Goal: Task Accomplishment & Management: Manage account settings

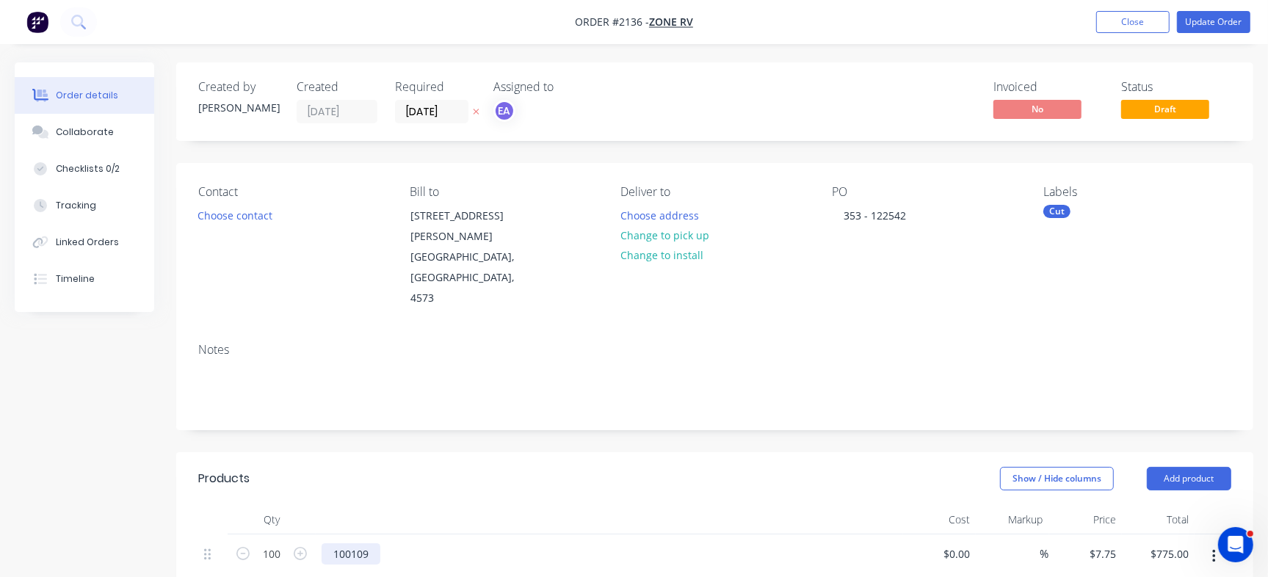
click at [358, 543] on div "100109" at bounding box center [351, 553] width 59 height 21
copy div "100109"
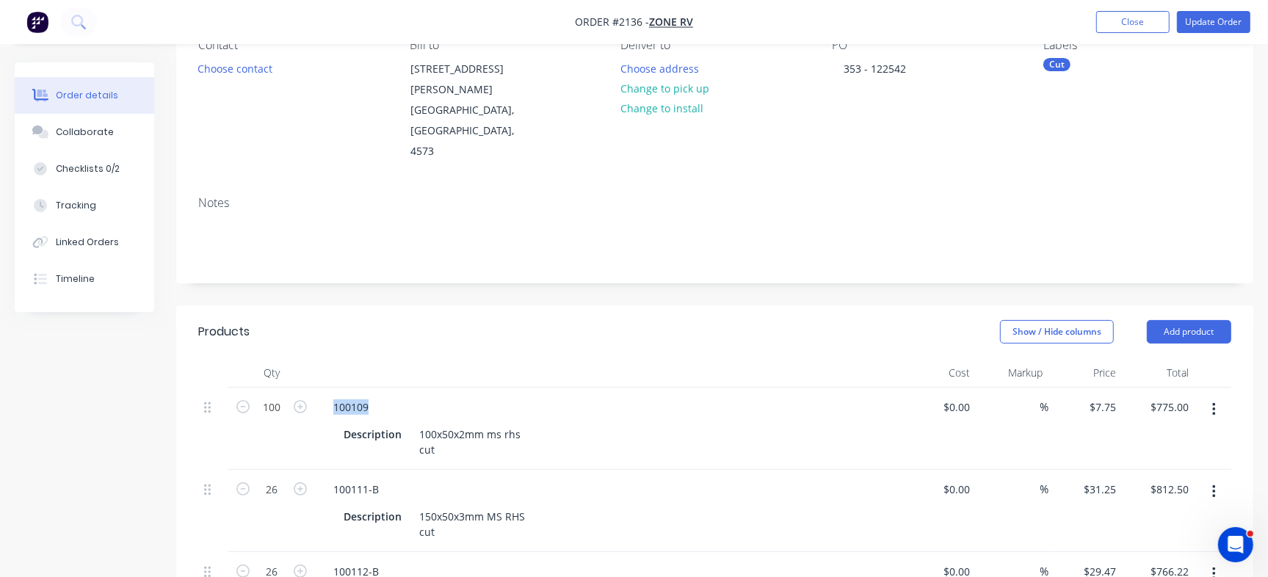
scroll to position [154, 0]
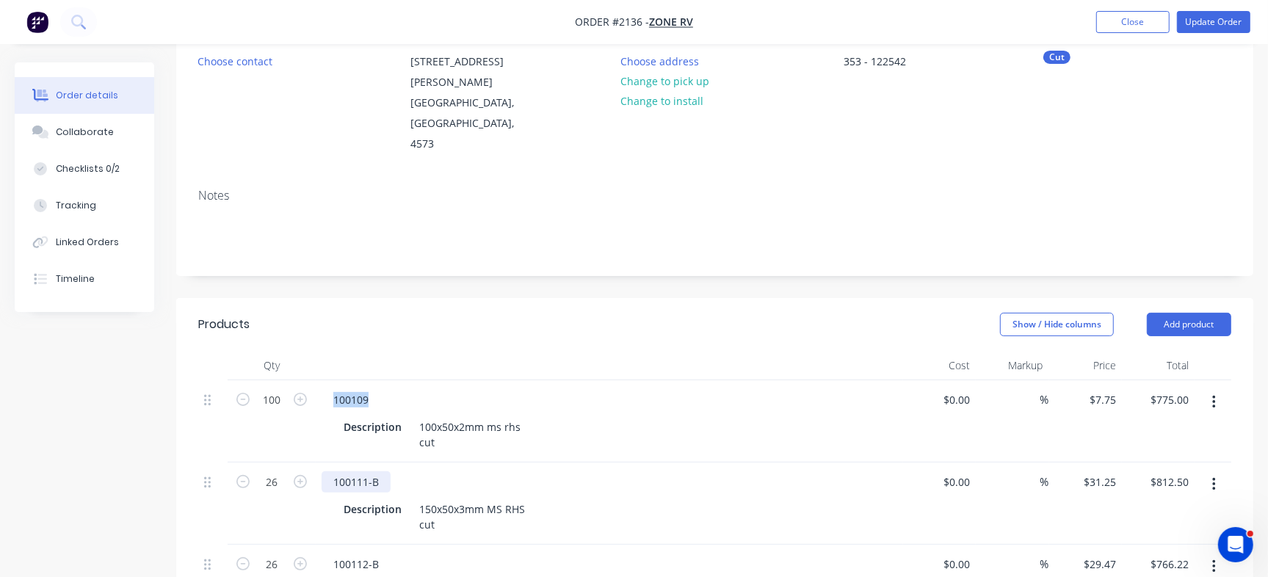
click at [346, 471] on div "100111-B" at bounding box center [356, 481] width 69 height 21
copy div "100111"
drag, startPoint x: 866, startPoint y: 61, endPoint x: 912, endPoint y: 60, distance: 47.0
click at [912, 60] on div "353 - 122542" at bounding box center [875, 61] width 86 height 21
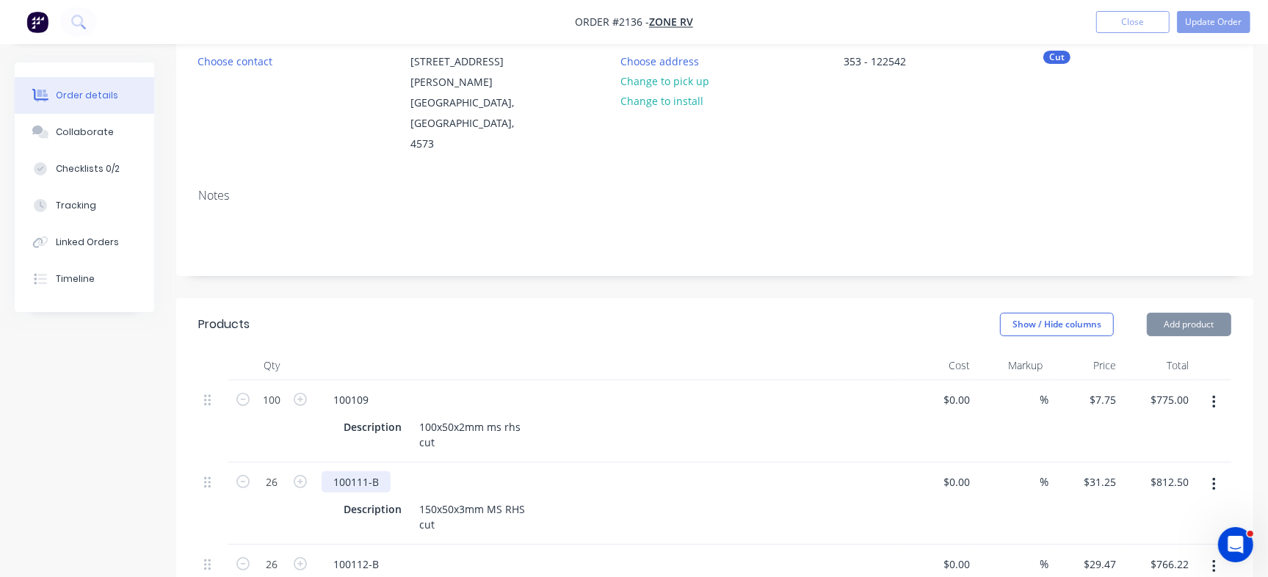
click at [346, 471] on div "100111-B" at bounding box center [356, 481] width 69 height 21
copy div "100111"
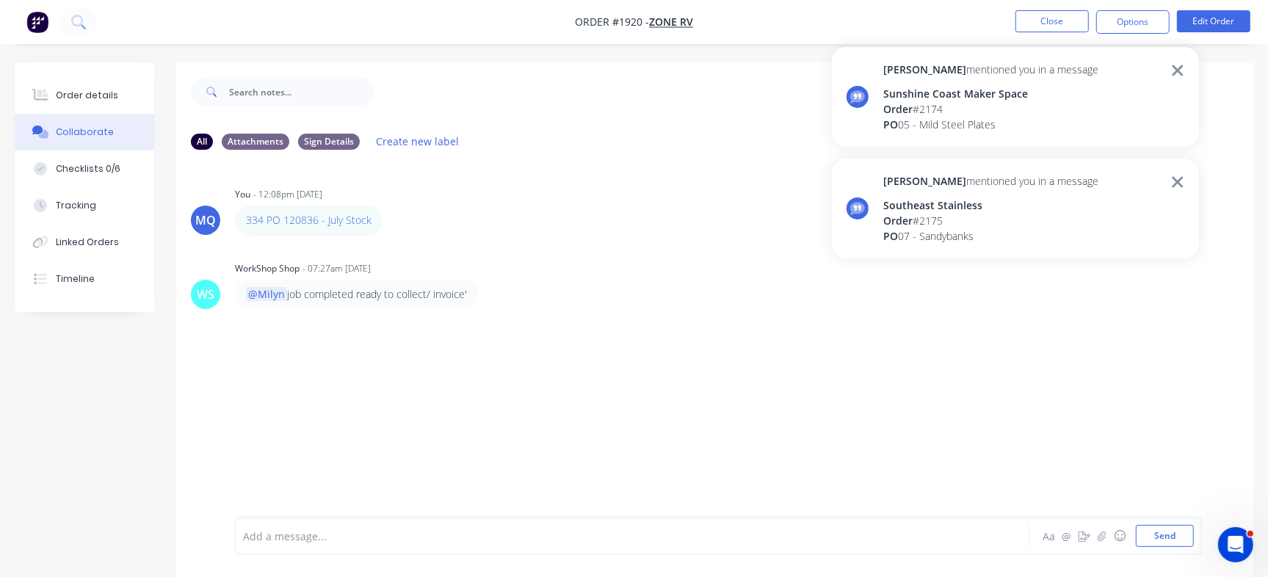
click at [954, 107] on div "Order # 2174" at bounding box center [990, 108] width 215 height 15
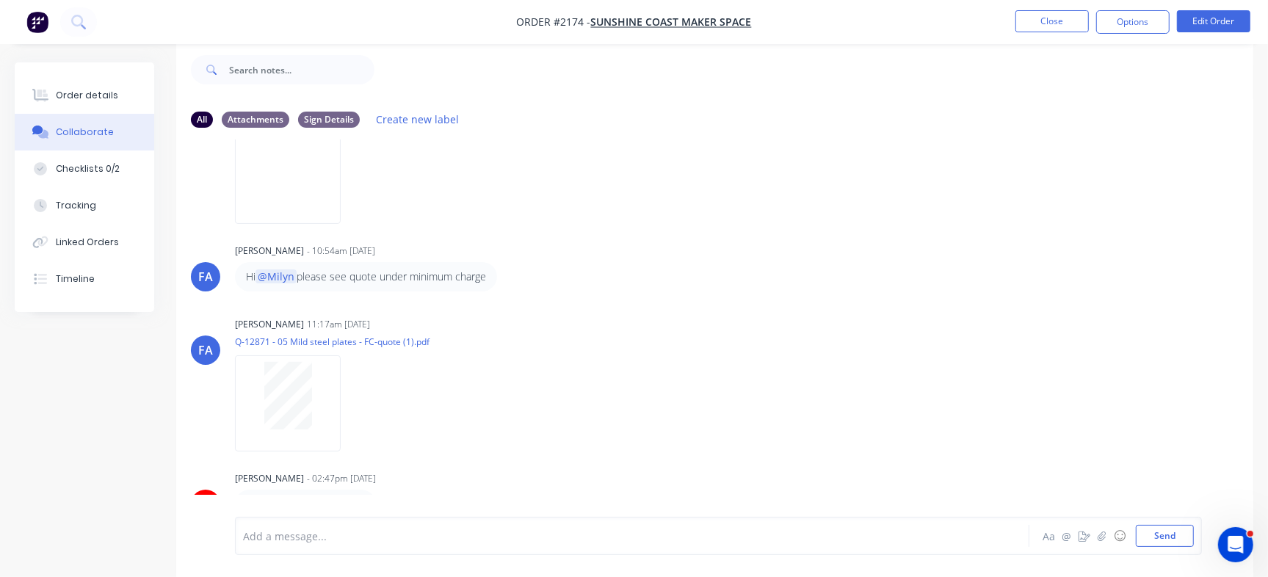
scroll to position [167, 0]
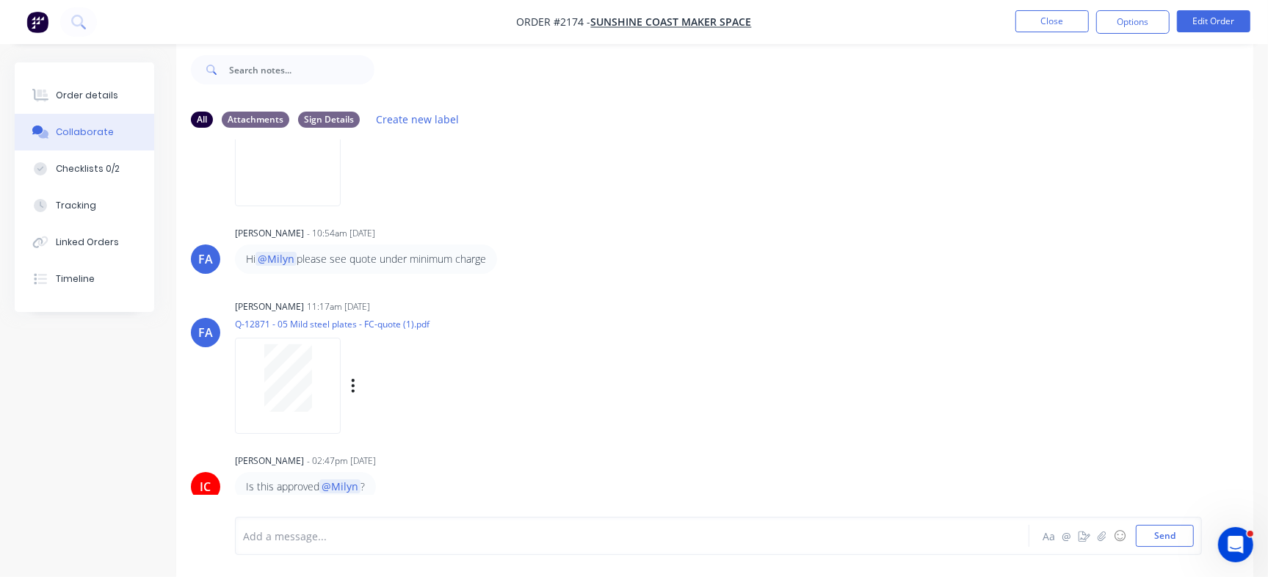
click at [254, 386] on div at bounding box center [288, 378] width 92 height 68
click at [289, 167] on img at bounding box center [288, 158] width 106 height 96
click at [70, 90] on div "Order details" at bounding box center [87, 95] width 62 height 13
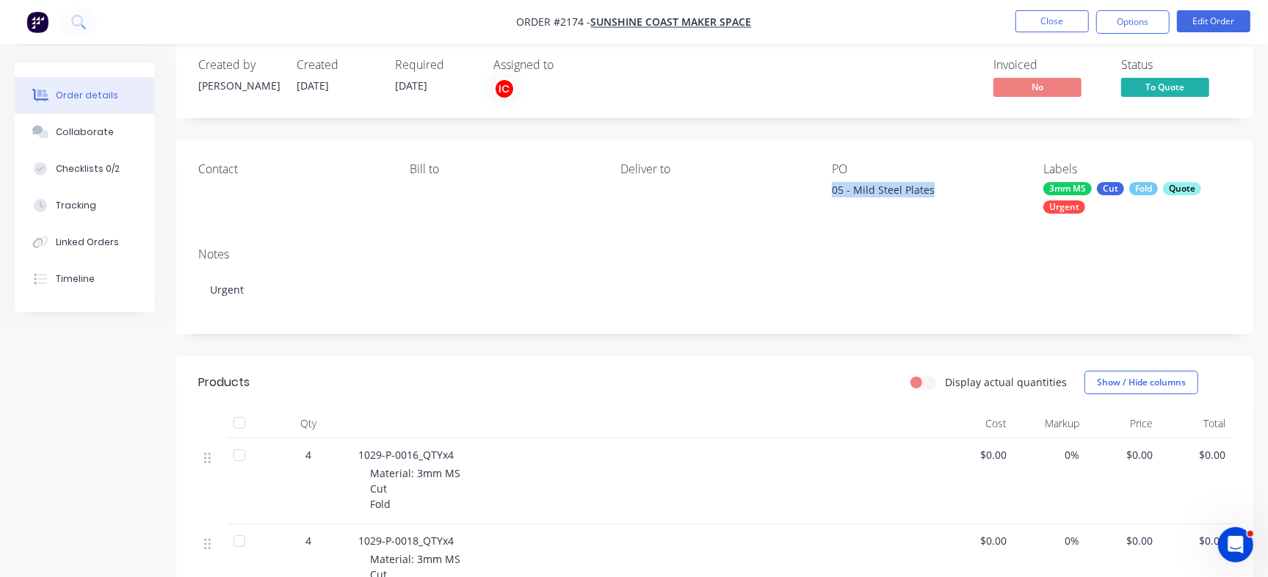
drag, startPoint x: 821, startPoint y: 185, endPoint x: 957, endPoint y: 188, distance: 135.8
click at [957, 188] on div "Contact Bill to Deliver to PO 05 - Mild Steel Plates Labels 3mm MS Cut Fold Quo…" at bounding box center [714, 187] width 1077 height 95
click at [92, 170] on div "Checklists 0/2" at bounding box center [88, 168] width 64 height 13
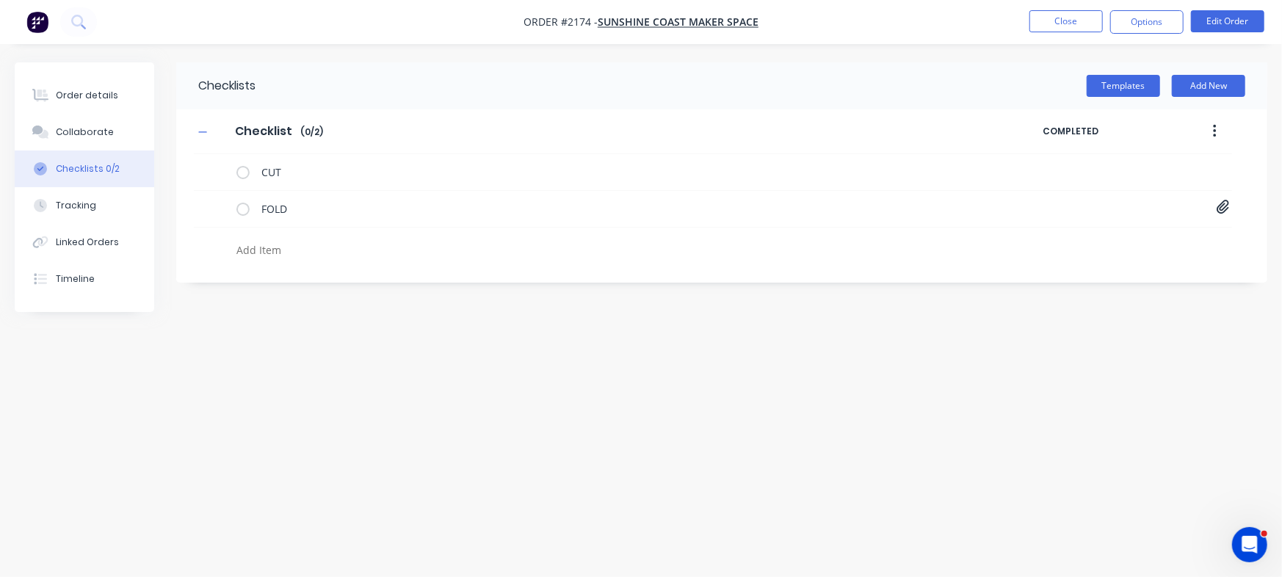
click at [302, 261] on div at bounding box center [565, 252] width 668 height 26
click at [306, 247] on textarea at bounding box center [565, 249] width 668 height 21
paste textarea "QU-1380"
type textarea "x"
type textarea "QU-1380"
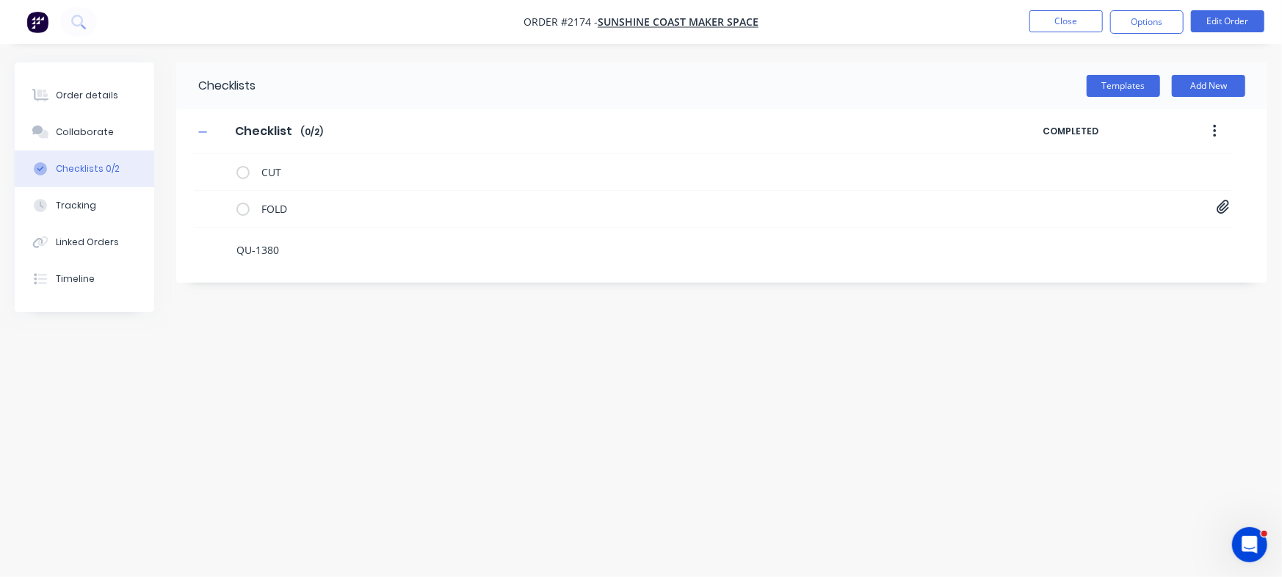
type textarea "x"
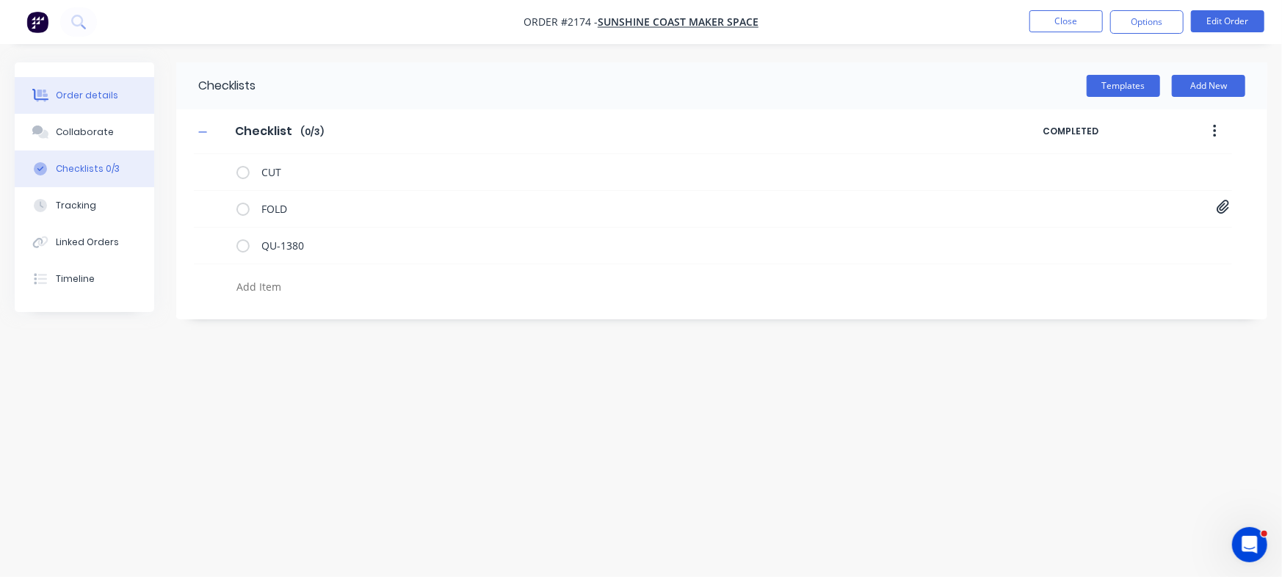
type textarea "x"
click at [98, 84] on button "Order details" at bounding box center [84, 95] width 139 height 37
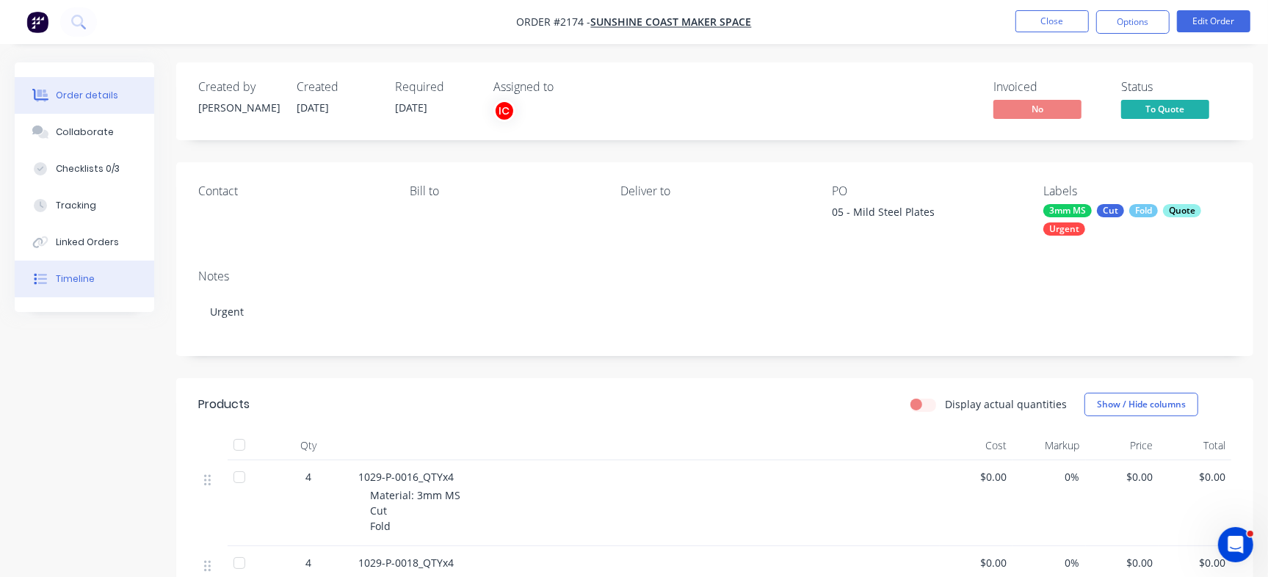
click at [123, 280] on button "Timeline" at bounding box center [84, 279] width 139 height 37
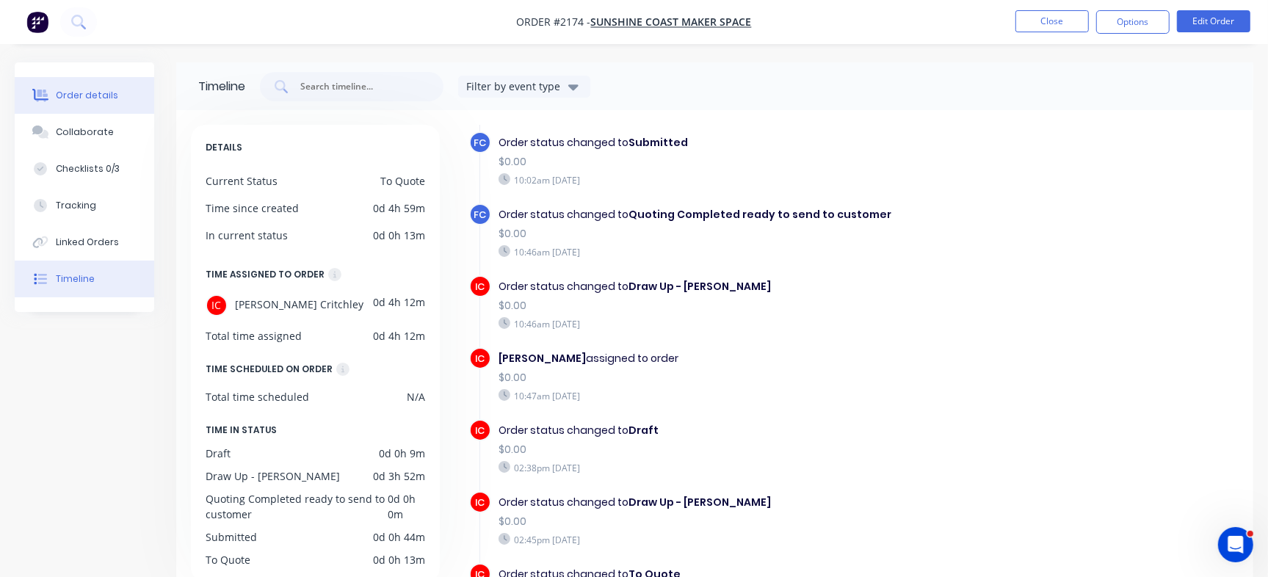
click at [43, 79] on button "Order details" at bounding box center [84, 95] width 139 height 37
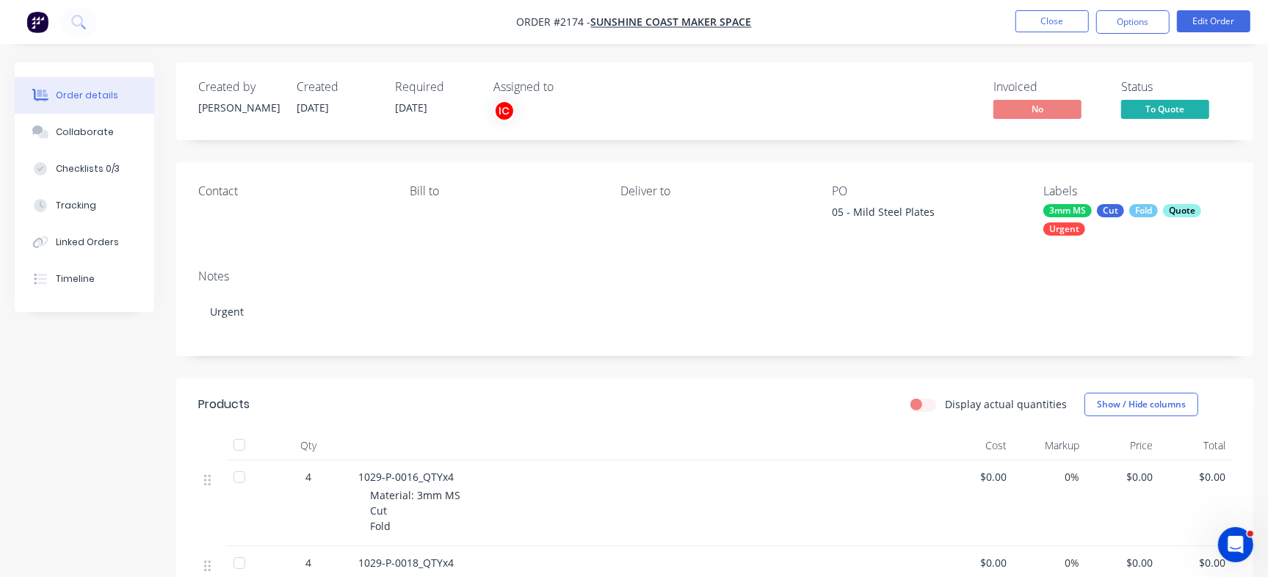
click at [1172, 101] on span "To Quote" at bounding box center [1165, 109] width 88 height 18
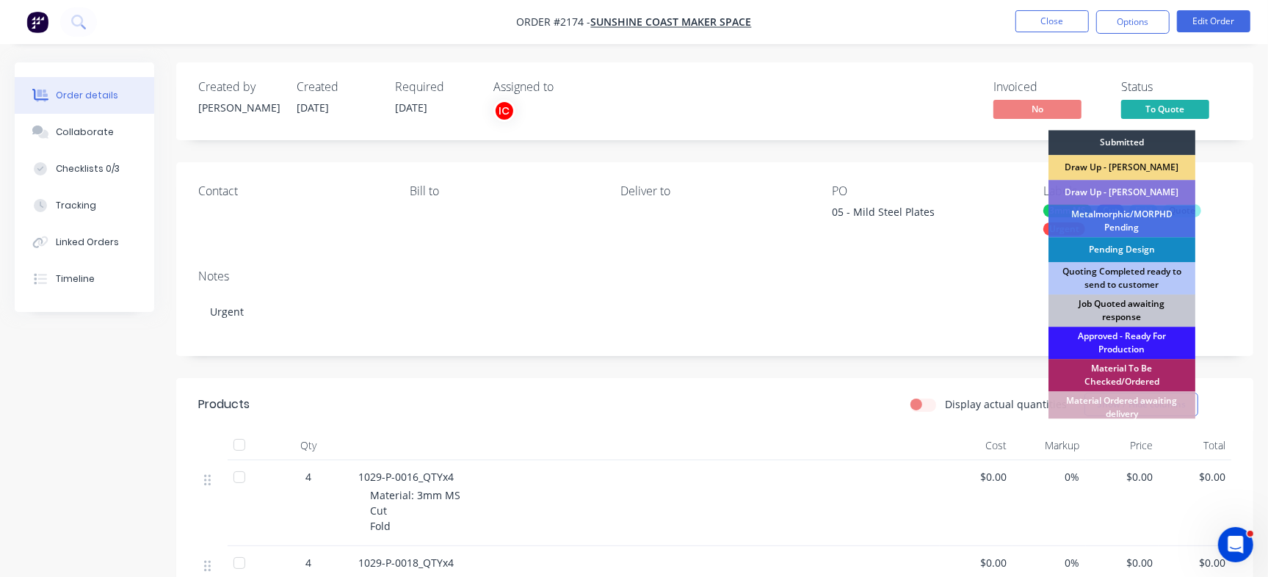
click at [1160, 317] on div "Job Quoted awaiting response" at bounding box center [1121, 310] width 147 height 32
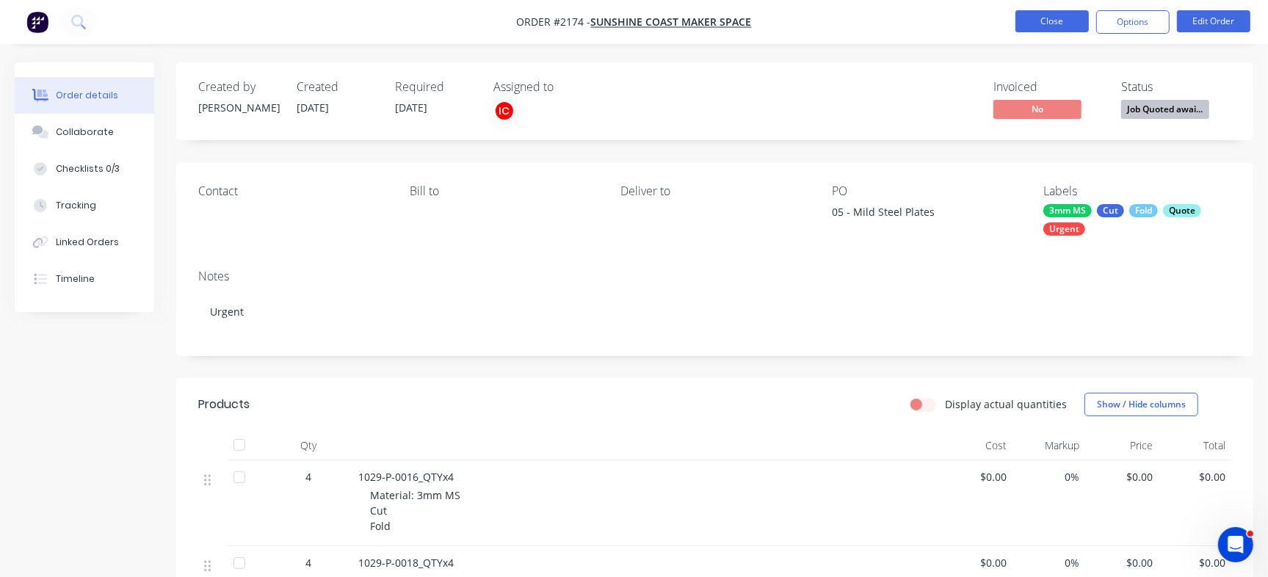
click at [1075, 26] on button "Close" at bounding box center [1051, 21] width 73 height 22
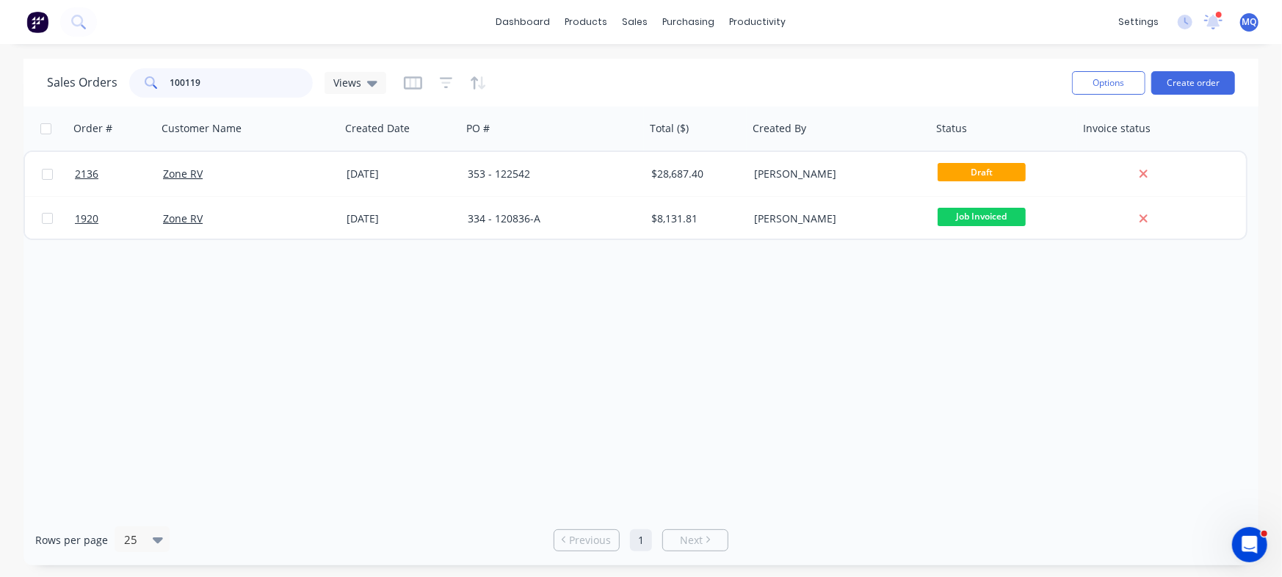
click at [257, 80] on input "100119" at bounding box center [241, 82] width 143 height 29
click at [341, 77] on span "Views" at bounding box center [347, 82] width 28 height 15
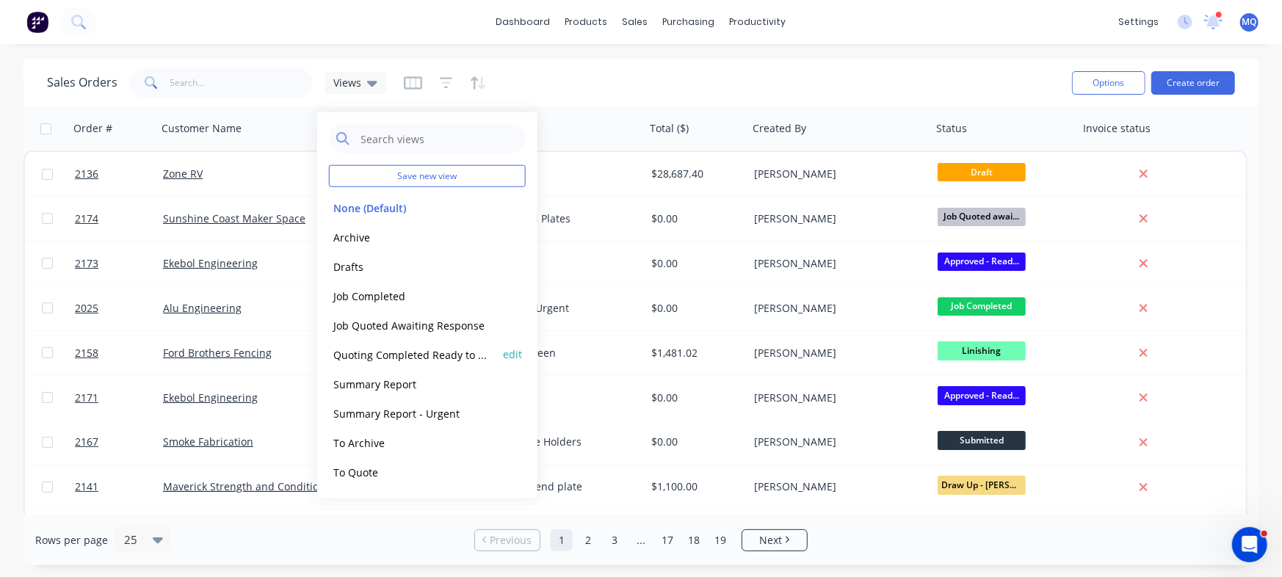
click at [358, 355] on button "Quoting Completed Ready to Send" at bounding box center [412, 354] width 167 height 17
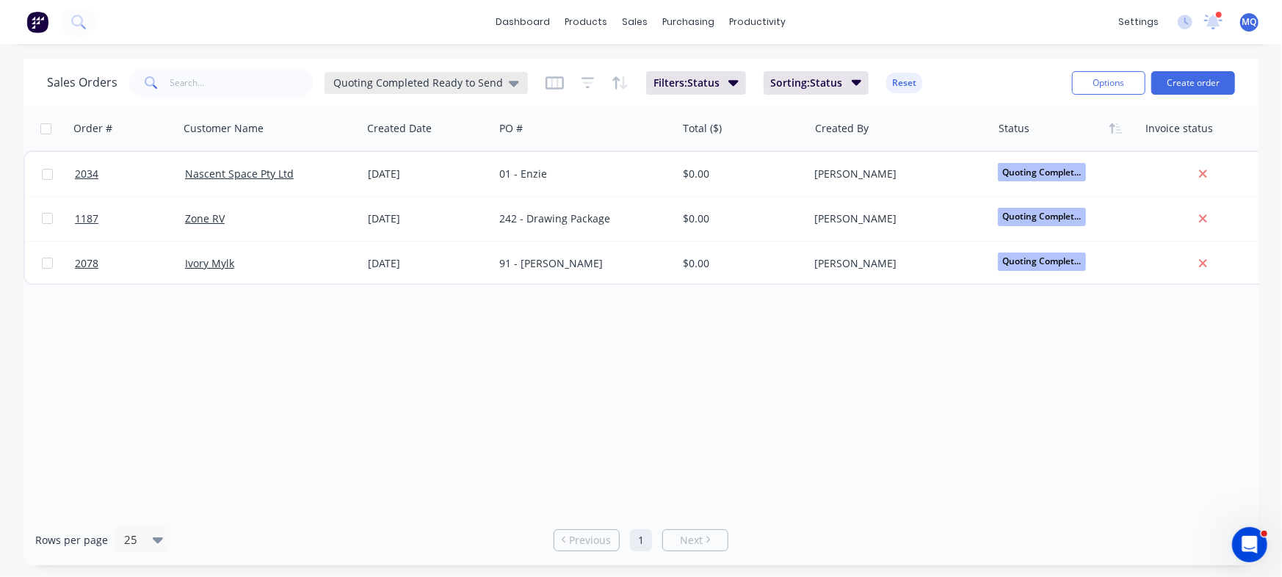
click at [382, 85] on span "Quoting Completed Ready to Send" at bounding box center [418, 82] width 170 height 15
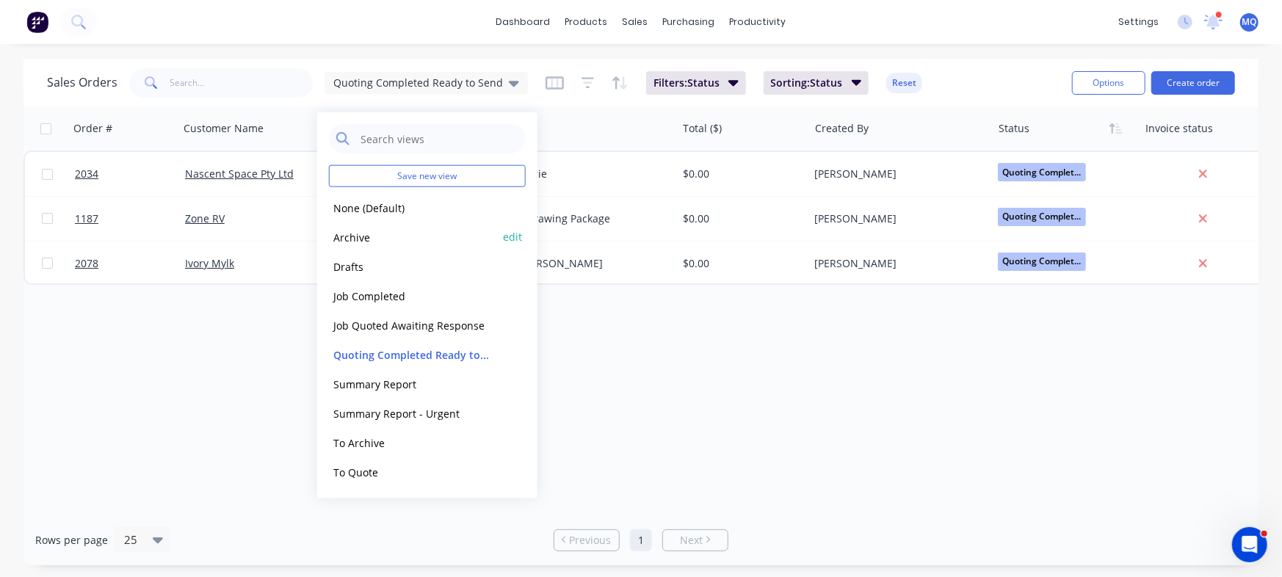
click at [359, 234] on button "Archive" at bounding box center [412, 236] width 167 height 17
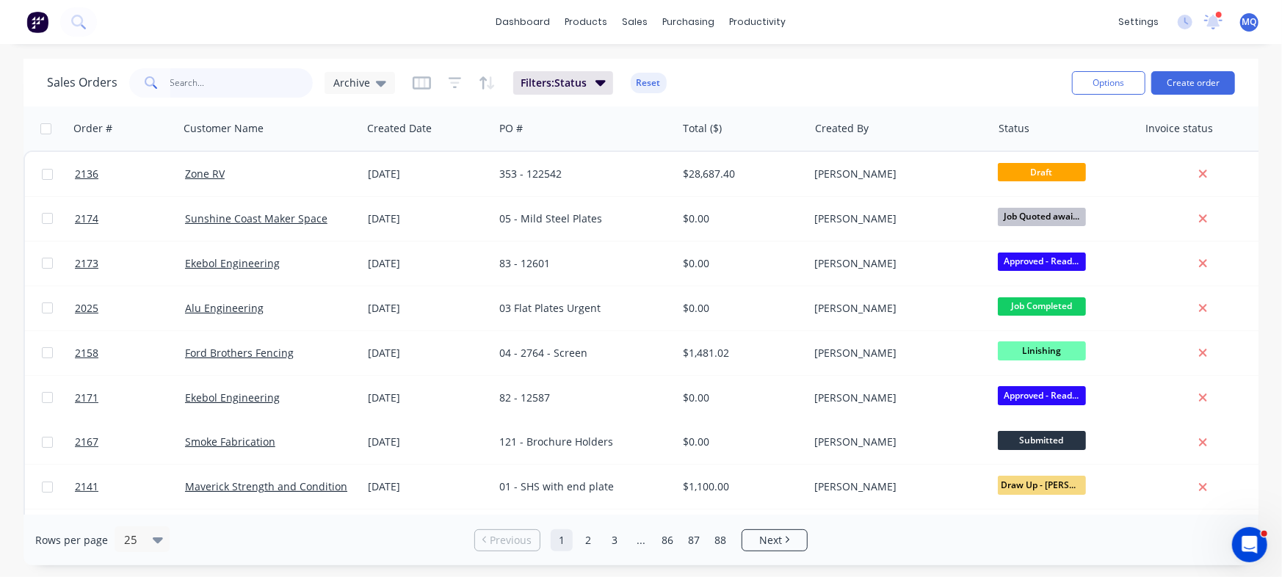
click at [253, 79] on input "text" at bounding box center [241, 82] width 143 height 29
paste input "100111"
type input "100111"
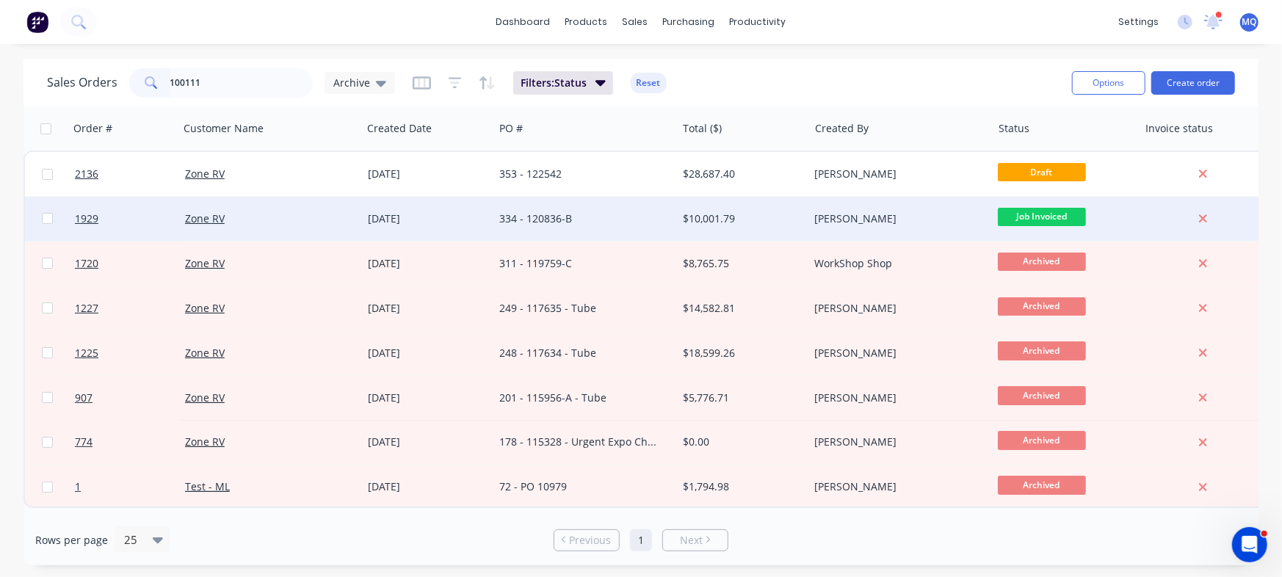
click at [601, 228] on div "334 - 120836-B" at bounding box center [584, 219] width 183 height 44
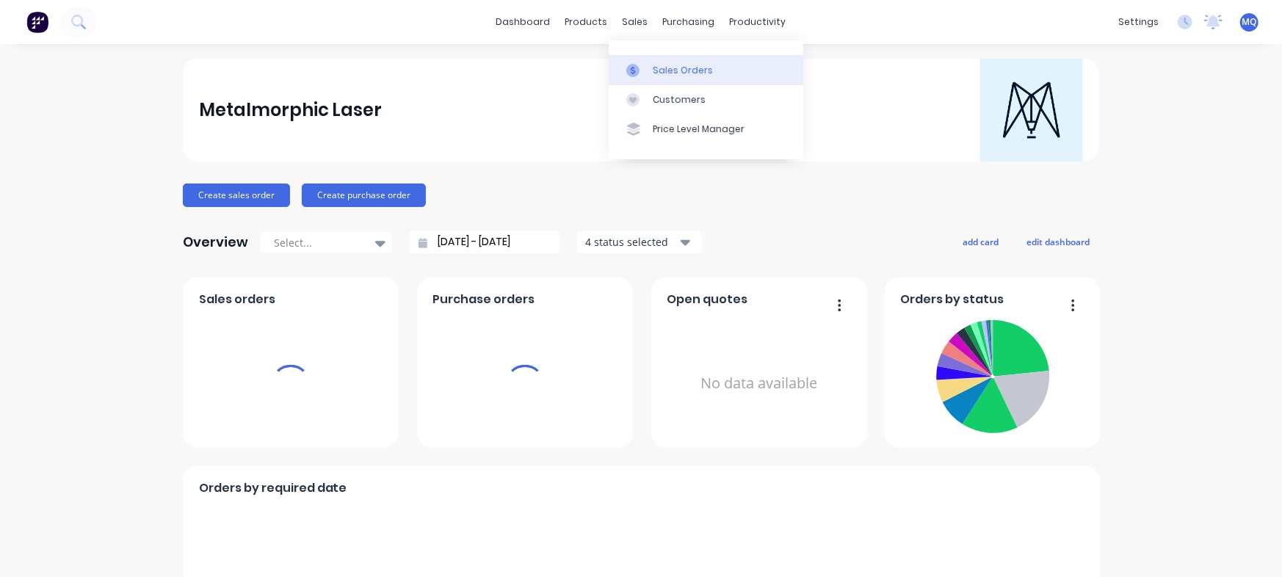
click at [640, 65] on div at bounding box center [637, 70] width 22 height 13
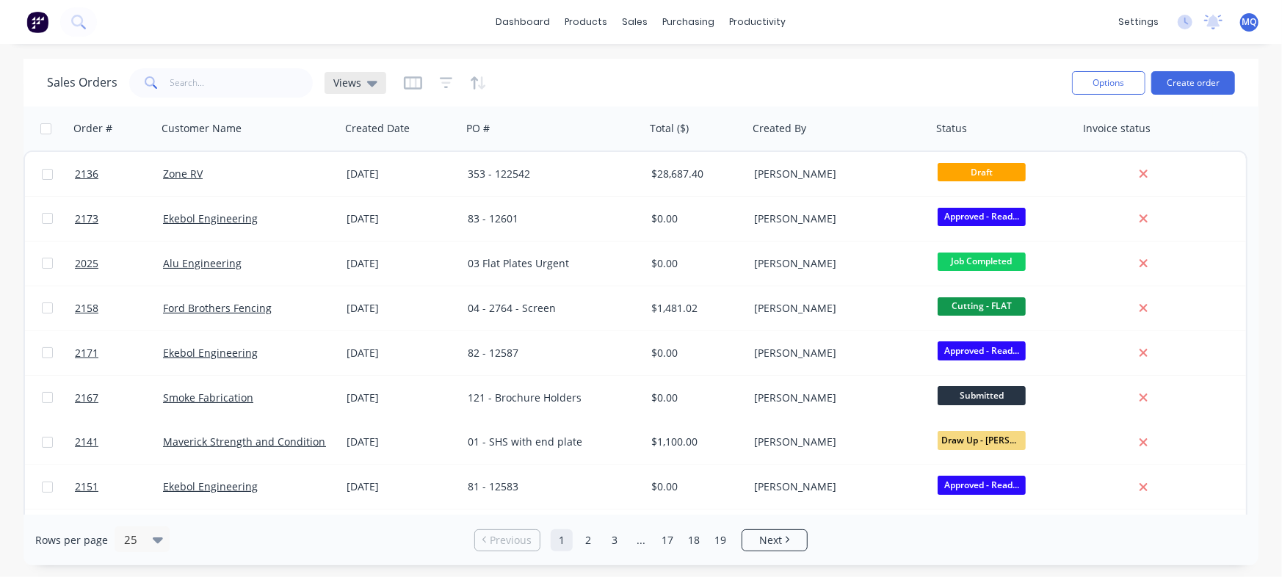
click at [354, 76] on span "Views" at bounding box center [347, 82] width 28 height 15
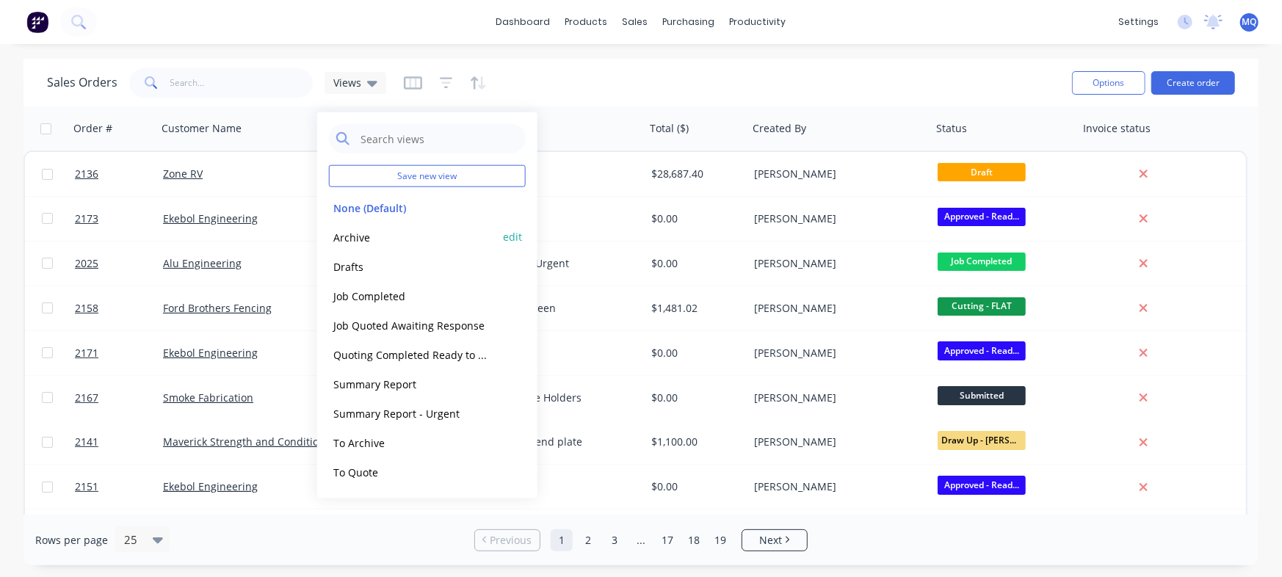
click at [371, 231] on button "Archive" at bounding box center [412, 236] width 167 height 17
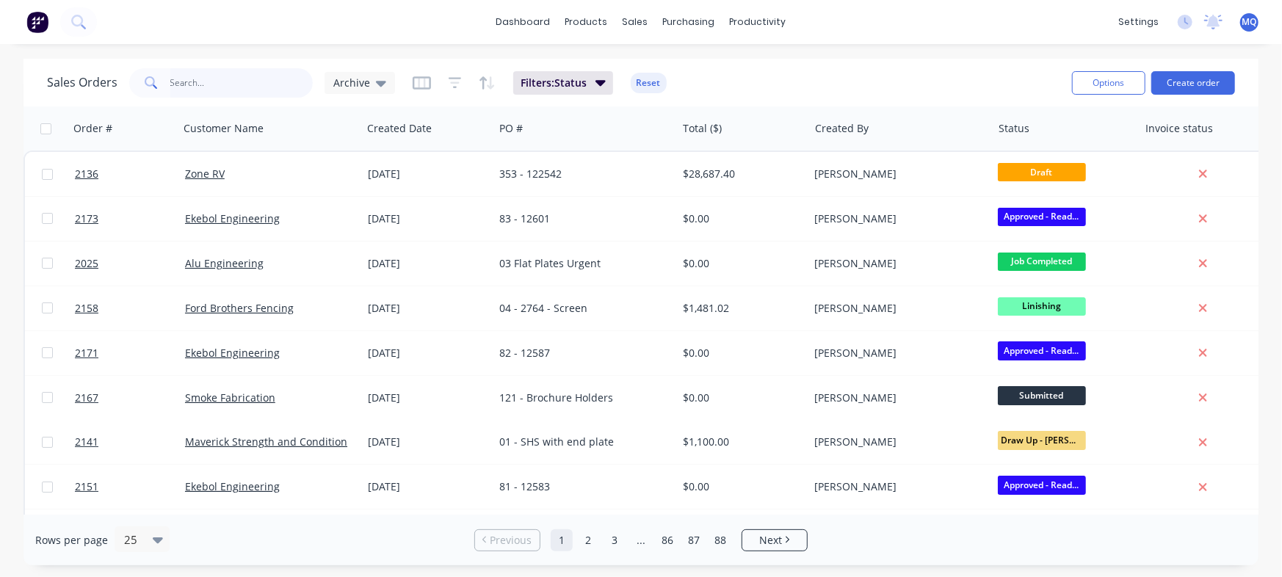
click at [219, 79] on input "text" at bounding box center [241, 82] width 143 height 29
click at [222, 79] on input "text" at bounding box center [241, 82] width 143 height 29
type input "skye"
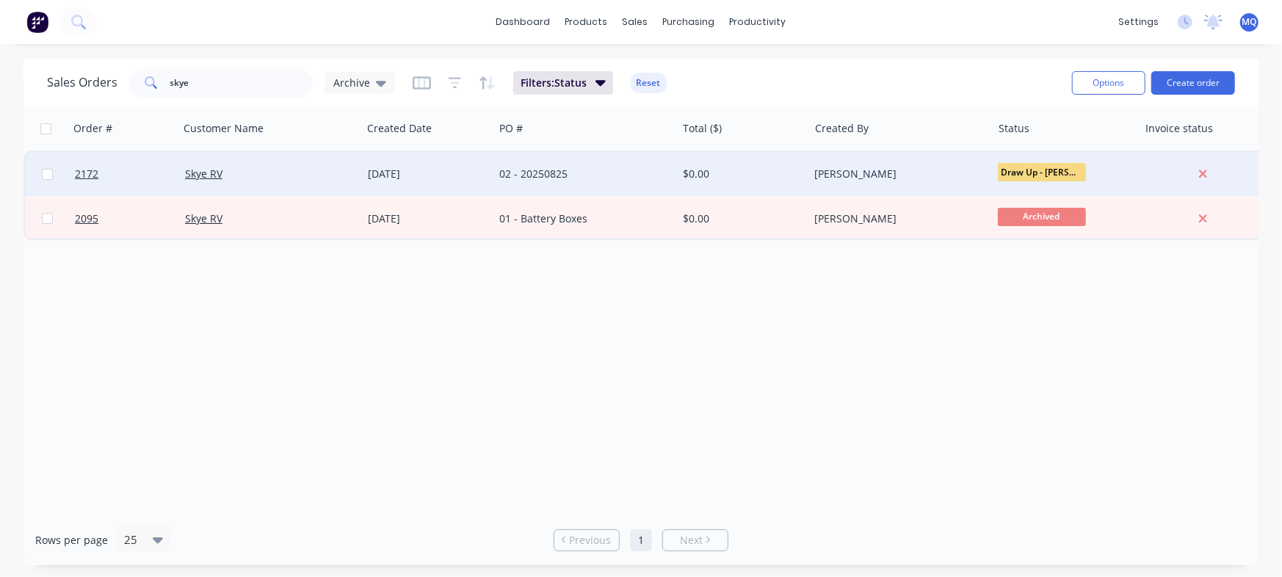
click at [434, 169] on div "[DATE]" at bounding box center [428, 174] width 120 height 15
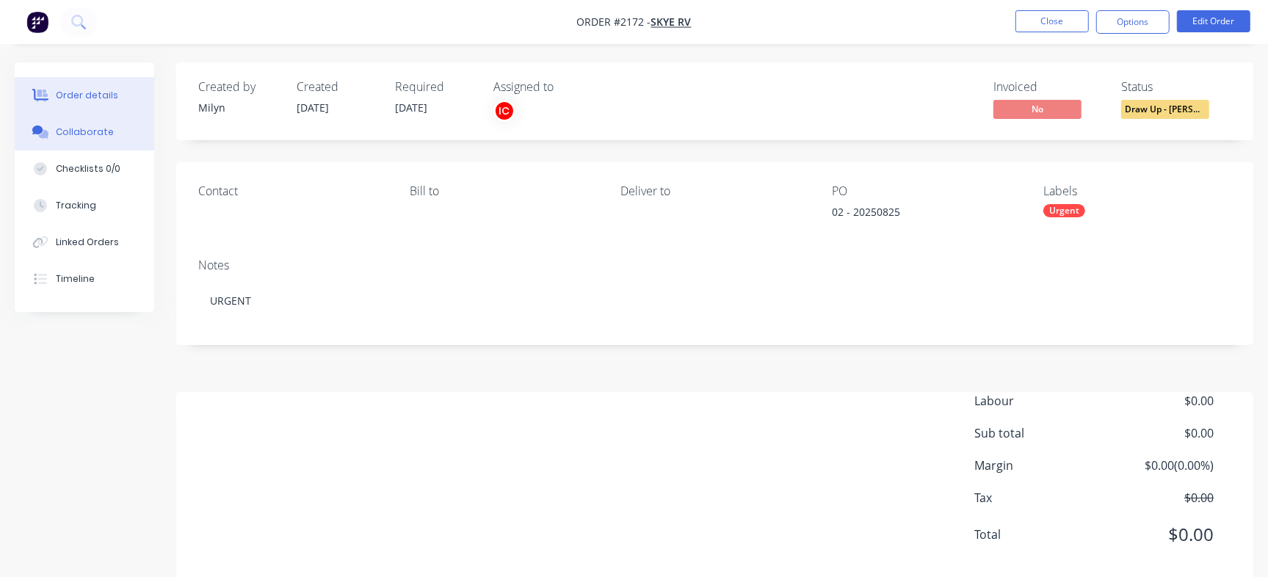
click at [85, 123] on button "Collaborate" at bounding box center [84, 132] width 139 height 37
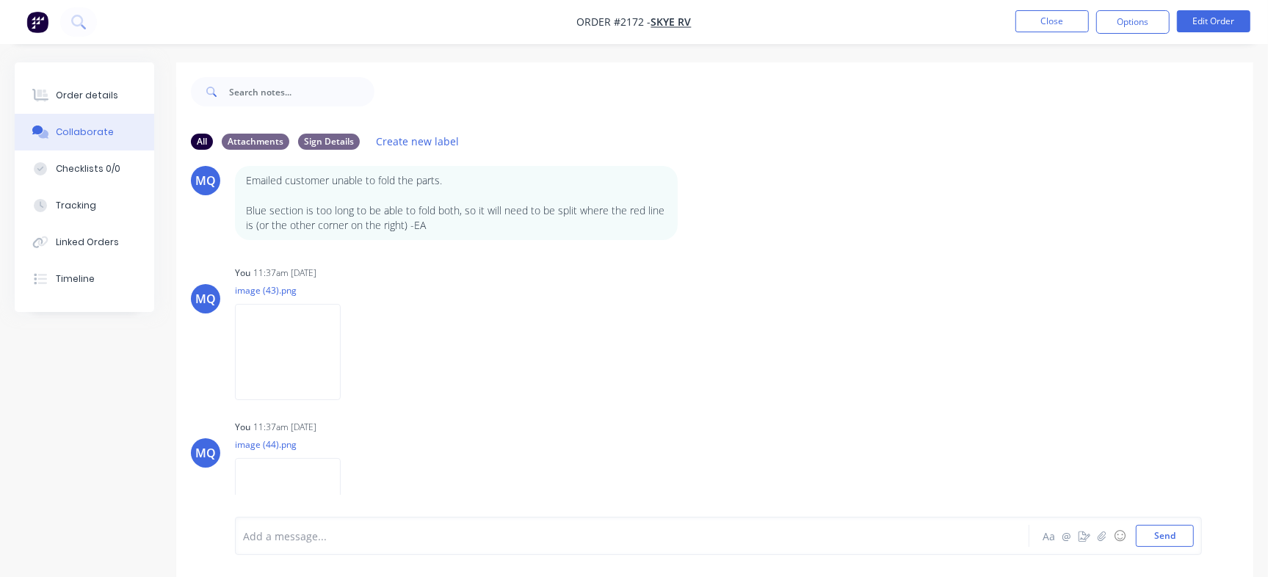
scroll to position [385, 0]
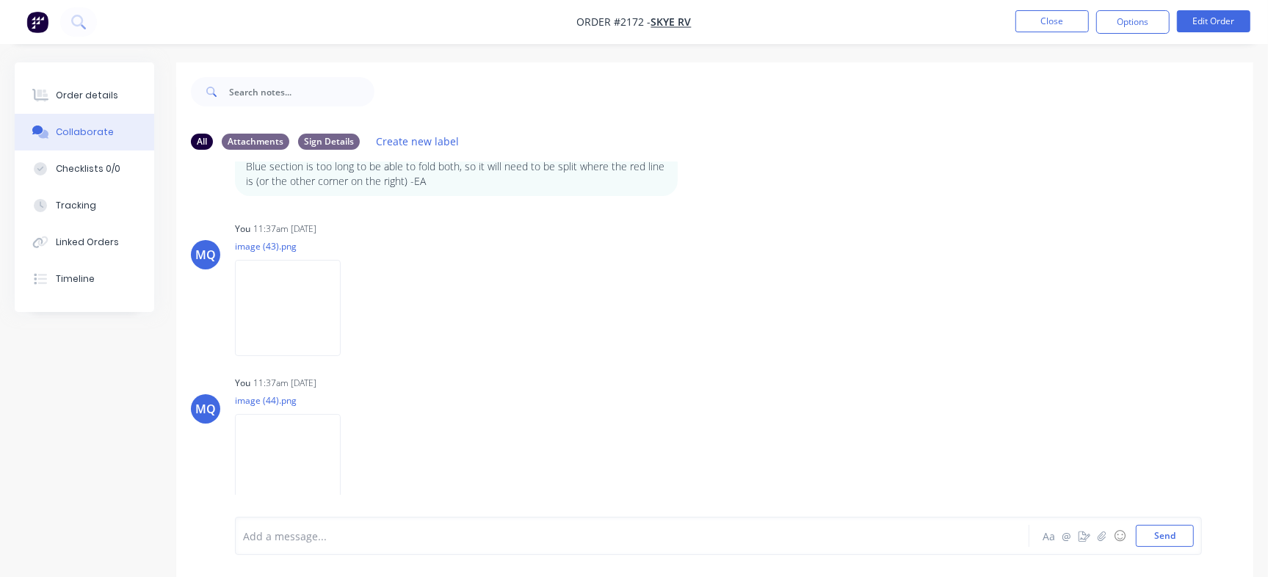
click at [620, 543] on div at bounding box center [600, 536] width 712 height 15
click at [764, 534] on div "@[PERSON_NAME]" at bounding box center [600, 536] width 712 height 15
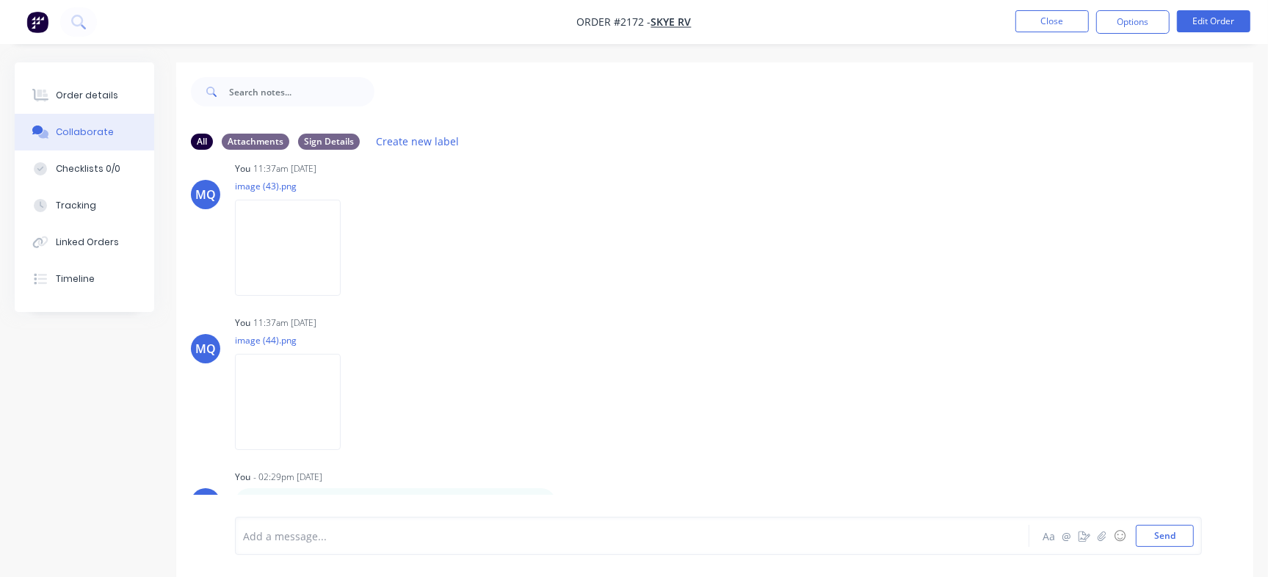
scroll to position [22, 0]
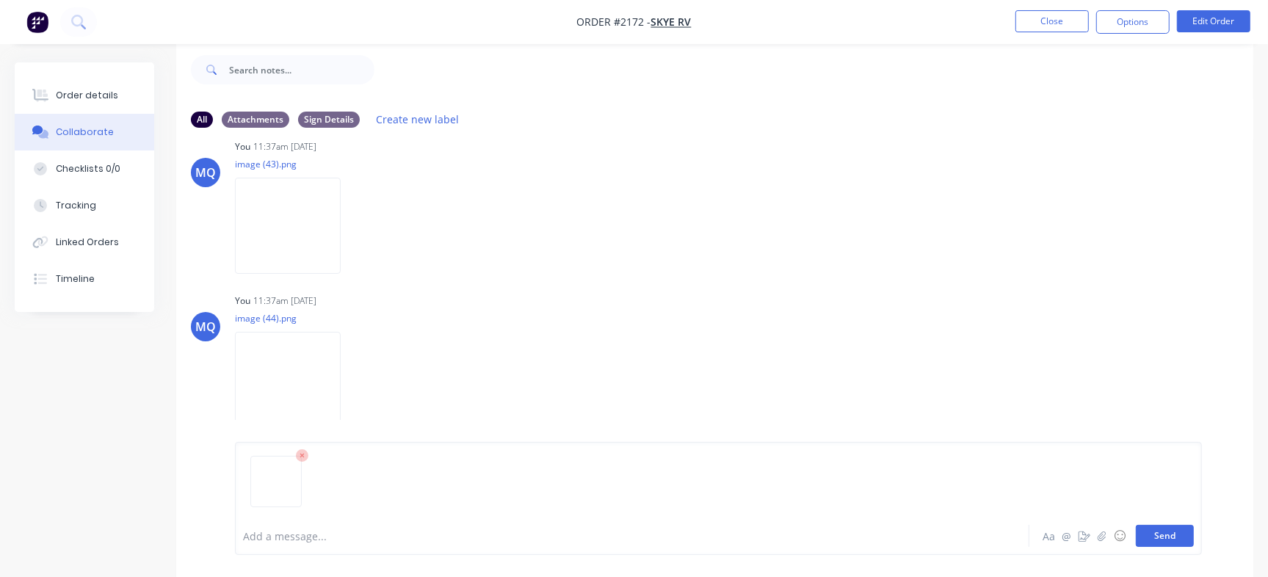
click at [1175, 534] on button "Send" at bounding box center [1165, 536] width 58 height 22
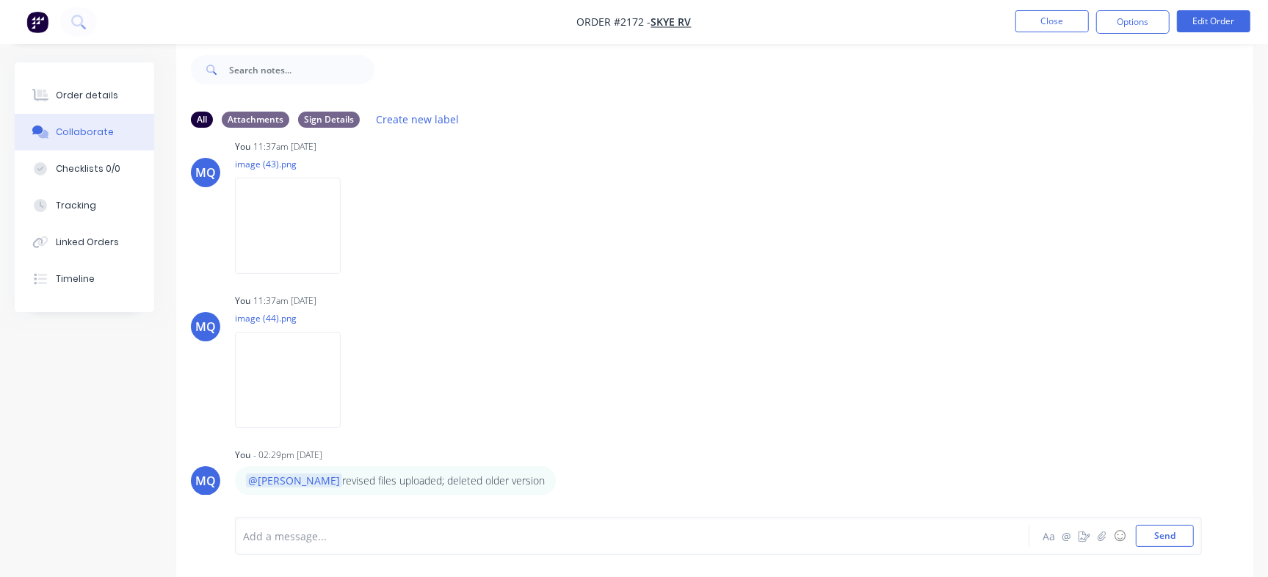
scroll to position [613, 0]
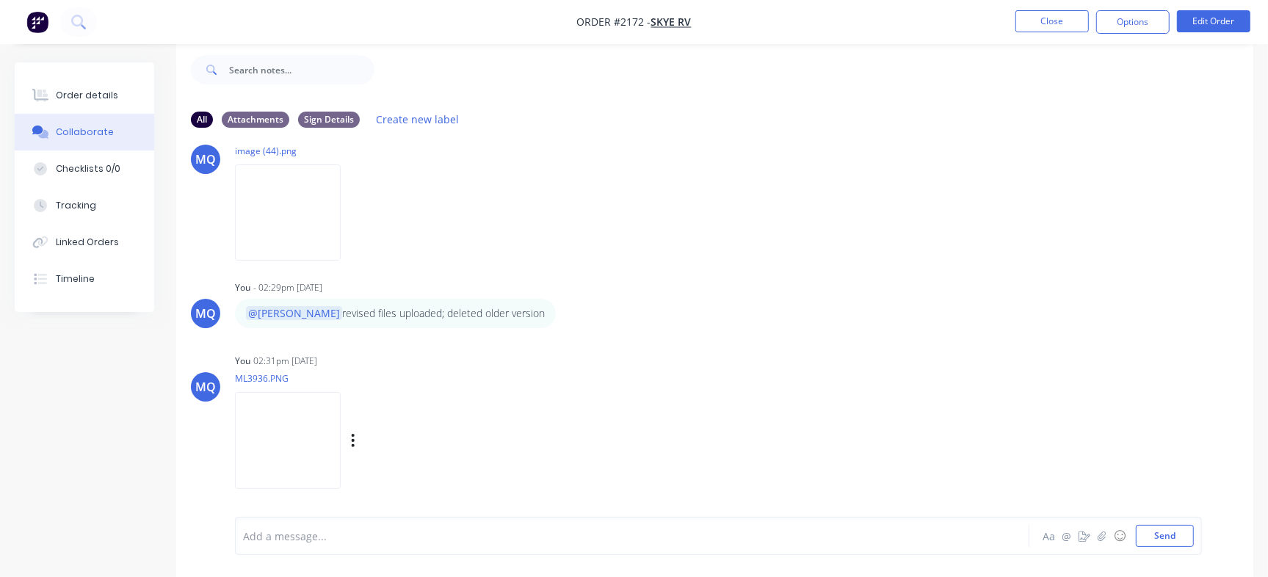
click at [322, 430] on img at bounding box center [288, 440] width 106 height 96
click at [356, 438] on button "button" at bounding box center [353, 440] width 6 height 21
click at [432, 477] on button "Delete" at bounding box center [449, 475] width 165 height 33
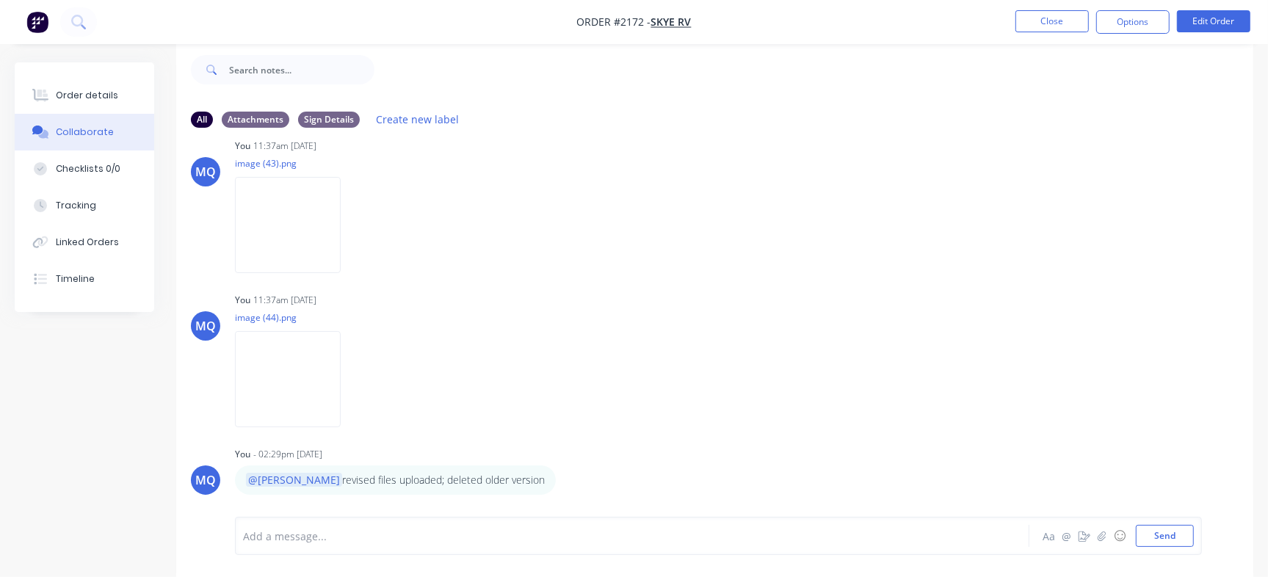
scroll to position [446, 0]
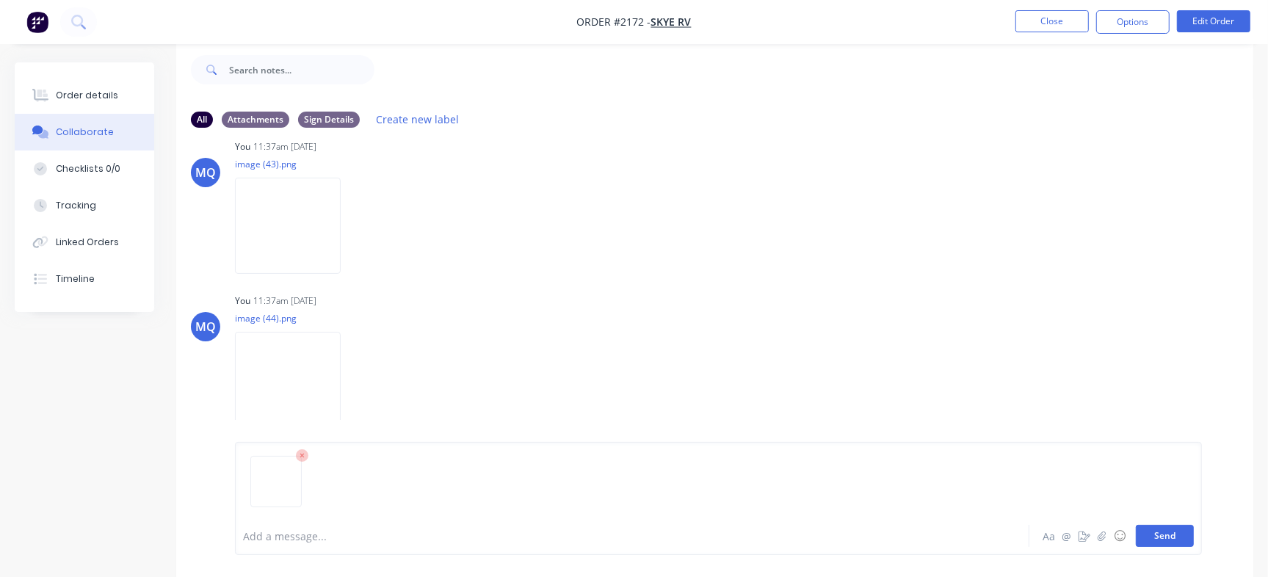
click at [1160, 536] on button "Send" at bounding box center [1165, 536] width 58 height 22
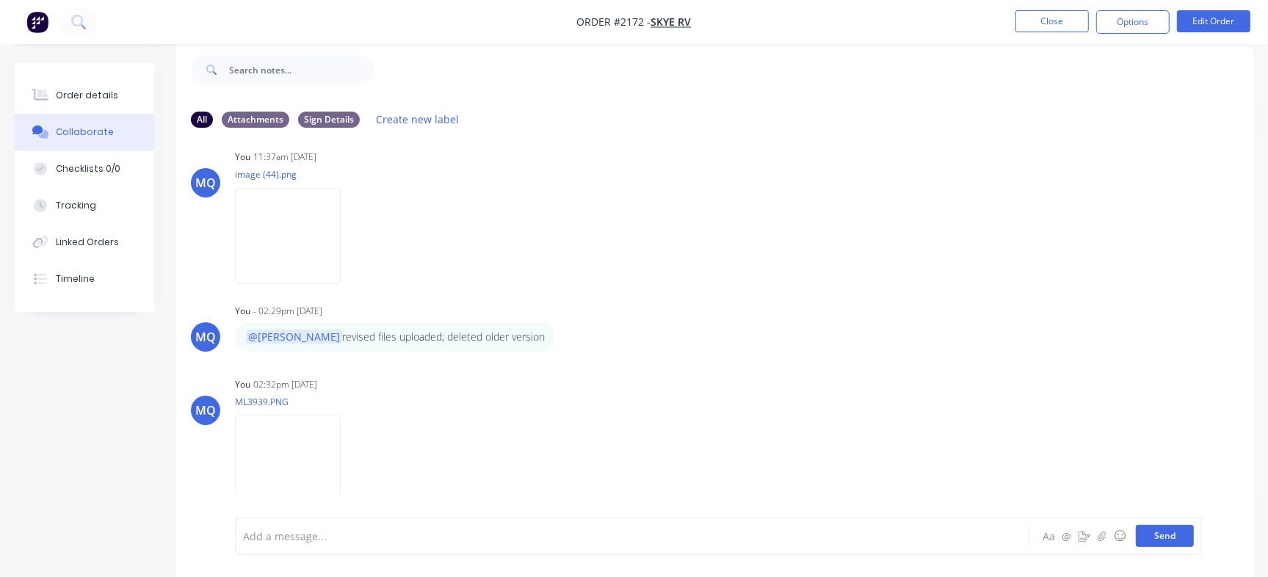
scroll to position [613, 0]
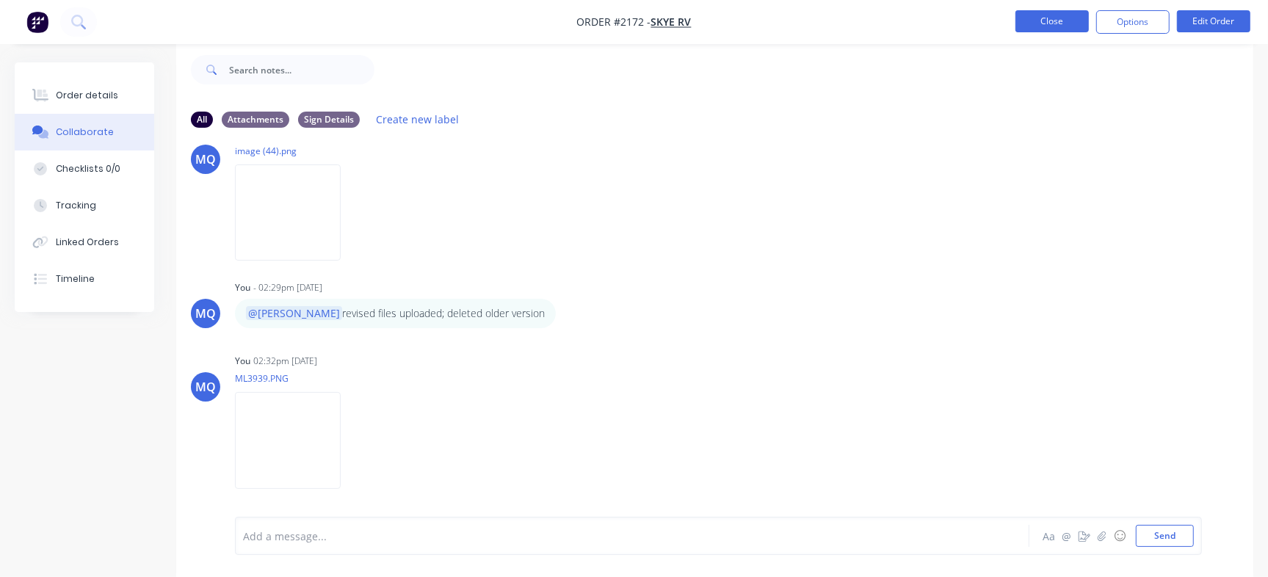
click at [1059, 25] on button "Close" at bounding box center [1051, 21] width 73 height 22
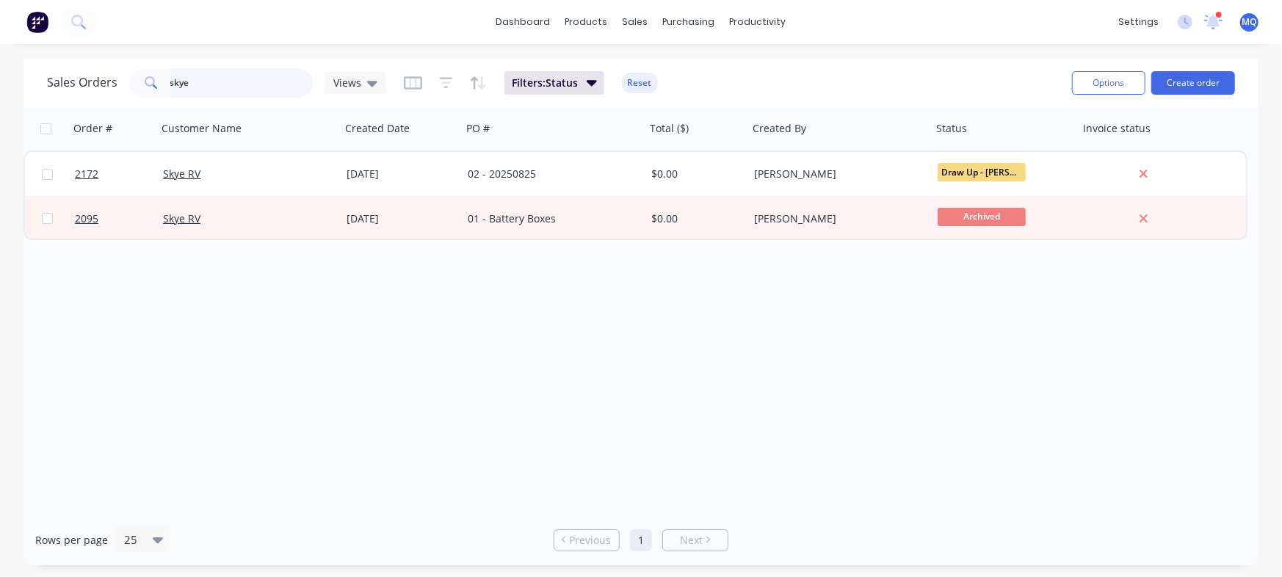
click at [220, 81] on input "skye" at bounding box center [241, 82] width 143 height 29
type input "J"
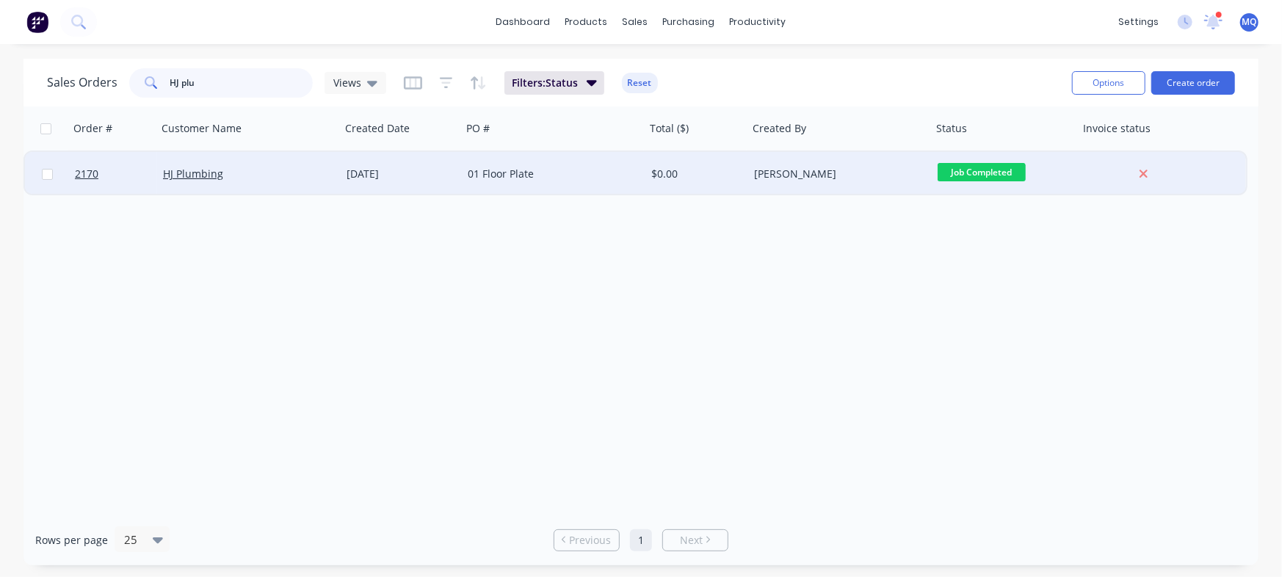
type input "HJ plu"
click at [284, 169] on div "HJ Plumbing" at bounding box center [244, 174] width 163 height 15
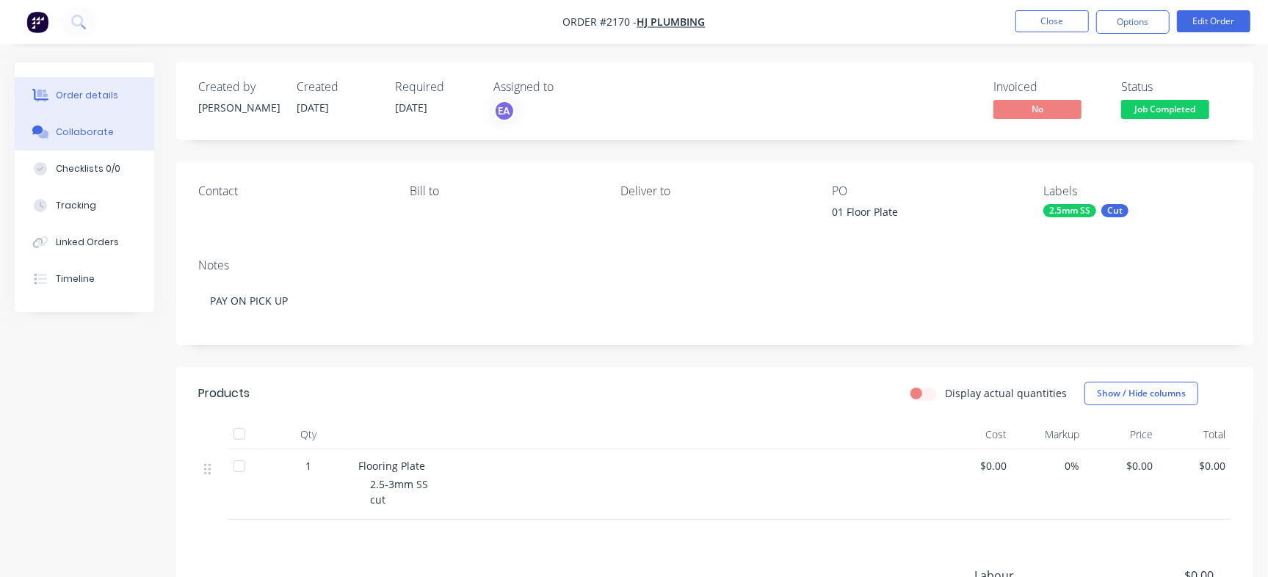
click at [105, 134] on div "Collaborate" at bounding box center [85, 132] width 58 height 13
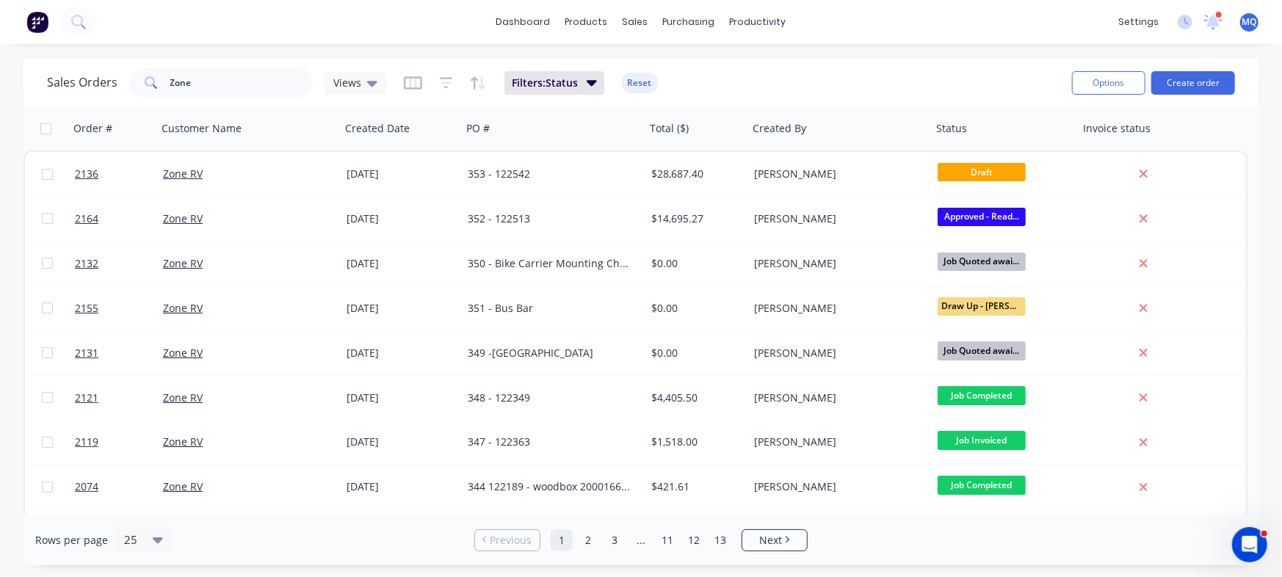
click at [351, 70] on div "Sales Orders Zone Views" at bounding box center [216, 82] width 339 height 29
click at [359, 86] on div "Views" at bounding box center [355, 82] width 44 height 13
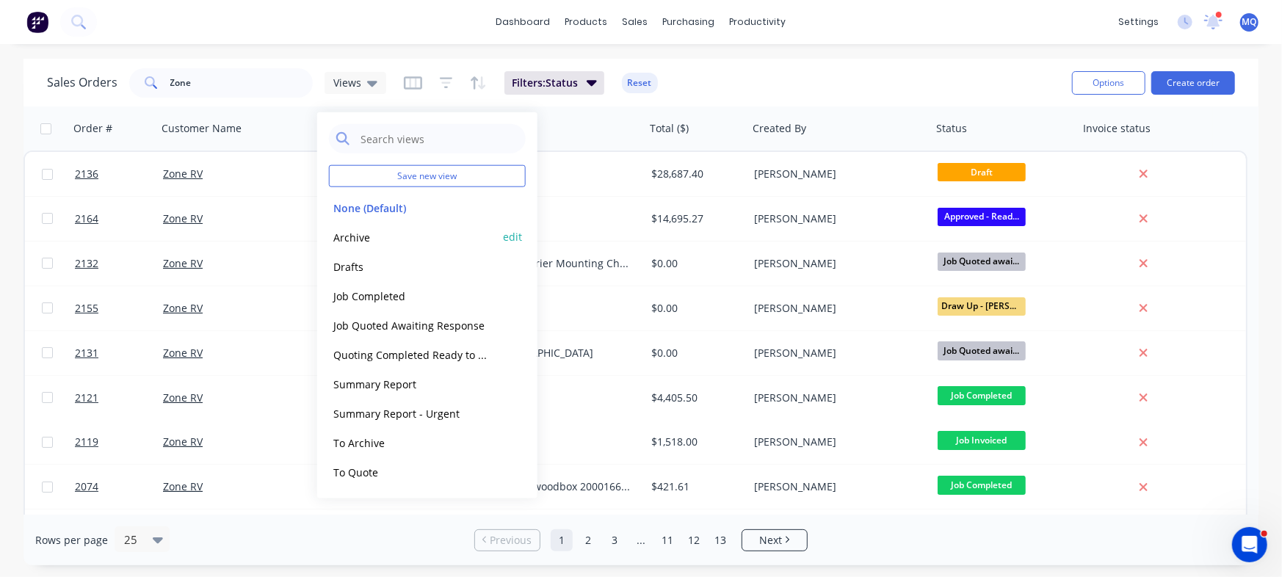
click at [392, 235] on button "Archive" at bounding box center [412, 236] width 167 height 17
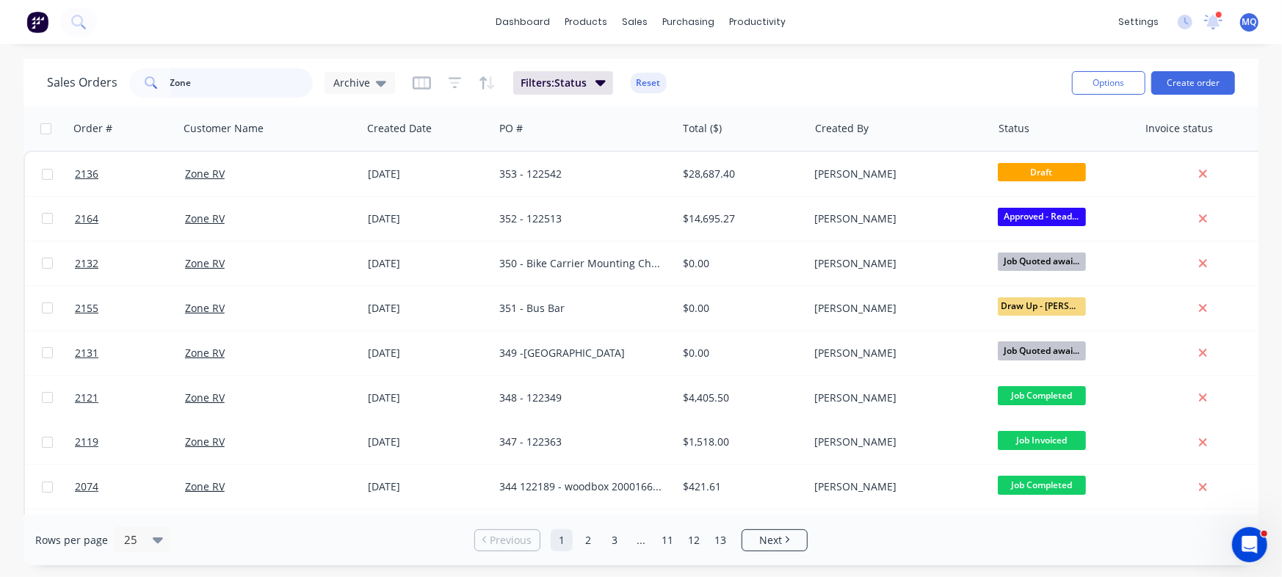
click at [247, 88] on input "Zone" at bounding box center [241, 82] width 143 height 29
type input "peter & rhonda"
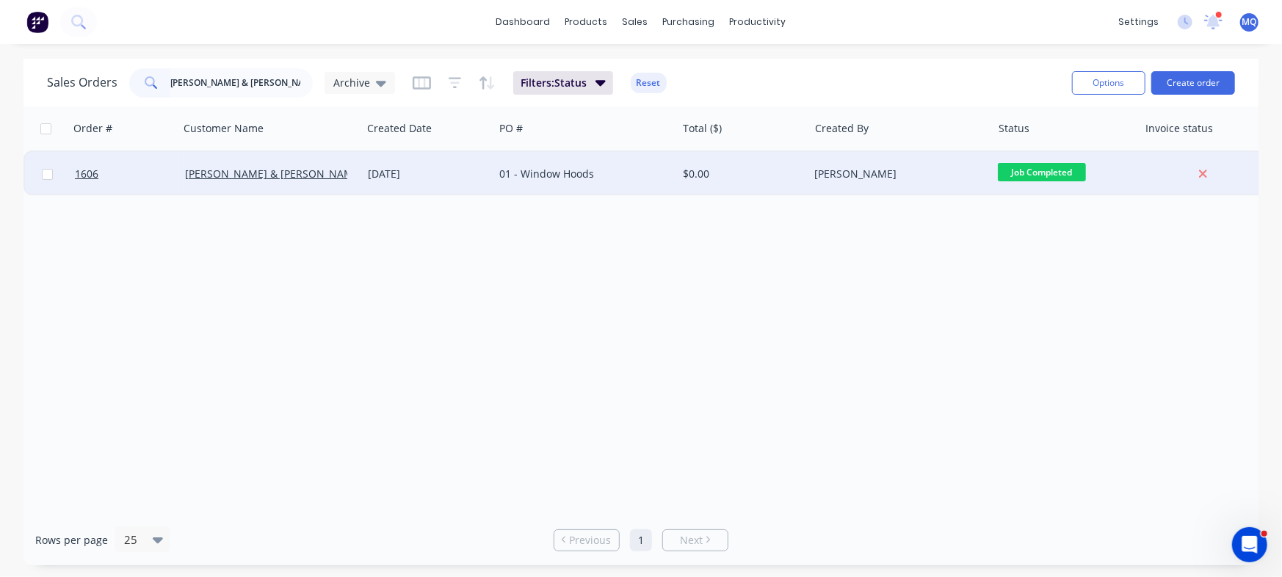
click at [479, 173] on div "[DATE]" at bounding box center [428, 174] width 120 height 15
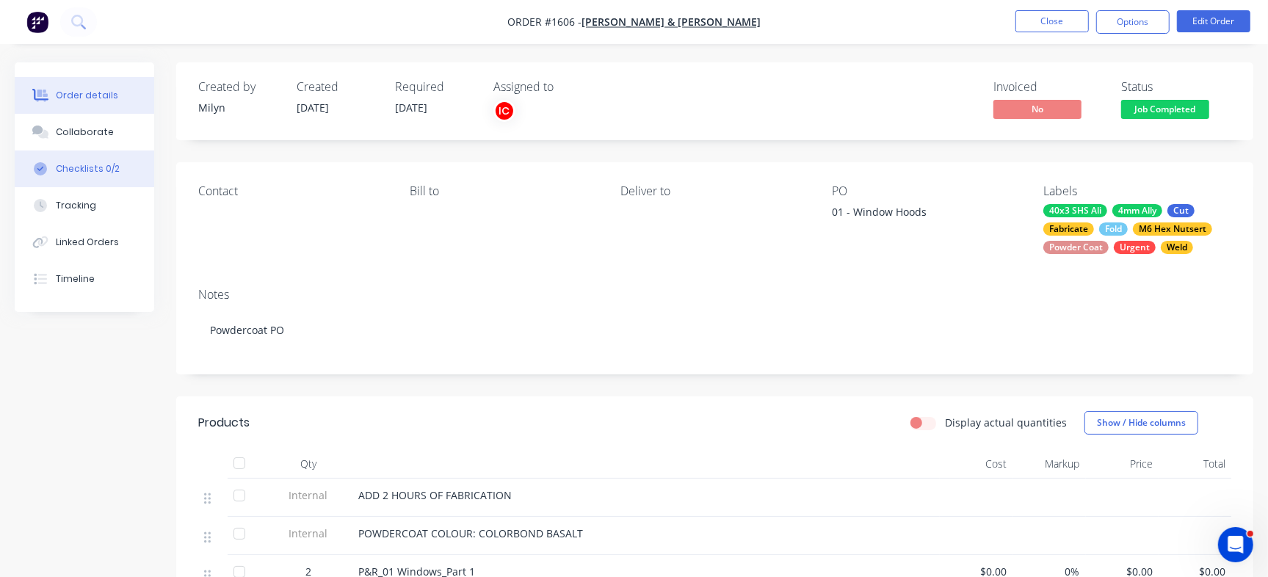
click at [103, 154] on button "Checklists 0/2" at bounding box center [84, 168] width 139 height 37
type textarea "x"
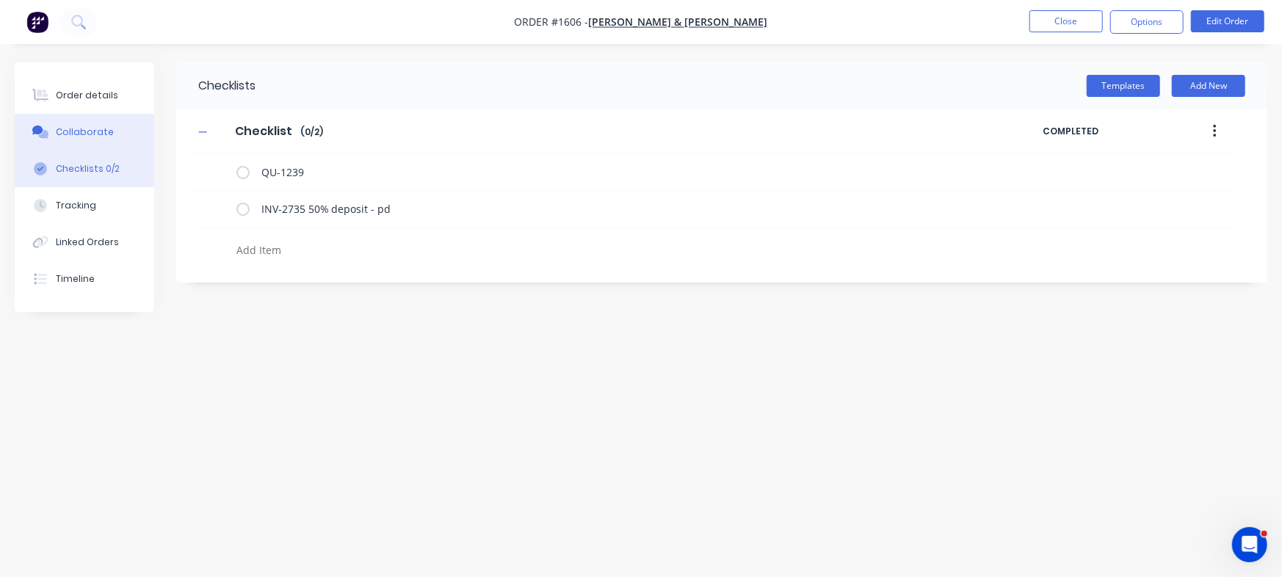
click at [106, 143] on button "Collaborate" at bounding box center [84, 132] width 139 height 37
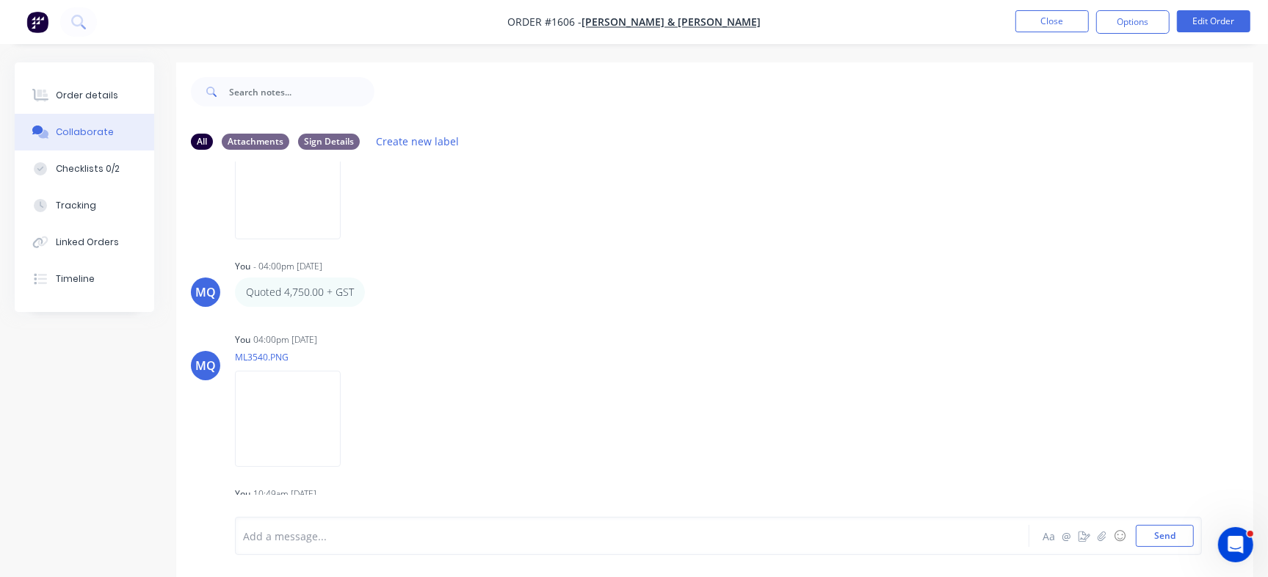
scroll to position [652, 0]
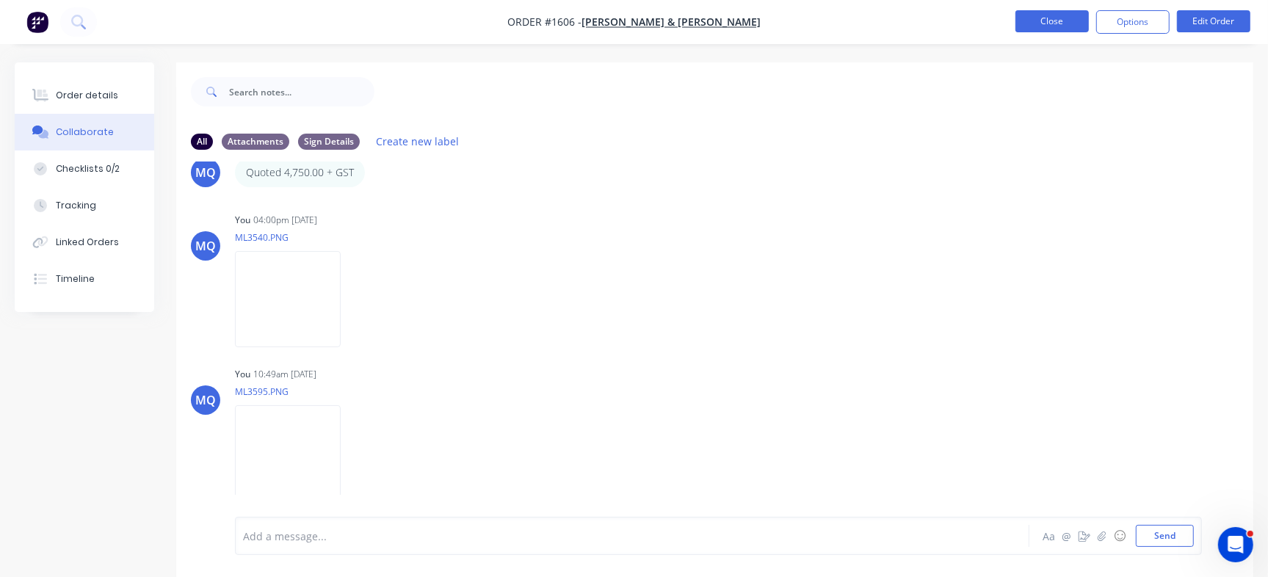
click at [1039, 21] on button "Close" at bounding box center [1051, 21] width 73 height 22
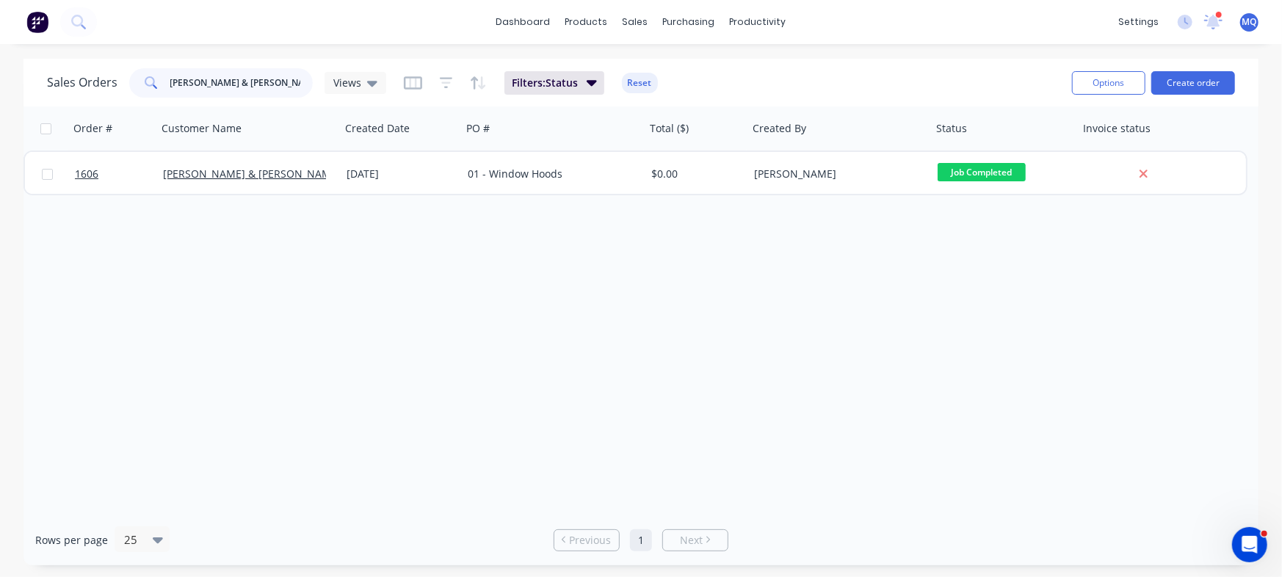
drag, startPoint x: 259, startPoint y: 80, endPoint x: 0, endPoint y: 3, distance: 270.4
click at [0, 3] on div "dashboard products sales purchasing productivity dashboard products Product Cat…" at bounding box center [641, 288] width 1282 height 577
type input "bella"
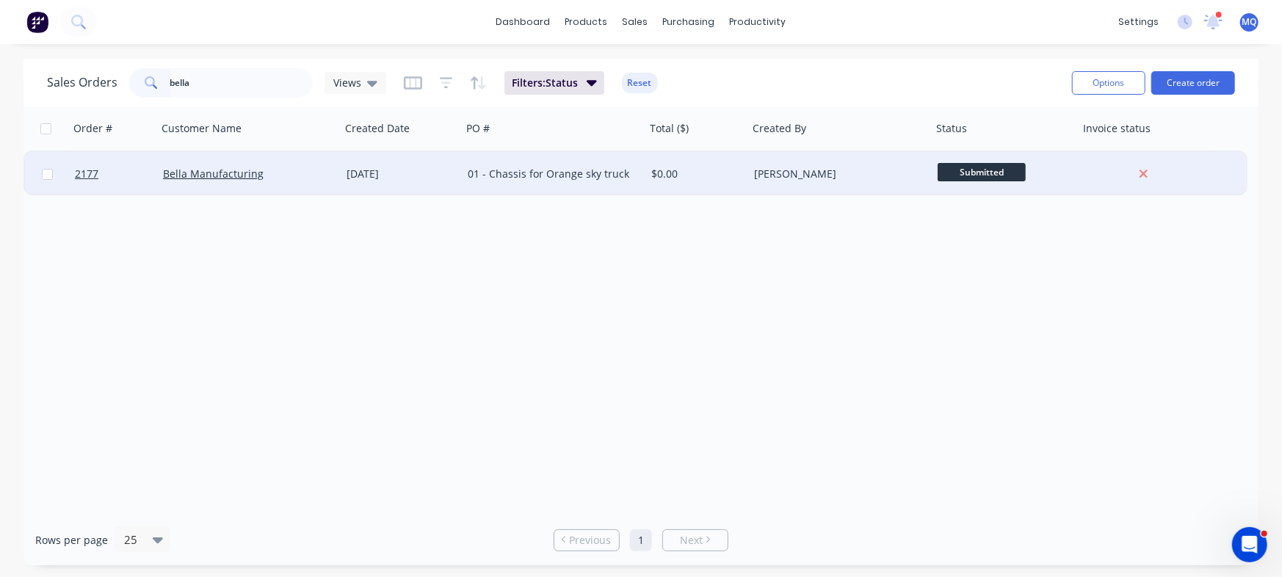
click at [336, 185] on div "Bella Manufacturing" at bounding box center [249, 174] width 184 height 44
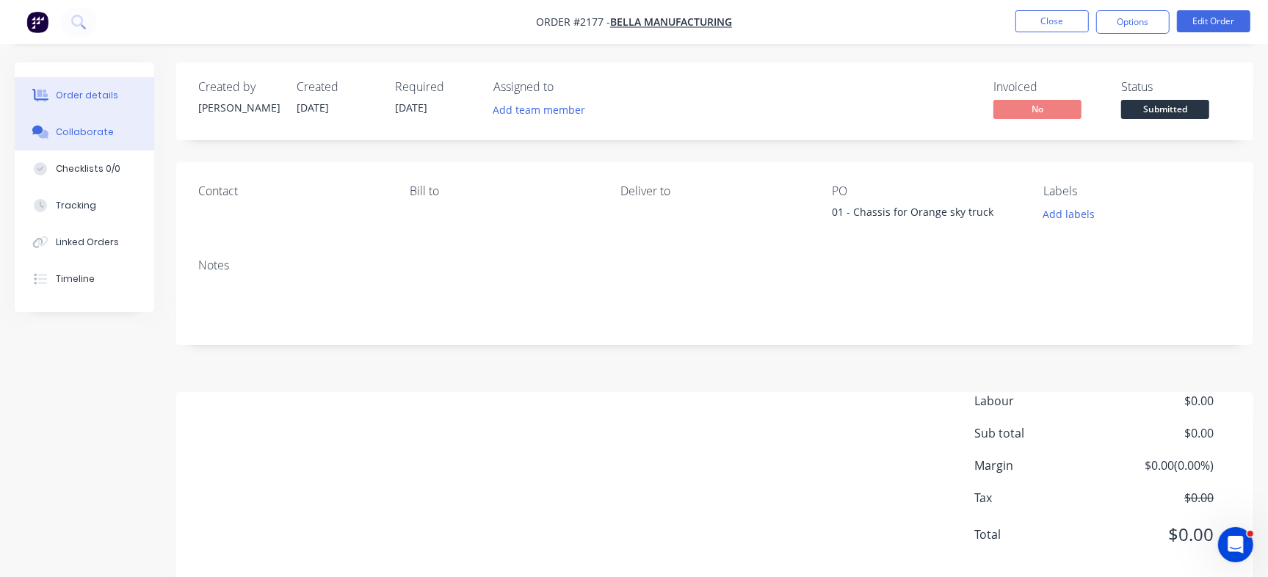
click at [106, 133] on div "Collaborate" at bounding box center [85, 132] width 58 height 13
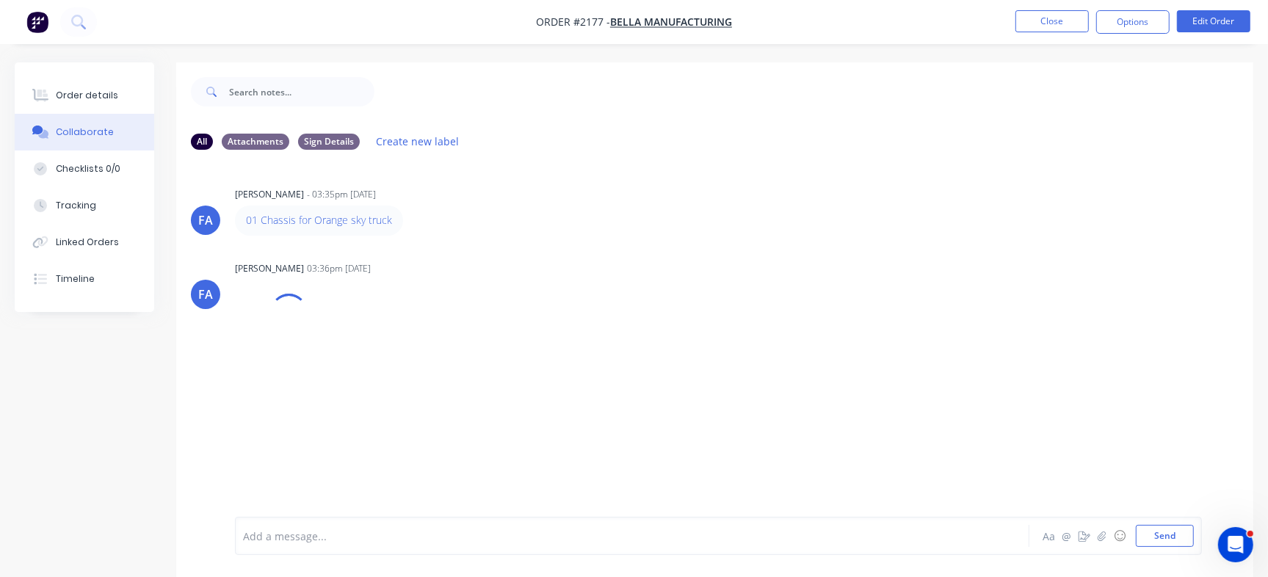
drag, startPoint x: 1018, startPoint y: 37, endPoint x: 1002, endPoint y: 42, distance: 16.7
drag, startPoint x: 1002, startPoint y: 42, endPoint x: 595, endPoint y: 166, distance: 425.2
click at [596, 166] on div "FA Francis Adrian Candido - 03:35pm 26/08/25 01 Chassis for Orange sky truck La…" at bounding box center [714, 339] width 1077 height 355
click at [1062, 25] on button "Close" at bounding box center [1051, 21] width 73 height 22
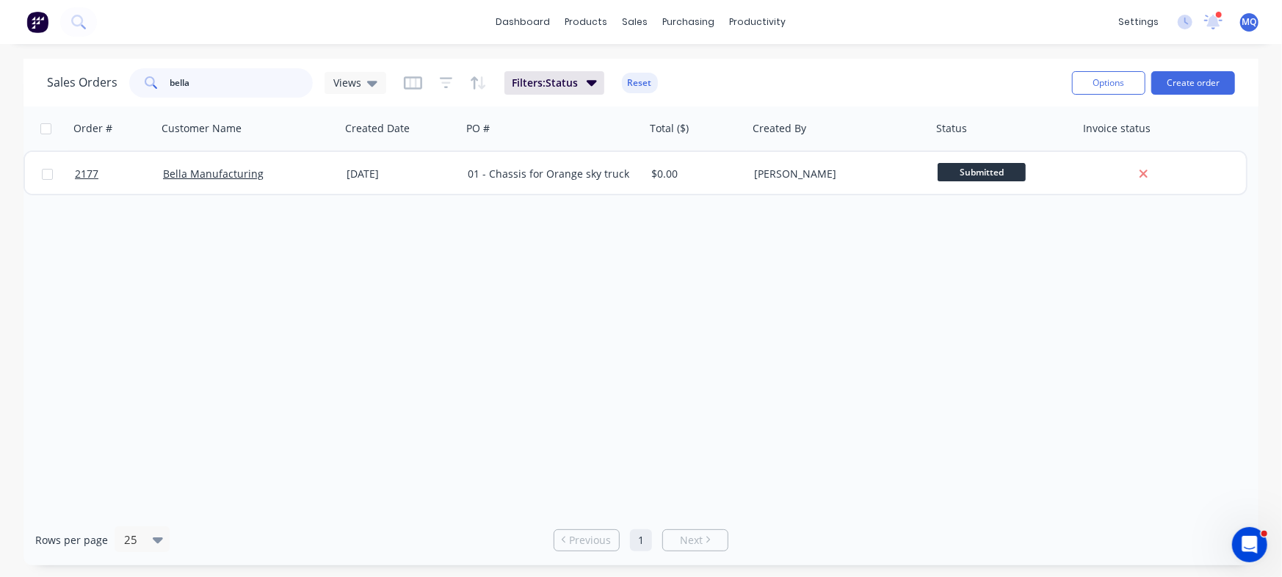
click at [229, 87] on input "bella" at bounding box center [241, 82] width 143 height 29
click at [351, 81] on span "Views" at bounding box center [347, 82] width 28 height 15
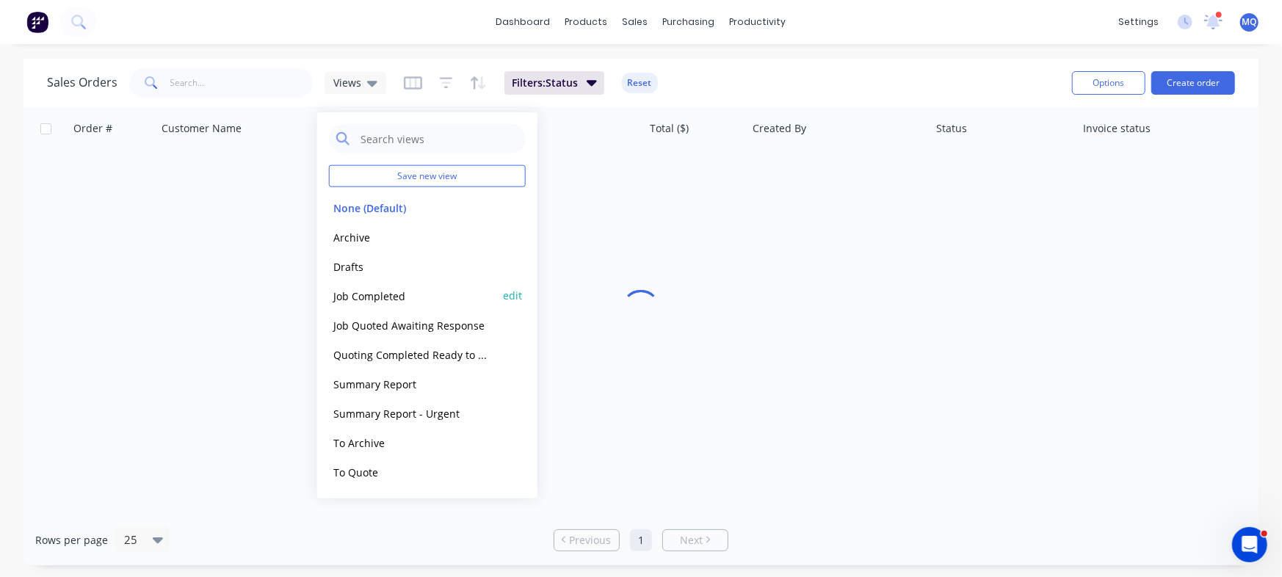
click at [349, 295] on button "Job Completed" at bounding box center [412, 295] width 167 height 17
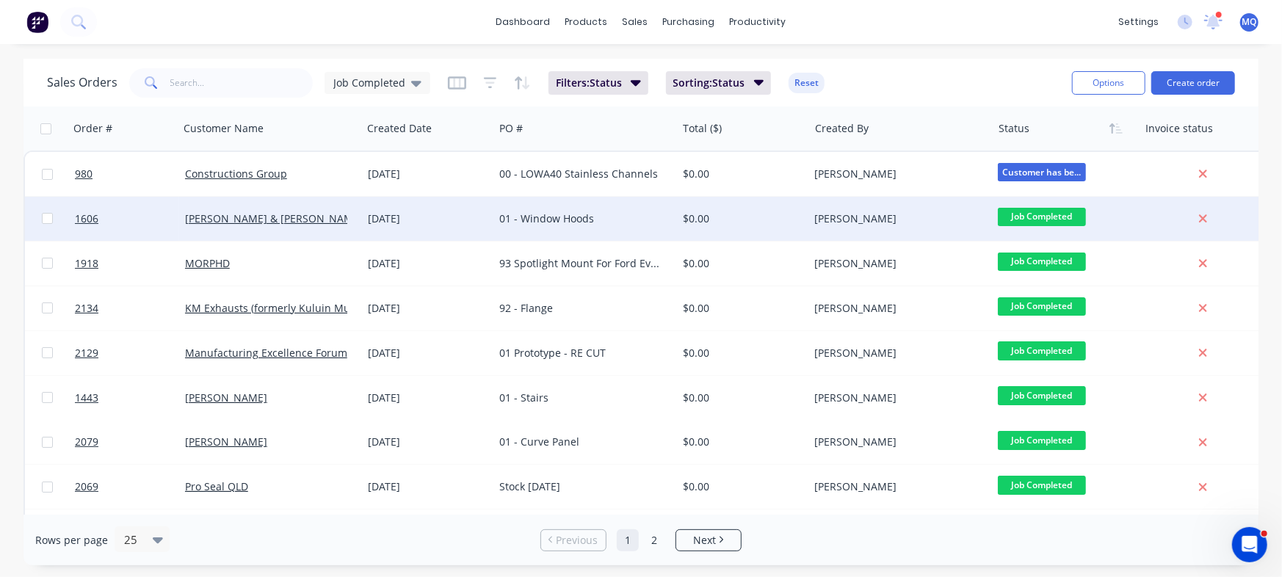
click at [603, 233] on div "01 - Window Hoods" at bounding box center [584, 219] width 183 height 44
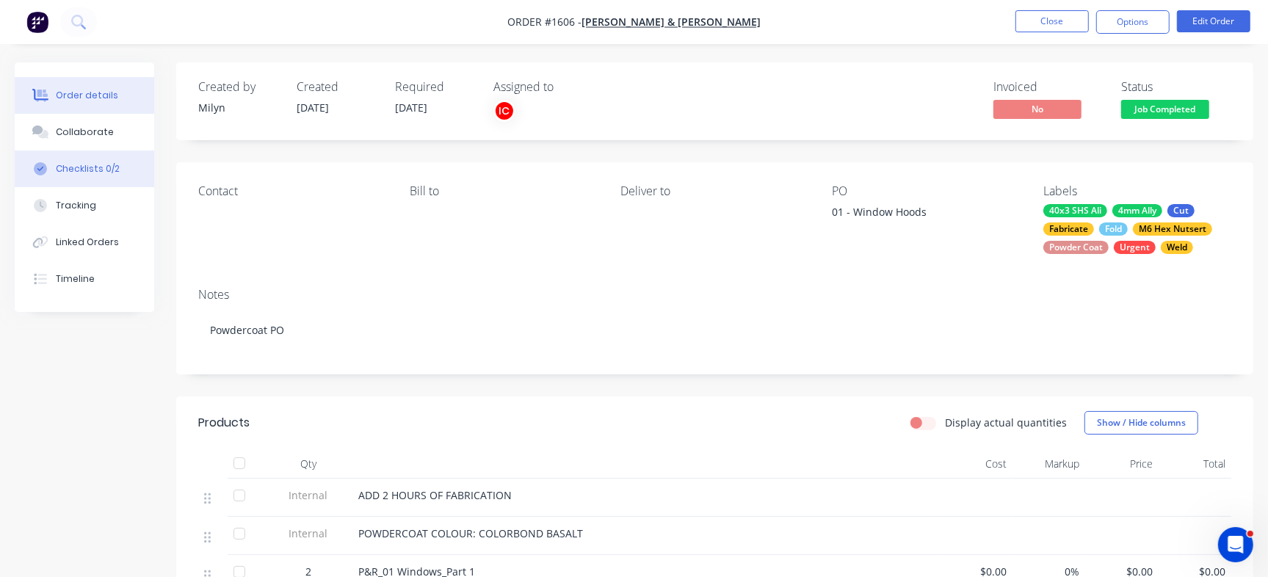
click at [101, 161] on button "Checklists 0/2" at bounding box center [84, 168] width 139 height 37
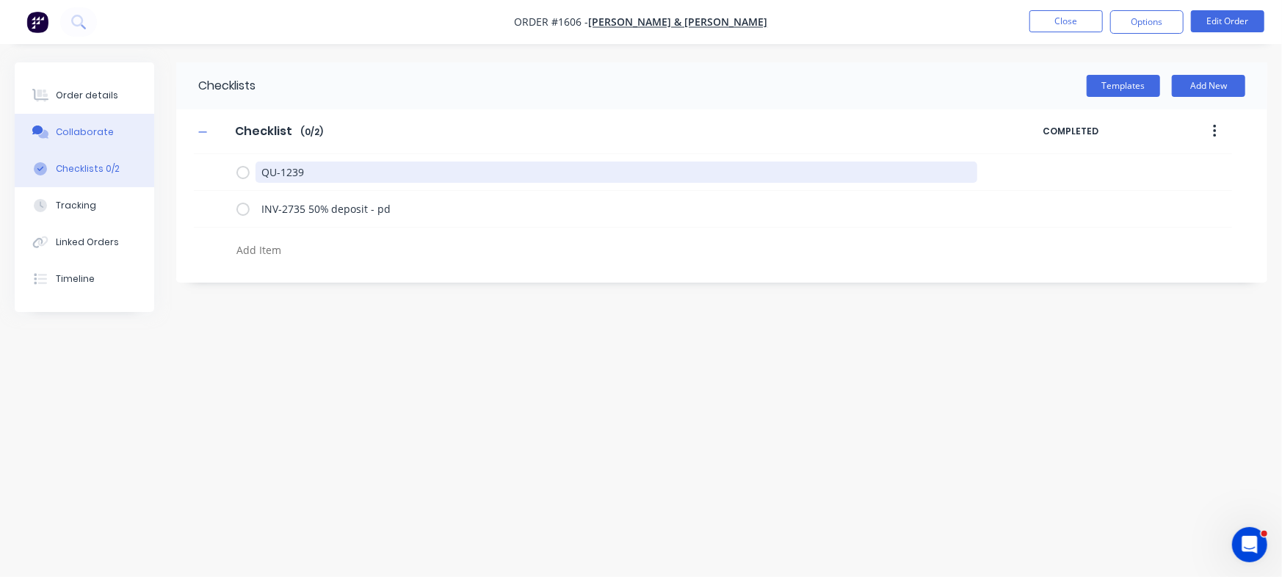
drag, startPoint x: 250, startPoint y: 166, endPoint x: 145, endPoint y: 145, distance: 106.2
click at [123, 148] on div "Order details Collaborate Checklists 0/2 Tracking Linked Orders Timeline Order …" at bounding box center [641, 260] width 1282 height 396
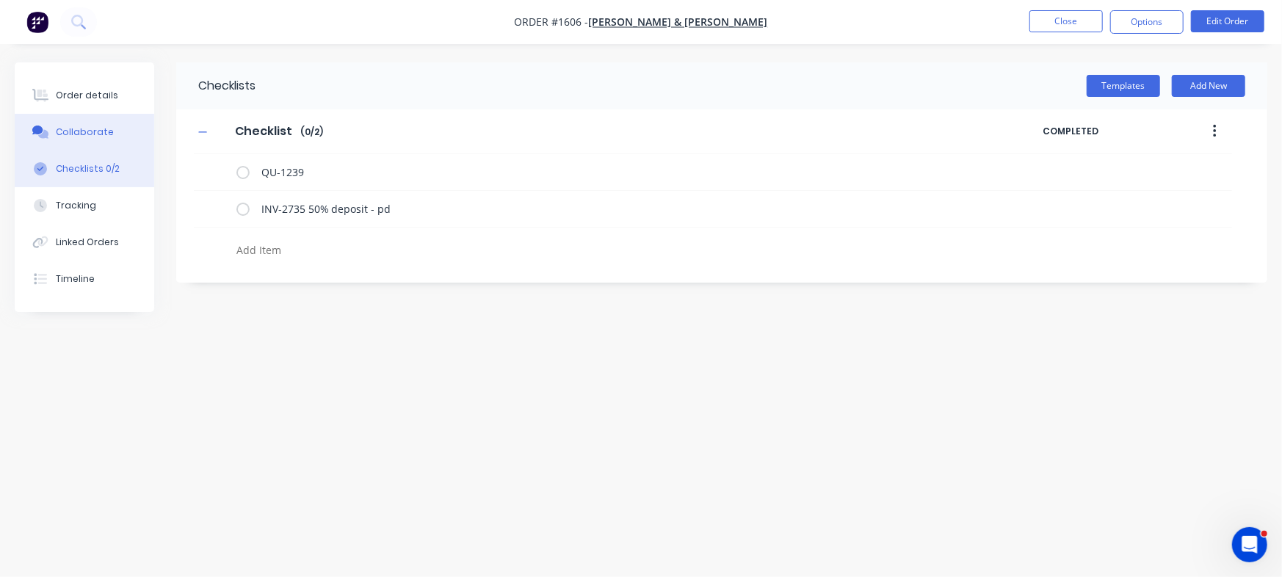
click at [80, 137] on div "Collaborate" at bounding box center [85, 132] width 58 height 13
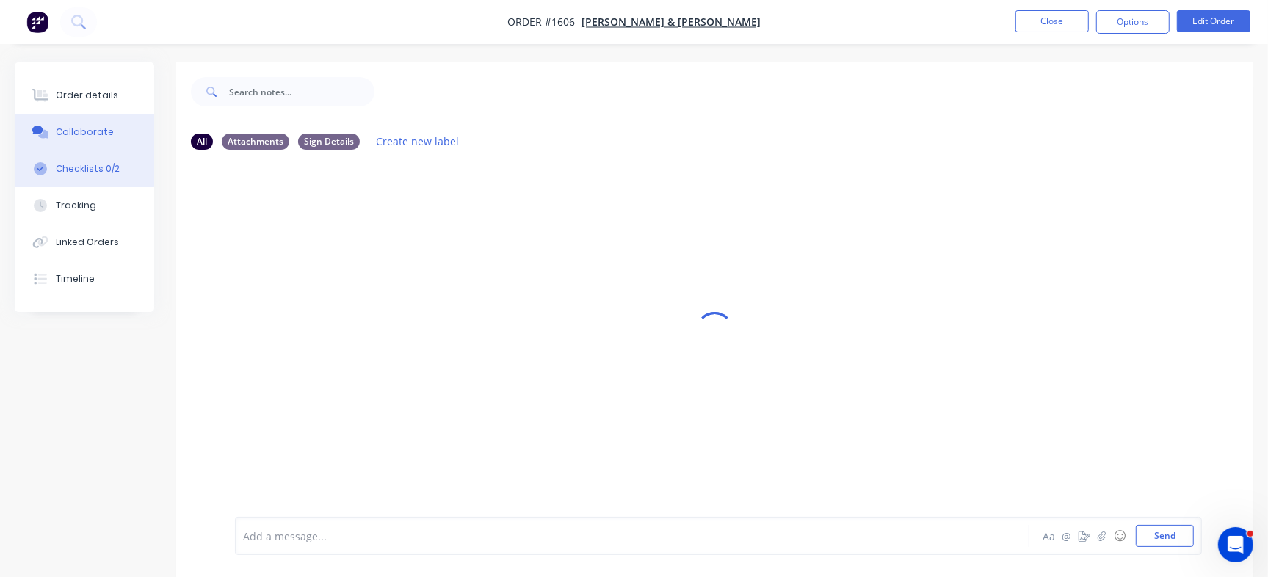
click at [79, 159] on button "Checklists 0/2" at bounding box center [84, 168] width 139 height 37
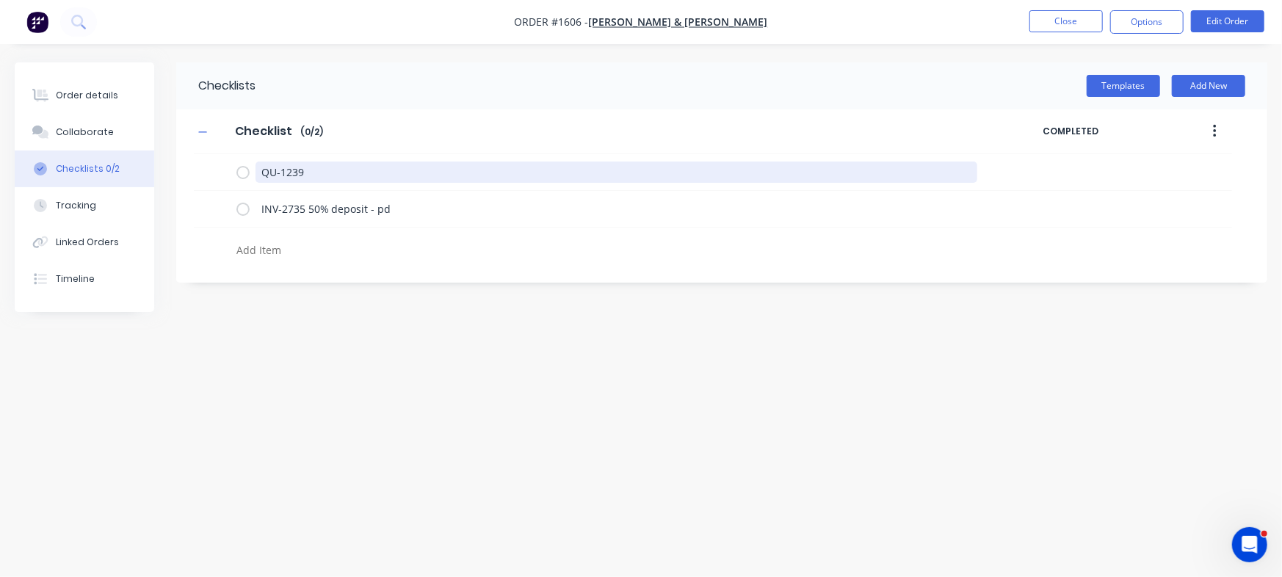
drag, startPoint x: 343, startPoint y: 166, endPoint x: 162, endPoint y: 13, distance: 237.1
click at [13, 131] on div "Order details Collaborate Checklists 0/2 Tracking Linked Orders Timeline Order …" at bounding box center [641, 260] width 1282 height 396
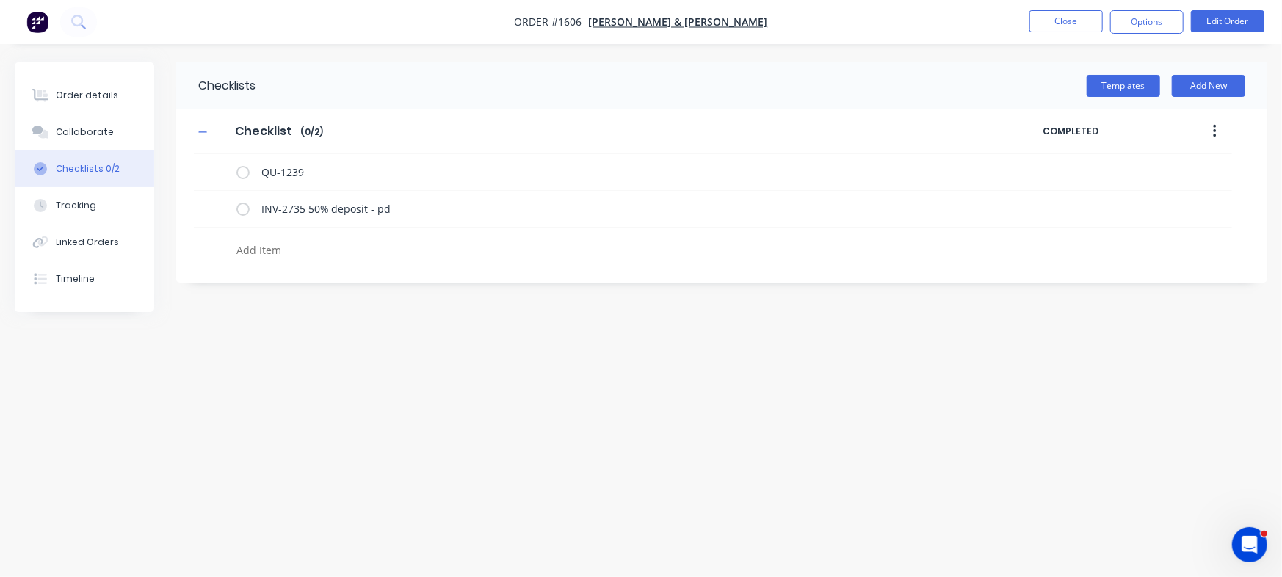
type textarea "x"
click at [277, 253] on textarea at bounding box center [565, 249] width 668 height 21
paste textarea "INV-2903"
type textarea "INV-2903"
type textarea "x"
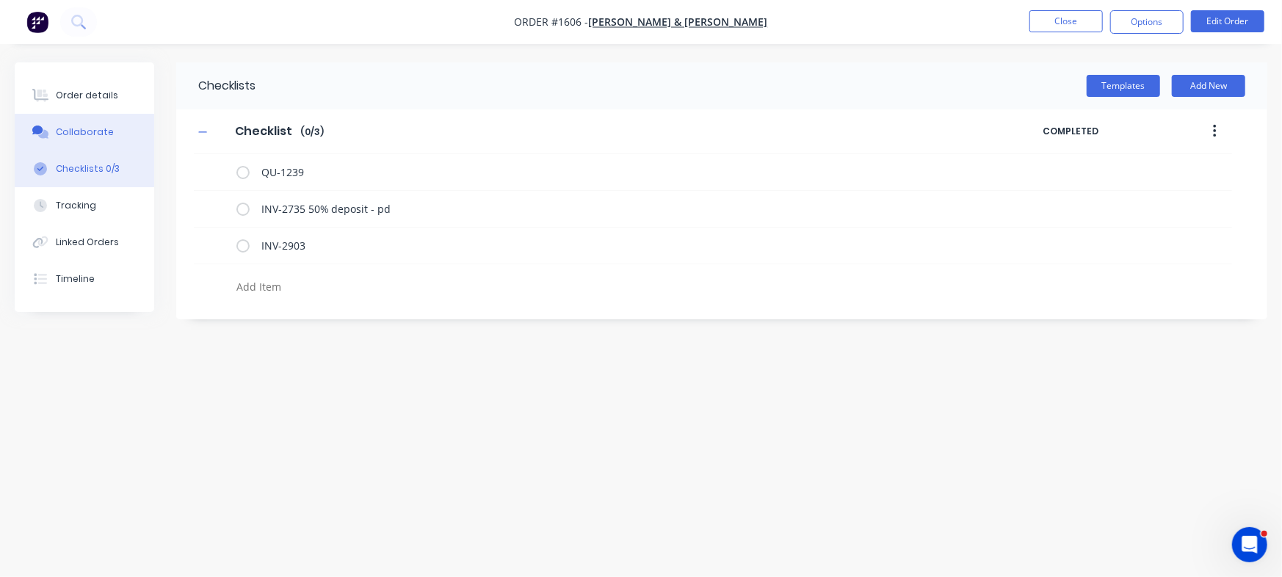
click at [112, 129] on button "Collaborate" at bounding box center [84, 132] width 139 height 37
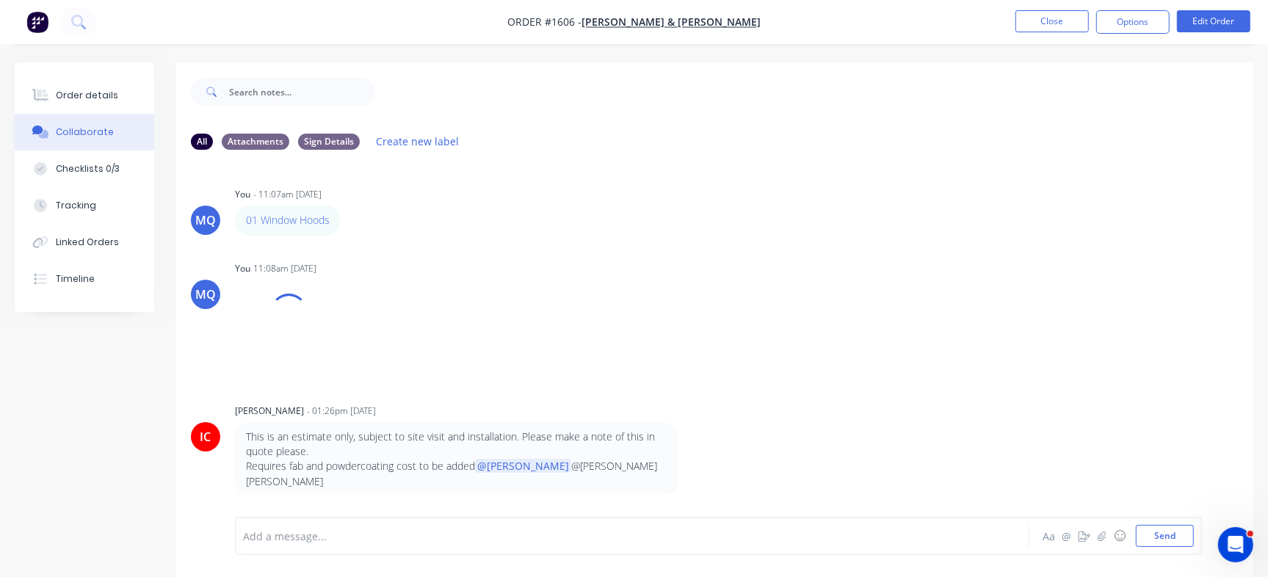
drag, startPoint x: 1239, startPoint y: 262, endPoint x: 1175, endPoint y: 144, distance: 134.3
click at [1175, 144] on div "All Attachments Sign Details Create new label" at bounding box center [715, 141] width 1048 height 20
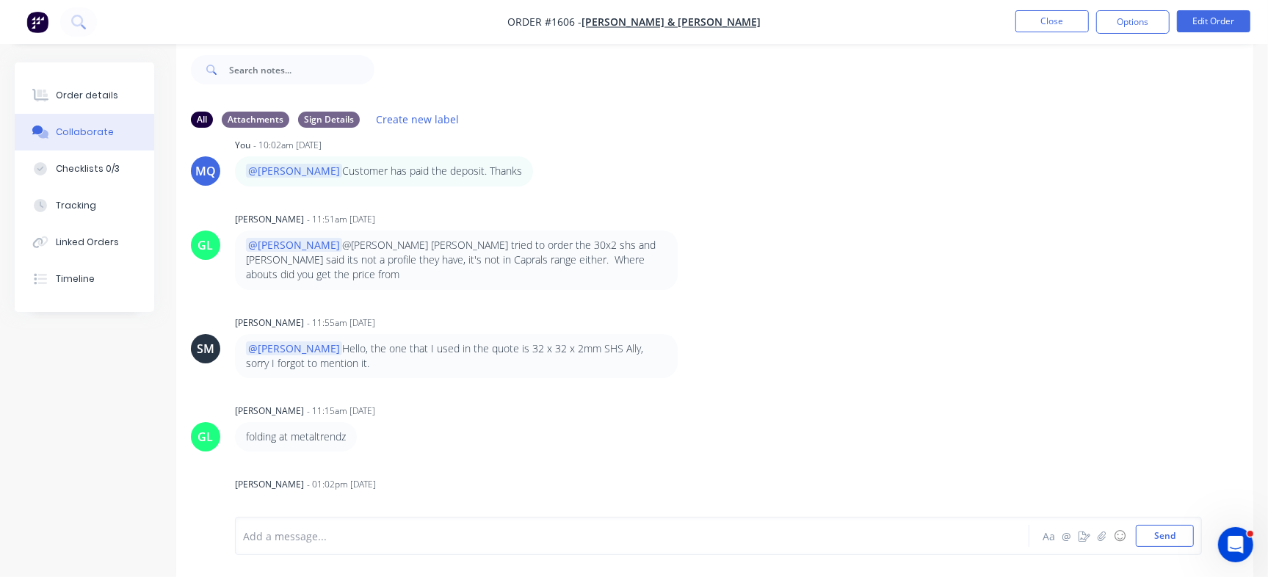
scroll to position [1074, 0]
drag, startPoint x: 271, startPoint y: 478, endPoint x: 297, endPoint y: 478, distance: 26.4
click at [297, 504] on p "Add $1100 for install, and invoice remaining amount @Milyn" at bounding box center [386, 511] width 281 height 15
copy p "1100"
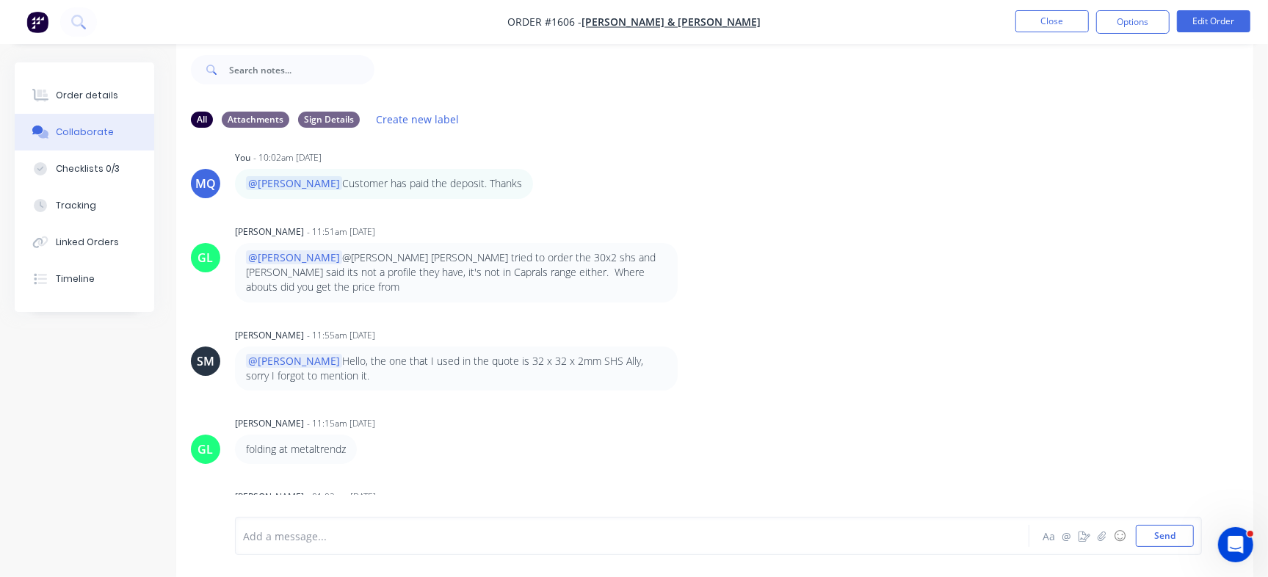
scroll to position [1086, 0]
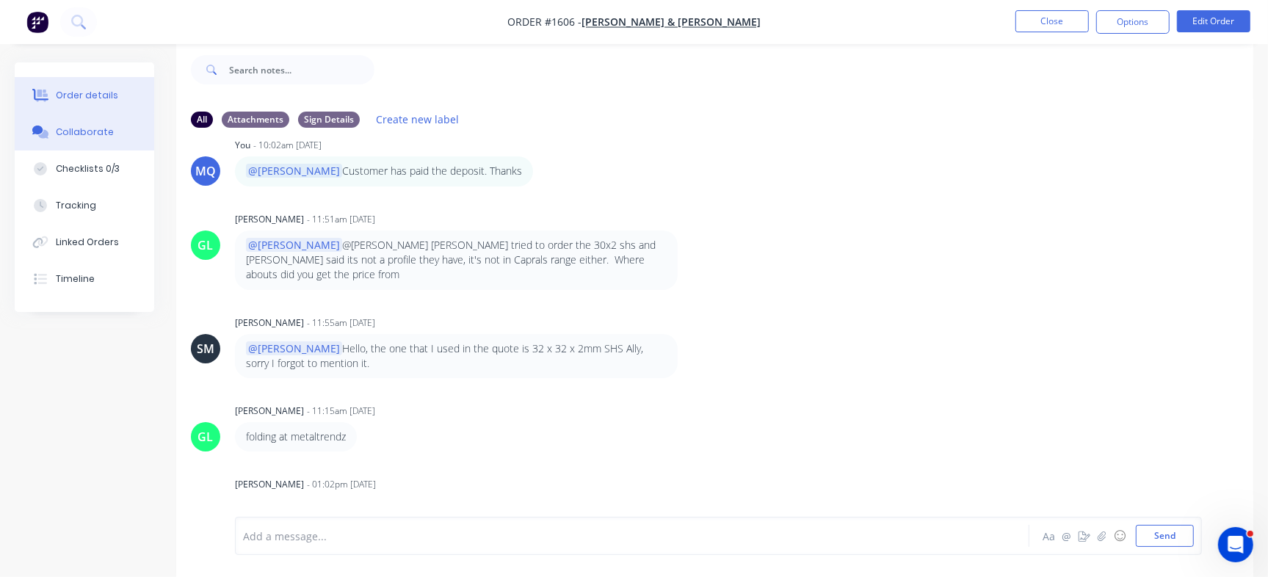
click at [95, 97] on div "Order details" at bounding box center [87, 95] width 62 height 13
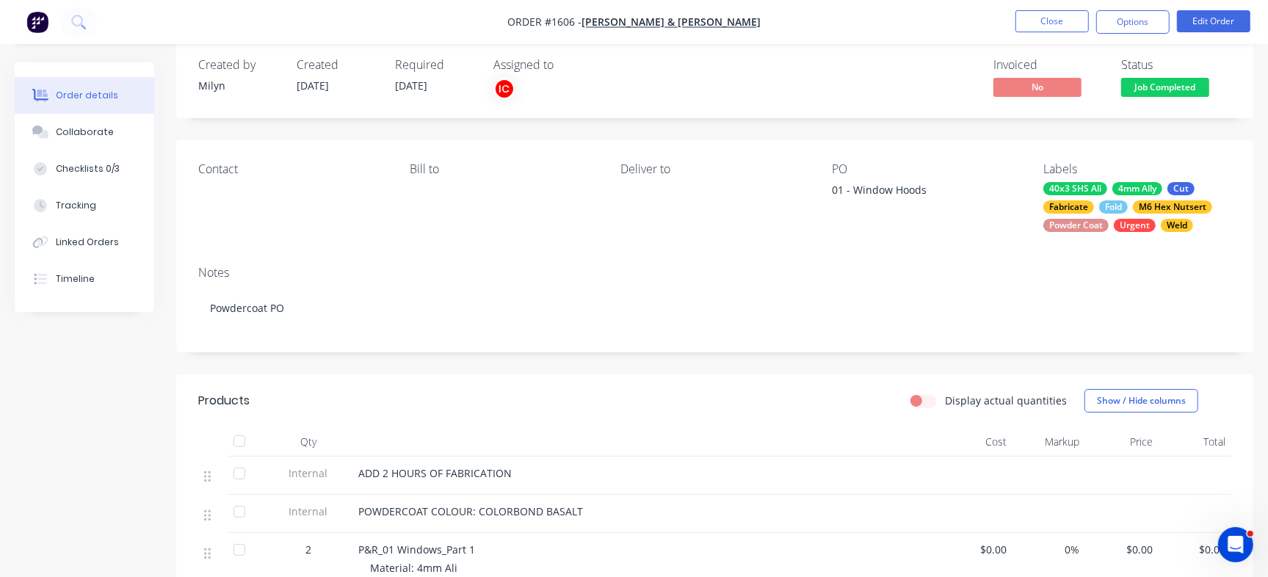
click at [1183, 85] on span "Job Completed" at bounding box center [1165, 87] width 88 height 18
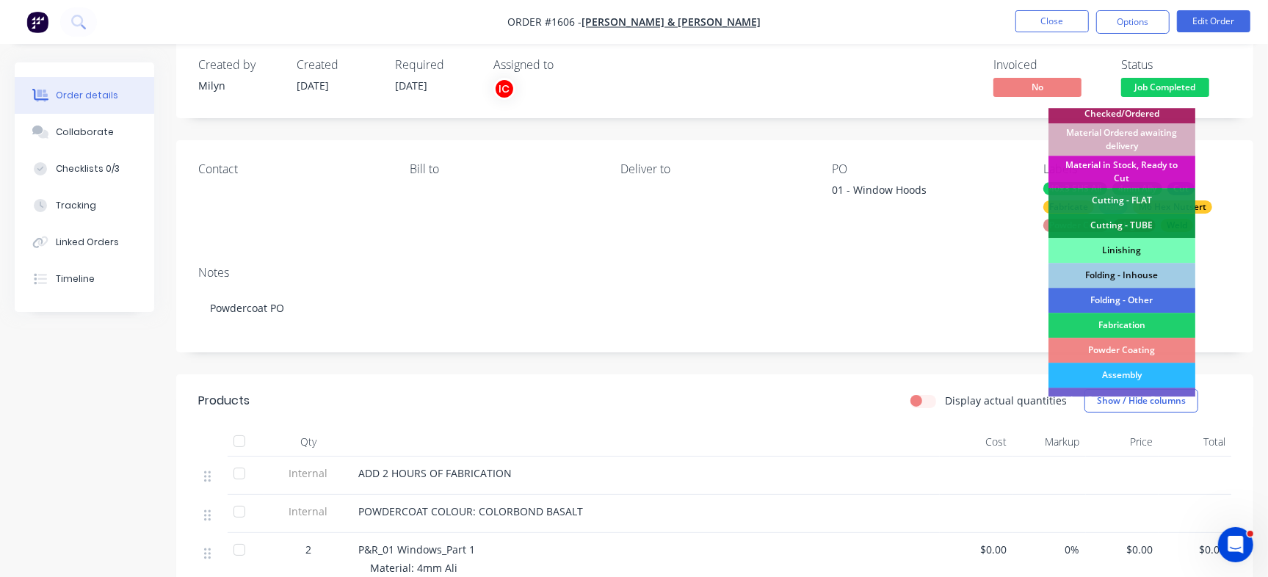
scroll to position [411, 0]
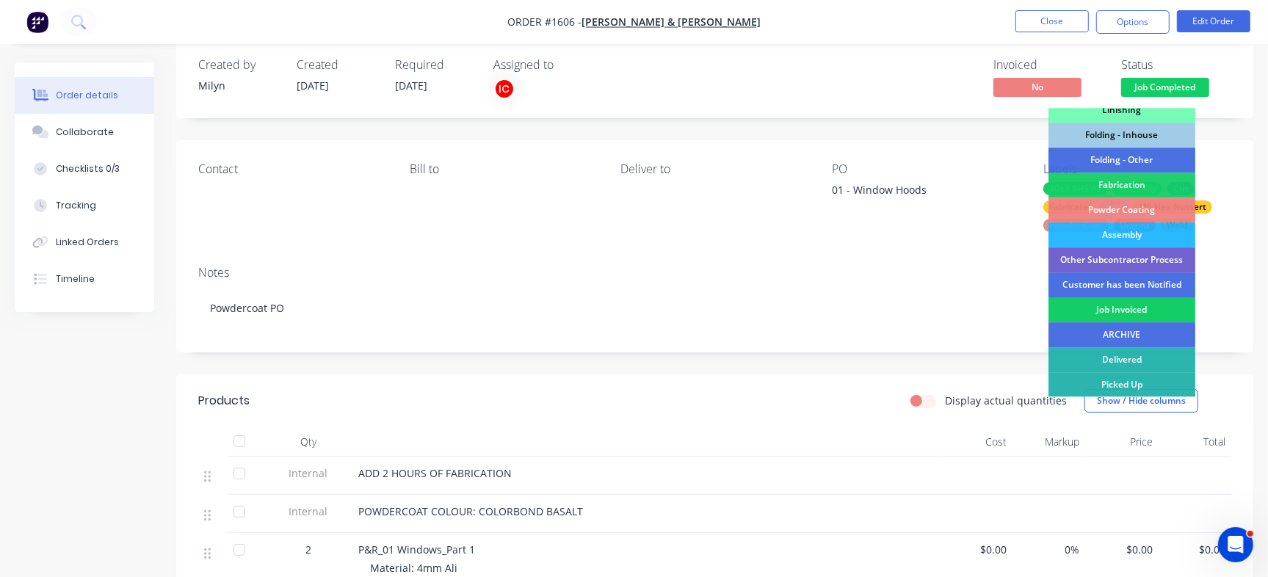
click at [1148, 305] on div "Job Invoiced" at bounding box center [1121, 309] width 147 height 25
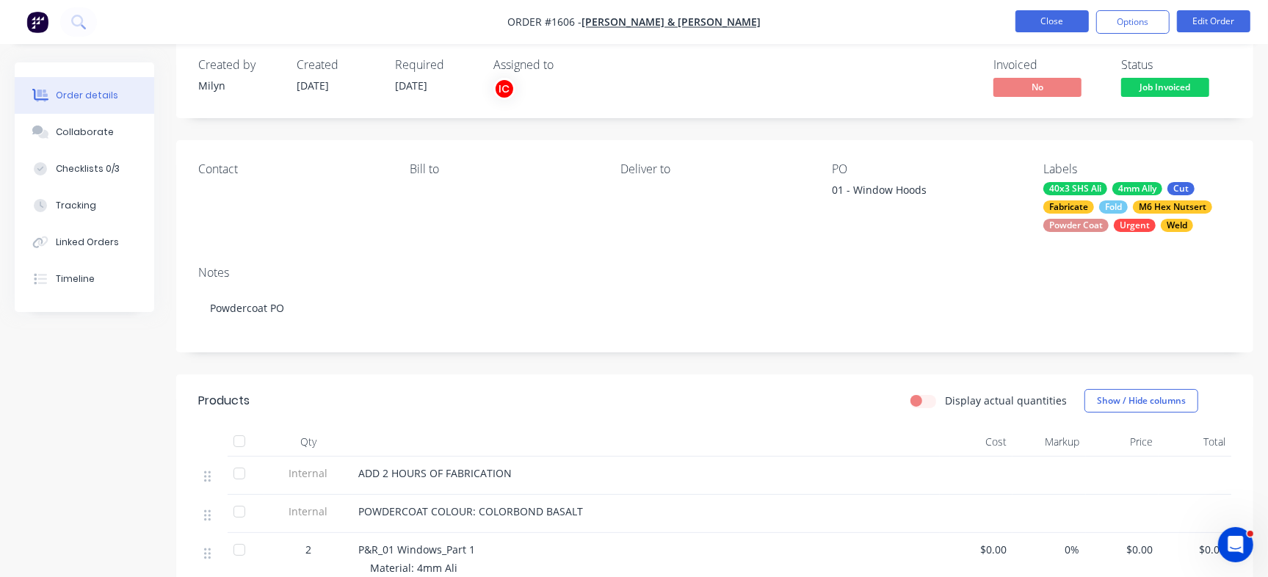
click at [1051, 13] on button "Close" at bounding box center [1051, 21] width 73 height 22
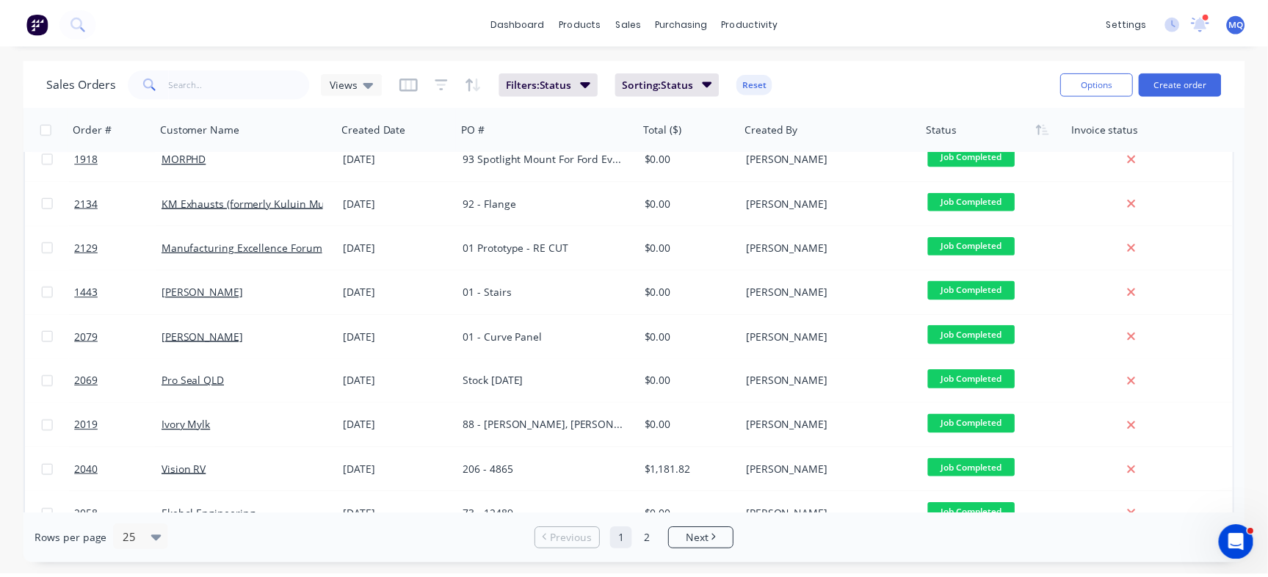
scroll to position [65, 0]
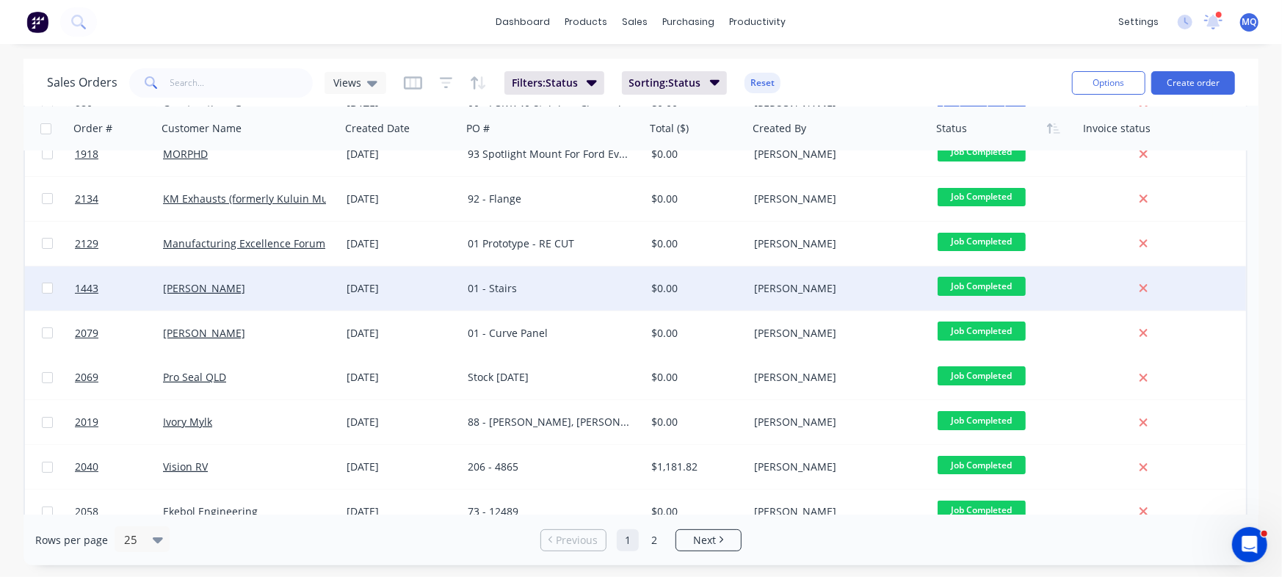
click at [612, 292] on div "01 - Stairs" at bounding box center [549, 288] width 163 height 15
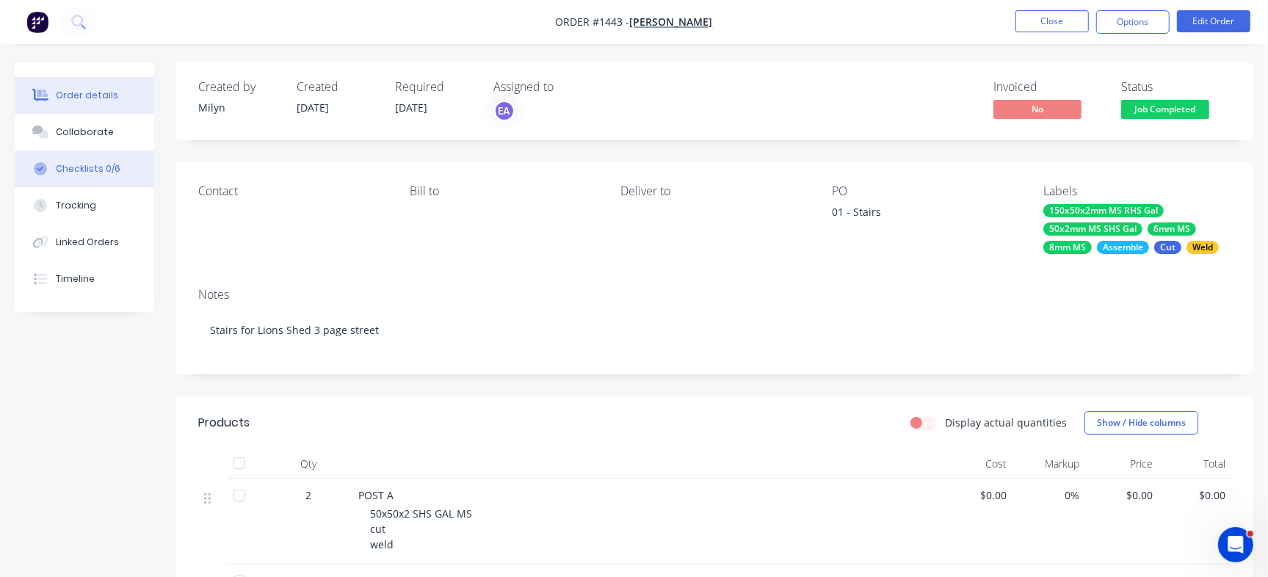
click at [117, 167] on button "Checklists 0/6" at bounding box center [84, 168] width 139 height 37
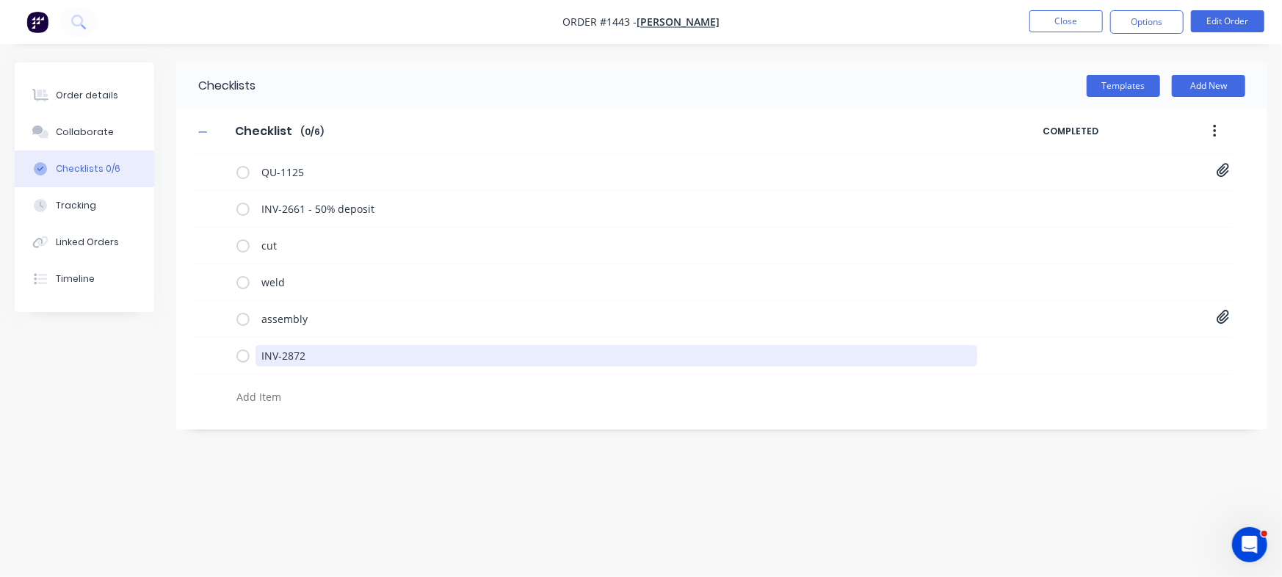
drag, startPoint x: 391, startPoint y: 347, endPoint x: 230, endPoint y: 5, distance: 378.3
click at [110, 309] on div "Order details Collaborate Checklists 0/6 Tracking Linked Orders Timeline Order …" at bounding box center [641, 260] width 1282 height 396
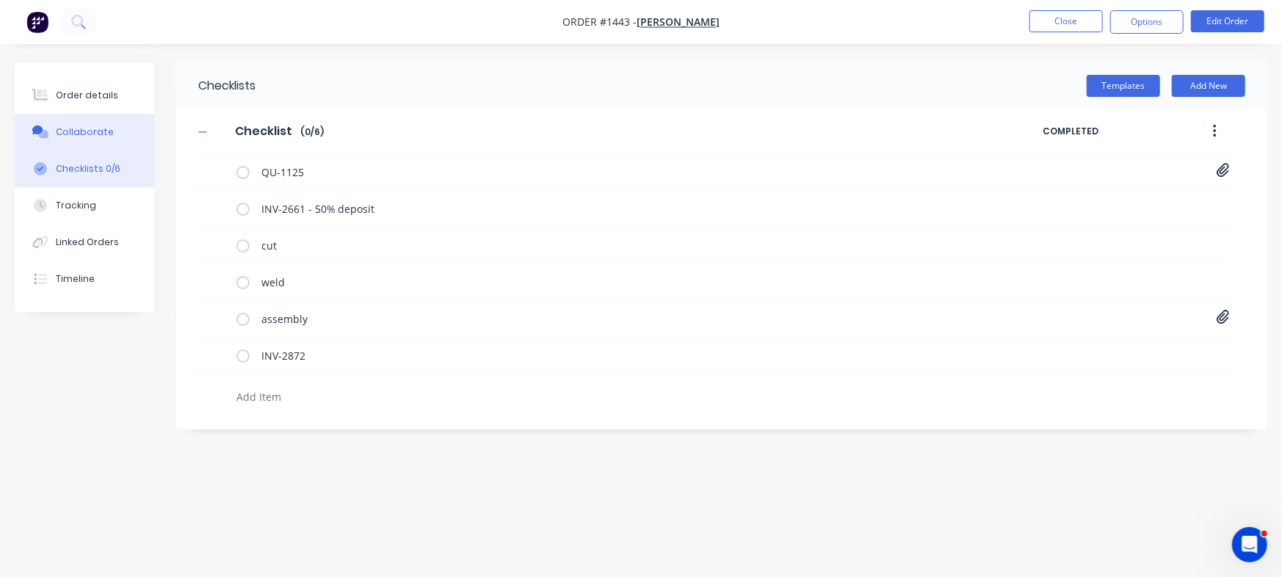
click at [84, 129] on div "Collaborate" at bounding box center [85, 132] width 58 height 13
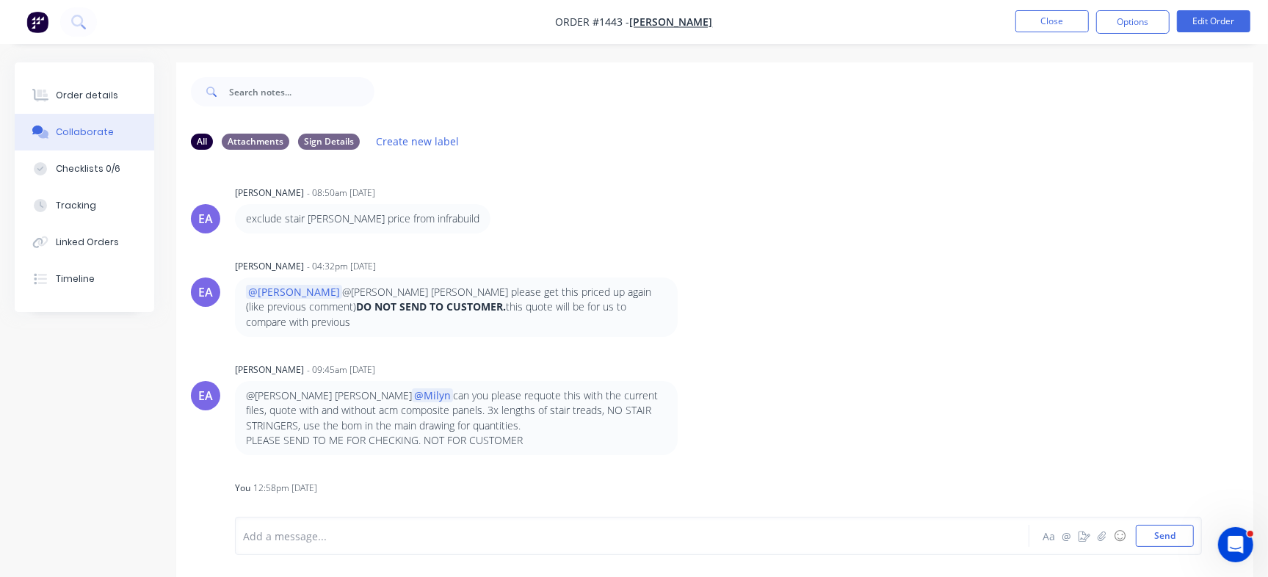
scroll to position [958, 0]
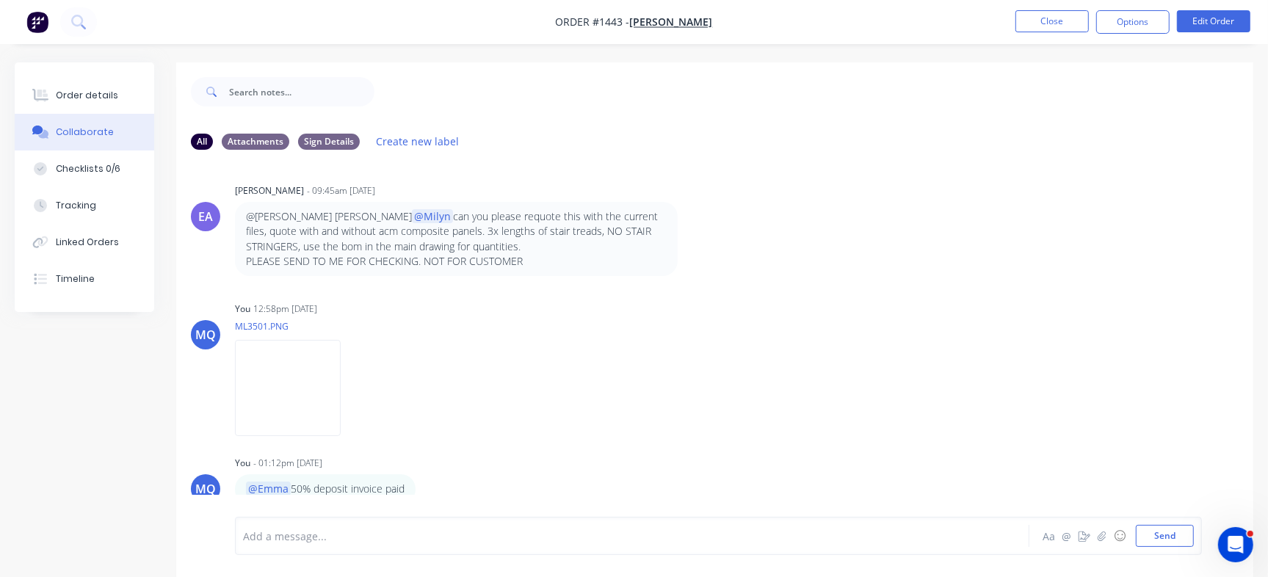
drag, startPoint x: 1251, startPoint y: 247, endPoint x: 19, endPoint y: 2, distance: 1255.8
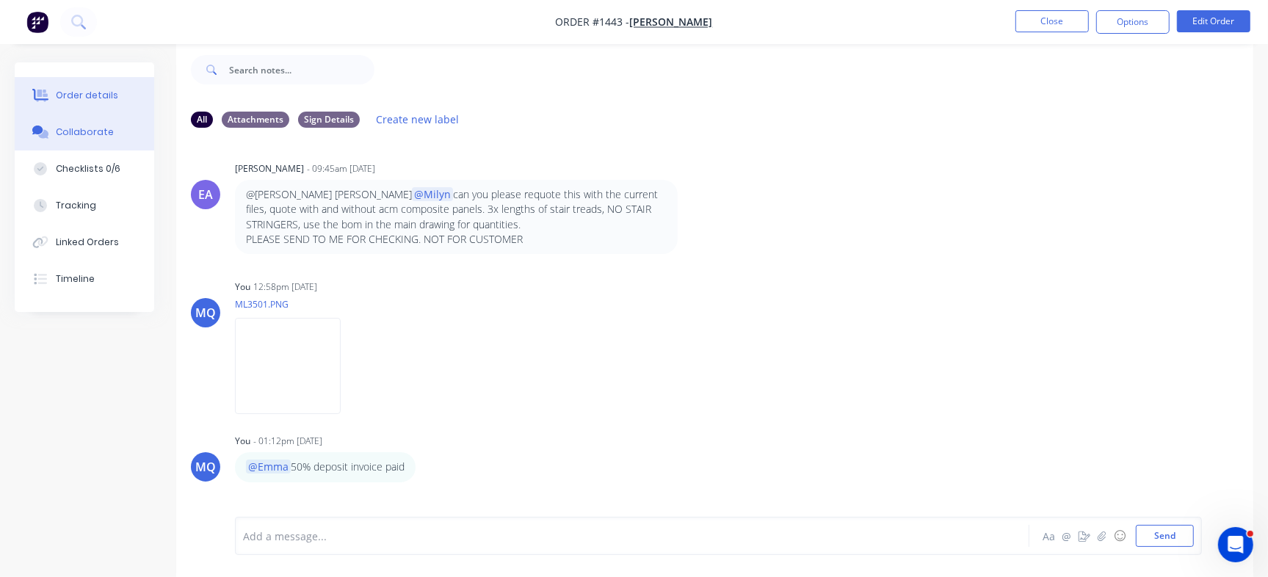
click at [107, 101] on div "Order details" at bounding box center [87, 95] width 62 height 13
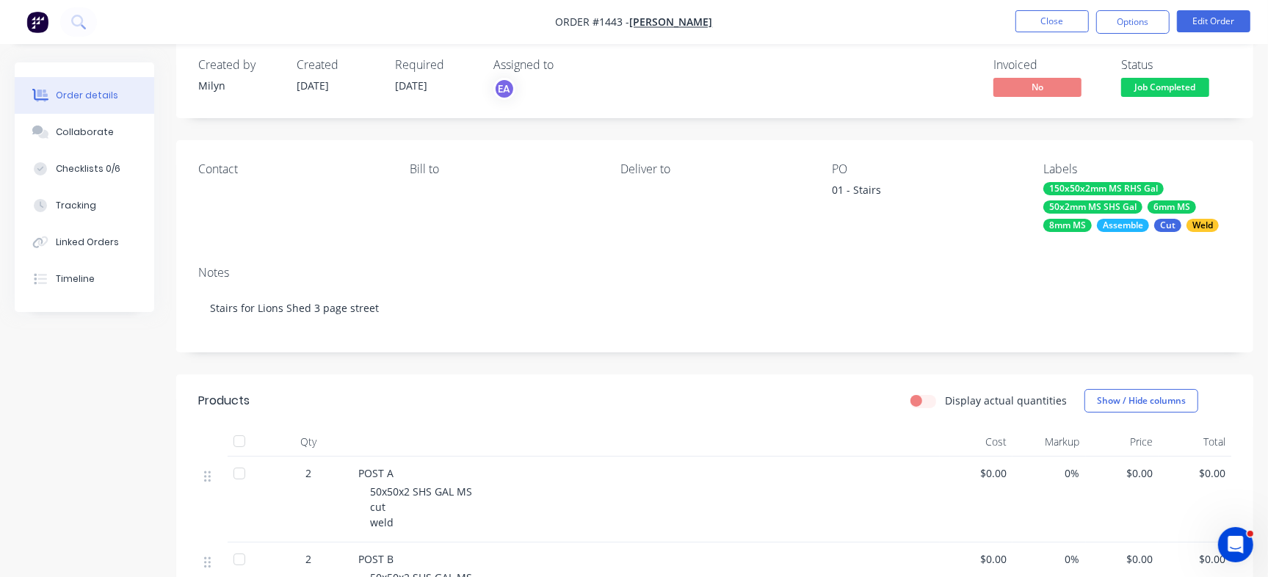
click at [1145, 87] on span "Job Completed" at bounding box center [1165, 87] width 88 height 18
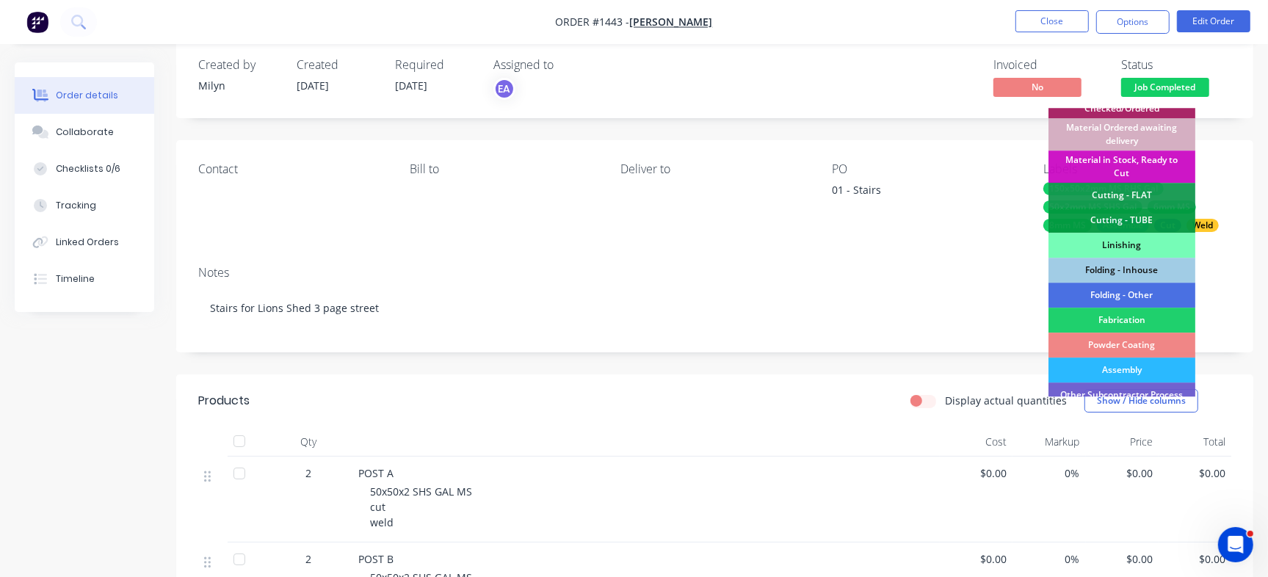
scroll to position [316, 0]
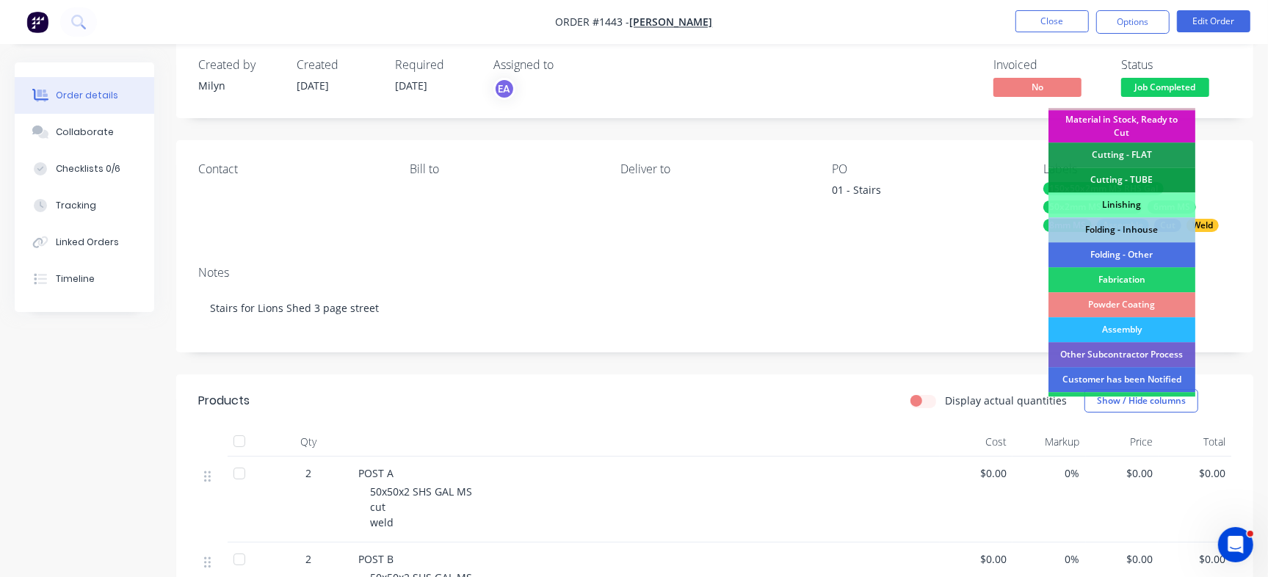
click at [1232, 100] on div "Created by Milyn Created 17/03/25 Required 24/03/25 Assigned to EA Invoiced No …" at bounding box center [714, 79] width 1077 height 78
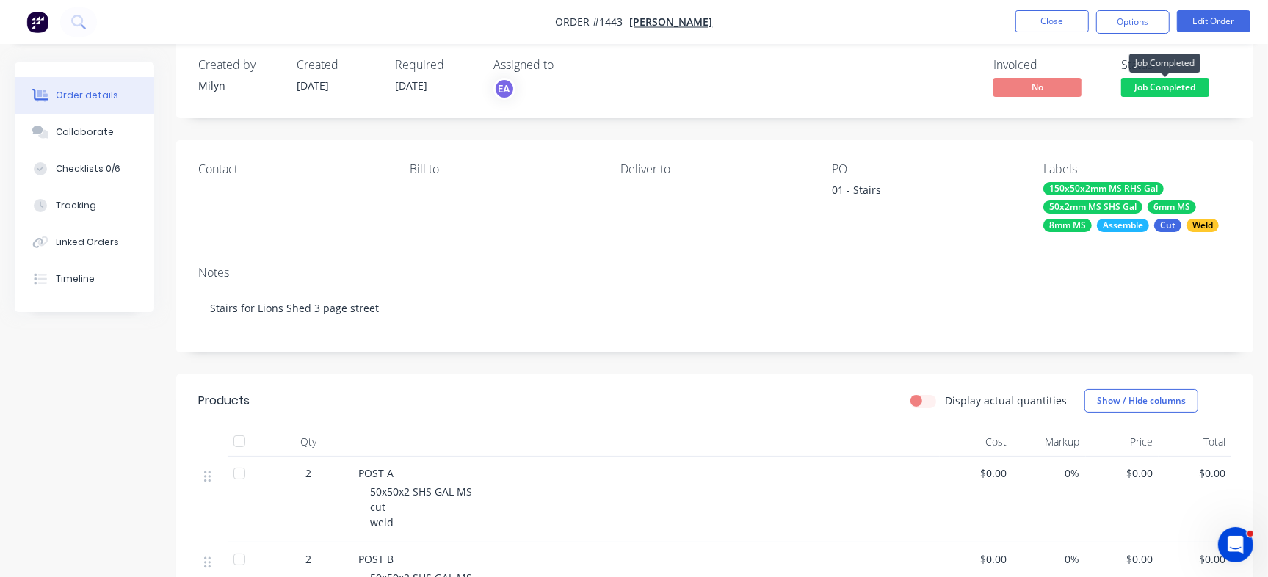
click at [1150, 92] on span "Job Completed" at bounding box center [1165, 87] width 88 height 18
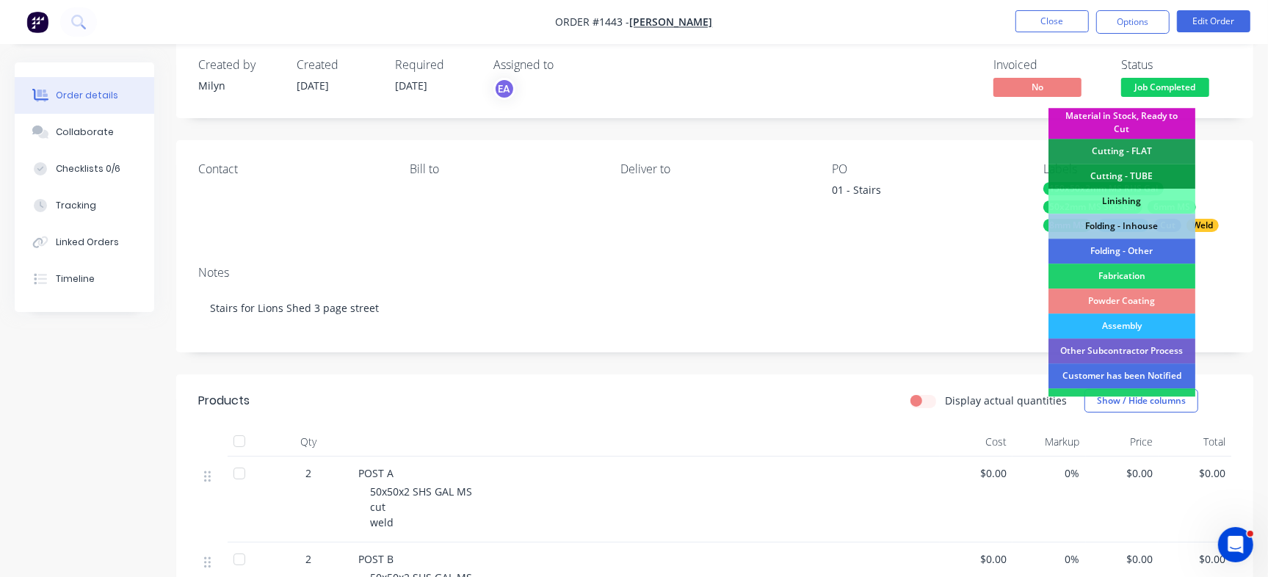
scroll to position [411, 0]
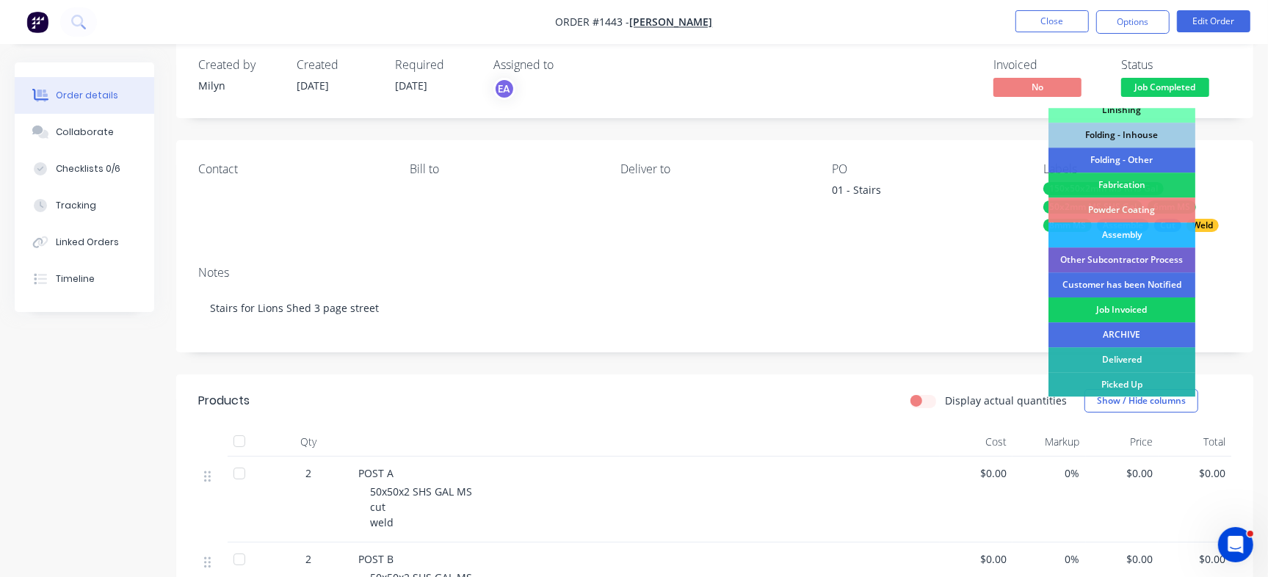
click at [1139, 313] on div "Job Invoiced" at bounding box center [1121, 309] width 147 height 25
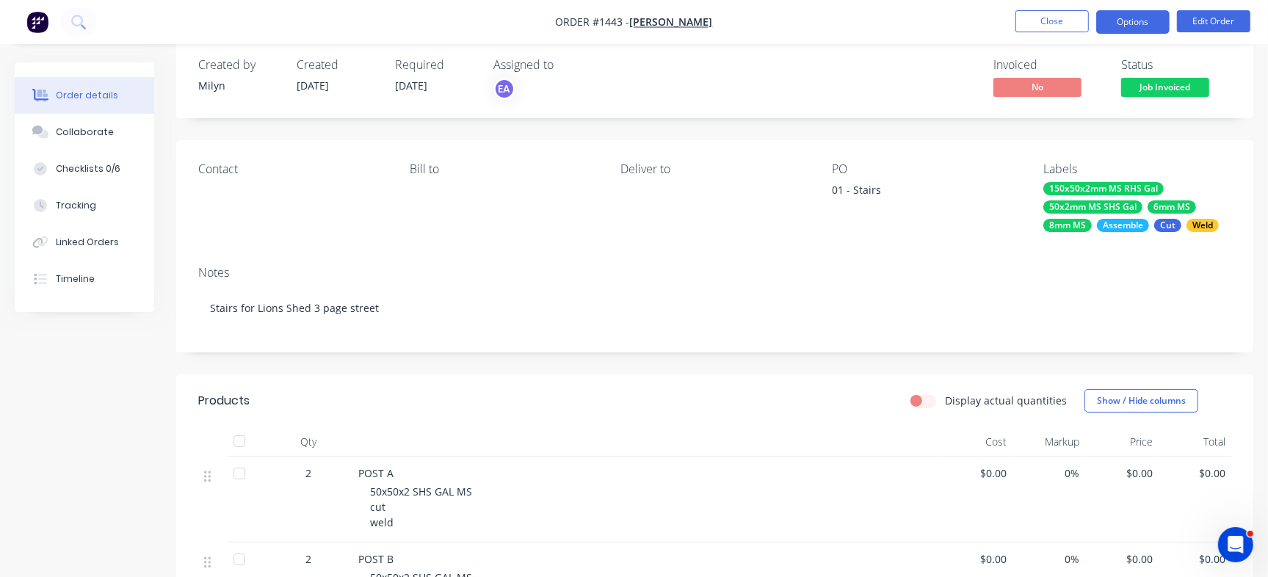
click at [1131, 25] on button "Options" at bounding box center [1132, 21] width 73 height 23
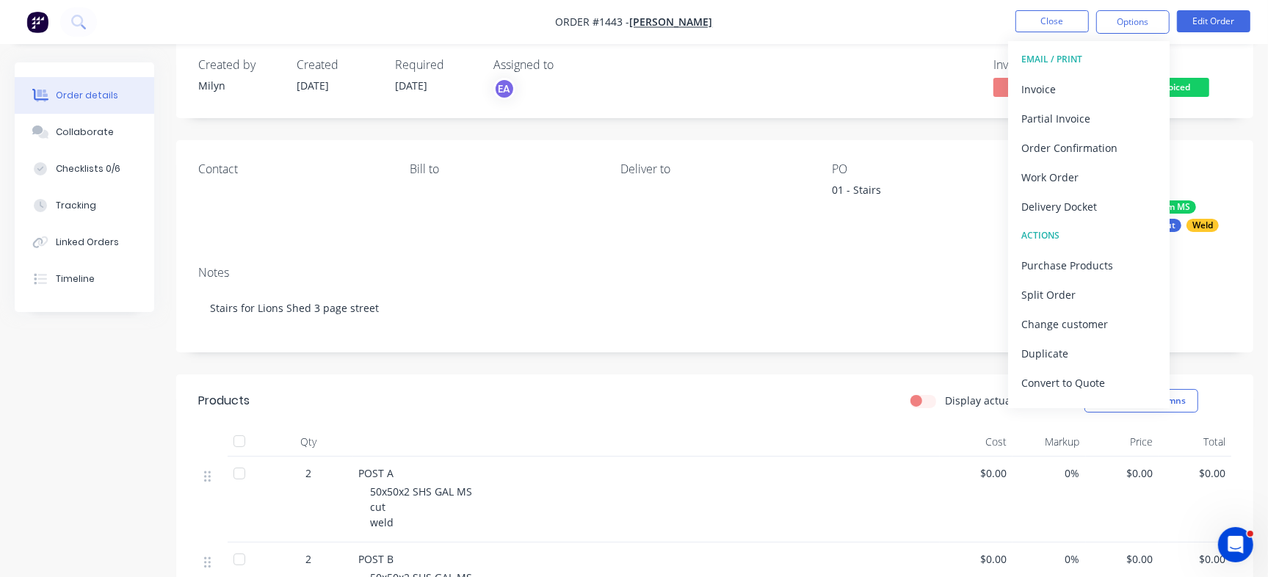
scroll to position [22, 0]
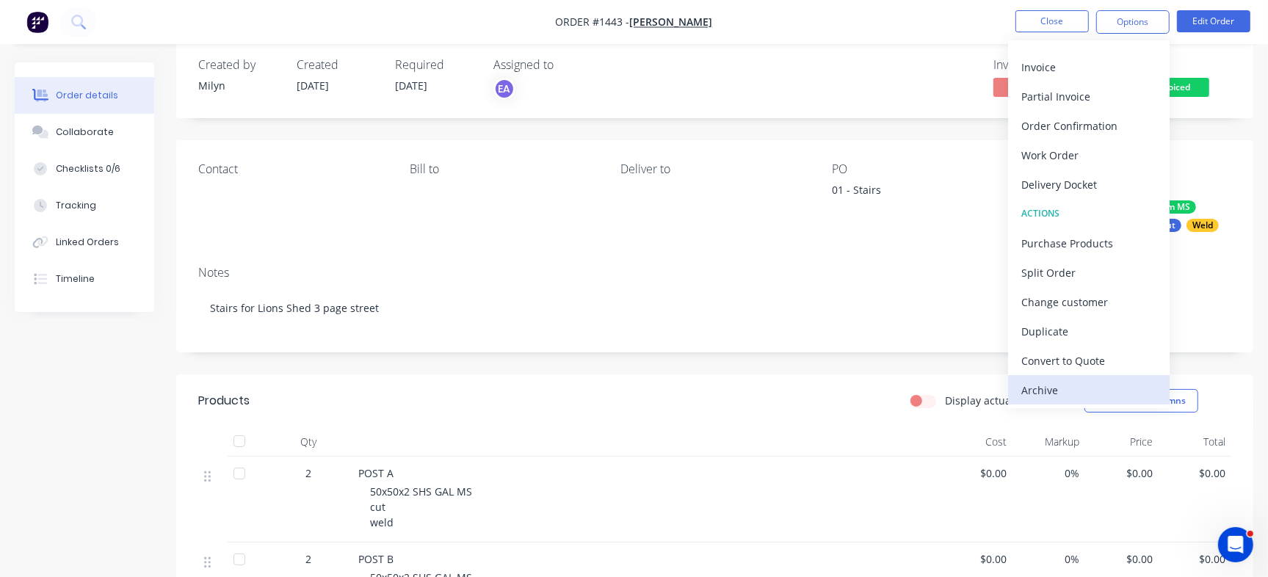
click at [1075, 393] on div "Archive" at bounding box center [1088, 390] width 135 height 21
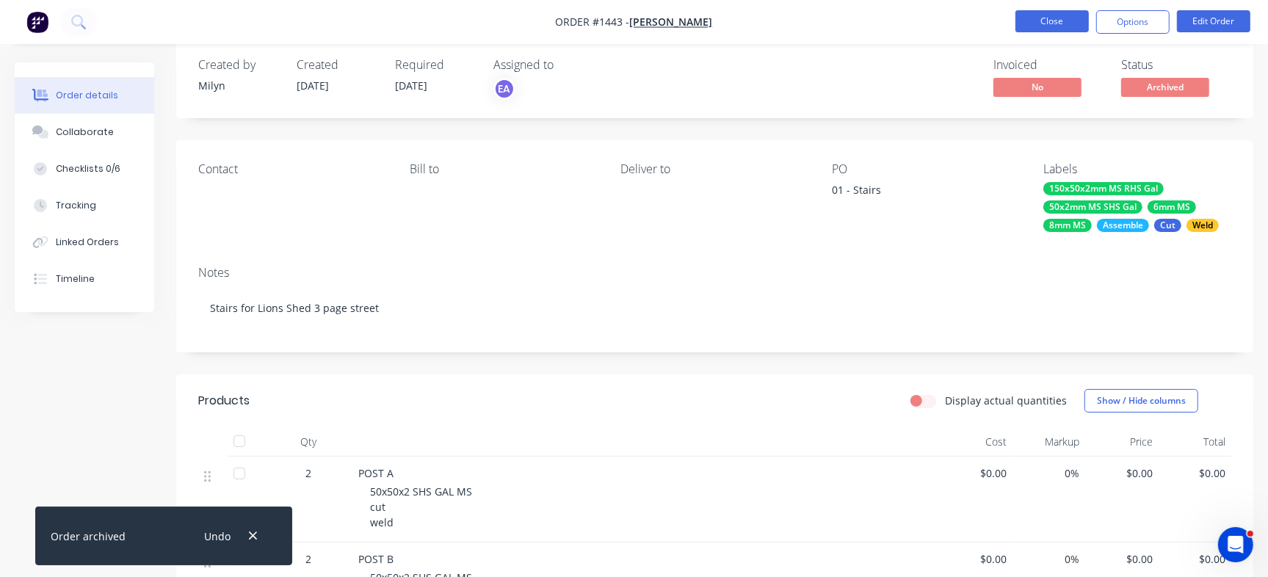
click at [1015, 23] on button "Close" at bounding box center [1051, 21] width 73 height 22
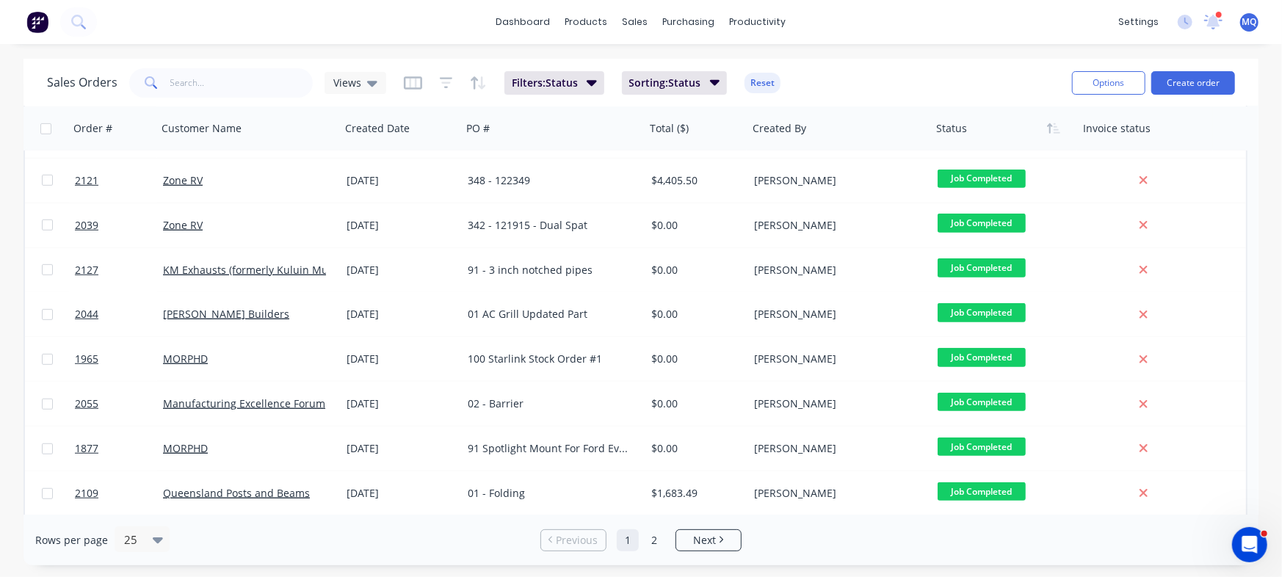
scroll to position [620, 0]
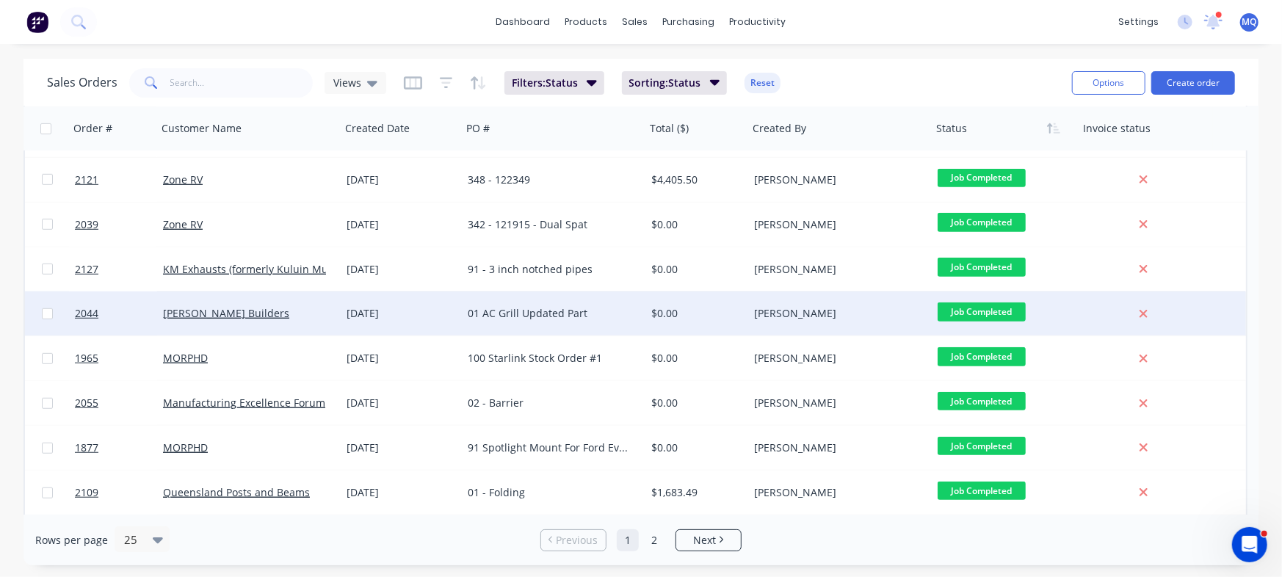
click at [529, 324] on div "01 AC Grill Updated Part" at bounding box center [554, 313] width 184 height 44
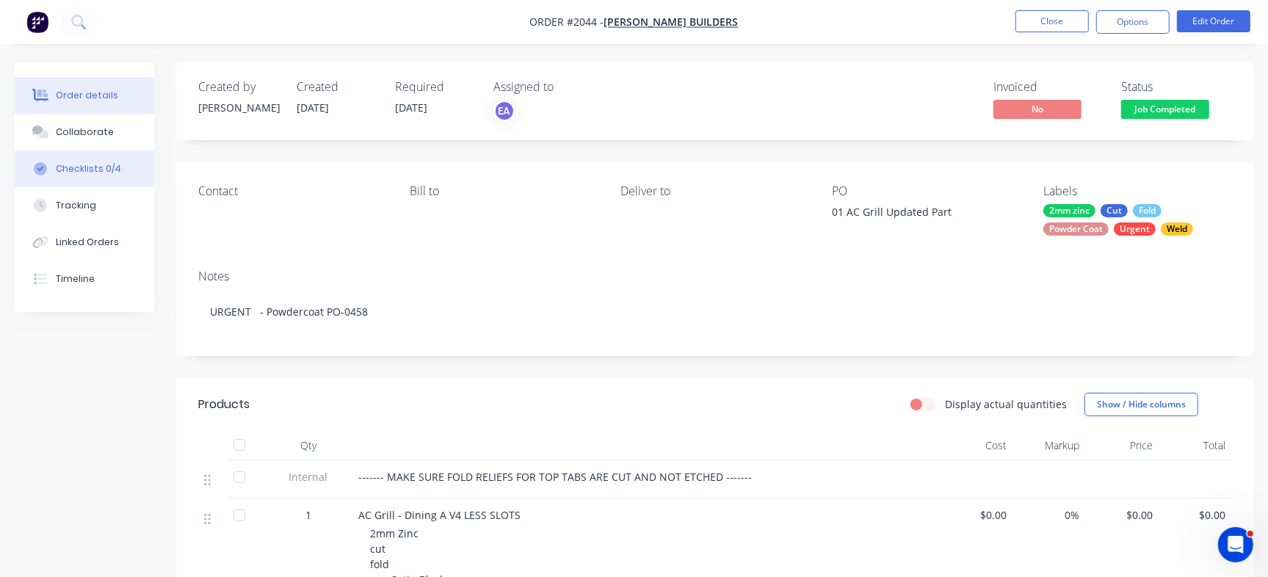
click at [106, 171] on div "Checklists 0/4" at bounding box center [88, 168] width 65 height 13
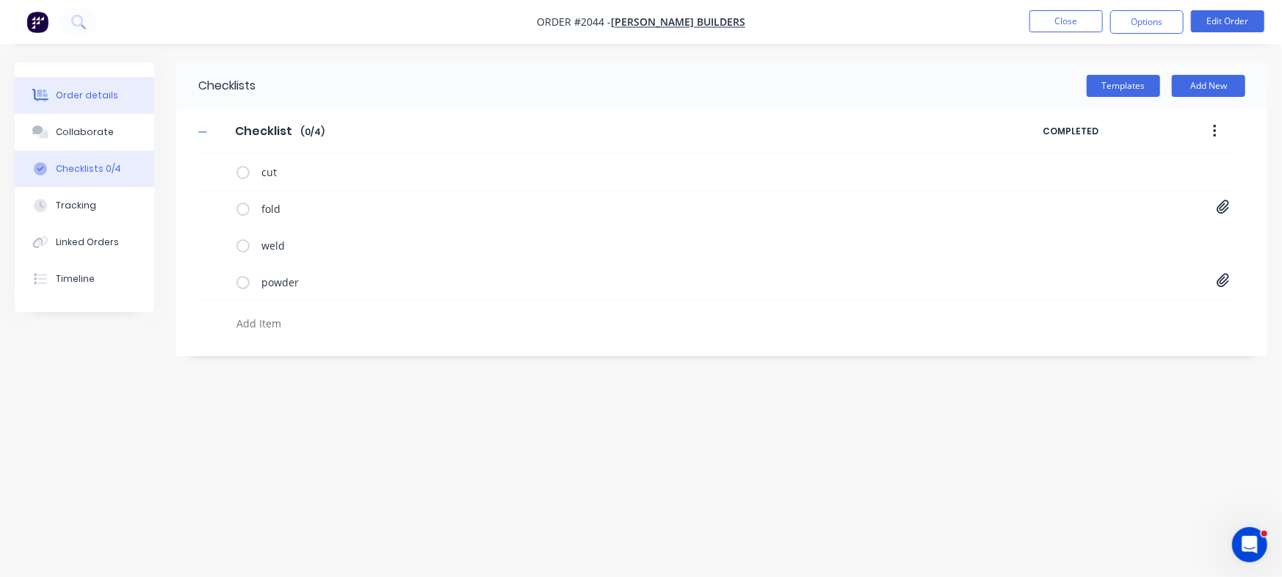
click at [92, 92] on div "Order details" at bounding box center [87, 95] width 62 height 13
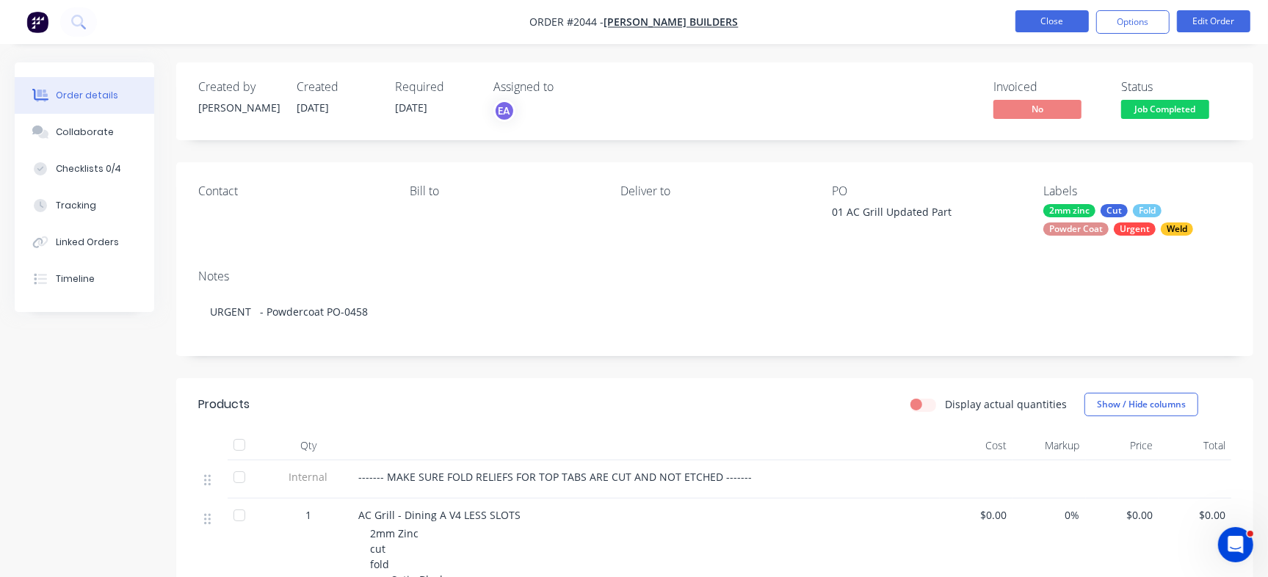
click at [1046, 23] on button "Close" at bounding box center [1051, 21] width 73 height 22
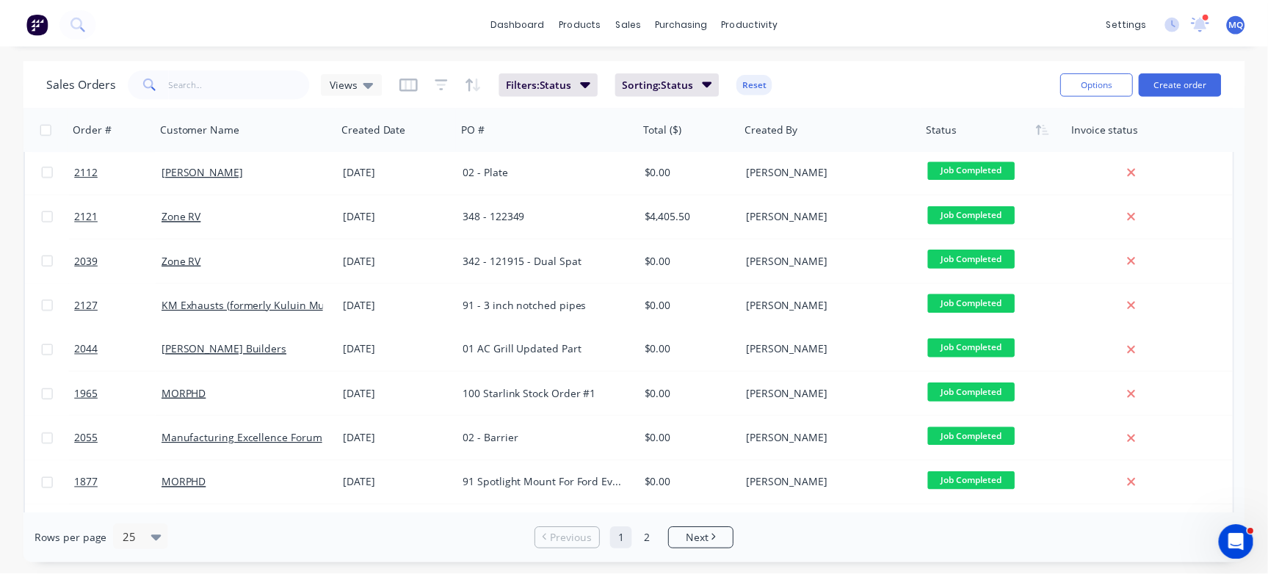
scroll to position [753, 0]
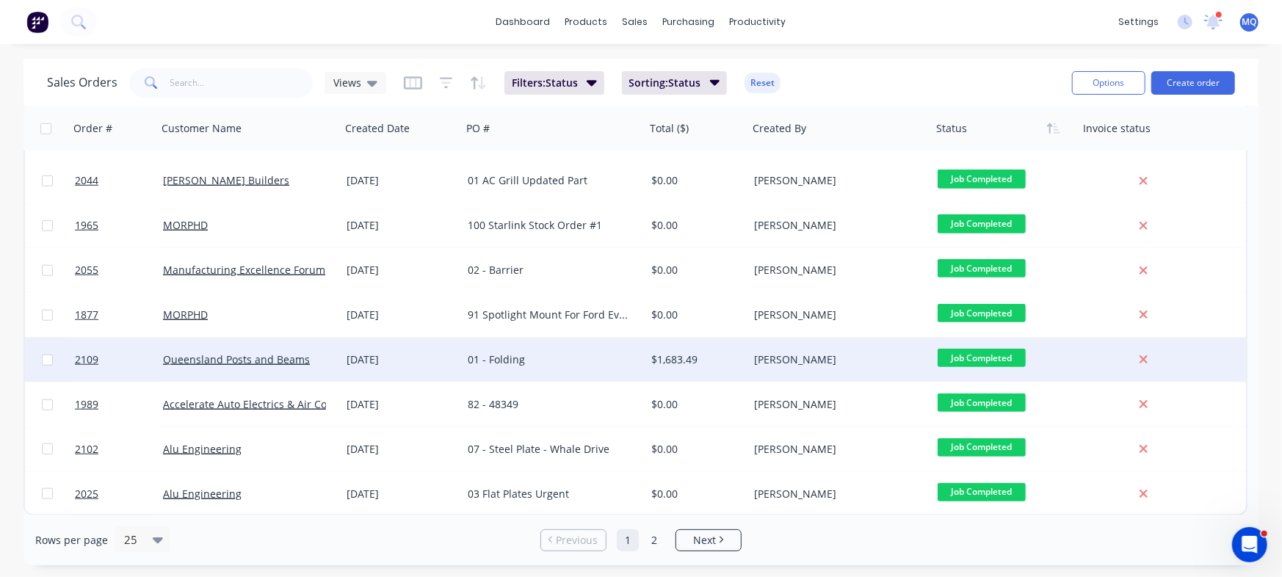
click at [608, 368] on div "01 - Folding" at bounding box center [554, 360] width 184 height 44
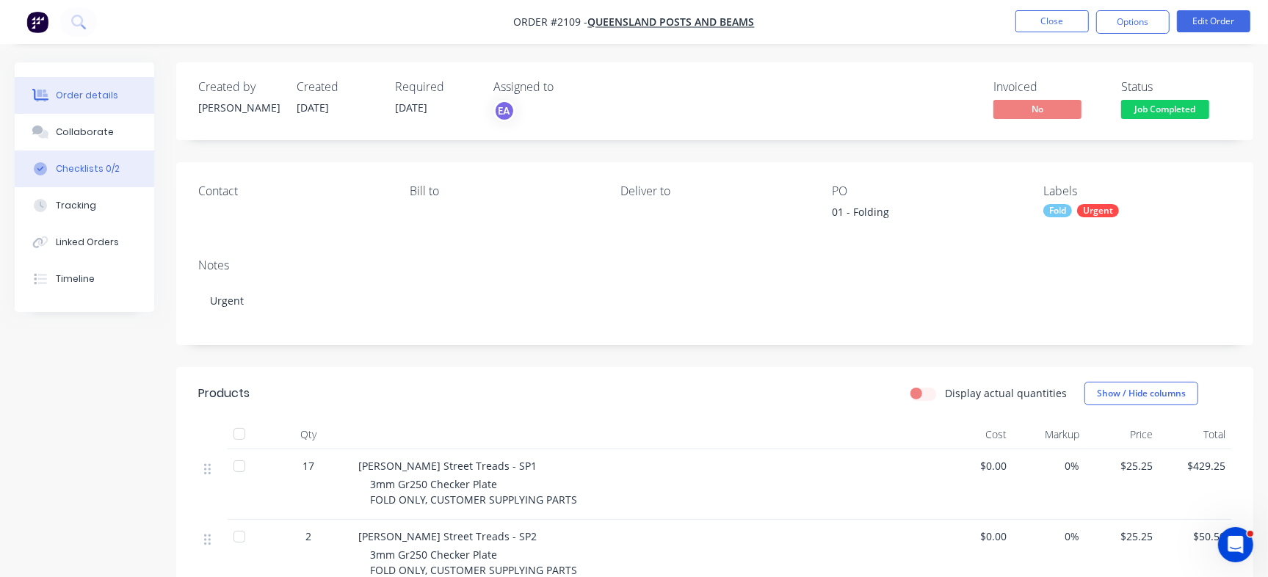
click at [119, 164] on button "Checklists 0/2" at bounding box center [84, 168] width 139 height 37
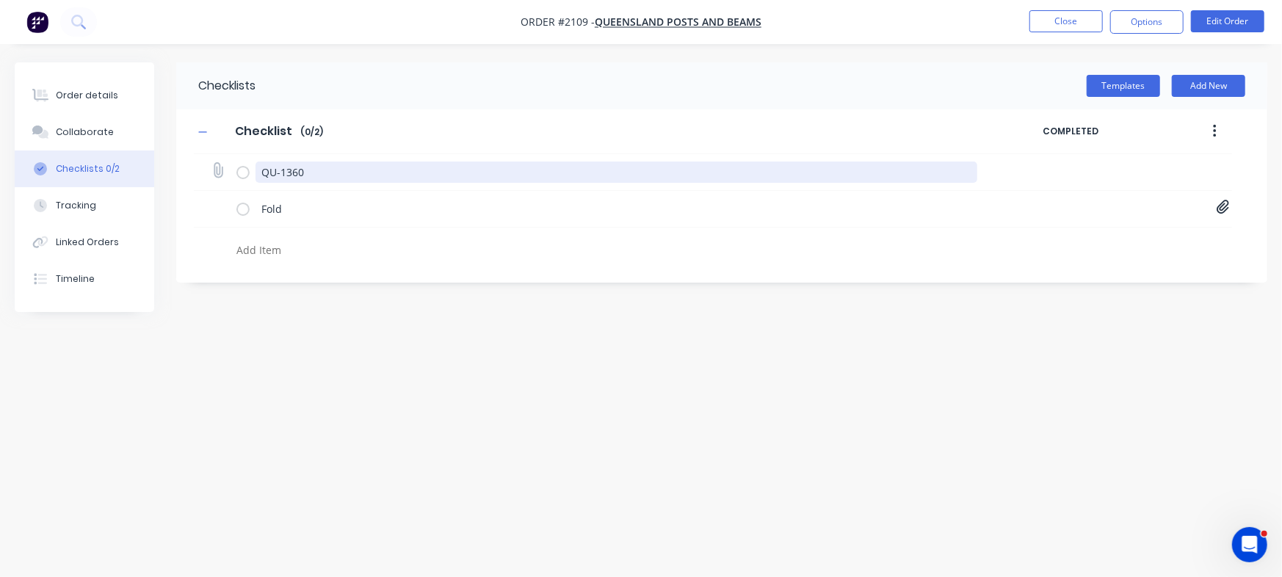
drag, startPoint x: 337, startPoint y: 167, endPoint x: 302, endPoint y: 166, distance: 35.2
click at [50, 133] on div "Order details Collaborate Checklists 0/2 Tracking Linked Orders Timeline Order …" at bounding box center [641, 260] width 1282 height 396
click at [313, 166] on textarea "QU-1360" at bounding box center [616, 172] width 722 height 21
click at [324, 173] on textarea "QU-1360" at bounding box center [616, 172] width 722 height 21
click at [301, 165] on textarea "QU-1360" at bounding box center [616, 172] width 722 height 21
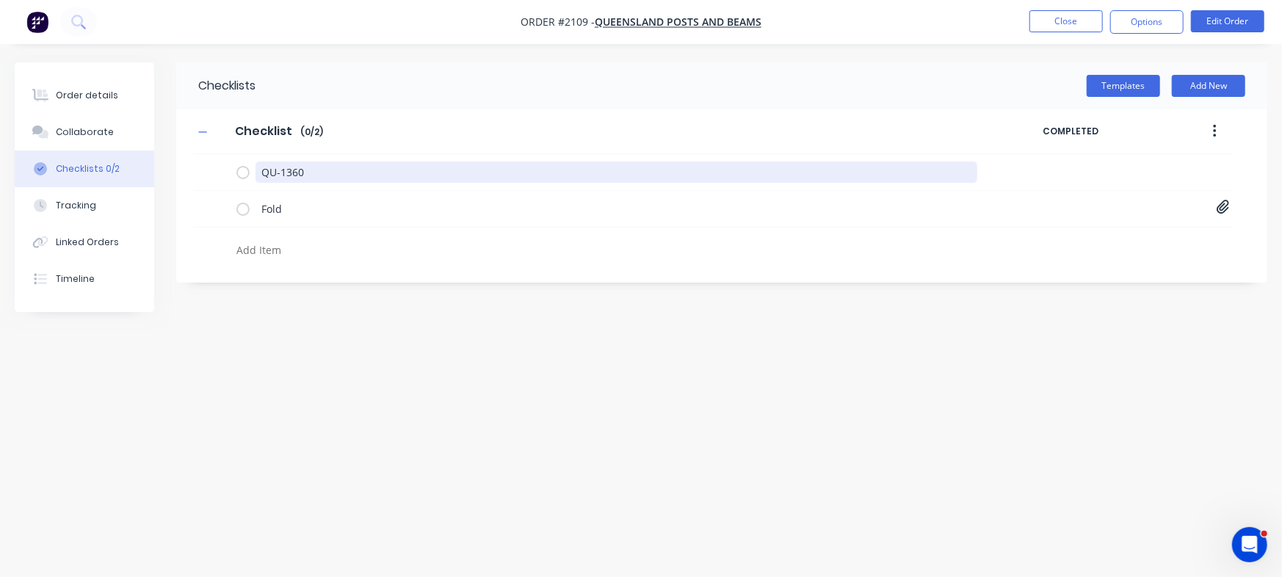
drag, startPoint x: 321, startPoint y: 169, endPoint x: 170, endPoint y: 159, distance: 150.8
click at [170, 159] on div "Order details Collaborate Checklists 0/2 Tracking Linked Orders Timeline Order …" at bounding box center [641, 260] width 1282 height 396
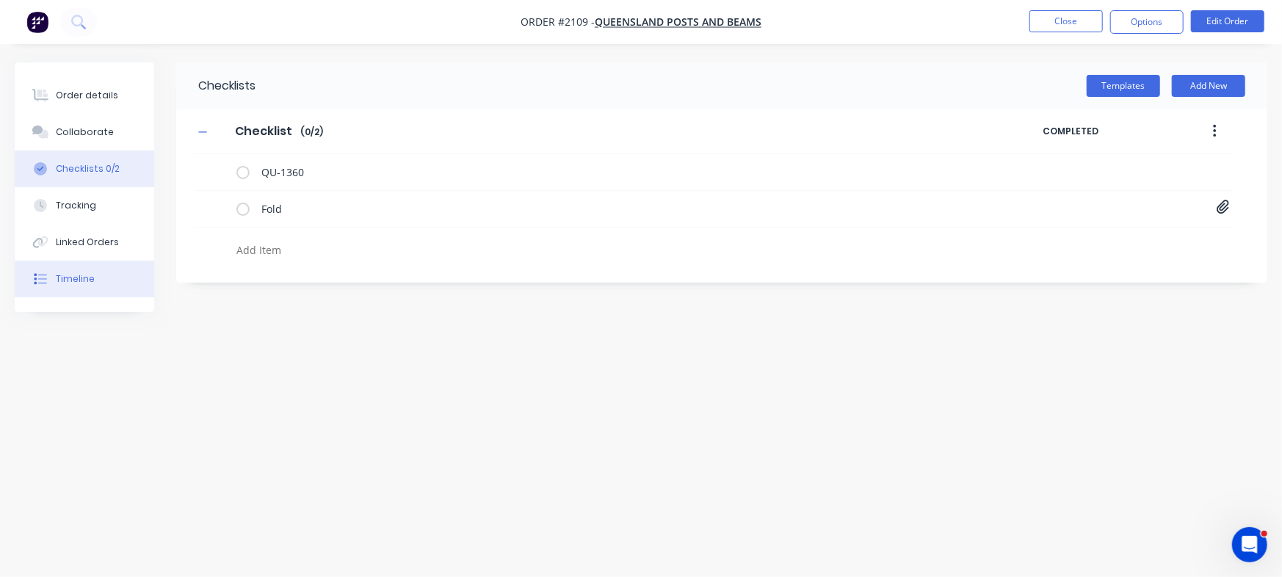
click at [126, 286] on button "Timeline" at bounding box center [84, 279] width 139 height 37
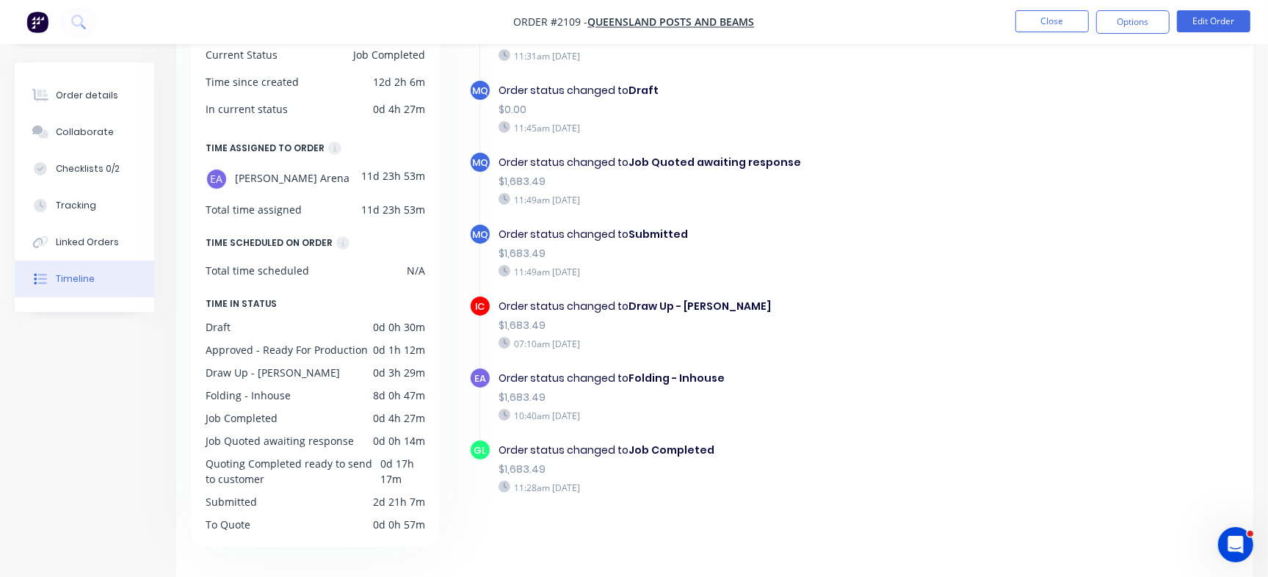
scroll to position [127, 0]
click at [87, 158] on button "Checklists 0/2" at bounding box center [84, 168] width 139 height 37
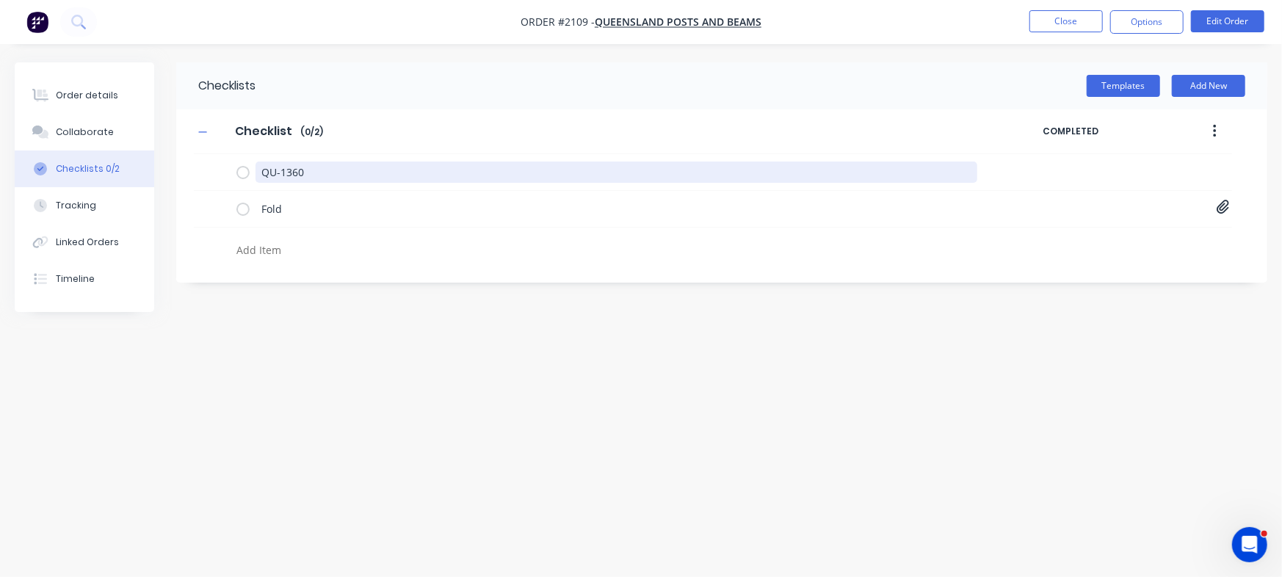
drag, startPoint x: 349, startPoint y: 178, endPoint x: 92, endPoint y: 151, distance: 257.6
click at [90, 160] on div "Order details Collaborate Checklists 0/2 Tracking Linked Orders Timeline Order …" at bounding box center [641, 260] width 1282 height 396
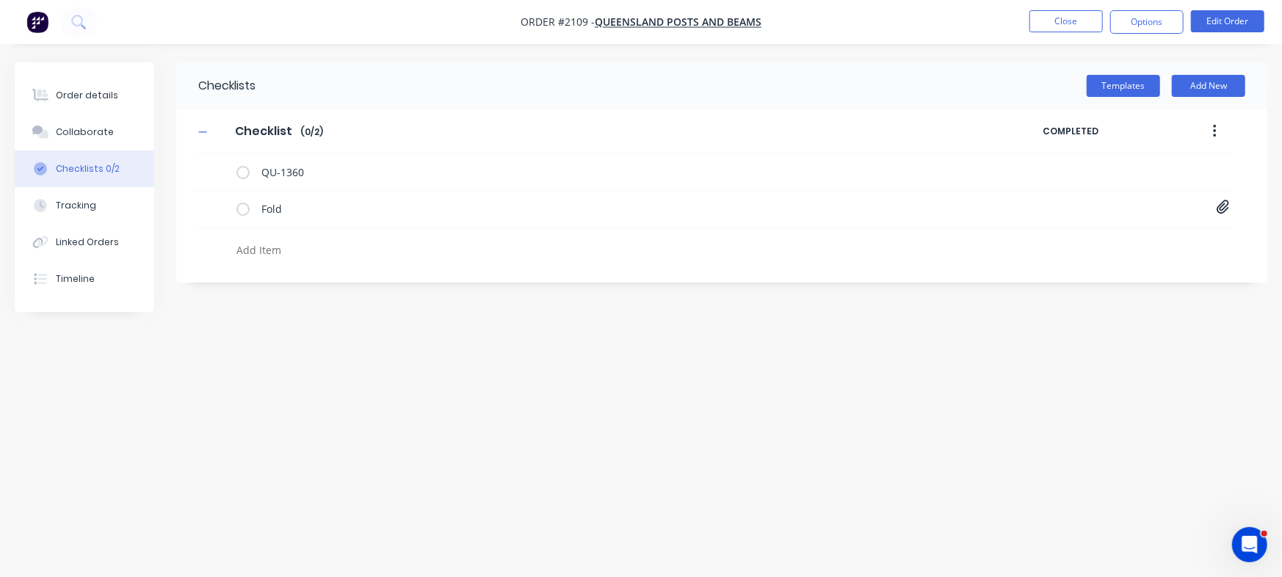
type textarea "x"
click at [318, 243] on textarea at bounding box center [565, 249] width 668 height 21
paste textarea "INV-2904"
type textarea "INV-2904"
type textarea "x"
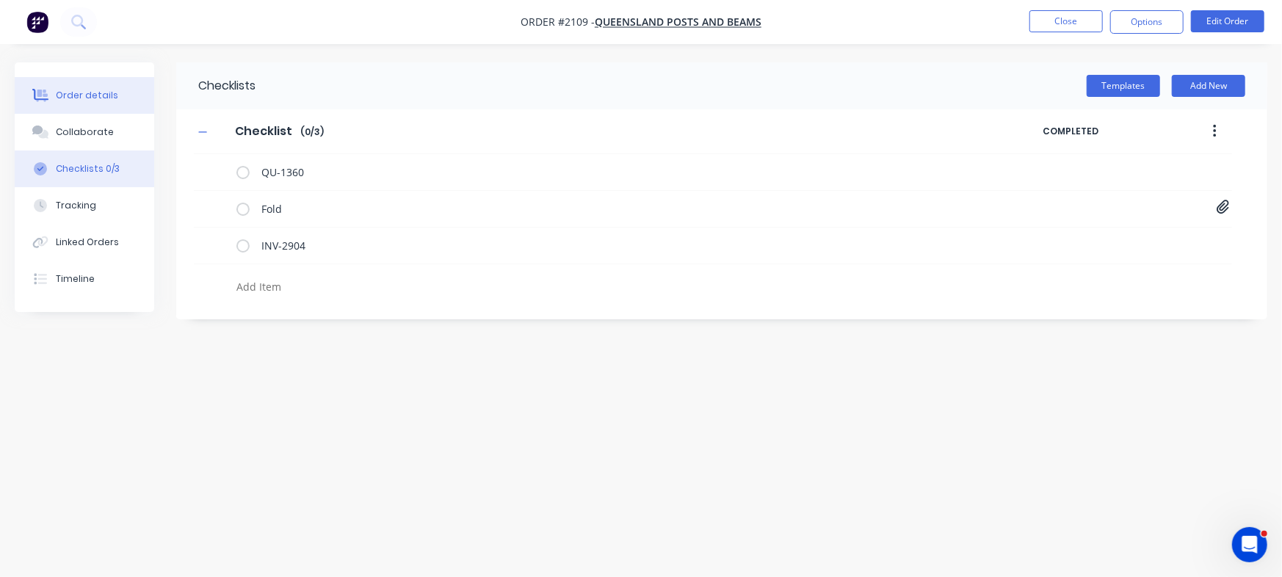
click at [104, 102] on button "Order details" at bounding box center [84, 95] width 139 height 37
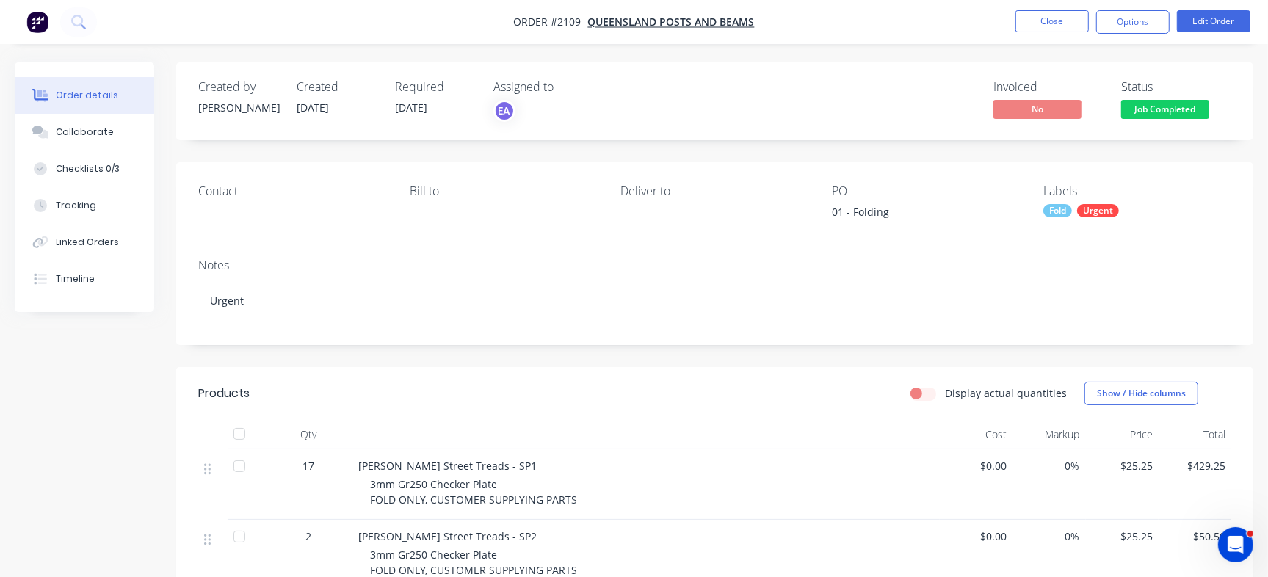
click at [1178, 122] on button "Job Completed" at bounding box center [1165, 111] width 88 height 22
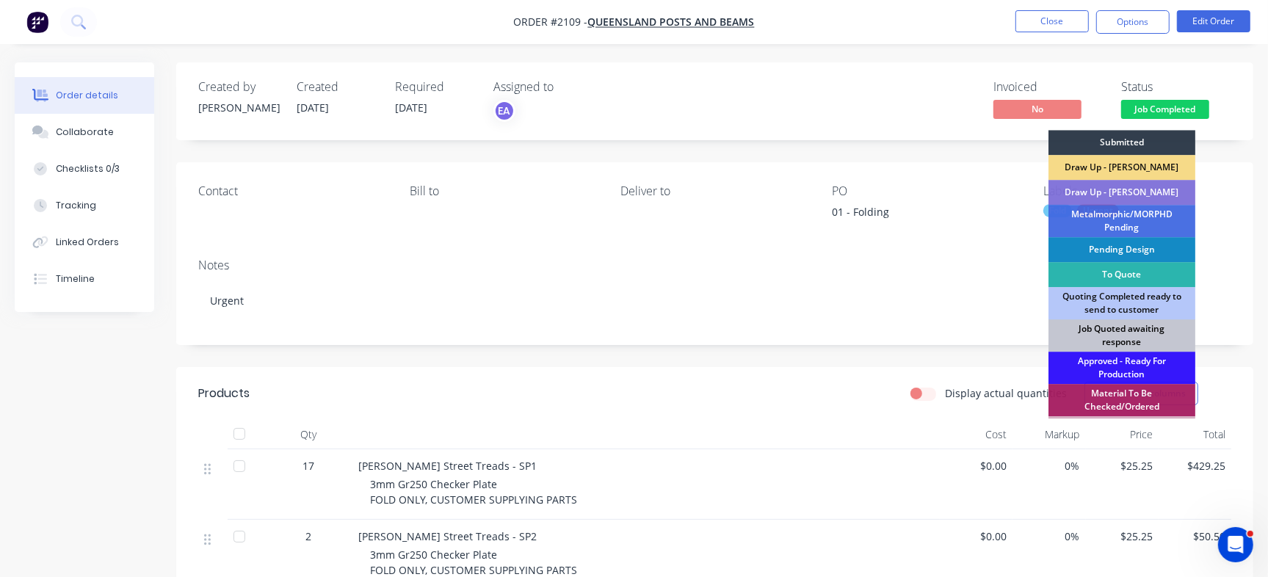
click at [1144, 336] on div "Job Quoted awaiting response" at bounding box center [1121, 335] width 147 height 32
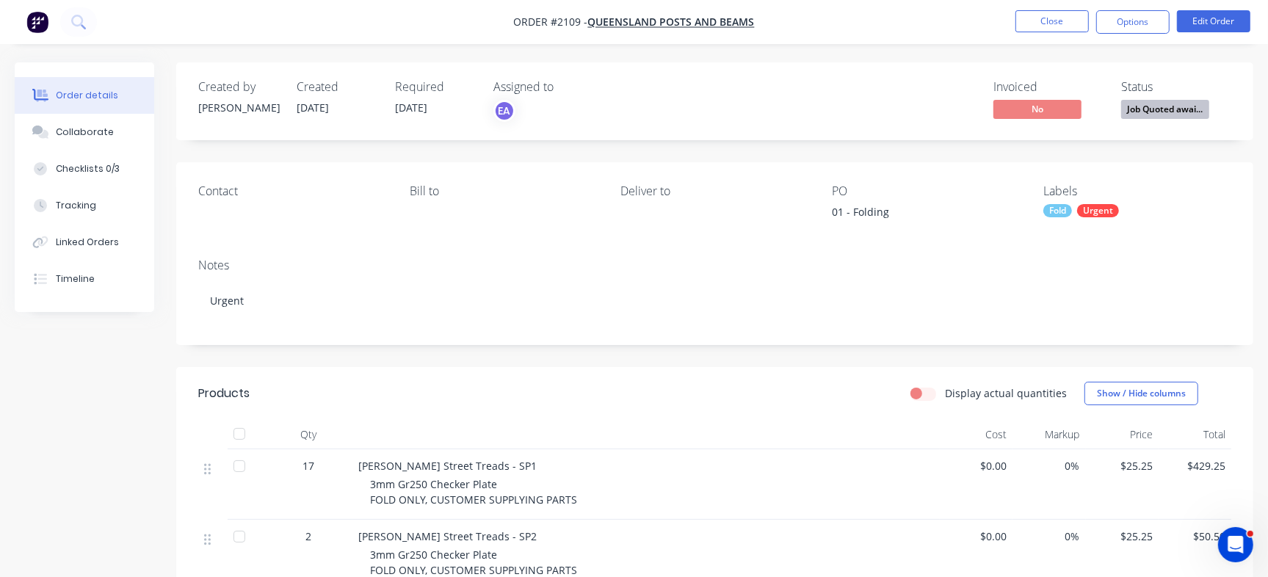
click at [1136, 112] on span "Job Quoted awai..." at bounding box center [1165, 109] width 88 height 18
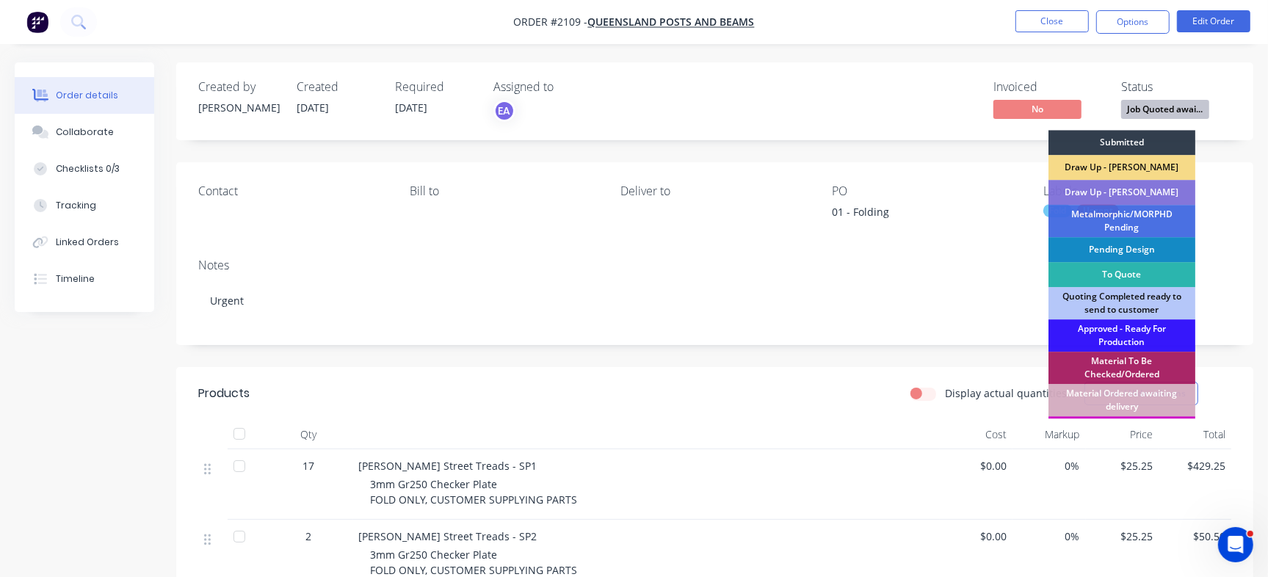
scroll to position [404, 0]
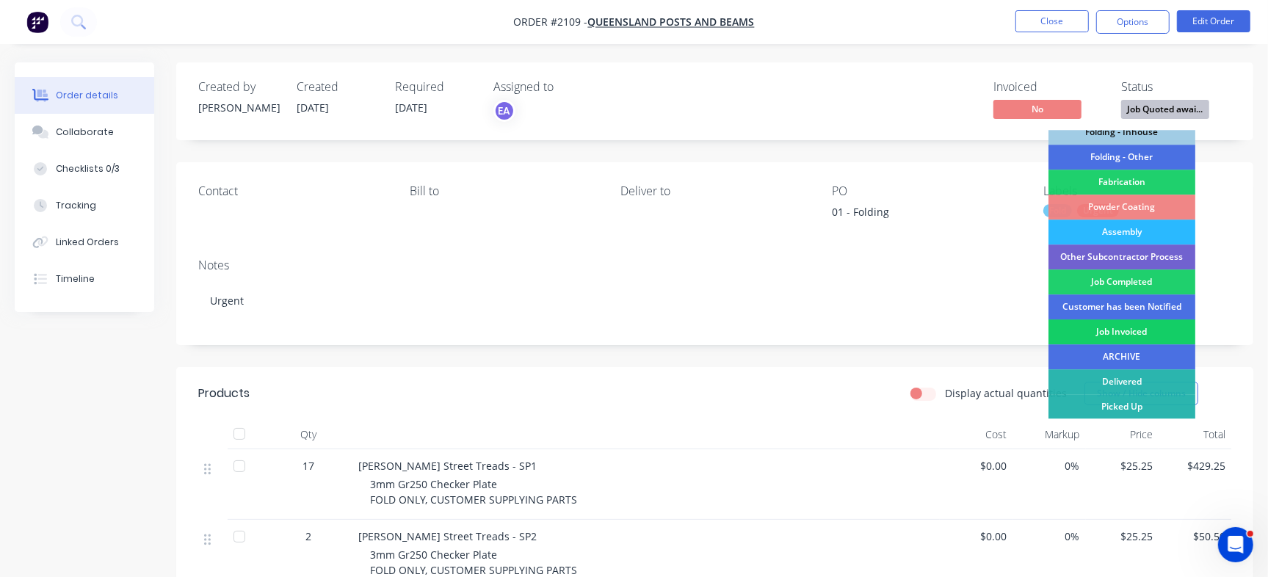
click at [1129, 333] on div "Job Invoiced" at bounding box center [1121, 331] width 147 height 25
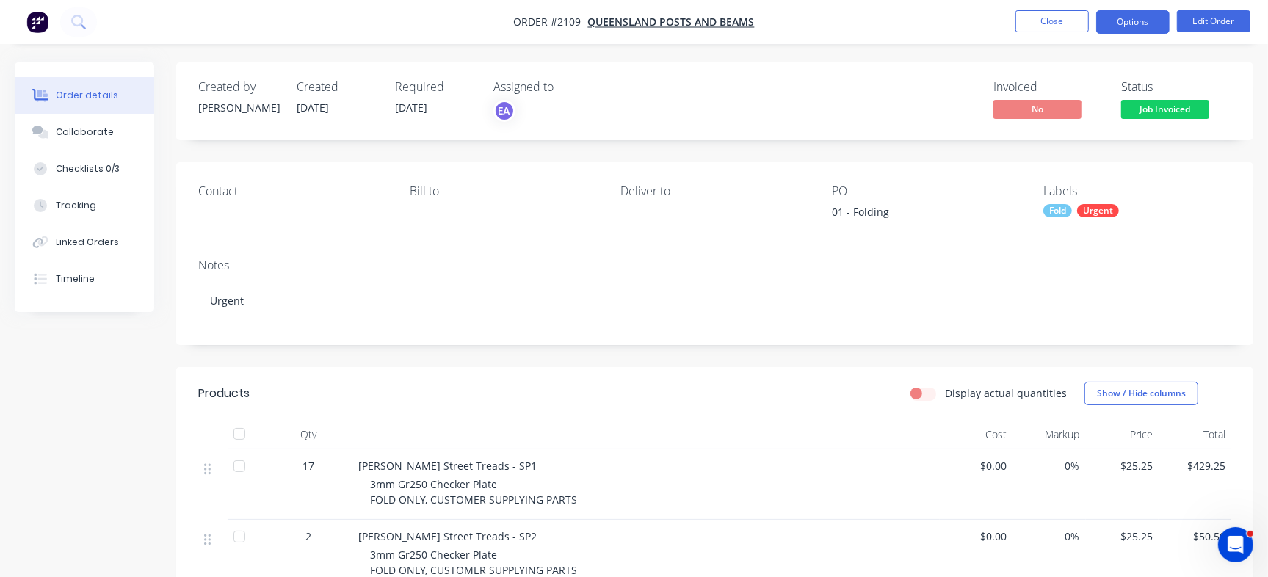
click at [1153, 22] on button "Options" at bounding box center [1132, 21] width 73 height 23
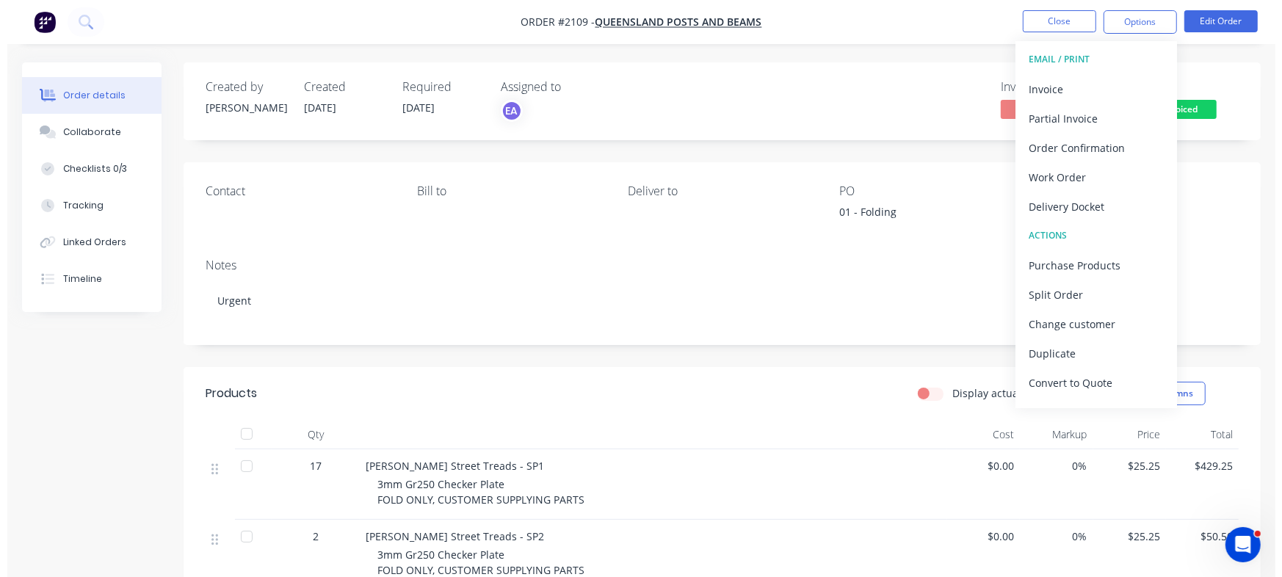
scroll to position [22, 0]
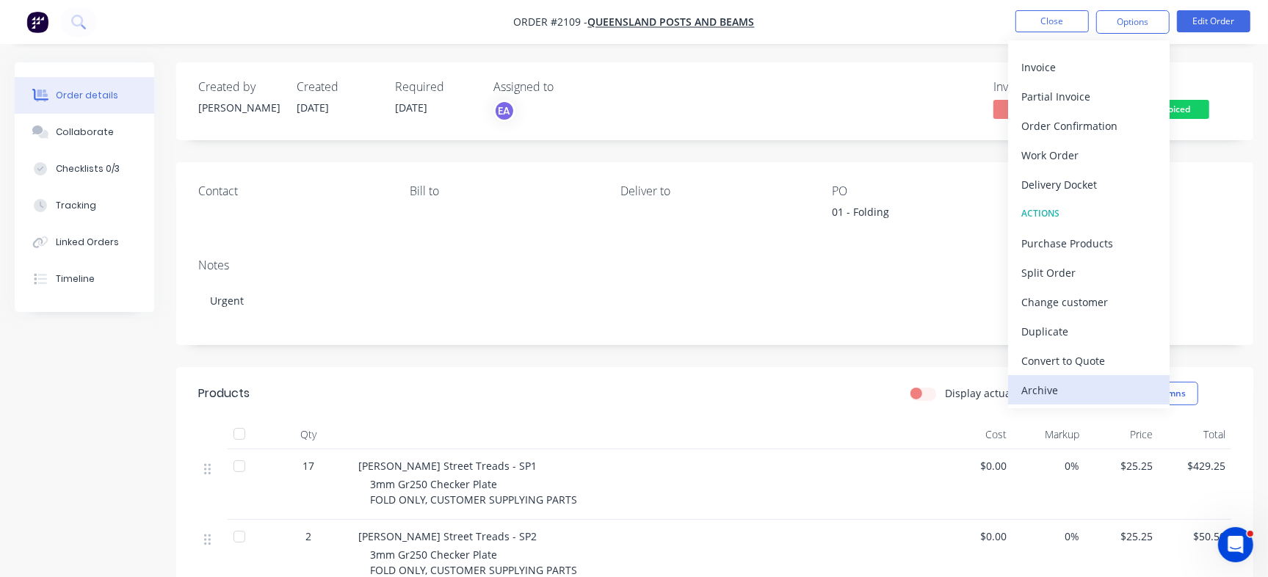
click at [1045, 388] on div "Archive" at bounding box center [1088, 390] width 135 height 21
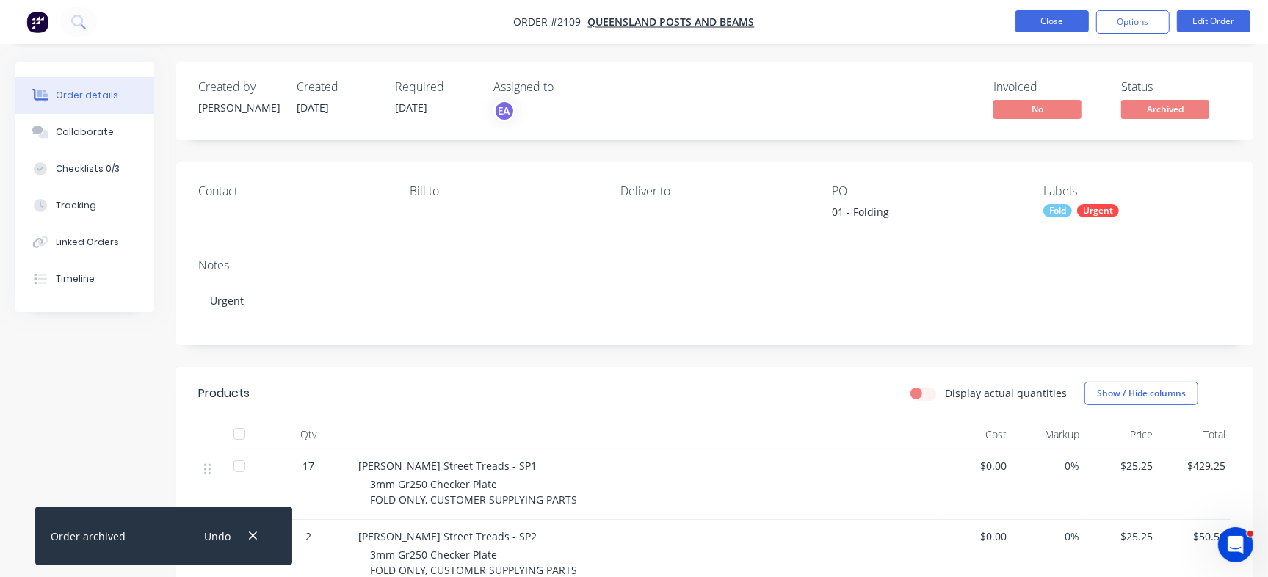
click at [1048, 30] on button "Close" at bounding box center [1051, 21] width 73 height 22
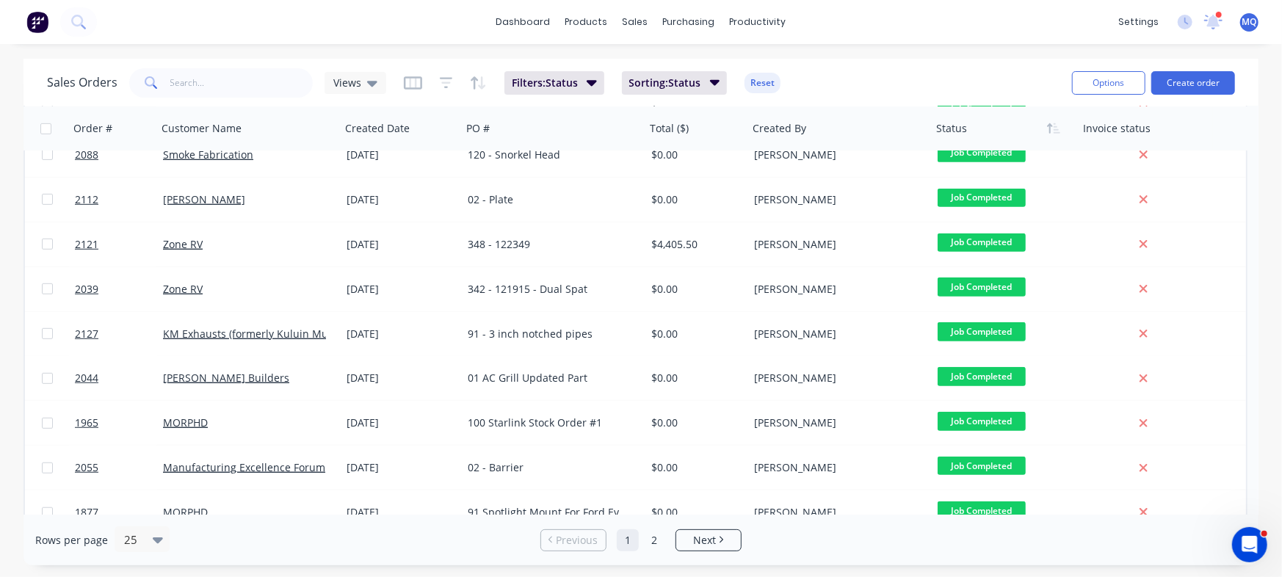
scroll to position [753, 0]
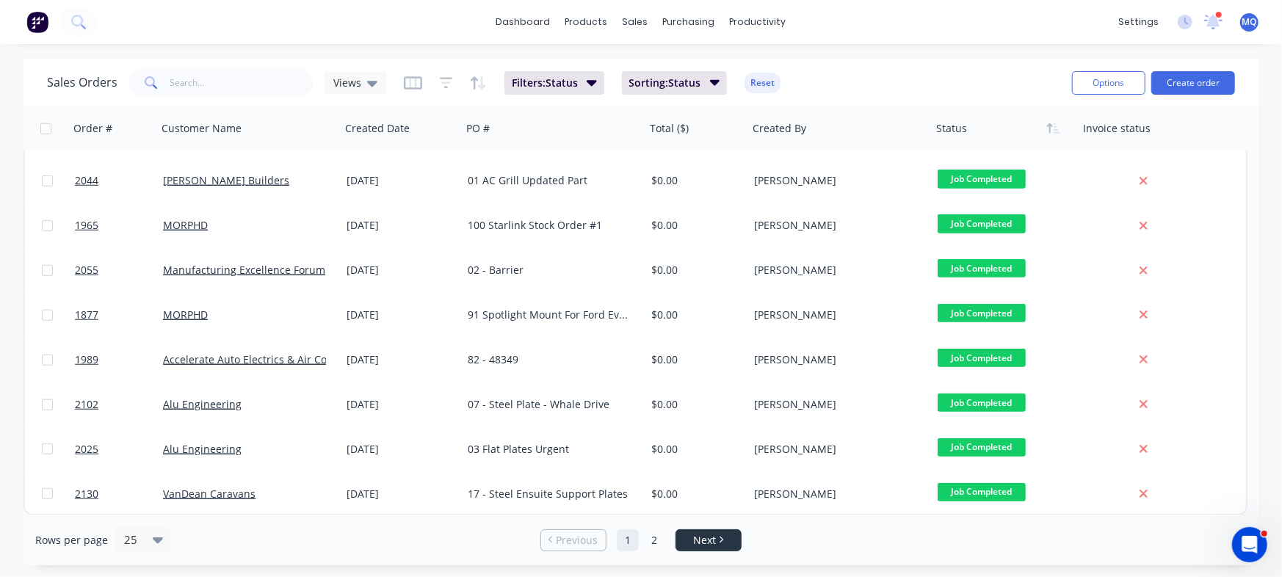
click at [707, 537] on span "Next" at bounding box center [704, 540] width 23 height 15
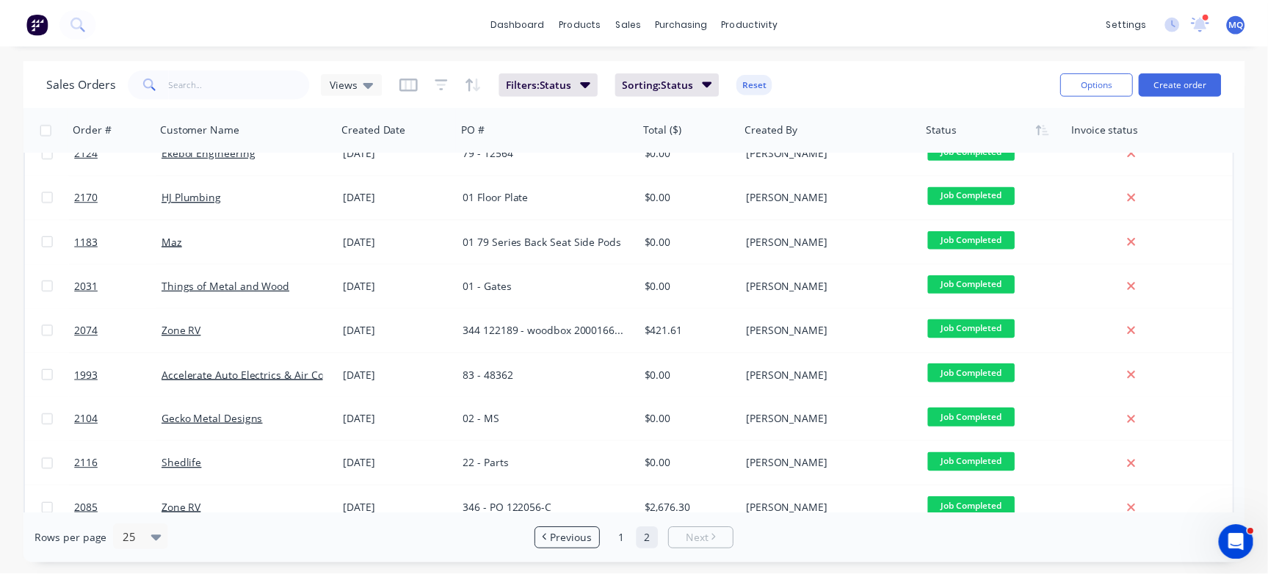
scroll to position [0, 0]
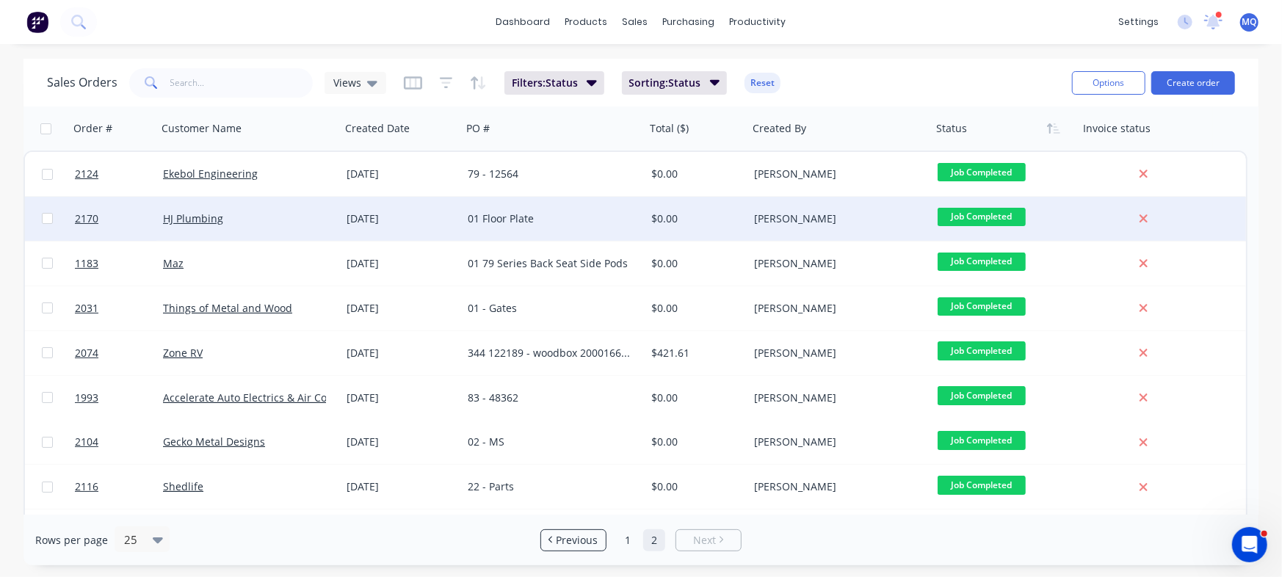
click at [526, 206] on div "01 Floor Plate" at bounding box center [554, 219] width 184 height 44
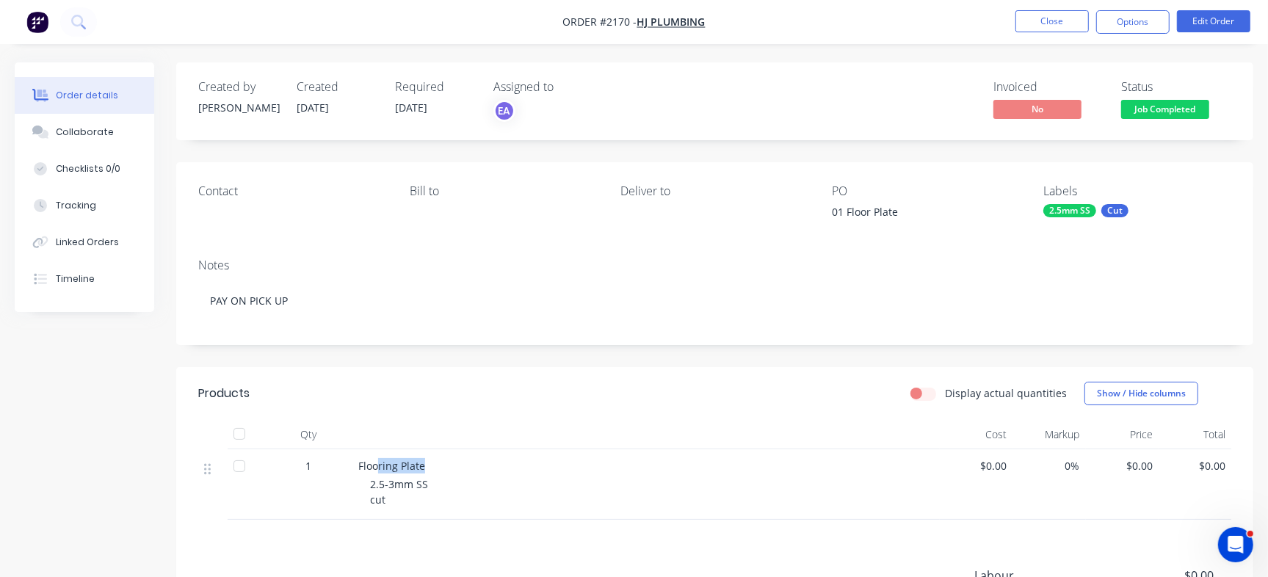
drag, startPoint x: 402, startPoint y: 462, endPoint x: 433, endPoint y: 467, distance: 31.1
click at [433, 467] on div "Flooring Plate" at bounding box center [646, 465] width 576 height 15
click at [391, 474] on div "Flooring Plate 2.5-3mm SS cut" at bounding box center [645, 484] width 587 height 70
drag, startPoint x: 360, startPoint y: 464, endPoint x: 476, endPoint y: 474, distance: 115.7
click at [476, 474] on div "Flooring Plate 2.5-3mm SS cut" at bounding box center [645, 484] width 587 height 70
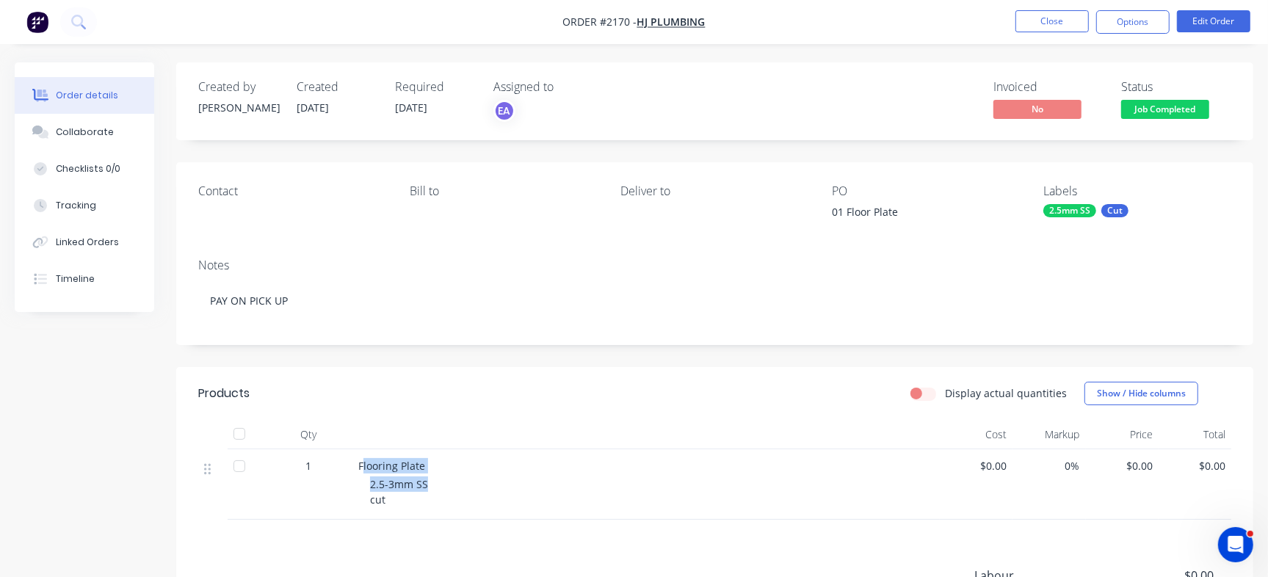
click at [377, 474] on div "Flooring Plate 2.5-3mm SS cut" at bounding box center [645, 484] width 587 height 70
drag, startPoint x: 356, startPoint y: 468, endPoint x: 460, endPoint y: 467, distance: 104.2
click at [460, 467] on div "Flooring Plate 2.5-3mm SS cut" at bounding box center [645, 484] width 587 height 70
copy span "Flooring Plate"
drag, startPoint x: 830, startPoint y: 217, endPoint x: 918, endPoint y: 219, distance: 88.9
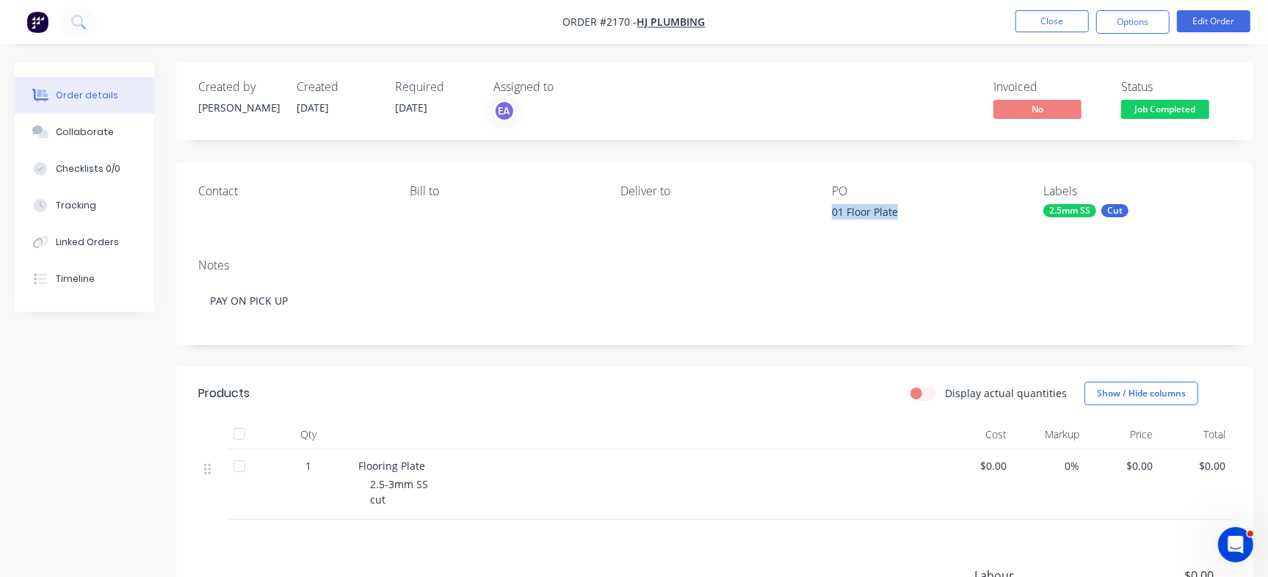
click at [918, 219] on div "Contact Bill to Deliver to PO 01 Floor Plate Labels 2.5mm SS Cut" at bounding box center [714, 204] width 1077 height 84
copy div "01 Floor Plate"
click at [148, 163] on button "Checklists 0/0" at bounding box center [84, 168] width 139 height 37
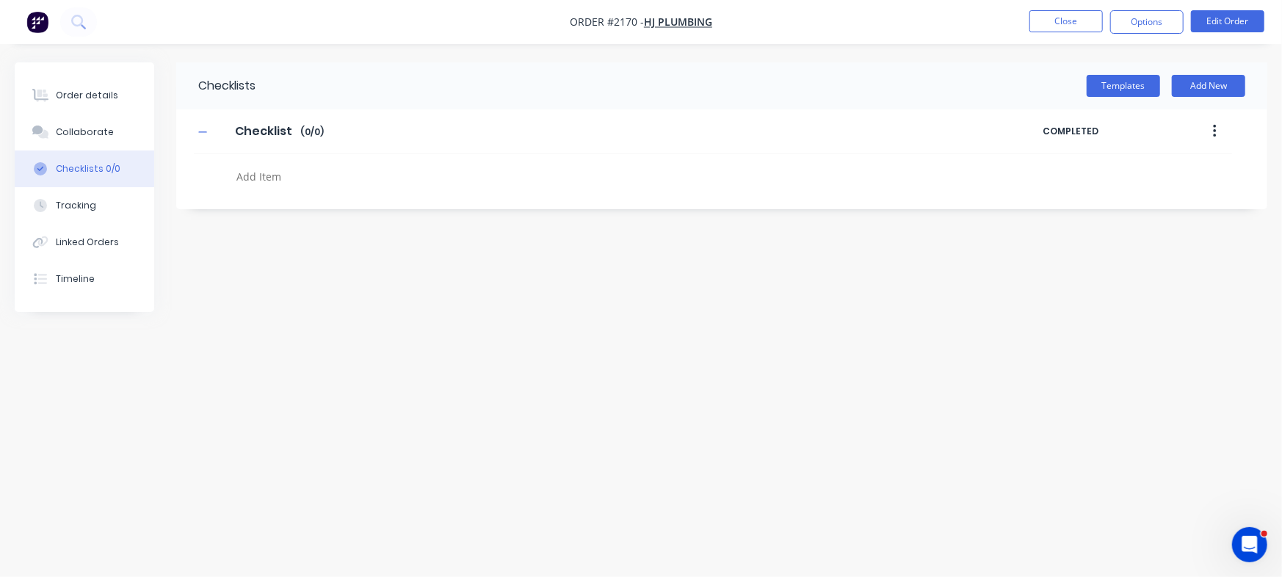
type textarea "x"
click at [280, 178] on textarea at bounding box center [565, 176] width 668 height 21
paste textarea "INV-2905"
type textarea "INV-2905"
type textarea "x"
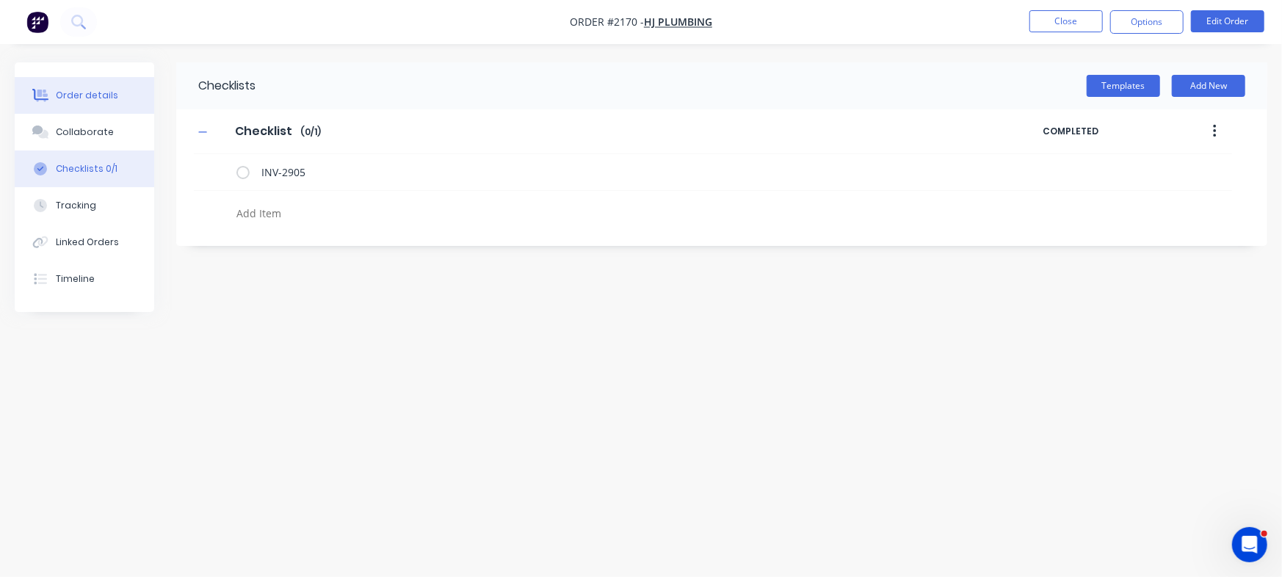
click at [112, 90] on div "Order details" at bounding box center [87, 95] width 62 height 13
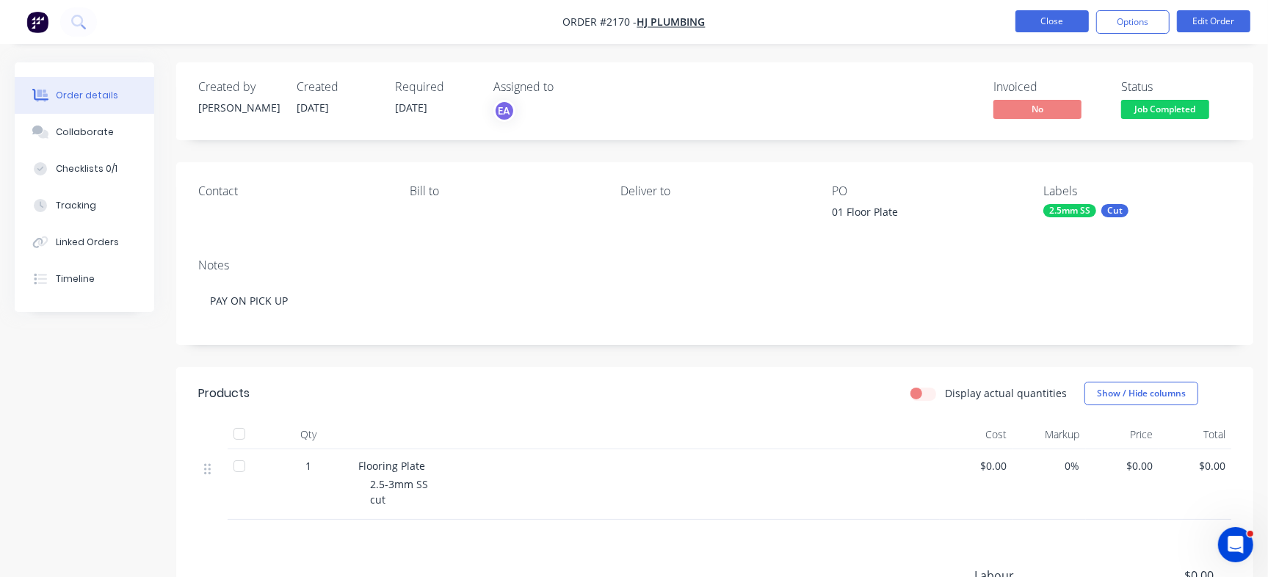
click at [1070, 24] on button "Close" at bounding box center [1051, 21] width 73 height 22
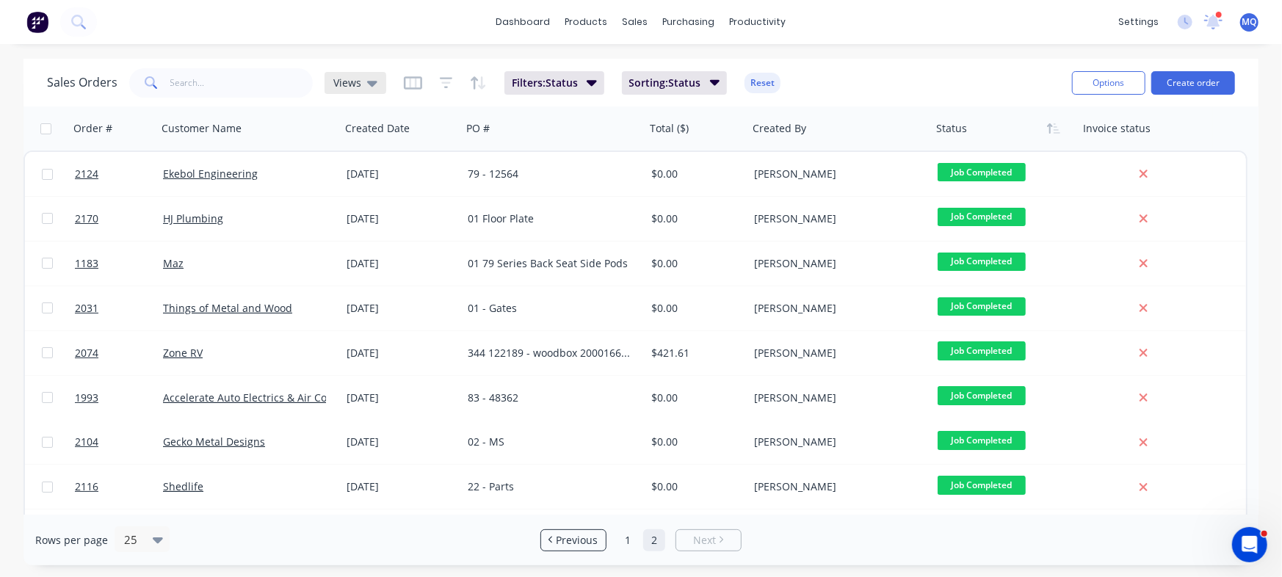
click at [336, 76] on span "Views" at bounding box center [347, 82] width 28 height 15
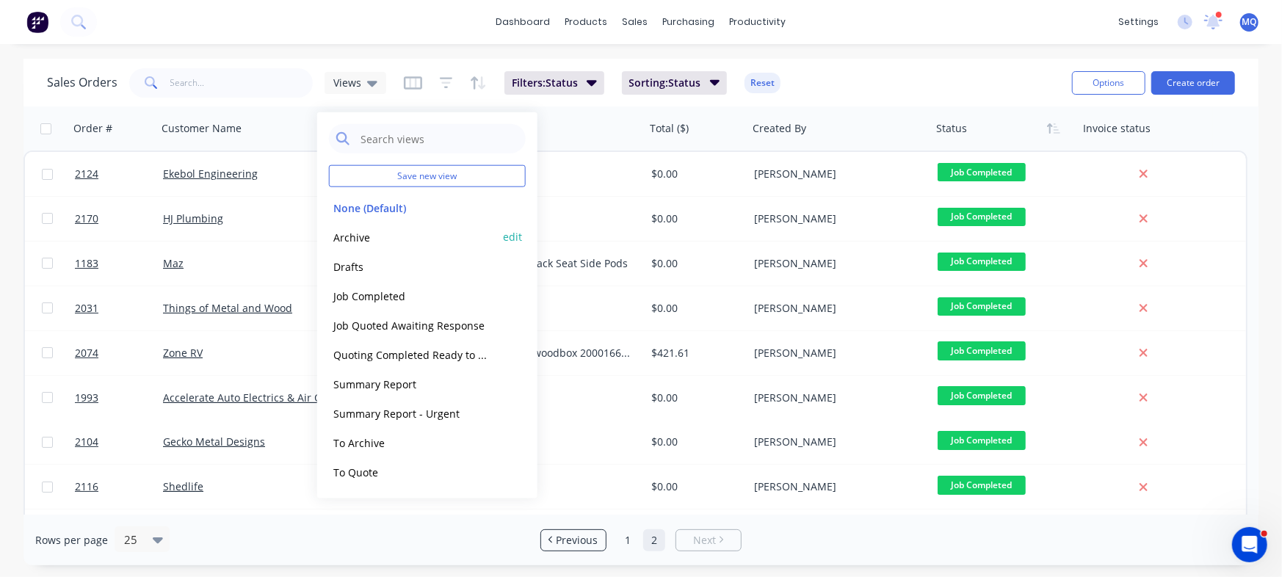
click at [352, 239] on button "Archive" at bounding box center [412, 236] width 167 height 17
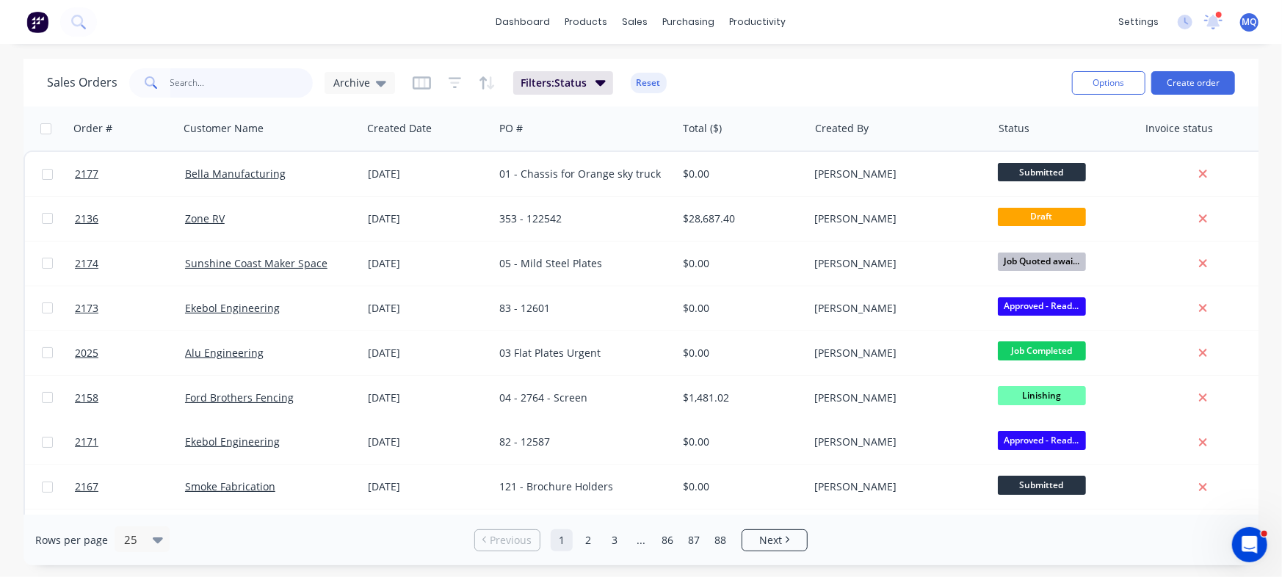
click at [219, 70] on input "text" at bounding box center [241, 82] width 143 height 29
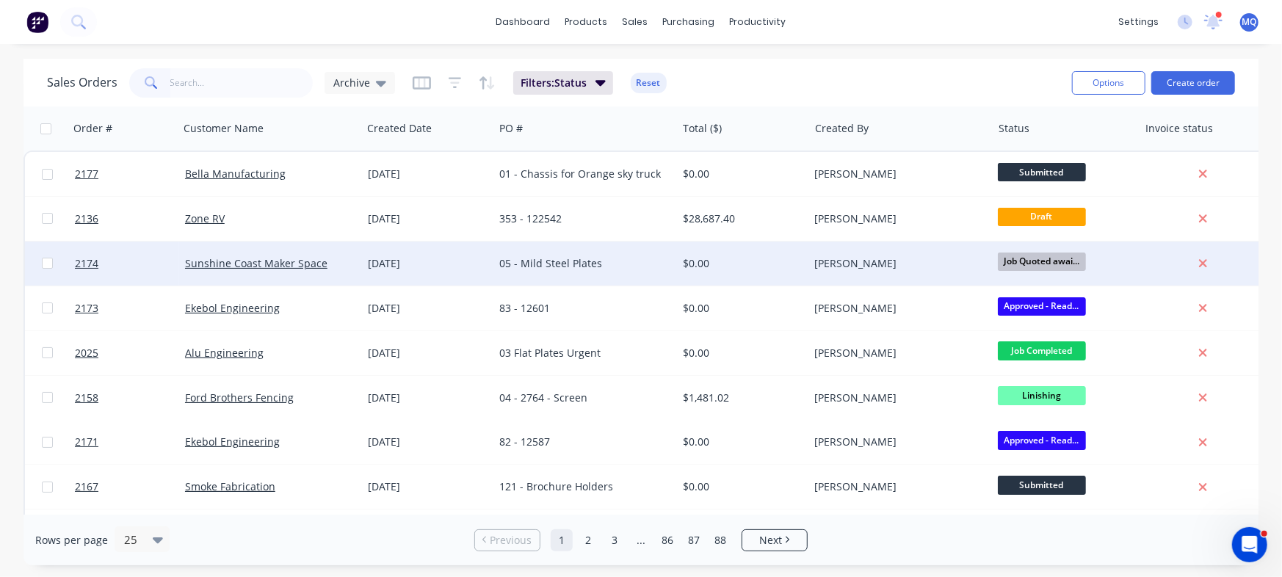
click at [397, 263] on div "26 Aug 2025" at bounding box center [428, 263] width 120 height 15
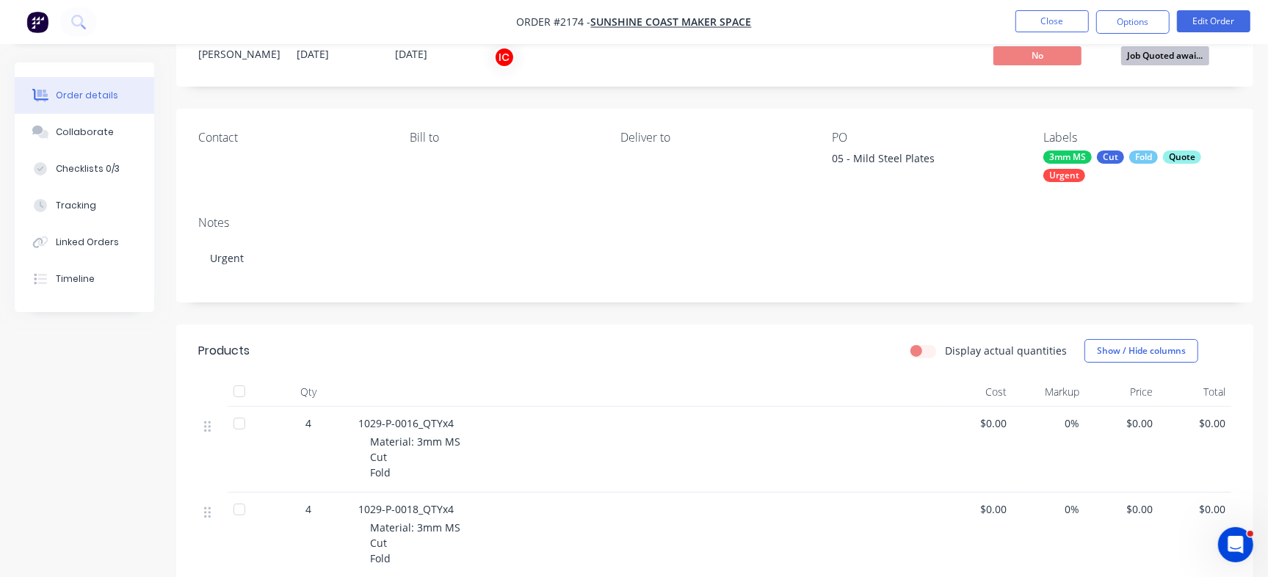
scroll to position [60, 0]
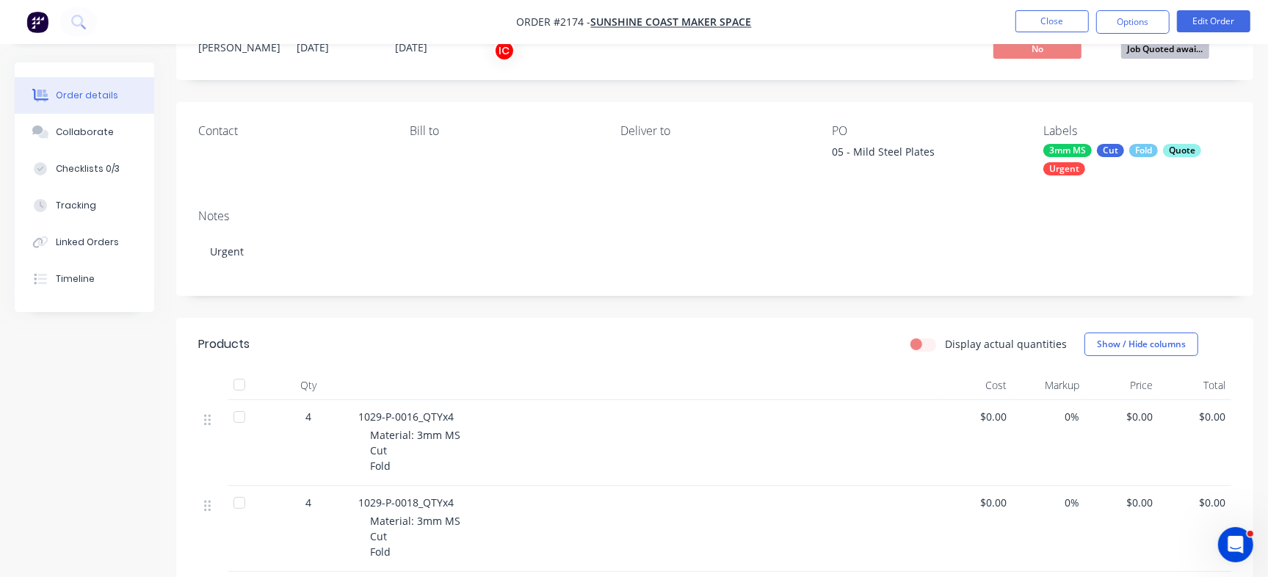
click at [1178, 155] on div "Quote" at bounding box center [1182, 150] width 38 height 13
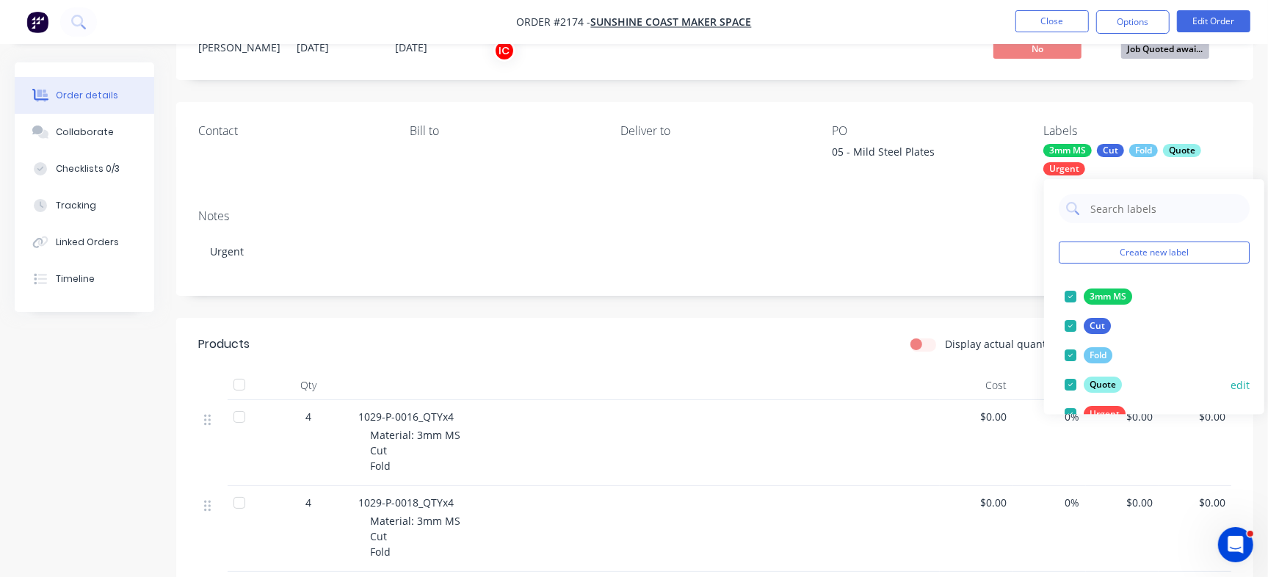
click at [1073, 384] on div at bounding box center [1070, 384] width 29 height 29
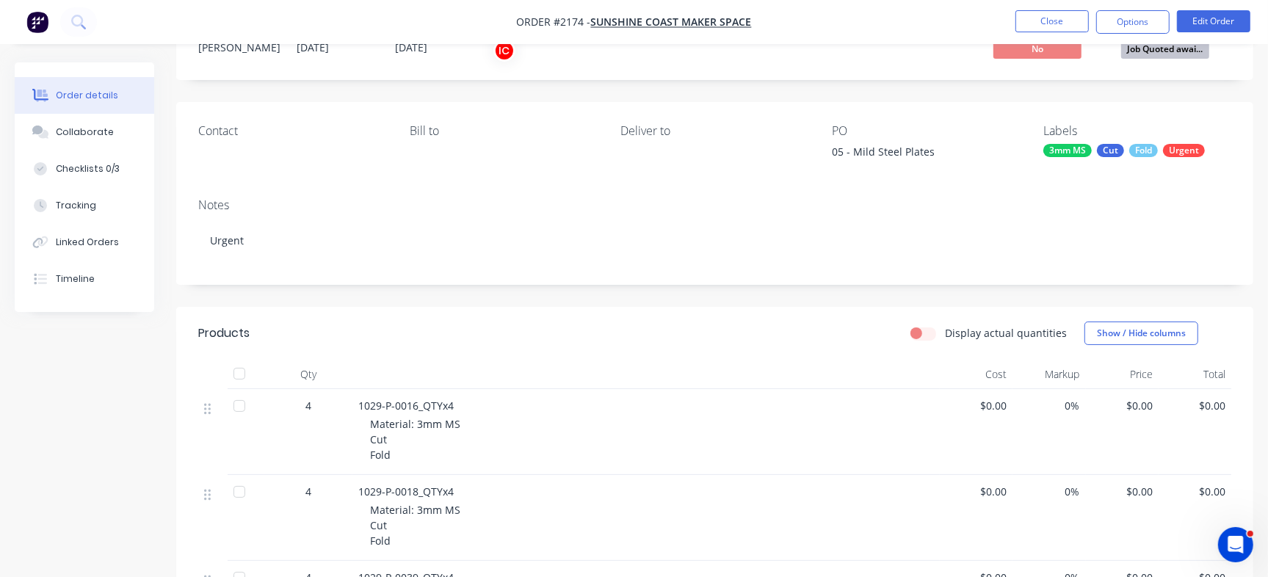
click at [772, 71] on div "Created by Francis Adrian Created 26/08/25 Required 04/09/25 Assigned to IC Inv…" at bounding box center [714, 41] width 1077 height 78
click at [103, 160] on button "Checklists 0/3" at bounding box center [84, 168] width 139 height 37
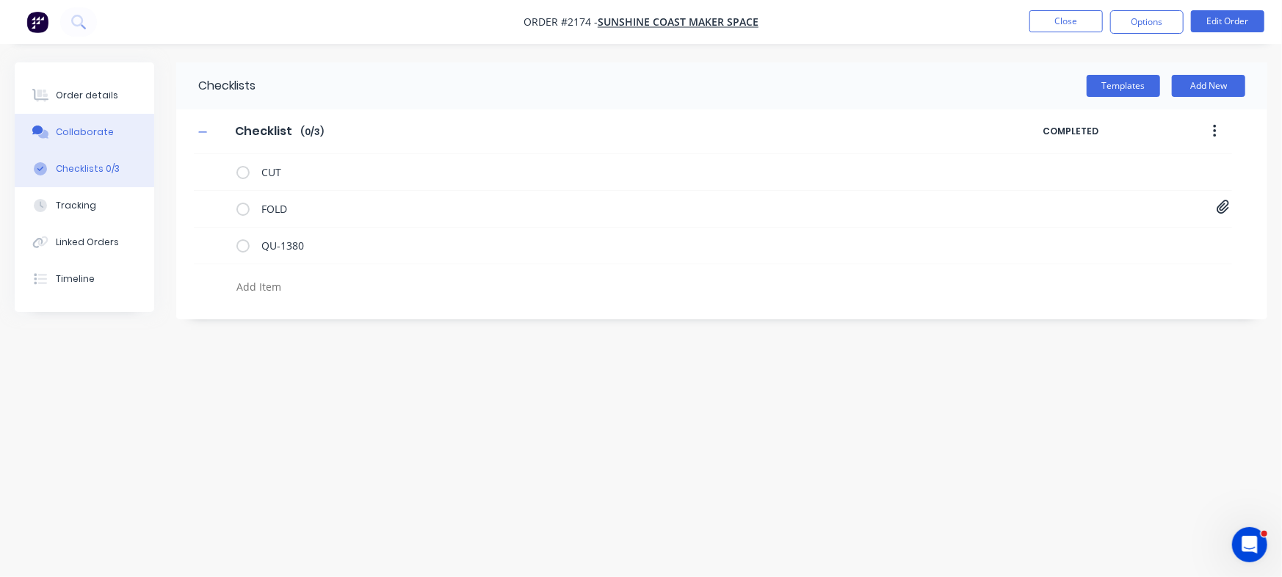
click at [113, 134] on button "Collaborate" at bounding box center [84, 132] width 139 height 37
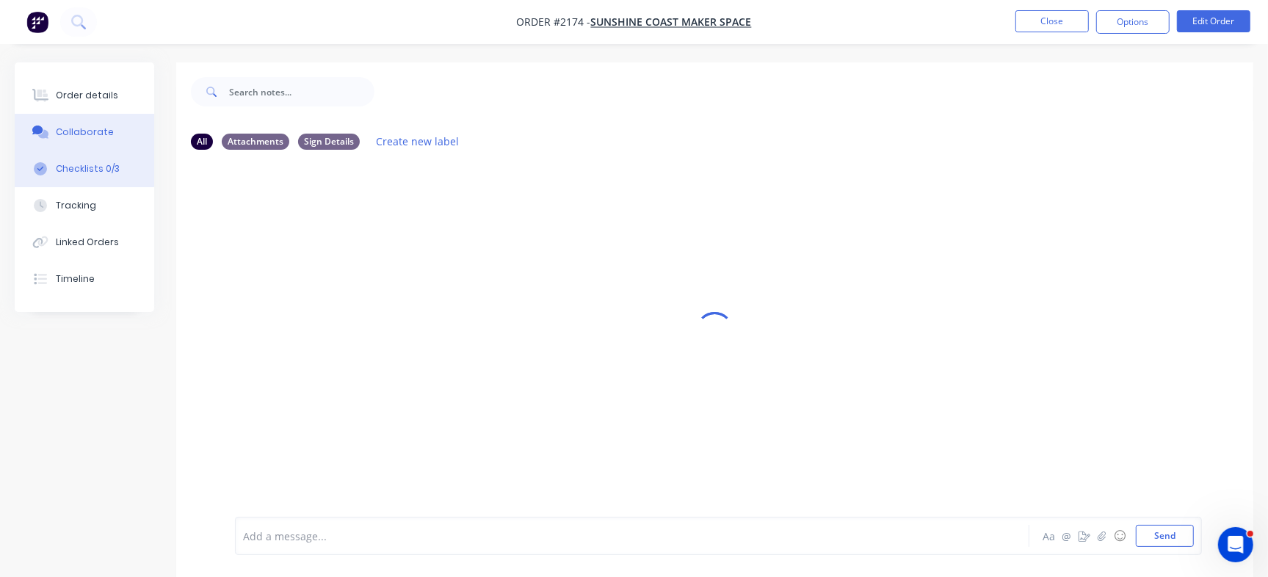
click at [107, 165] on div "Checklists 0/3" at bounding box center [88, 168] width 64 height 13
type textarea "x"
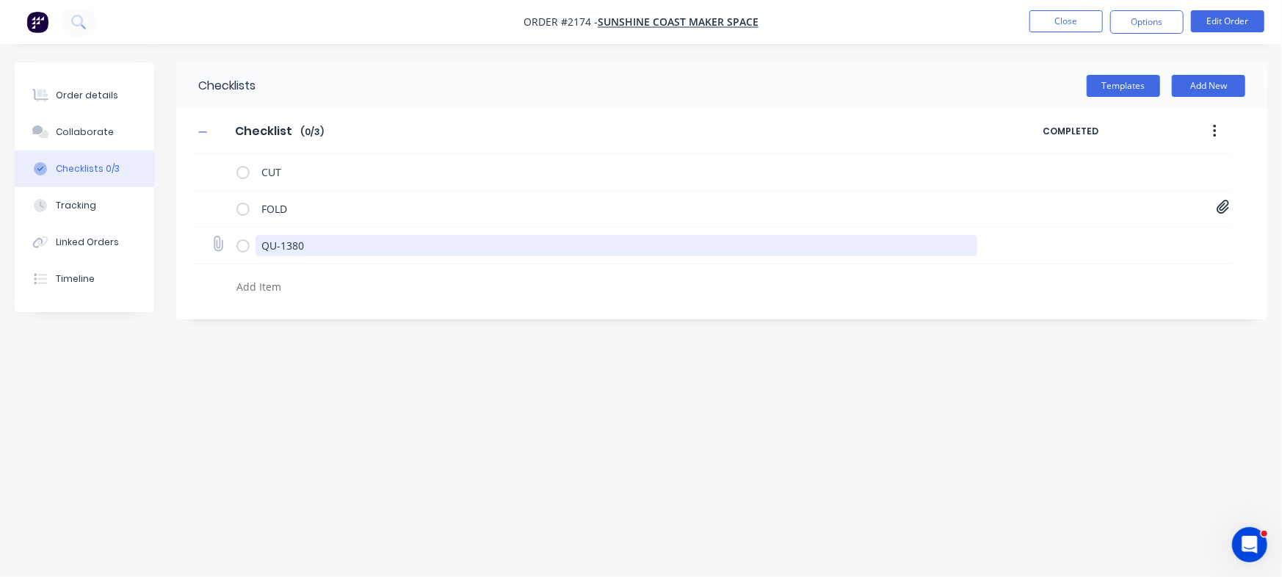
click at [221, 247] on icon at bounding box center [218, 244] width 20 height 20
click at [211, 236] on input "file" at bounding box center [211, 236] width 0 height 0
type input "C:\fakepath\Quote QU1380.pdf"
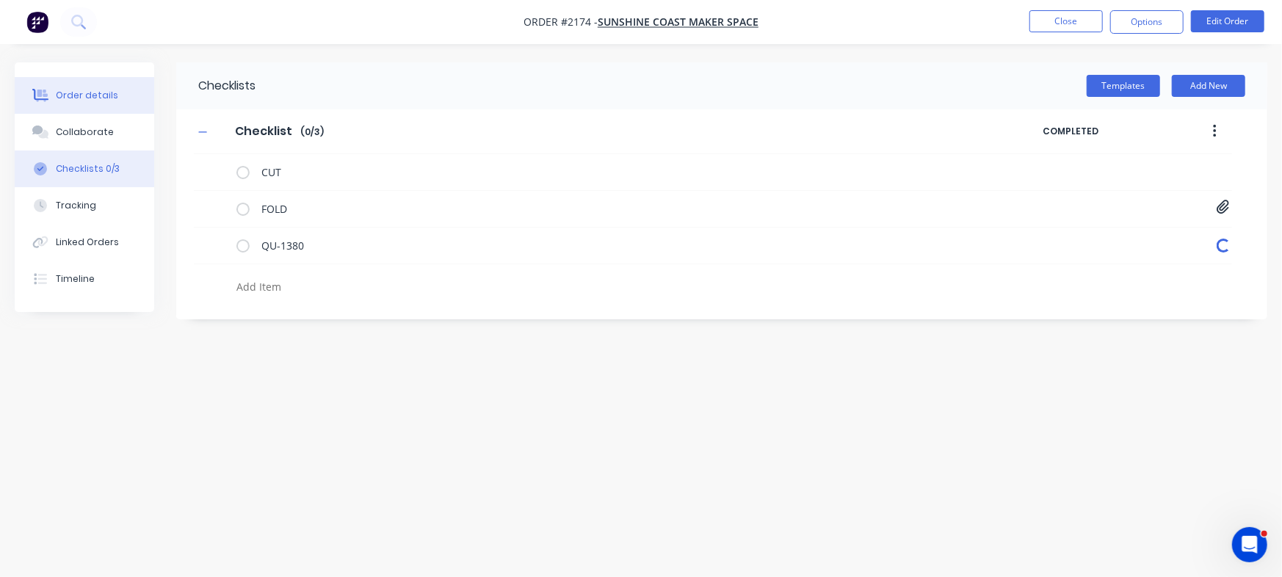
type textarea "x"
click at [98, 91] on div "Order details" at bounding box center [87, 95] width 62 height 13
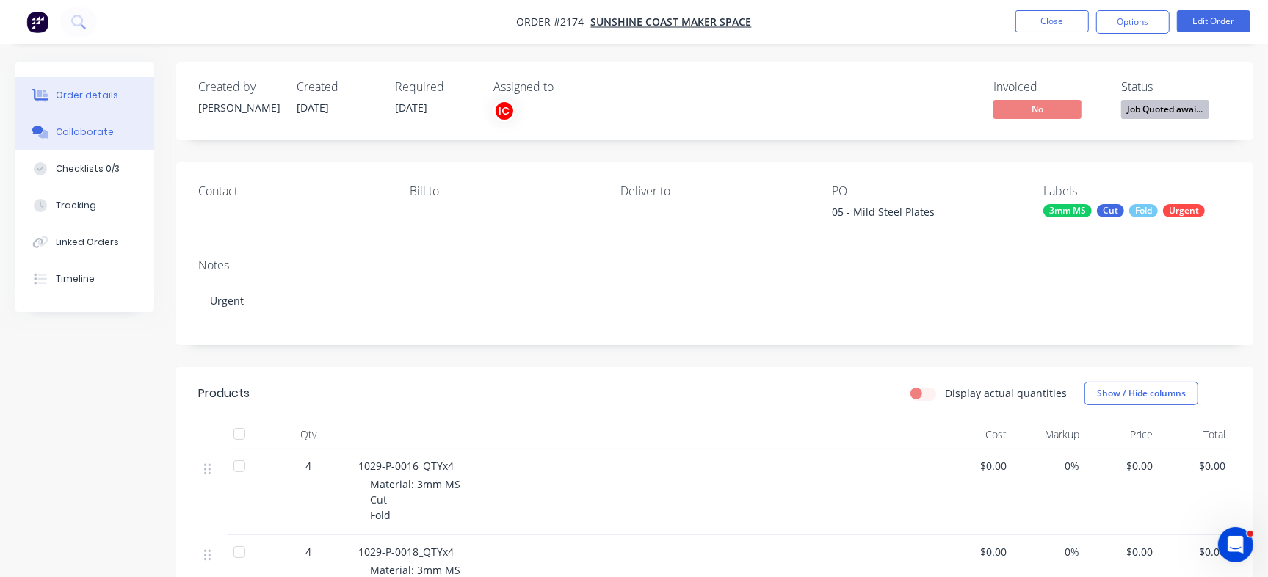
click at [117, 138] on button "Collaborate" at bounding box center [84, 132] width 139 height 37
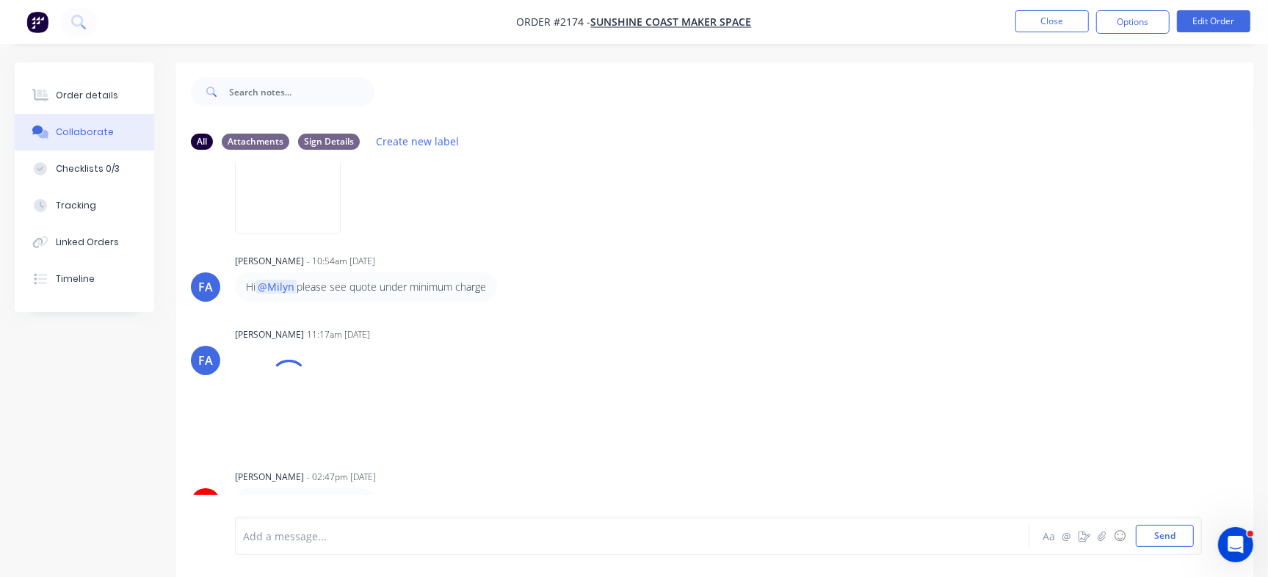
scroll to position [22, 0]
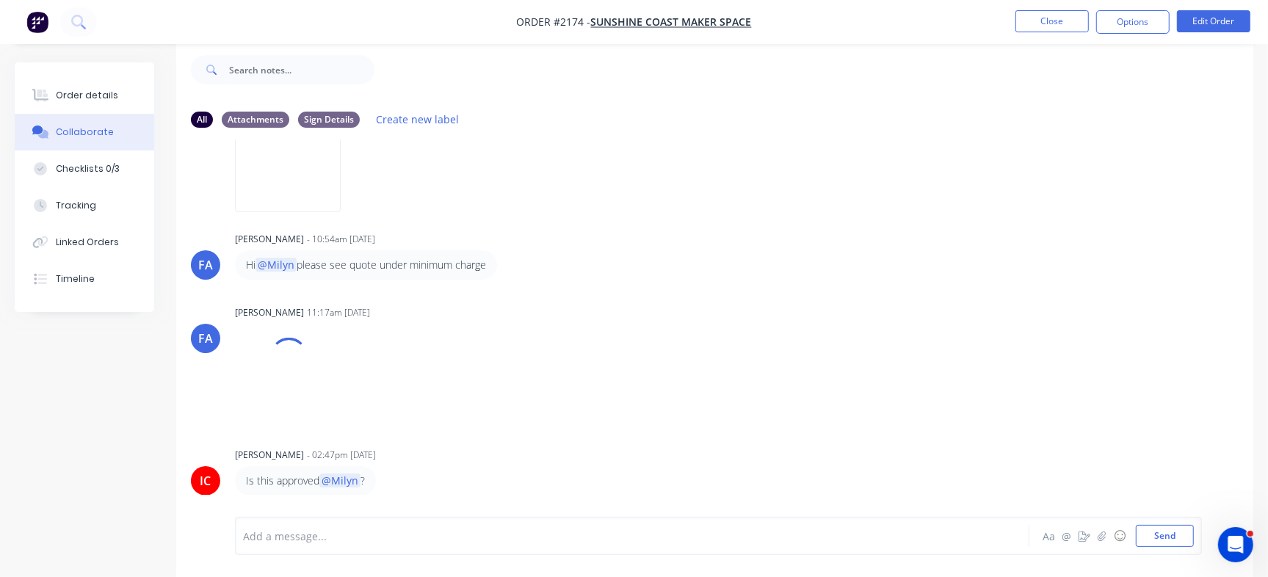
click at [408, 543] on div at bounding box center [600, 536] width 712 height 15
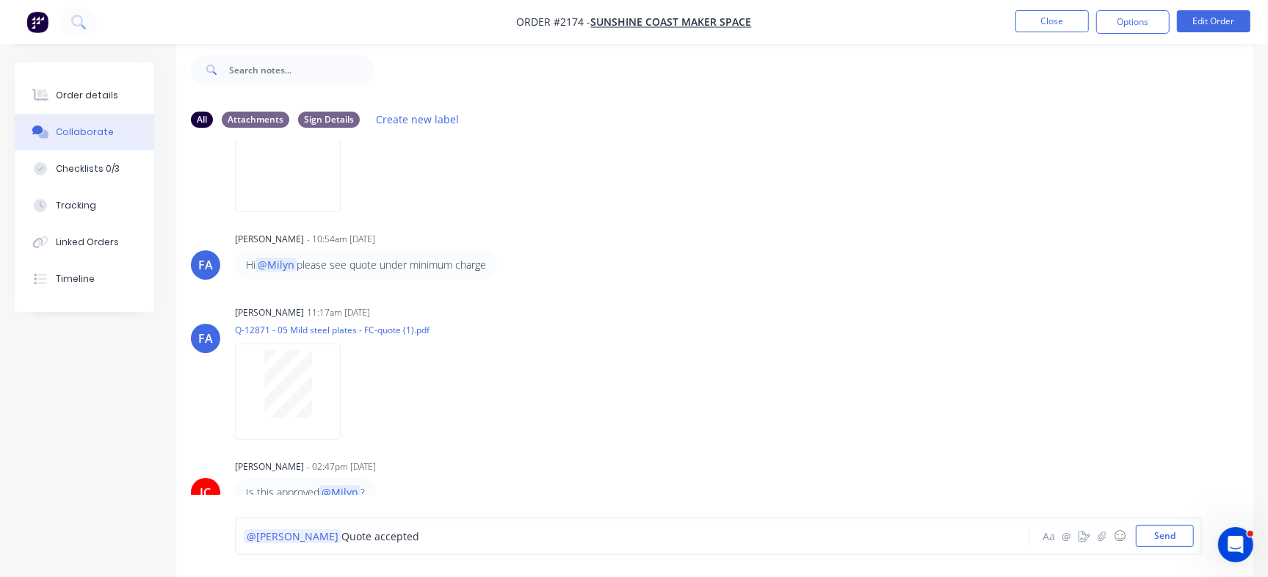
drag, startPoint x: 284, startPoint y: 537, endPoint x: 413, endPoint y: 529, distance: 129.5
click at [413, 529] on div "@Izaak Quote accepted" at bounding box center [600, 536] width 712 height 15
click at [421, 535] on div "@Izaak Quote accepted" at bounding box center [600, 536] width 712 height 15
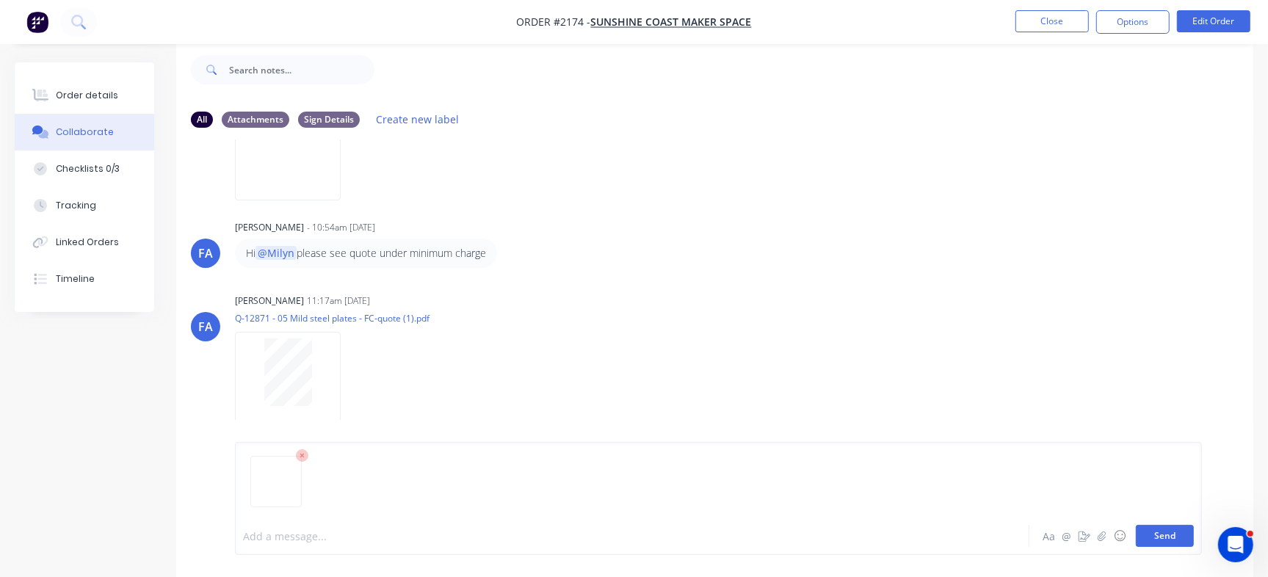
click at [1168, 528] on button "Send" at bounding box center [1165, 536] width 58 height 22
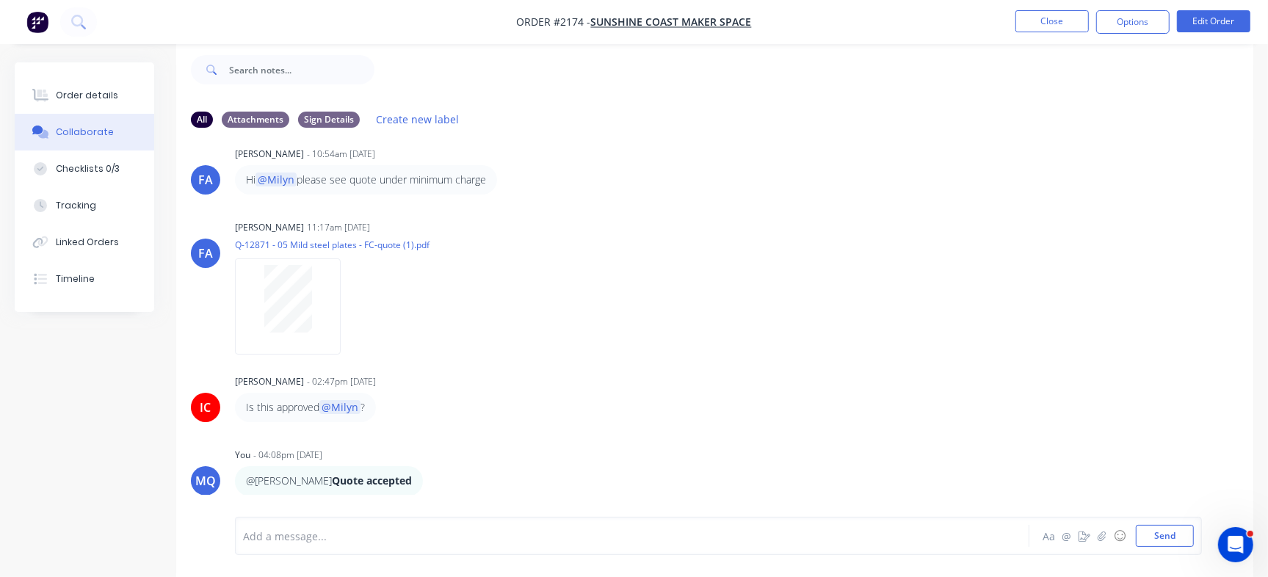
scroll to position [0, 0]
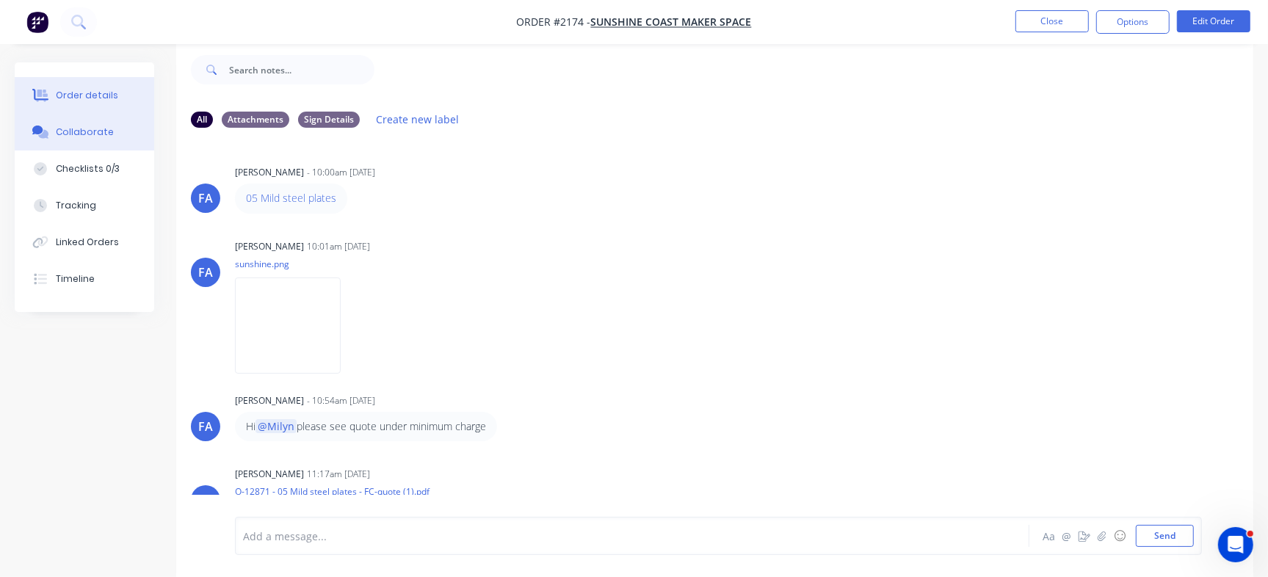
click at [117, 89] on button "Order details" at bounding box center [84, 95] width 139 height 37
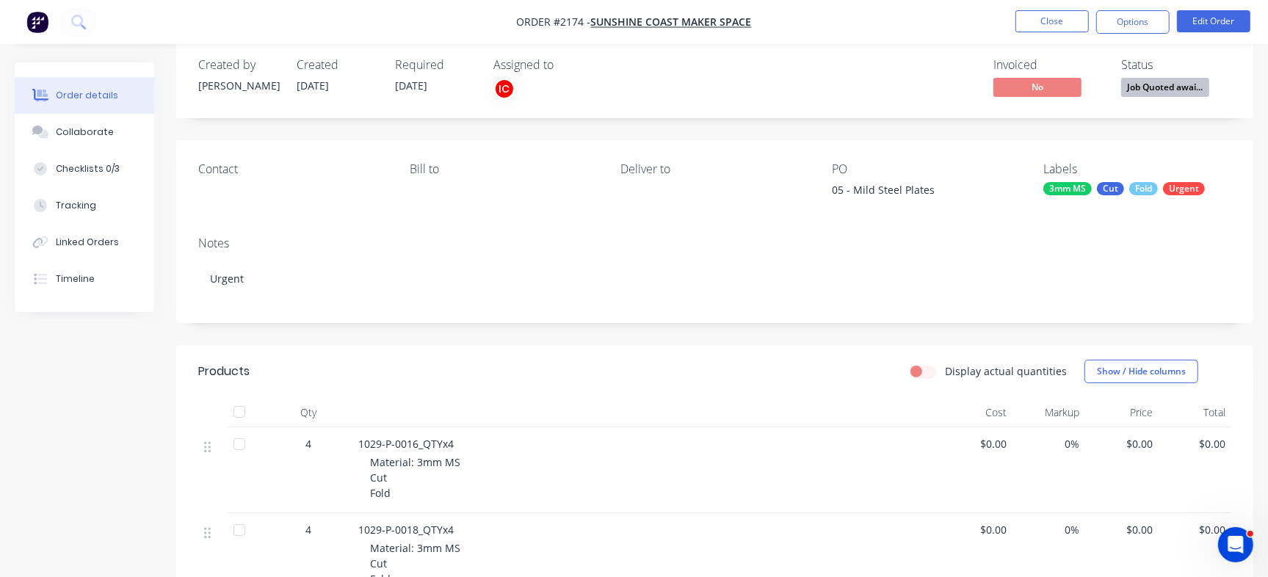
click at [1142, 188] on div "Fold" at bounding box center [1143, 188] width 29 height 13
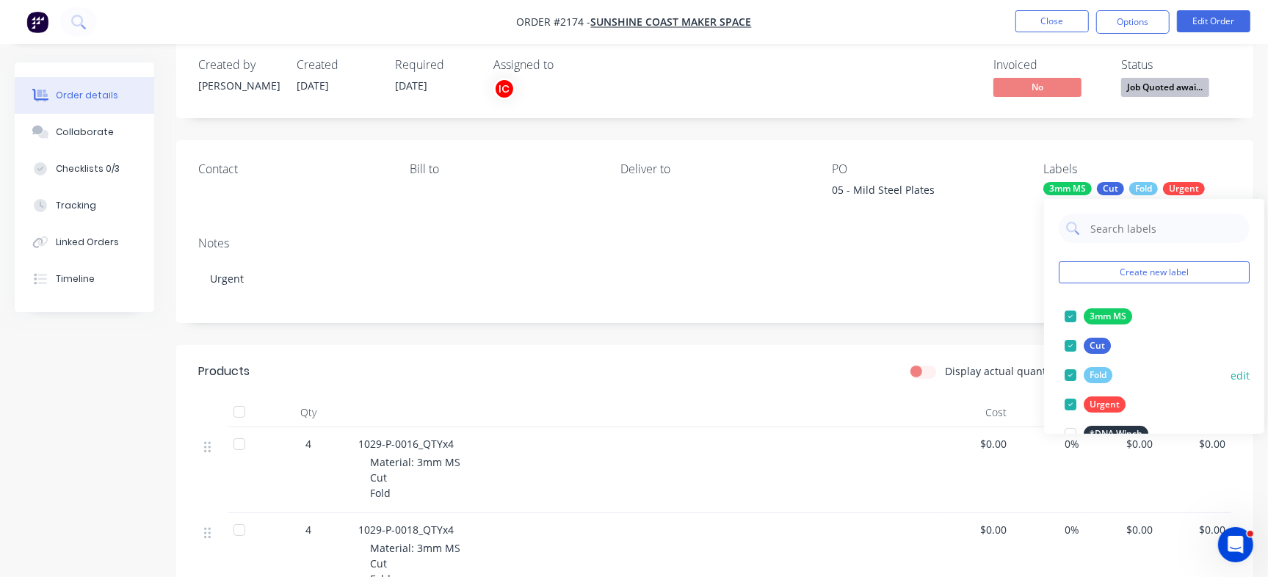
click at [1064, 374] on div at bounding box center [1070, 374] width 29 height 29
click at [859, 97] on div "Invoiced No Status Job Quoted awai..." at bounding box center [935, 79] width 591 height 43
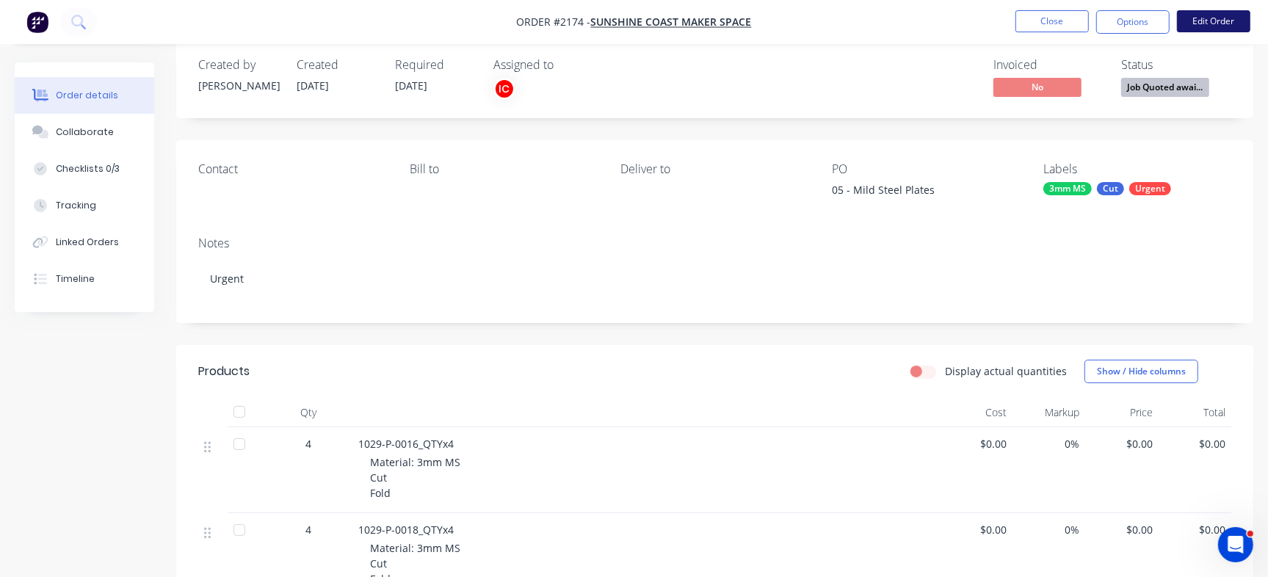
click at [1211, 23] on button "Edit Order" at bounding box center [1213, 21] width 73 height 22
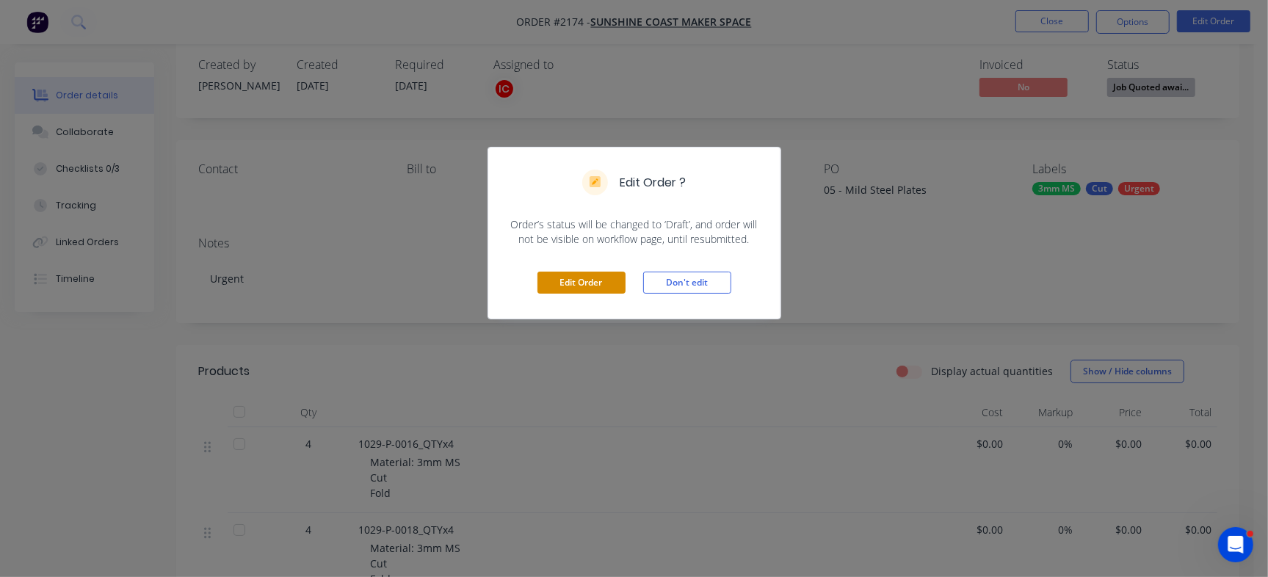
click at [565, 283] on button "Edit Order" at bounding box center [581, 283] width 88 height 22
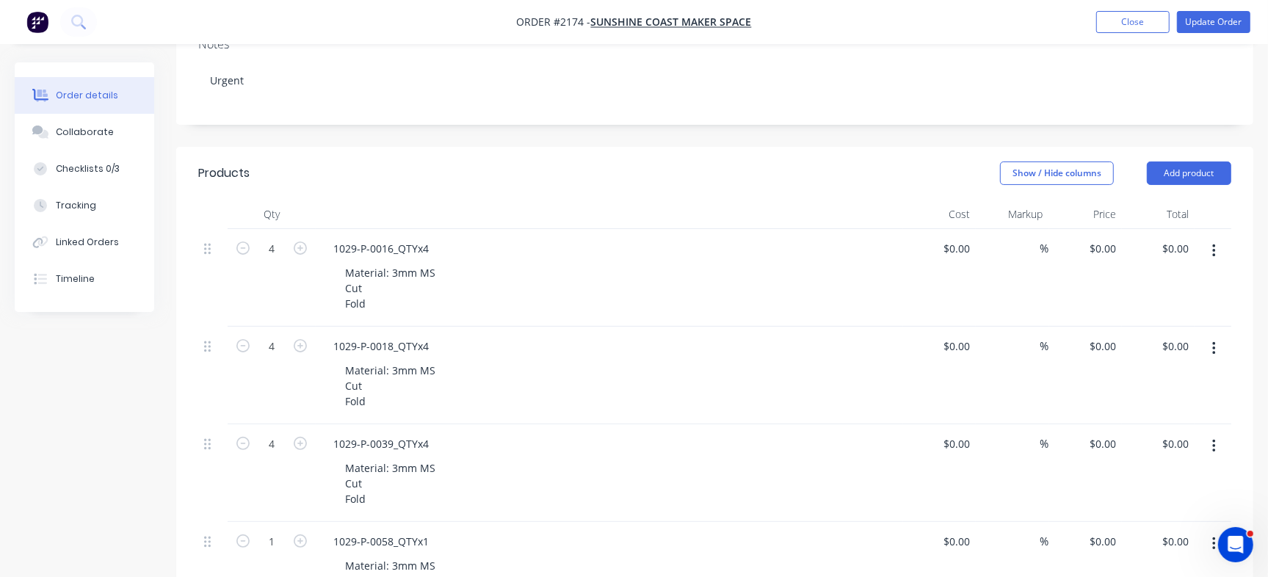
scroll to position [249, 0]
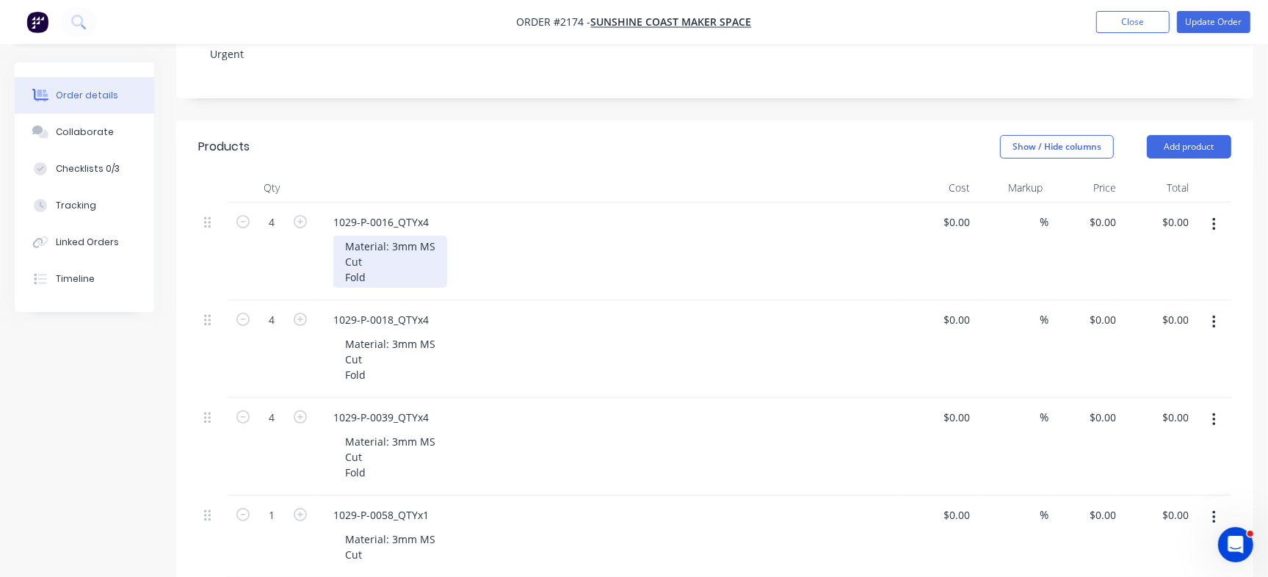
click at [378, 268] on div "Material: 3mm MS Cut Fold" at bounding box center [390, 262] width 114 height 52
drag, startPoint x: 377, startPoint y: 275, endPoint x: 323, endPoint y: 281, distance: 54.6
click at [323, 281] on div "1029-P-0016_QTYx4 Material: 3mm MS Cut Fold" at bounding box center [609, 252] width 587 height 98
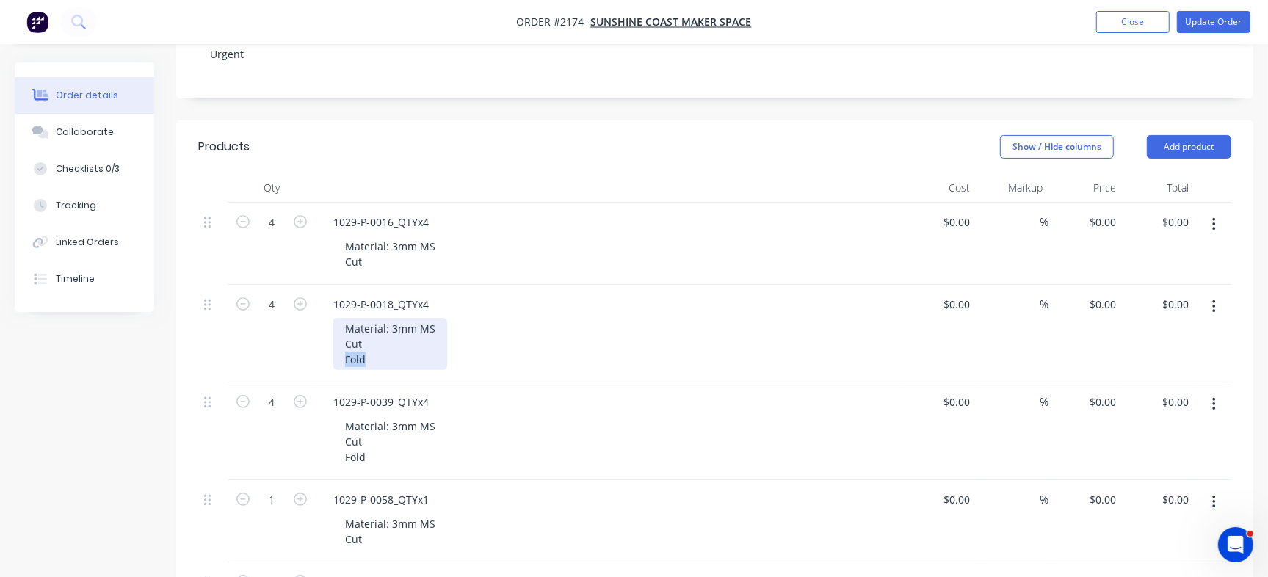
drag, startPoint x: 345, startPoint y: 360, endPoint x: 335, endPoint y: 360, distance: 9.5
click at [335, 360] on div "Material: 3mm MS Cut Fold" at bounding box center [390, 344] width 114 height 52
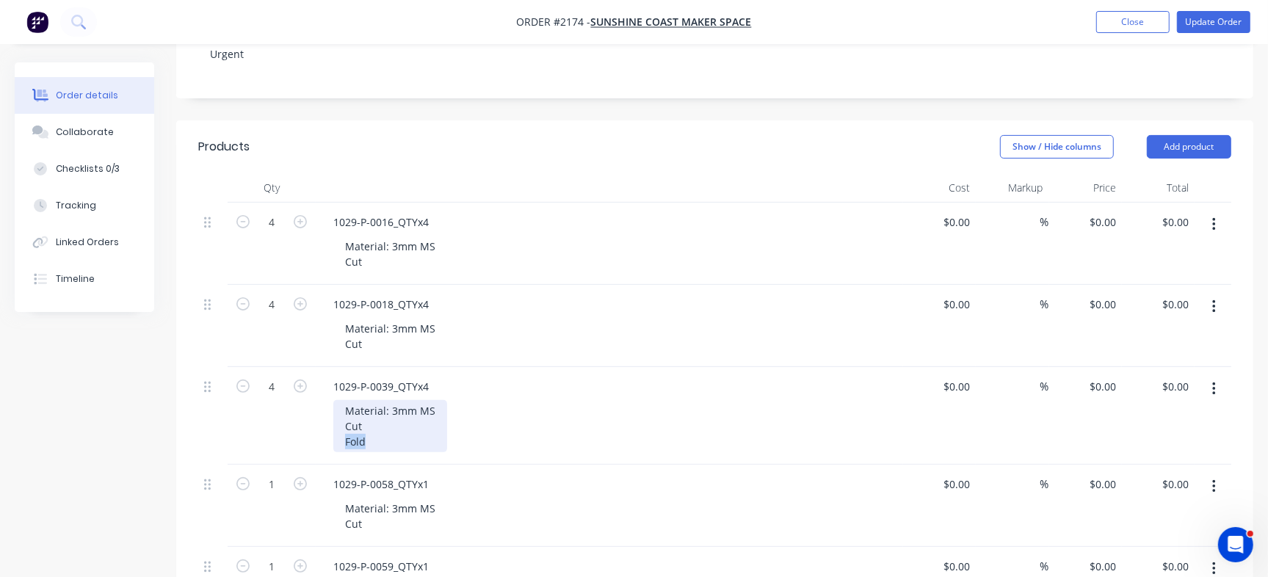
drag, startPoint x: 370, startPoint y: 443, endPoint x: 333, endPoint y: 440, distance: 36.8
click at [333, 440] on div "Material: 3mm MS Cut Fold" at bounding box center [390, 426] width 114 height 52
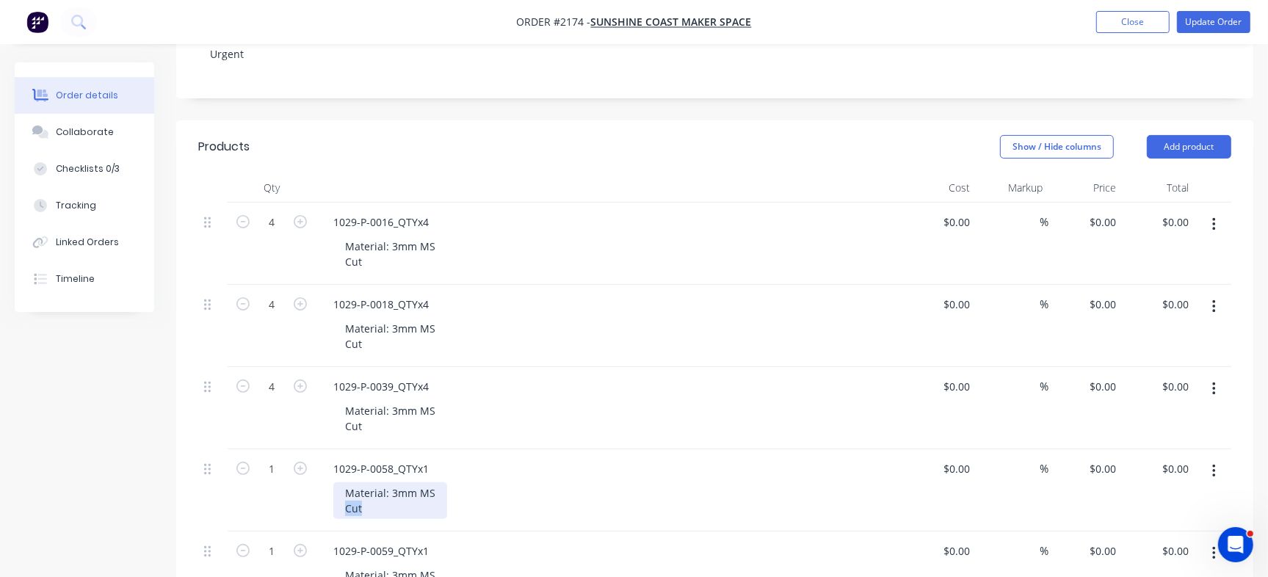
click at [327, 501] on div "1029-P-0058_QTYx1 Material: 3mm MS Cut" at bounding box center [609, 490] width 587 height 82
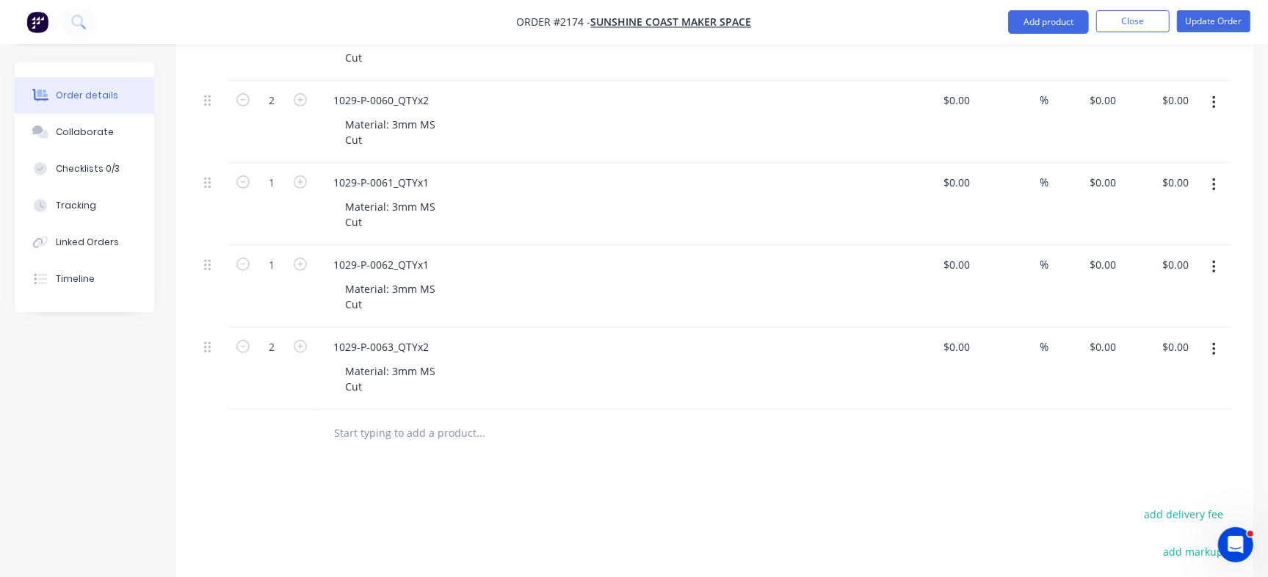
scroll to position [346, 0]
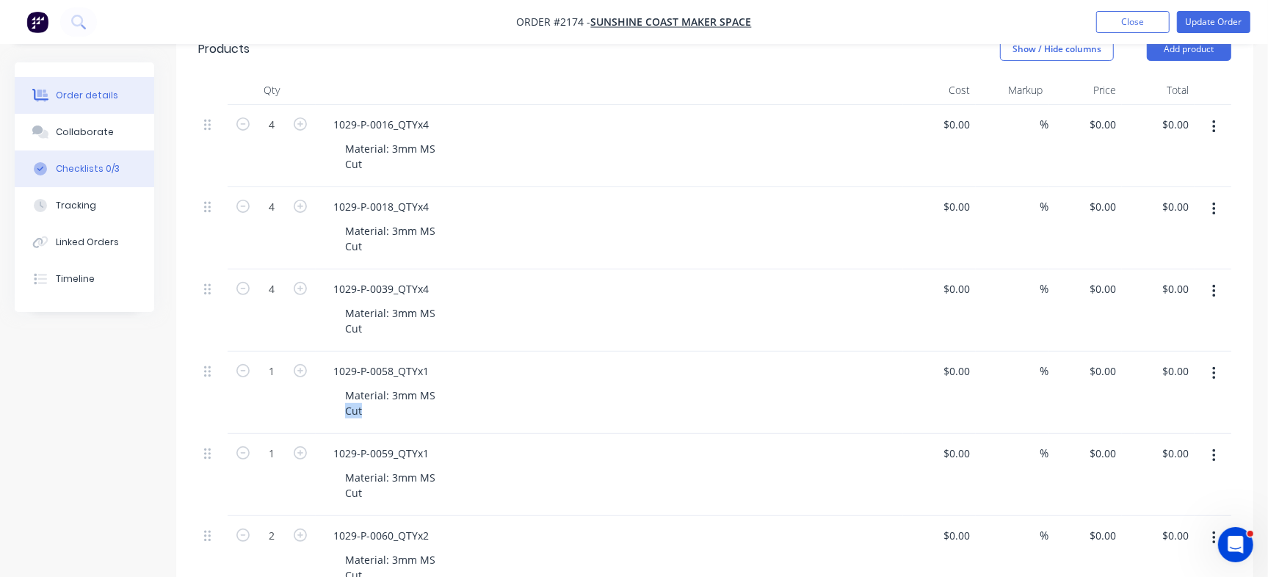
click at [109, 170] on div "Checklists 0/3" at bounding box center [88, 168] width 64 height 13
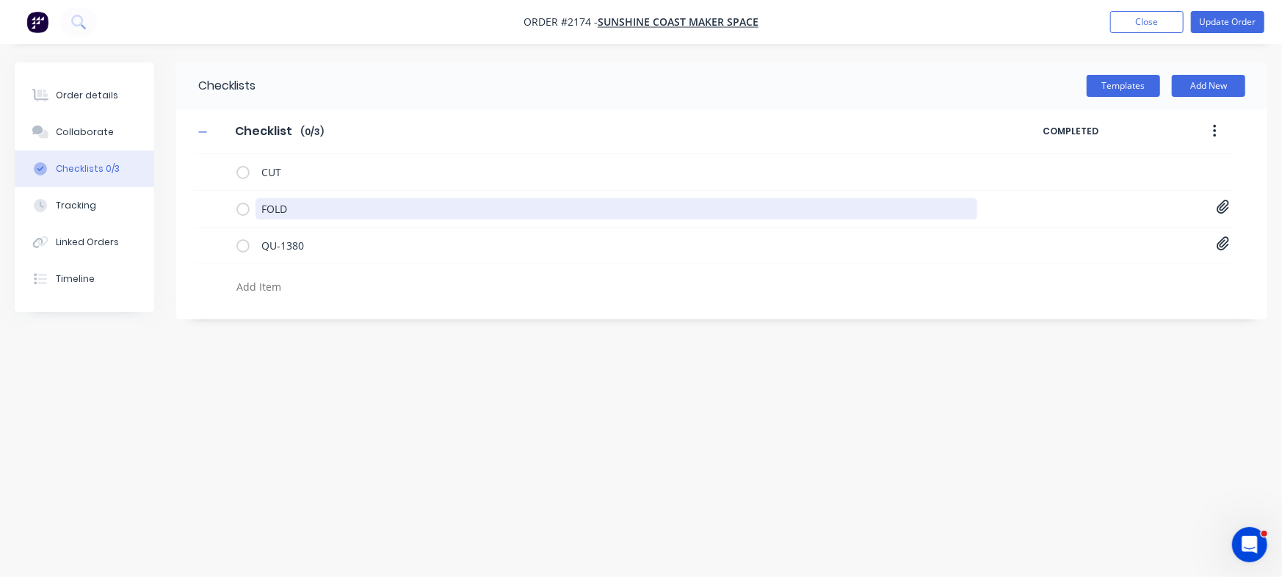
drag, startPoint x: 377, startPoint y: 209, endPoint x: 84, endPoint y: 172, distance: 294.6
click at [87, 172] on div "Order details Collaborate Checklists 0/3 Tracking Linked Orders Timeline Order …" at bounding box center [641, 260] width 1282 height 396
type textarea "x"
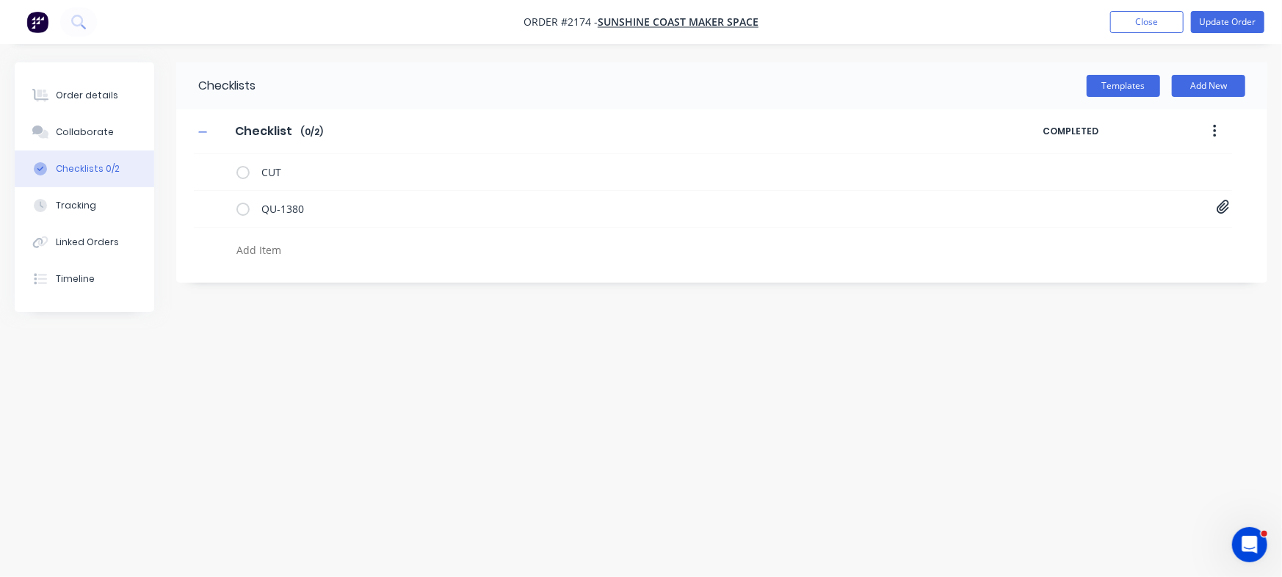
click at [421, 367] on div "Checklists Templates Add New Checklist Checklist Enter Checklist name ( 0 / 2 )…" at bounding box center [641, 260] width 1252 height 396
click at [74, 132] on div "Collaborate" at bounding box center [85, 132] width 58 height 13
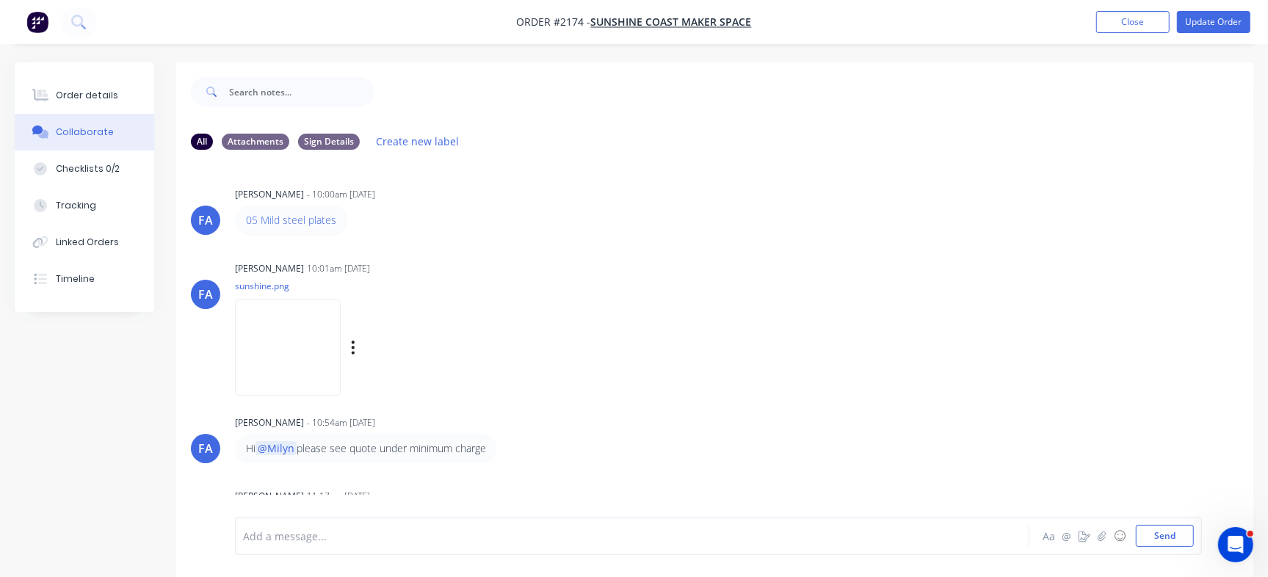
click at [301, 311] on img at bounding box center [288, 348] width 106 height 96
click at [71, 95] on div "Order details" at bounding box center [87, 95] width 62 height 13
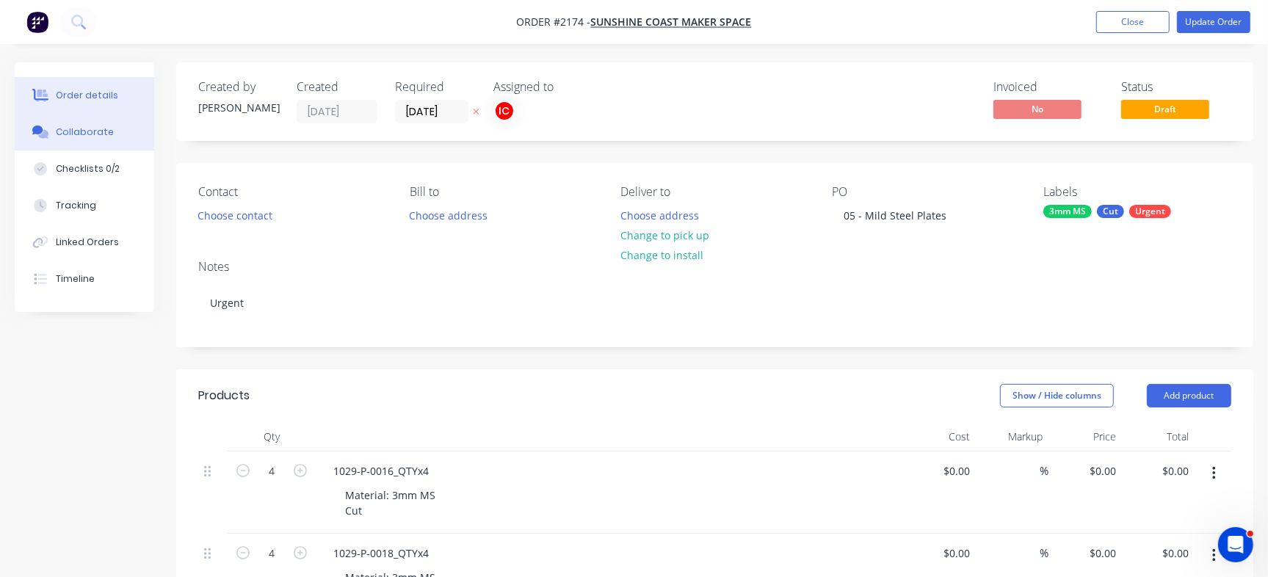
click at [95, 142] on button "Collaborate" at bounding box center [84, 132] width 139 height 37
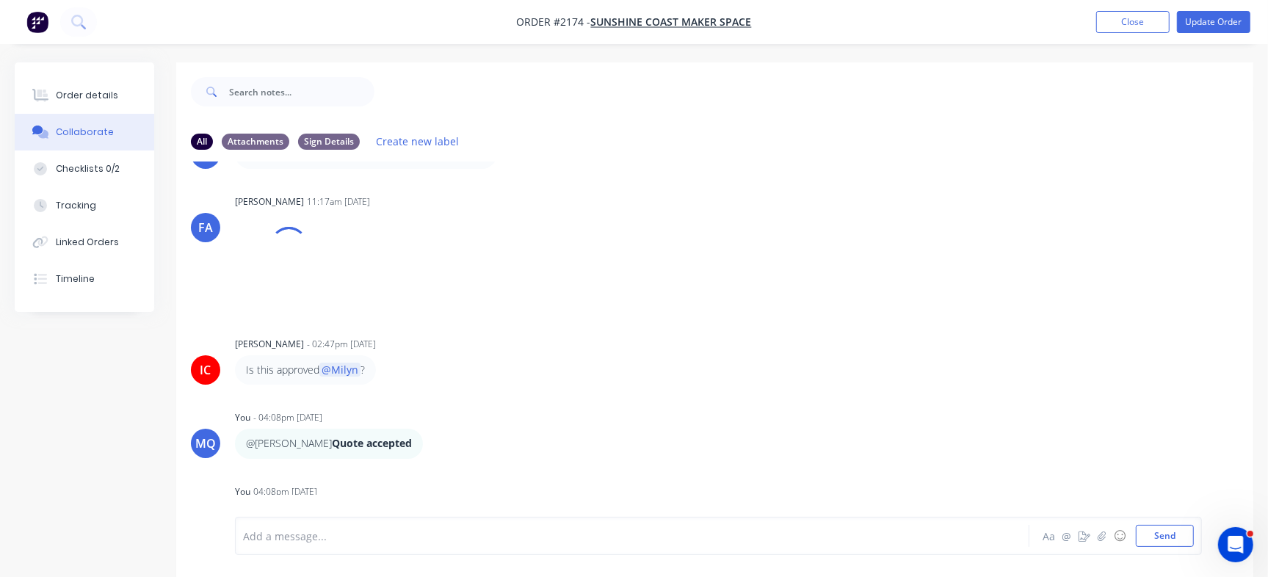
scroll to position [402, 0]
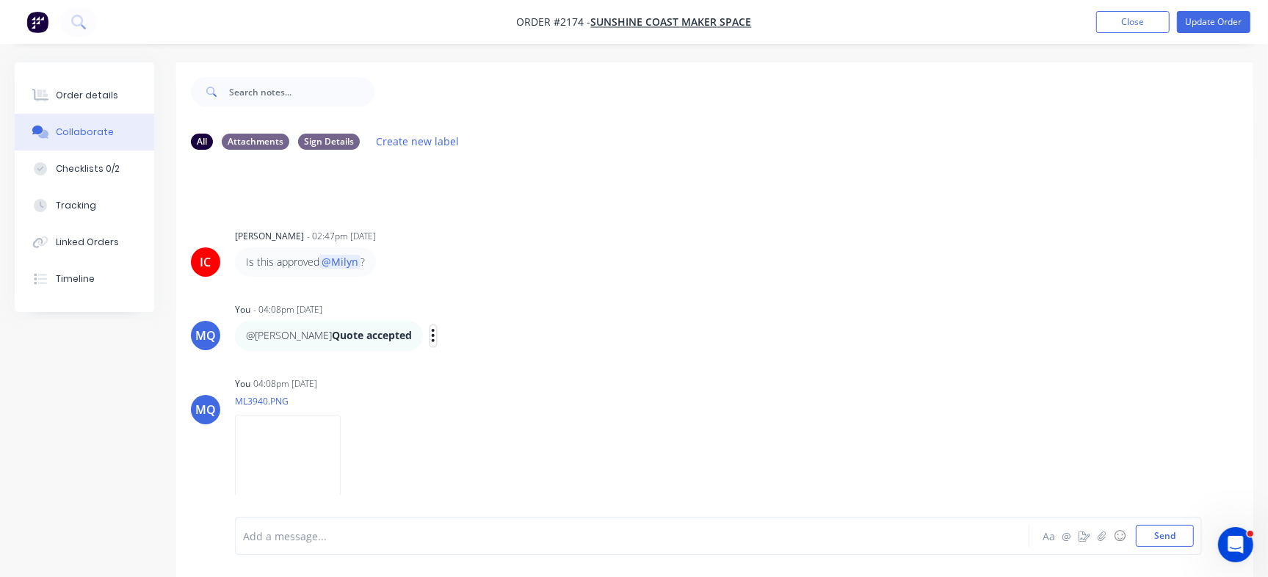
click at [431, 329] on icon "button" at bounding box center [433, 335] width 4 height 17
click at [440, 354] on button "Edit" at bounding box center [486, 362] width 92 height 24
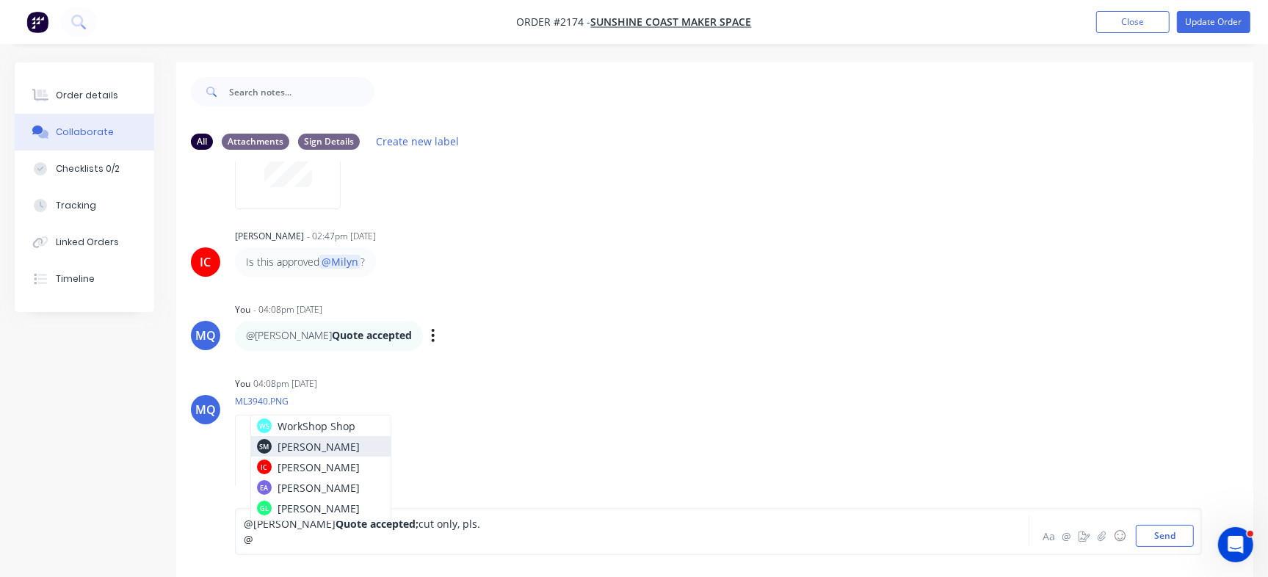
scroll to position [73, 0]
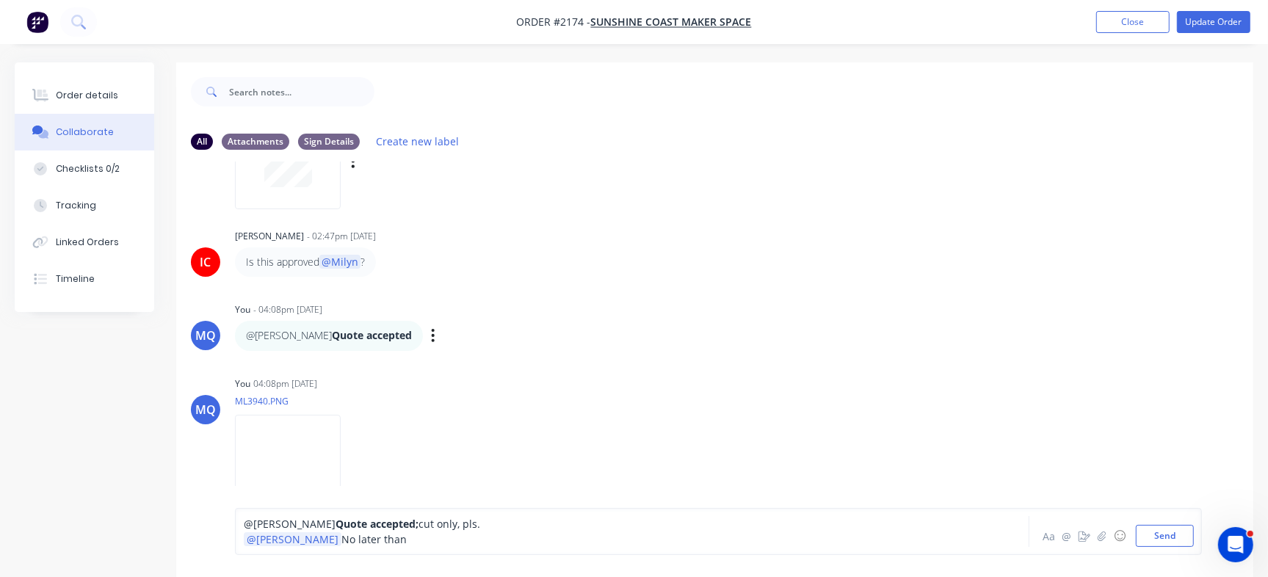
click at [286, 193] on div at bounding box center [288, 161] width 106 height 96
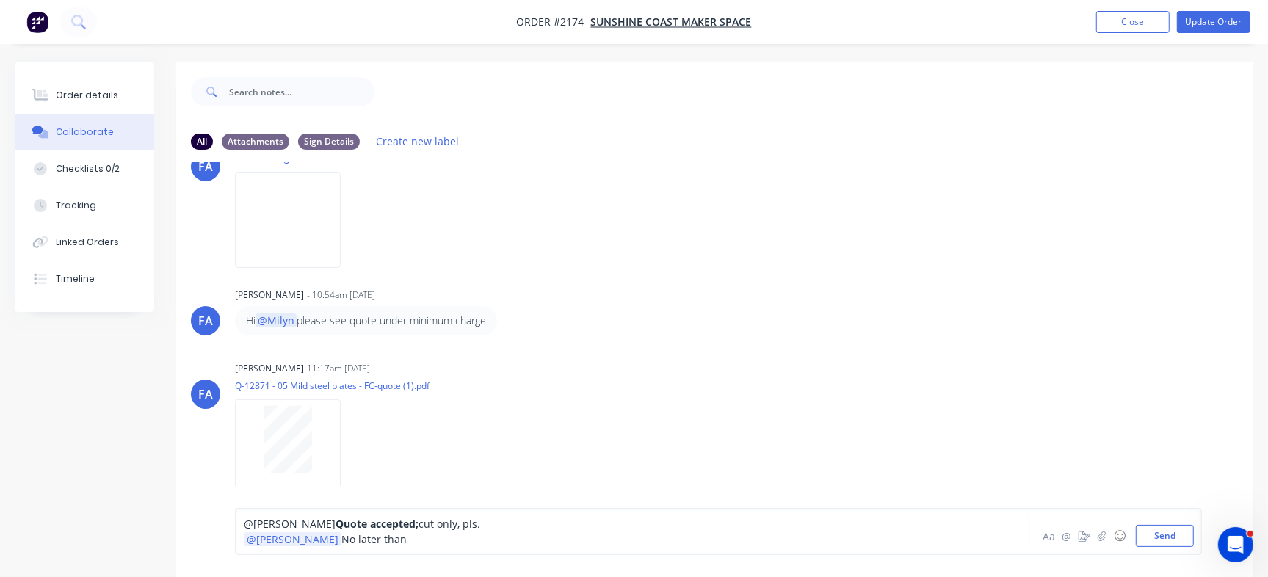
scroll to position [53, 0]
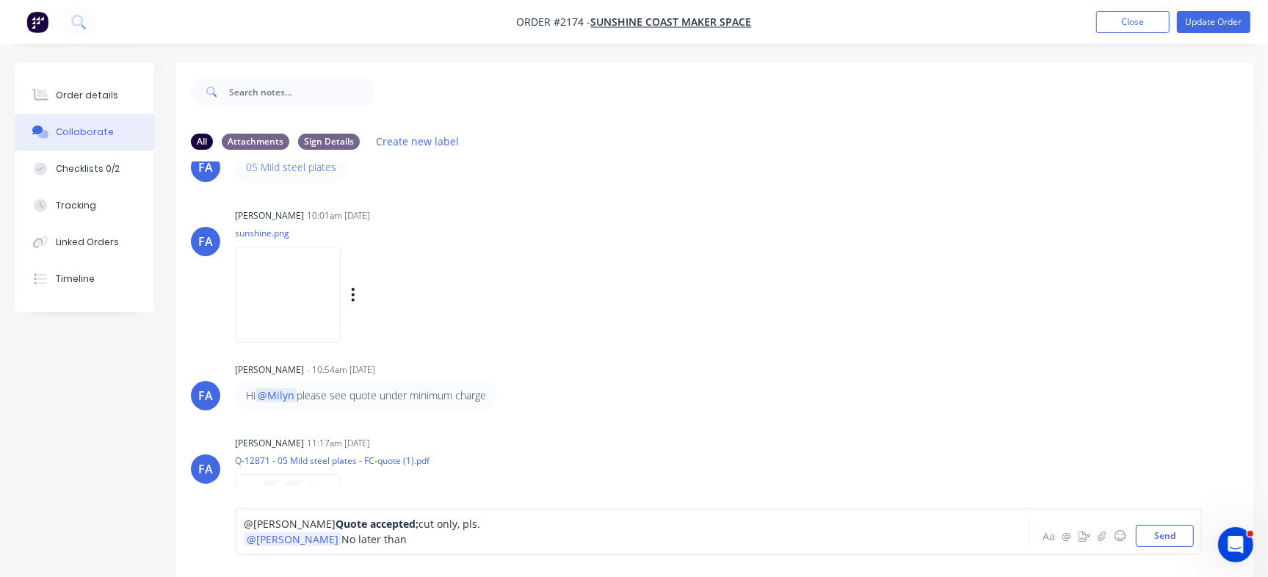
click at [277, 283] on img at bounding box center [288, 295] width 106 height 96
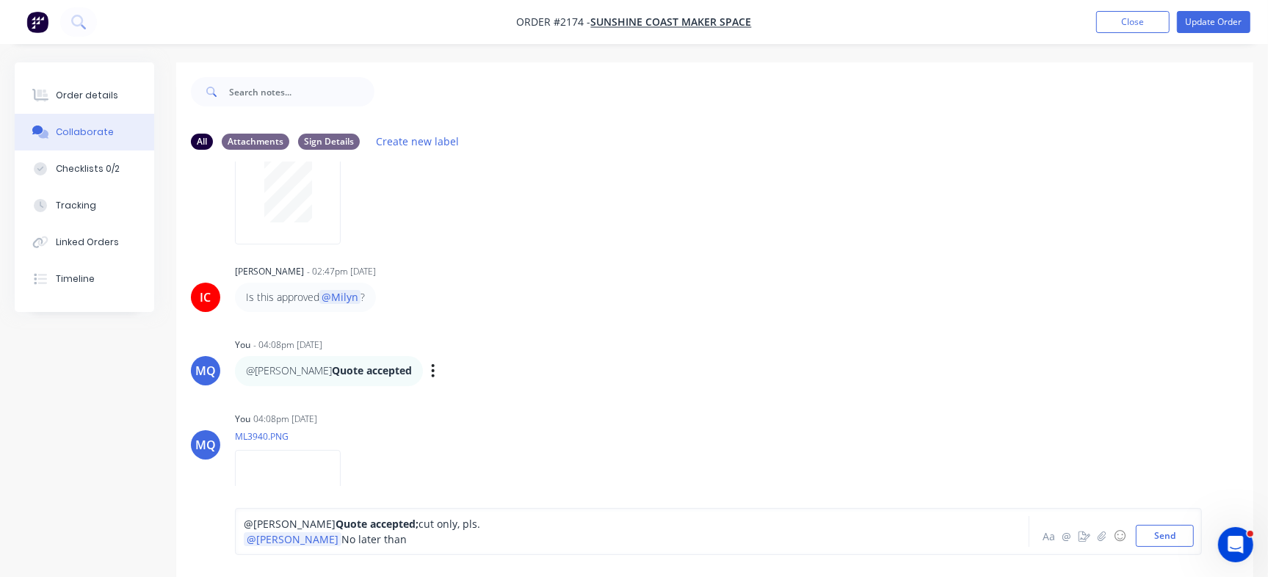
scroll to position [414, 0]
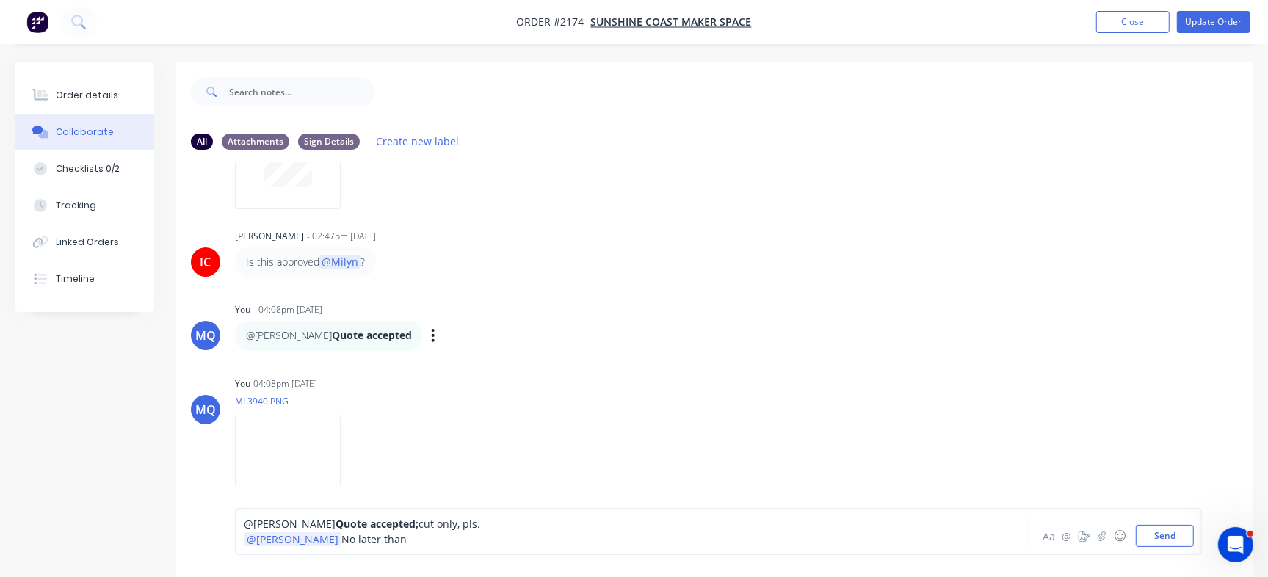
click at [399, 542] on div "@[PERSON_NAME] No later than" at bounding box center [600, 538] width 712 height 15
click at [1162, 537] on button "Send" at bounding box center [1165, 536] width 58 height 22
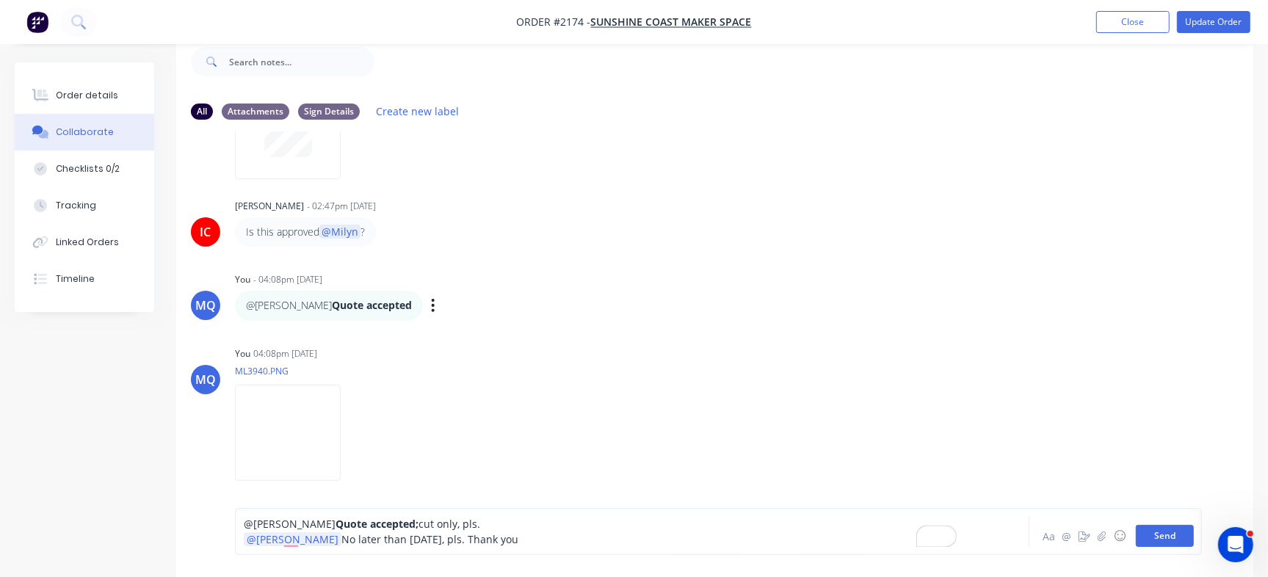
click at [1171, 537] on button "Send" at bounding box center [1165, 536] width 58 height 22
click at [1172, 537] on button "Send" at bounding box center [1165, 536] width 58 height 22
drag, startPoint x: 547, startPoint y: 537, endPoint x: 92, endPoint y: 485, distance: 458.1
click at [92, 485] on div "All Attachments Sign Details Create new label [PERSON_NAME] [PERSON_NAME] - 10:…" at bounding box center [634, 304] width 1238 height 545
copy div "@[PERSON_NAME] Quote accepted; cut only, pls. @[PERSON_NAME] No later than [DAT…"
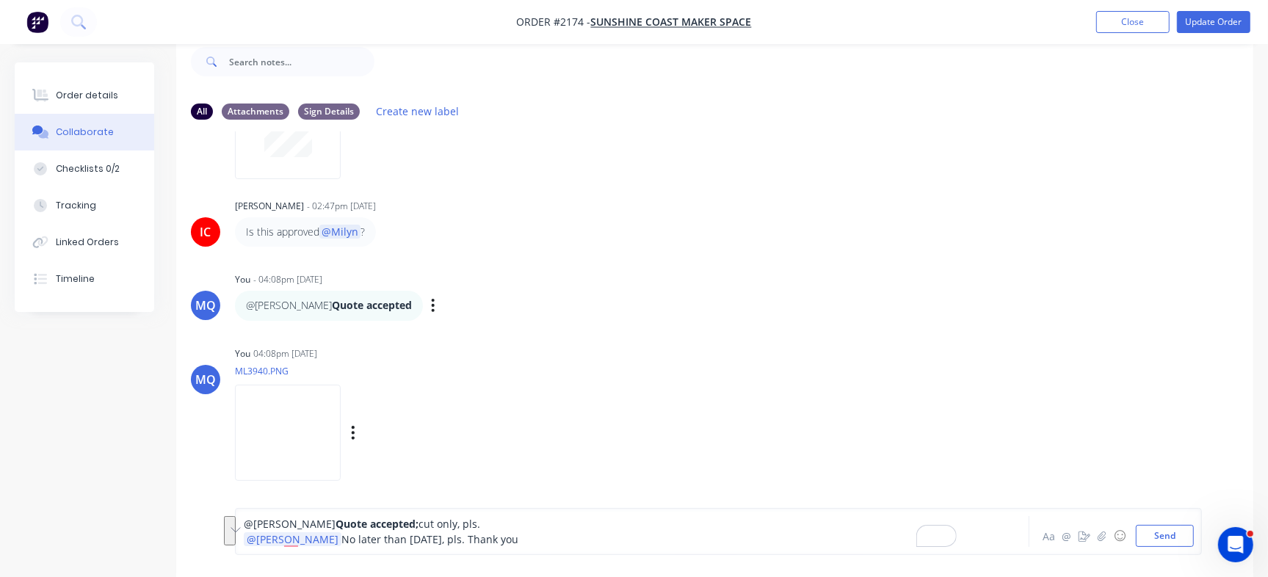
click at [890, 462] on div "MQ You 04:08pm [DATE] ML3940.PNG Labels Download Delete" at bounding box center [714, 409] width 1077 height 132
click at [1188, 525] on button "Send" at bounding box center [1165, 536] width 58 height 22
click at [431, 302] on icon "button" at bounding box center [433, 305] width 4 height 17
click at [440, 330] on button "Edit" at bounding box center [486, 332] width 92 height 24
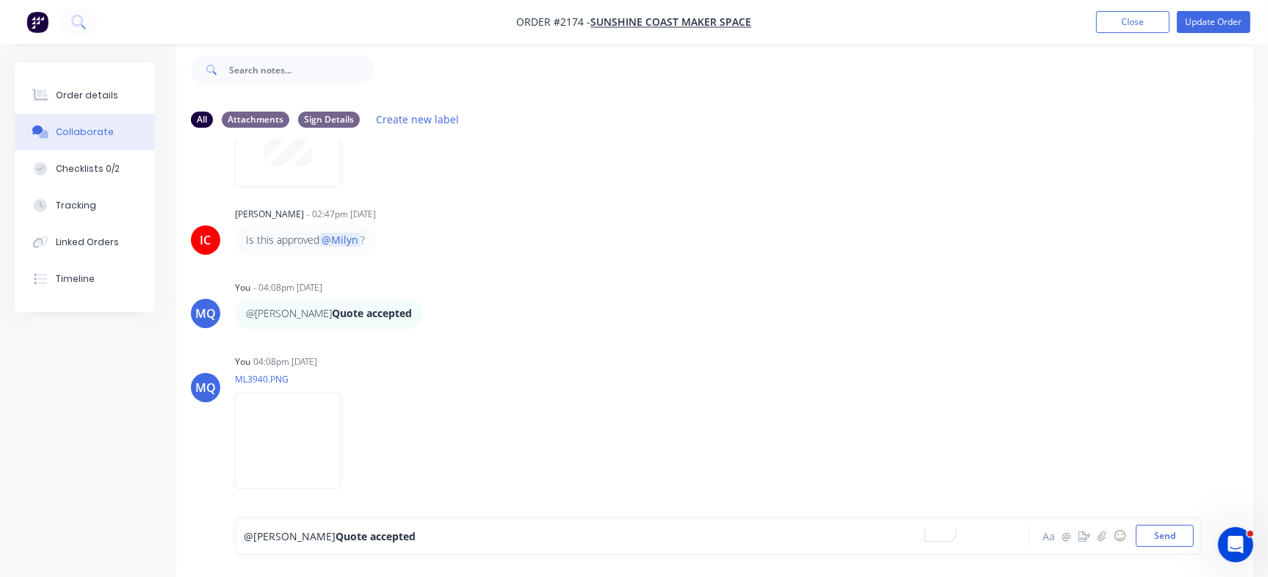
drag, startPoint x: 404, startPoint y: 540, endPoint x: 0, endPoint y: 453, distance: 413.7
click at [0, 453] on div "Order details Collaborate Checklists 0/2 Tracking Linked Orders Timeline Order …" at bounding box center [634, 308] width 1268 height 537
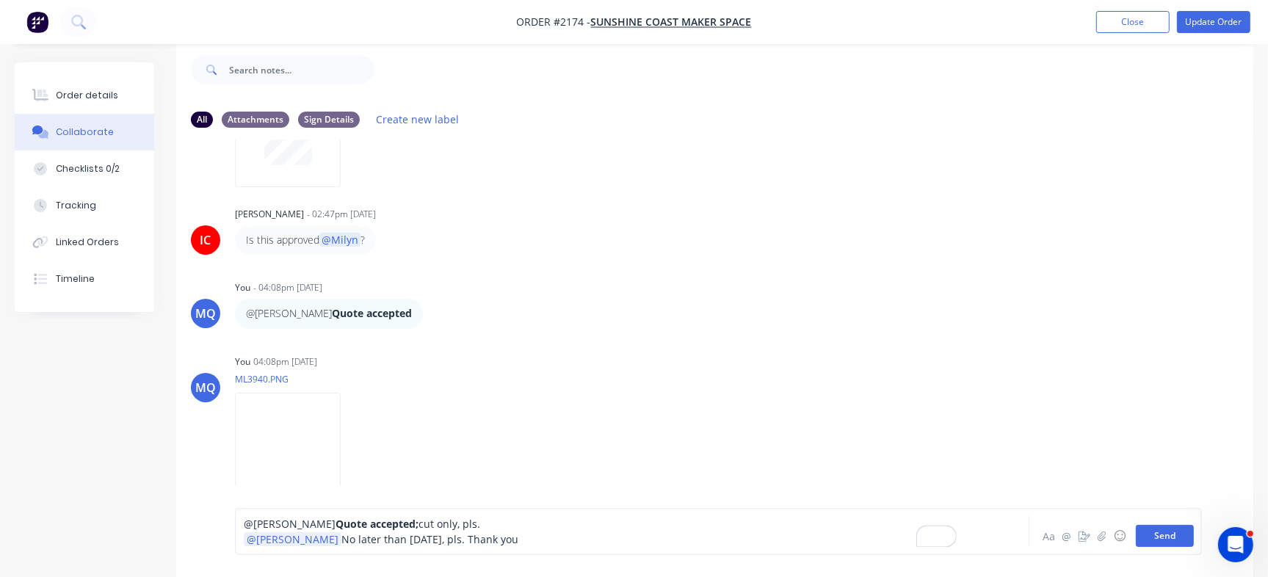
click at [1169, 538] on button "Send" at bounding box center [1165, 536] width 58 height 22
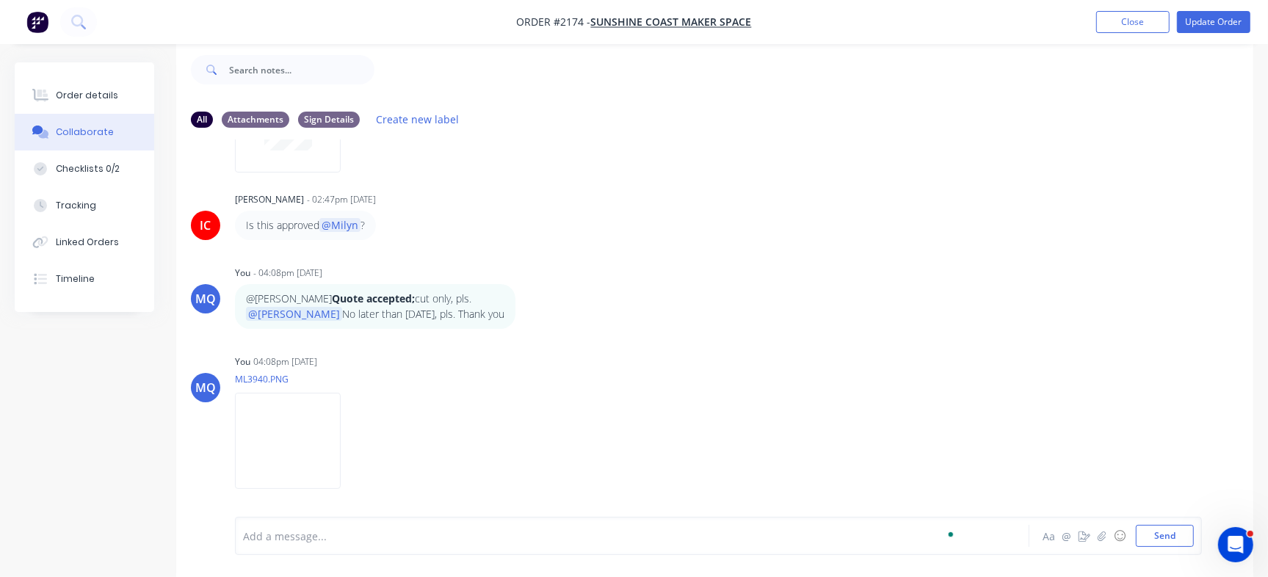
scroll to position [0, 0]
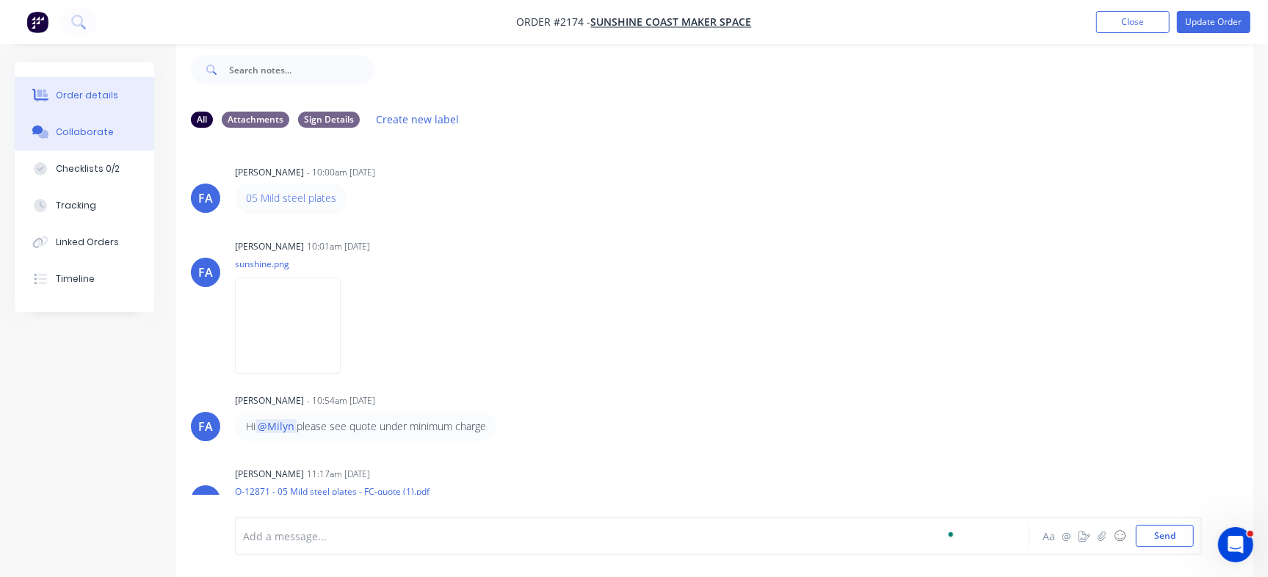
click at [68, 84] on button "Order details" at bounding box center [84, 95] width 139 height 37
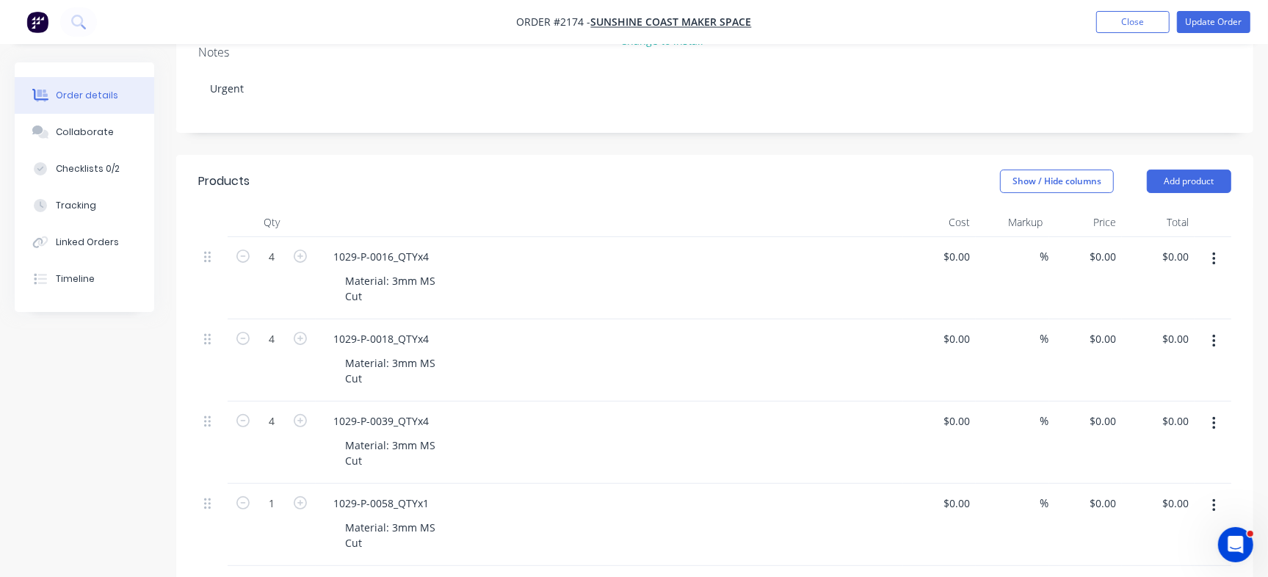
scroll to position [205, 0]
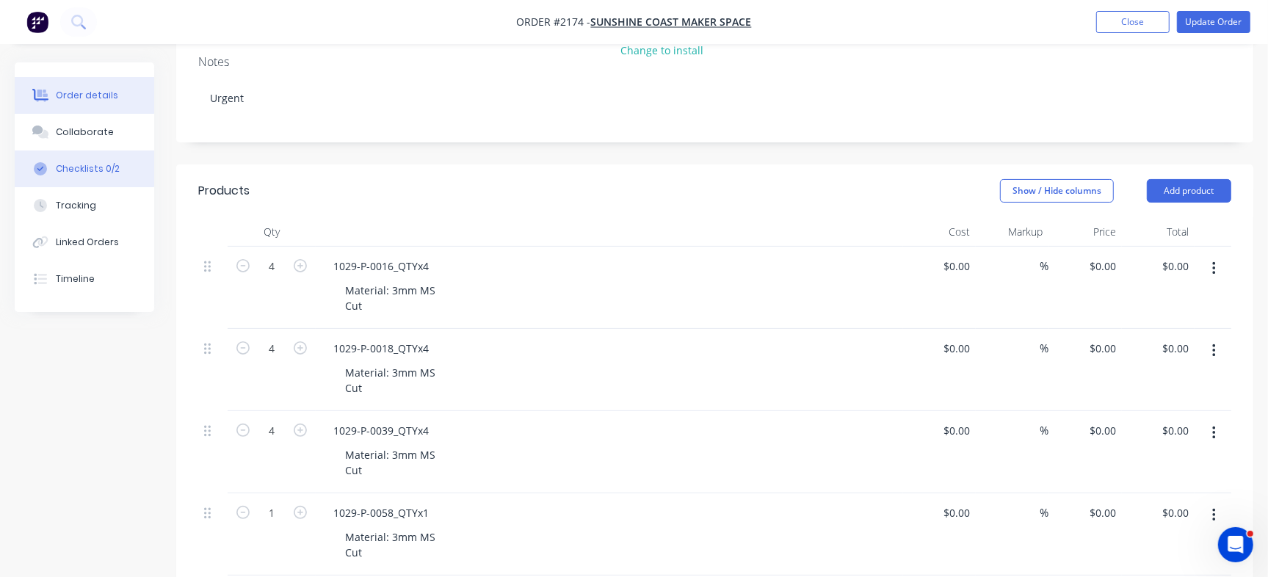
click at [120, 162] on button "Checklists 0/2" at bounding box center [84, 168] width 139 height 37
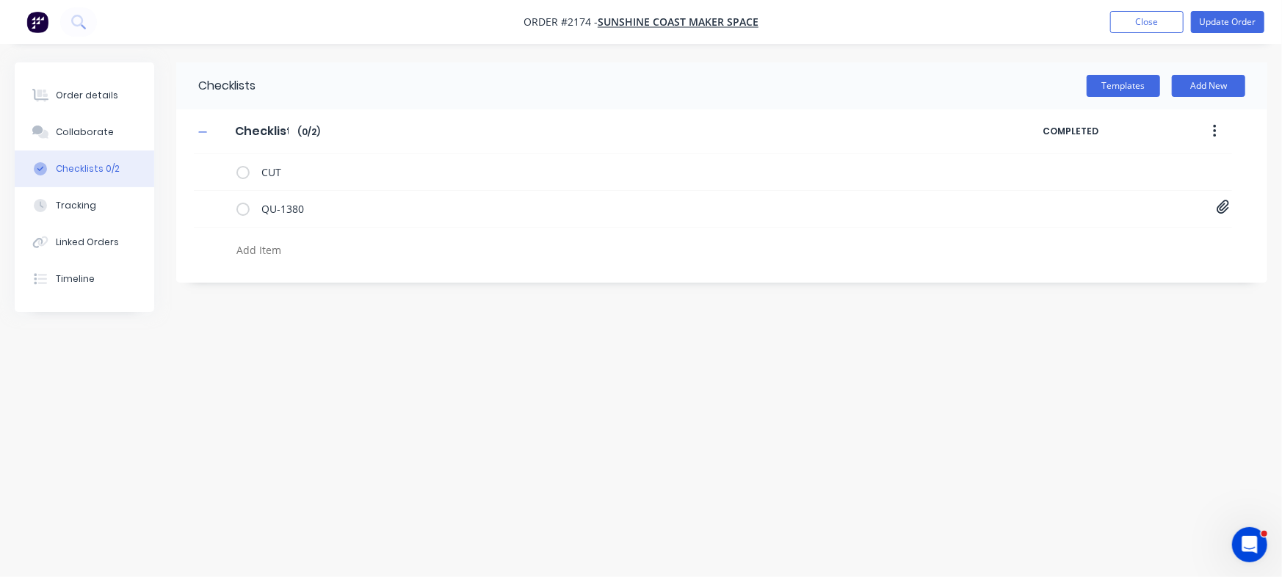
click at [110, 71] on div "Order details Collaborate Checklists 0/2 Tracking Linked Orders Timeline" at bounding box center [84, 187] width 139 height 250
click at [101, 90] on div "Order details" at bounding box center [87, 95] width 62 height 13
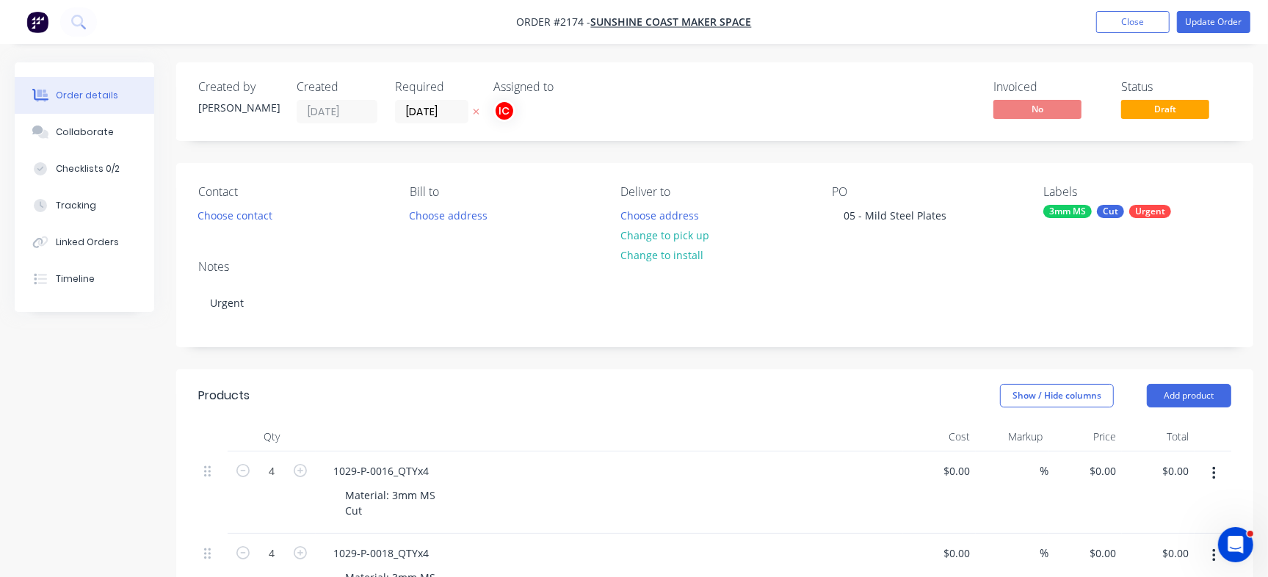
click at [106, 139] on button "Collaborate" at bounding box center [84, 132] width 139 height 37
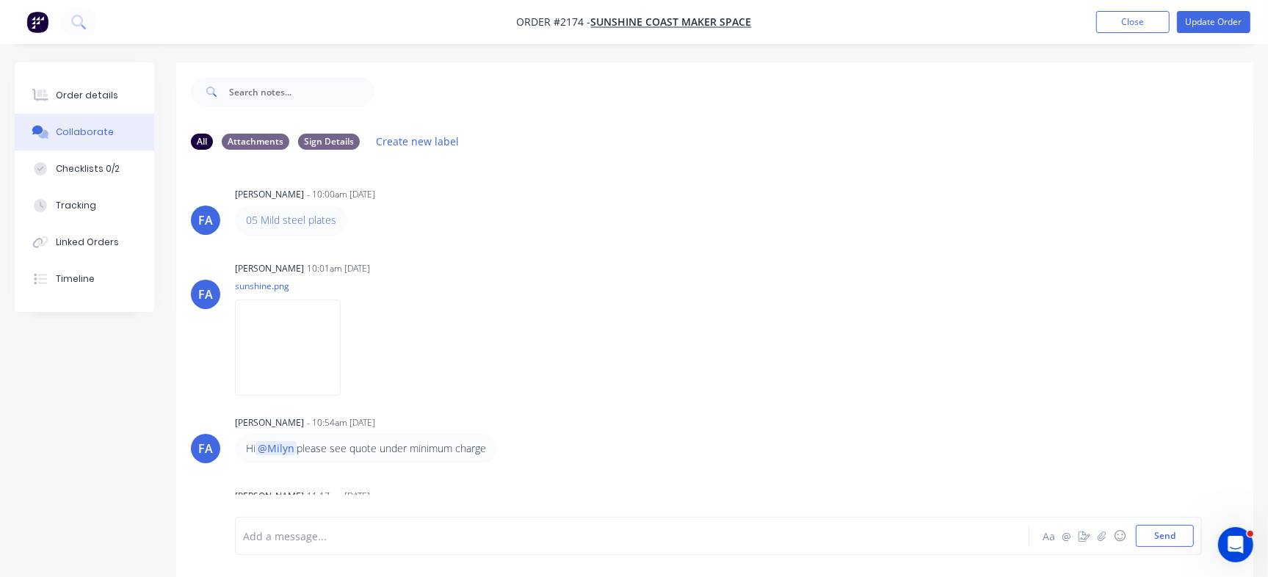
drag, startPoint x: 775, startPoint y: 1, endPoint x: 510, endPoint y: 166, distance: 311.9
click at [499, 165] on div "[PERSON_NAME] [PERSON_NAME] - 10:00am [DATE] 05 Mild steel plates Labels Edit D…" at bounding box center [714, 339] width 1077 height 355
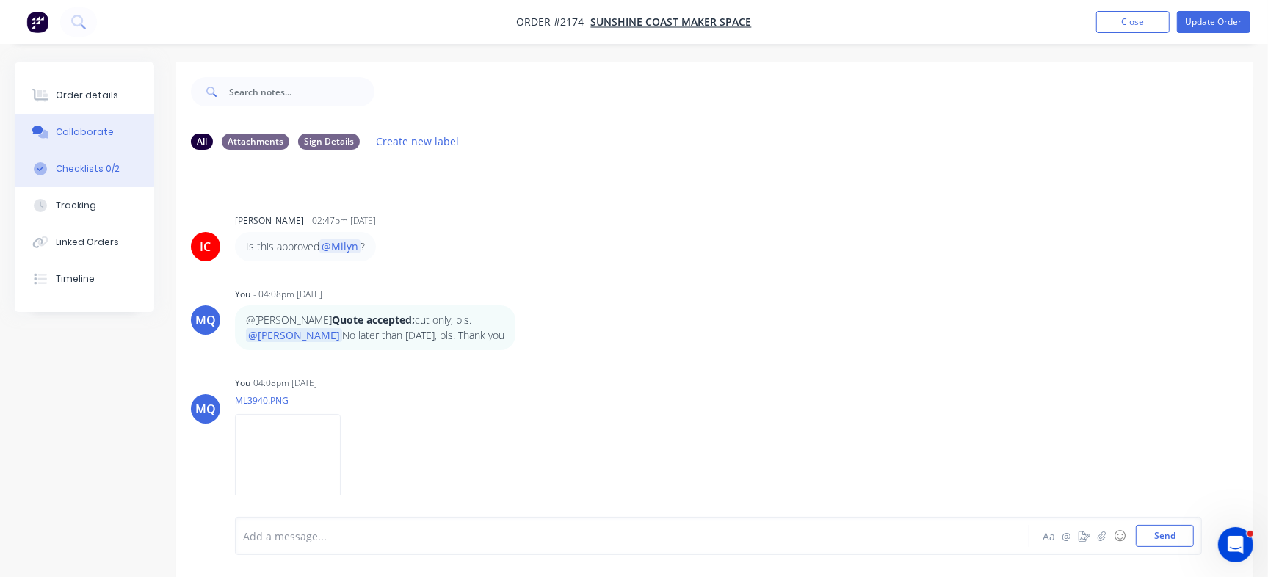
click at [126, 170] on button "Checklists 0/2" at bounding box center [84, 168] width 139 height 37
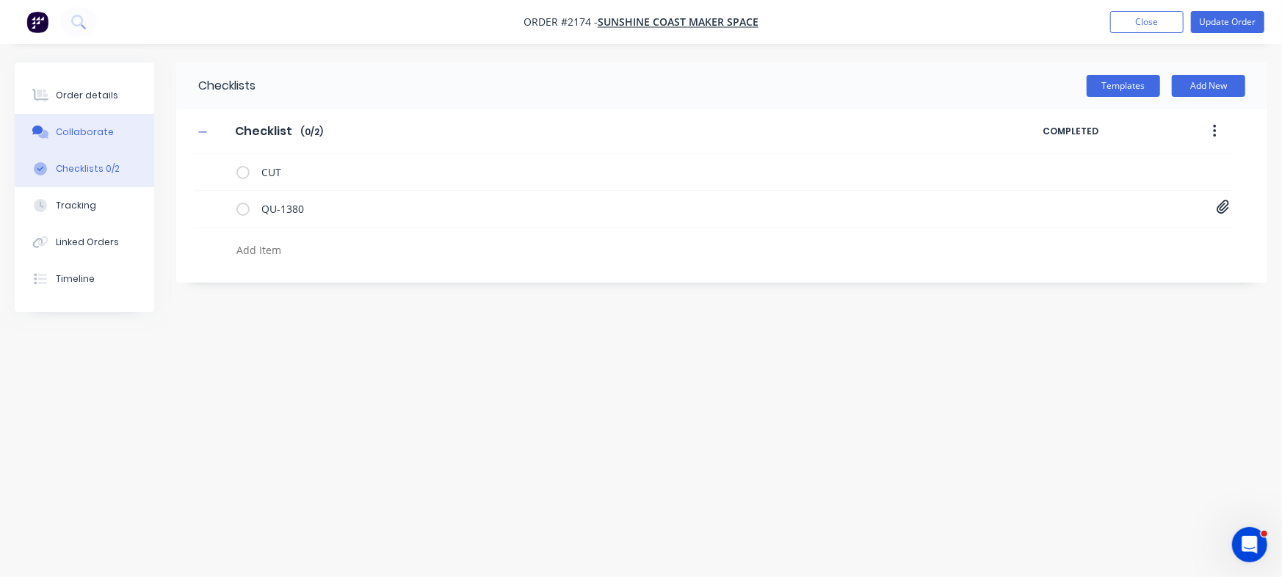
click at [69, 120] on button "Collaborate" at bounding box center [84, 132] width 139 height 37
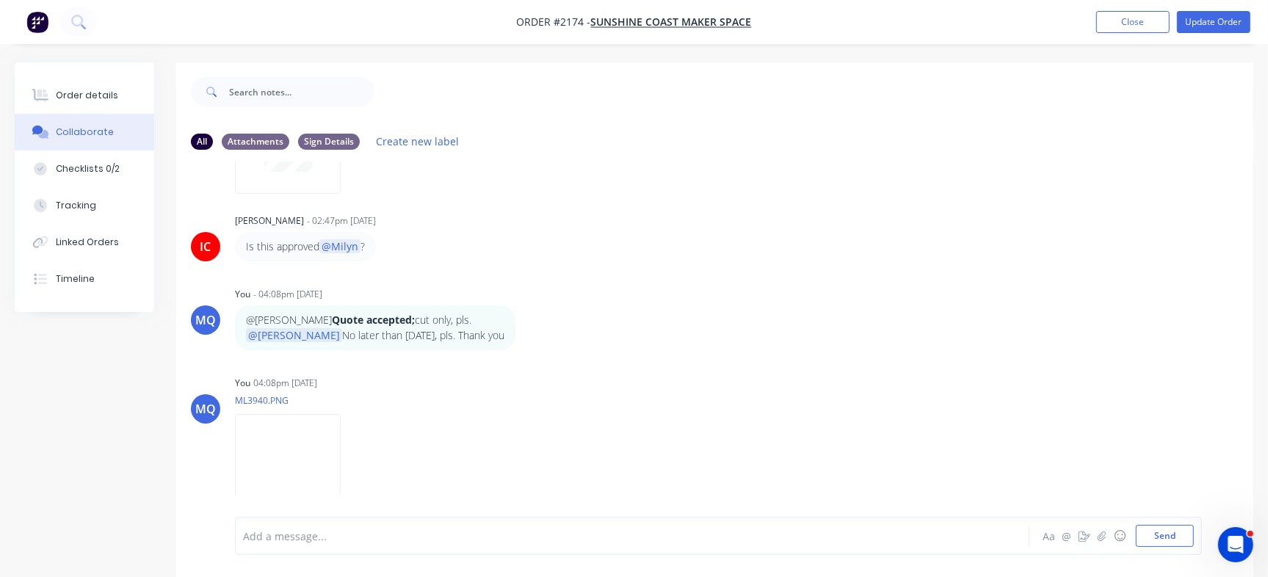
scroll to position [429, 0]
click at [523, 324] on icon "button" at bounding box center [525, 328] width 4 height 17
click at [538, 357] on button "Edit" at bounding box center [579, 355] width 92 height 24
click at [335, 526] on span "Quote accepted;" at bounding box center [376, 524] width 83 height 14
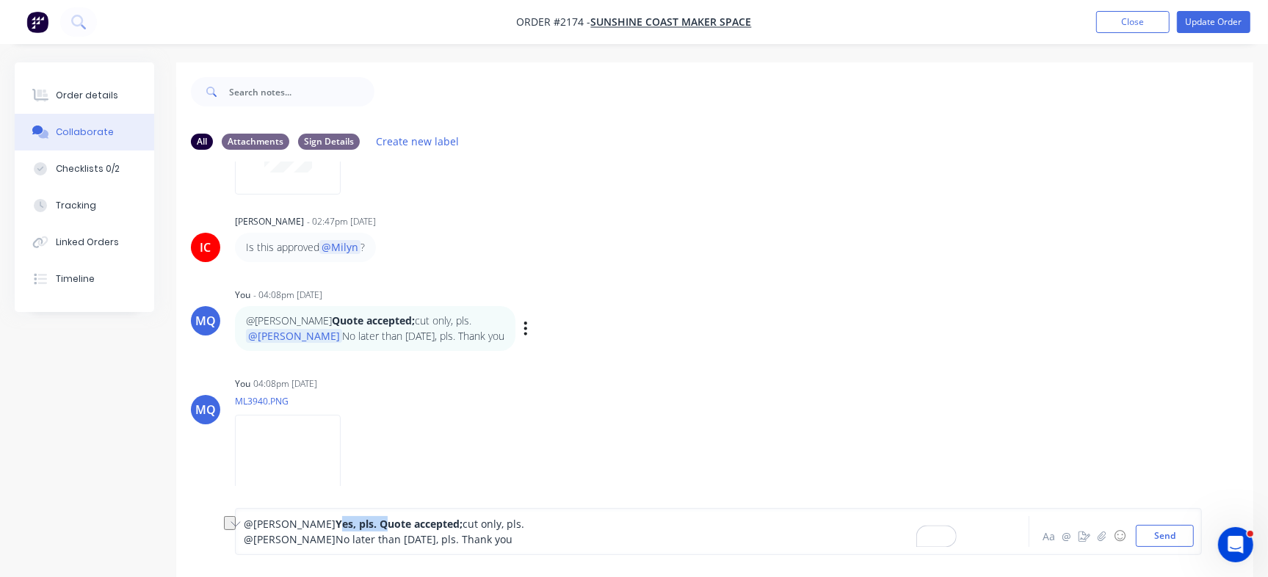
drag, startPoint x: 280, startPoint y: 524, endPoint x: 322, endPoint y: 526, distance: 41.9
click at [335, 526] on span "Yes, pls. Quote accepted;" at bounding box center [398, 524] width 127 height 14
click at [461, 518] on span "cut only, pls." at bounding box center [492, 524] width 62 height 14
drag, startPoint x: 448, startPoint y: 523, endPoint x: 520, endPoint y: 523, distance: 71.9
click at [520, 523] on div "@Izaak Yes, pls. Quote accepted; cut only, pls." at bounding box center [600, 523] width 712 height 15
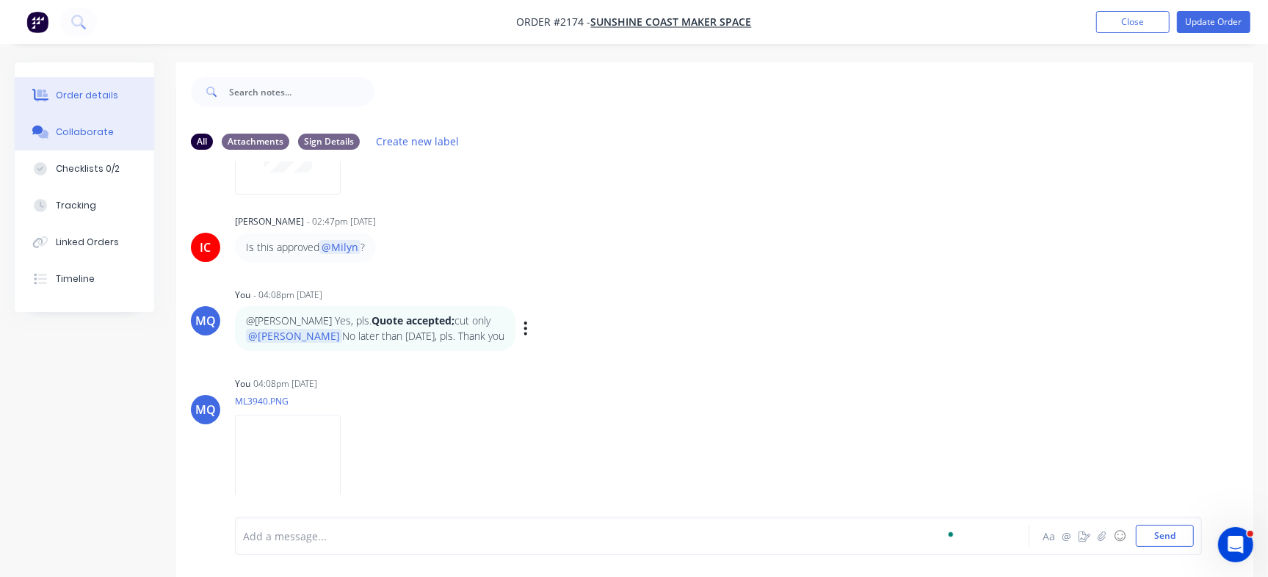
click at [98, 87] on button "Order details" at bounding box center [84, 95] width 139 height 37
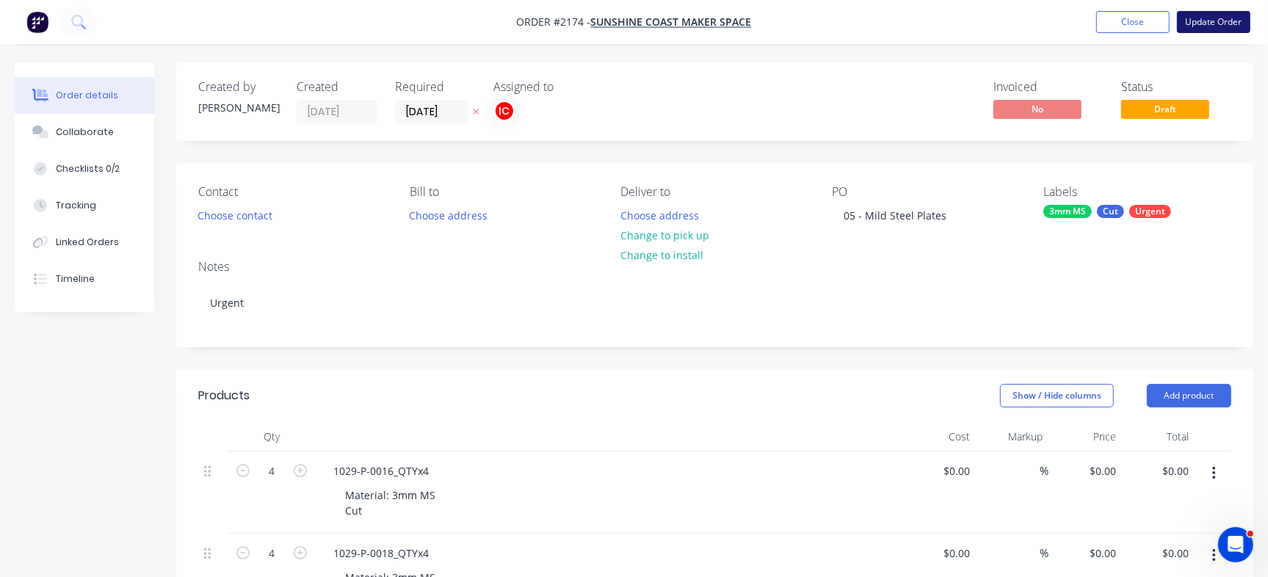
click at [1223, 23] on button "Update Order" at bounding box center [1213, 22] width 73 height 22
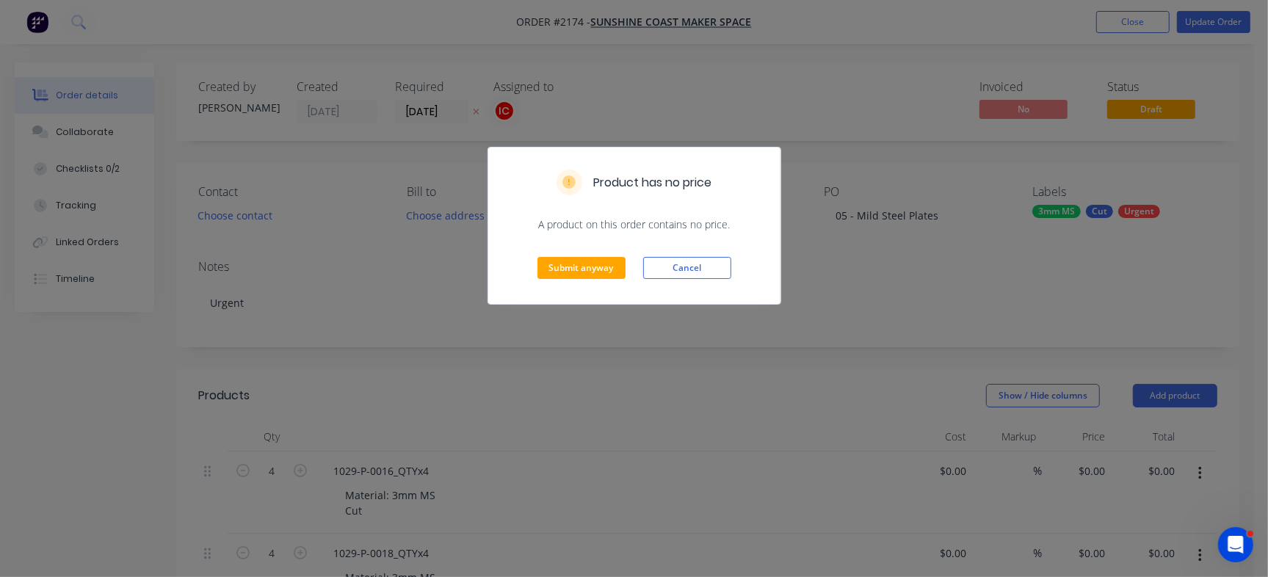
click at [571, 279] on div "Submit anyway Cancel" at bounding box center [634, 268] width 292 height 72
click at [612, 266] on button "Submit anyway" at bounding box center [581, 268] width 88 height 22
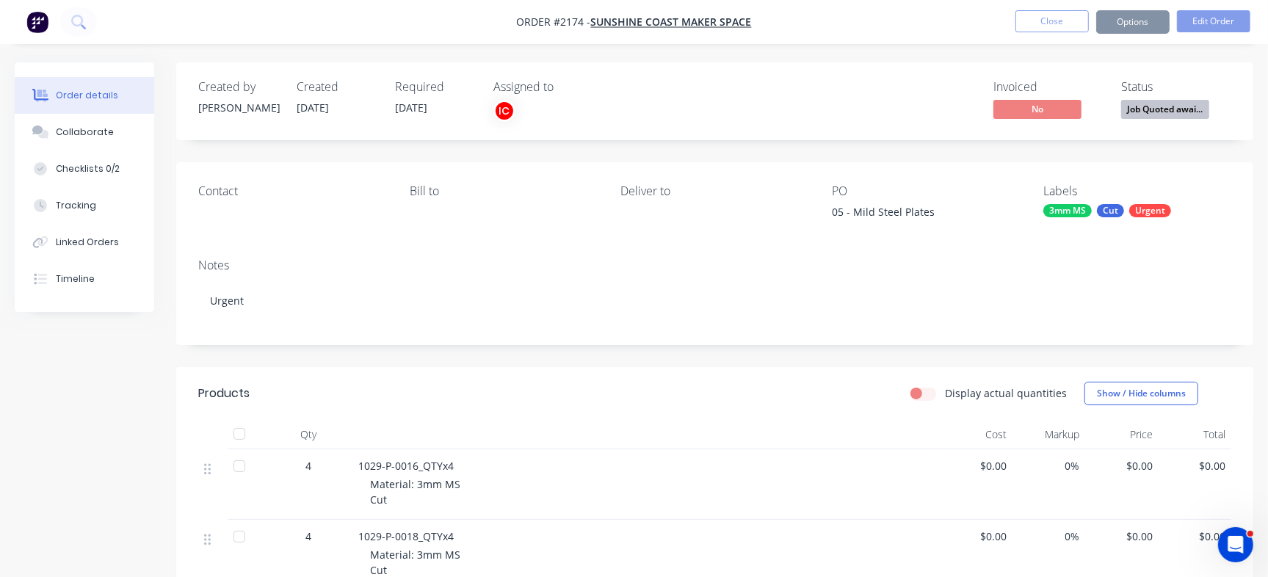
click at [1161, 114] on span "Job Quoted awai..." at bounding box center [1165, 109] width 88 height 18
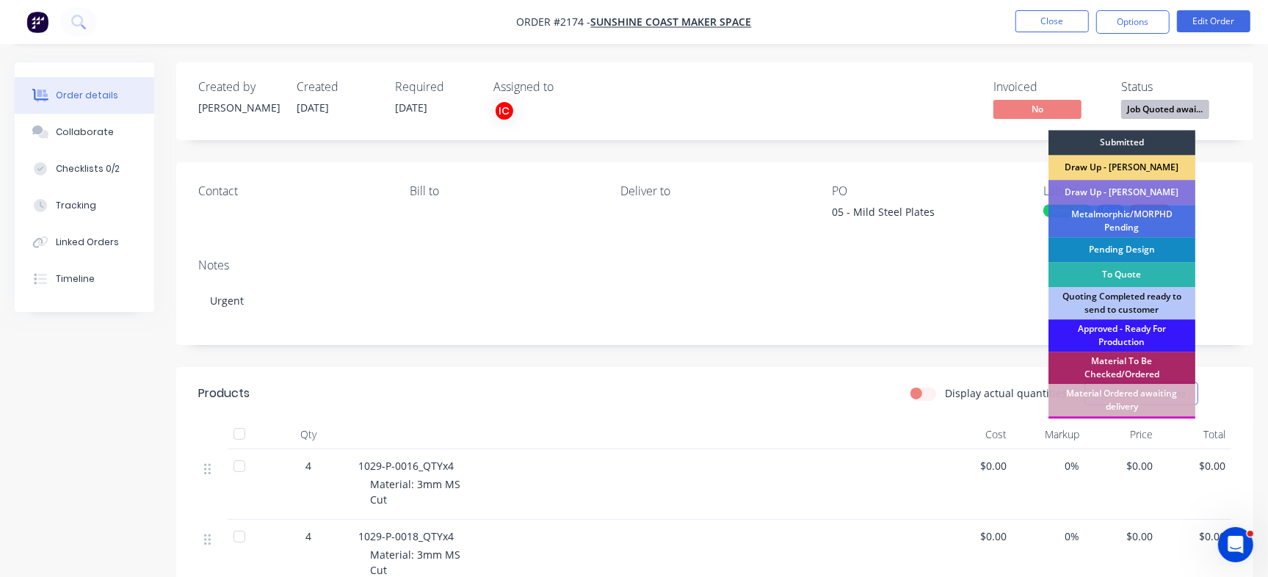
click at [1102, 166] on div "Draw Up - [PERSON_NAME]" at bounding box center [1121, 167] width 147 height 25
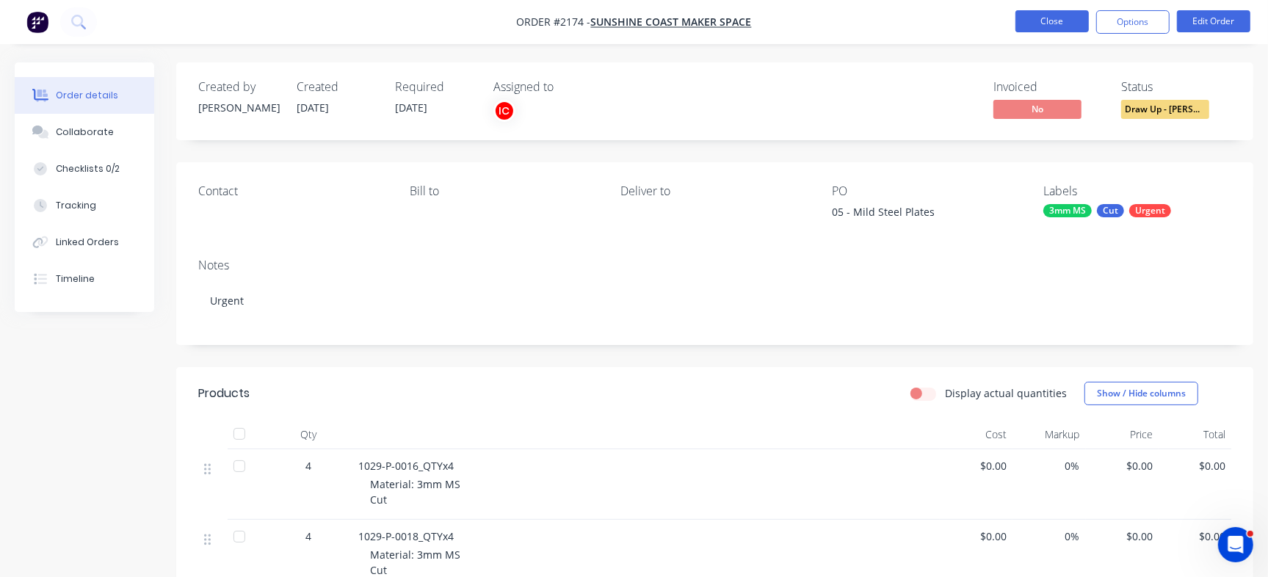
click at [1047, 15] on button "Close" at bounding box center [1051, 21] width 73 height 22
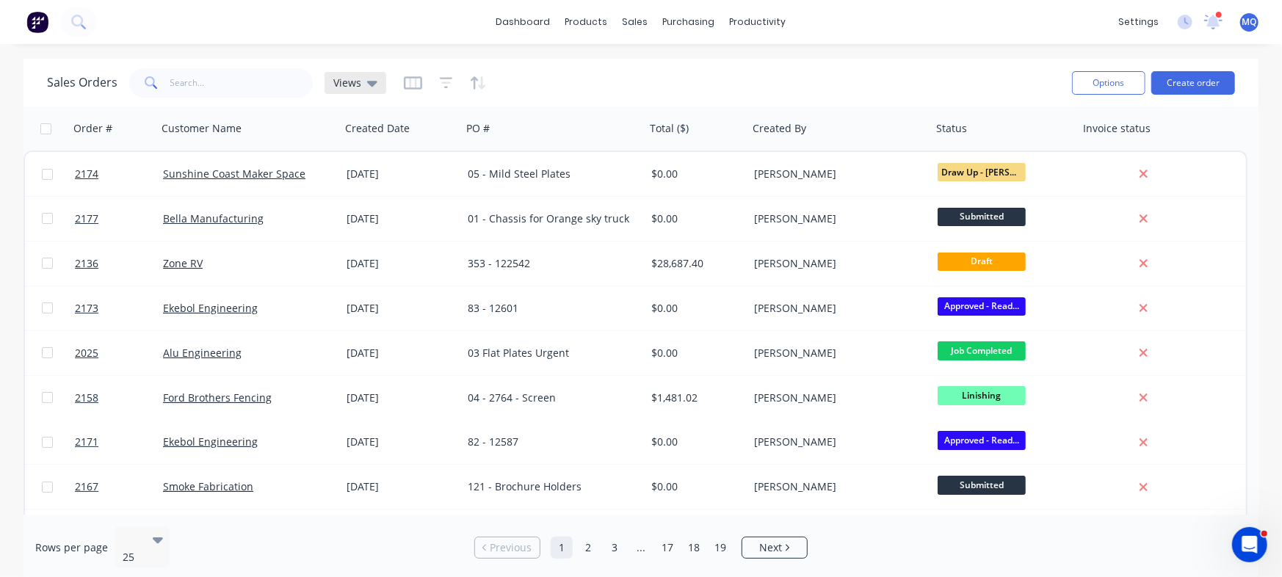
click at [371, 84] on icon at bounding box center [372, 84] width 10 height 6
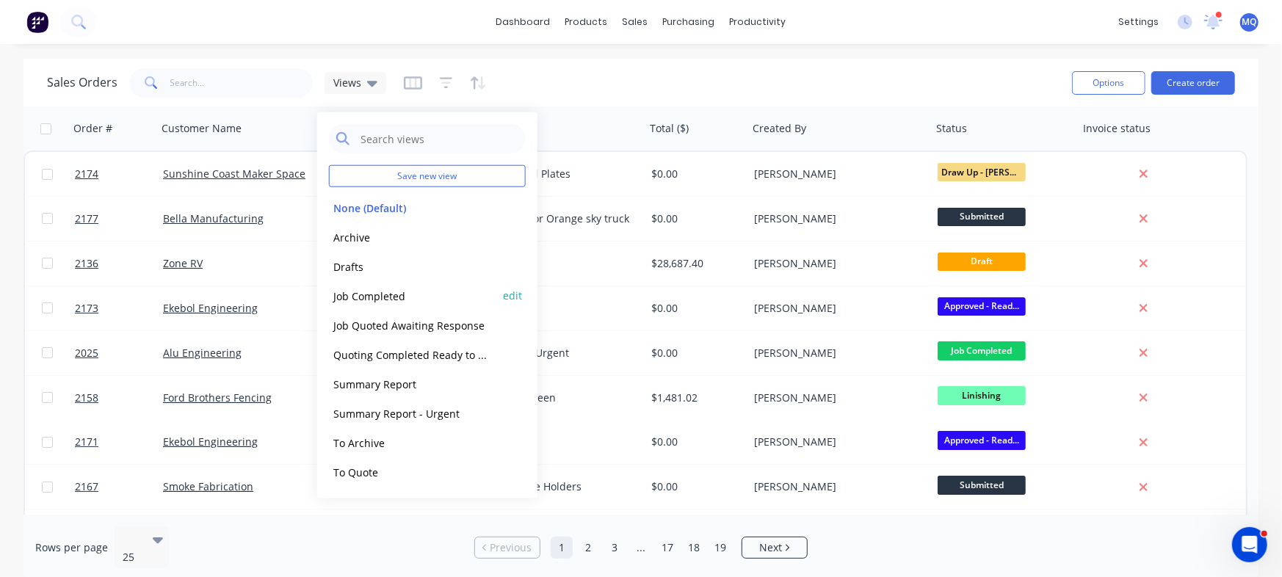
click at [385, 295] on button "Job Completed" at bounding box center [412, 295] width 167 height 17
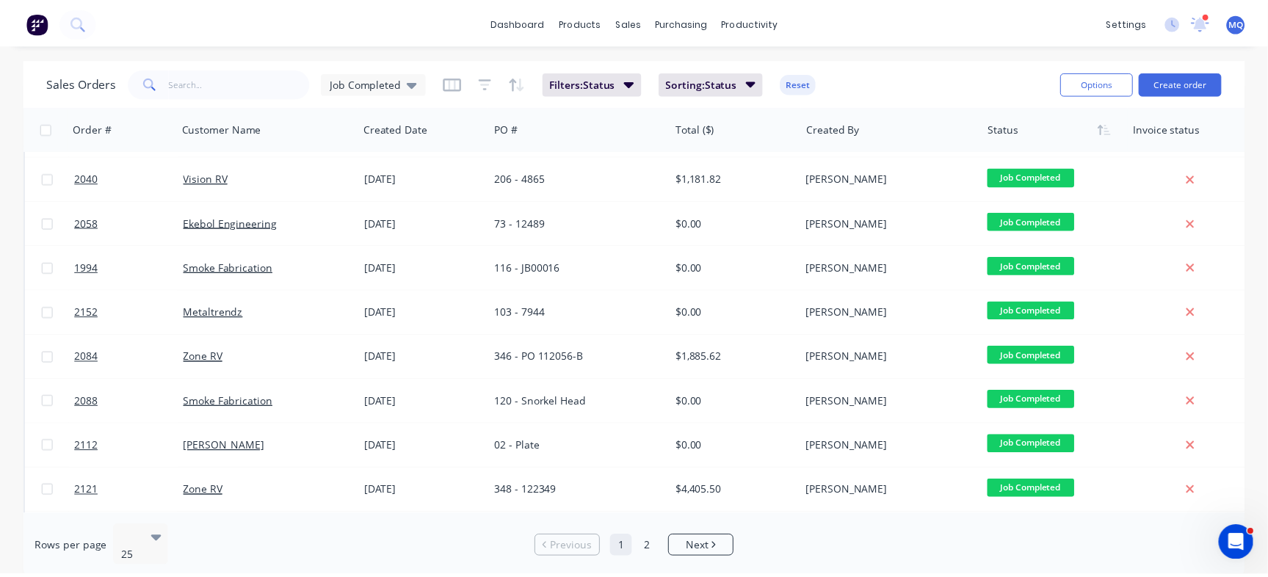
scroll to position [345, 0]
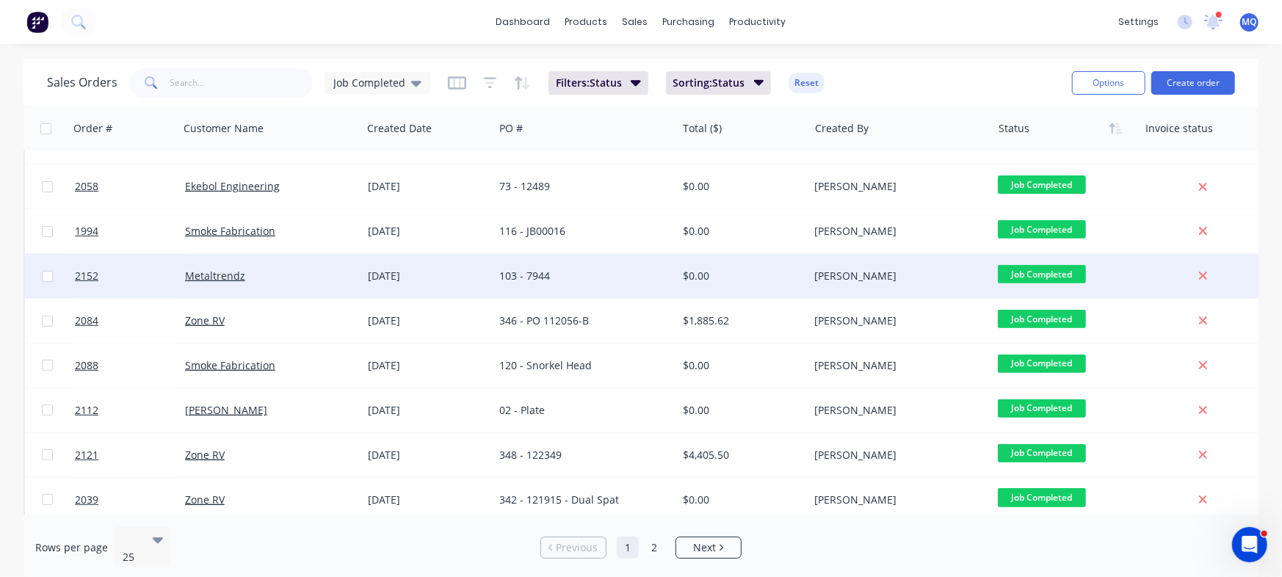
click at [619, 286] on div "103 - 7944" at bounding box center [584, 276] width 183 height 44
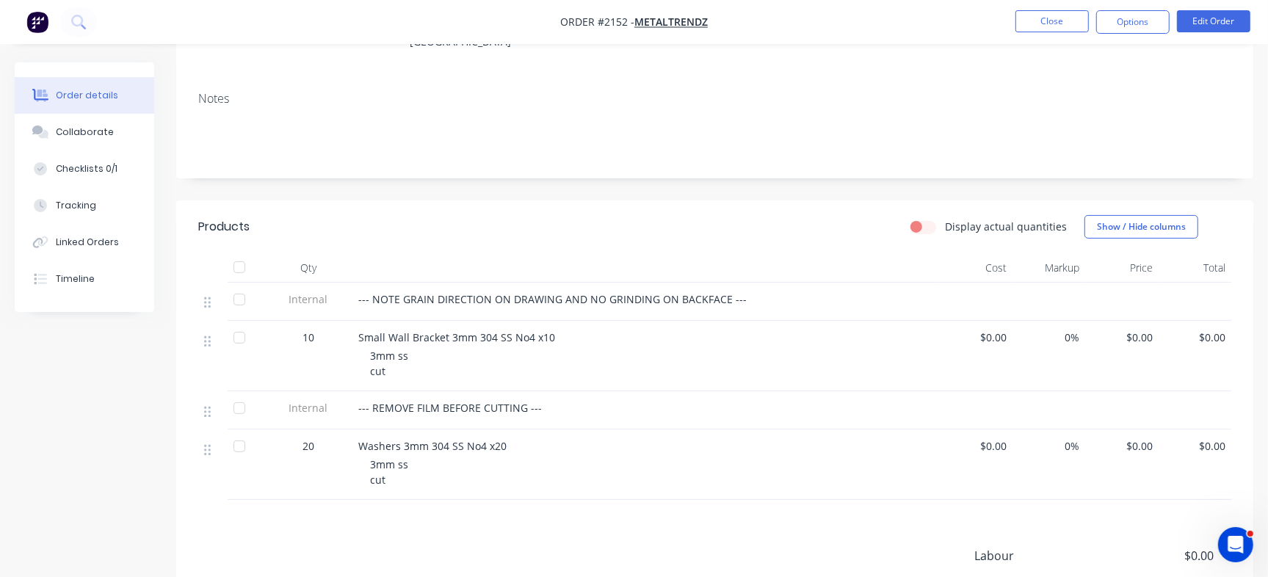
scroll to position [198, 0]
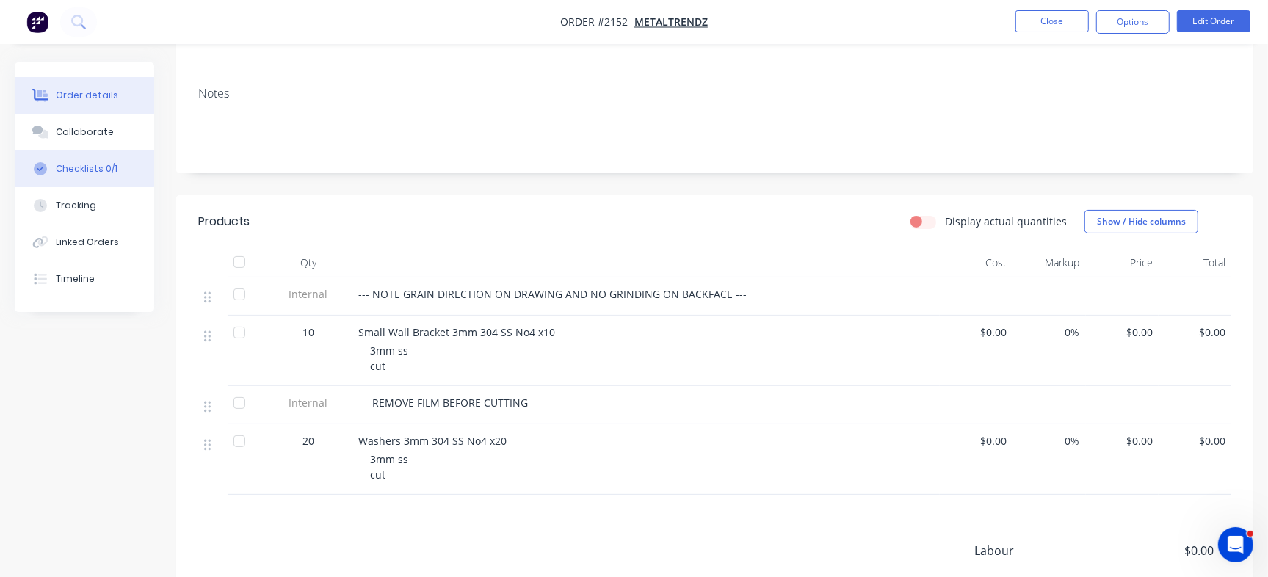
click at [88, 162] on div "Checklists 0/1" at bounding box center [87, 168] width 62 height 13
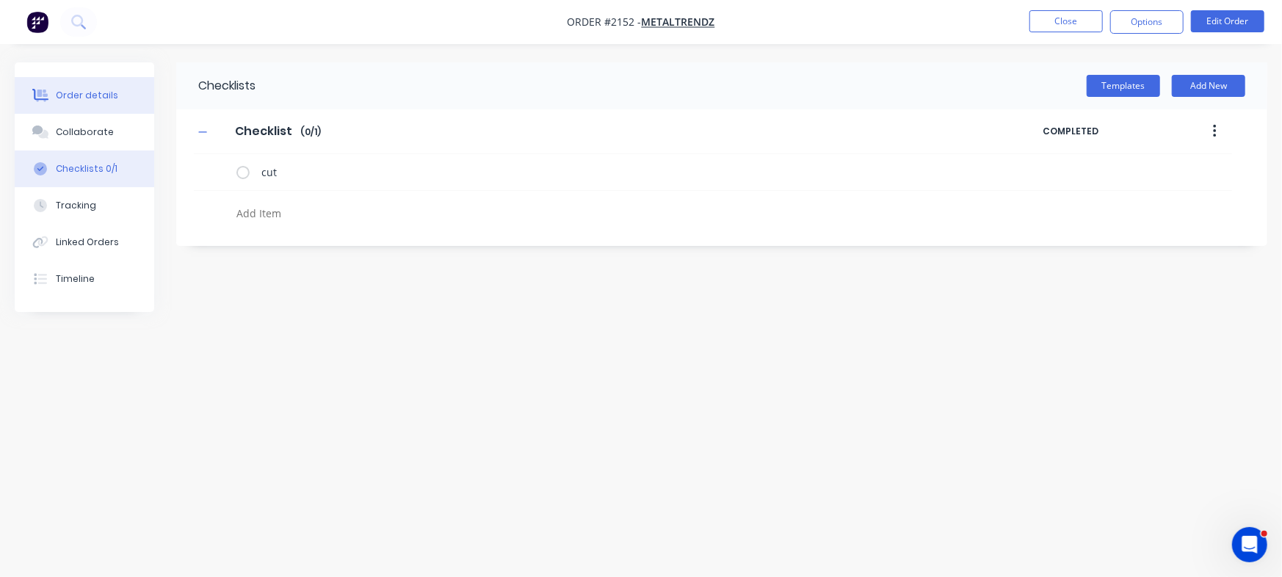
click at [87, 86] on button "Order details" at bounding box center [84, 95] width 139 height 37
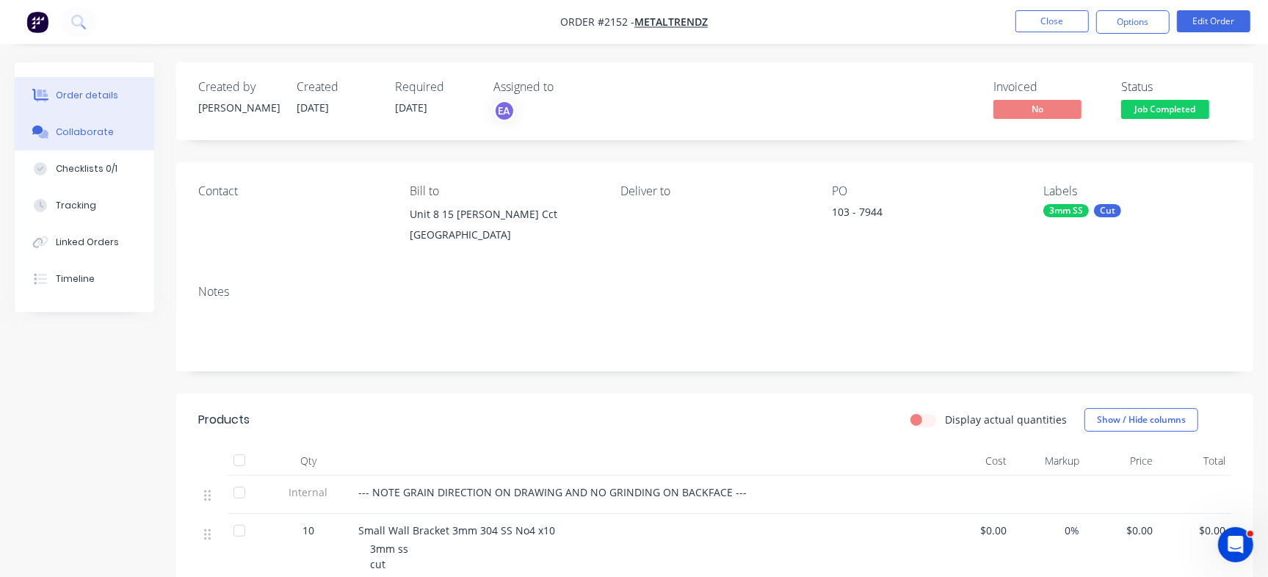
click at [126, 129] on button "Collaborate" at bounding box center [84, 132] width 139 height 37
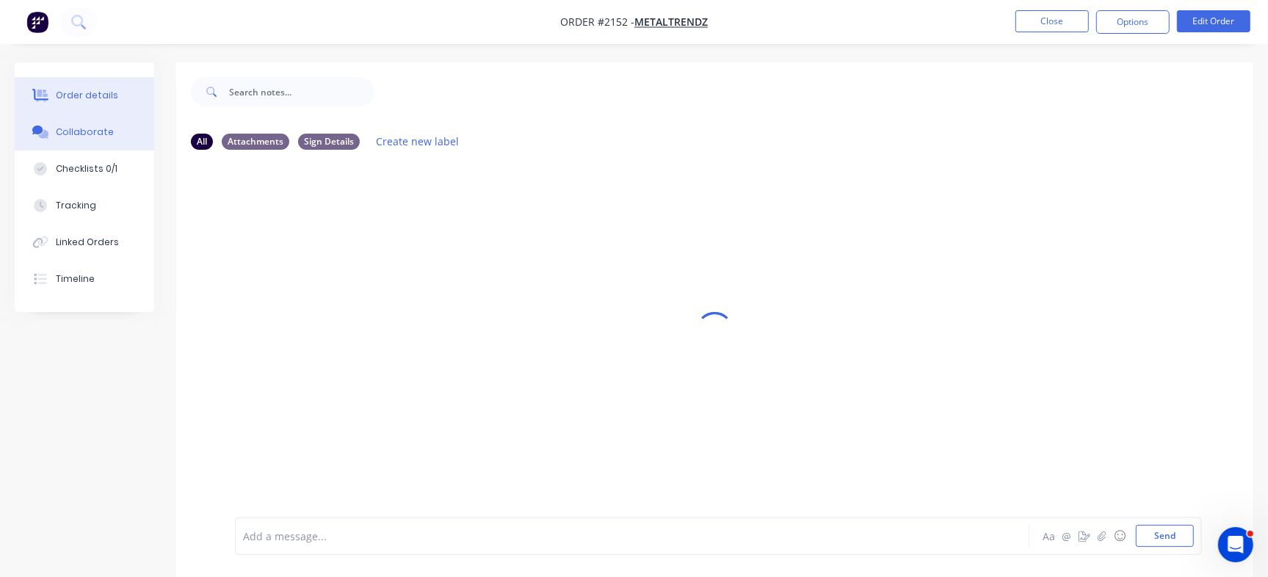
click at [108, 94] on div "Order details" at bounding box center [87, 95] width 62 height 13
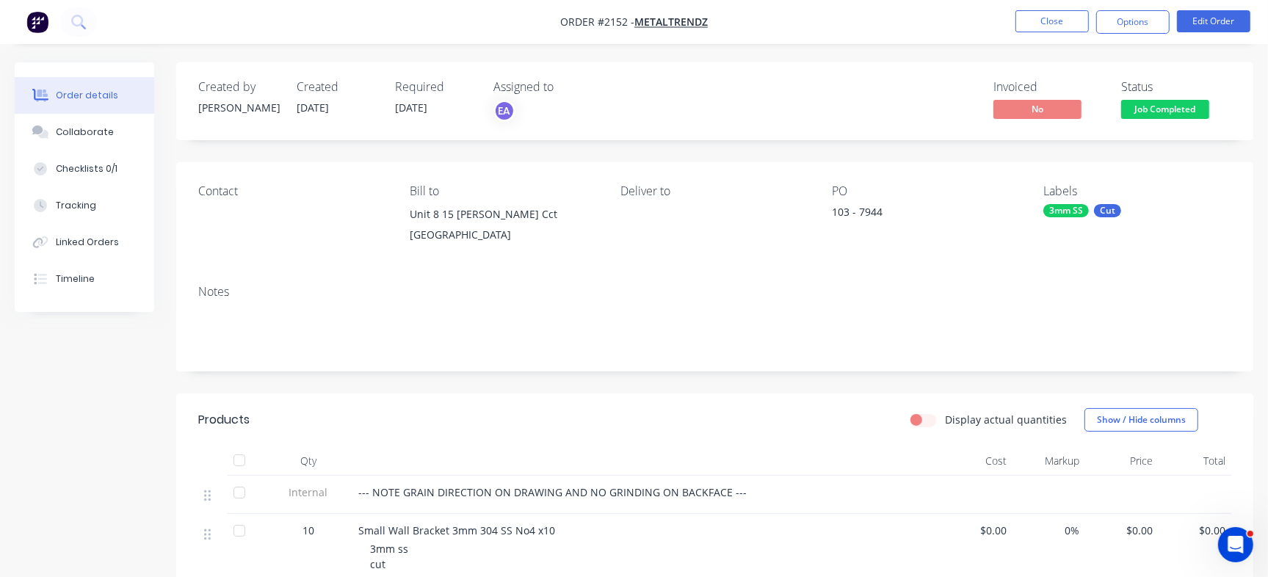
scroll to position [188, 0]
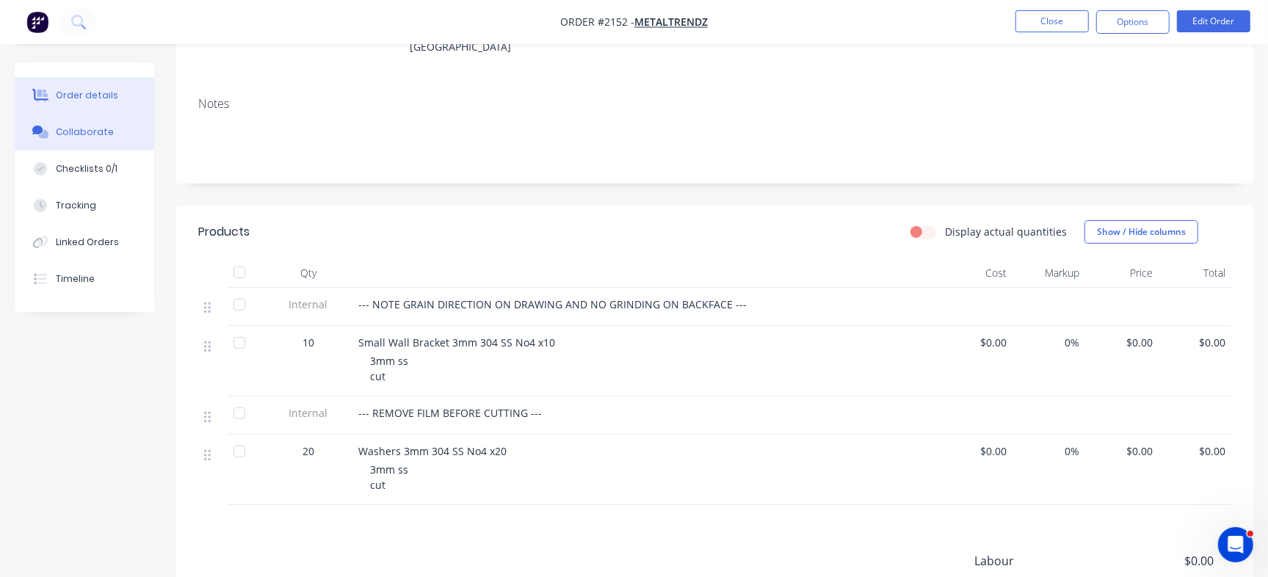
click at [92, 134] on div "Collaborate" at bounding box center [85, 132] width 58 height 13
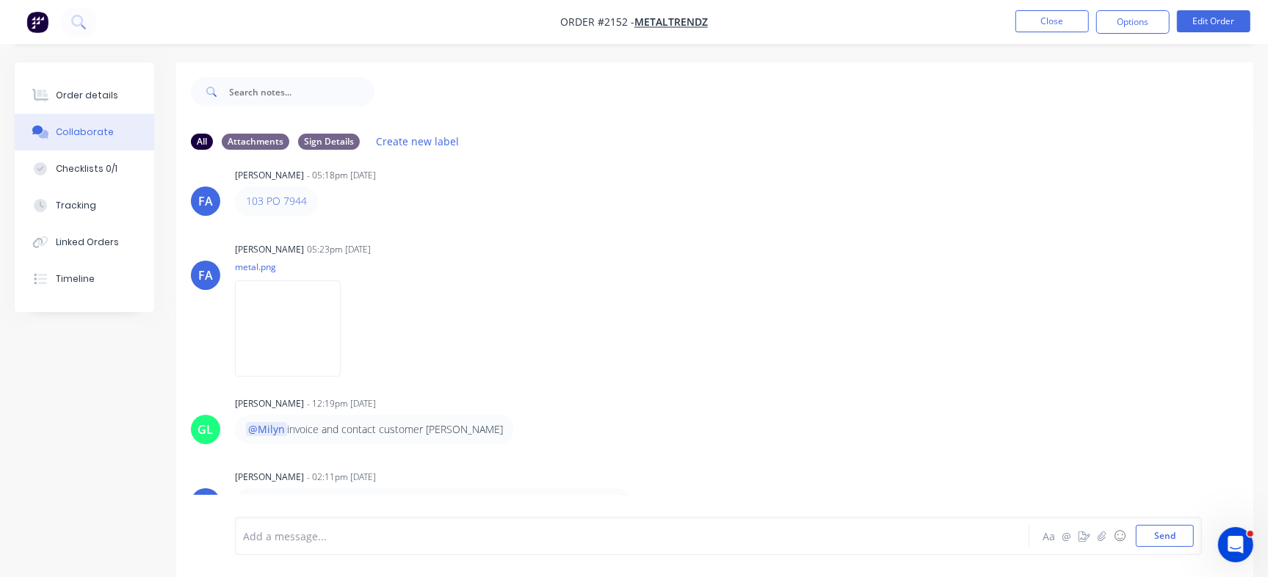
scroll to position [22, 0]
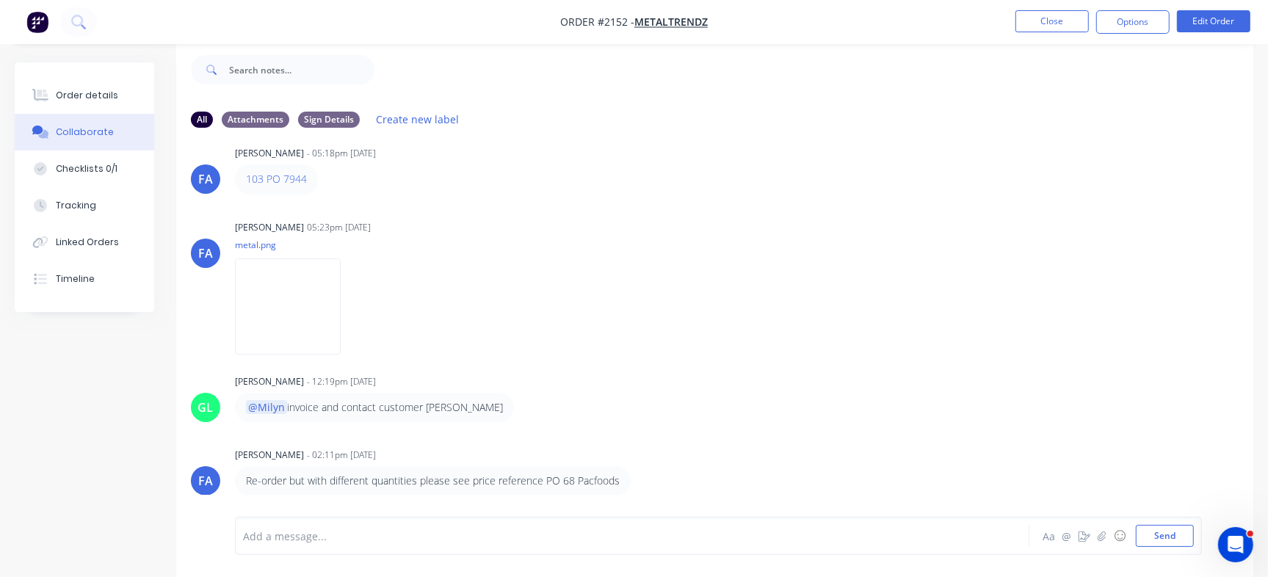
click at [565, 516] on div "Add a message... Aa @ ☺ Send" at bounding box center [714, 536] width 1077 height 82
click at [536, 529] on div at bounding box center [600, 536] width 712 height 15
click at [104, 167] on div "Checklists 0/1" at bounding box center [87, 168] width 62 height 13
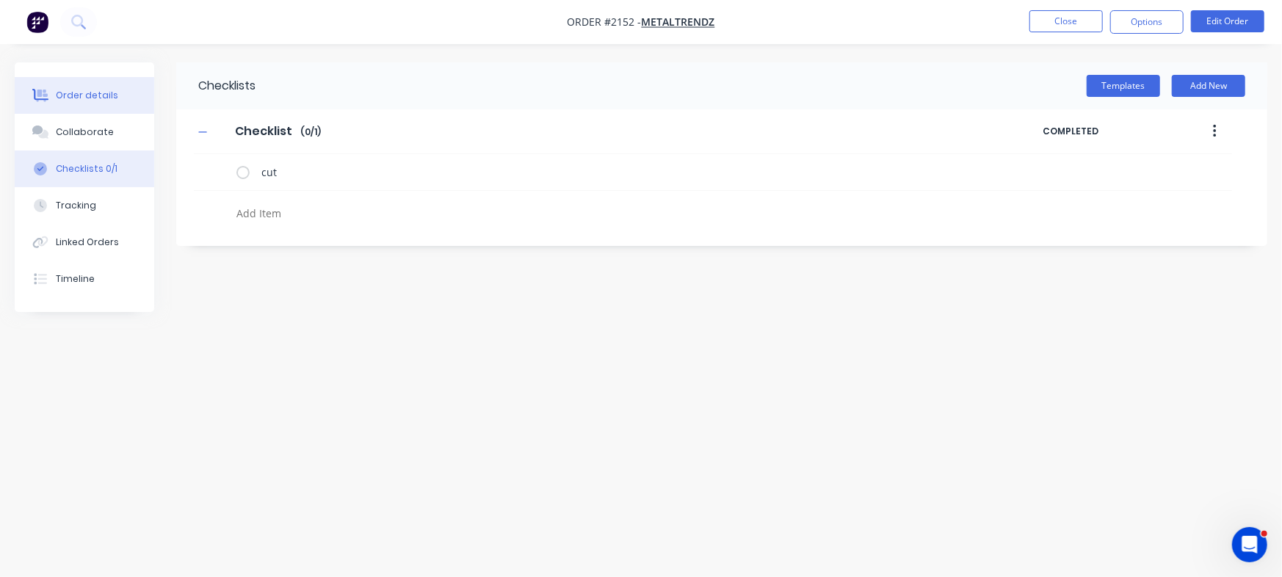
click at [105, 92] on div "Order details" at bounding box center [87, 95] width 62 height 13
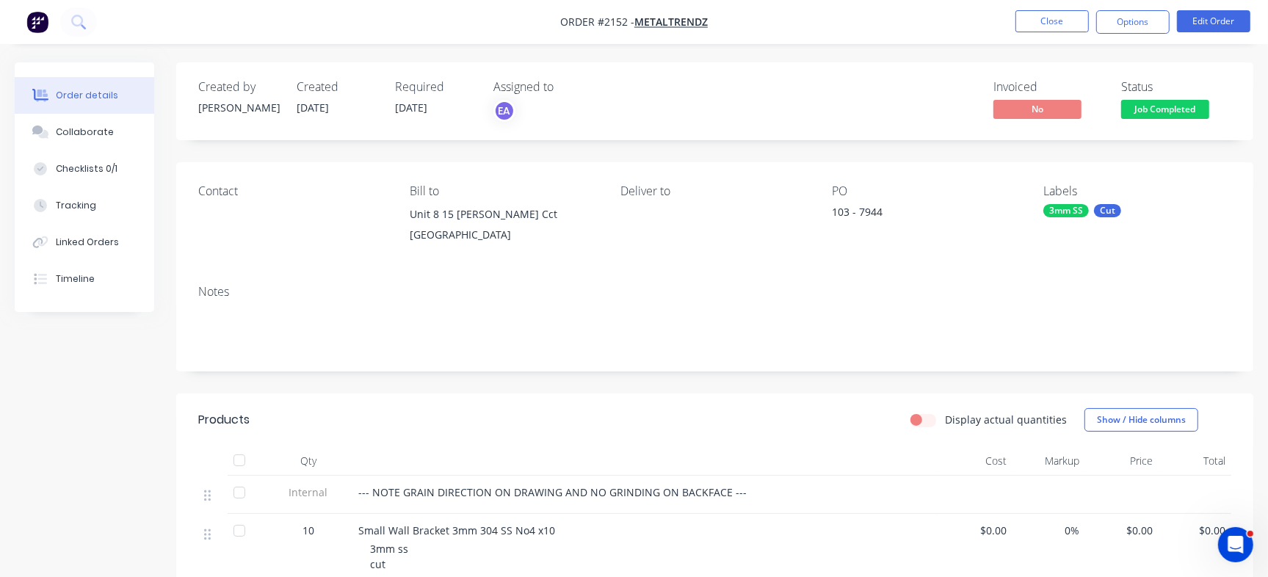
click at [878, 210] on div "103 - 7944" at bounding box center [924, 214] width 184 height 21
copy div "7944"
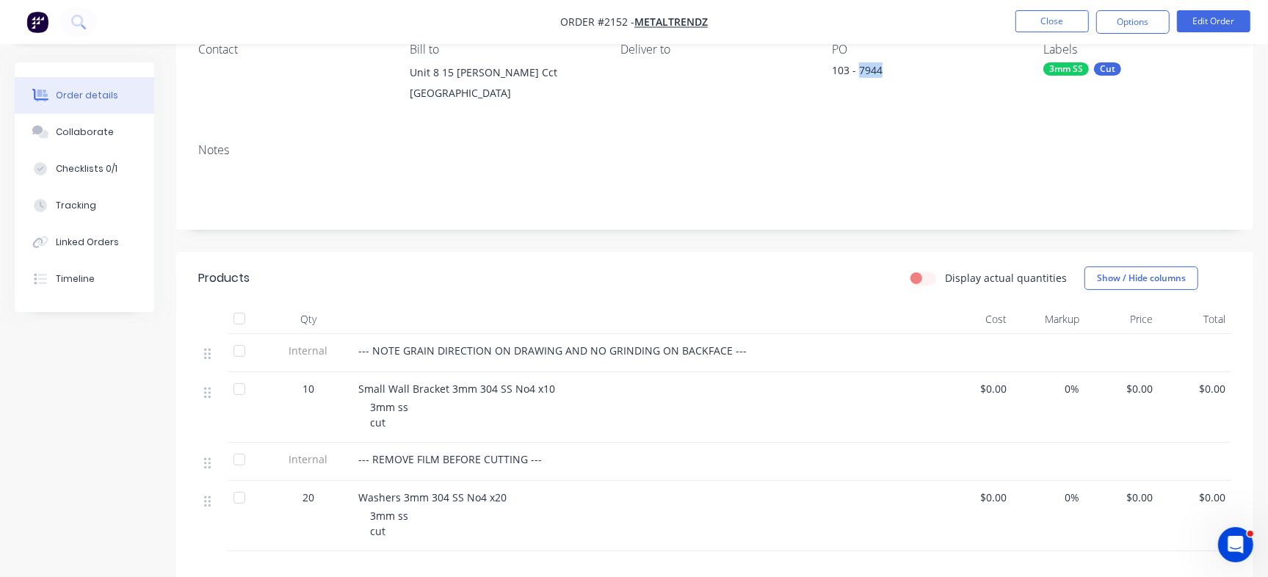
scroll to position [117, 0]
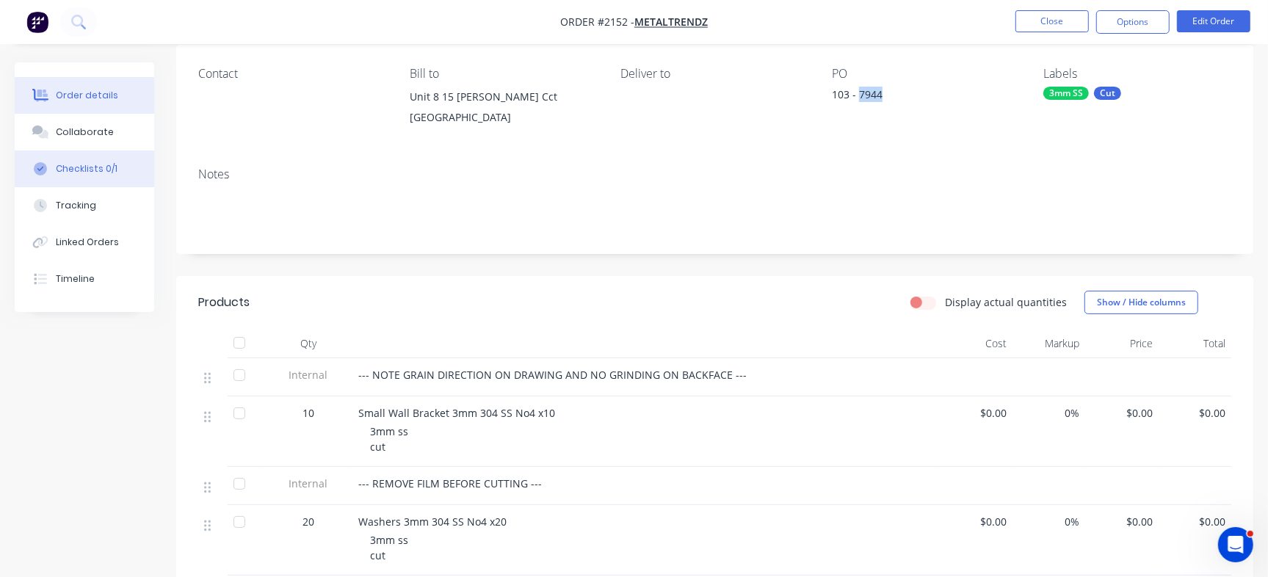
click at [99, 167] on div "Checklists 0/1" at bounding box center [87, 168] width 62 height 13
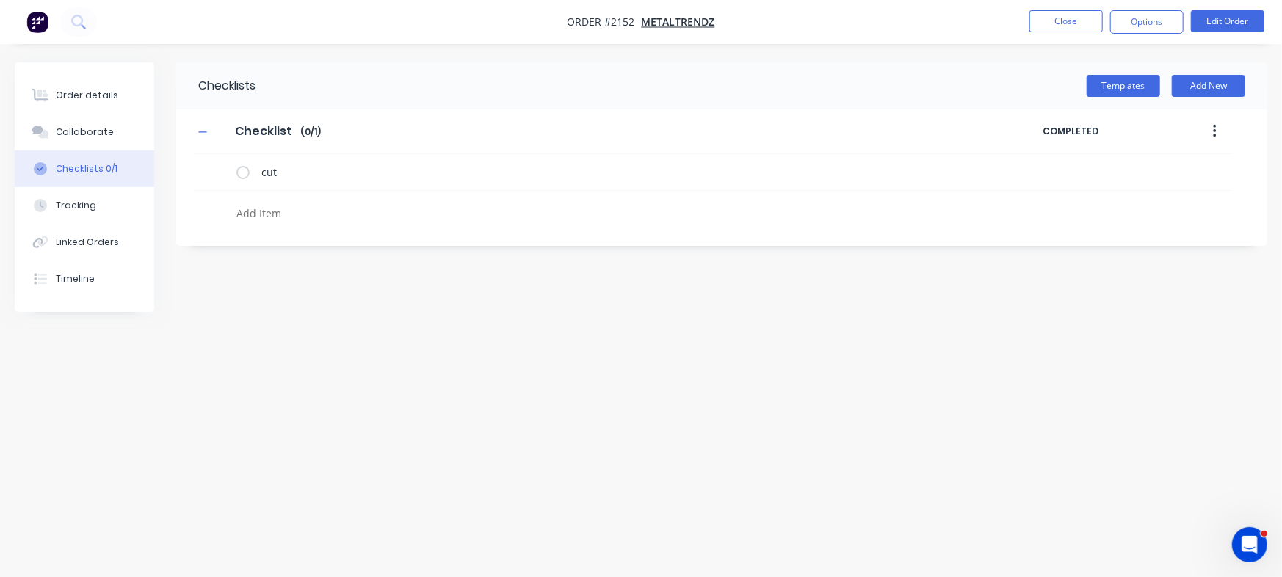
click at [294, 208] on textarea at bounding box center [565, 213] width 668 height 21
paste textarea "INV-2906"
type textarea "INV-2906"
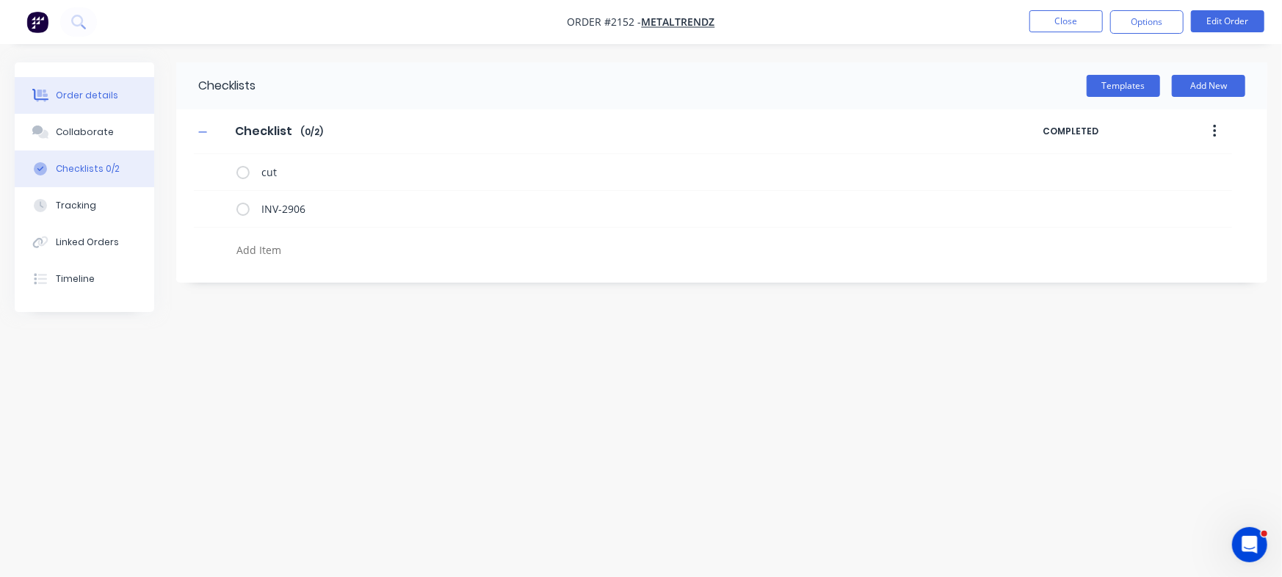
click at [81, 82] on button "Order details" at bounding box center [84, 95] width 139 height 37
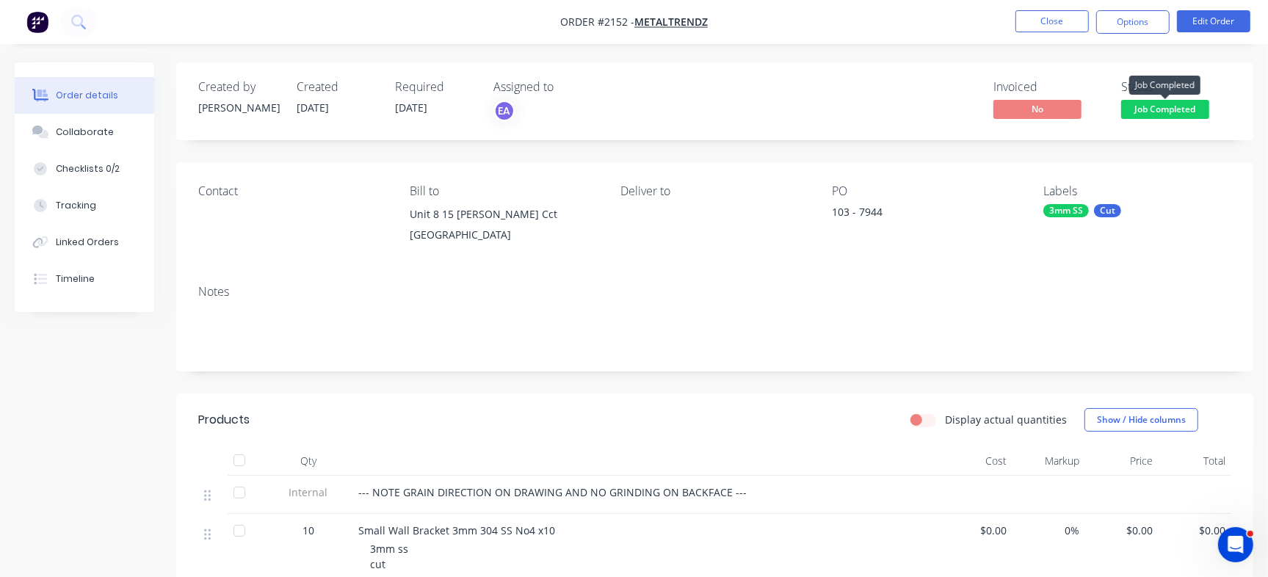
click at [1163, 107] on span "Job Completed" at bounding box center [1165, 109] width 88 height 18
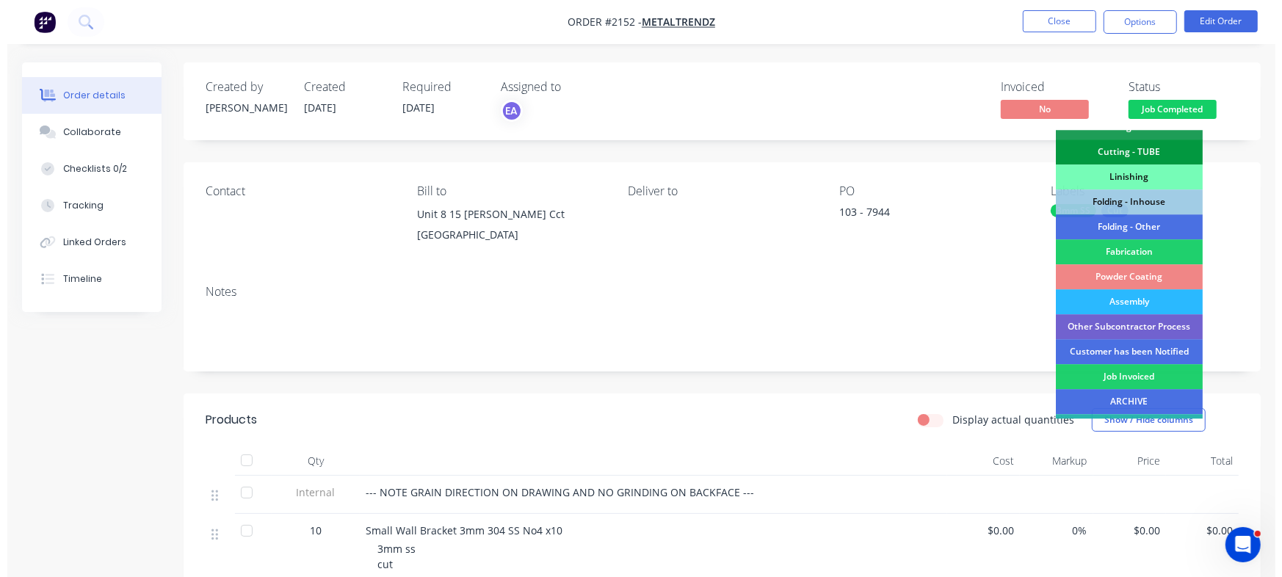
scroll to position [362, 0]
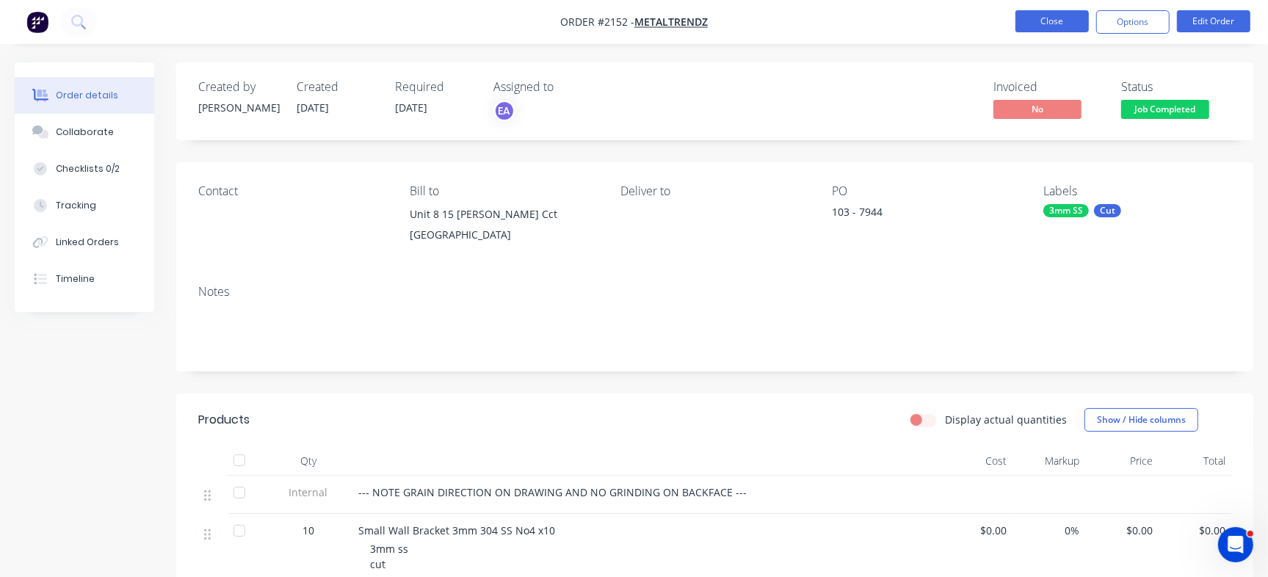
click at [1037, 15] on button "Close" at bounding box center [1051, 21] width 73 height 22
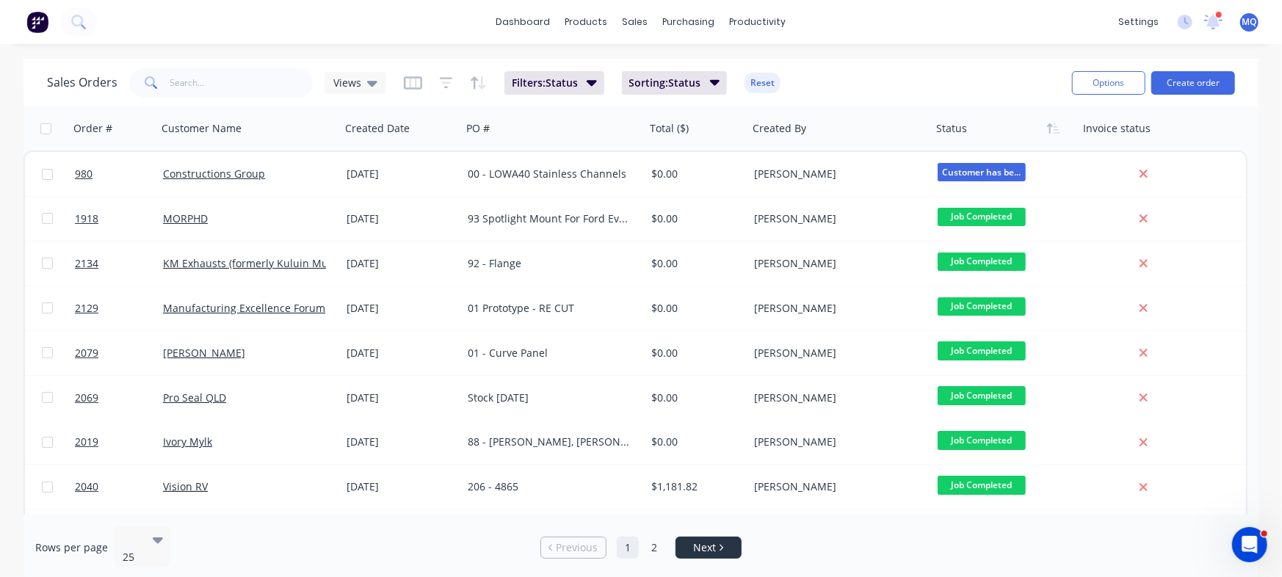
click at [716, 540] on link "Next" at bounding box center [708, 547] width 65 height 15
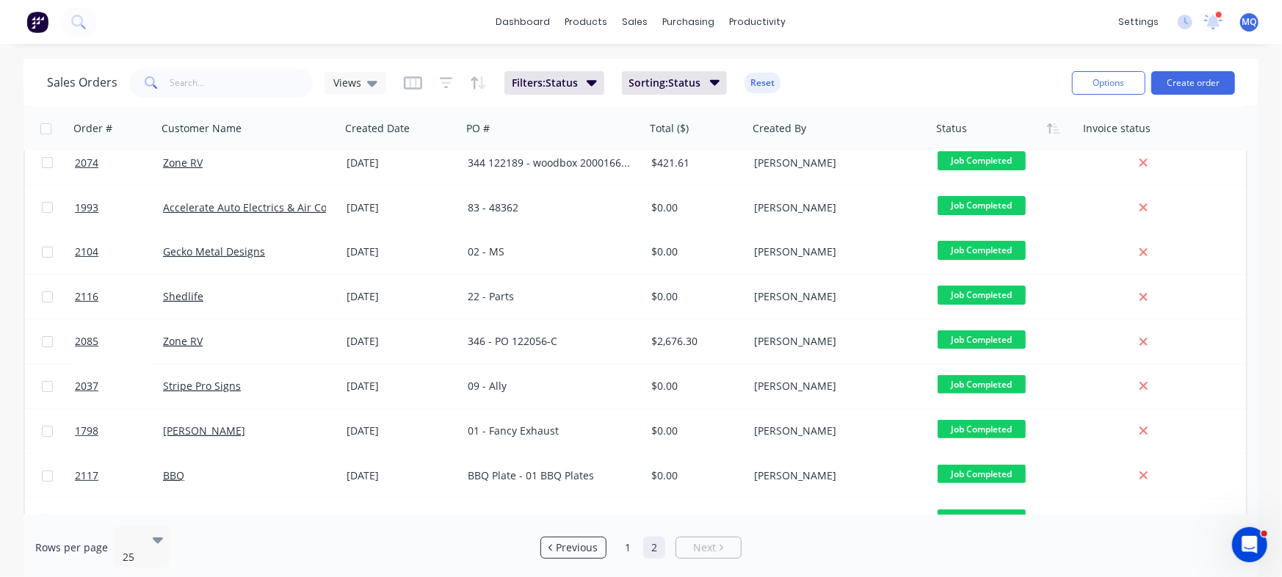
scroll to position [178, 0]
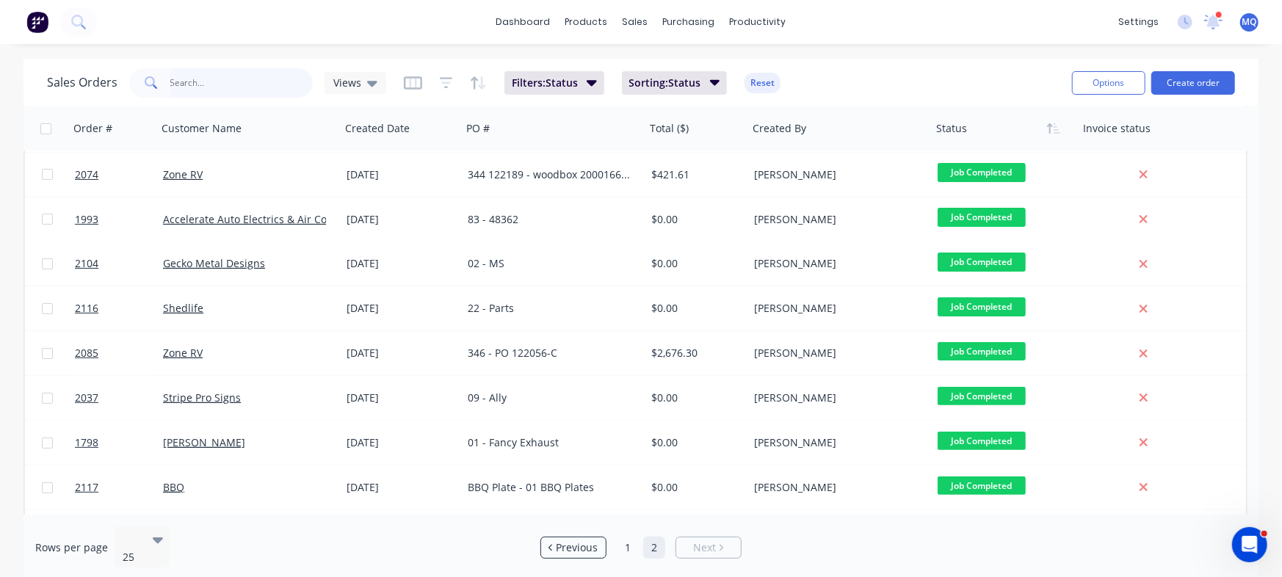
click at [207, 76] on input "text" at bounding box center [241, 82] width 143 height 29
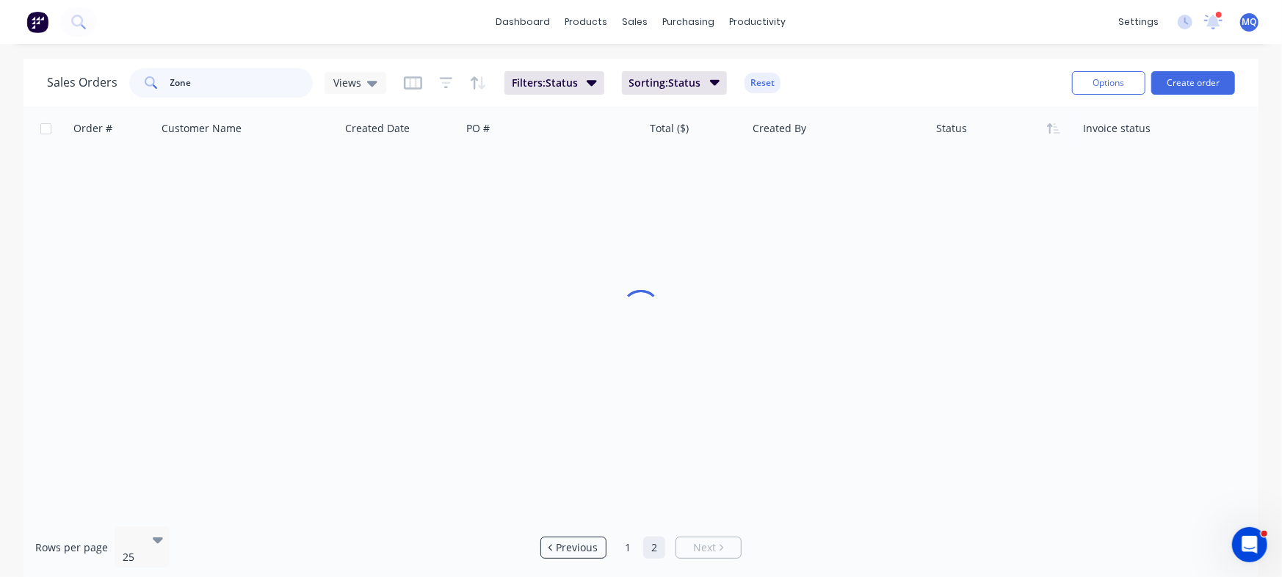
scroll to position [0, 0]
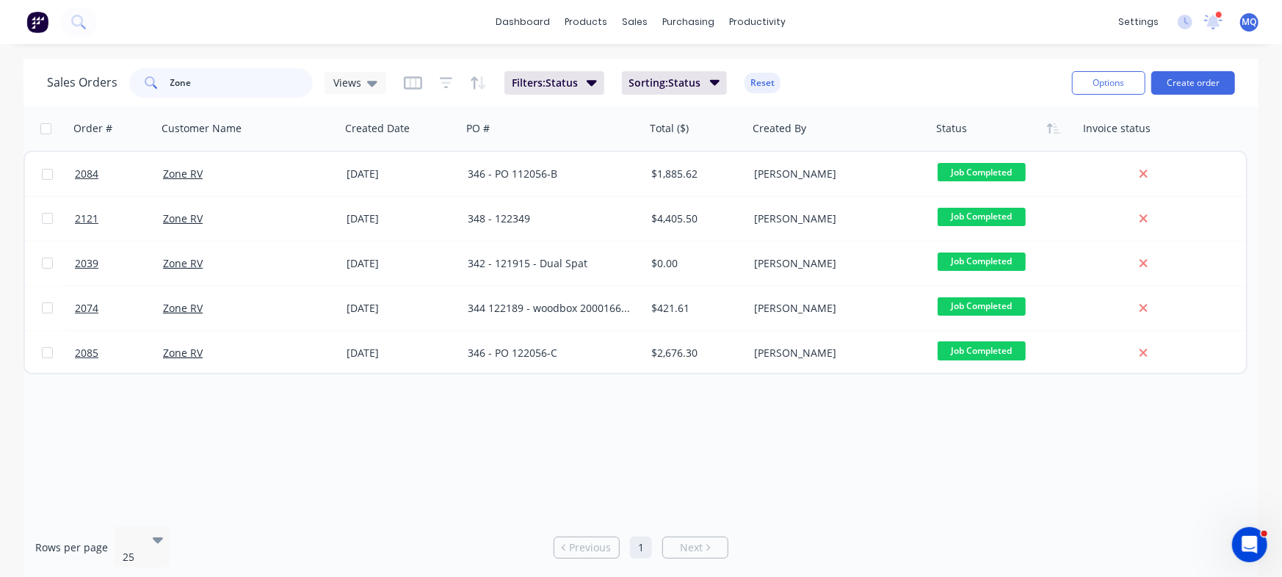
drag, startPoint x: 208, startPoint y: 84, endPoint x: 0, endPoint y: 46, distance: 211.1
click at [0, 52] on div "dashboard products sales purchasing productivity dashboard products Product Cat…" at bounding box center [641, 288] width 1282 height 577
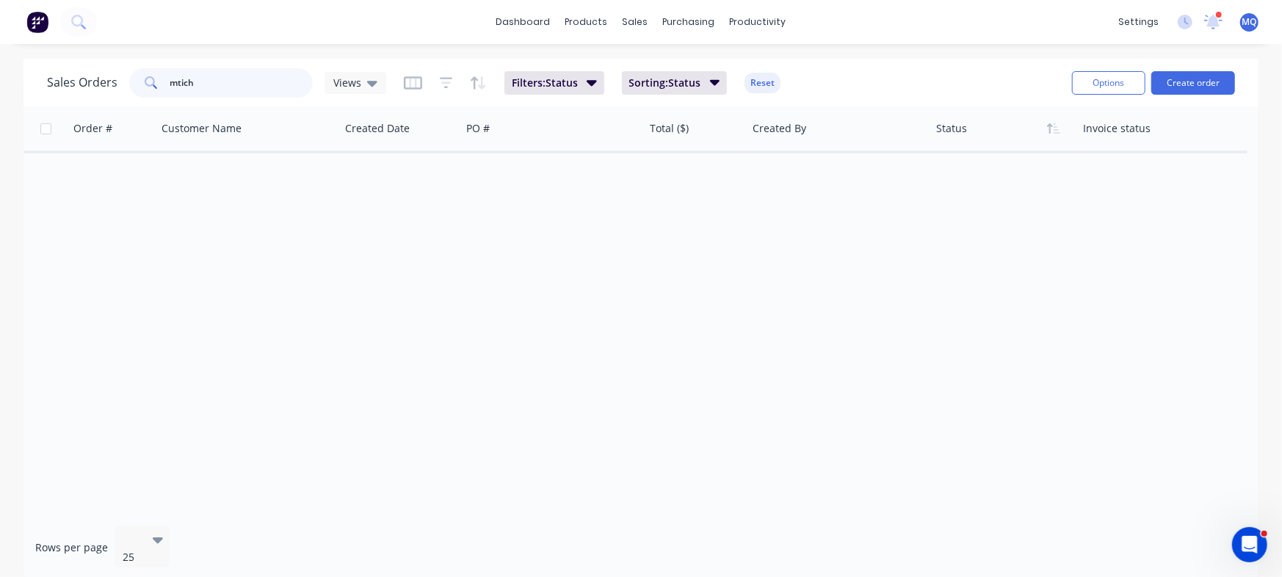
drag, startPoint x: 178, startPoint y: 81, endPoint x: 0, endPoint y: 40, distance: 182.5
click at [0, 48] on div "dashboard products sales purchasing productivity dashboard products Product Cat…" at bounding box center [641, 288] width 1282 height 577
type input "mitch"
click at [352, 79] on span "Views" at bounding box center [347, 82] width 28 height 15
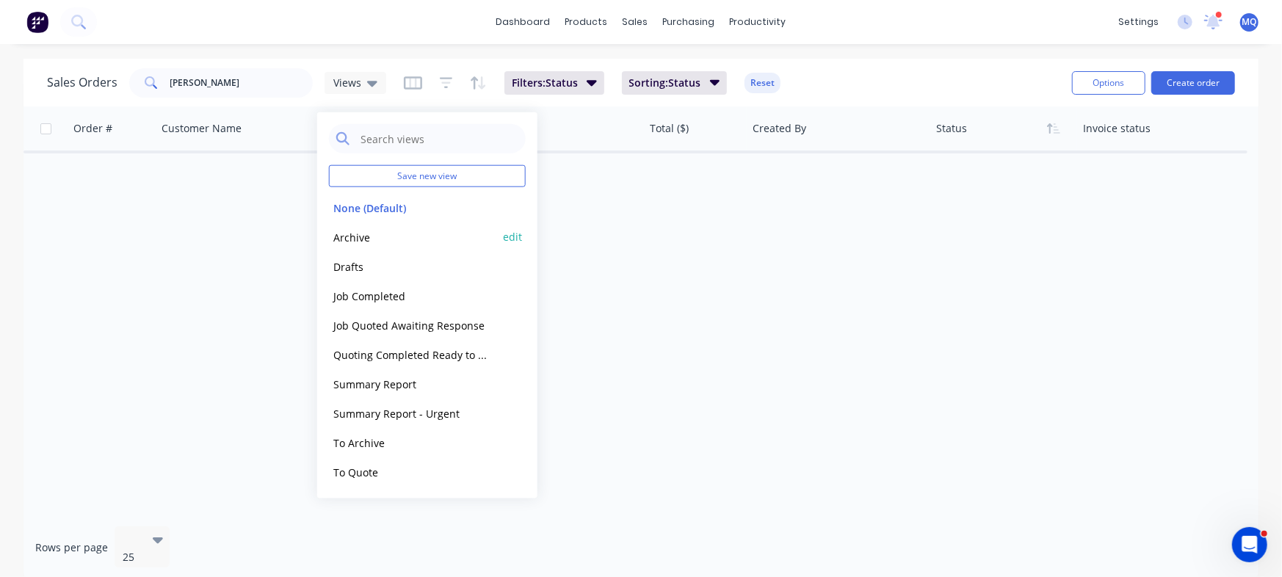
click at [344, 234] on button "Archive" at bounding box center [412, 236] width 167 height 17
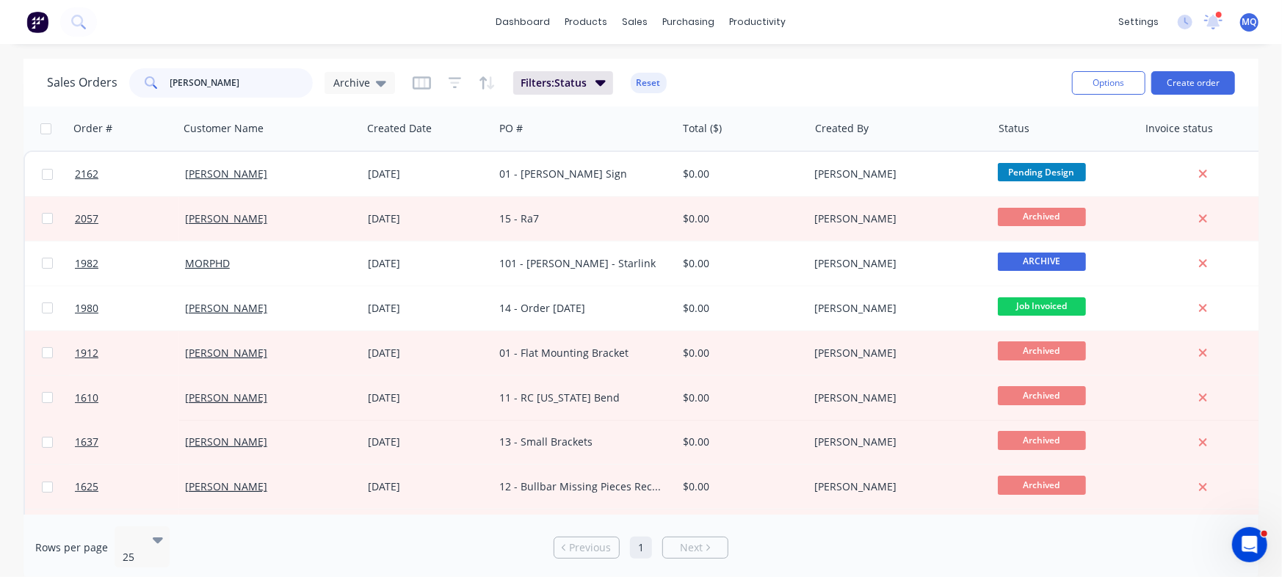
click at [225, 79] on input "mitch" at bounding box center [241, 82] width 143 height 29
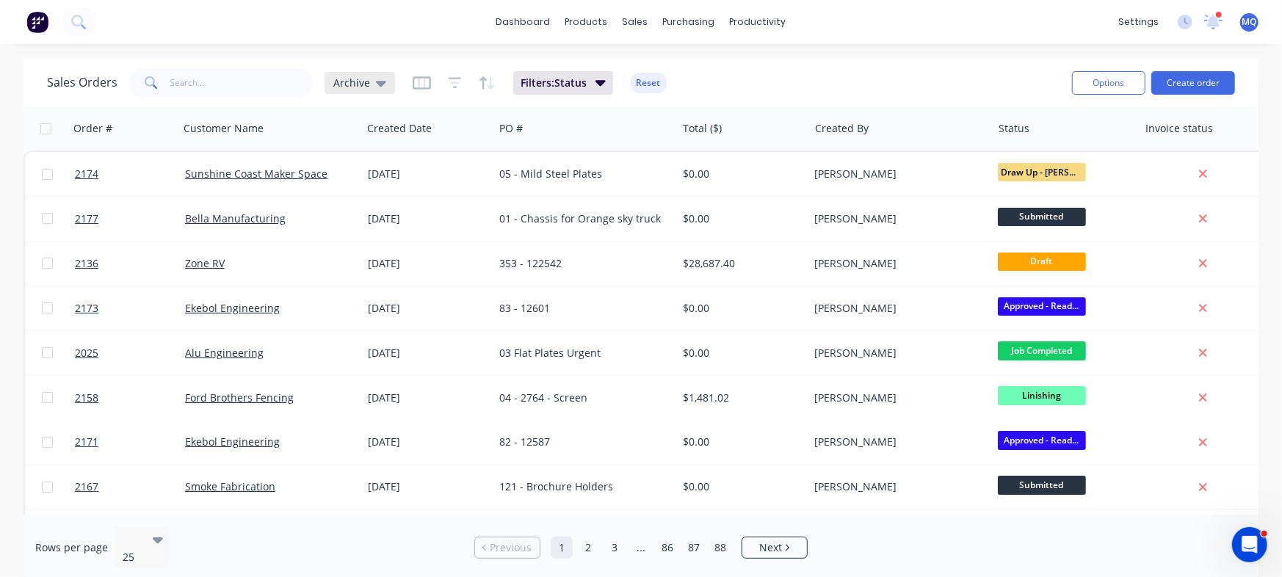
click at [356, 90] on div "Archive" at bounding box center [359, 83] width 70 height 22
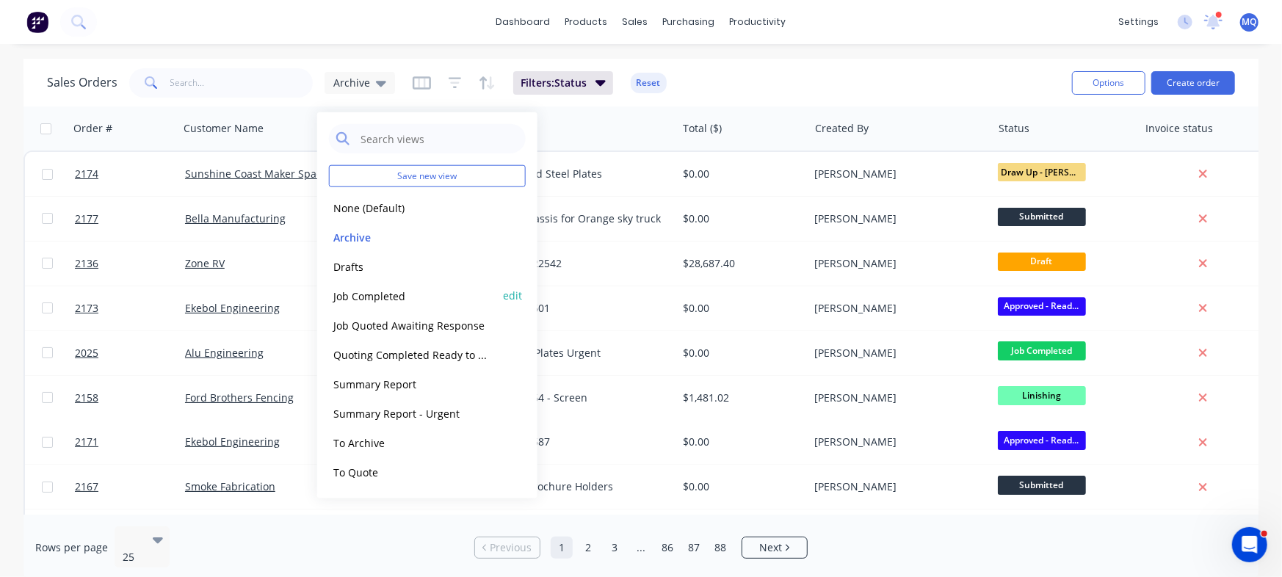
click at [386, 287] on button "Job Completed" at bounding box center [412, 295] width 167 height 17
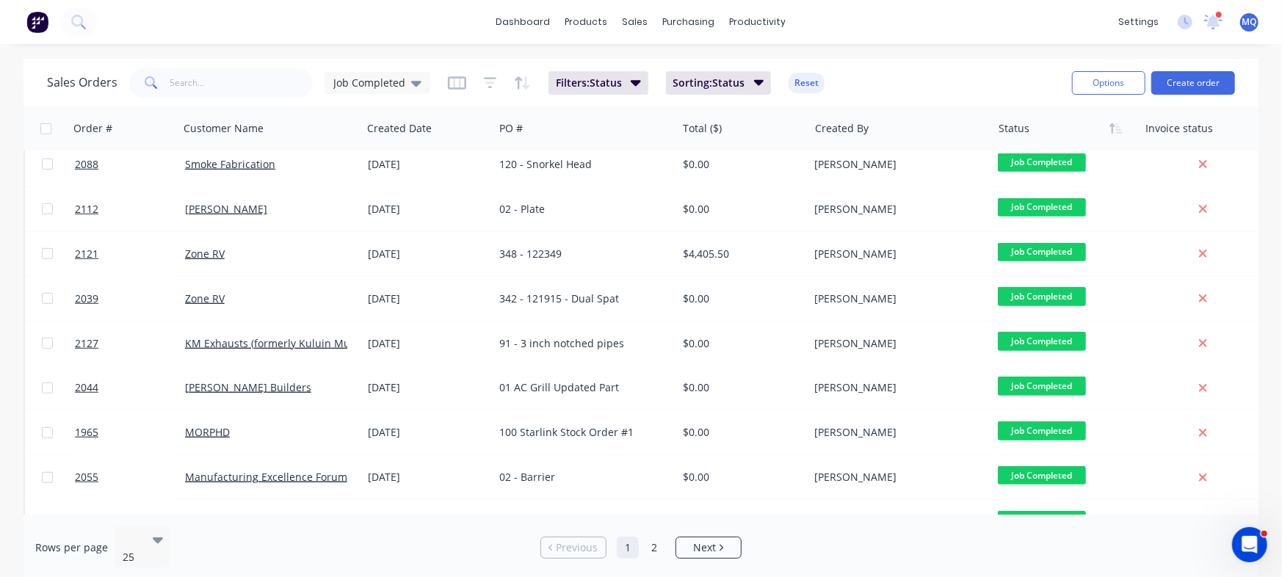
scroll to position [761, 0]
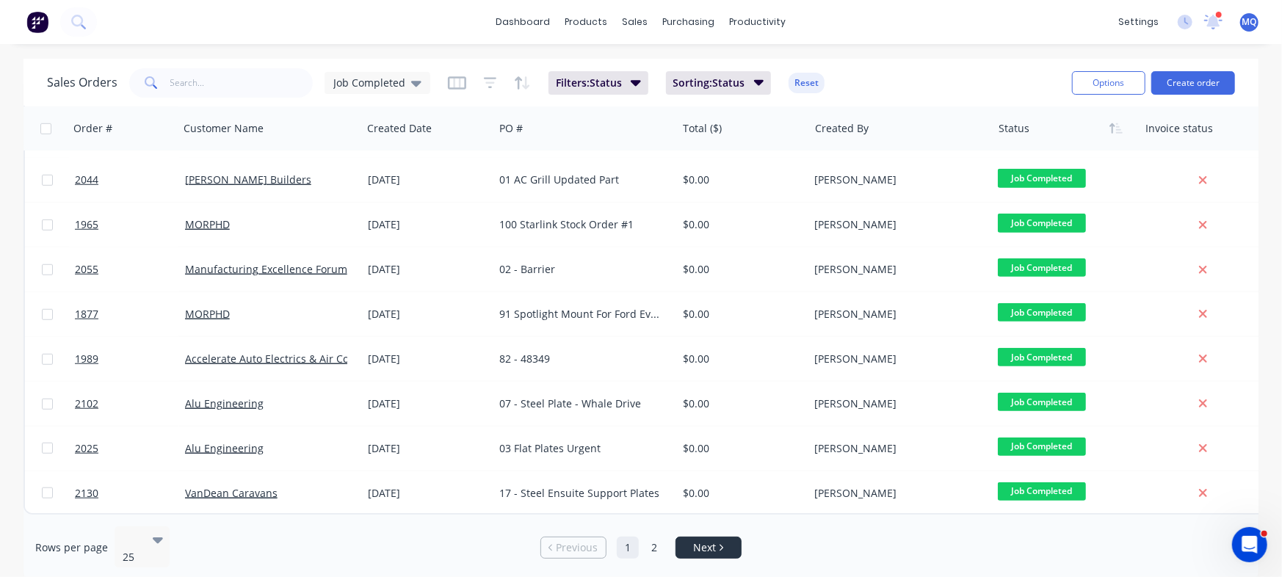
click at [712, 540] on span "Next" at bounding box center [704, 547] width 23 height 15
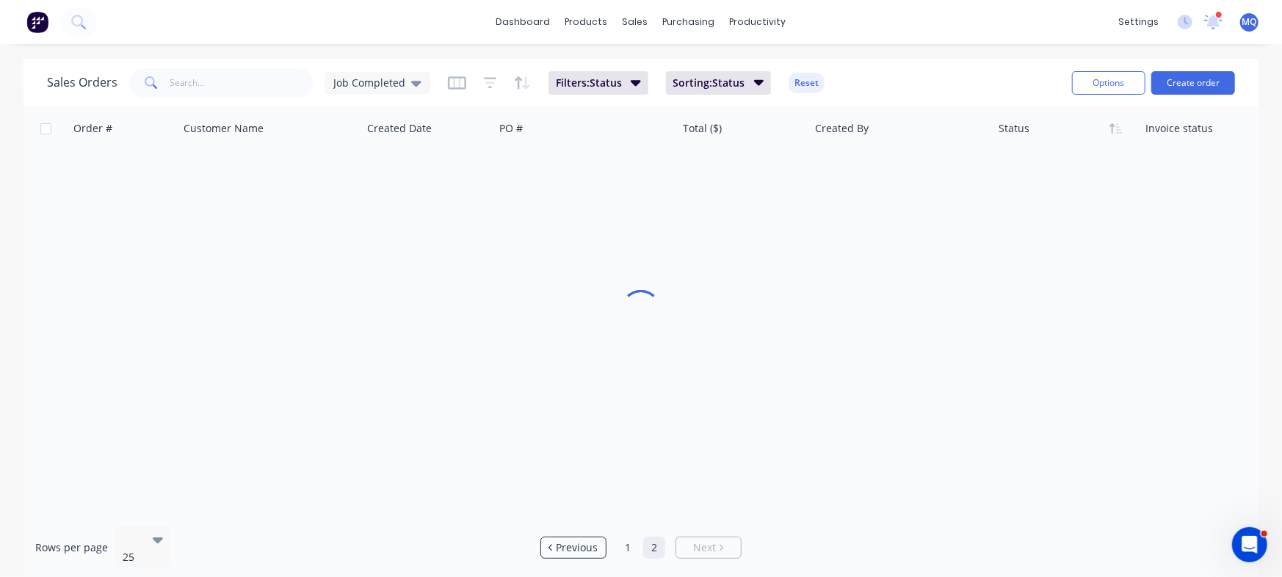
scroll to position [7, 0]
click at [563, 542] on span "Previous" at bounding box center [577, 547] width 42 height 15
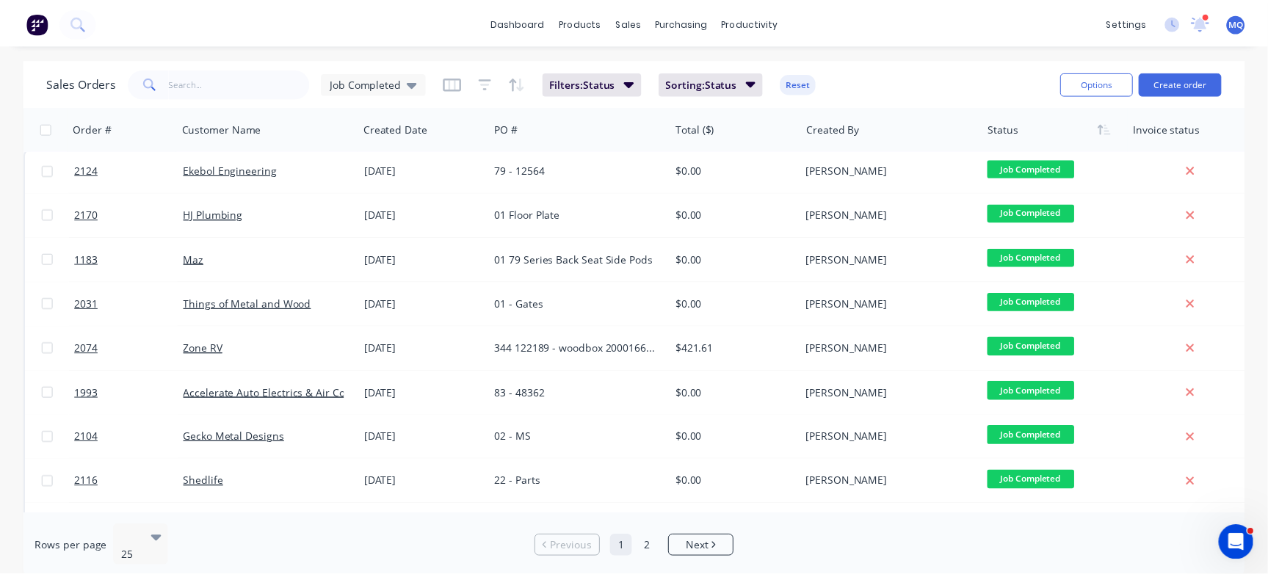
scroll to position [0, 0]
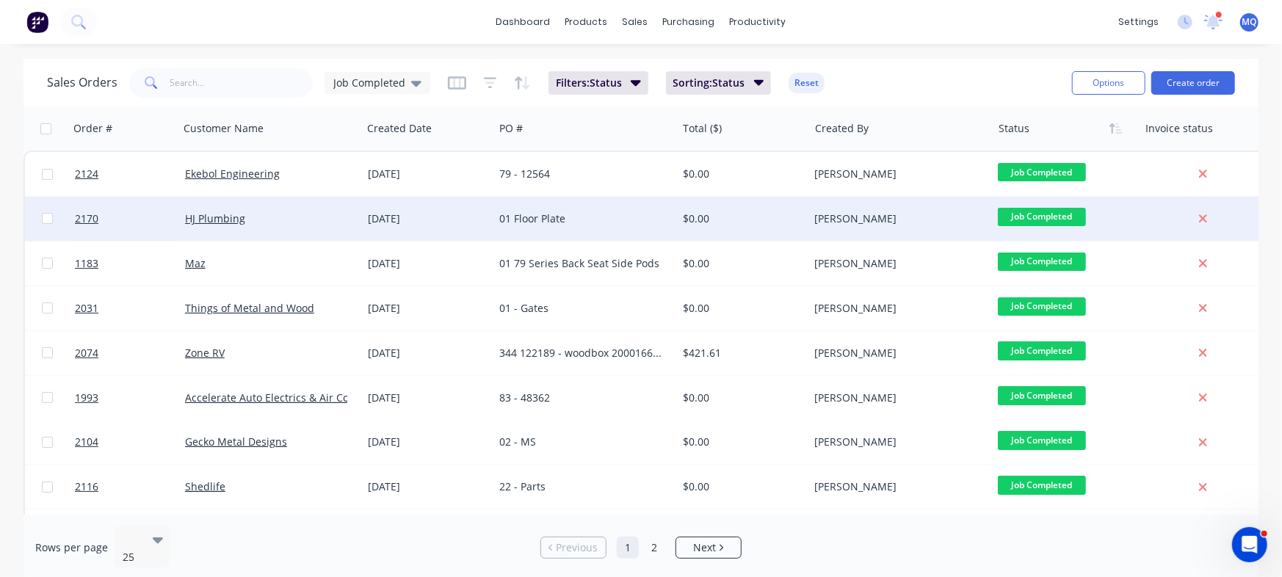
click at [567, 218] on div "01 Floor Plate" at bounding box center [580, 218] width 163 height 15
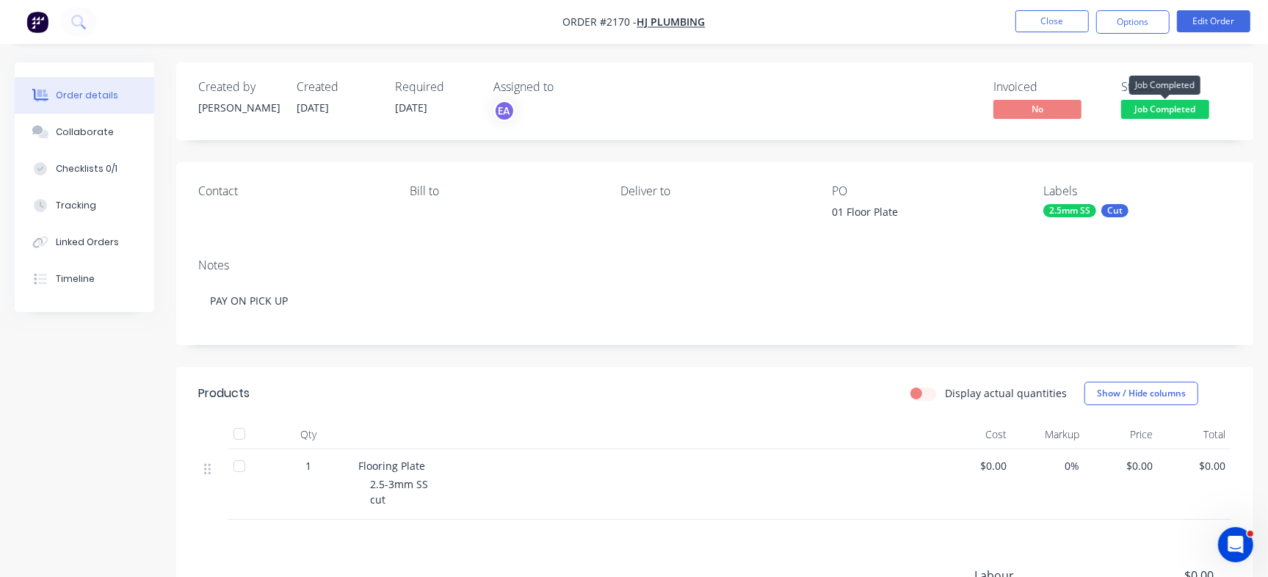
click at [1144, 115] on span "Job Completed" at bounding box center [1165, 109] width 88 height 18
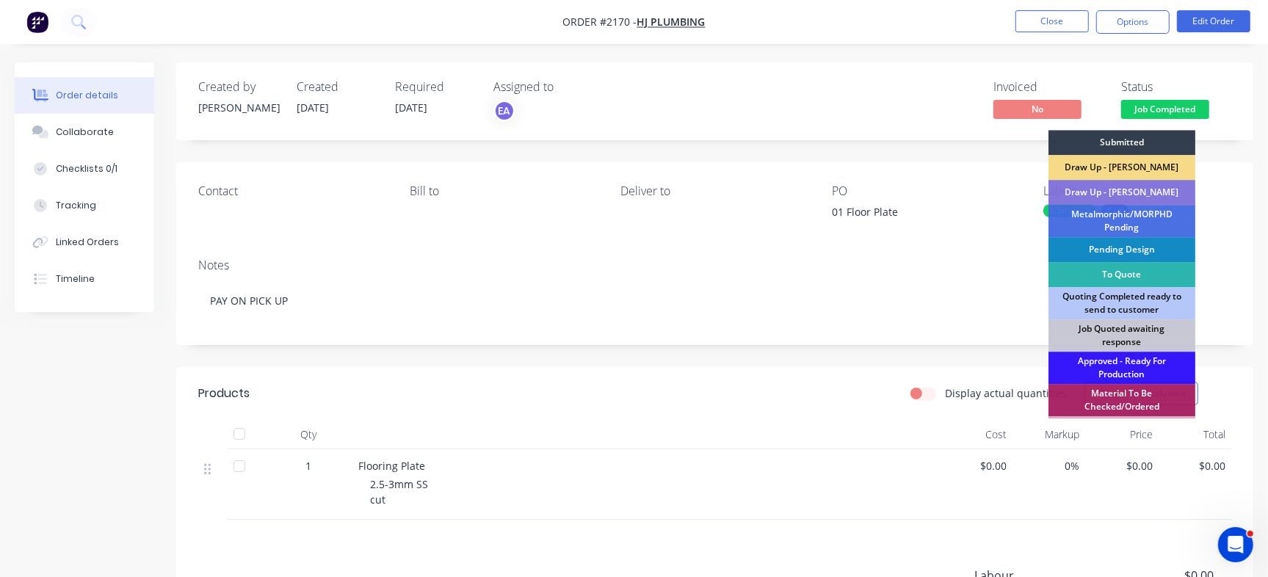
scroll to position [411, 0]
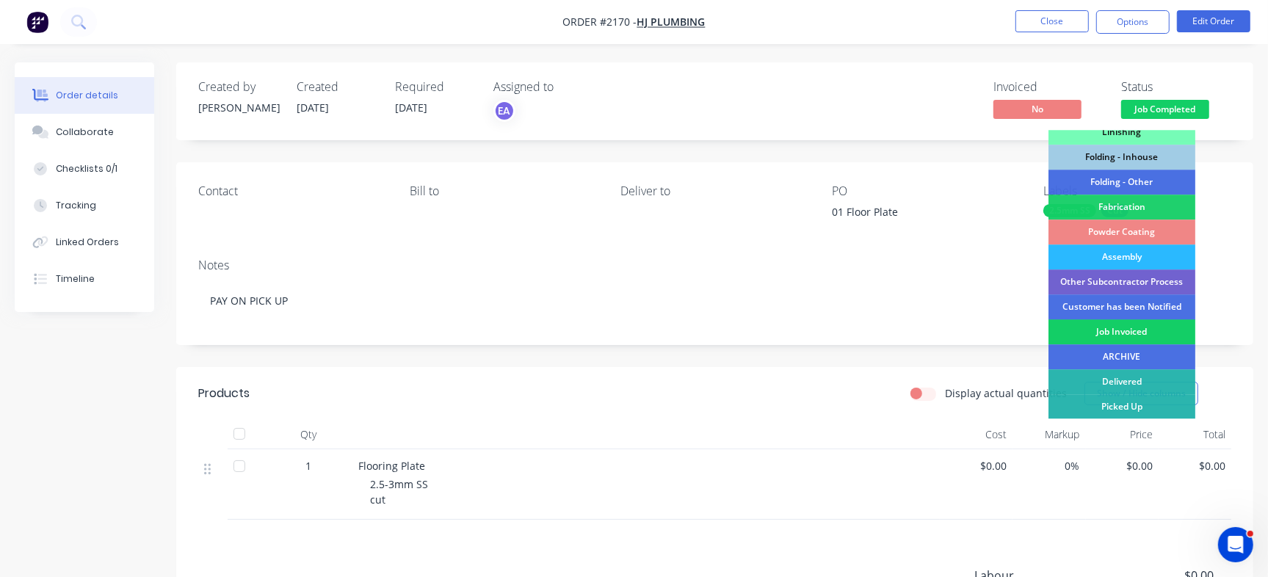
click at [1149, 335] on div "Job Invoiced" at bounding box center [1121, 331] width 147 height 25
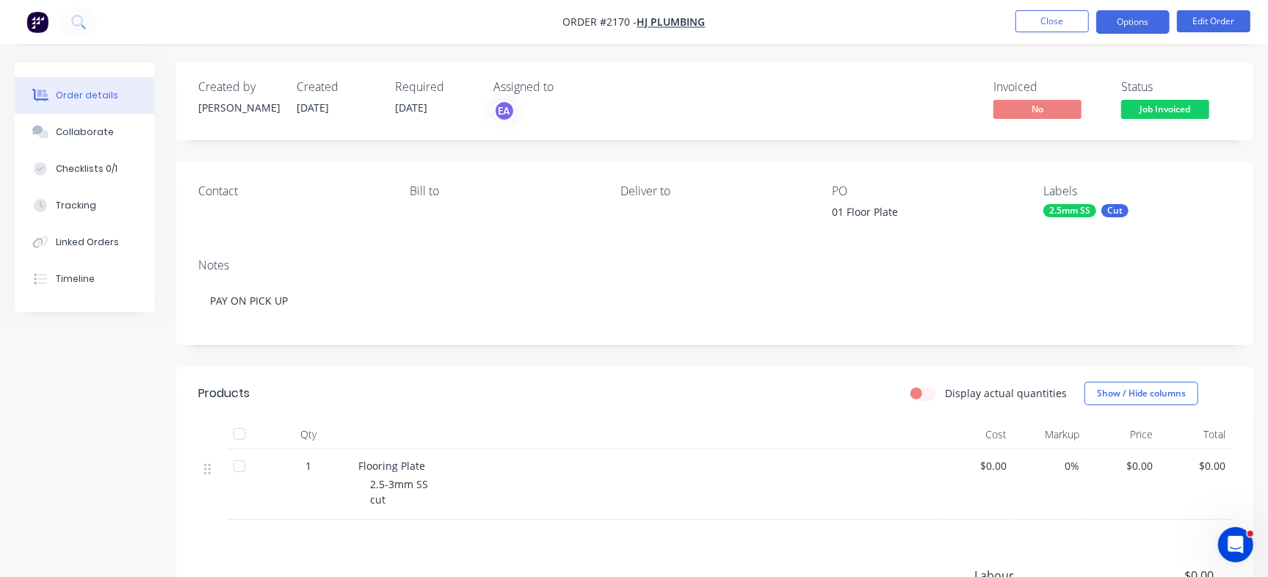
click at [1131, 19] on button "Options" at bounding box center [1132, 21] width 73 height 23
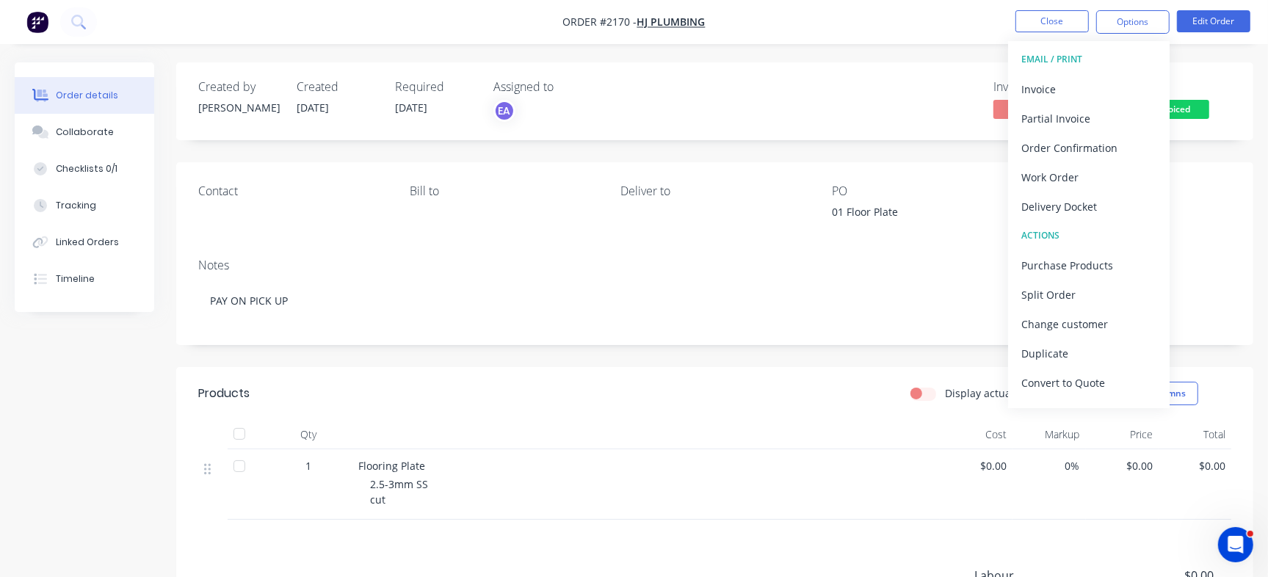
click at [1226, 59] on div "Order details Collaborate Checklists 0/1 Tracking Linked Orders Timeline Order …" at bounding box center [634, 390] width 1268 height 781
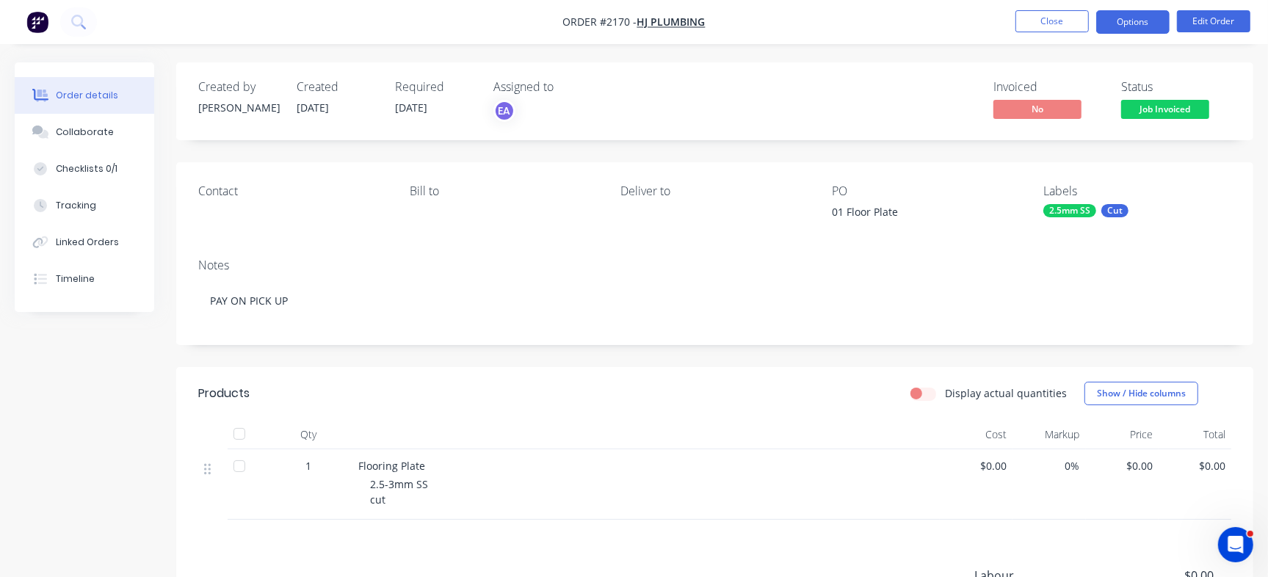
click at [1108, 19] on button "Options" at bounding box center [1132, 21] width 73 height 23
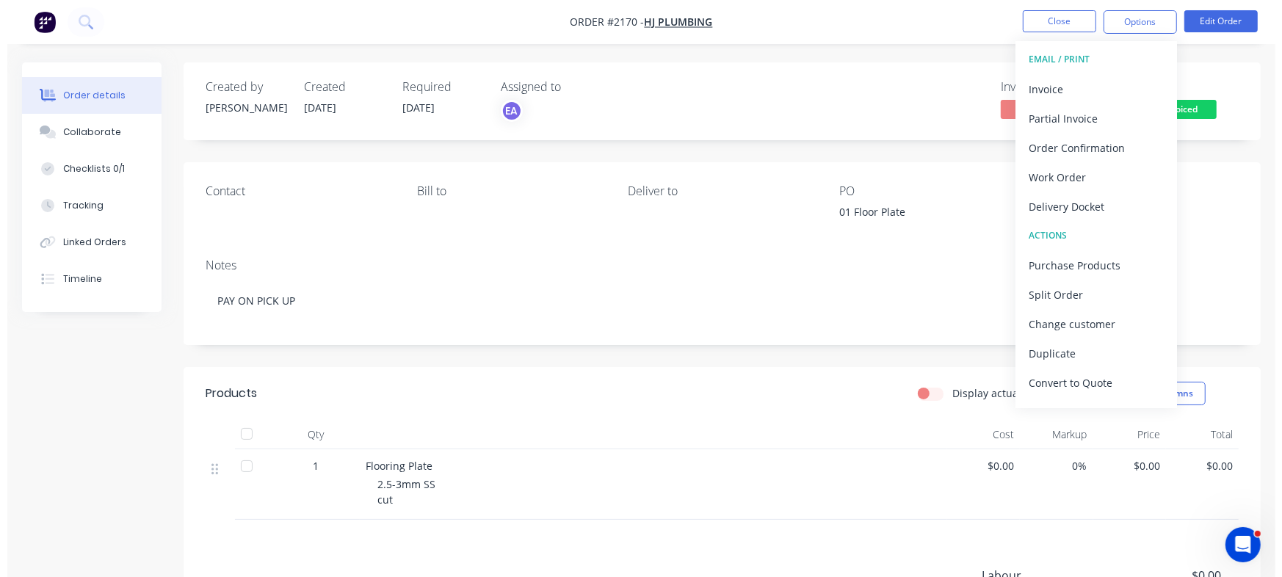
scroll to position [22, 0]
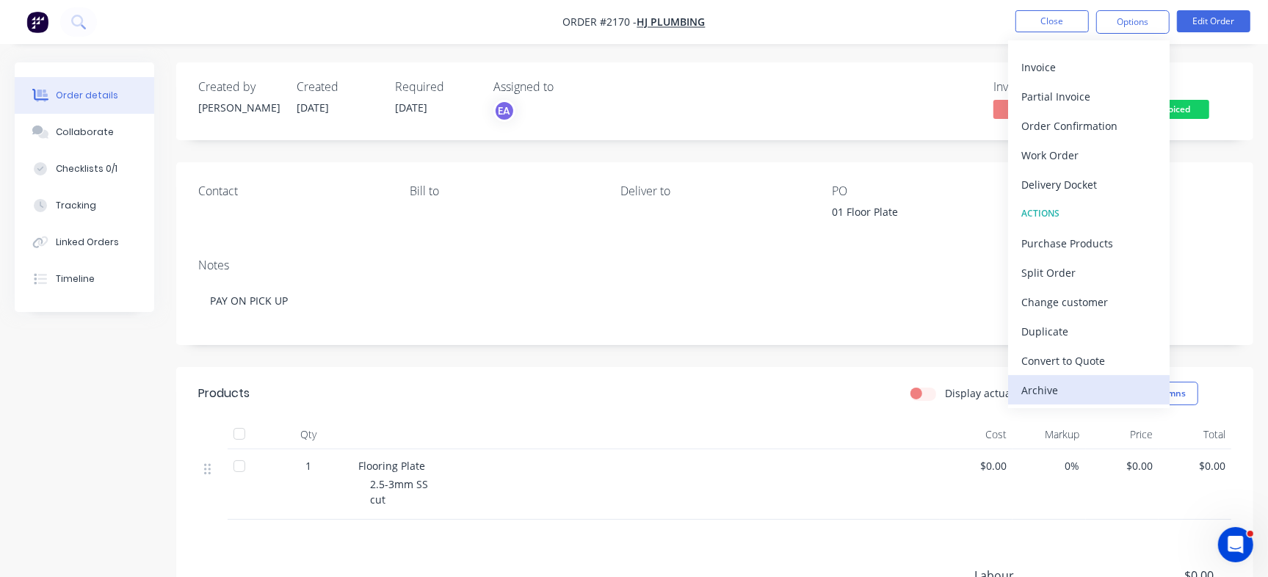
click at [1035, 395] on div "Archive" at bounding box center [1088, 390] width 135 height 21
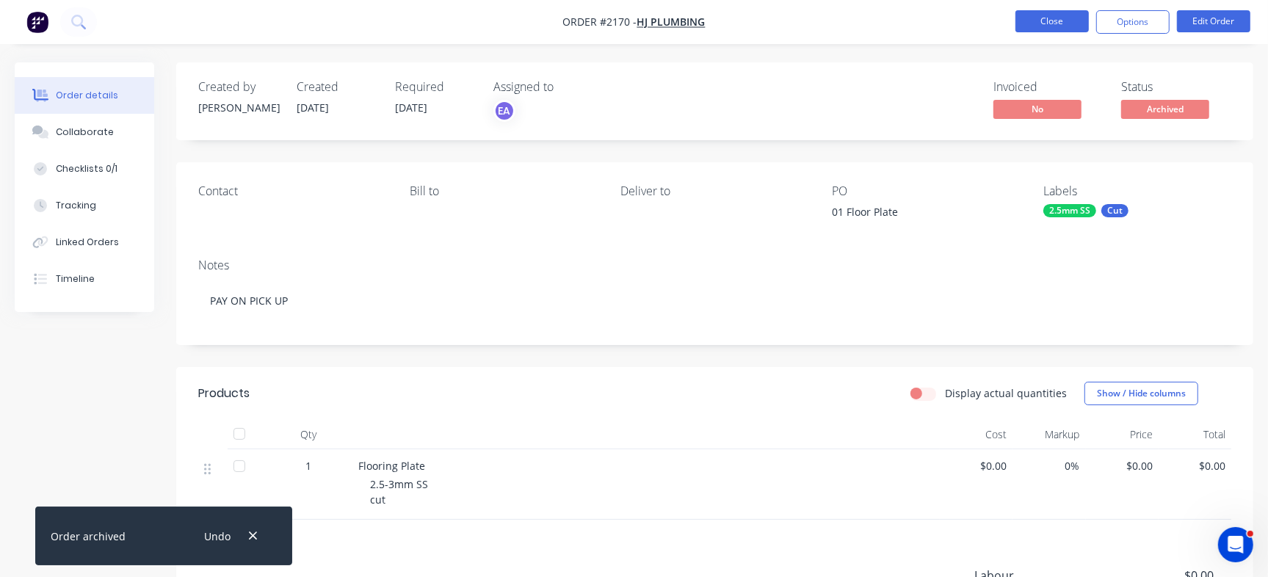
click at [1026, 16] on button "Close" at bounding box center [1051, 21] width 73 height 22
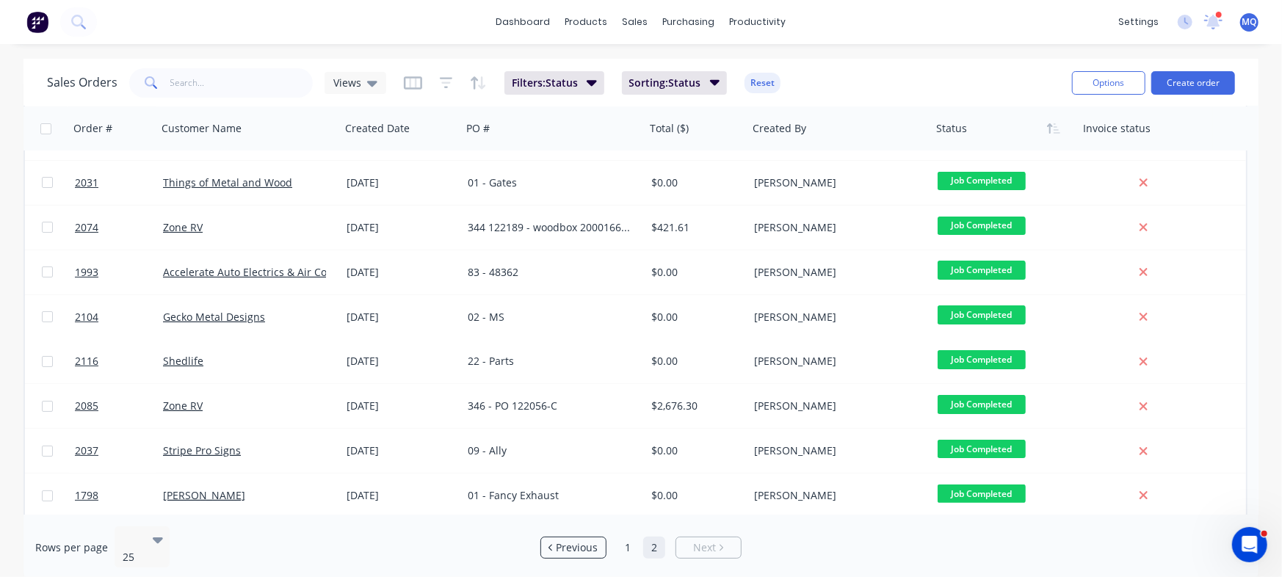
scroll to position [172, 0]
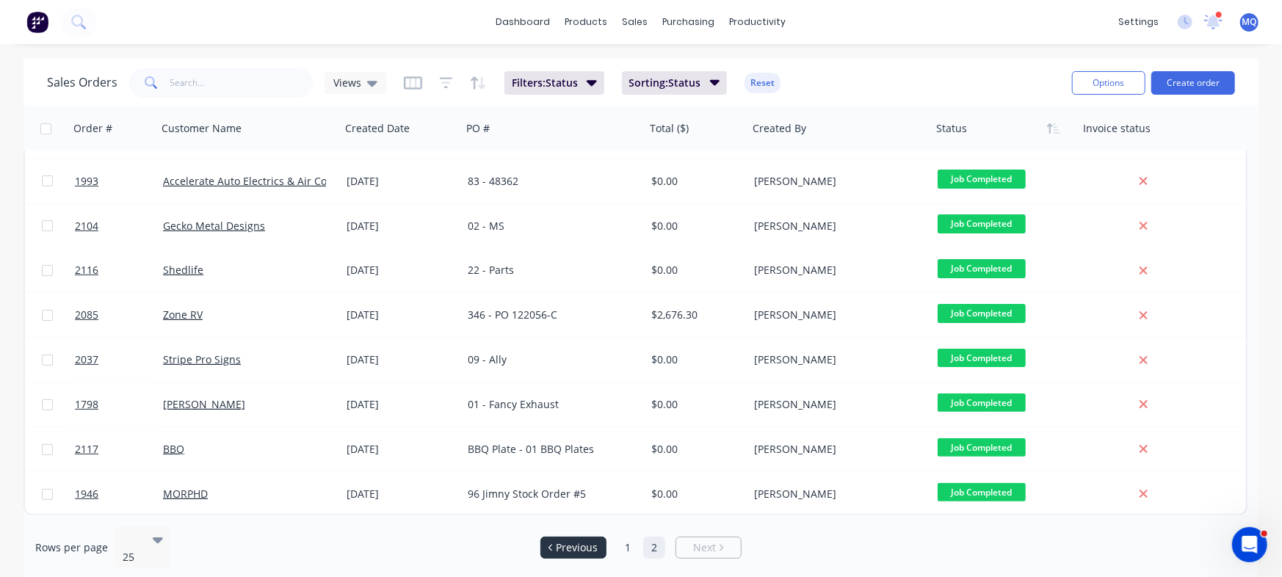
click at [581, 546] on span "Previous" at bounding box center [577, 547] width 42 height 15
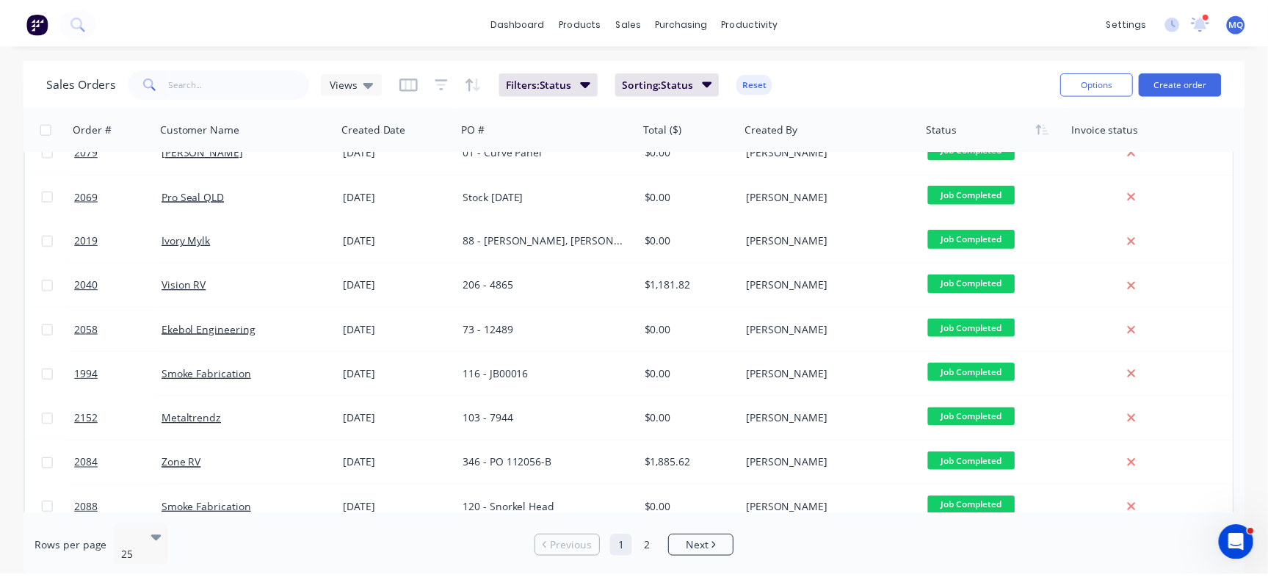
scroll to position [0, 0]
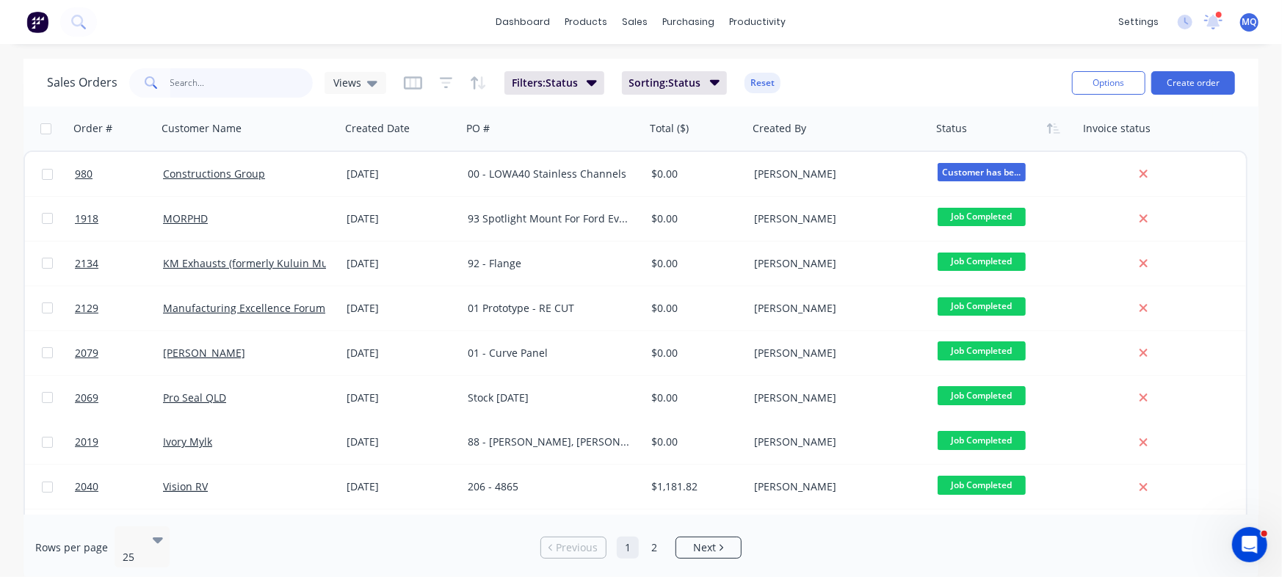
click at [248, 91] on input "text" at bounding box center [241, 82] width 143 height 29
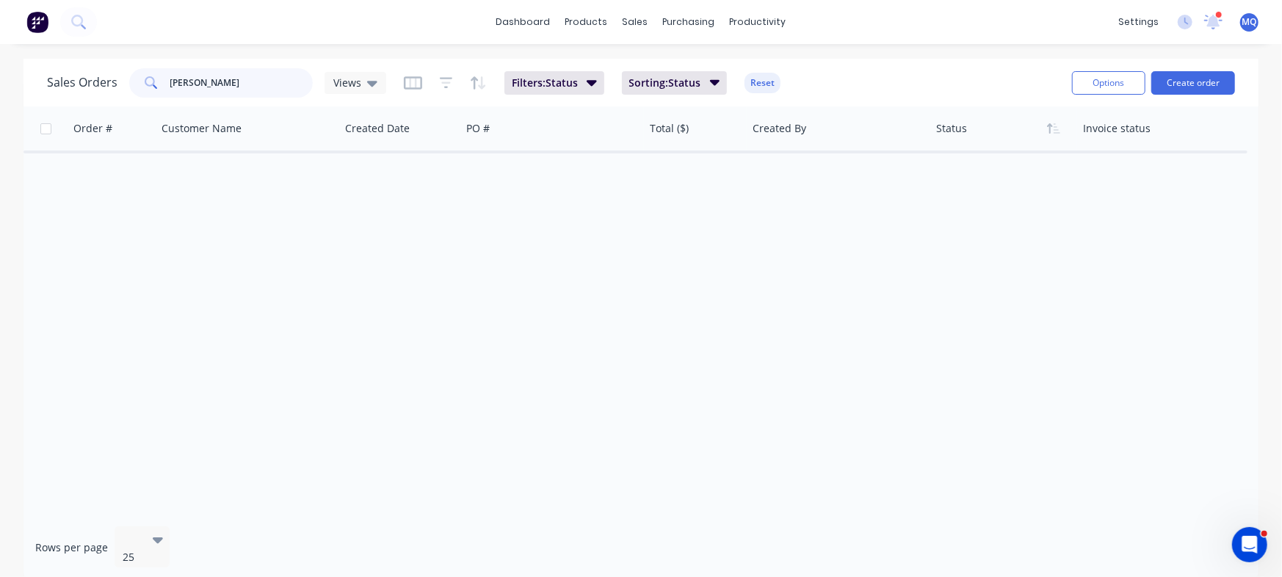
click at [248, 91] on input "Zoe" at bounding box center [241, 82] width 143 height 29
type input "Zone"
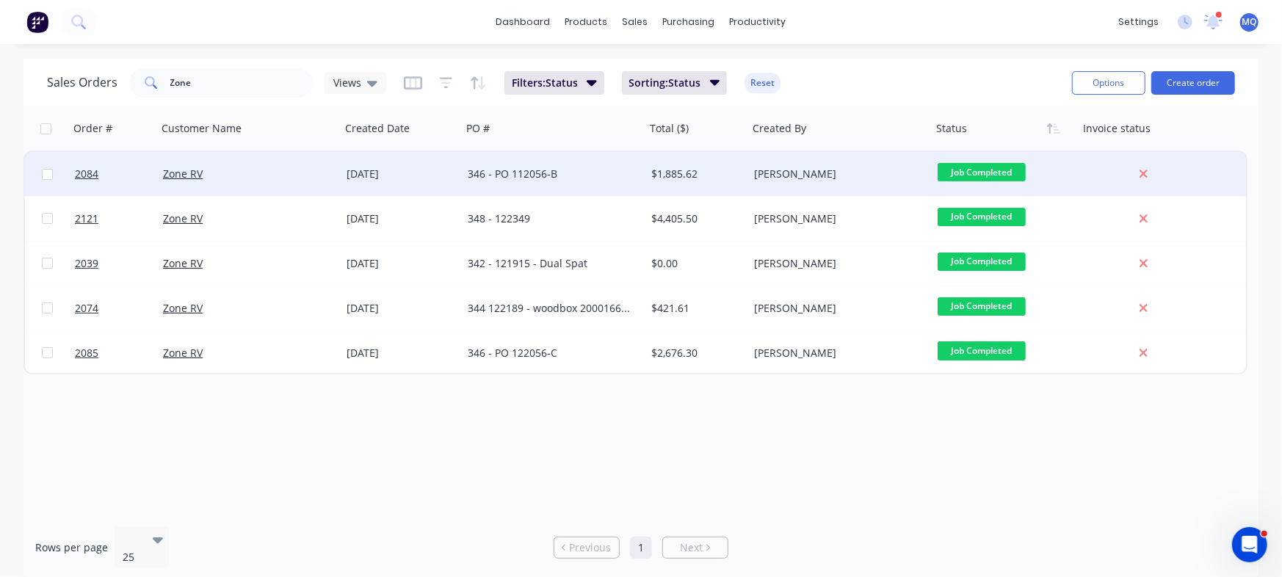
click at [553, 179] on div "346 - PO 112056-B" at bounding box center [549, 174] width 163 height 15
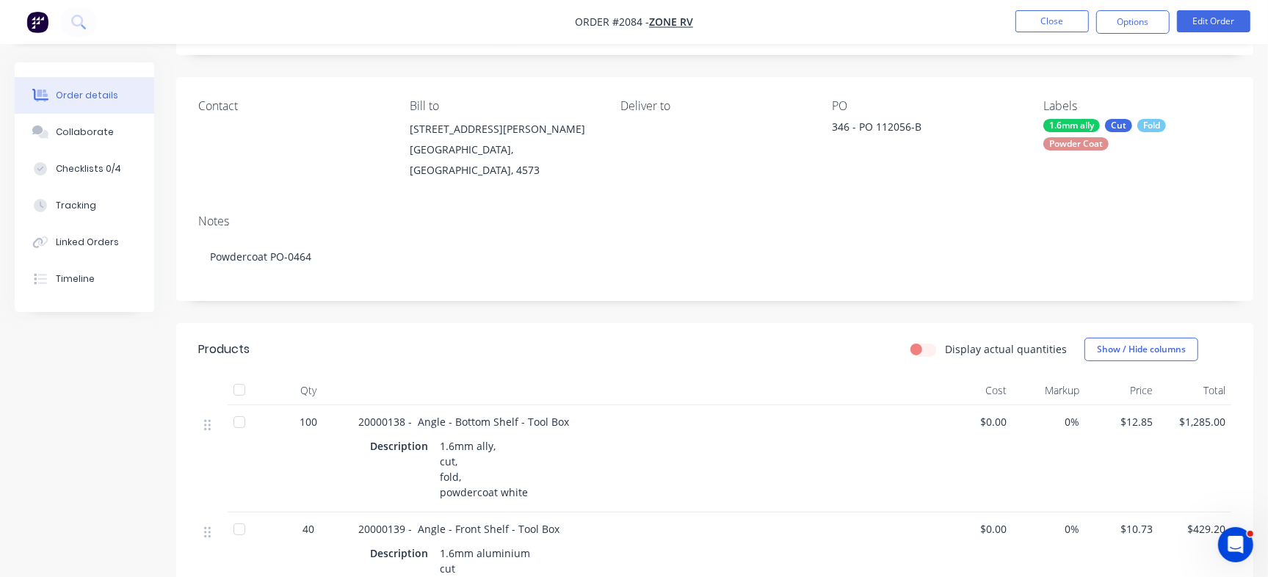
scroll to position [63, 0]
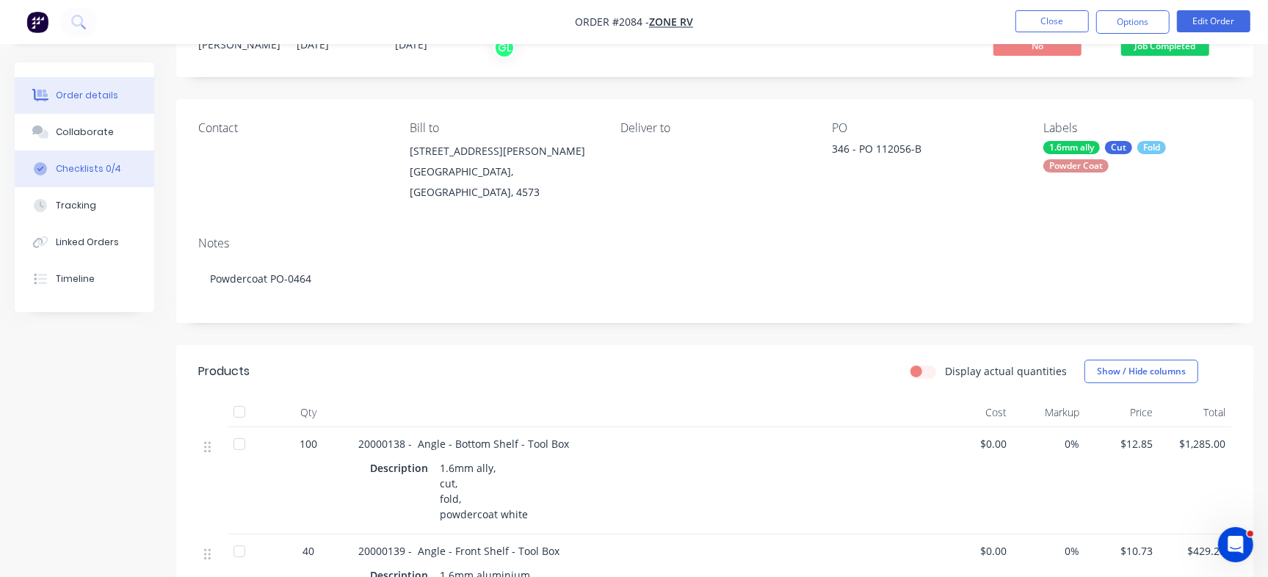
click at [128, 171] on button "Checklists 0/4" at bounding box center [84, 168] width 139 height 37
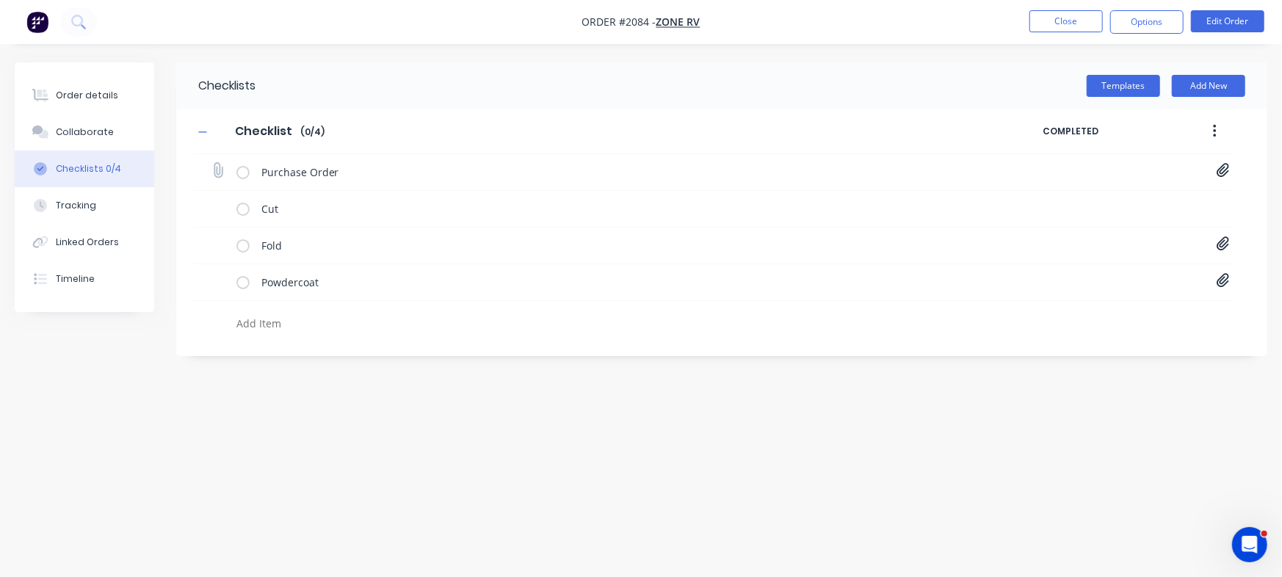
click at [1223, 171] on icon at bounding box center [1222, 170] width 13 height 15
click at [1059, 206] on link "PO-122056.pdf" at bounding box center [1104, 202] width 171 height 15
click at [98, 90] on div "Order details" at bounding box center [87, 95] width 62 height 13
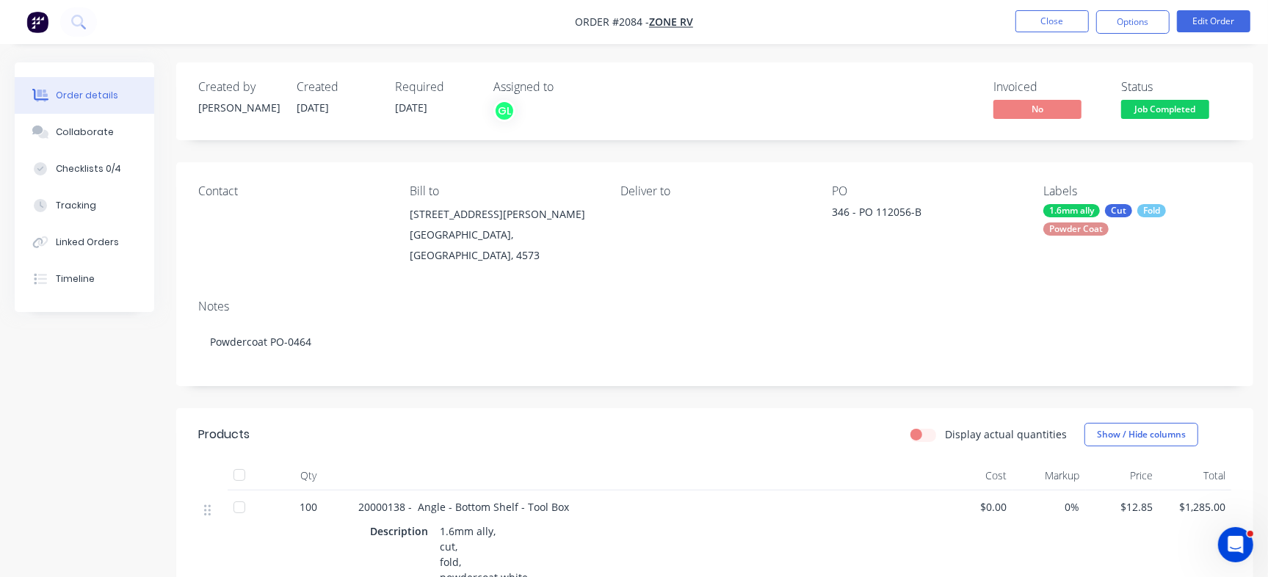
click at [890, 210] on div "346 - PO 112056-B" at bounding box center [924, 214] width 184 height 21
copy div "112056"
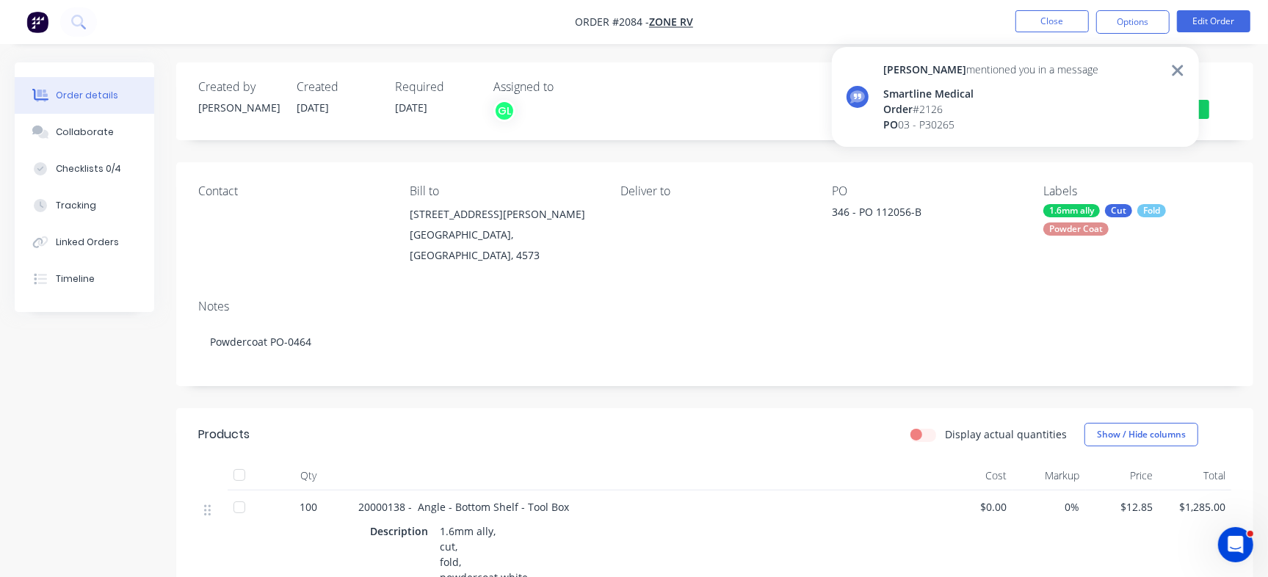
click at [943, 81] on div "Greg mentioned you in a message Smartline Medical Order # 2126 PO 03 - P30265" at bounding box center [990, 97] width 215 height 70
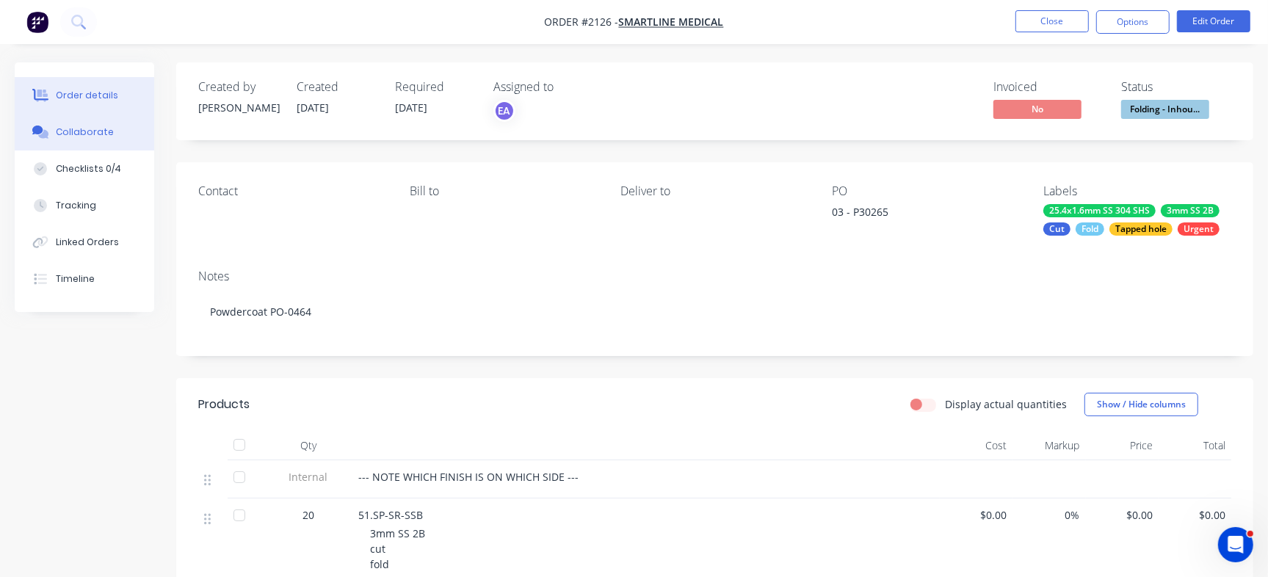
click at [87, 124] on button "Collaborate" at bounding box center [84, 132] width 139 height 37
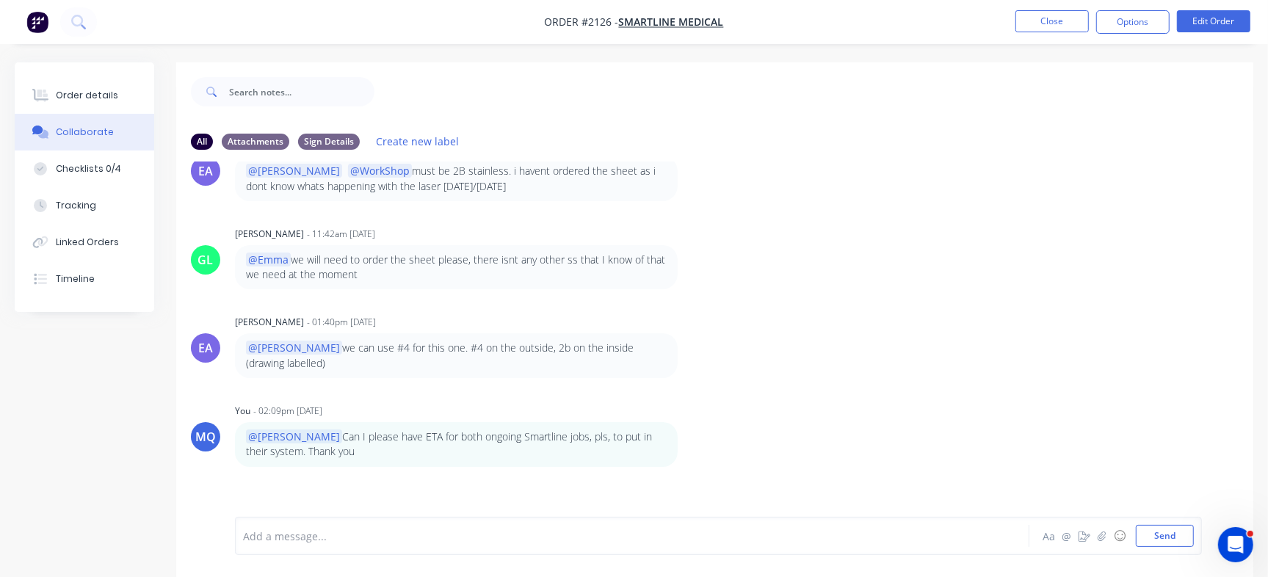
scroll to position [835, 0]
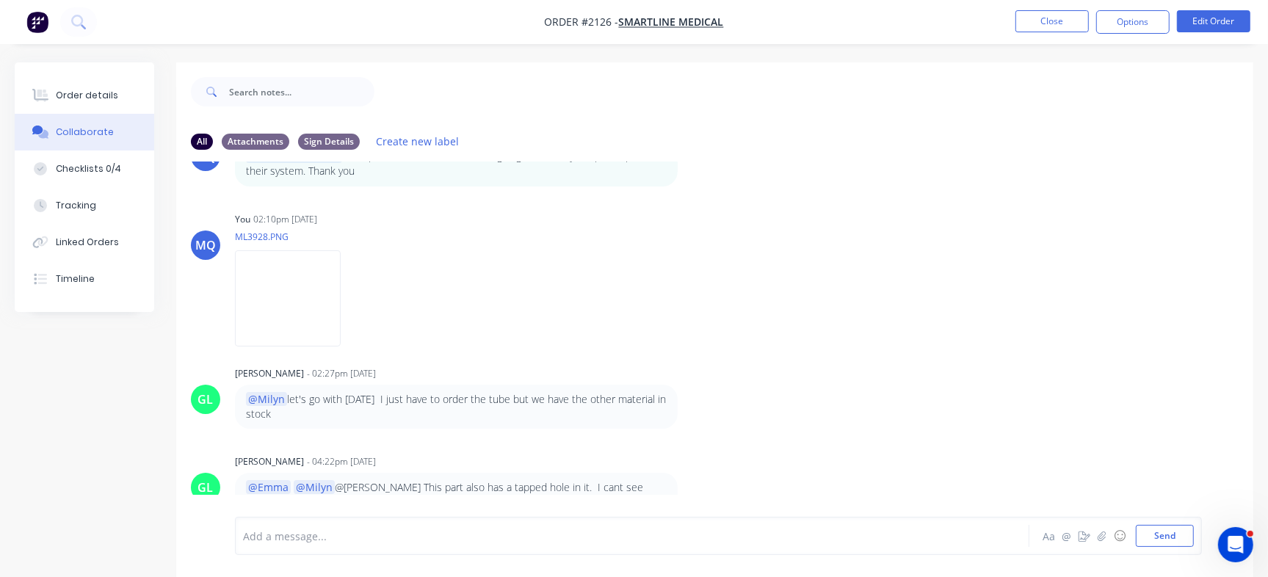
drag, startPoint x: 1244, startPoint y: 253, endPoint x: 25, endPoint y: 29, distance: 1239.6
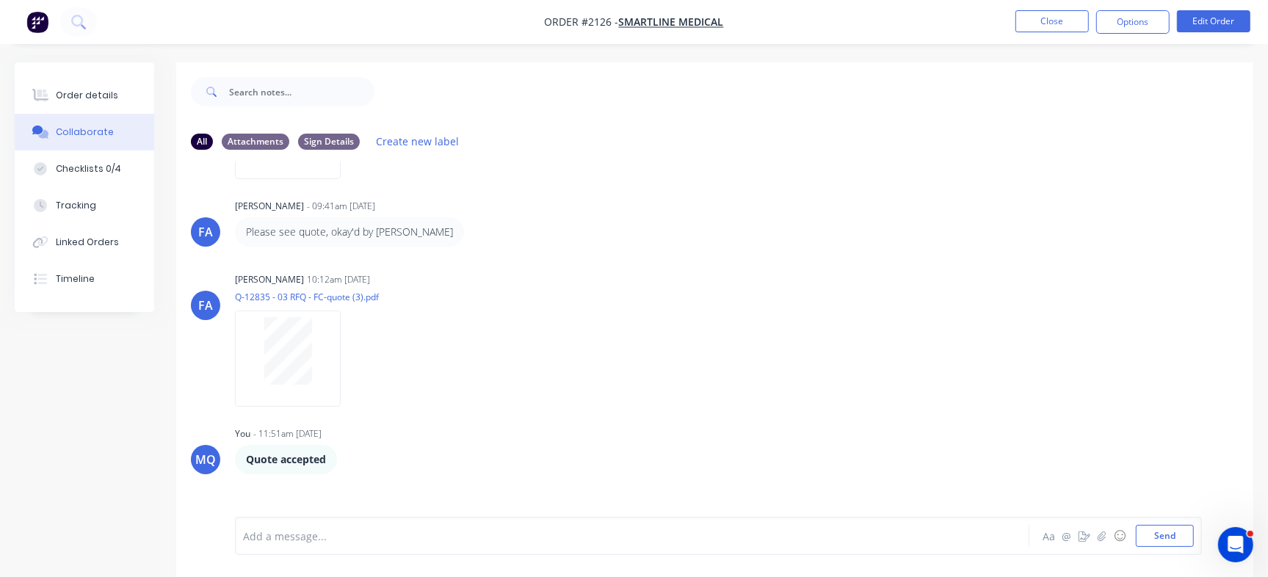
scroll to position [194, 0]
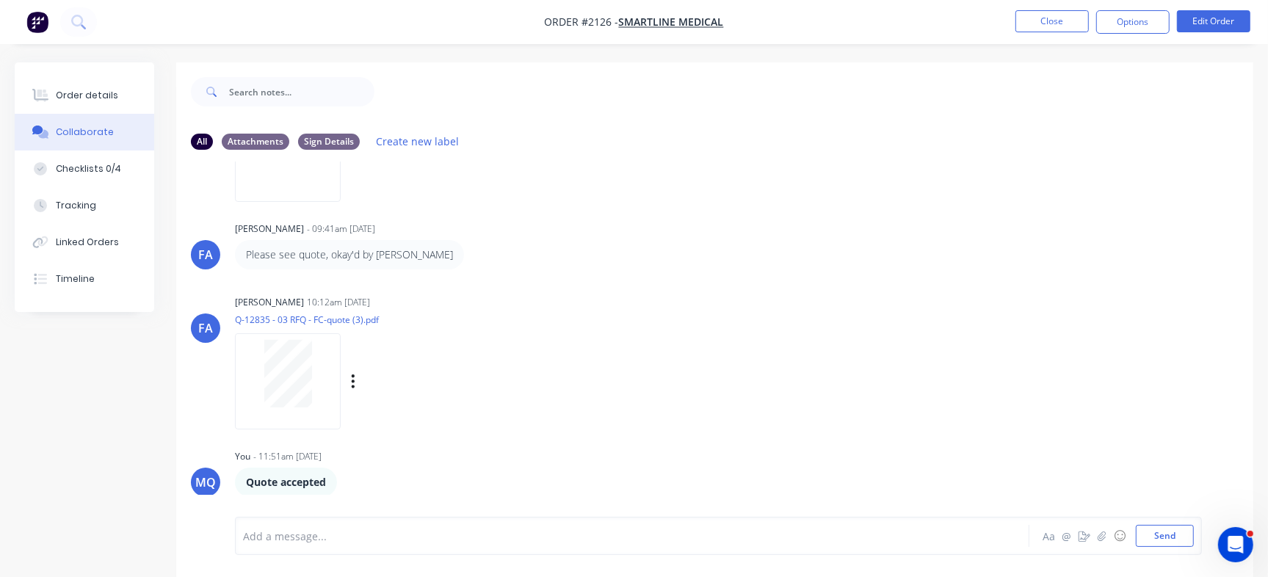
click at [335, 377] on div at bounding box center [288, 381] width 106 height 96
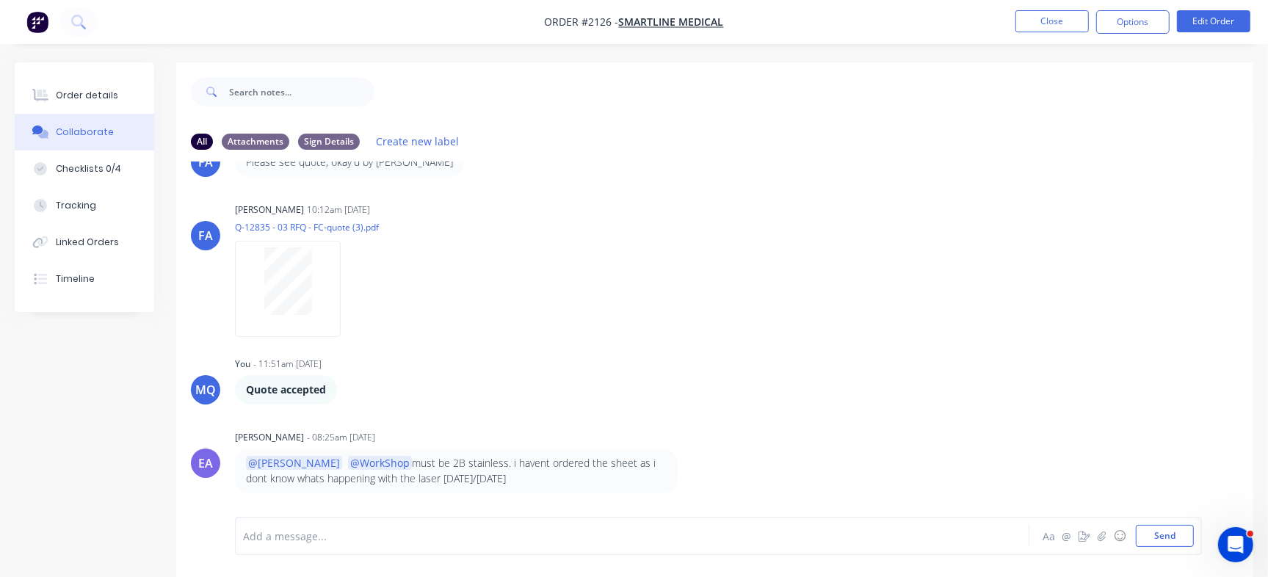
scroll to position [242, 0]
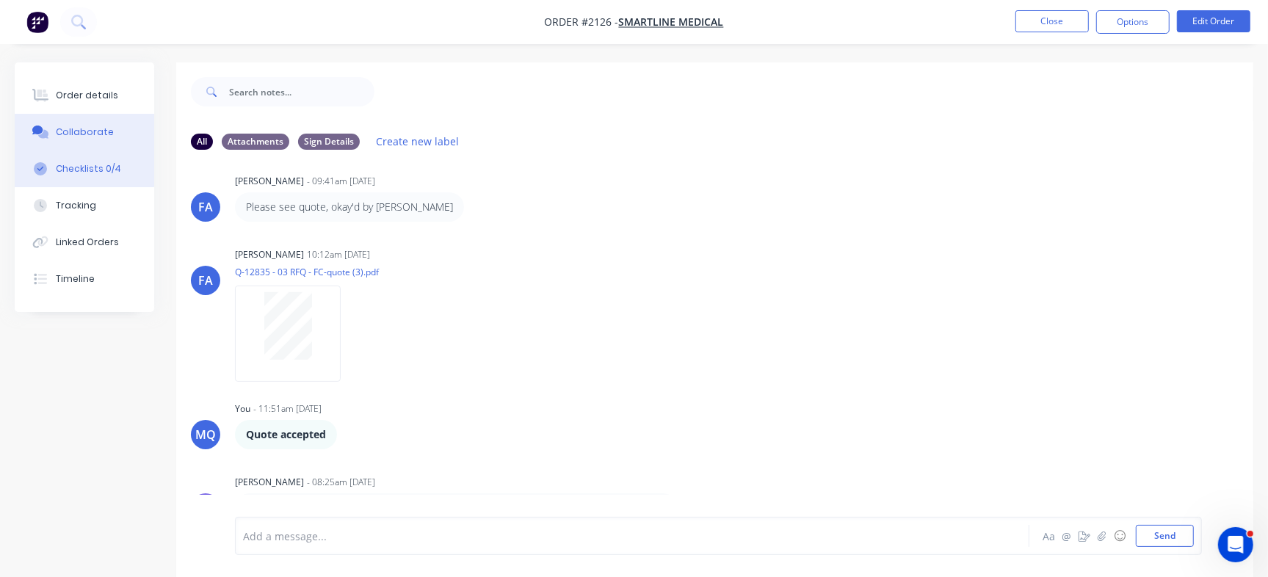
click at [121, 170] on button "Checklists 0/4" at bounding box center [84, 168] width 139 height 37
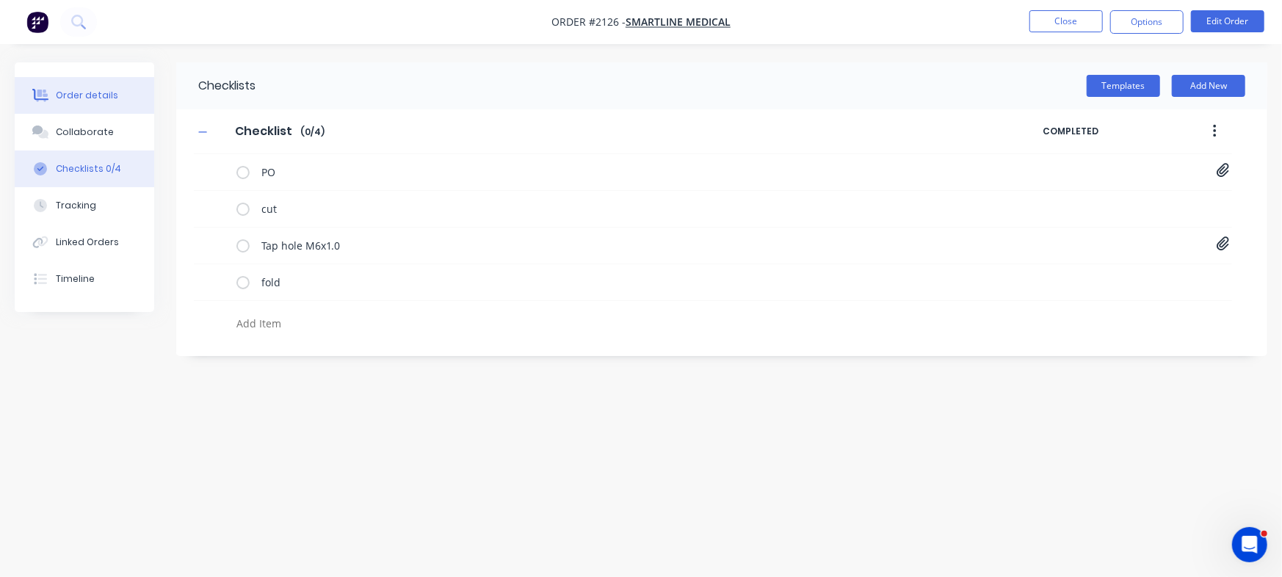
click at [119, 92] on button "Order details" at bounding box center [84, 95] width 139 height 37
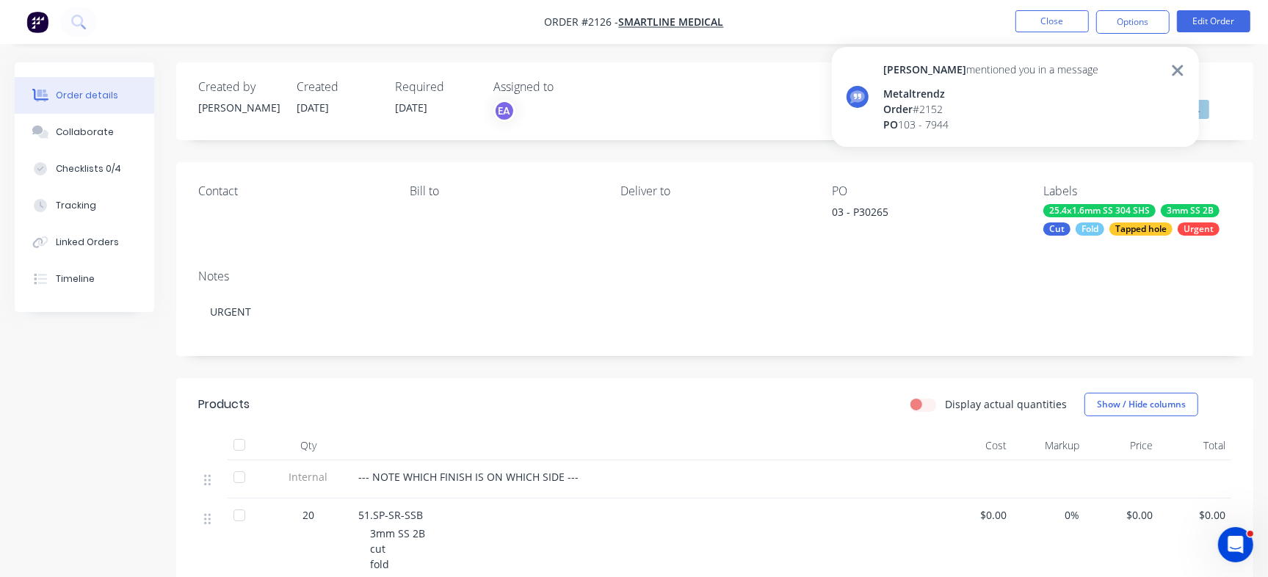
click at [911, 63] on div "Greg mentioned you in a message" at bounding box center [990, 69] width 215 height 15
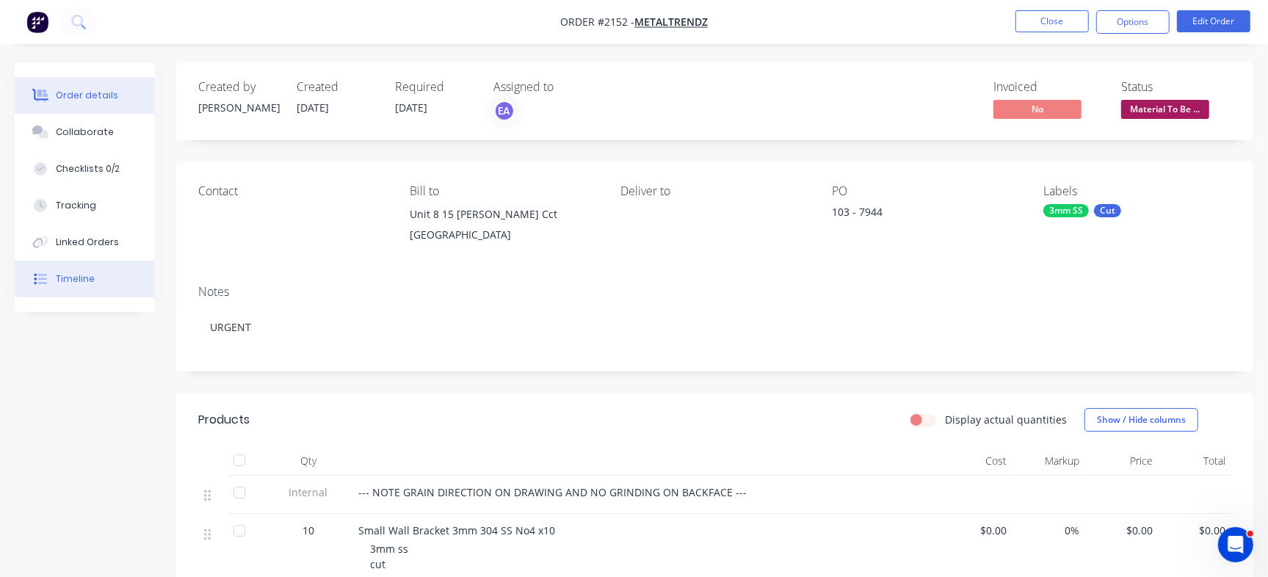
click at [74, 289] on button "Timeline" at bounding box center [84, 279] width 139 height 37
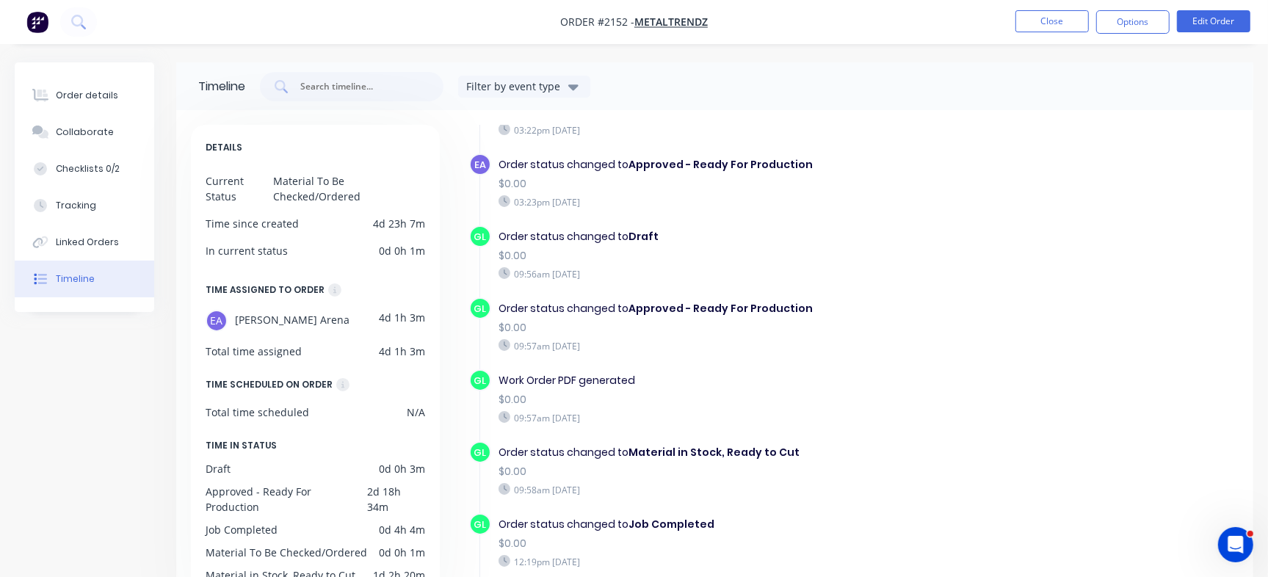
scroll to position [343, 0]
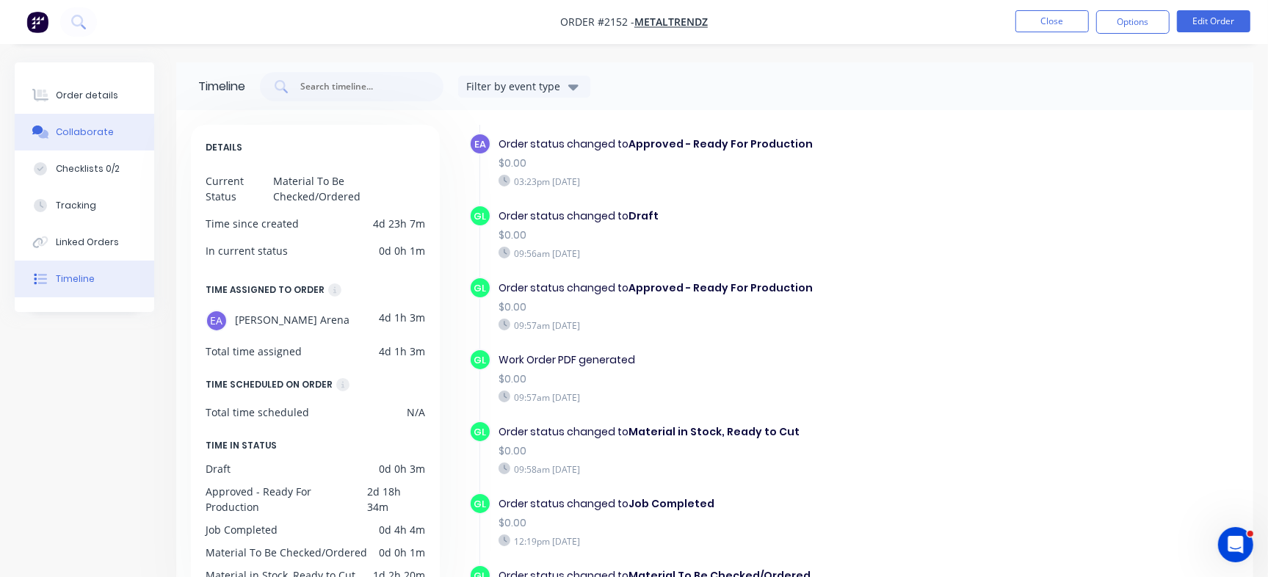
click at [72, 123] on button "Collaborate" at bounding box center [84, 132] width 139 height 37
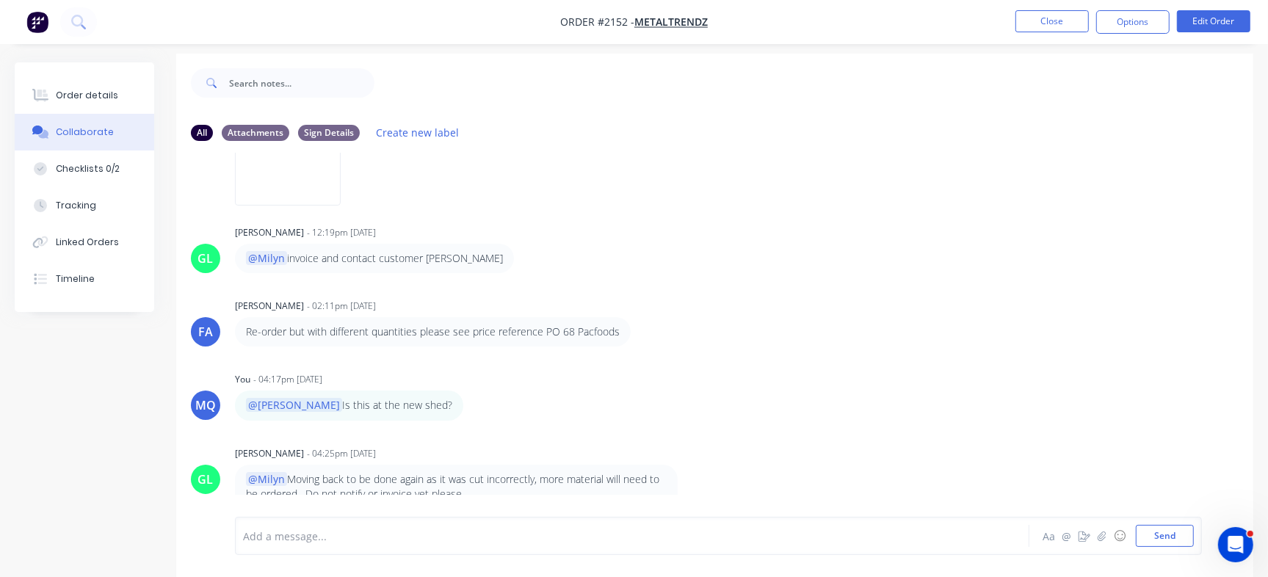
scroll to position [22, 0]
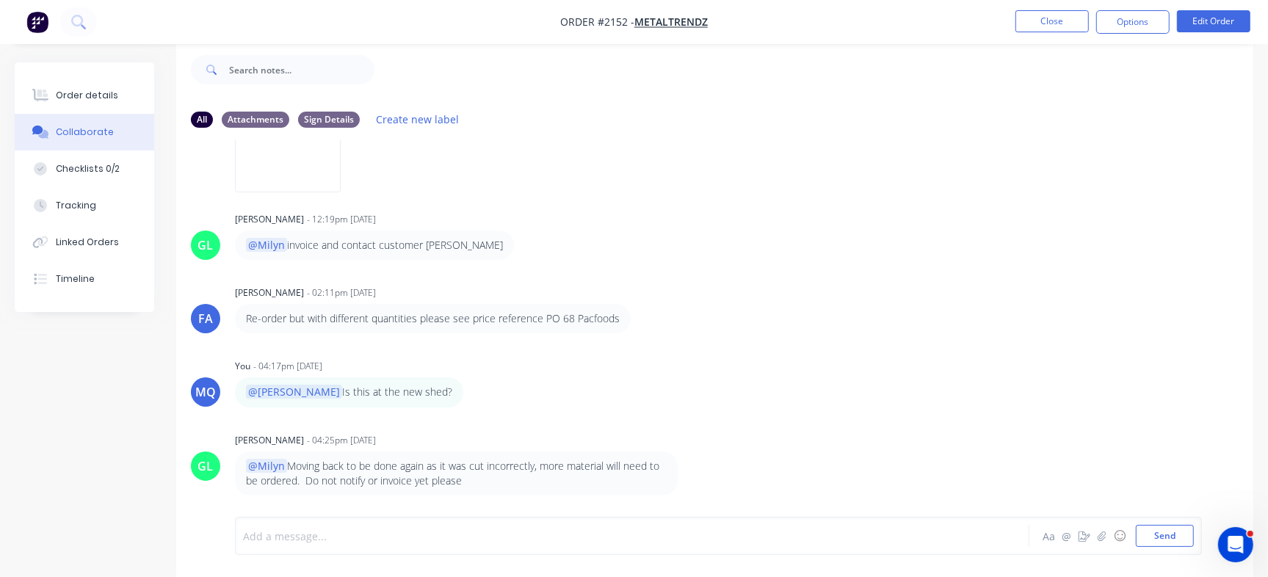
click at [536, 529] on div at bounding box center [600, 536] width 712 height 15
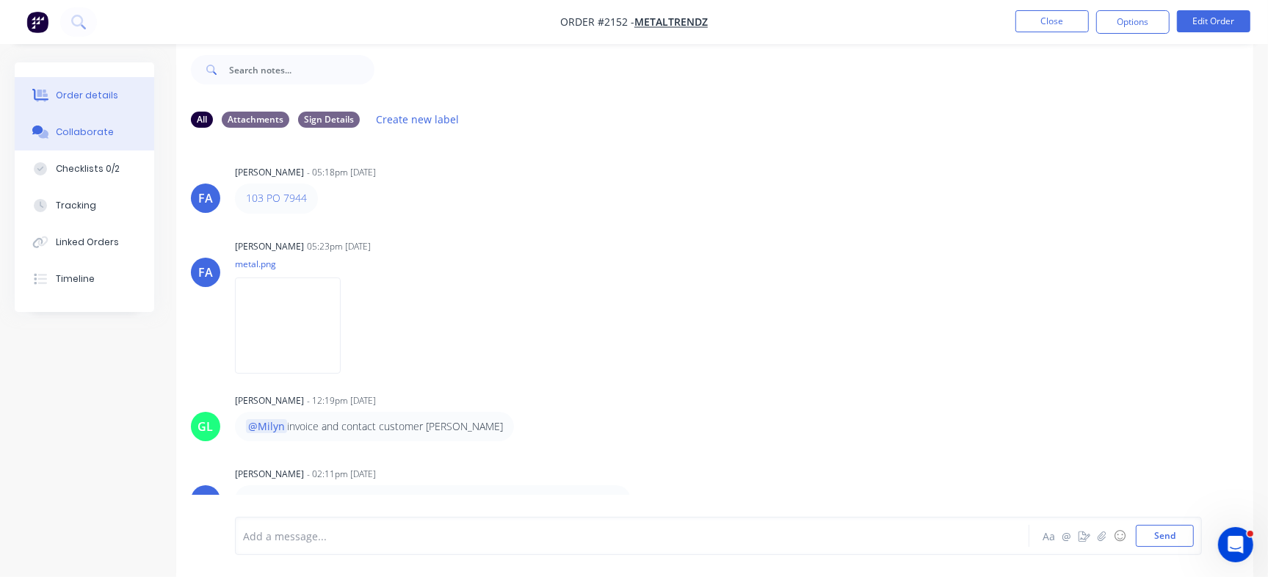
click at [119, 91] on button "Order details" at bounding box center [84, 95] width 139 height 37
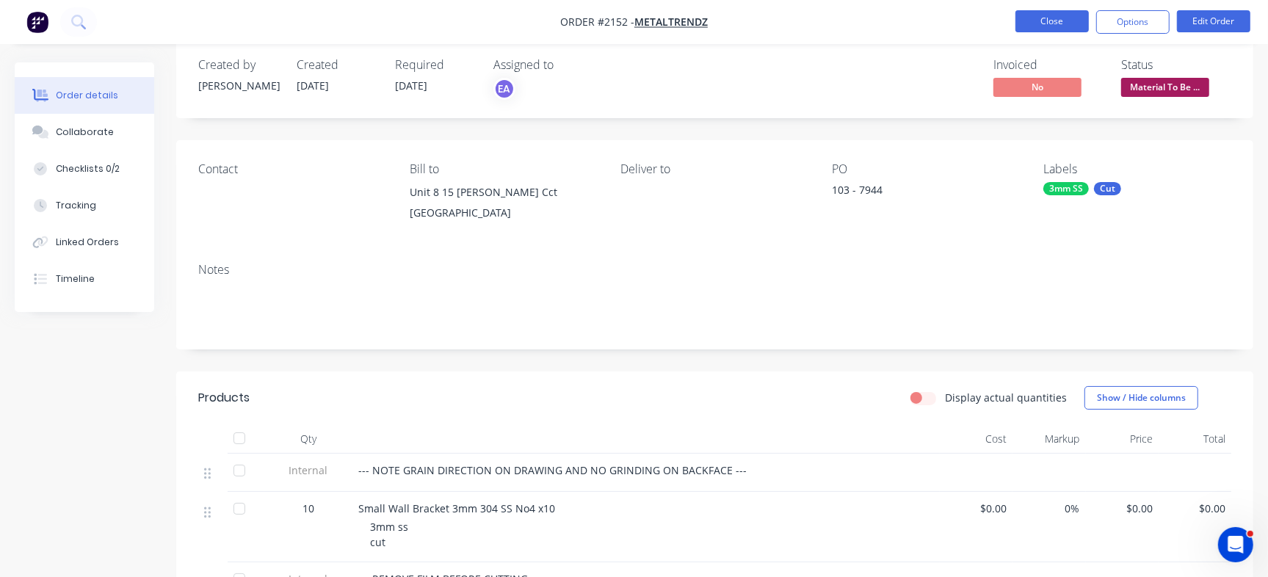
click at [1048, 27] on button "Close" at bounding box center [1051, 21] width 73 height 22
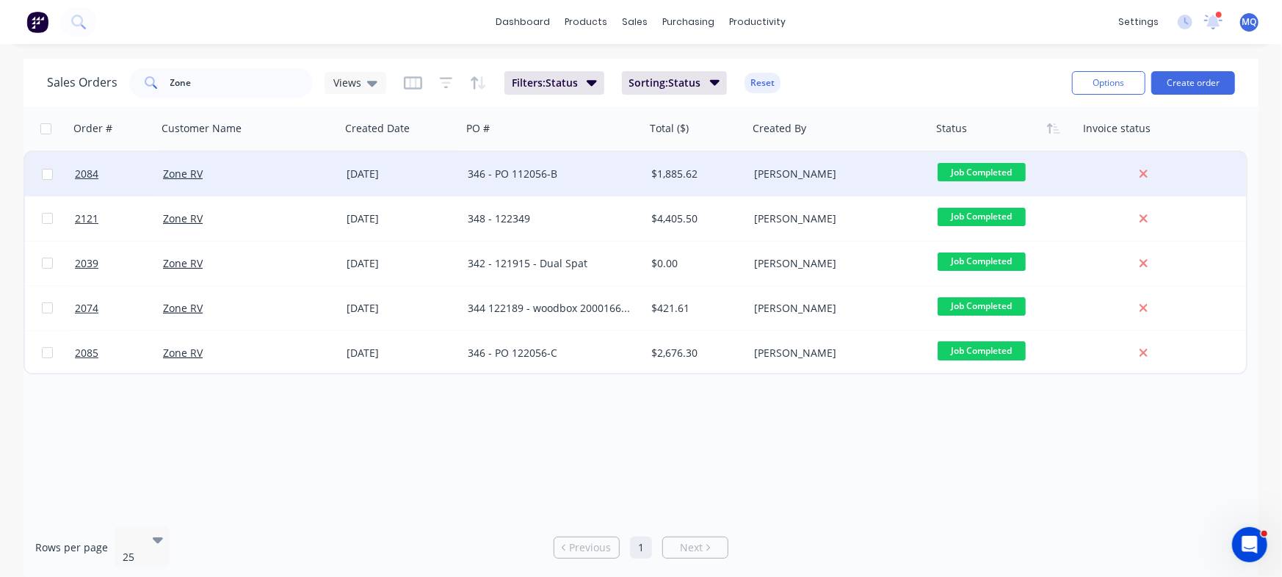
click at [532, 178] on div "346 - PO 112056-B" at bounding box center [549, 174] width 163 height 15
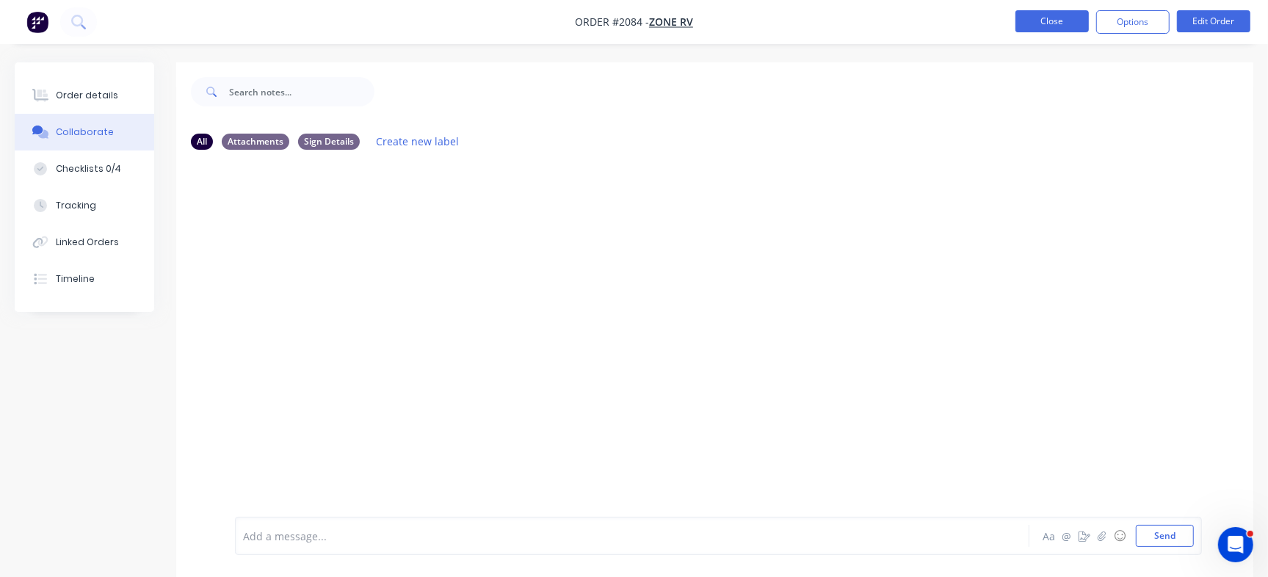
click at [1047, 29] on button "Close" at bounding box center [1051, 21] width 73 height 22
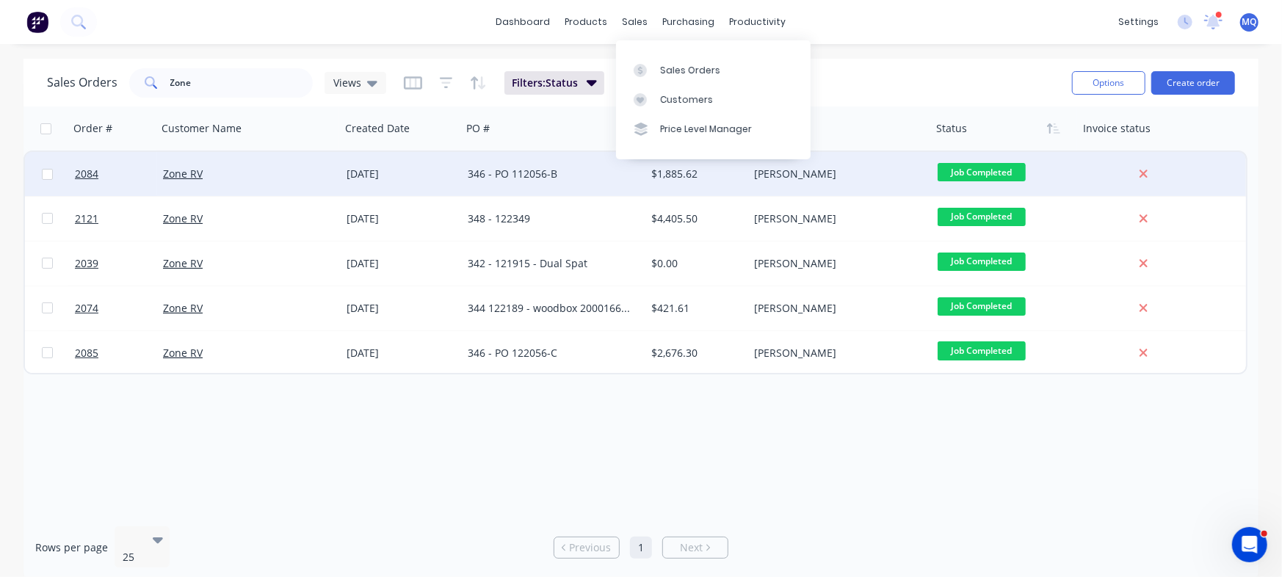
click at [521, 175] on div "346 - PO 112056-B" at bounding box center [549, 174] width 163 height 15
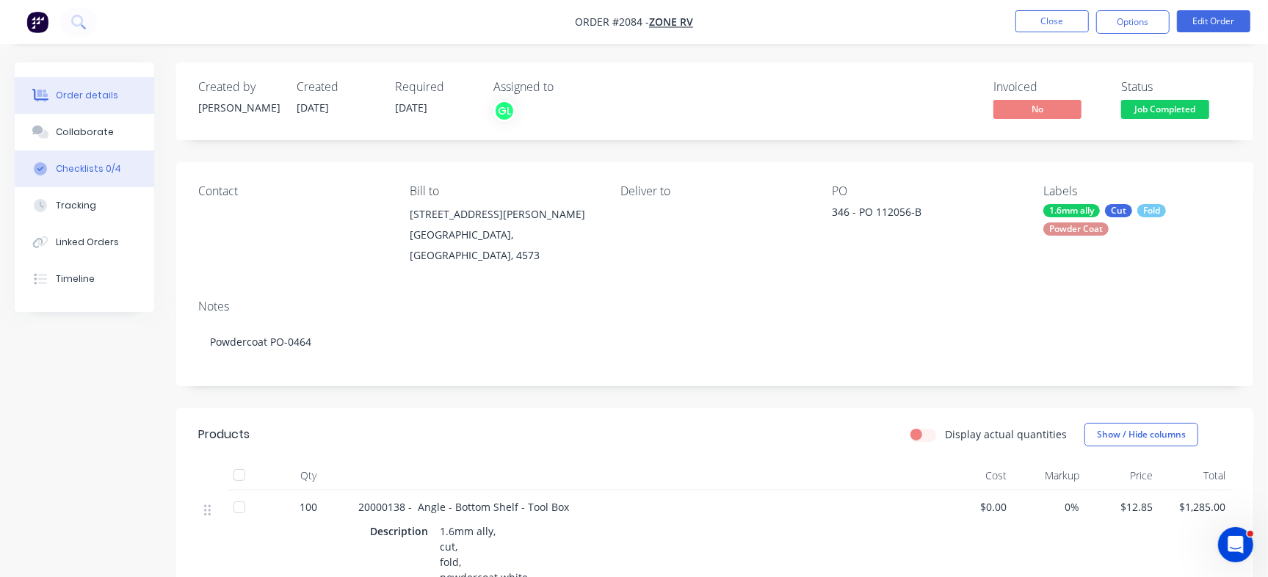
click at [137, 179] on button "Checklists 0/4" at bounding box center [84, 168] width 139 height 37
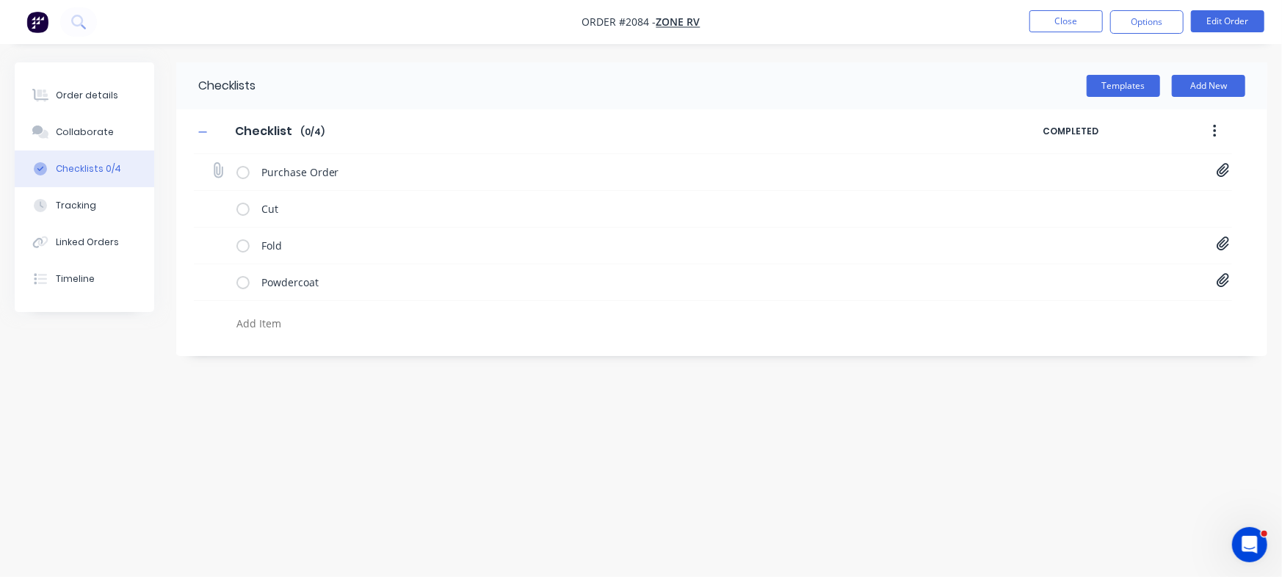
click at [1222, 173] on icon at bounding box center [1222, 171] width 12 height 14
click at [95, 104] on button "Order details" at bounding box center [84, 95] width 139 height 37
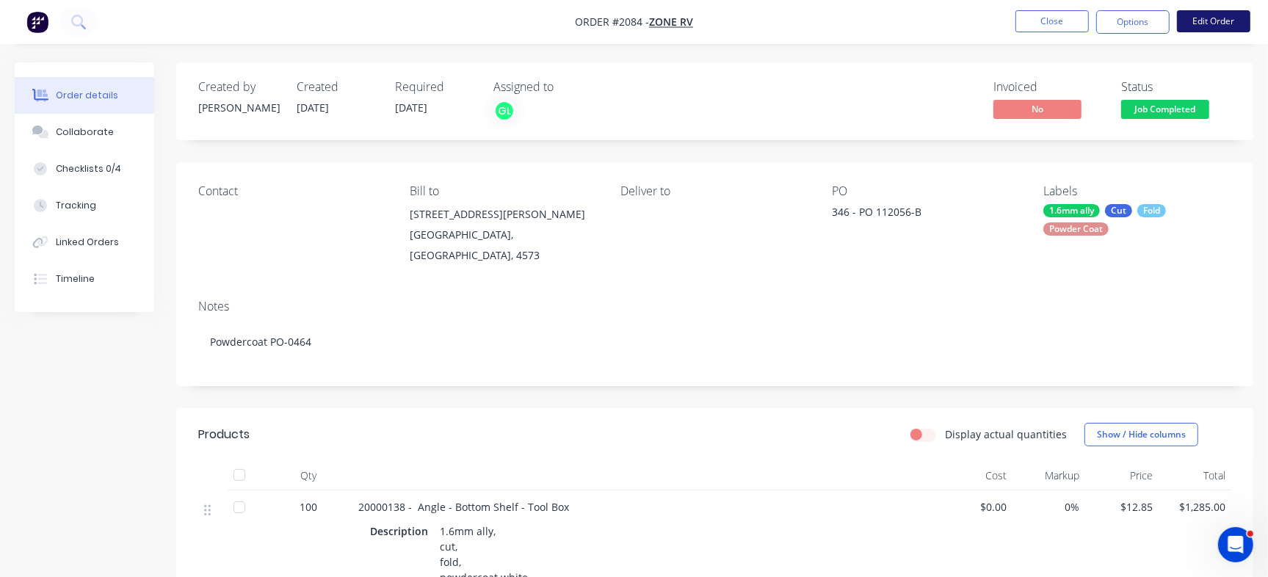
click at [1221, 22] on button "Edit Order" at bounding box center [1213, 21] width 73 height 22
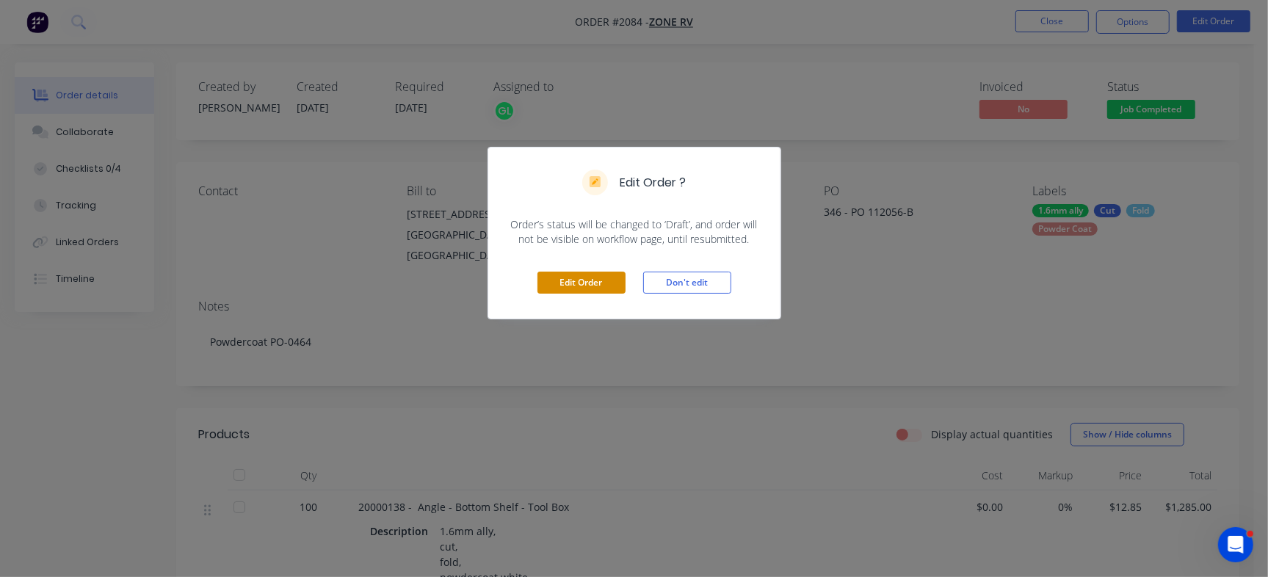
click at [579, 278] on button "Edit Order" at bounding box center [581, 283] width 88 height 22
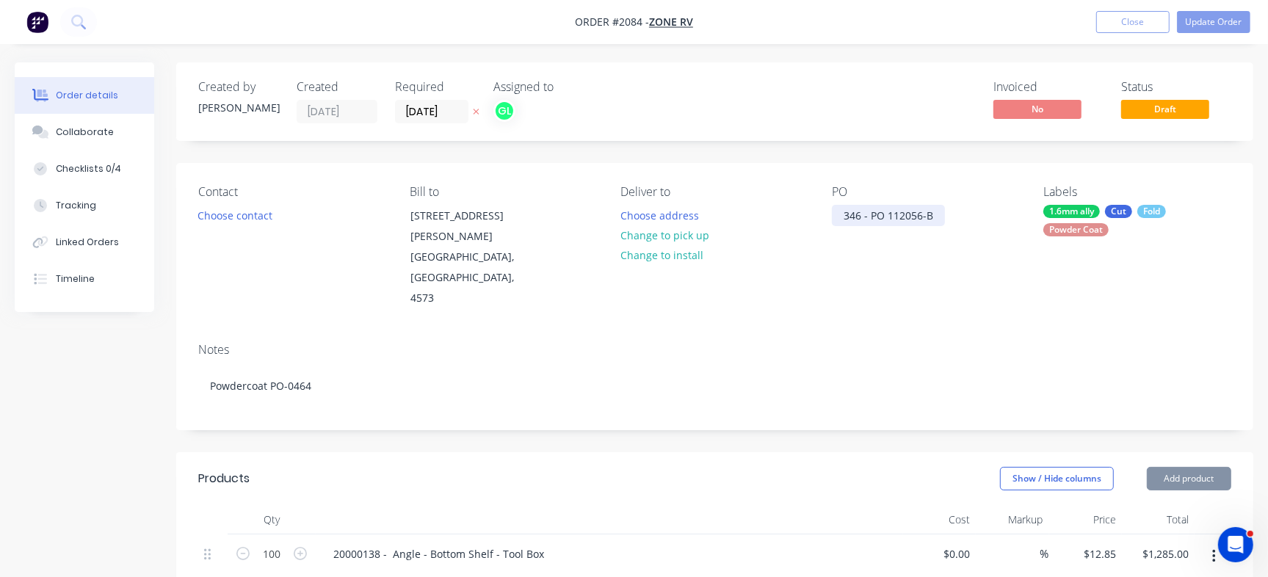
click at [896, 213] on div "346 - PO 112056-B" at bounding box center [888, 215] width 113 height 21
click at [1235, 7] on nav "Order #2084 - Zone RV Add product Close Update Order" at bounding box center [634, 22] width 1268 height 44
click at [1230, 18] on button "Update Order" at bounding box center [1213, 22] width 73 height 22
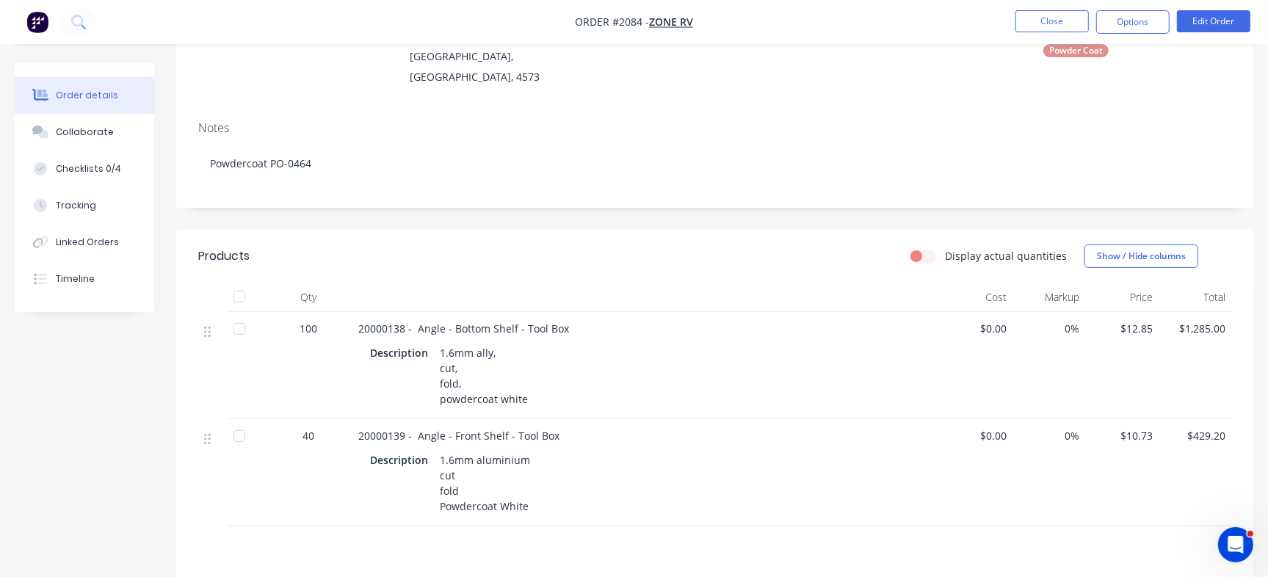
scroll to position [182, 0]
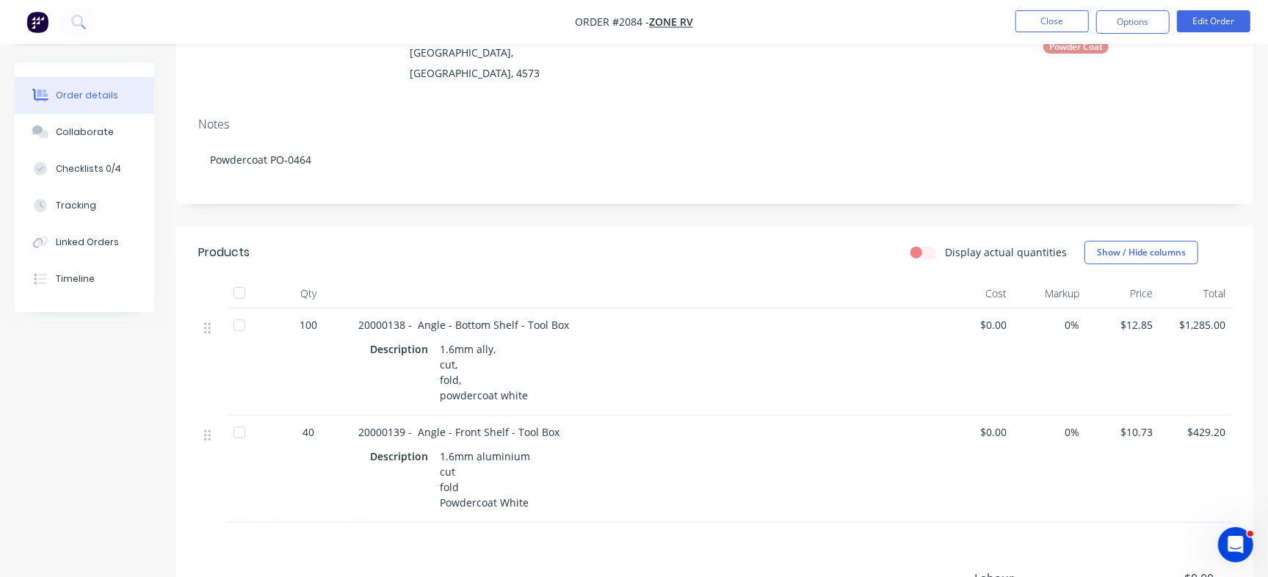
click at [371, 318] on span "20000138 - Angle - Bottom Shelf - Tool Box" at bounding box center [463, 325] width 211 height 14
copy span "20000138"
click at [373, 425] on span "20000139 - Angle - Front Shelf - Tool Box" at bounding box center [458, 432] width 201 height 14
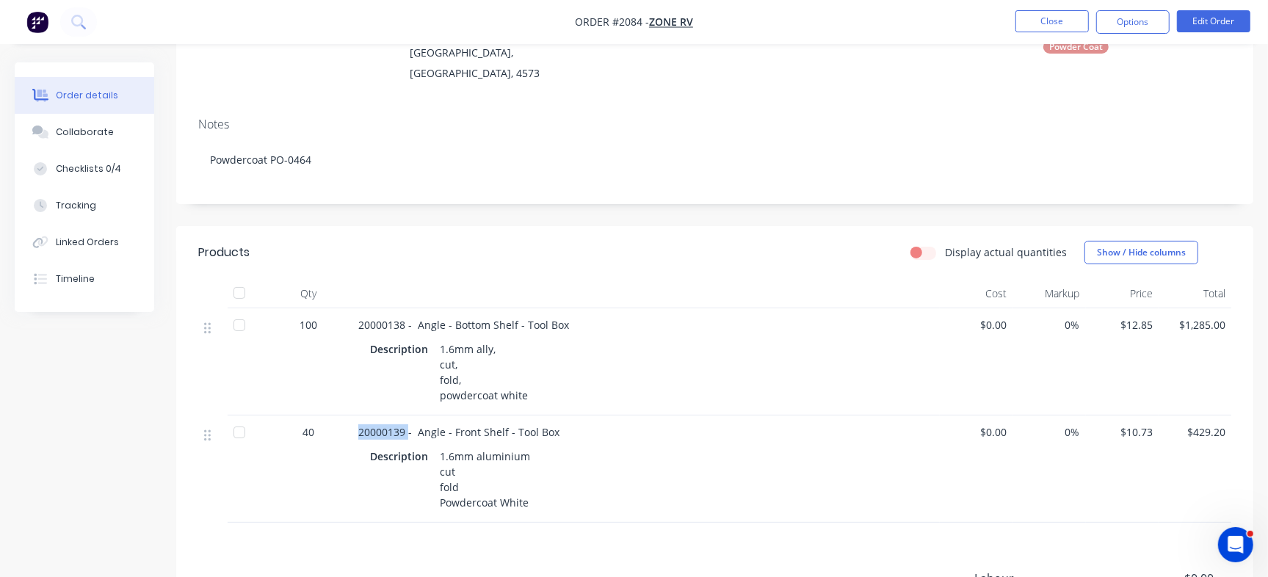
copy span "20000139"
click at [77, 174] on div "Checklists 0/4" at bounding box center [88, 168] width 65 height 13
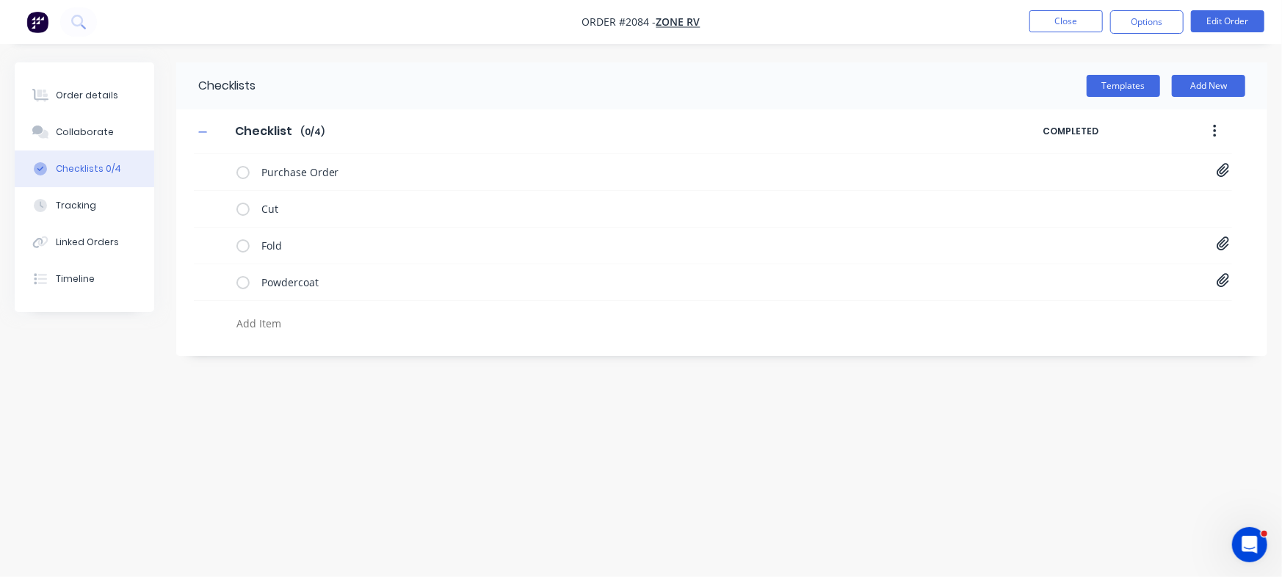
click at [300, 313] on textarea at bounding box center [565, 323] width 668 height 21
paste textarea "INV-2907"
type textarea "INV-2907"
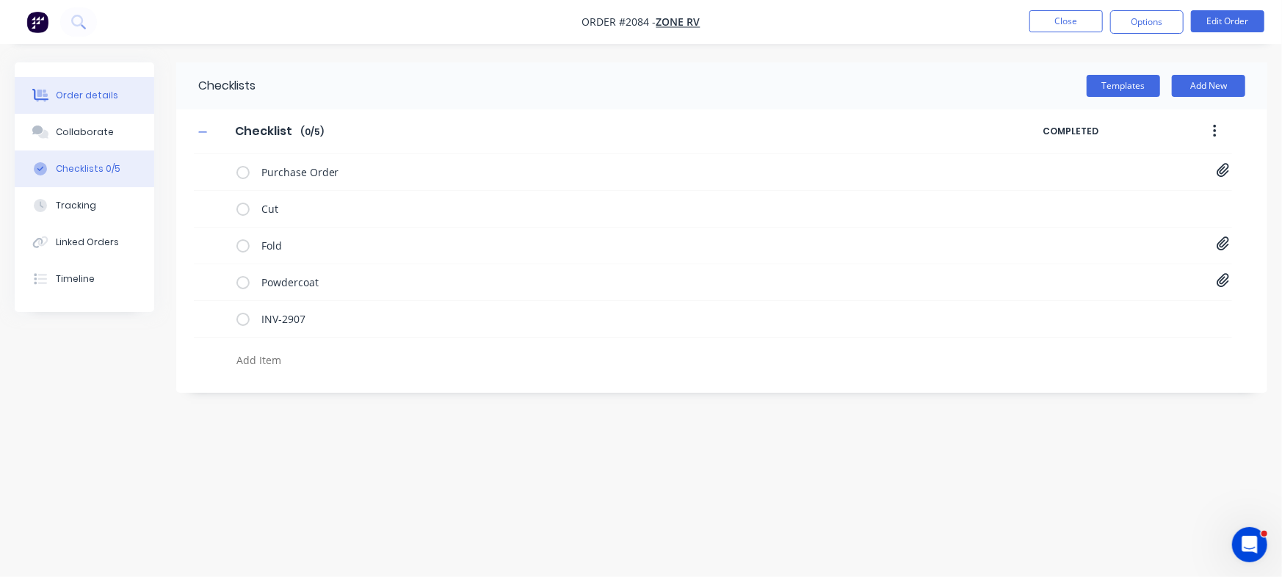
click at [112, 90] on button "Order details" at bounding box center [84, 95] width 139 height 37
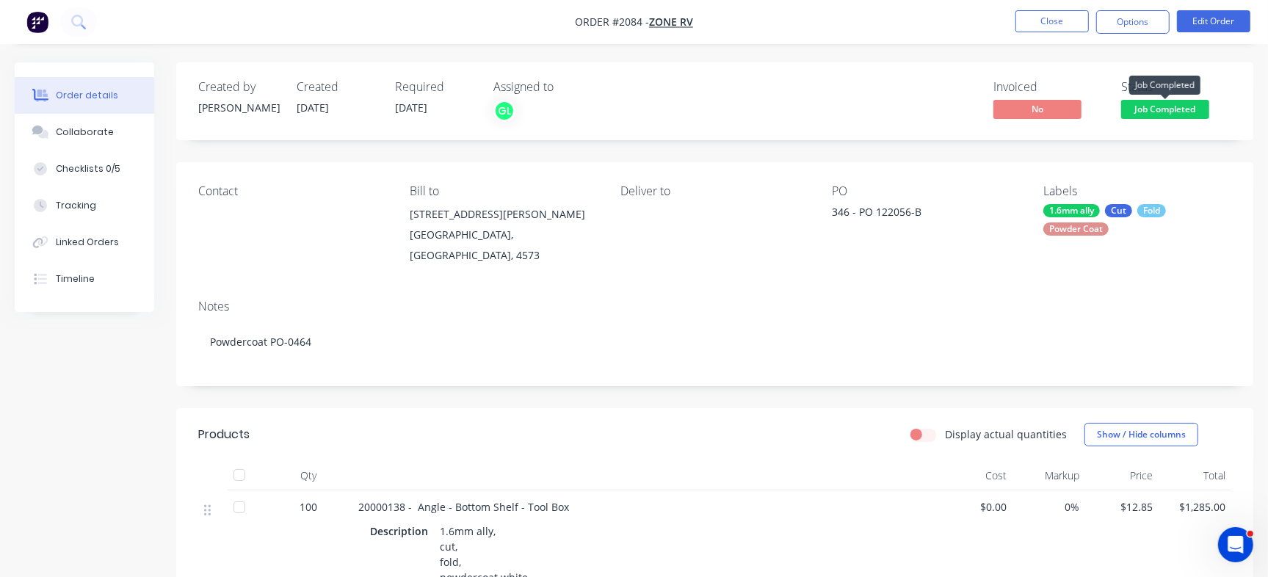
click at [1164, 109] on span "Job Completed" at bounding box center [1165, 109] width 88 height 18
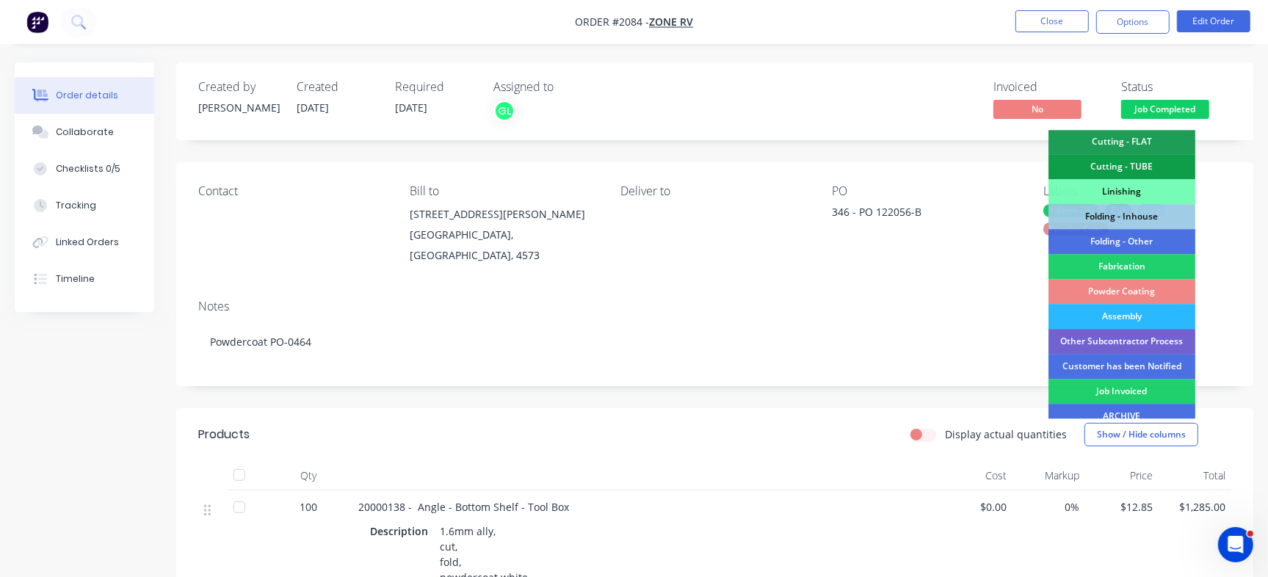
scroll to position [395, 0]
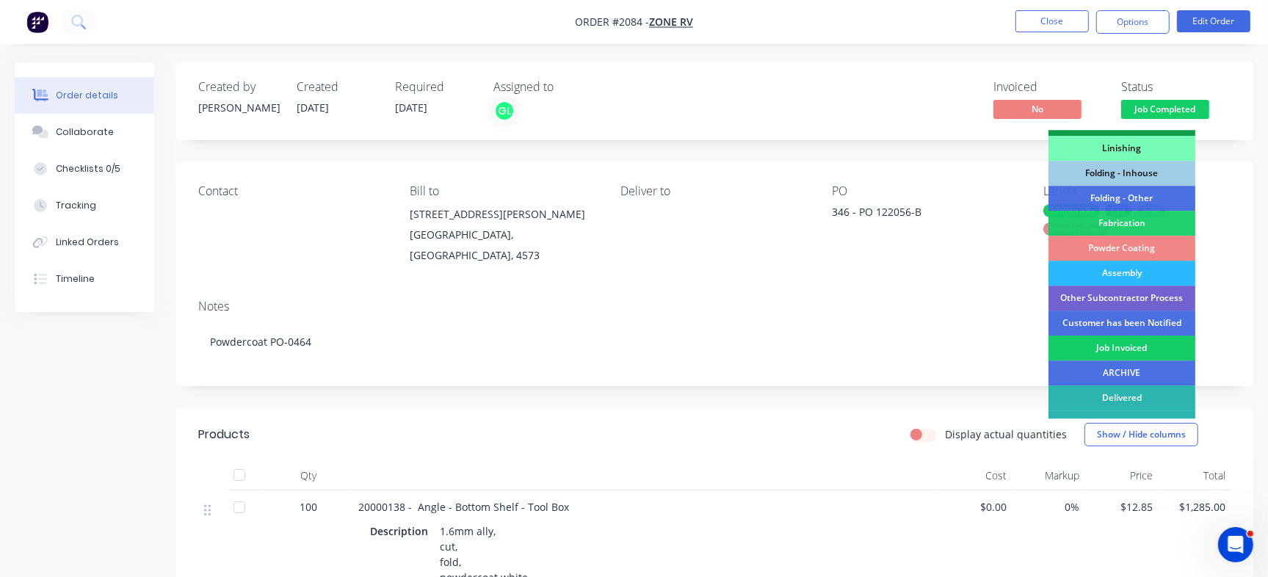
click at [1123, 346] on div "Job Invoiced" at bounding box center [1121, 347] width 147 height 25
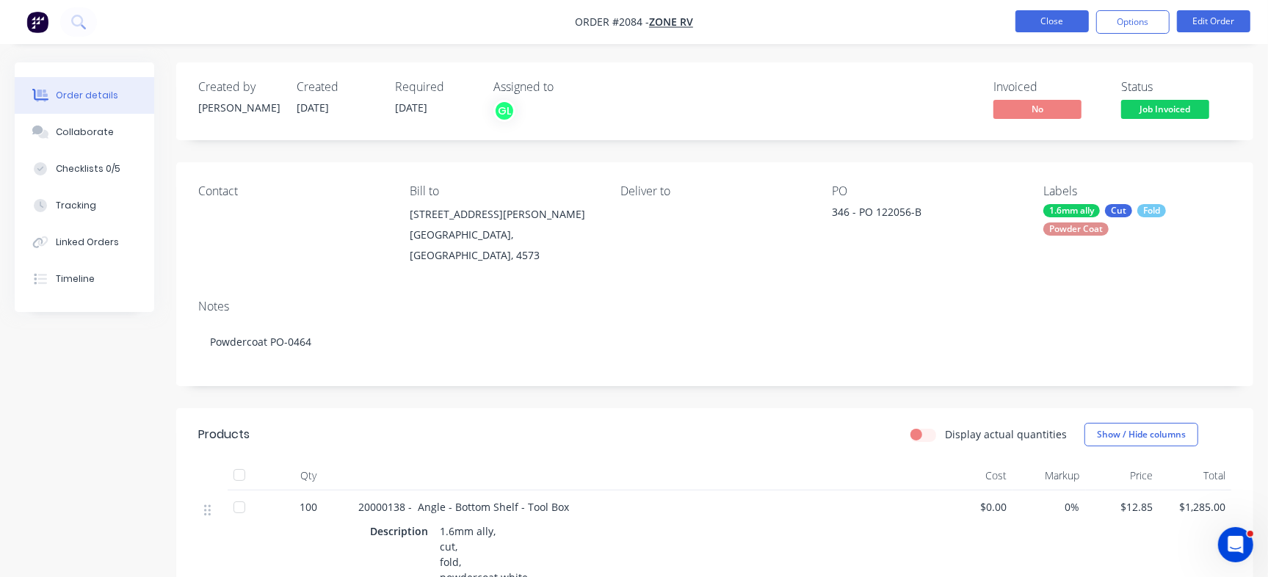
click at [1076, 16] on button "Close" at bounding box center [1051, 21] width 73 height 22
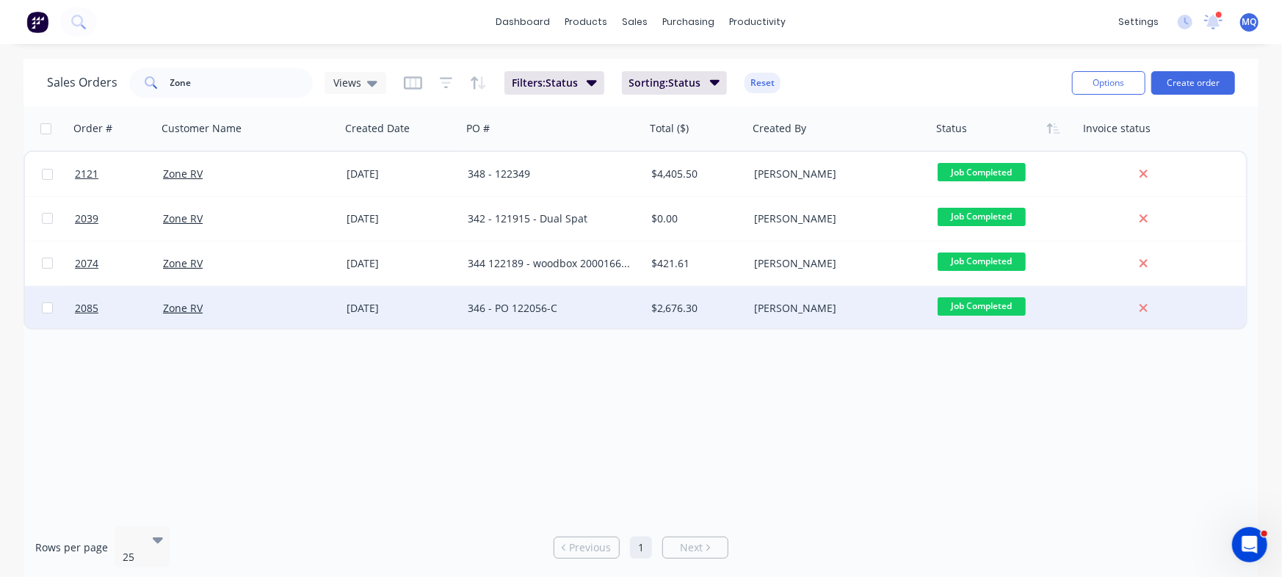
click at [543, 318] on div "346 - PO 122056-C" at bounding box center [554, 308] width 184 height 44
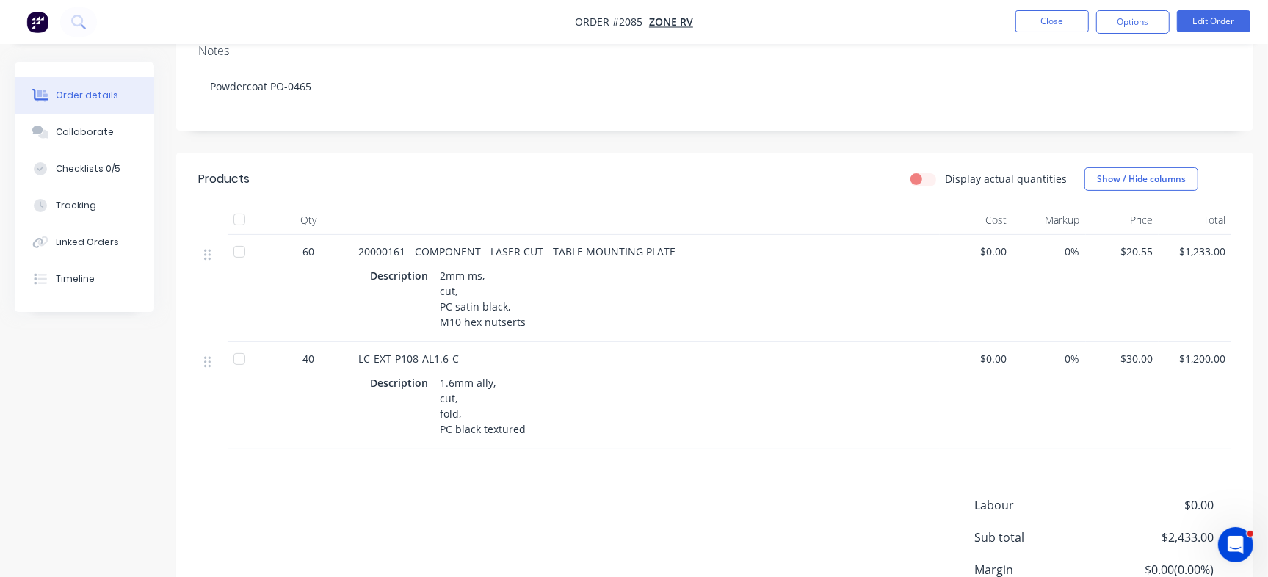
scroll to position [288, 0]
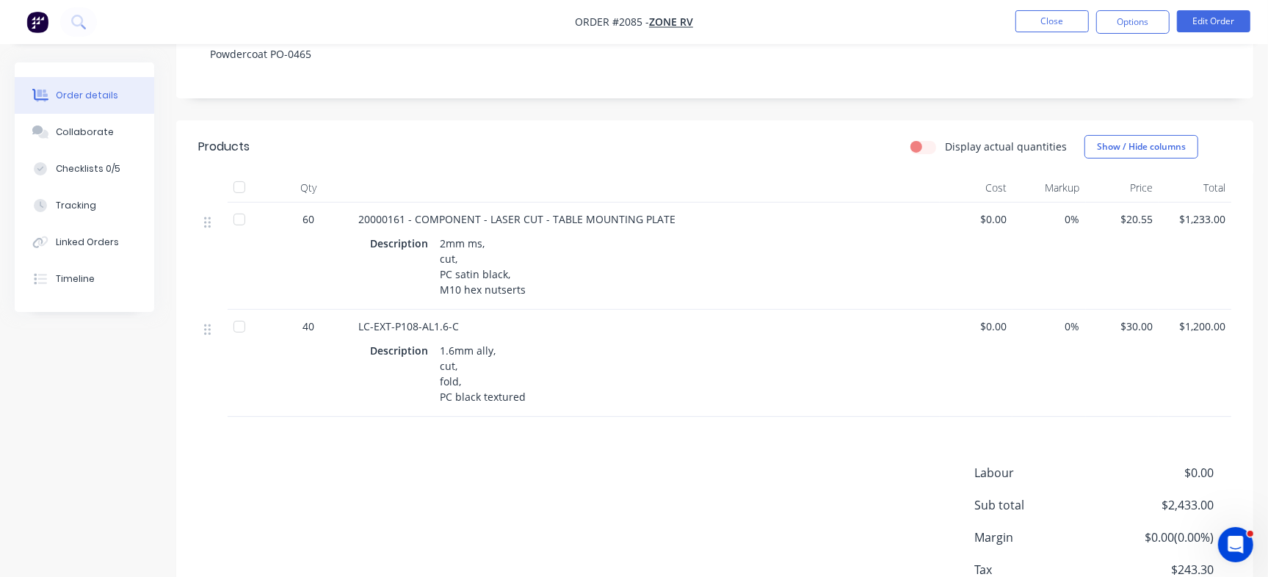
click at [382, 212] on span "20000161 - COMPONENT - LASER CUT - TABLE MOUNTING PLATE" at bounding box center [516, 219] width 317 height 14
copy span "20000161"
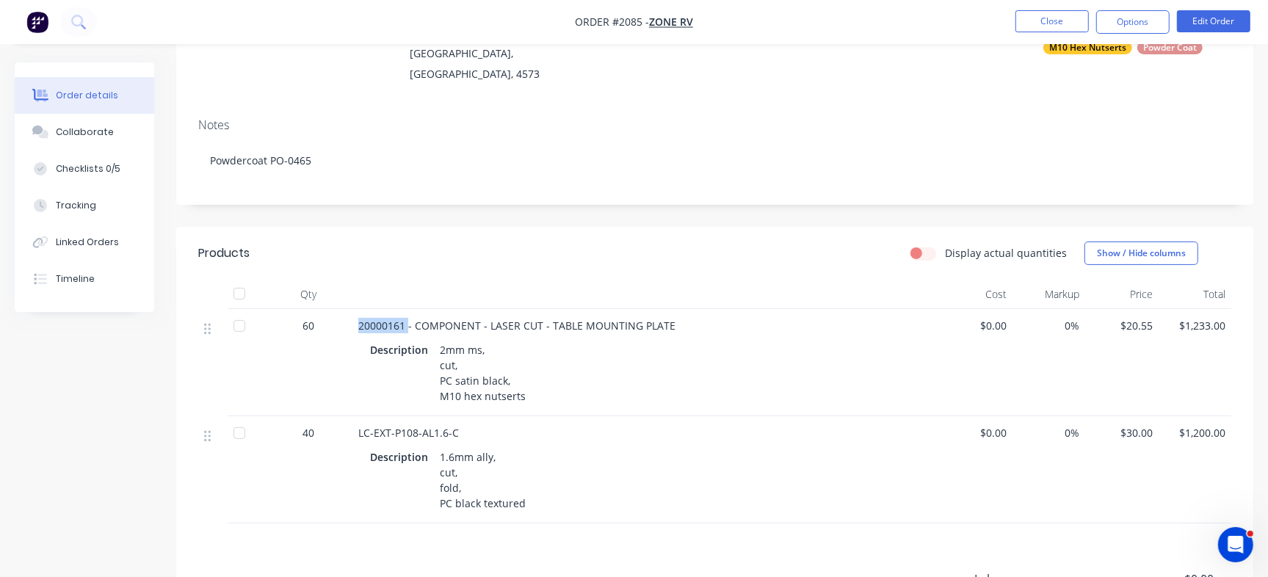
scroll to position [261, 0]
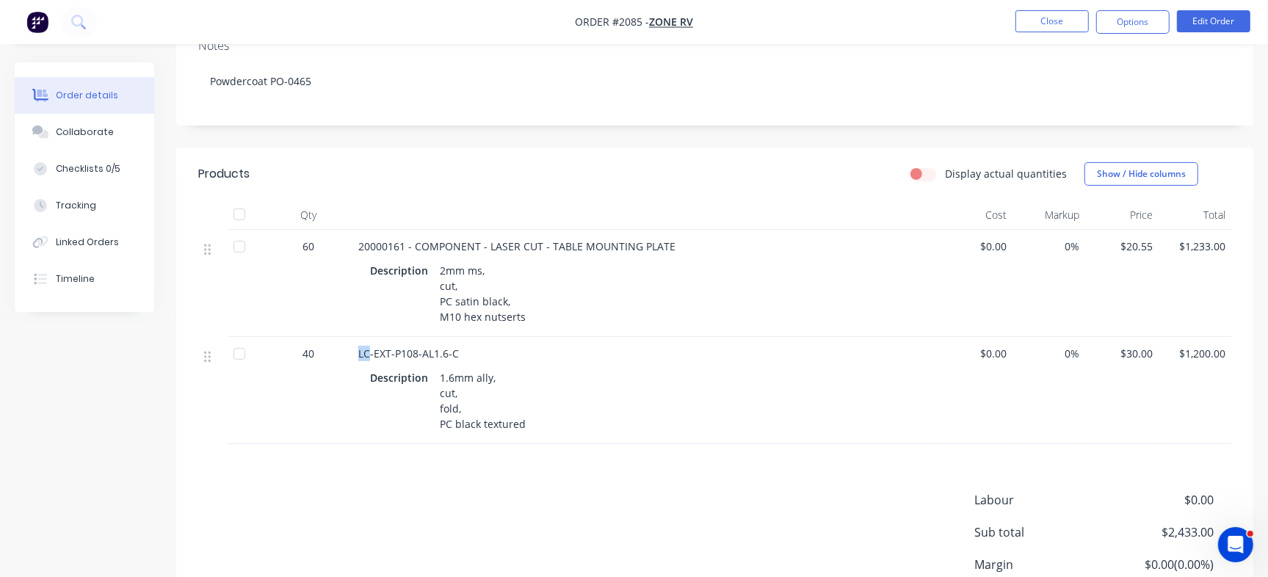
click at [368, 337] on div "LC-EXT-P108-AL1.6-C Description 1.6mm ally, cut, fold, PC black textured" at bounding box center [645, 390] width 587 height 107
click at [366, 346] on span "LC-EXT-P108-AL1.6-C" at bounding box center [408, 353] width 101 height 14
drag, startPoint x: 360, startPoint y: 341, endPoint x: 460, endPoint y: 335, distance: 100.8
click at [460, 346] on div "LC-EXT-P108-AL1.6-C" at bounding box center [646, 353] width 576 height 15
click at [108, 175] on button "Checklists 0/5" at bounding box center [84, 168] width 139 height 37
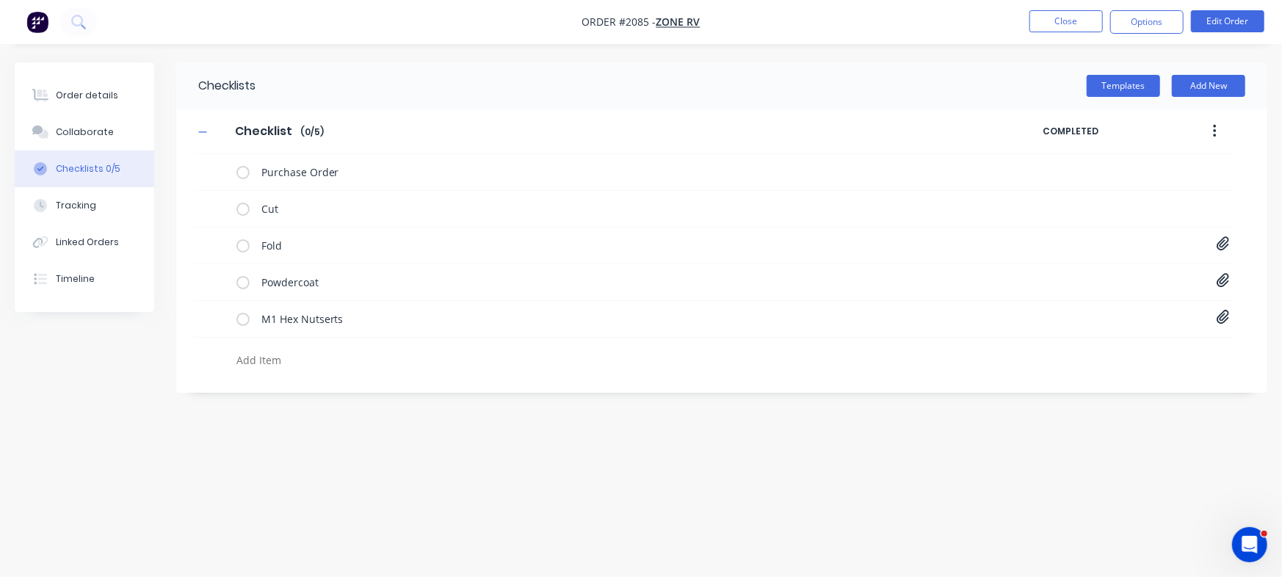
click at [305, 359] on textarea at bounding box center [565, 359] width 668 height 21
paste textarea "INV-2907"
type textarea "INV-2907"
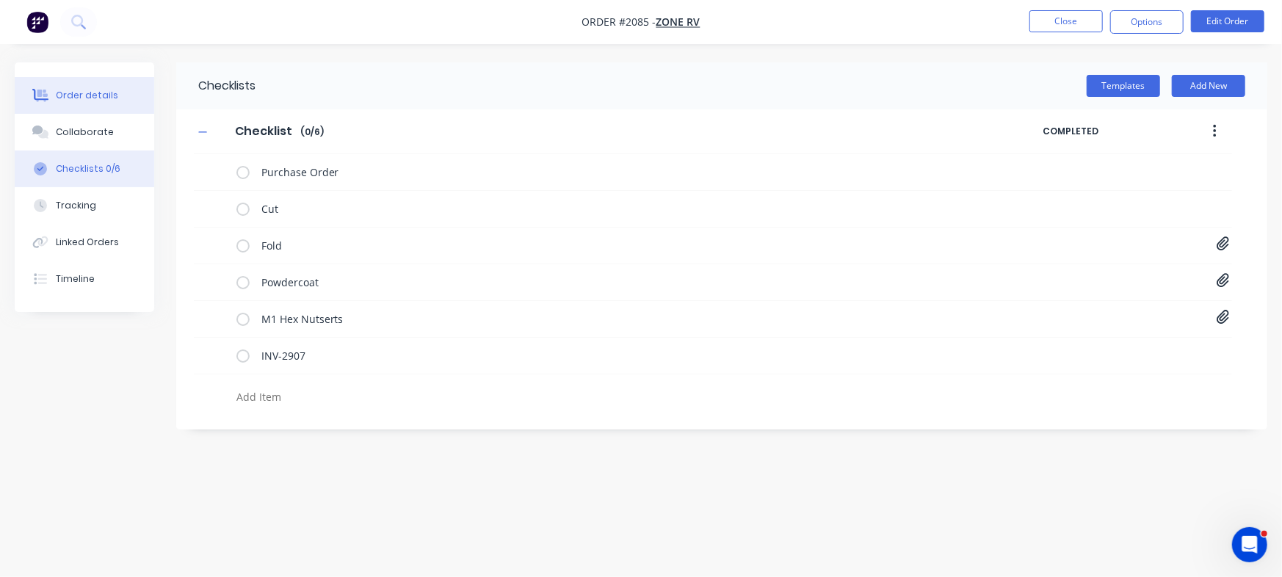
drag, startPoint x: 92, startPoint y: 92, endPoint x: 137, endPoint y: 110, distance: 48.8
click at [92, 93] on div "Order details" at bounding box center [87, 95] width 62 height 13
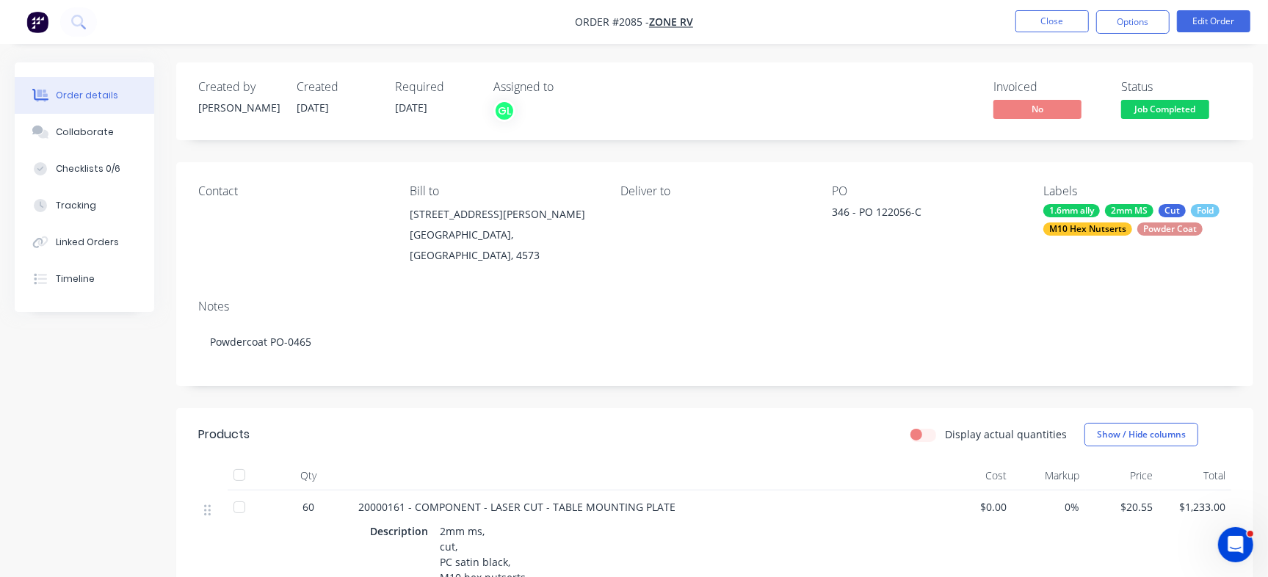
click at [885, 205] on div "346 - PO 122056-C" at bounding box center [924, 214] width 184 height 21
copy div "122056"
click at [1139, 104] on span "Job Completed" at bounding box center [1165, 109] width 88 height 18
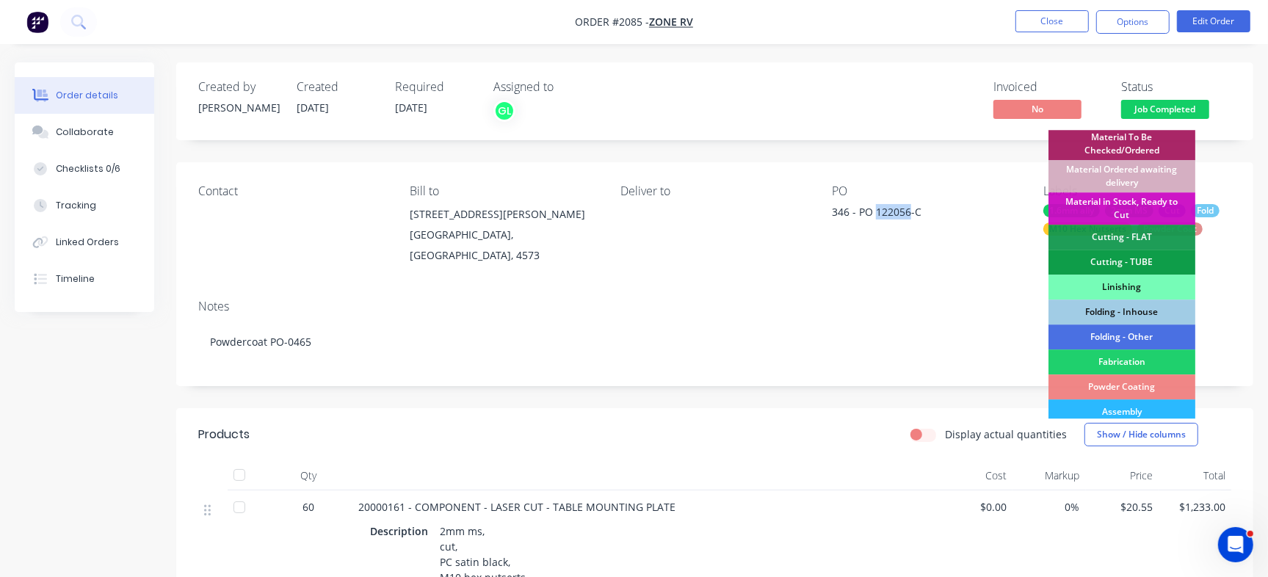
scroll to position [367, 0]
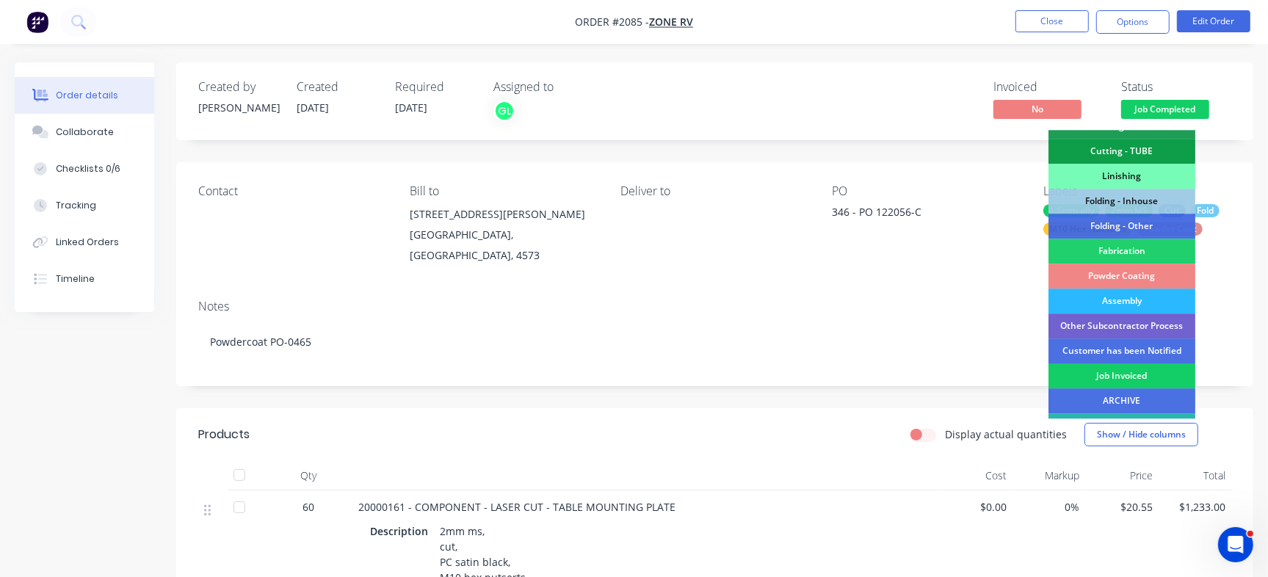
click at [1157, 375] on div "Job Invoiced" at bounding box center [1121, 375] width 147 height 25
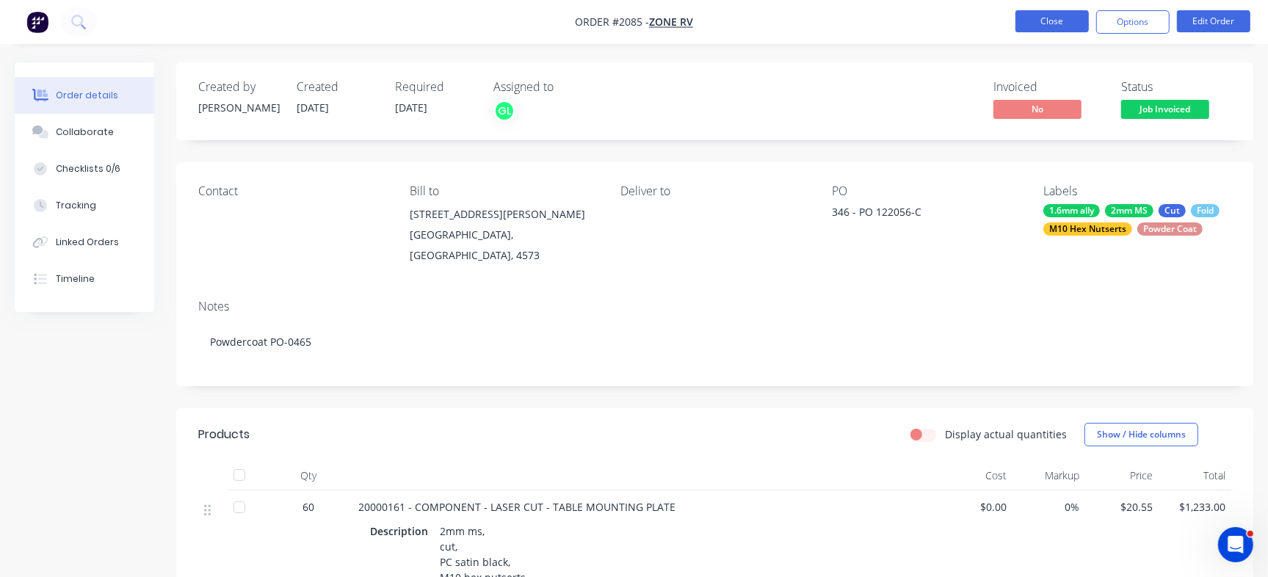
click at [1059, 22] on button "Close" at bounding box center [1051, 21] width 73 height 22
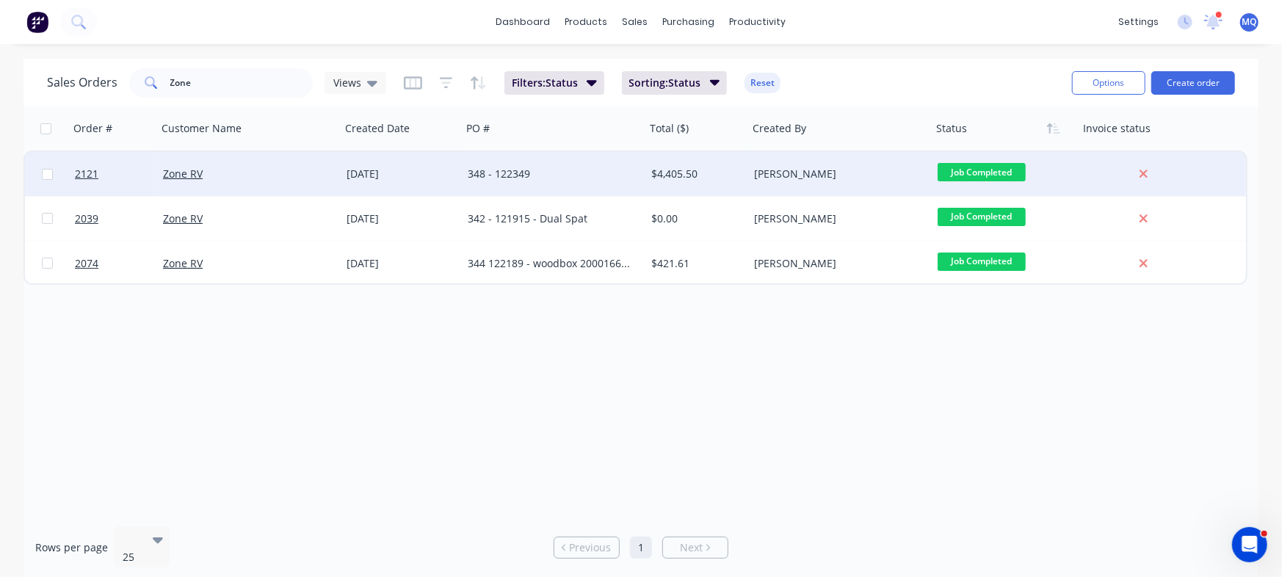
click at [573, 181] on div "348 - 122349" at bounding box center [554, 174] width 184 height 44
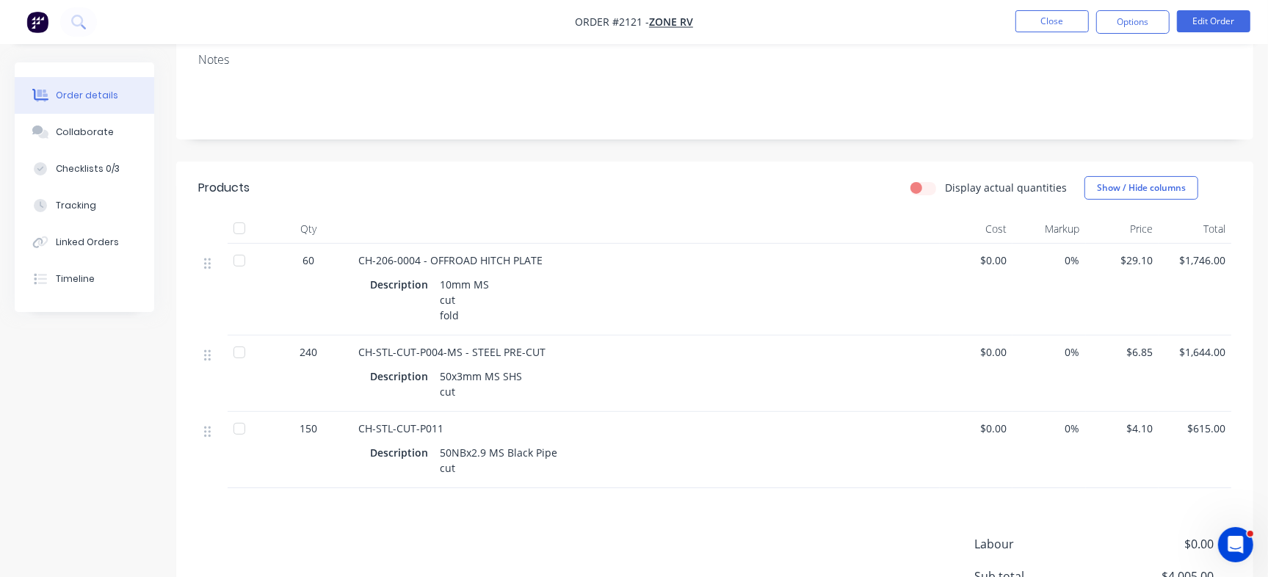
scroll to position [248, 0]
click at [110, 164] on div "Checklists 0/3" at bounding box center [88, 168] width 64 height 13
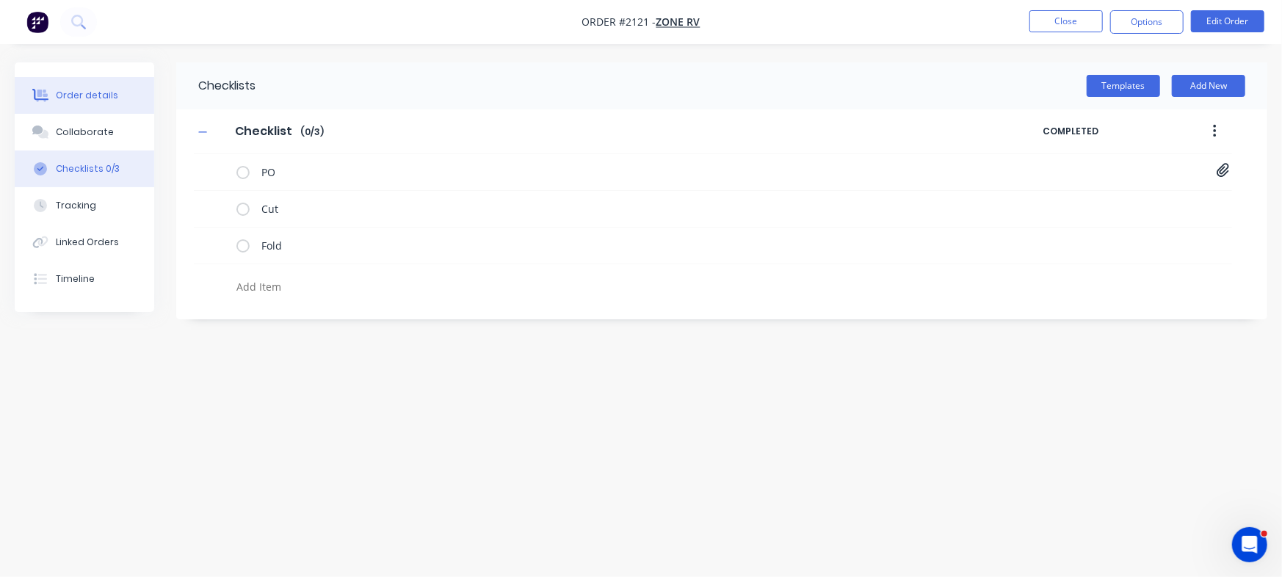
click at [64, 91] on div "Order details" at bounding box center [87, 95] width 62 height 13
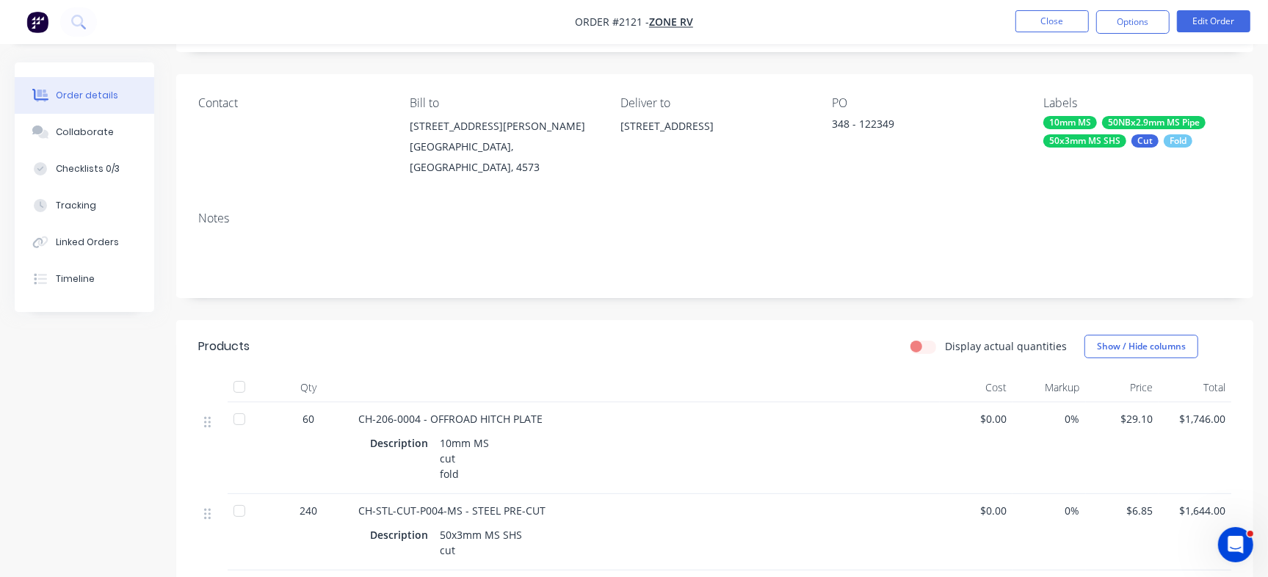
scroll to position [26, 0]
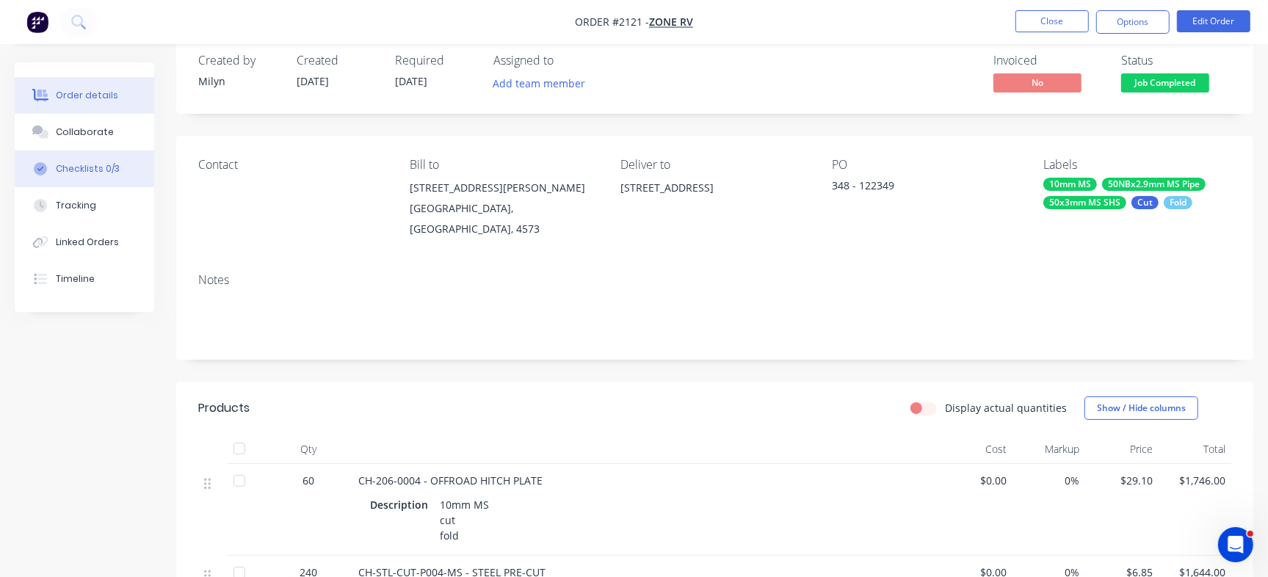
click at [90, 164] on div "Checklists 0/3" at bounding box center [88, 168] width 64 height 13
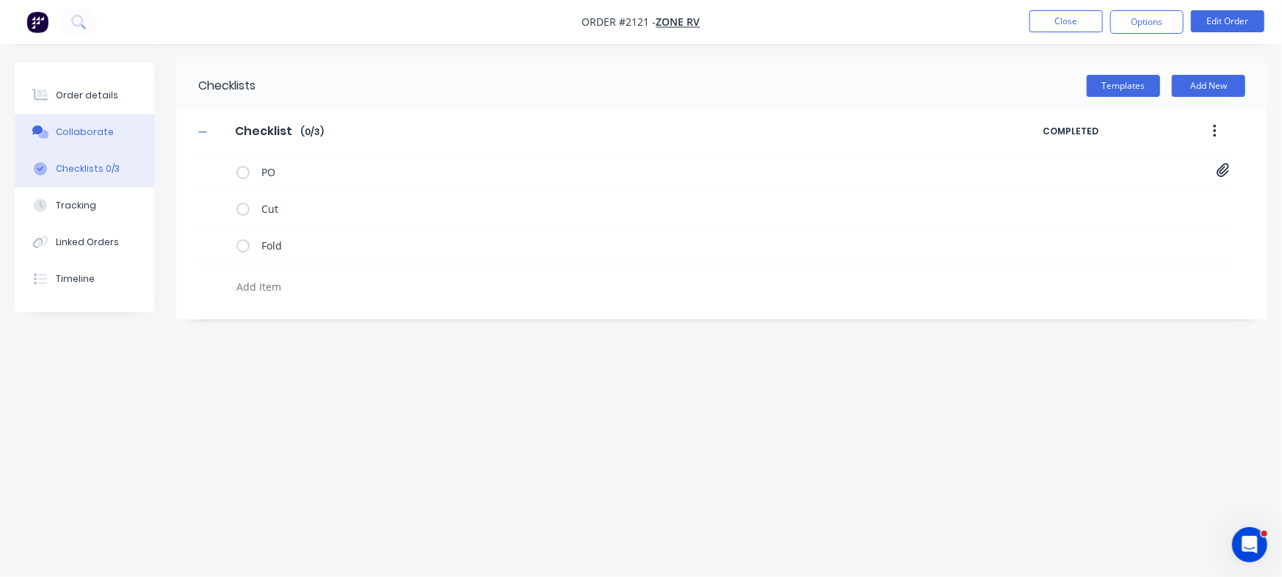
click at [109, 137] on button "Collaborate" at bounding box center [84, 132] width 139 height 37
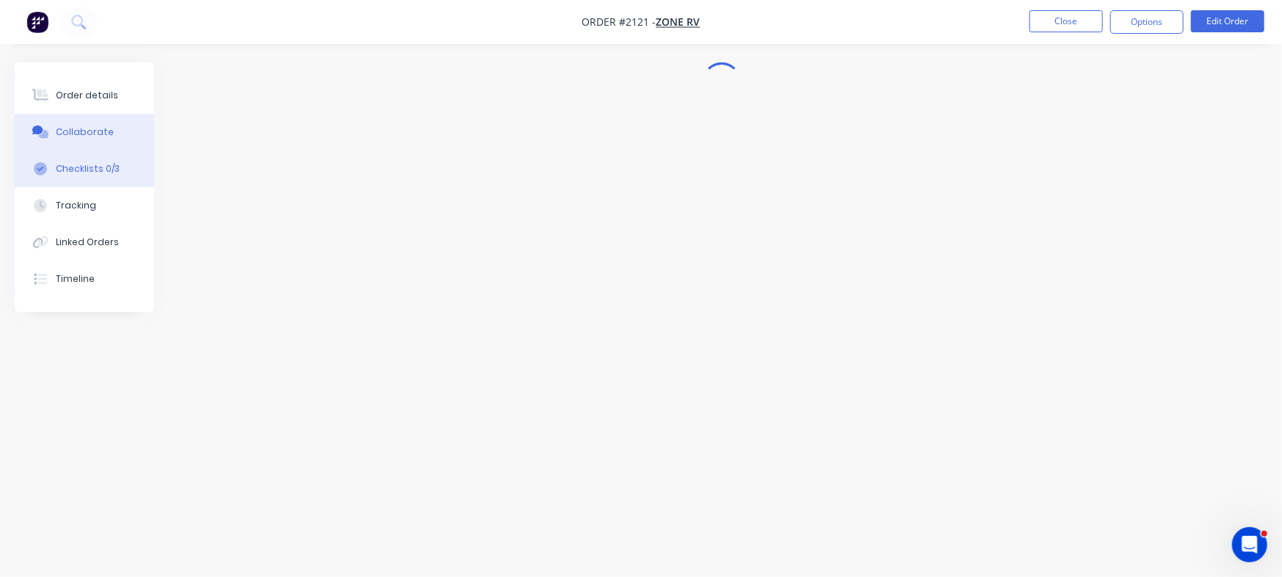
click at [103, 167] on div "Checklists 0/3" at bounding box center [88, 168] width 64 height 13
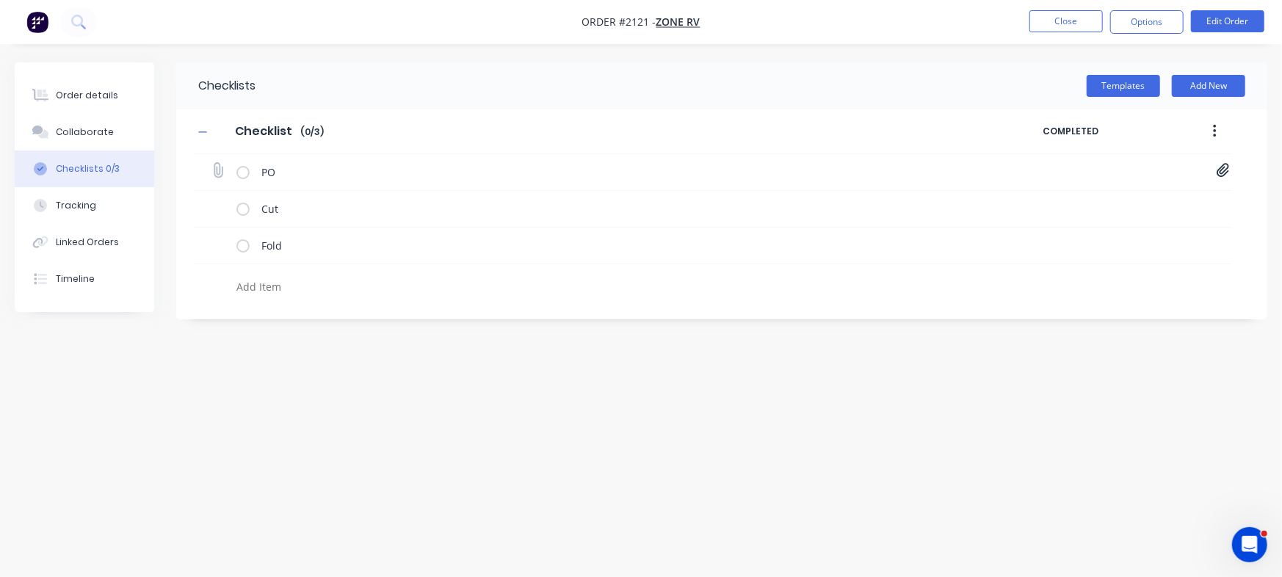
click at [1225, 164] on icon at bounding box center [1222, 171] width 12 height 14
click at [1064, 208] on link "PO-122349.pdf" at bounding box center [1104, 202] width 171 height 15
click at [62, 87] on button "Order details" at bounding box center [84, 95] width 139 height 37
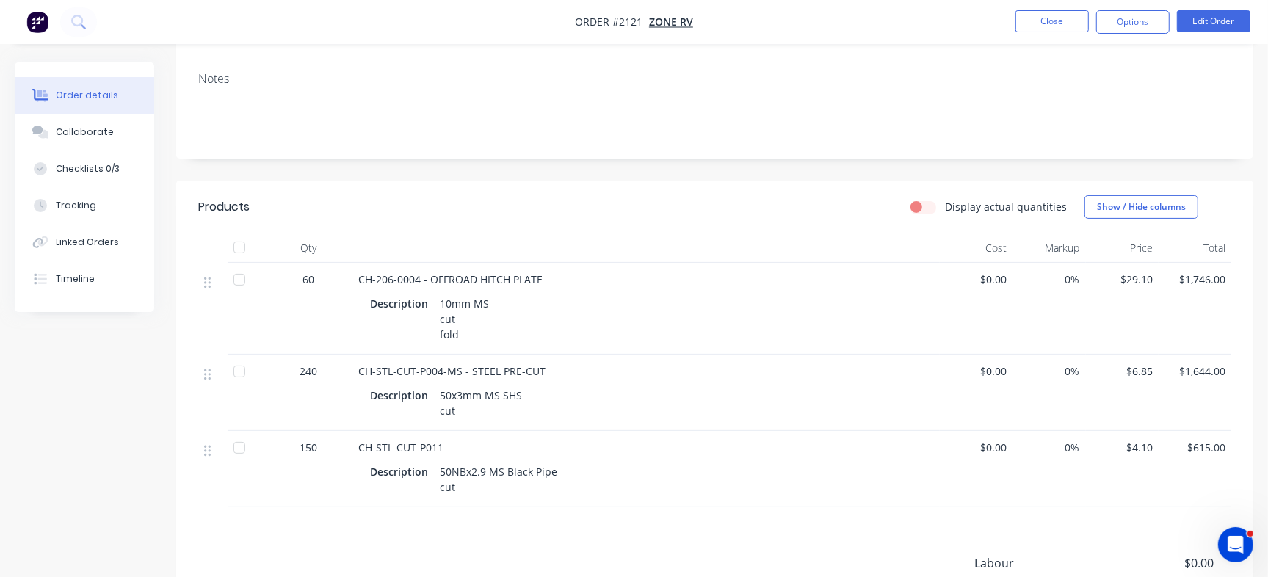
scroll to position [231, 0]
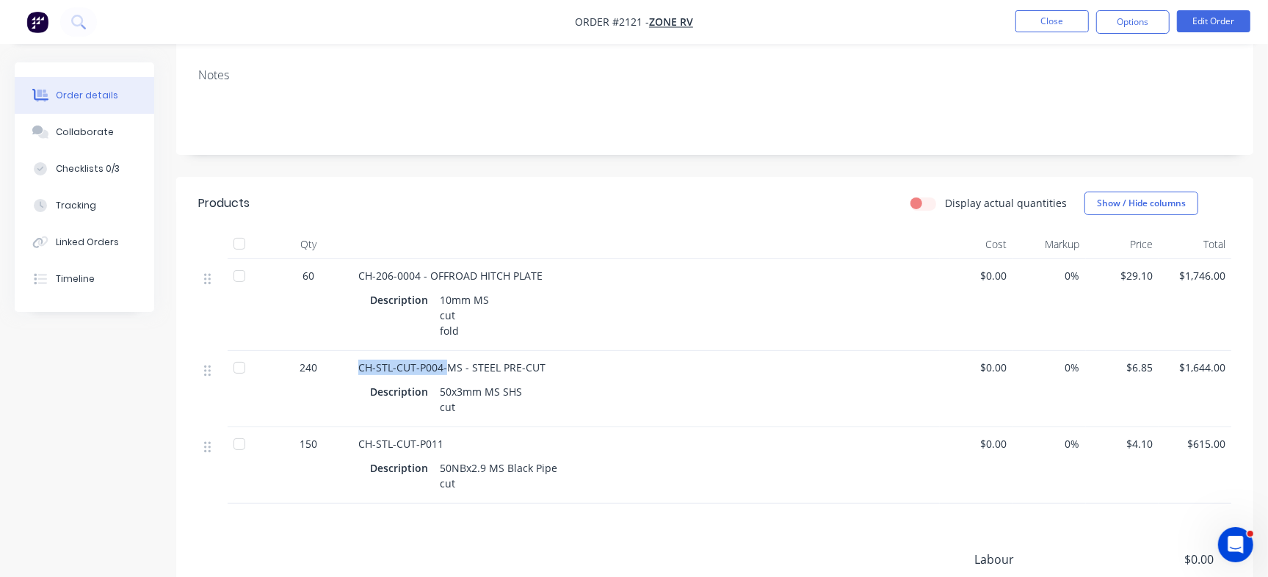
drag, startPoint x: 358, startPoint y: 351, endPoint x: 443, endPoint y: 352, distance: 85.9
click at [443, 360] on span "CH-STL-CUT-P004-MS - STEEL PRE-CUT" at bounding box center [451, 367] width 187 height 14
copy span "CH-STL-CUT-P004-"
click at [133, 168] on button "Checklists 0/3" at bounding box center [84, 168] width 139 height 37
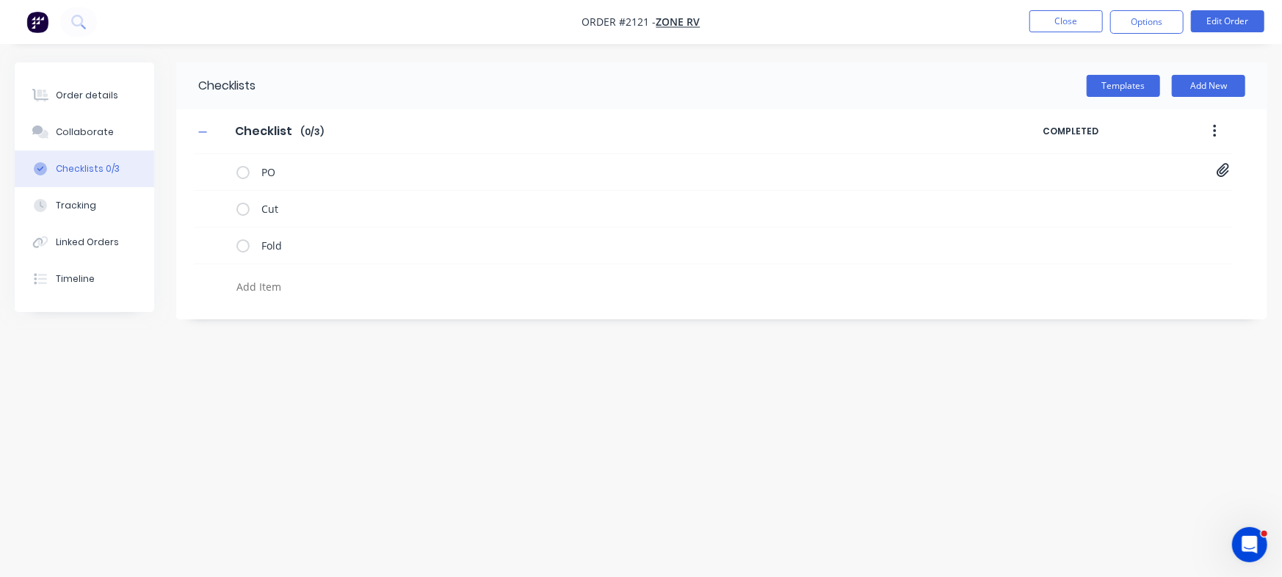
drag, startPoint x: 318, startPoint y: 298, endPoint x: 334, endPoint y: 286, distance: 20.4
click at [319, 296] on div at bounding box center [565, 289] width 668 height 26
click at [334, 285] on textarea at bounding box center [565, 286] width 668 height 21
paste textarea "INV-2908"
type textarea "INV-2908"
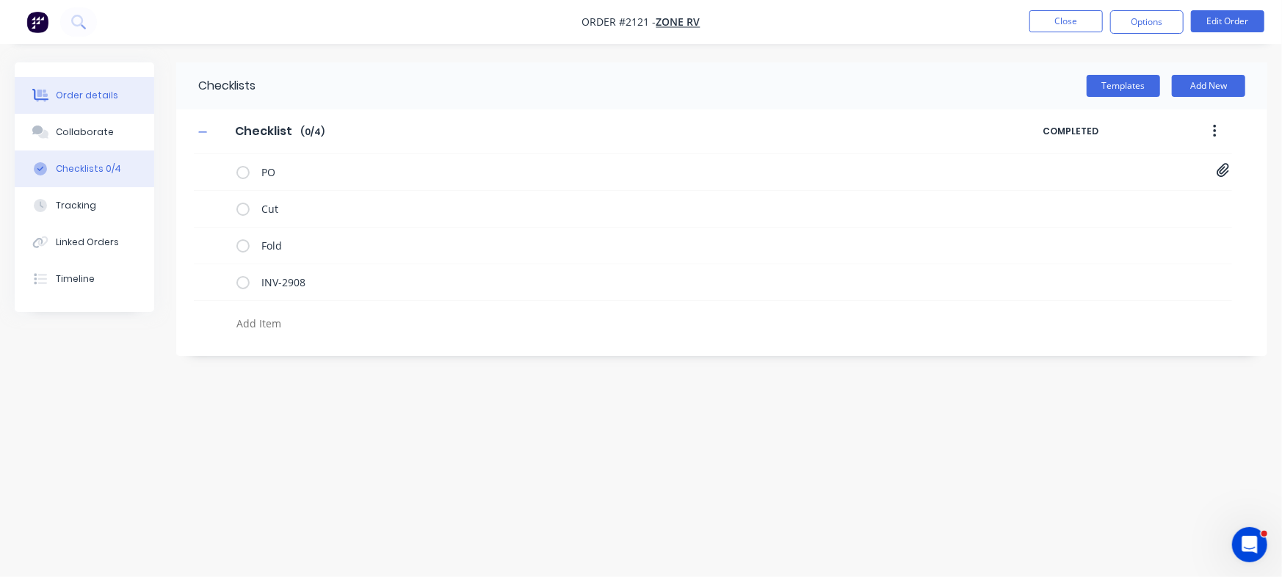
click at [115, 106] on button "Order details" at bounding box center [84, 95] width 139 height 37
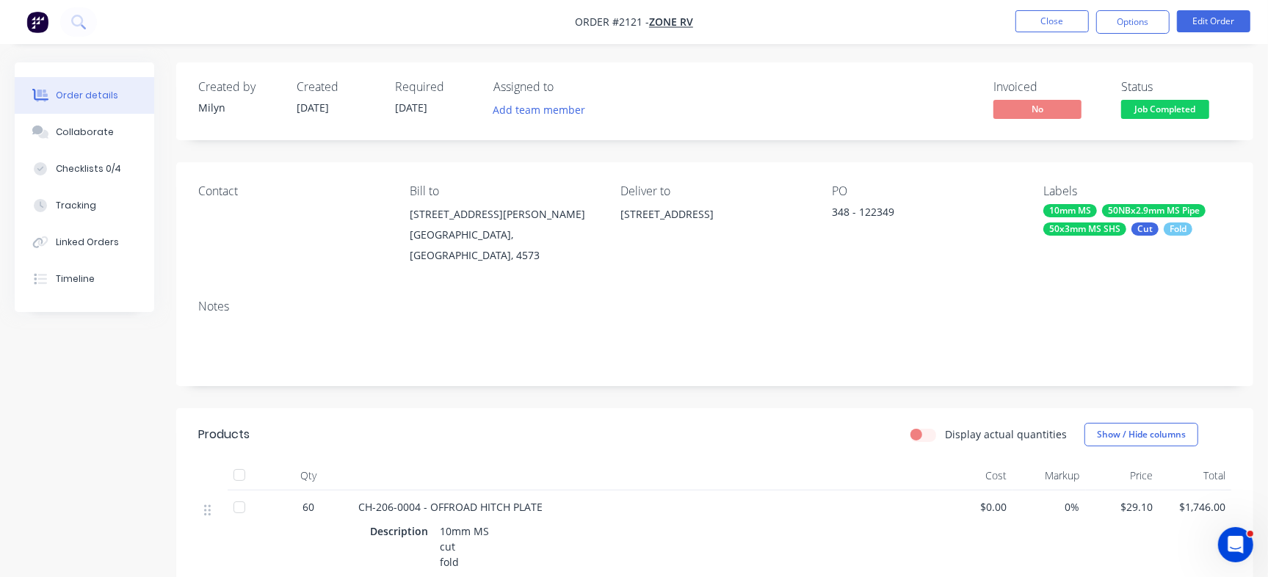
click at [867, 215] on div "348 - 122349" at bounding box center [924, 214] width 184 height 21
copy div "122349"
click at [1169, 104] on span "Job Completed" at bounding box center [1165, 109] width 88 height 18
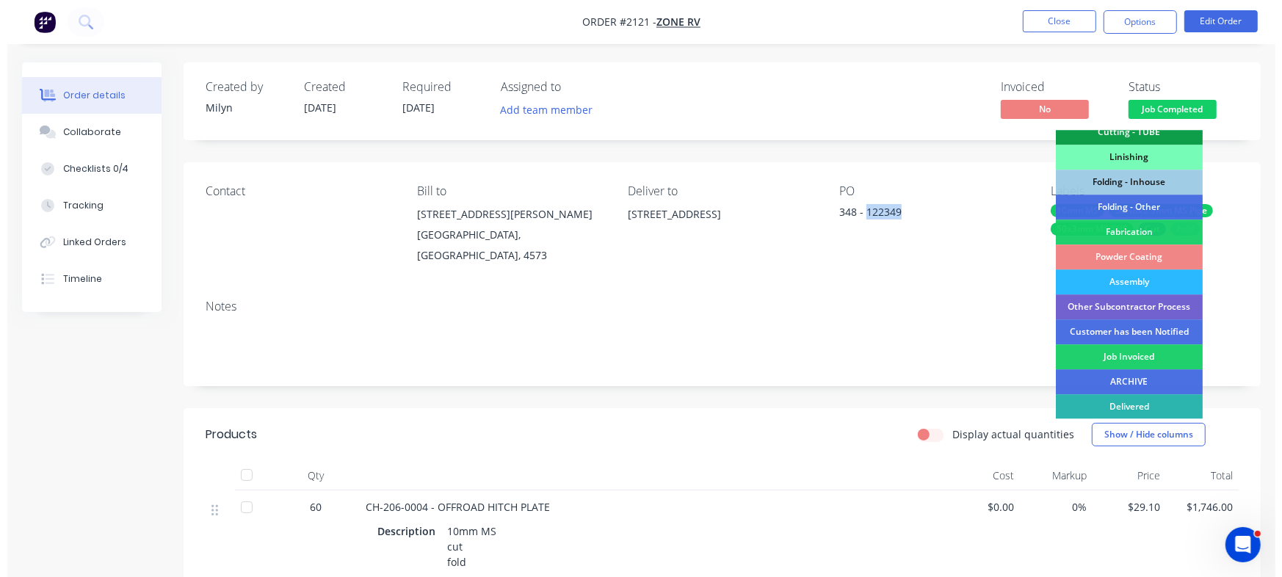
scroll to position [411, 0]
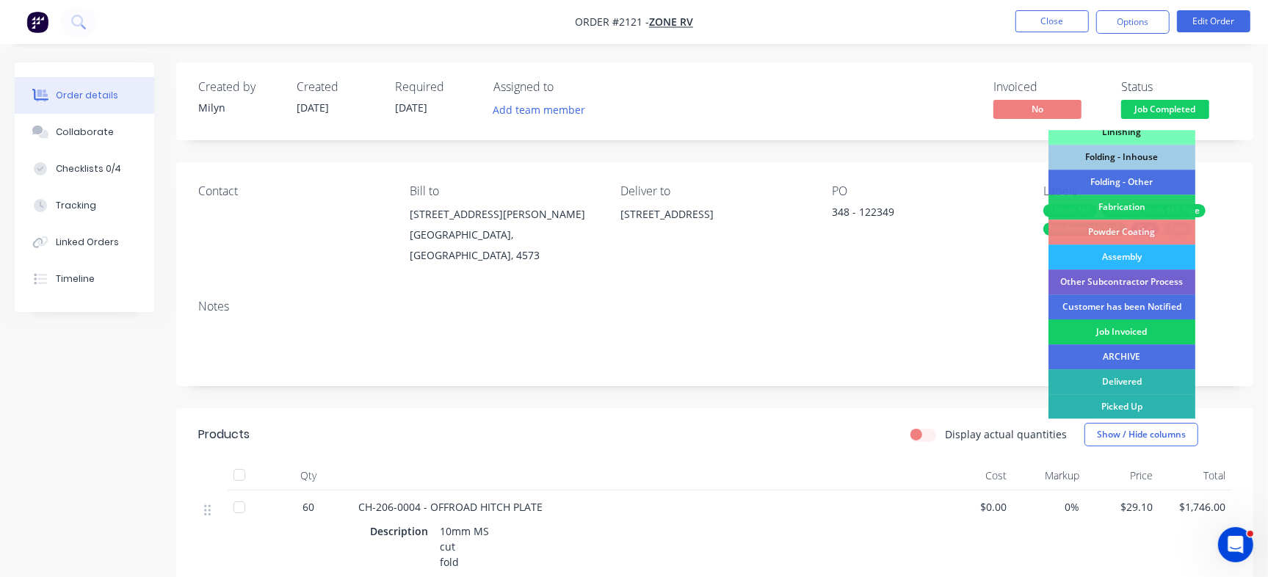
click at [1173, 328] on div "Job Invoiced" at bounding box center [1121, 331] width 147 height 25
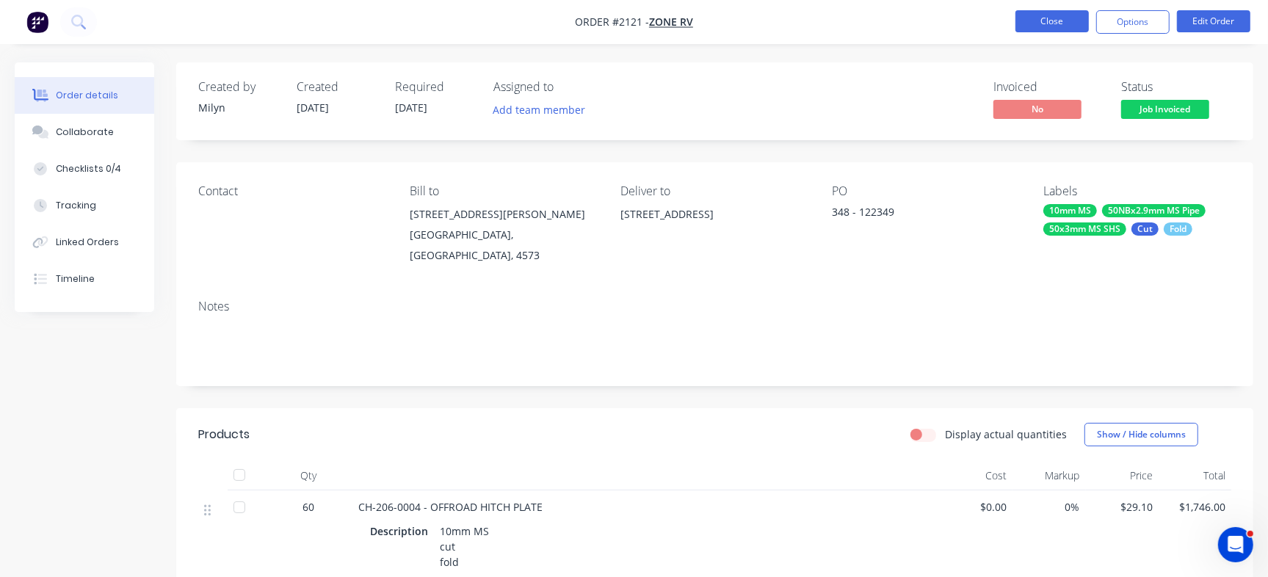
click at [1048, 19] on button "Close" at bounding box center [1051, 21] width 73 height 22
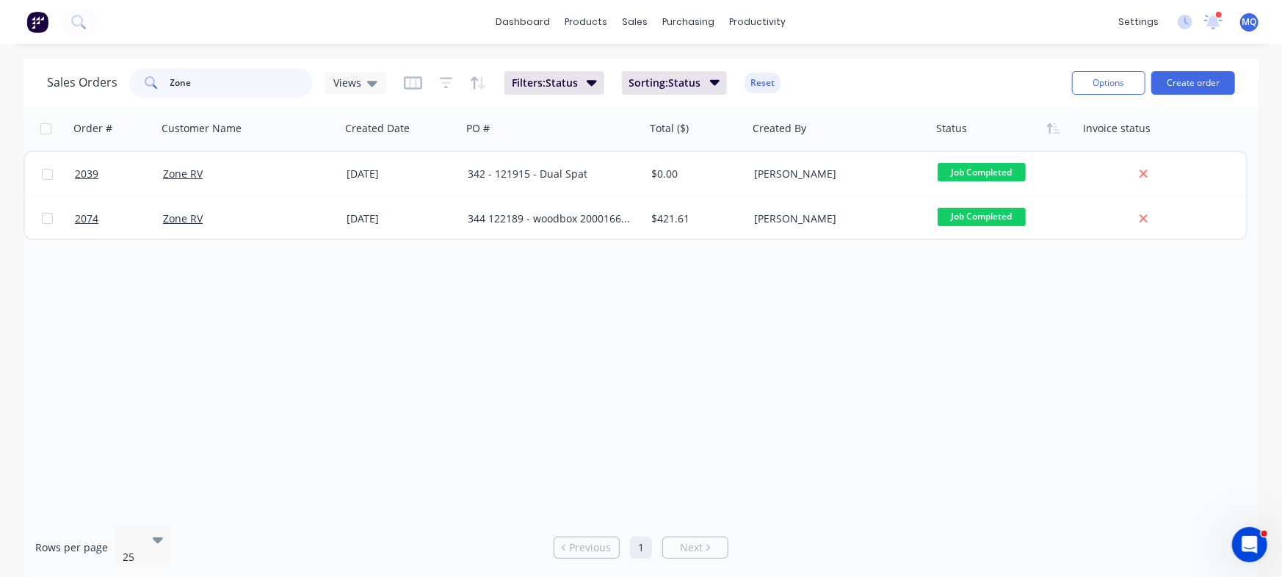
click at [231, 95] on input "Zone" at bounding box center [241, 82] width 143 height 29
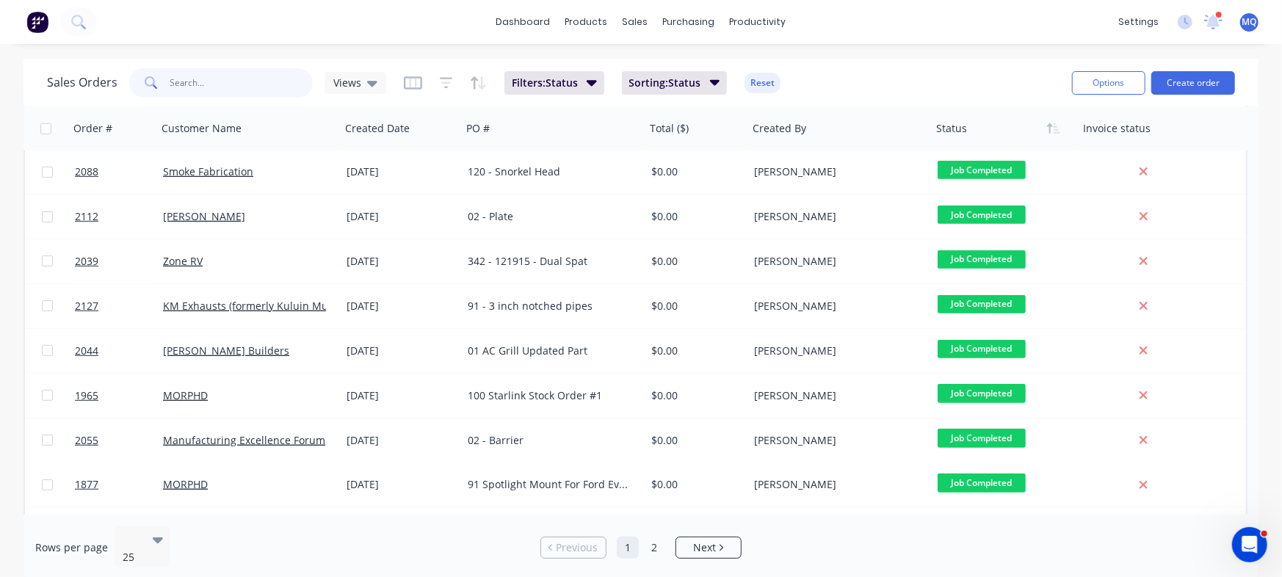
scroll to position [533, 0]
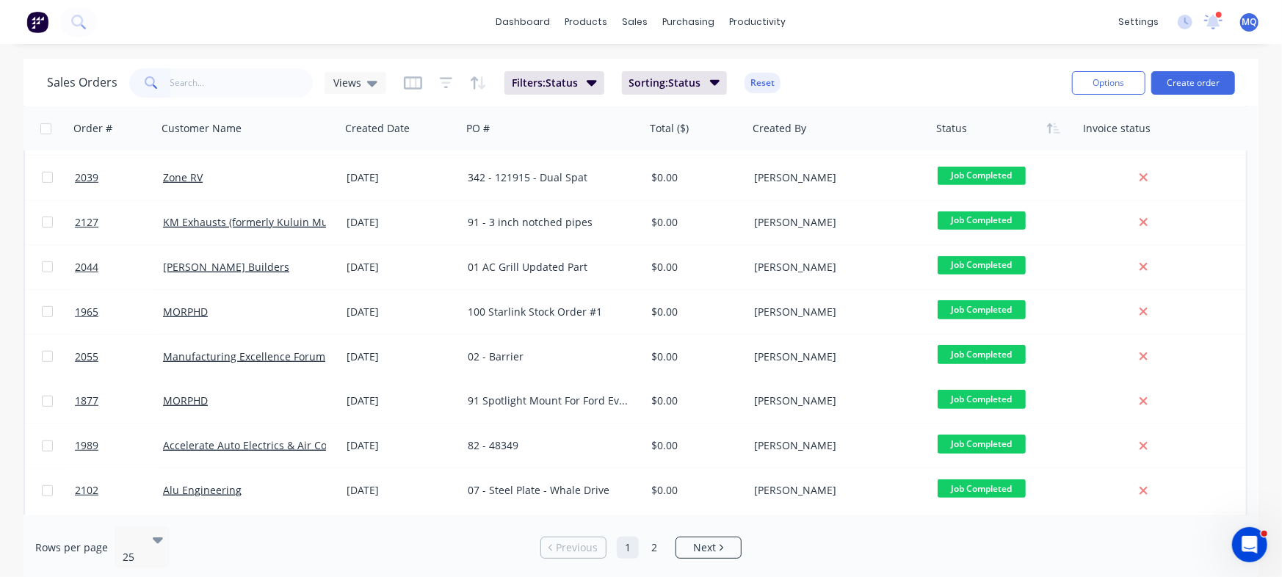
drag, startPoint x: 243, startPoint y: 63, endPoint x: 220, endPoint y: 84, distance: 31.2
click at [240, 70] on div "Sales Orders Views Filters: Status Sorting: Status Reset Options Create order" at bounding box center [640, 83] width 1235 height 48
click at [217, 86] on input "text" at bounding box center [241, 82] width 143 height 29
type input "smoke"
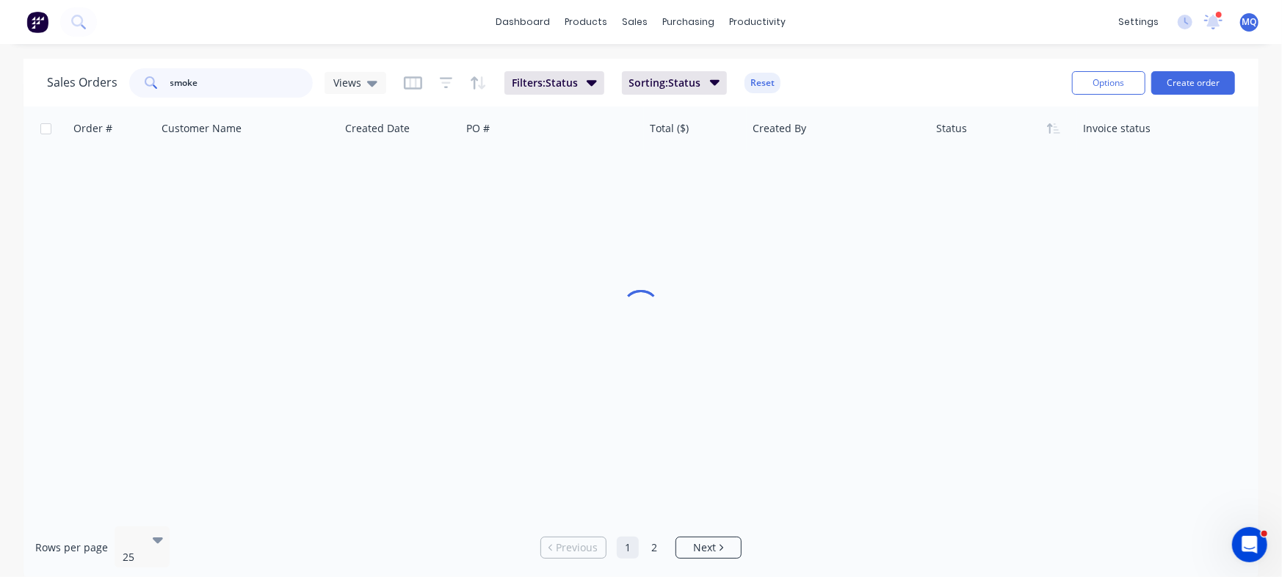
scroll to position [0, 0]
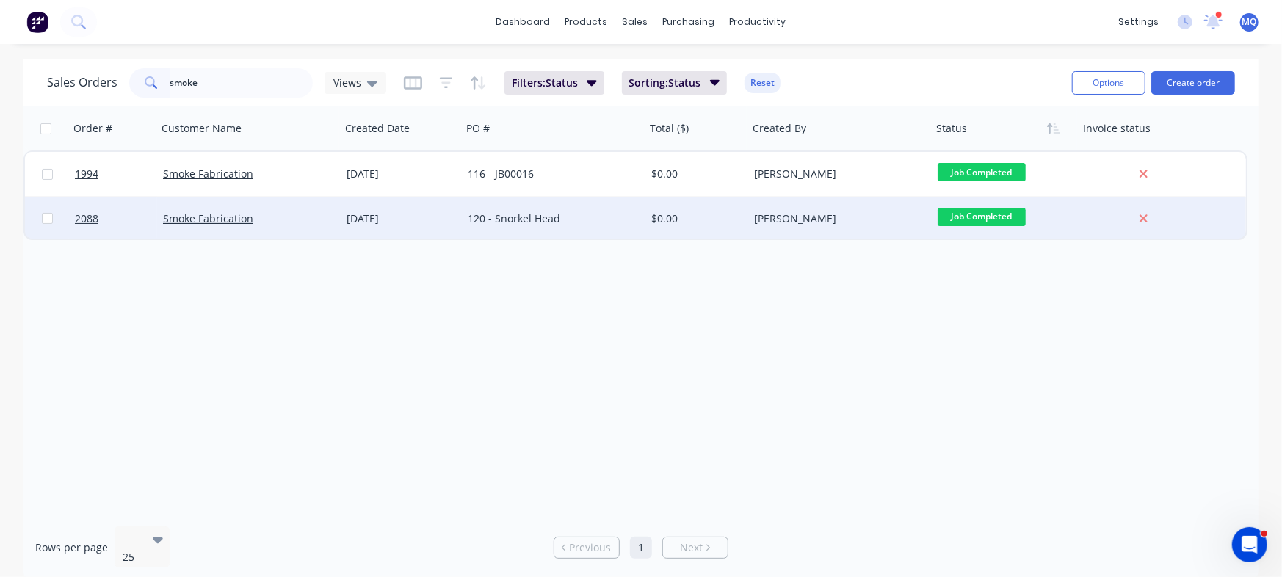
click at [507, 214] on div "120 - Snorkel Head" at bounding box center [549, 218] width 163 height 15
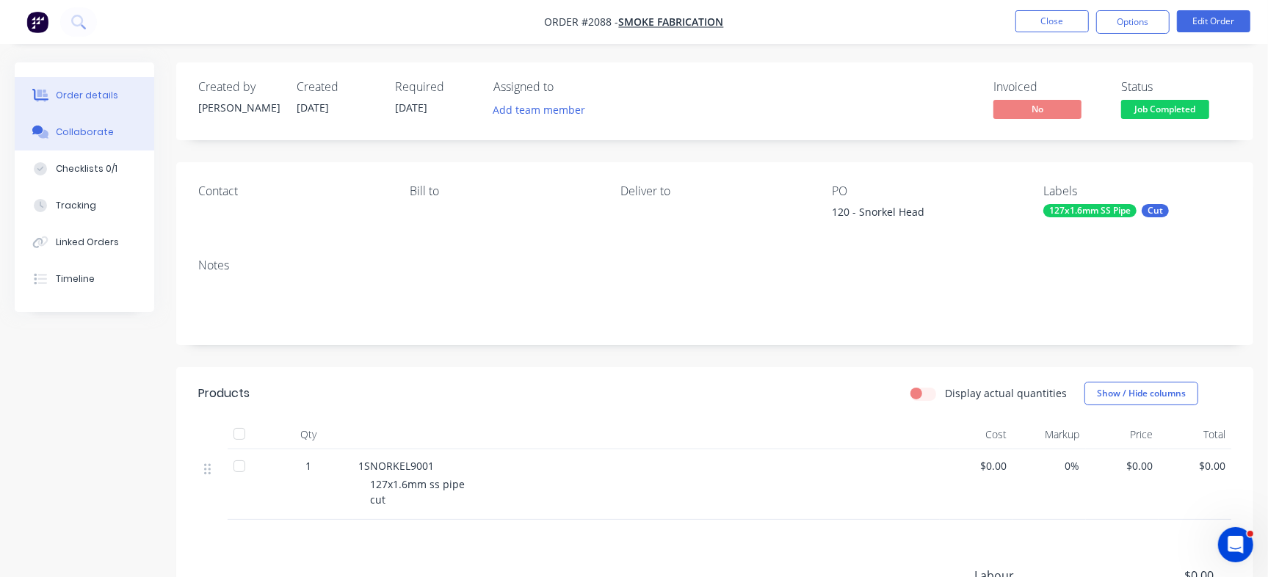
click at [97, 115] on button "Collaborate" at bounding box center [84, 132] width 139 height 37
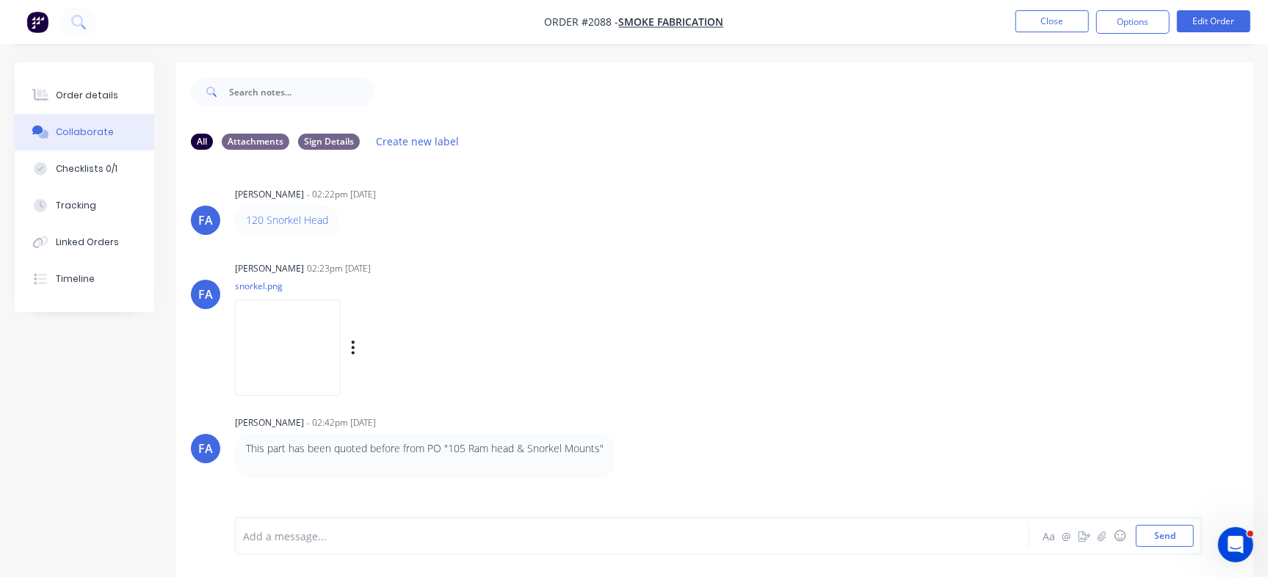
click at [284, 340] on img at bounding box center [288, 348] width 106 height 96
click at [1060, 23] on button "Close" at bounding box center [1051, 21] width 73 height 22
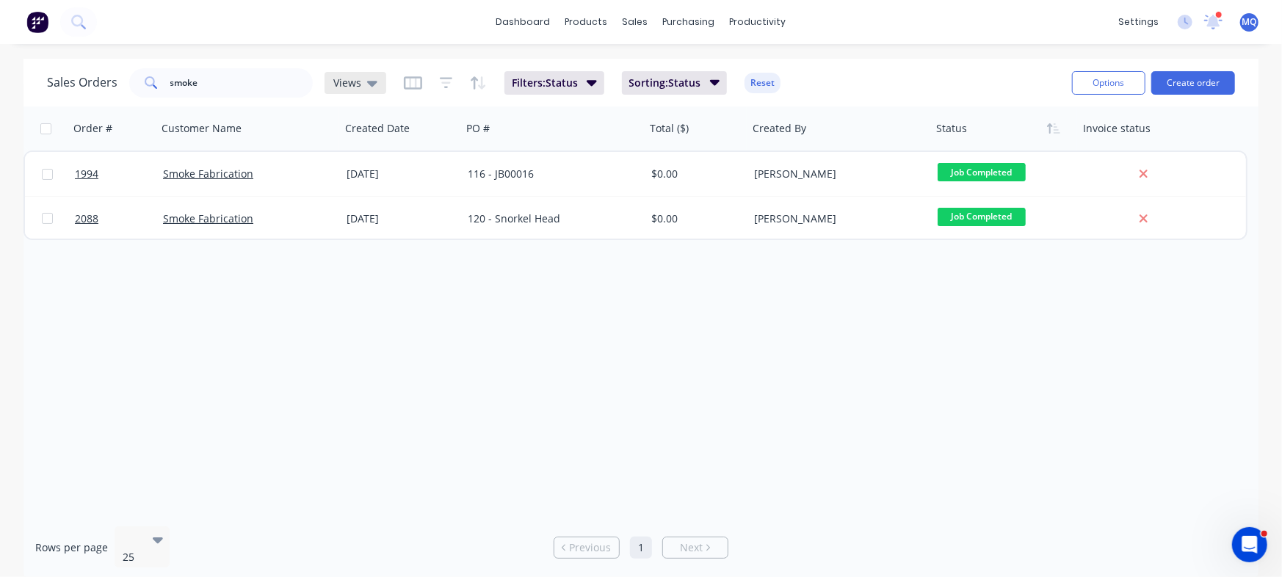
click at [347, 80] on span "Views" at bounding box center [347, 82] width 28 height 15
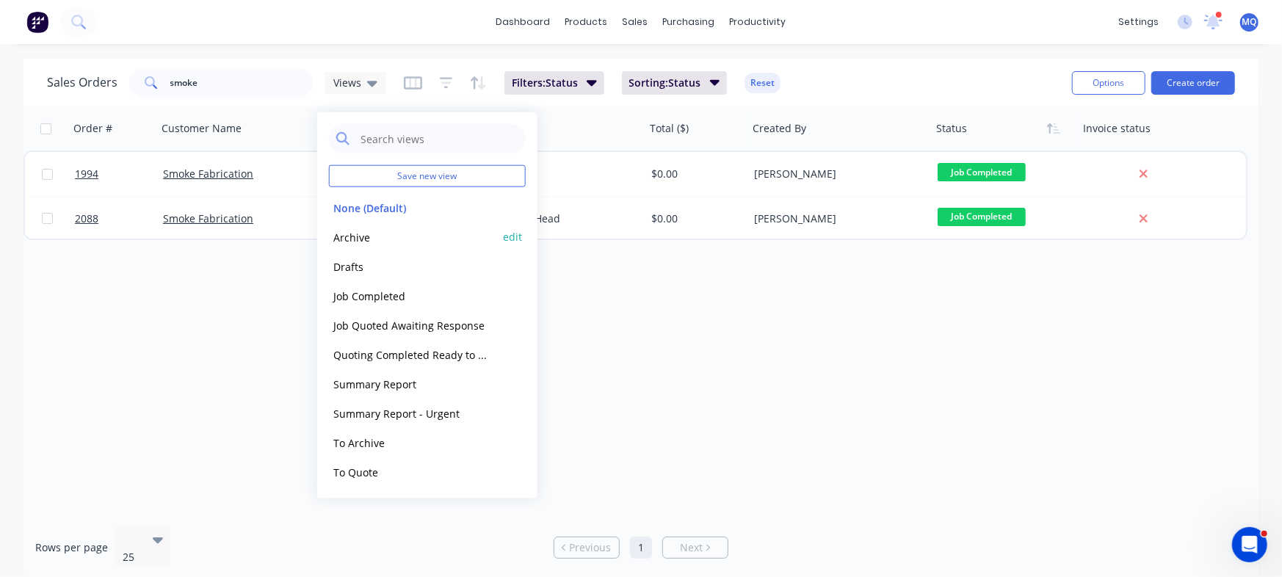
click at [346, 234] on button "Archive" at bounding box center [412, 236] width 167 height 17
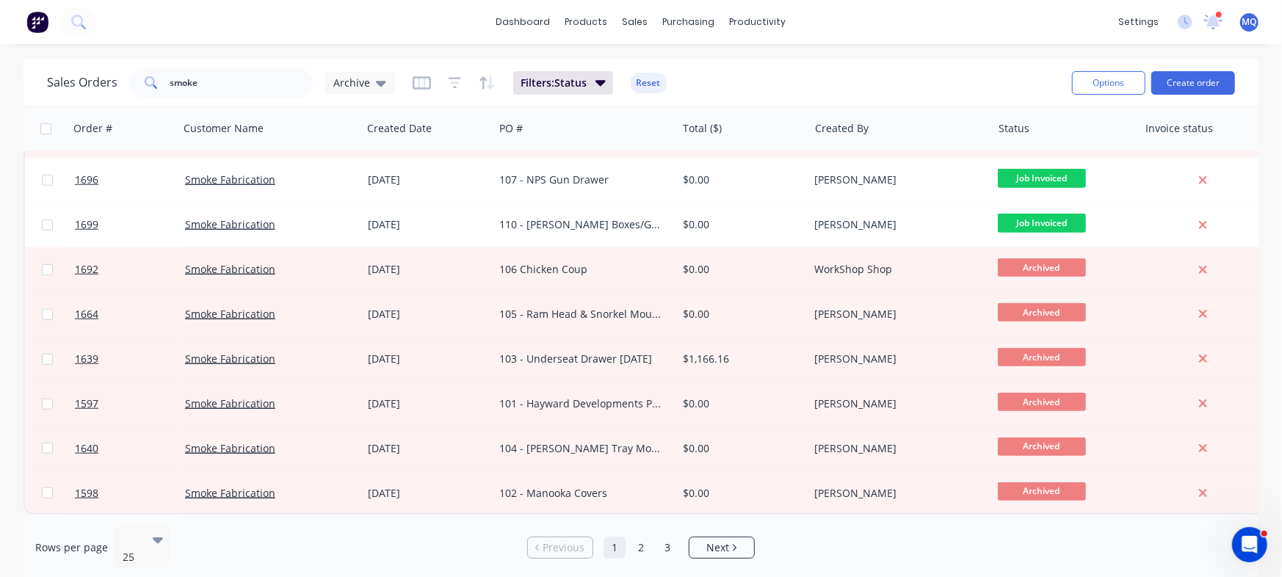
scroll to position [761, 0]
click at [719, 540] on span "Next" at bounding box center [717, 547] width 23 height 15
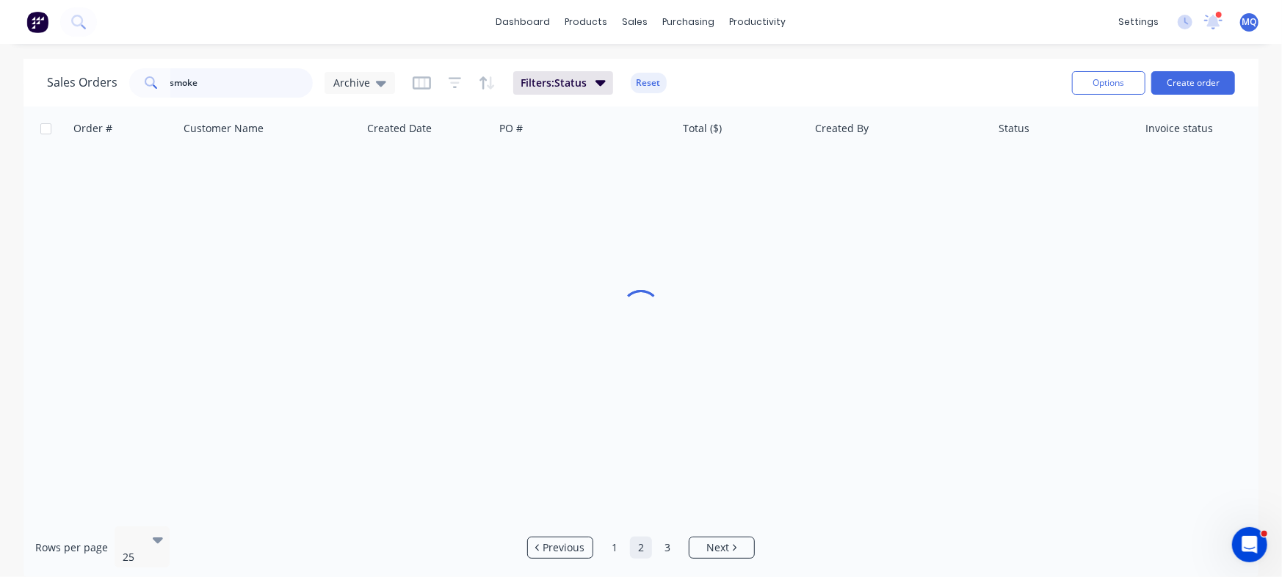
click at [264, 84] on input "smoke" at bounding box center [241, 82] width 143 height 29
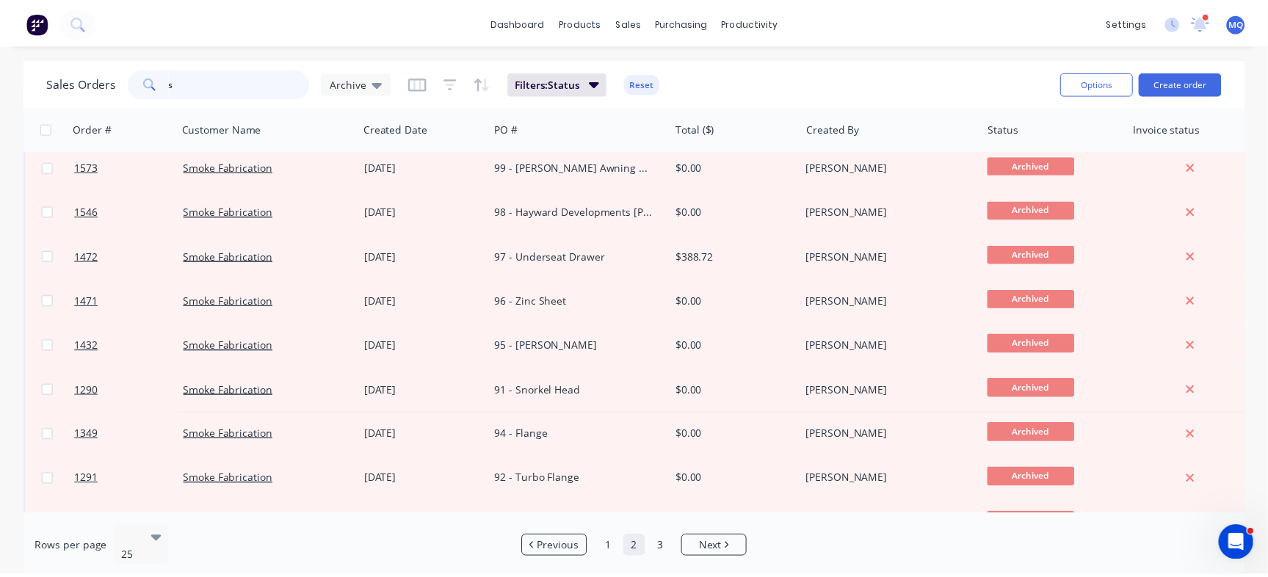
scroll to position [0, 0]
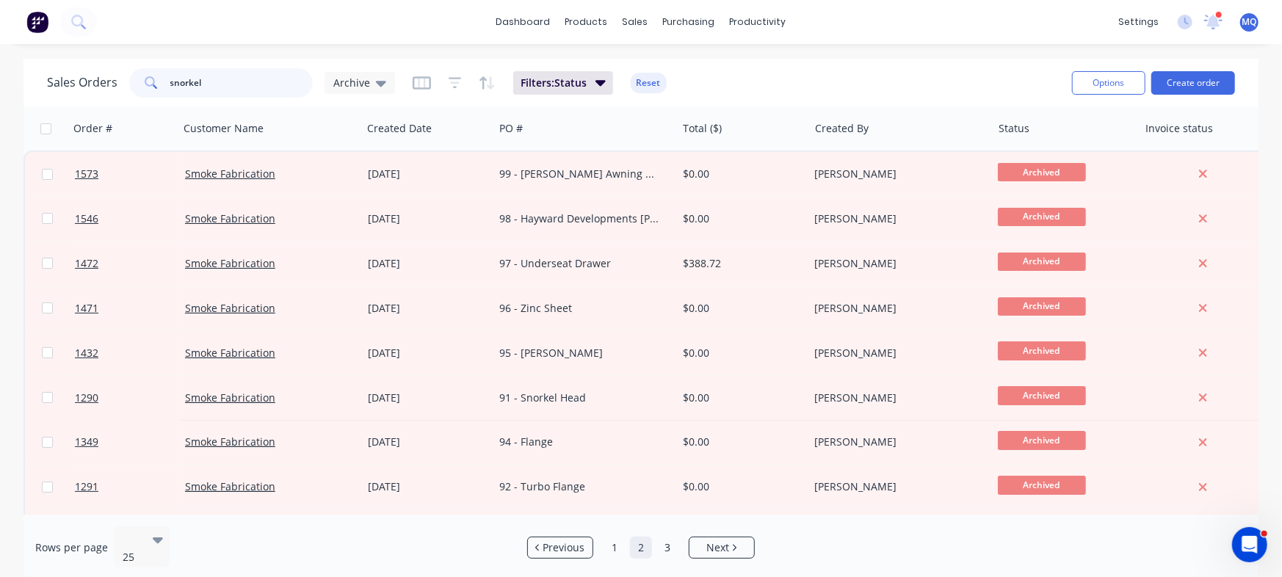
type input "snorkel"
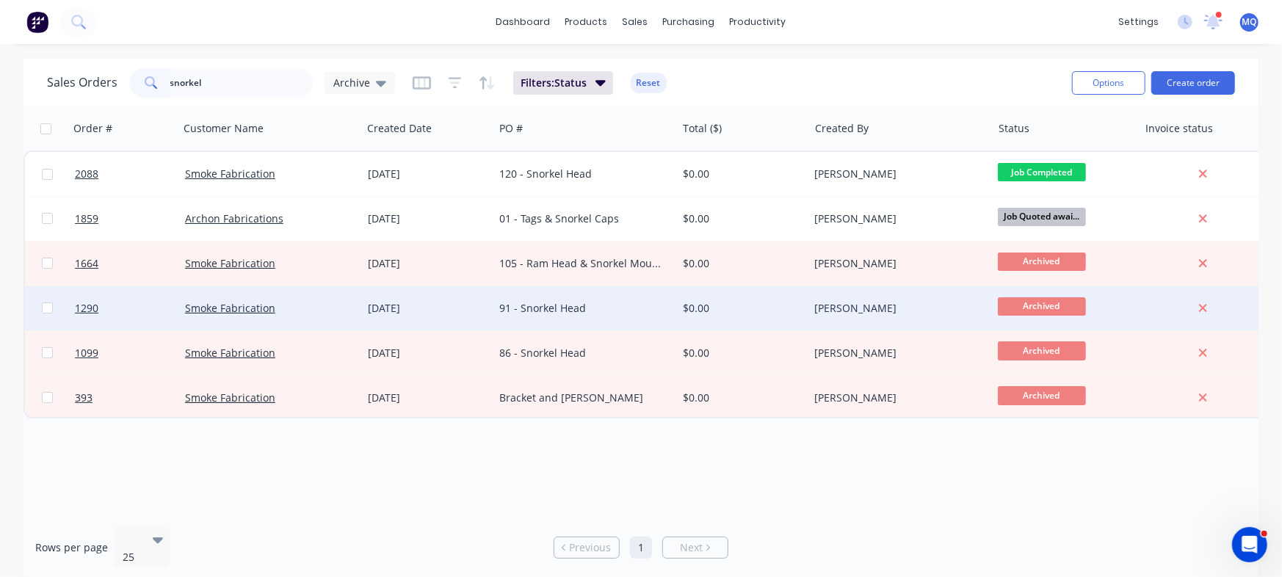
click at [586, 302] on div "91 - Snorkel Head" at bounding box center [580, 308] width 163 height 15
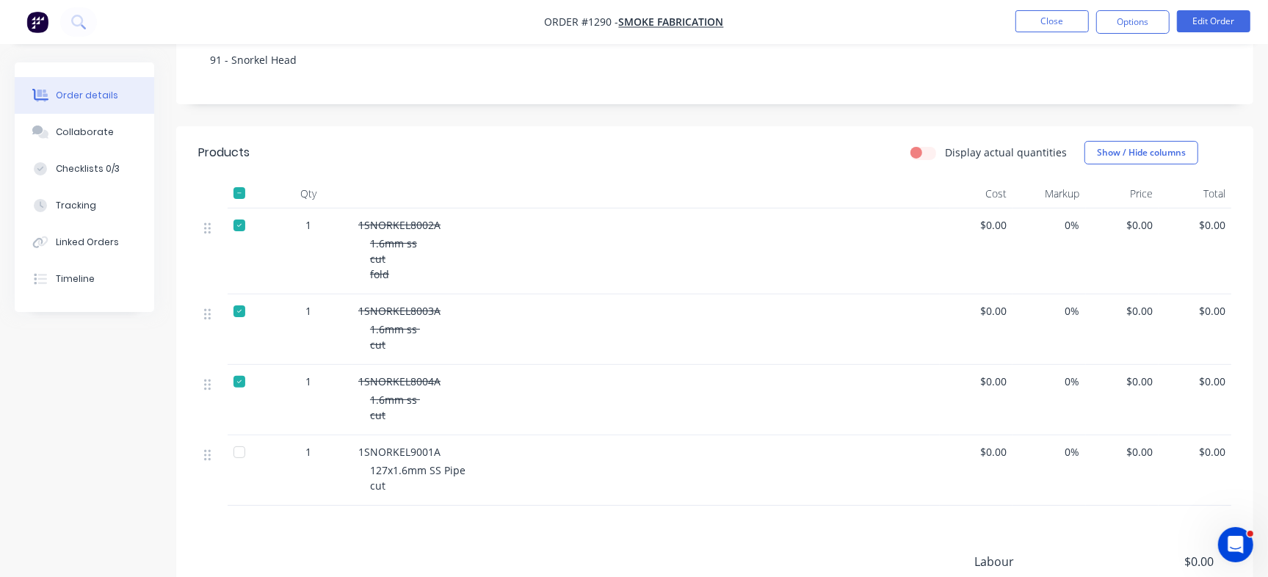
scroll to position [301, 0]
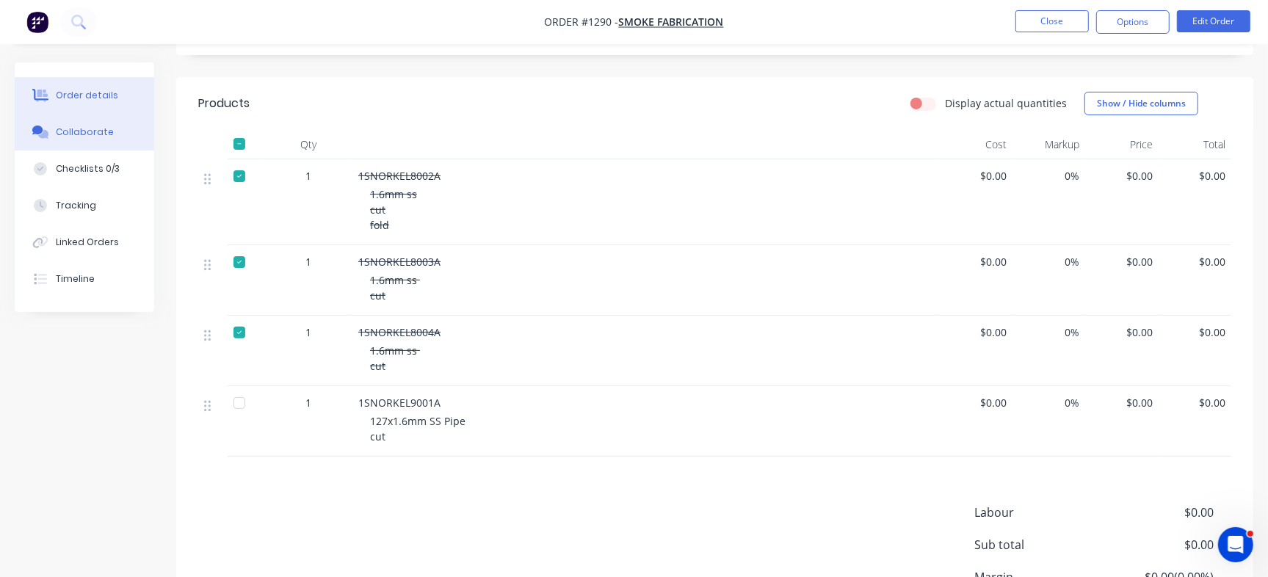
click at [98, 132] on div "Collaborate" at bounding box center [85, 132] width 58 height 13
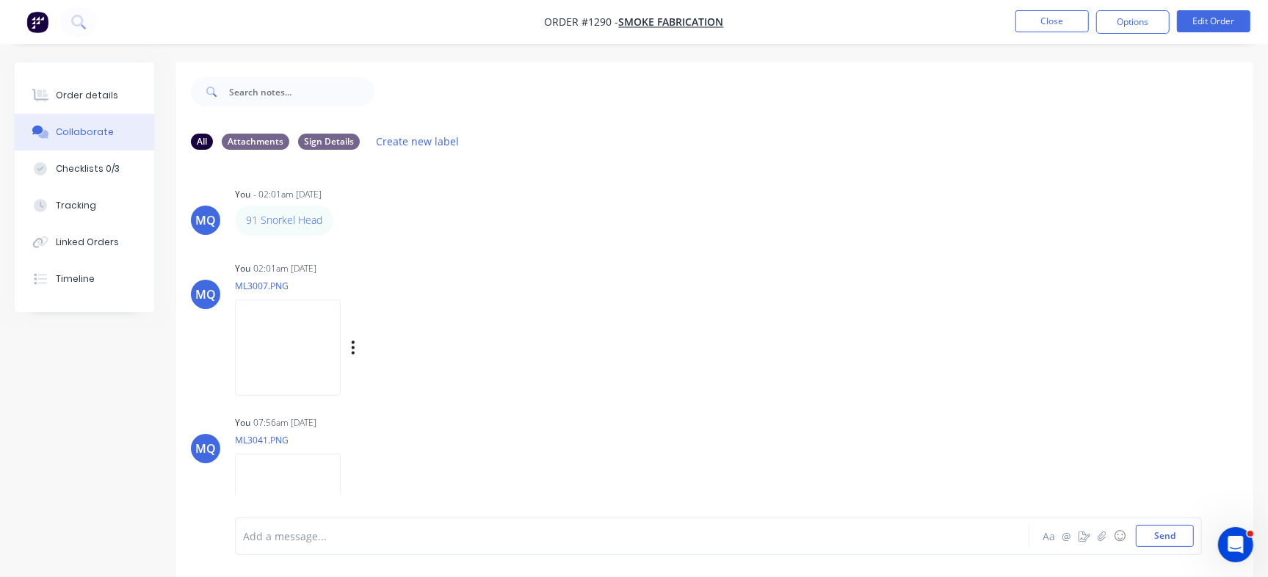
click at [335, 355] on img at bounding box center [288, 348] width 106 height 96
click at [46, 86] on button "Order details" at bounding box center [84, 95] width 139 height 37
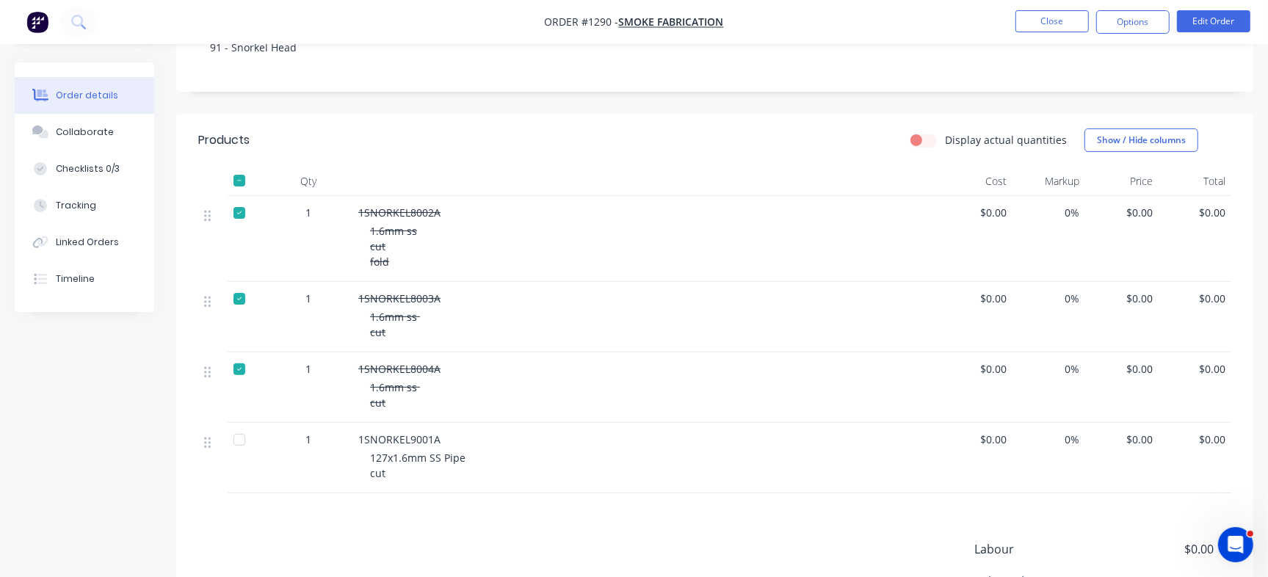
scroll to position [266, 0]
click at [99, 135] on div "Collaborate" at bounding box center [85, 132] width 58 height 13
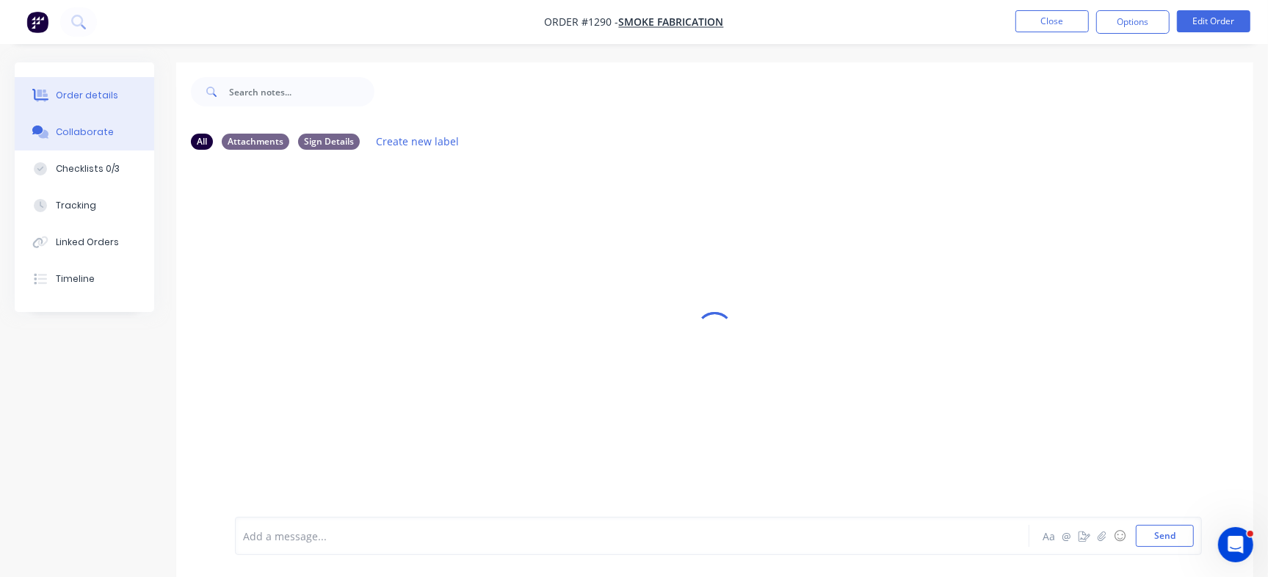
click at [103, 93] on div "Order details" at bounding box center [87, 95] width 62 height 13
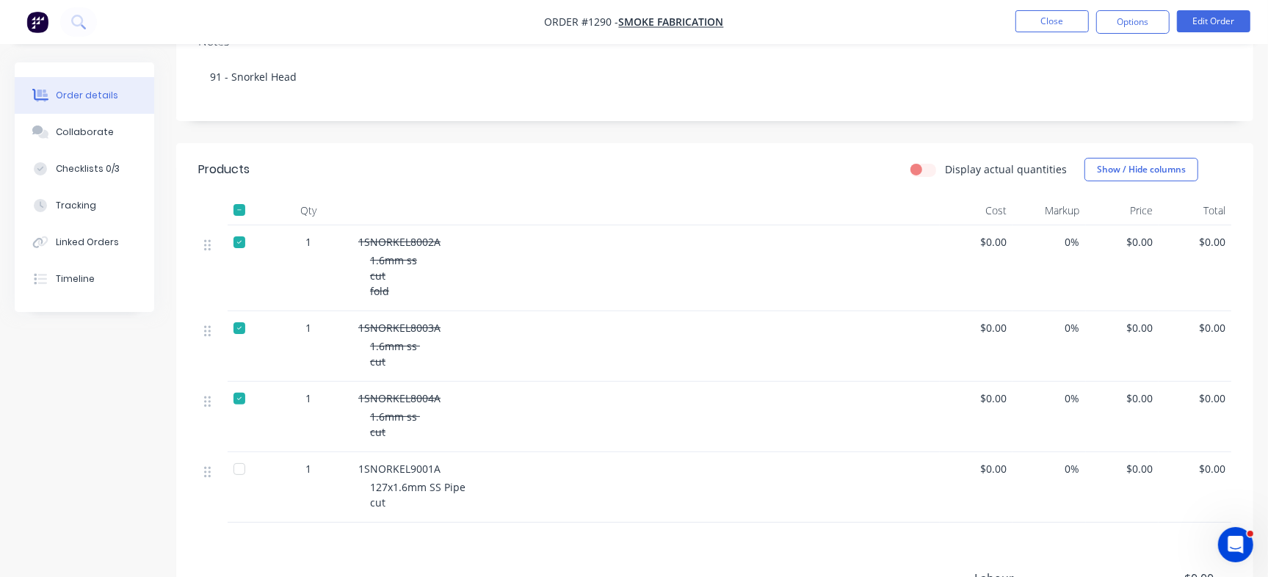
scroll to position [239, 0]
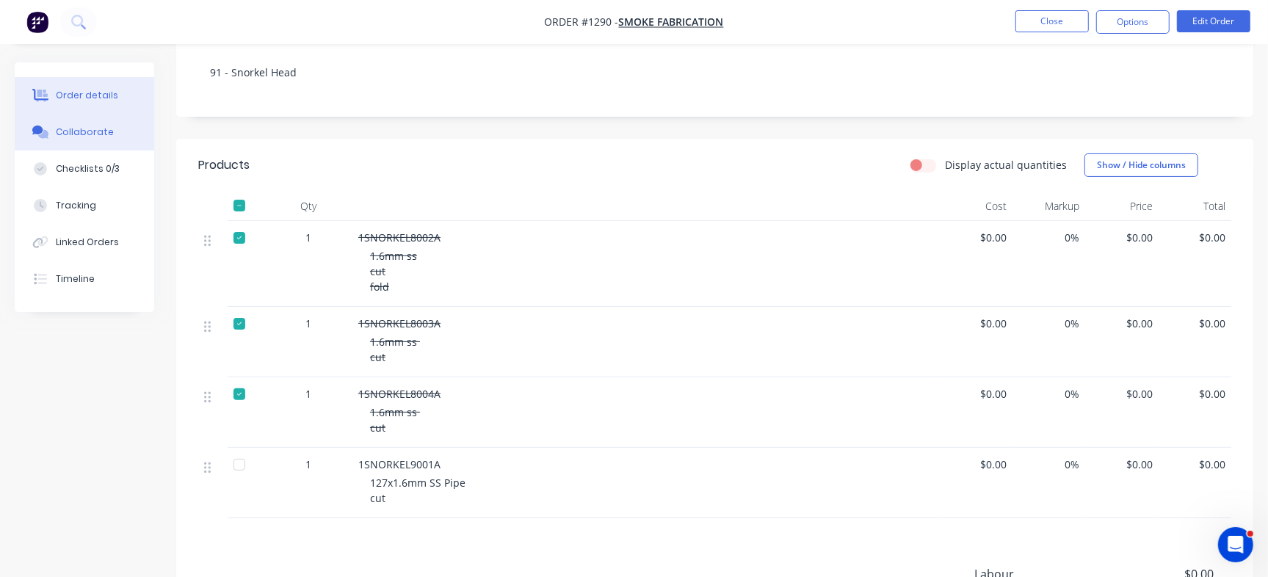
click at [100, 135] on div "Collaborate" at bounding box center [85, 132] width 58 height 13
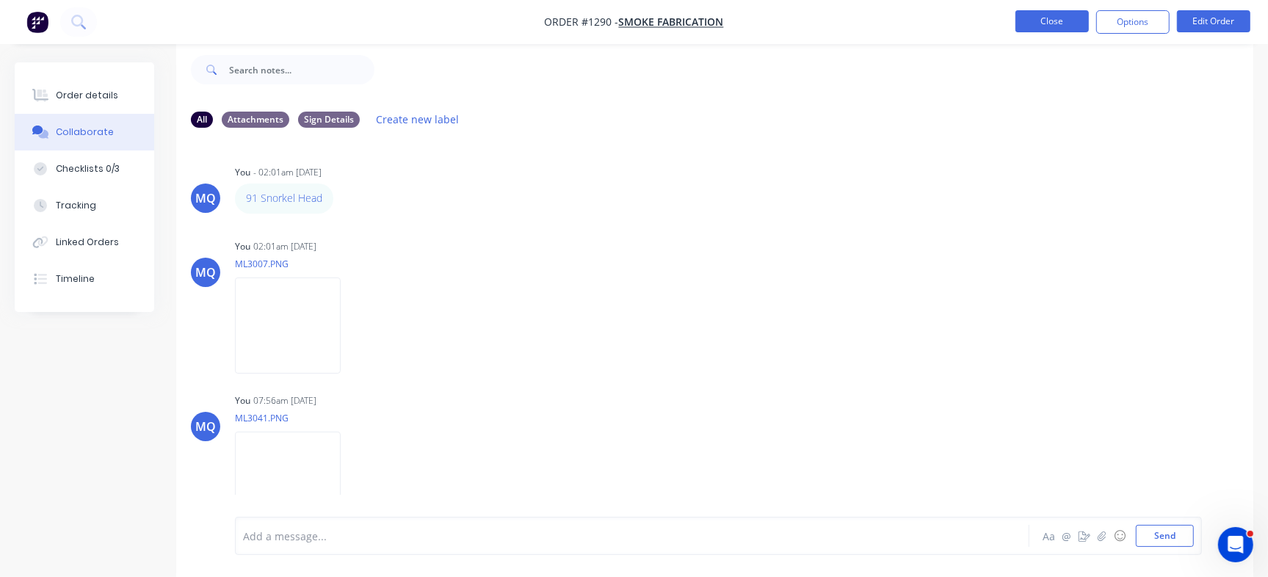
click at [1039, 22] on button "Close" at bounding box center [1051, 21] width 73 height 22
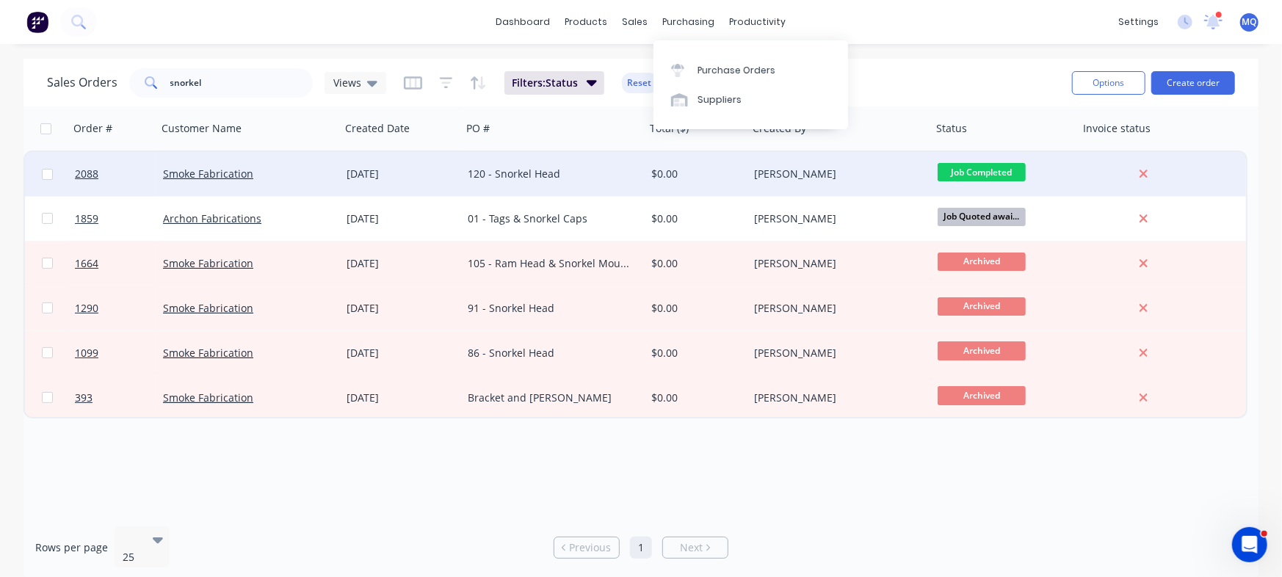
click at [572, 178] on div "120 - Snorkel Head" at bounding box center [549, 174] width 163 height 15
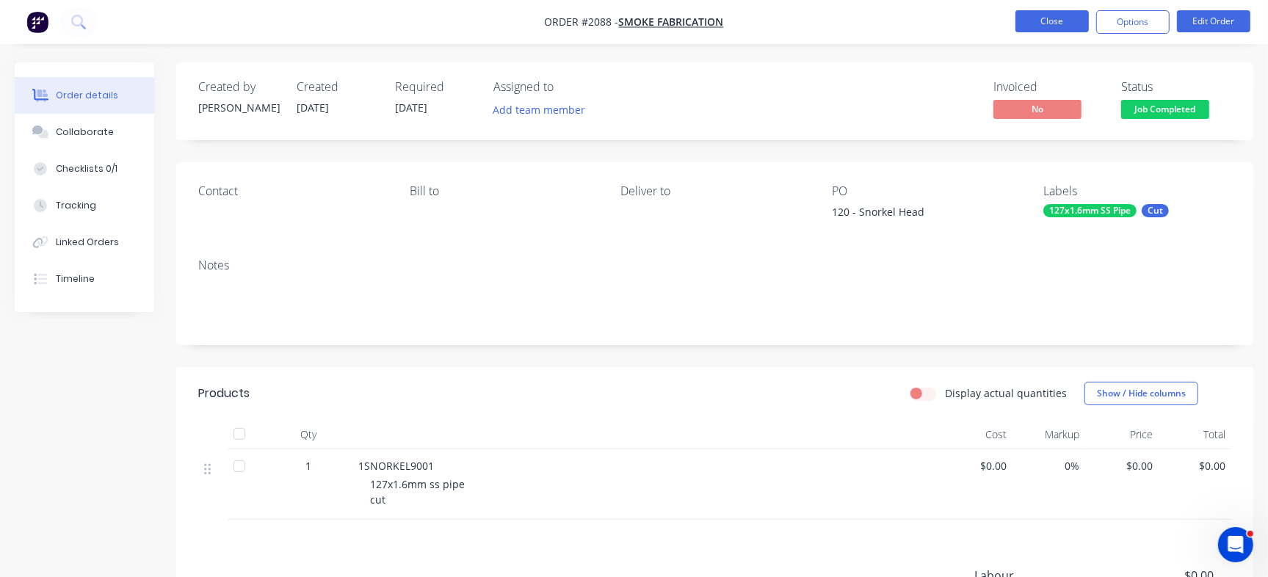
click at [1042, 11] on button "Close" at bounding box center [1051, 21] width 73 height 22
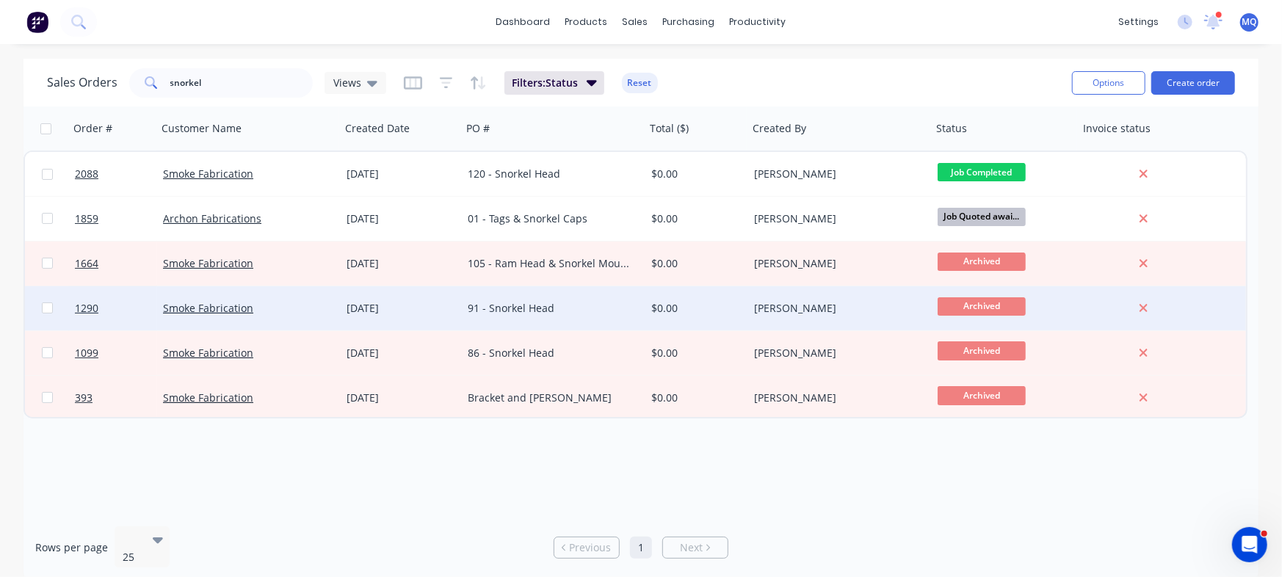
click at [507, 313] on div "91 - Snorkel Head" at bounding box center [549, 308] width 163 height 15
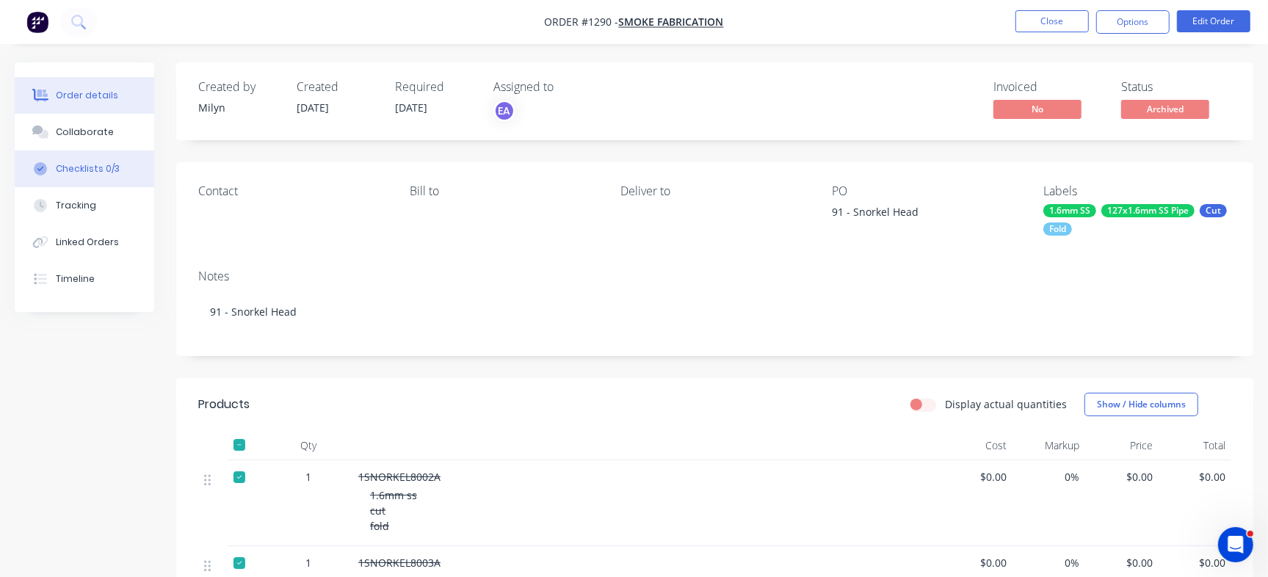
click at [98, 176] on button "Checklists 0/3" at bounding box center [84, 168] width 139 height 37
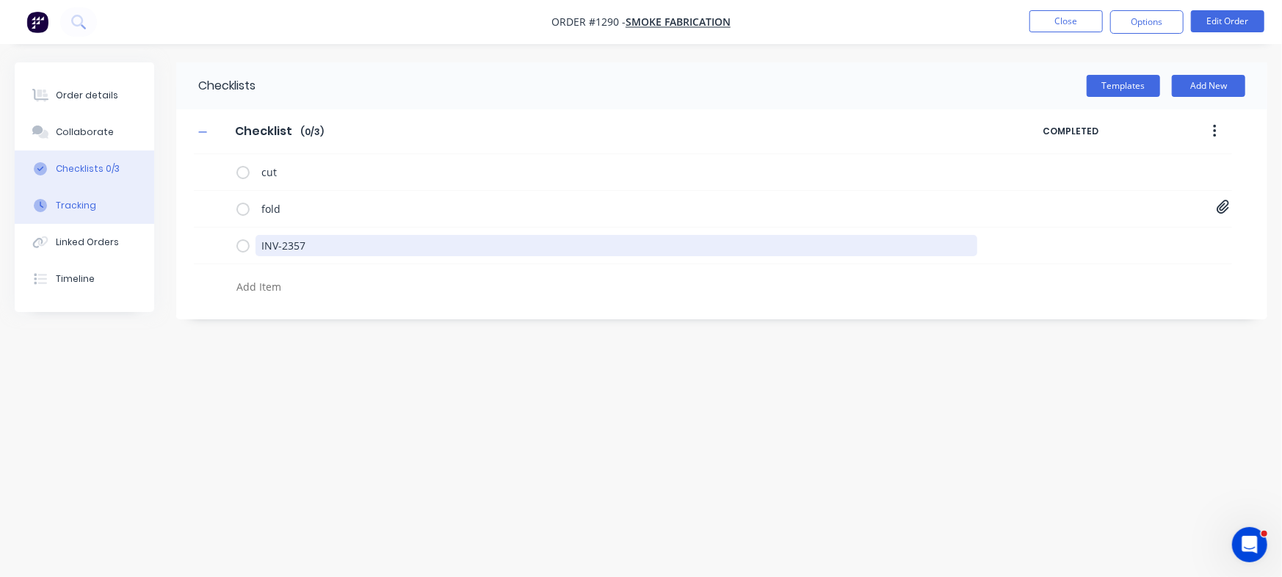
drag, startPoint x: 369, startPoint y: 253, endPoint x: 59, endPoint y: 200, distance: 314.4
click at [59, 200] on div "Order details Collaborate Checklists 0/3 Tracking Linked Orders Timeline Order …" at bounding box center [641, 260] width 1282 height 396
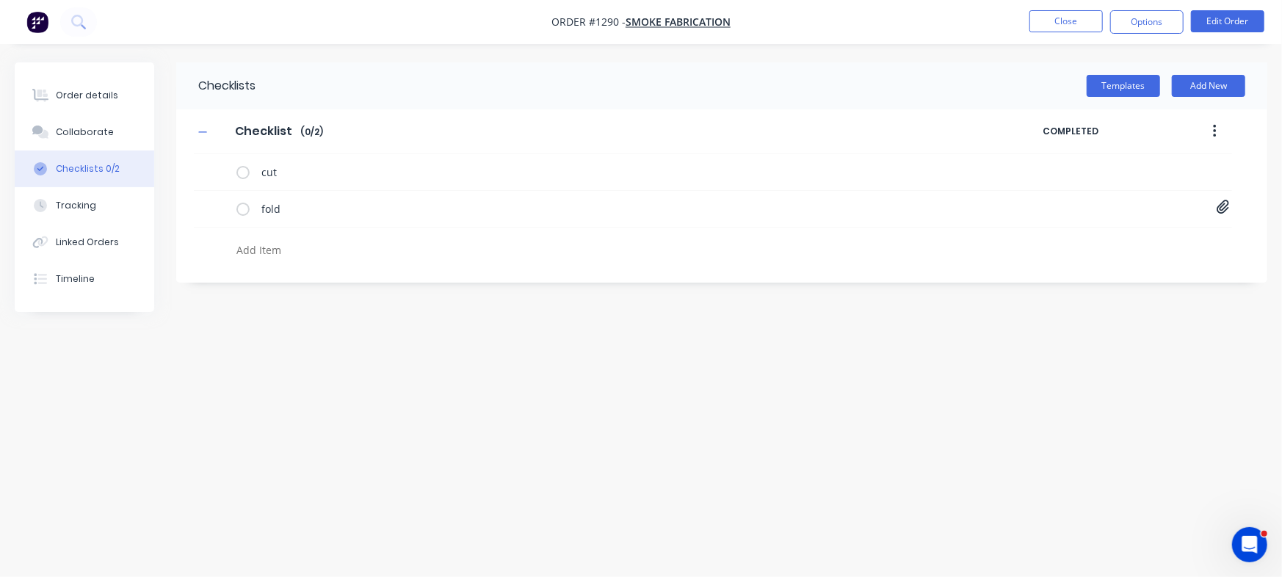
click at [269, 247] on textarea at bounding box center [565, 249] width 668 height 21
click at [112, 87] on button "Order details" at bounding box center [84, 95] width 139 height 37
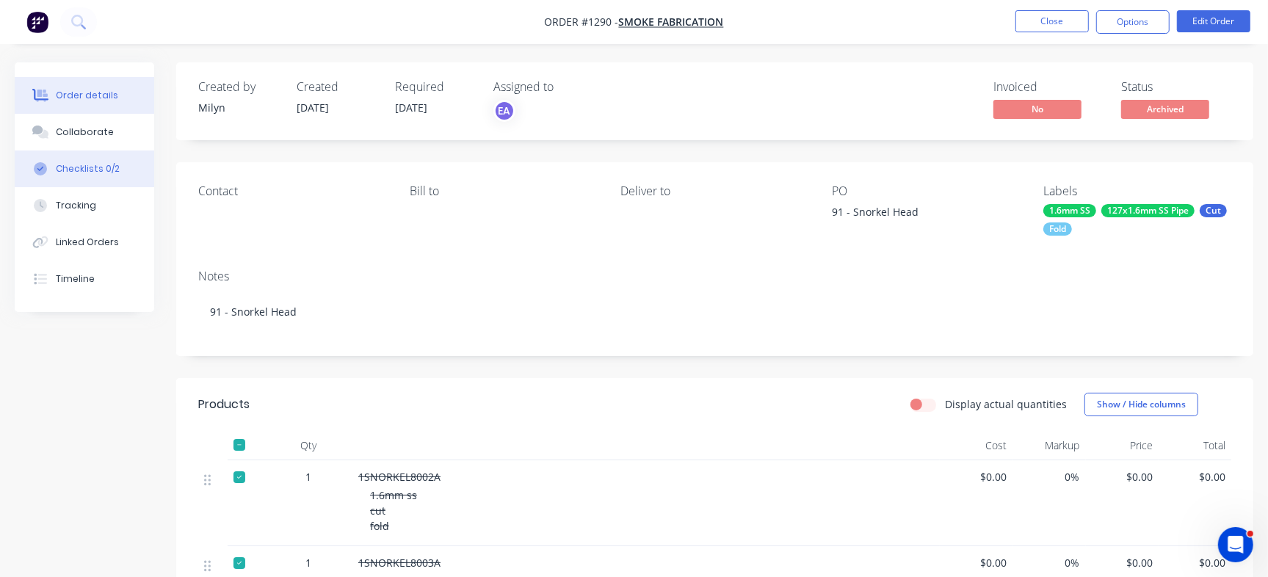
click at [73, 164] on div "Checklists 0/2" at bounding box center [88, 168] width 64 height 13
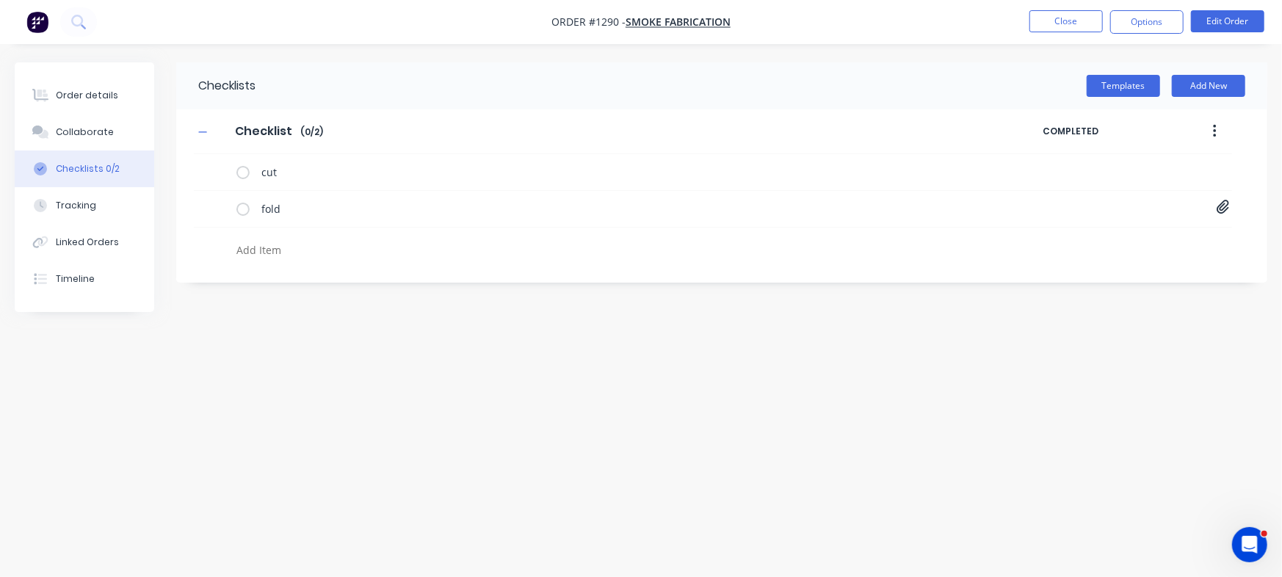
click at [298, 249] on textarea at bounding box center [565, 249] width 668 height 21
drag, startPoint x: 866, startPoint y: 348, endPoint x: 544, endPoint y: 81, distance: 418.1
click at [866, 348] on div "Checklists Templates Add New Checklist Checklist Enter Checklist name ( 0 / 2 )…" at bounding box center [641, 260] width 1252 height 396
click at [103, 90] on div "Order details" at bounding box center [87, 95] width 62 height 13
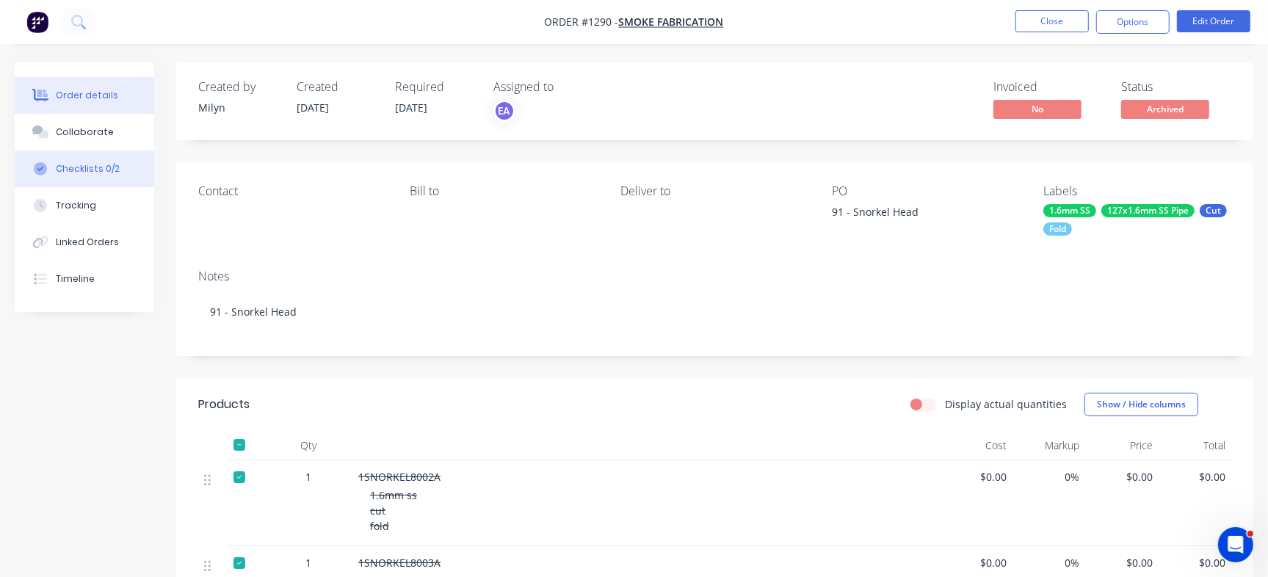
click at [126, 165] on button "Checklists 0/2" at bounding box center [84, 168] width 139 height 37
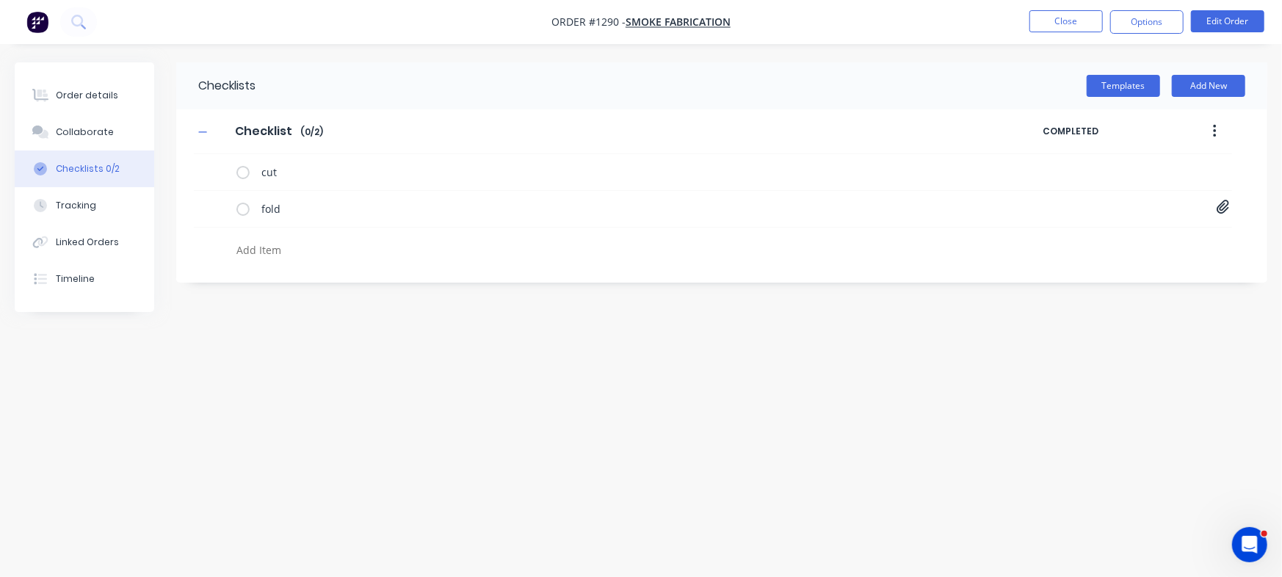
click at [288, 262] on div at bounding box center [565, 252] width 668 height 26
click at [289, 251] on textarea at bounding box center [565, 249] width 668 height 21
paste textarea "INV-2357"
type textarea "INV-2357"
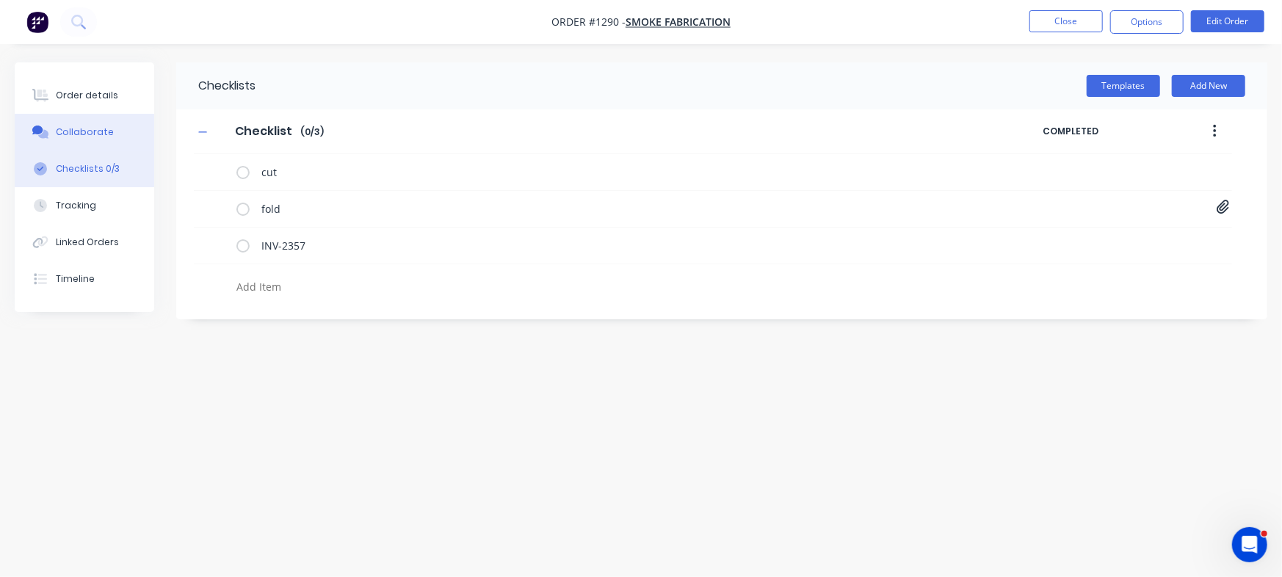
click at [126, 129] on button "Collaborate" at bounding box center [84, 132] width 139 height 37
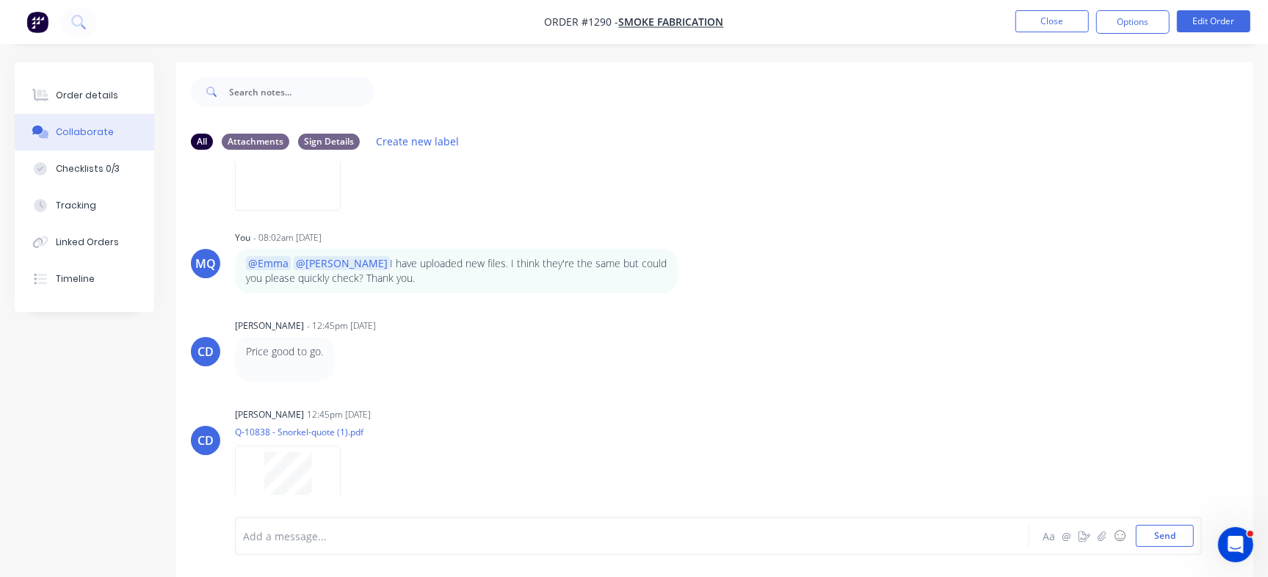
scroll to position [370, 0]
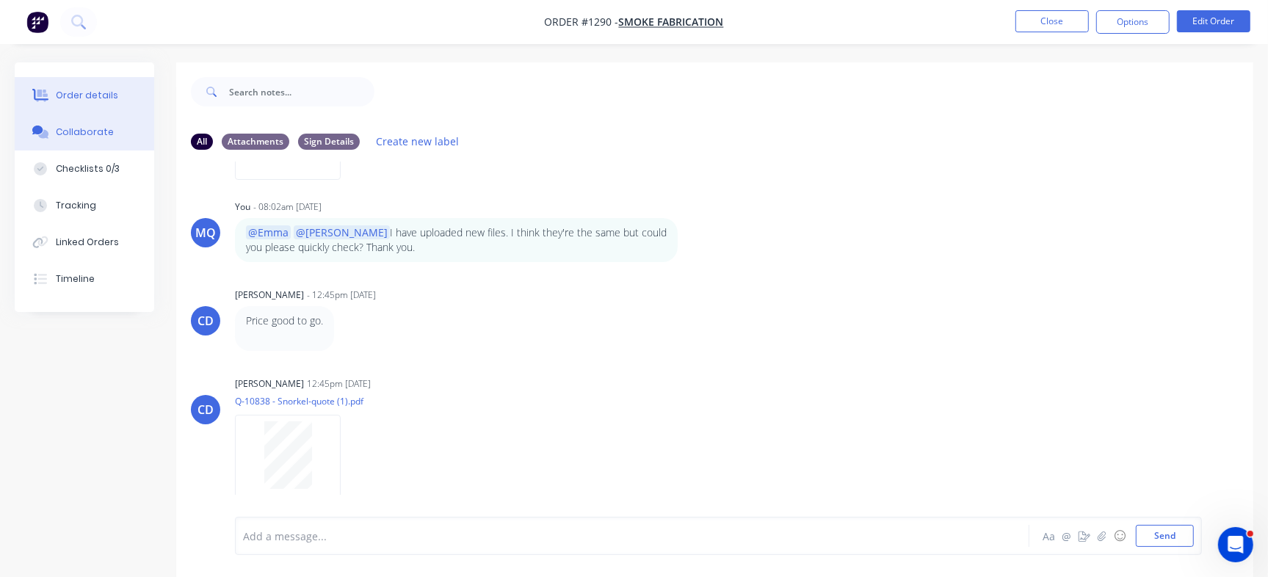
click at [97, 92] on div "Order details" at bounding box center [87, 95] width 62 height 13
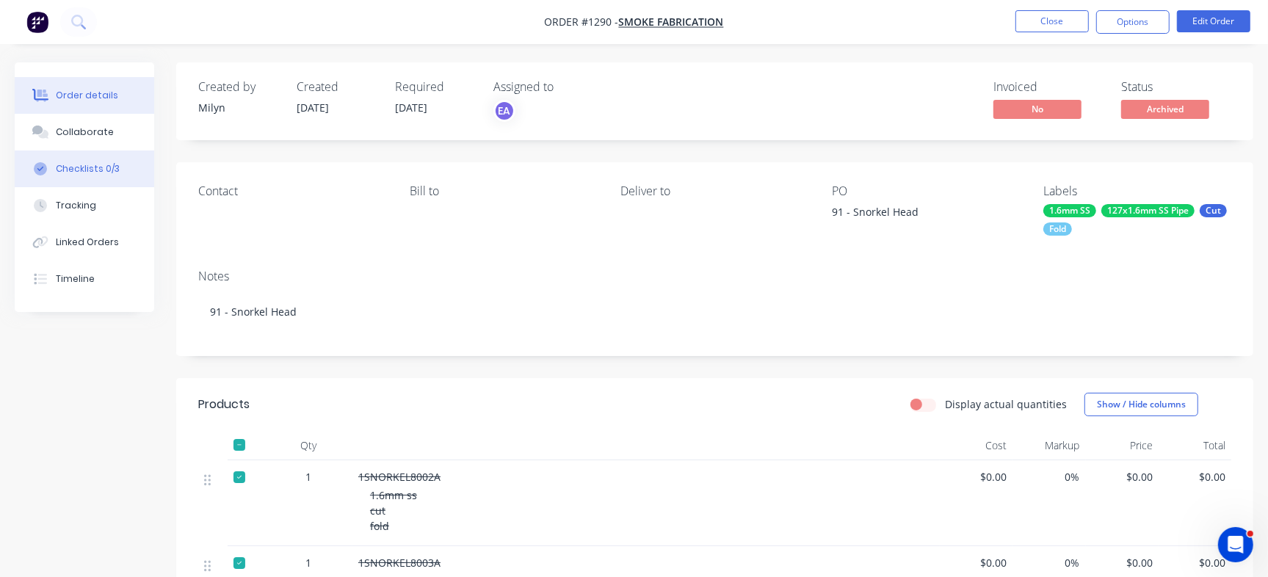
click at [96, 170] on div "Checklists 0/3" at bounding box center [88, 168] width 64 height 13
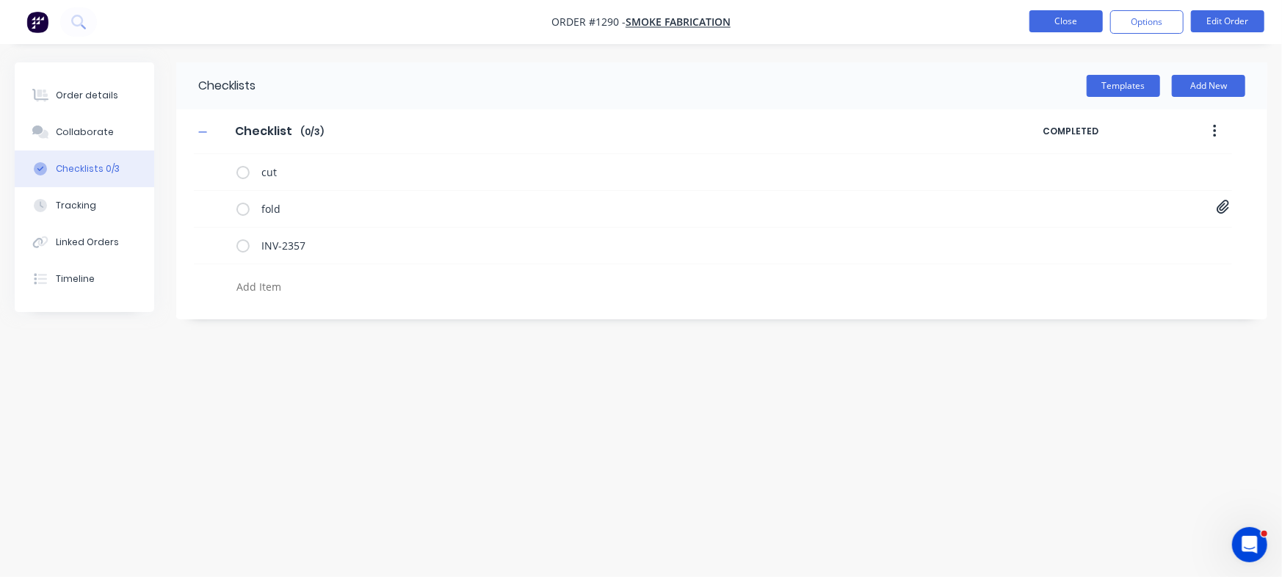
click at [1083, 19] on button "Close" at bounding box center [1065, 21] width 73 height 22
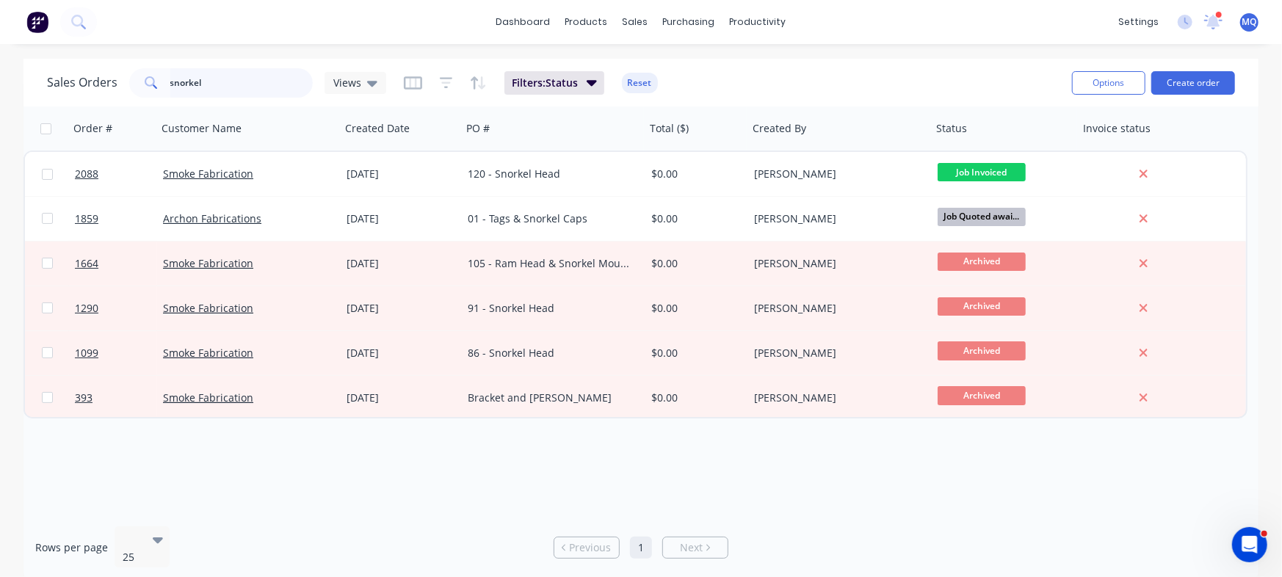
click at [227, 81] on input "snorkel" at bounding box center [241, 82] width 143 height 29
type input "smok"
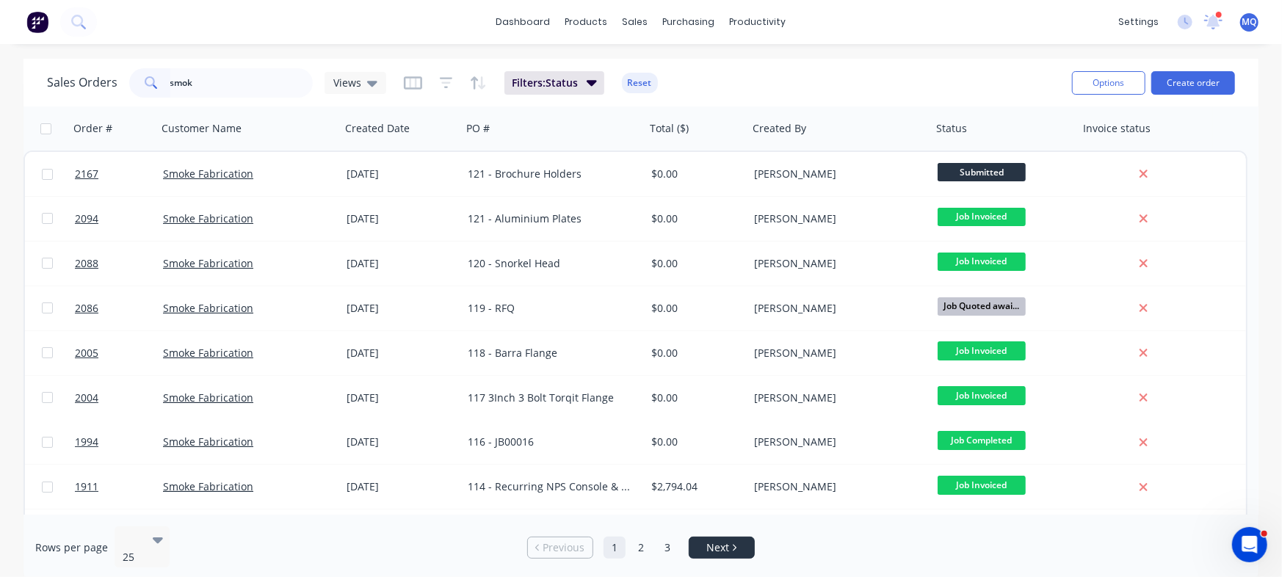
click at [716, 547] on span "Next" at bounding box center [717, 547] width 23 height 15
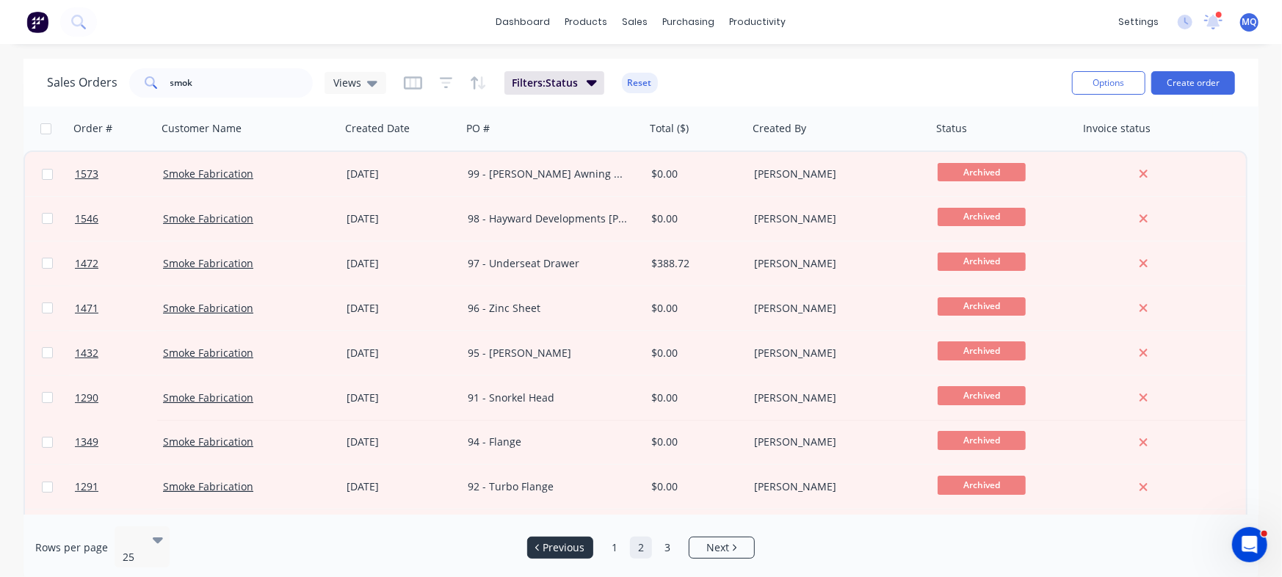
click at [574, 540] on span "Previous" at bounding box center [564, 547] width 42 height 15
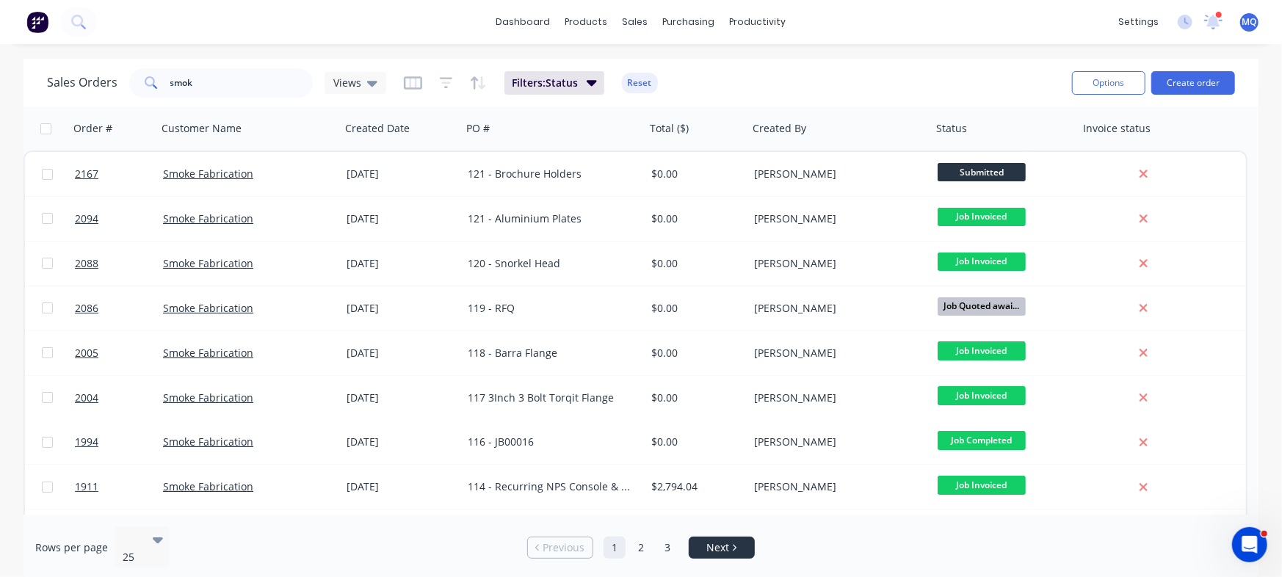
click at [730, 543] on link "Next" at bounding box center [721, 547] width 65 height 15
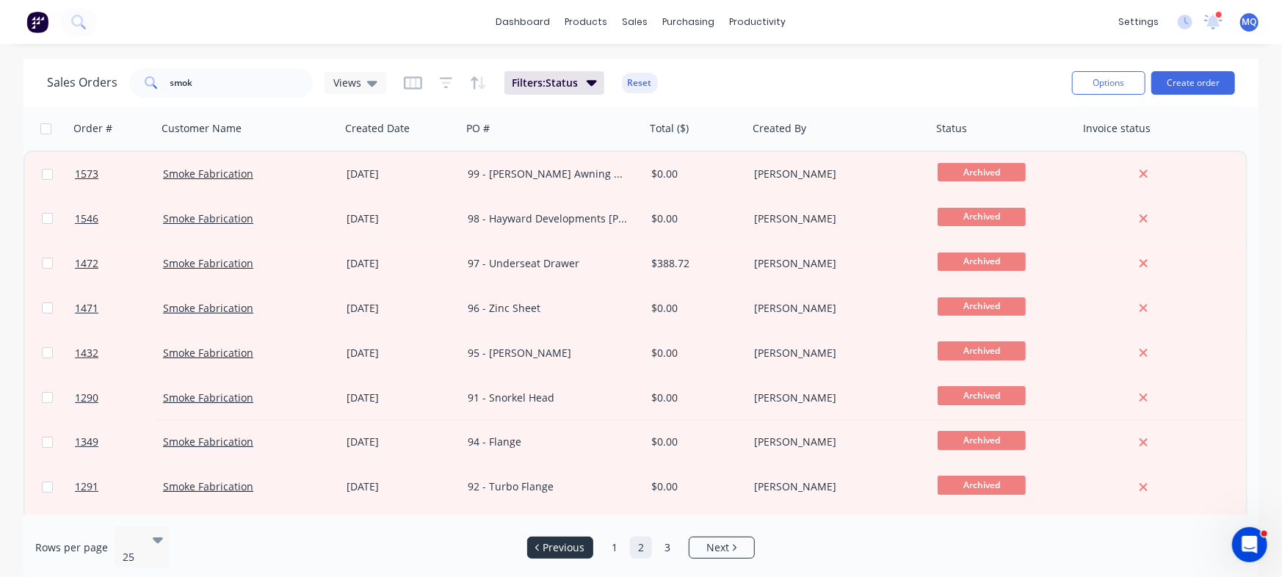
click at [565, 548] on li "Previous" at bounding box center [560, 548] width 66 height 22
click at [562, 522] on div "Rows per page 25 Previous 1 2 3 Next" at bounding box center [640, 548] width 1235 height 66
click at [551, 546] on span "Previous" at bounding box center [564, 547] width 42 height 15
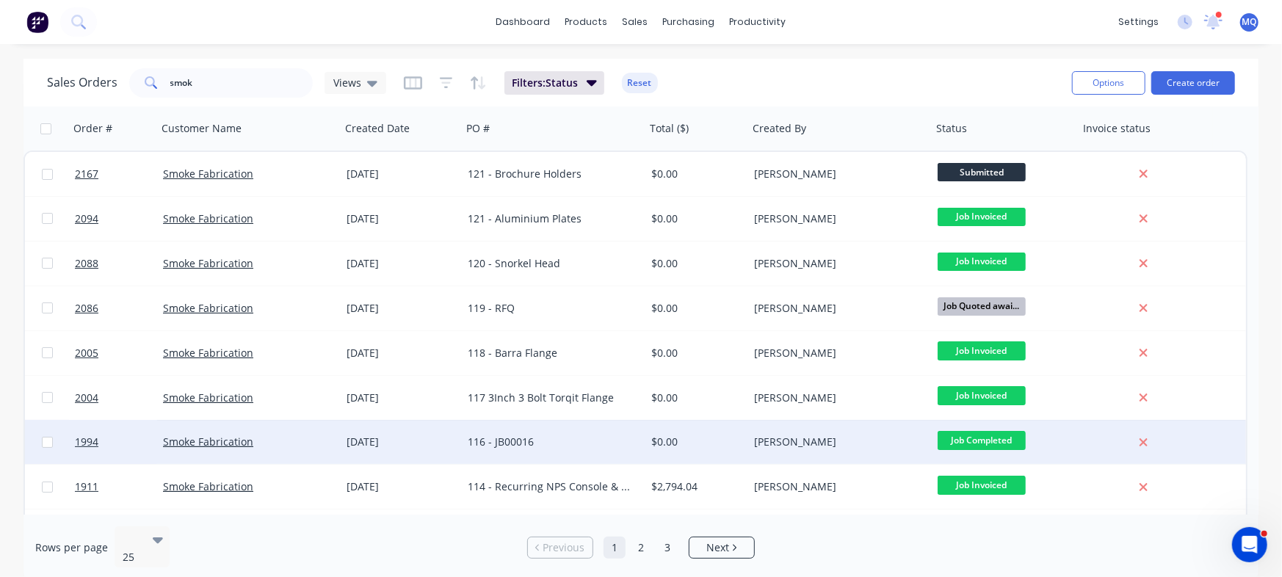
click at [578, 459] on div "116 - JB00016" at bounding box center [554, 442] width 184 height 44
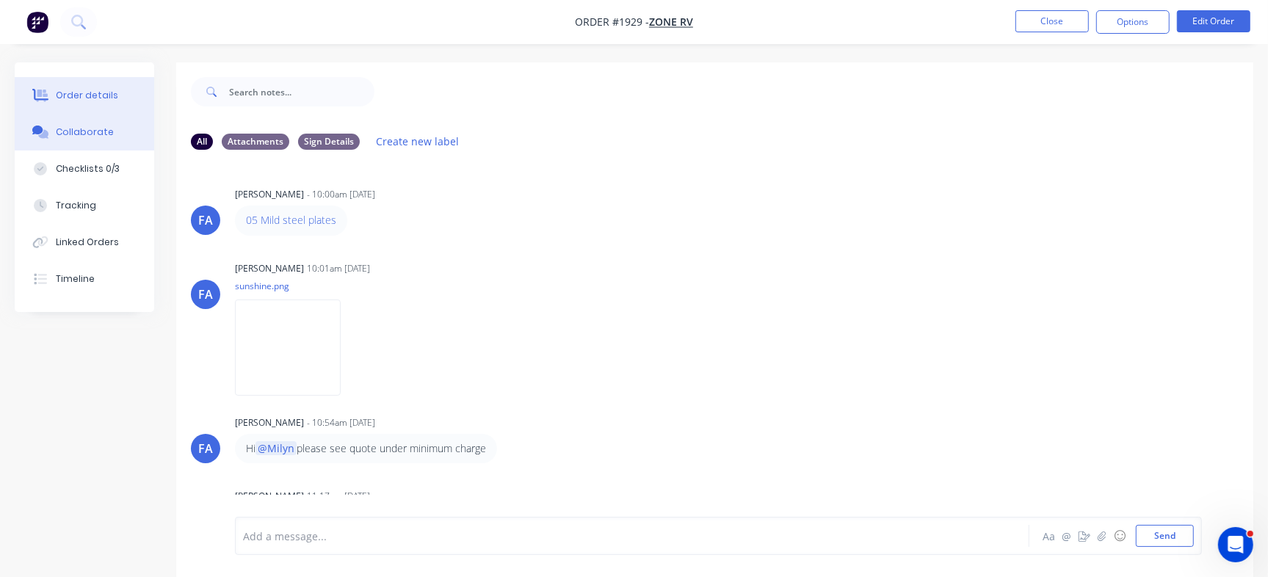
click at [104, 98] on div "Order details" at bounding box center [87, 95] width 62 height 13
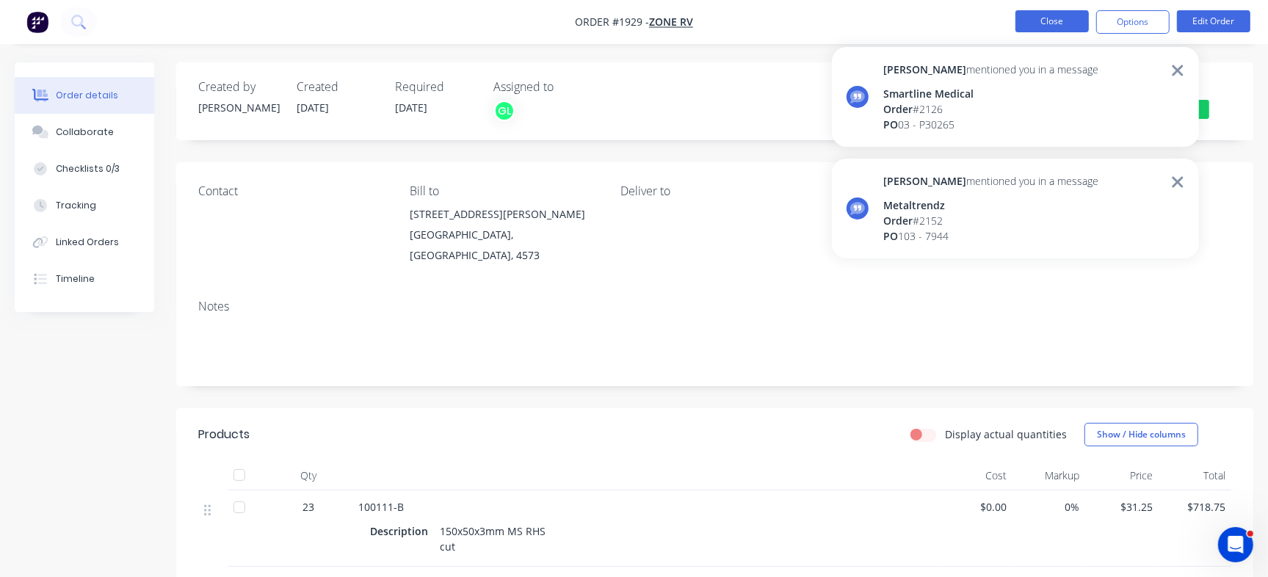
click at [1060, 12] on button "Close" at bounding box center [1051, 21] width 73 height 22
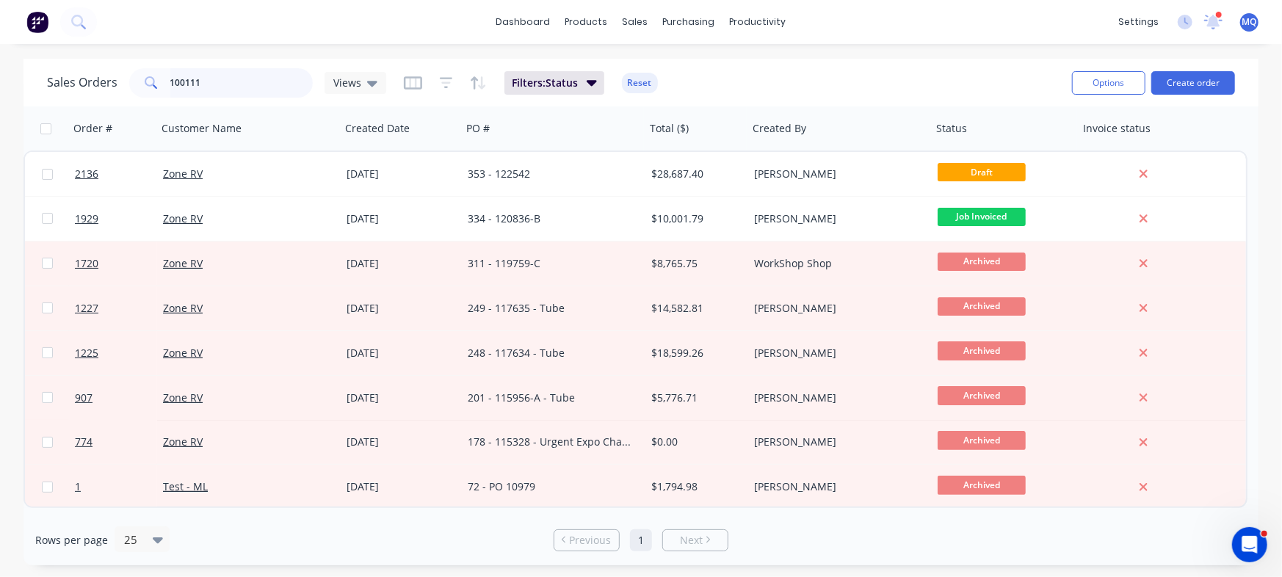
click at [235, 73] on input "100111" at bounding box center [241, 82] width 143 height 29
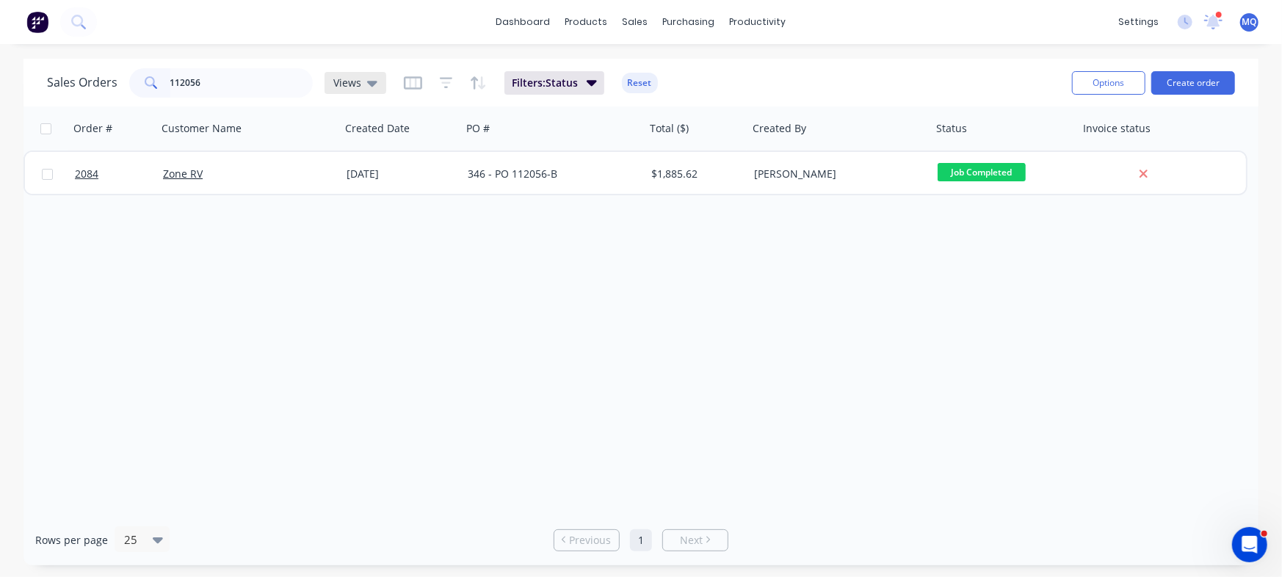
click at [346, 90] on div "Views" at bounding box center [355, 83] width 62 height 22
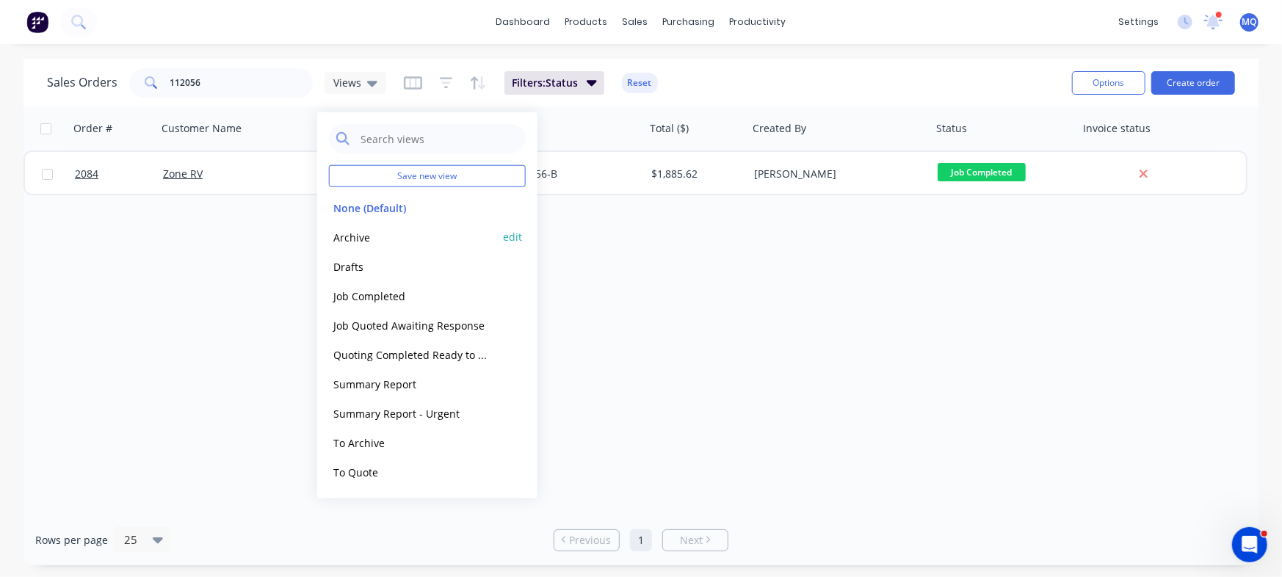
click at [364, 226] on div "Archive edit" at bounding box center [427, 236] width 197 height 29
click at [341, 244] on button "Archive" at bounding box center [412, 236] width 167 height 17
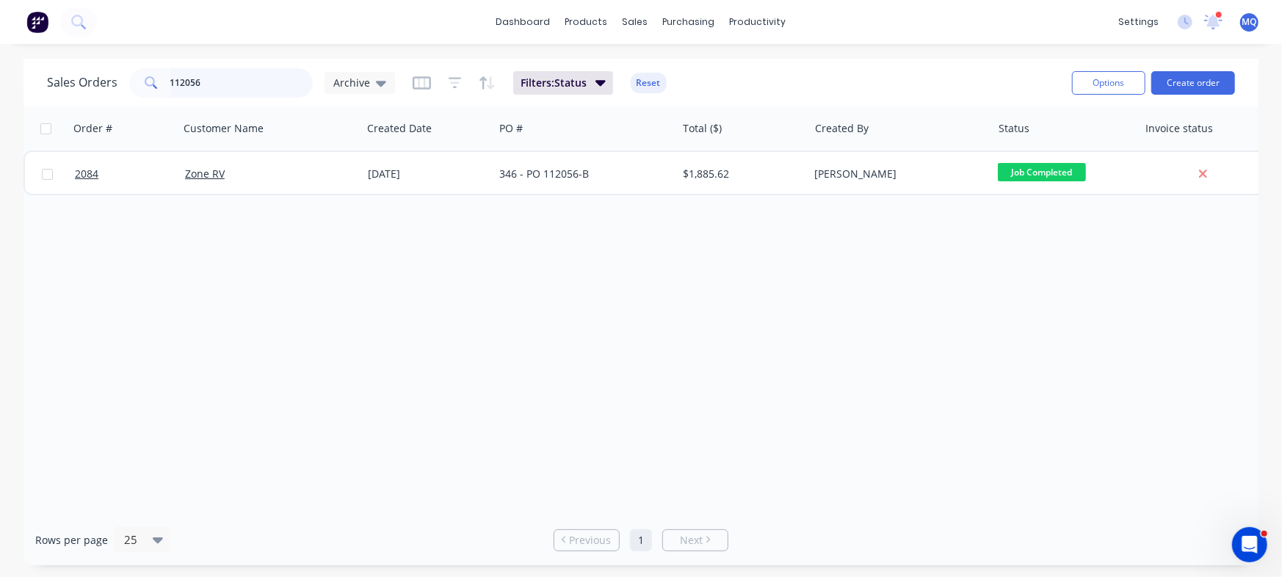
click at [271, 86] on input "112056" at bounding box center [241, 82] width 143 height 29
drag, startPoint x: 271, startPoint y: 86, endPoint x: 8, endPoint y: 61, distance: 264.0
click at [8, 61] on div "Sales Orders 112056 Archive Filters: Status Reset Options Create order Order # …" at bounding box center [641, 312] width 1282 height 507
type input "122056"
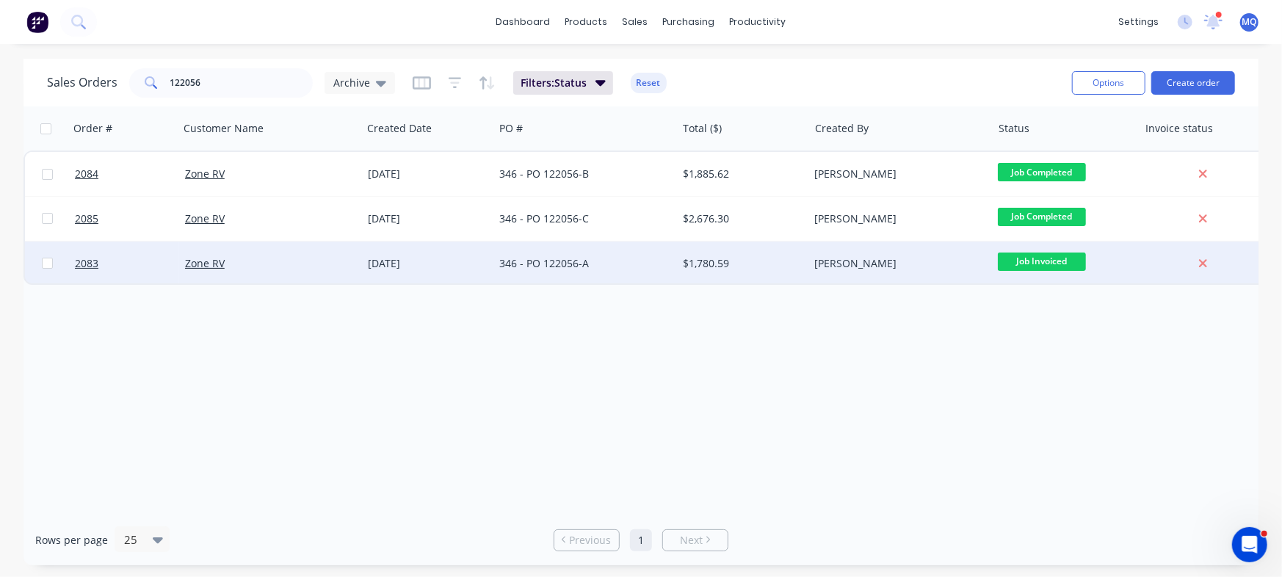
click at [446, 258] on div "11 Aug 2025" at bounding box center [428, 263] width 120 height 15
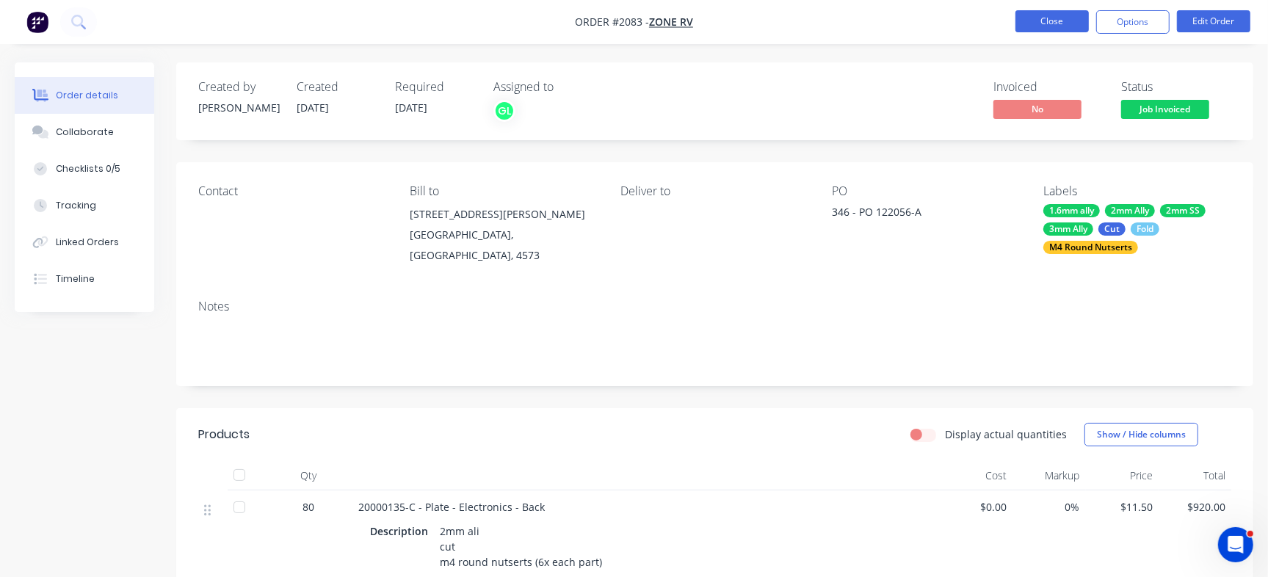
click at [1050, 24] on button "Close" at bounding box center [1051, 21] width 73 height 22
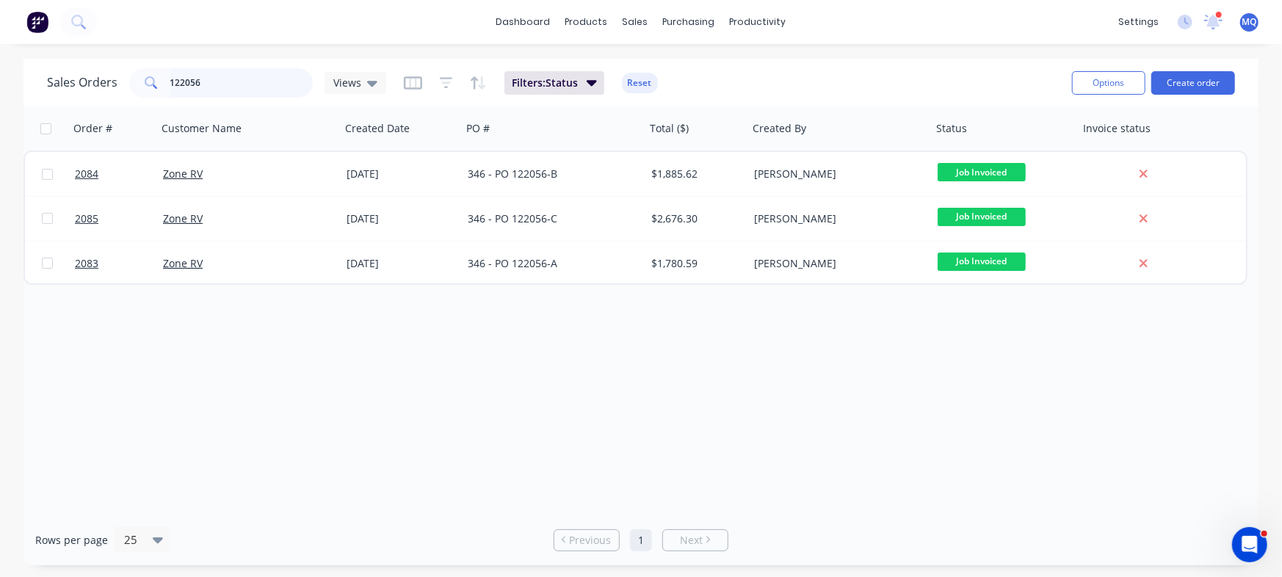
click at [252, 86] on input "122056" at bounding box center [241, 82] width 143 height 29
type input "snorkel"
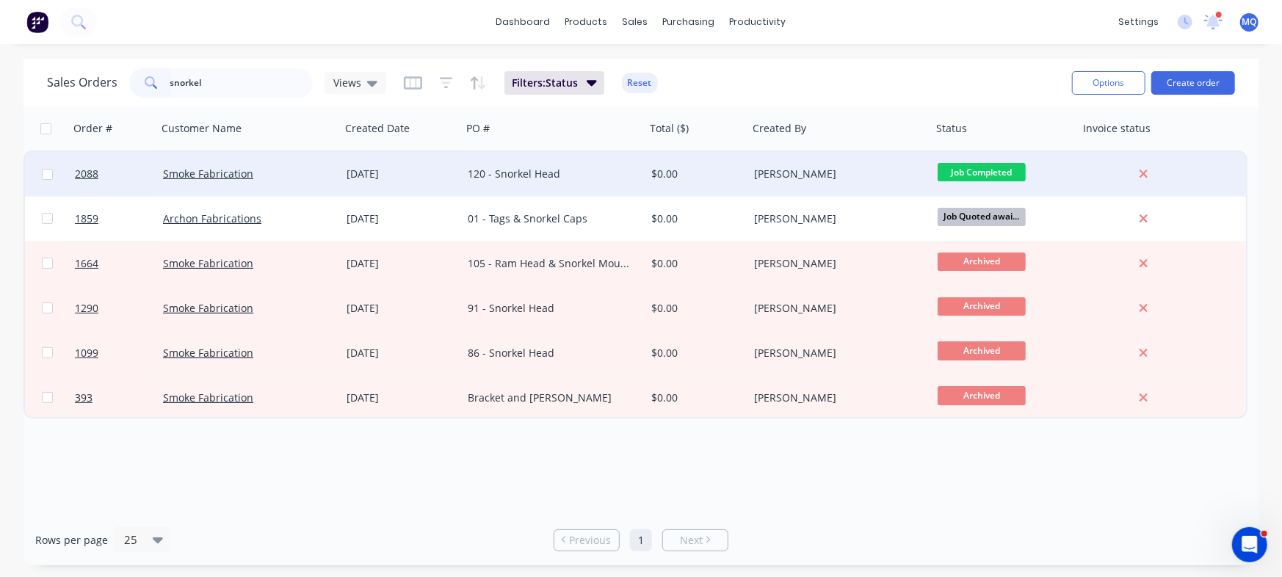
click at [558, 182] on div "120 - Snorkel Head" at bounding box center [554, 174] width 184 height 44
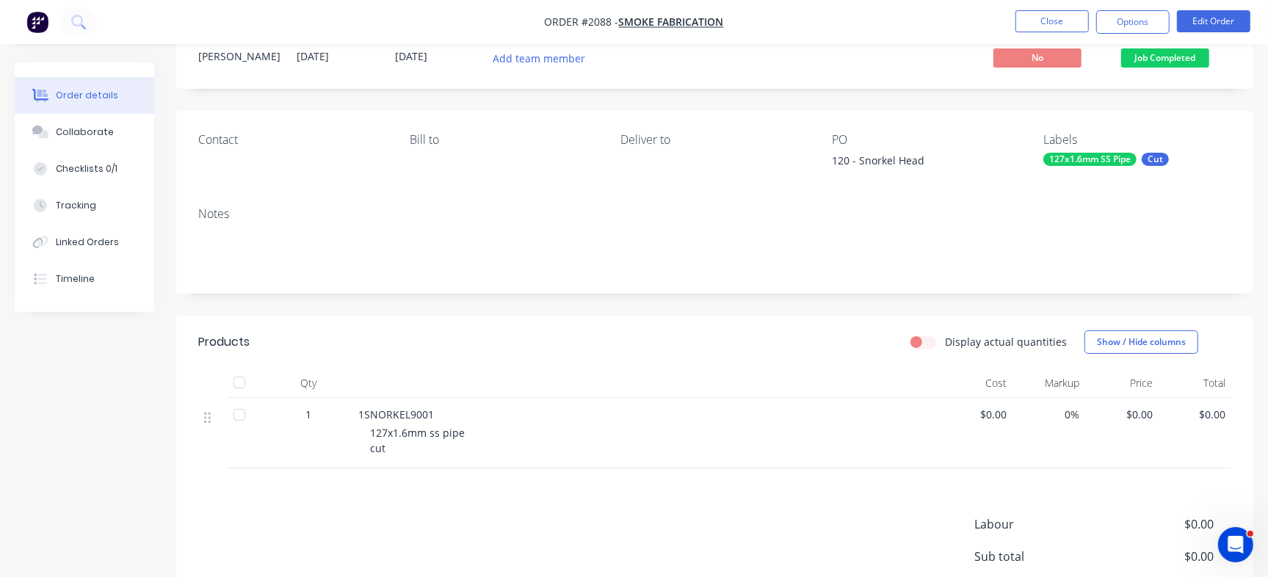
scroll to position [84, 0]
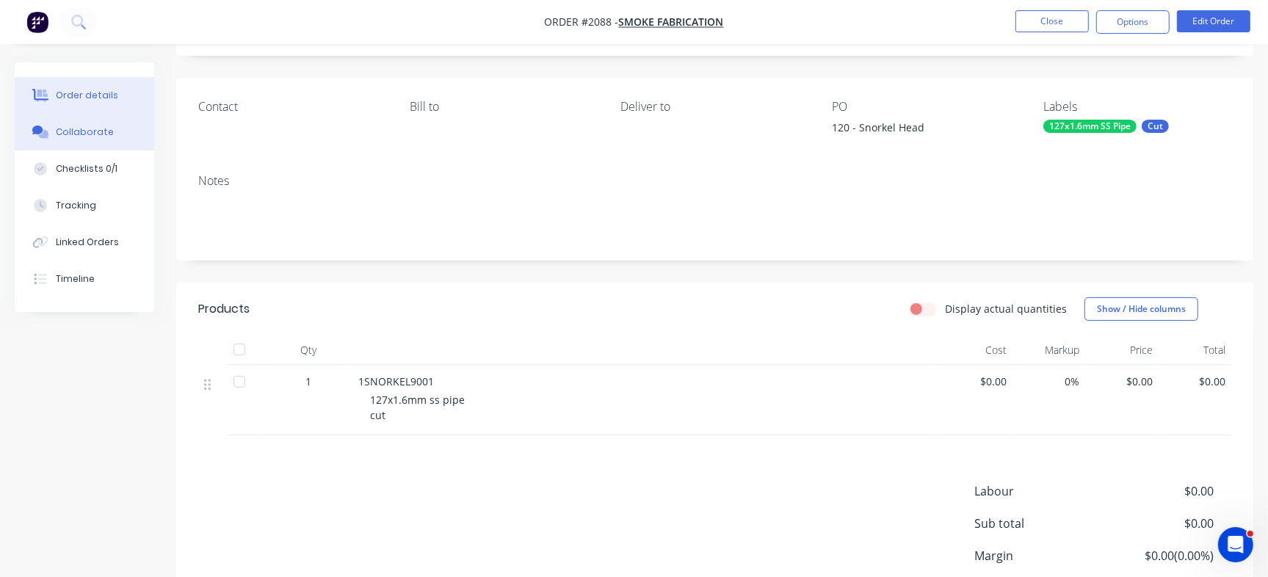
click at [103, 129] on div "Collaborate" at bounding box center [85, 132] width 58 height 13
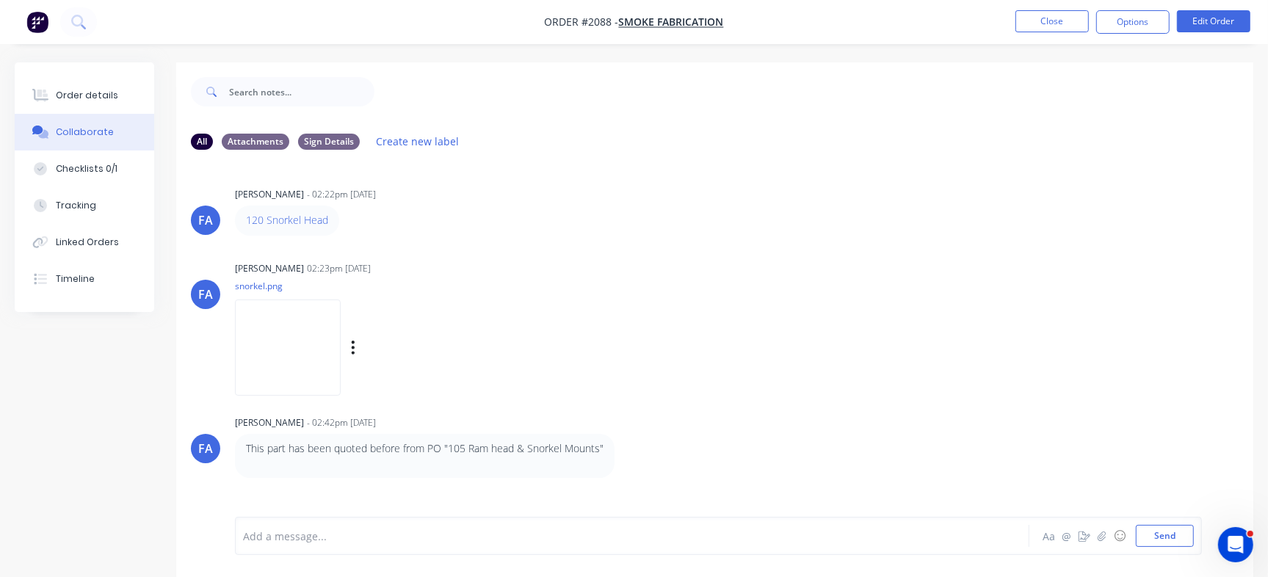
click at [308, 337] on img at bounding box center [288, 348] width 106 height 96
click at [107, 170] on div "Checklists 0/1" at bounding box center [87, 168] width 62 height 13
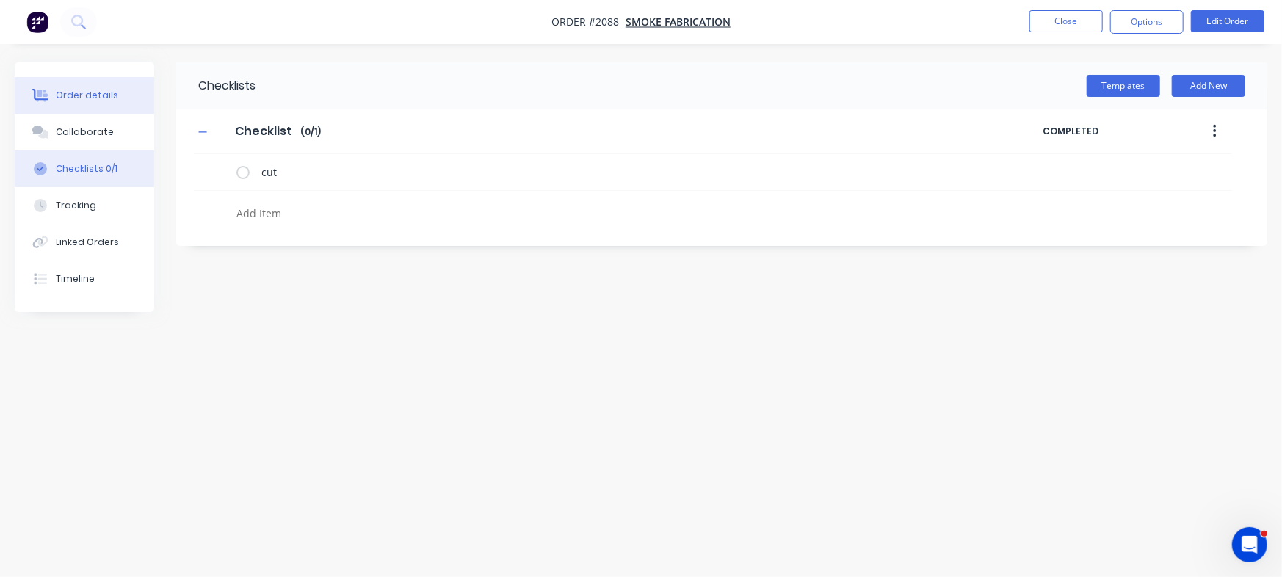
click at [88, 93] on div "Order details" at bounding box center [87, 95] width 62 height 13
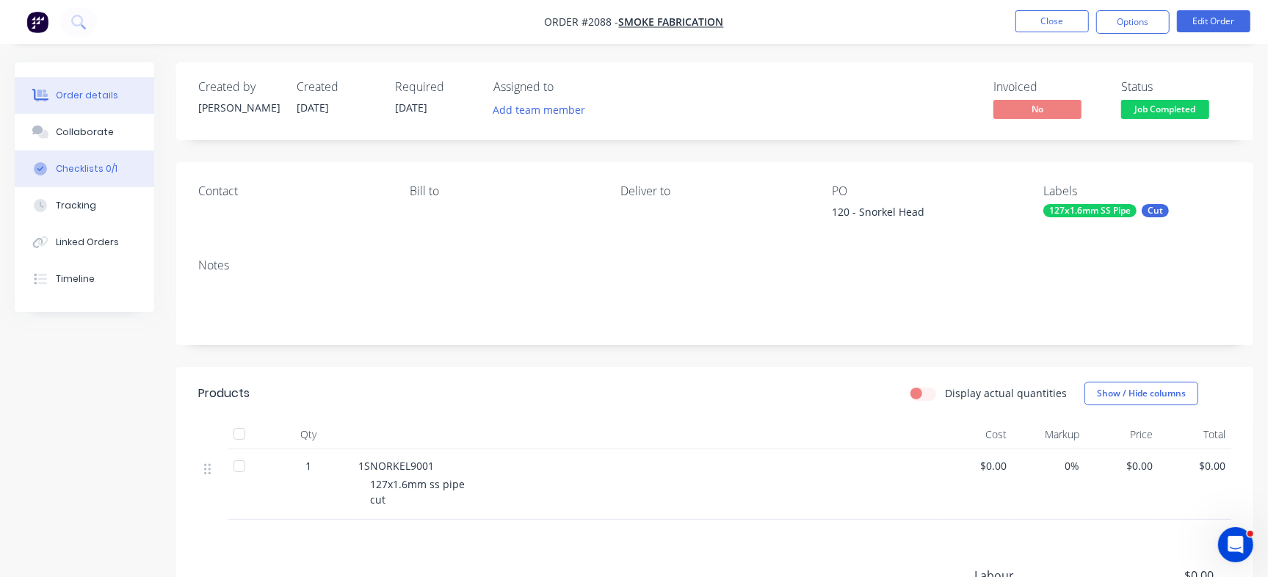
click at [81, 172] on div "Checklists 0/1" at bounding box center [87, 168] width 62 height 13
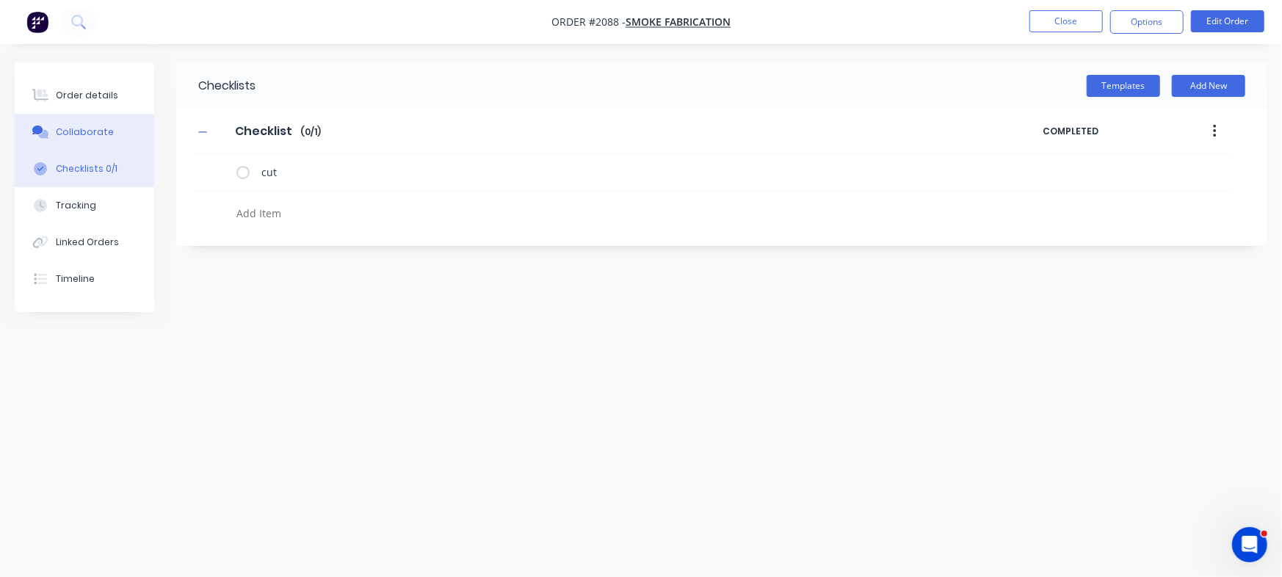
click at [128, 129] on button "Collaborate" at bounding box center [84, 132] width 139 height 37
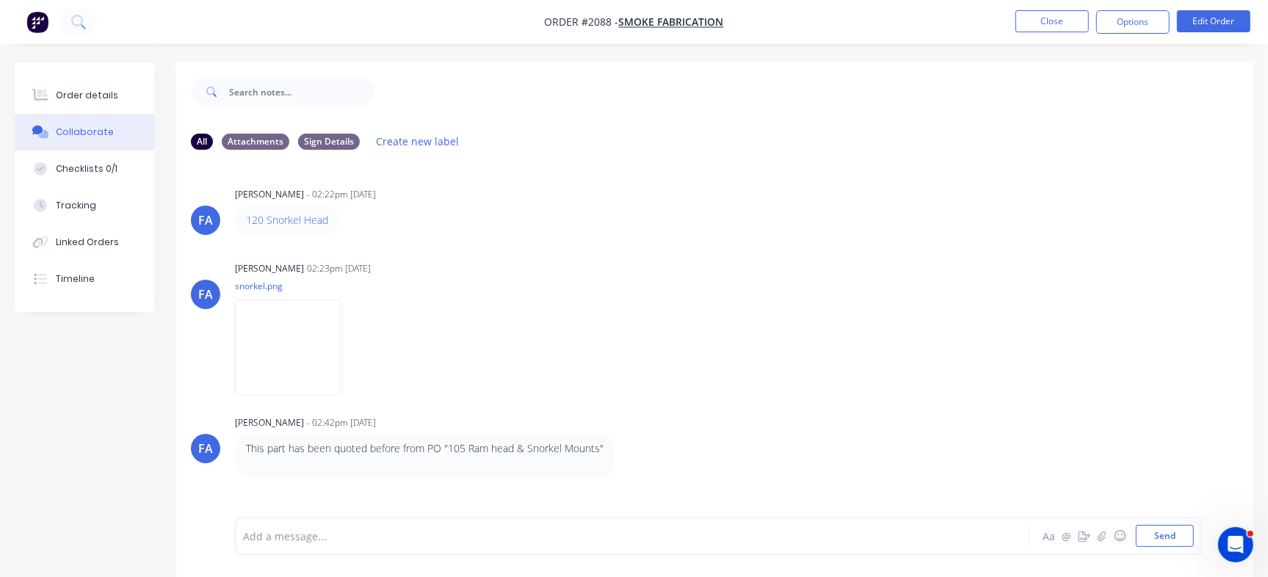
scroll to position [22, 0]
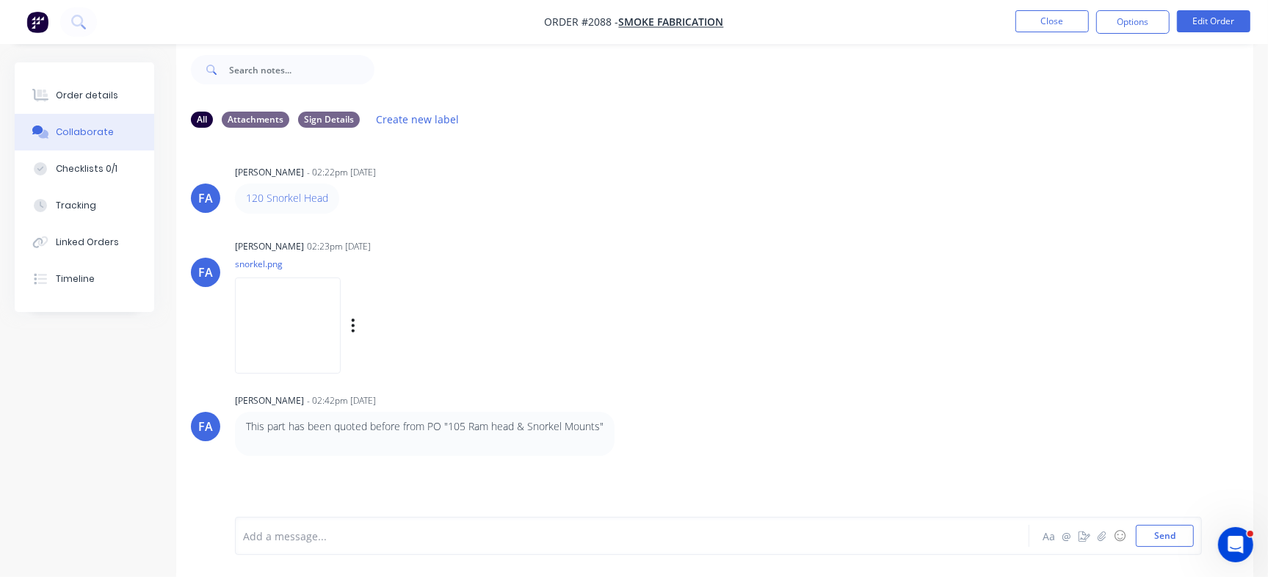
click at [316, 304] on img at bounding box center [288, 325] width 106 height 96
click at [98, 167] on div "Checklists 0/1" at bounding box center [87, 168] width 62 height 13
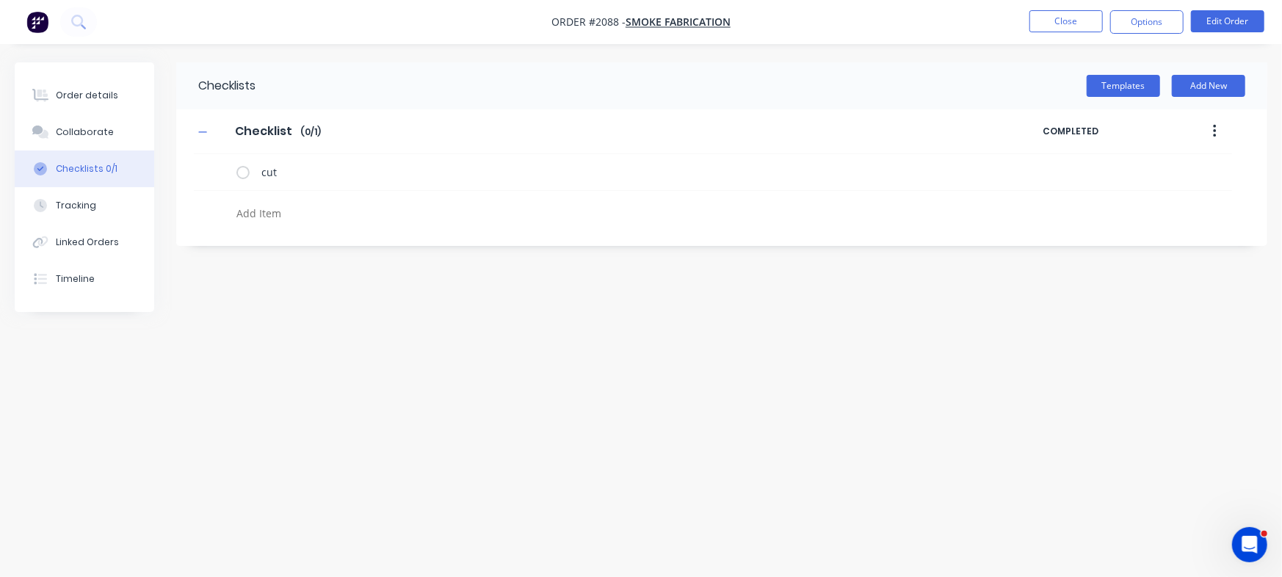
click at [253, 217] on textarea at bounding box center [565, 213] width 668 height 21
paste textarea "INV-2909"
type textarea "x"
type textarea "INV-2909"
type textarea "x"
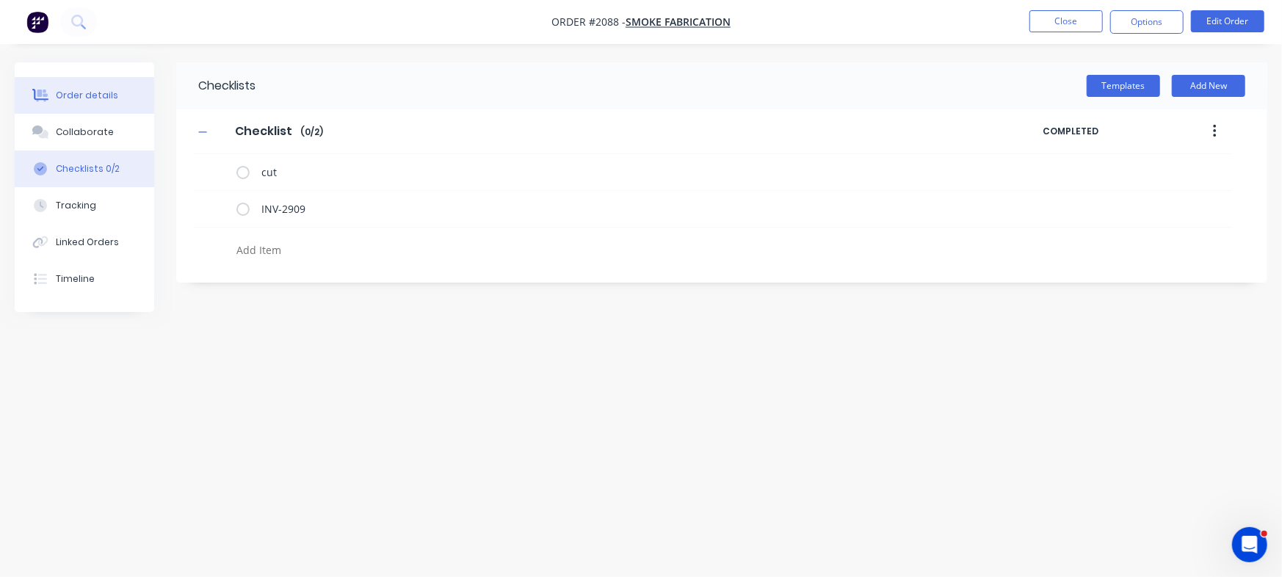
type textarea "x"
click at [97, 93] on div "Order details" at bounding box center [87, 95] width 62 height 13
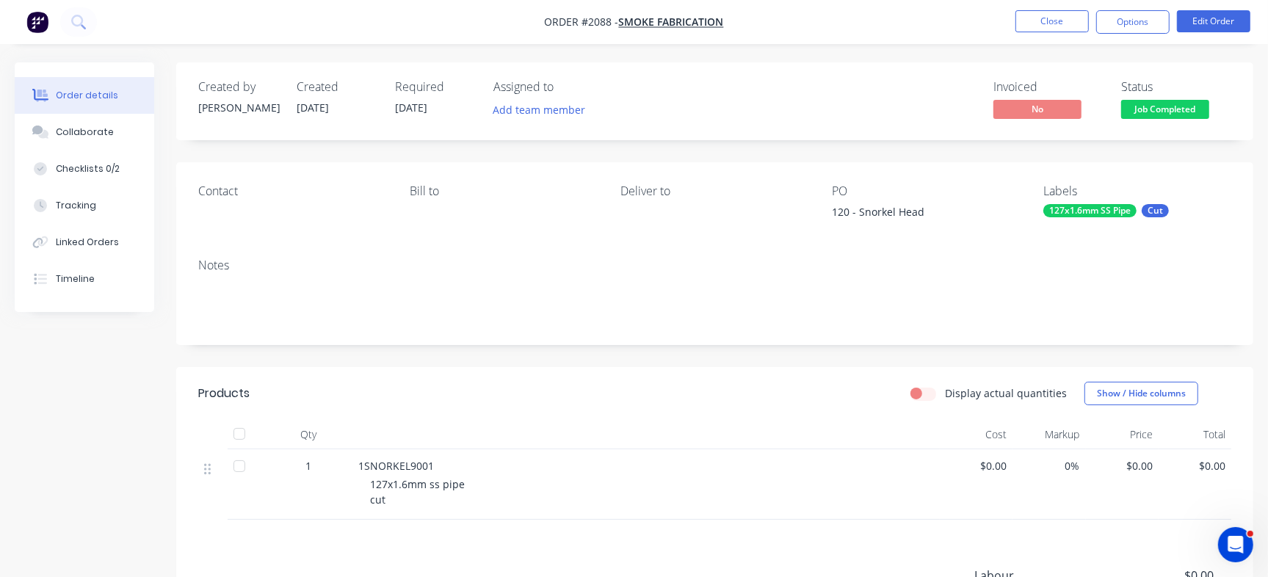
click at [1153, 98] on div "Job Completed" at bounding box center [1164, 85] width 71 height 29
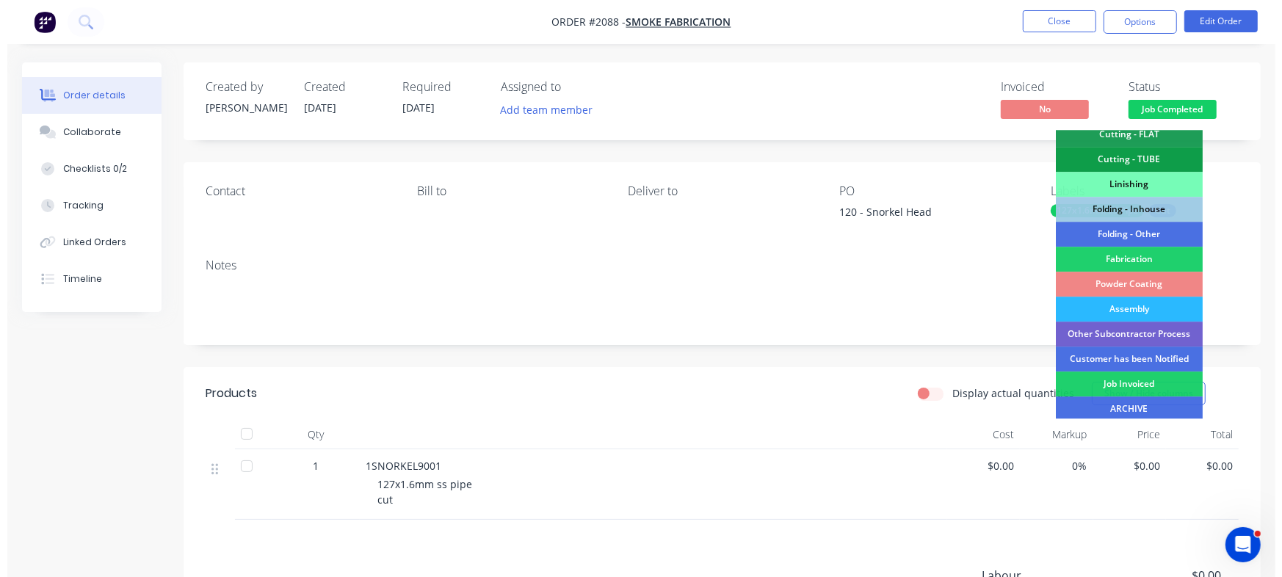
scroll to position [411, 0]
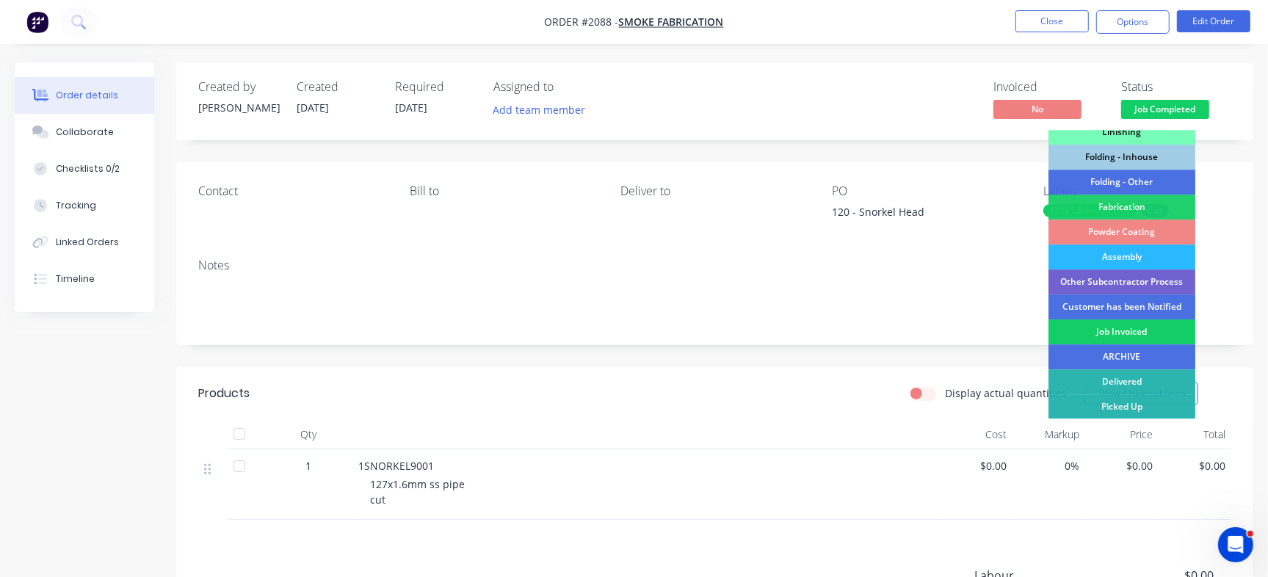
click at [1147, 335] on div "Job Invoiced" at bounding box center [1121, 331] width 147 height 25
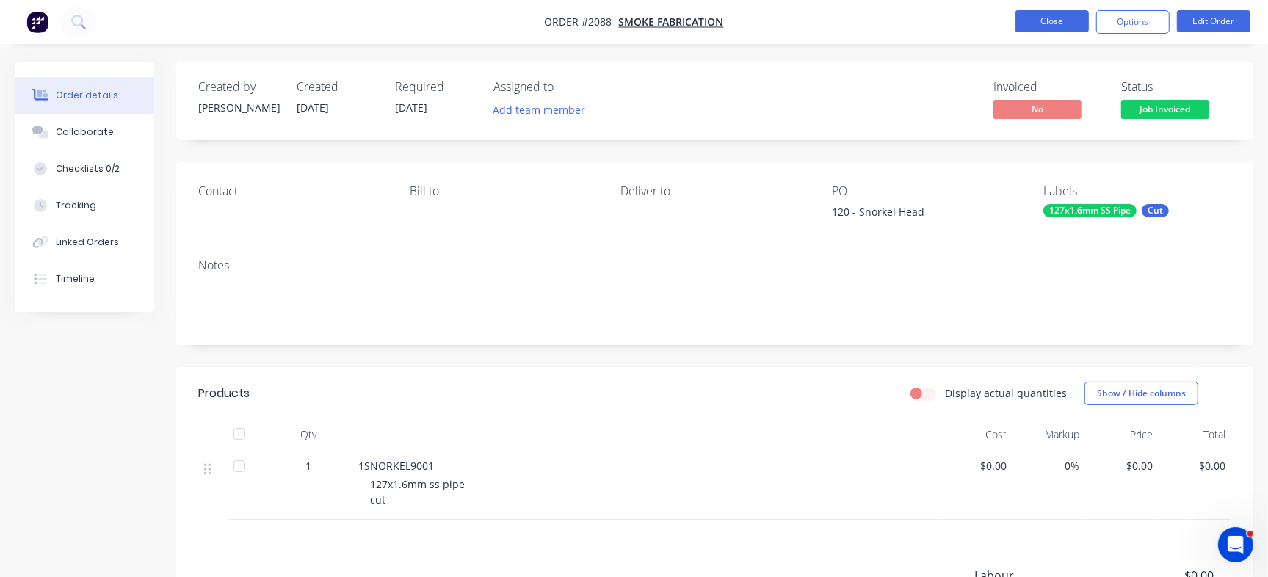
click at [1062, 29] on button "Close" at bounding box center [1051, 21] width 73 height 22
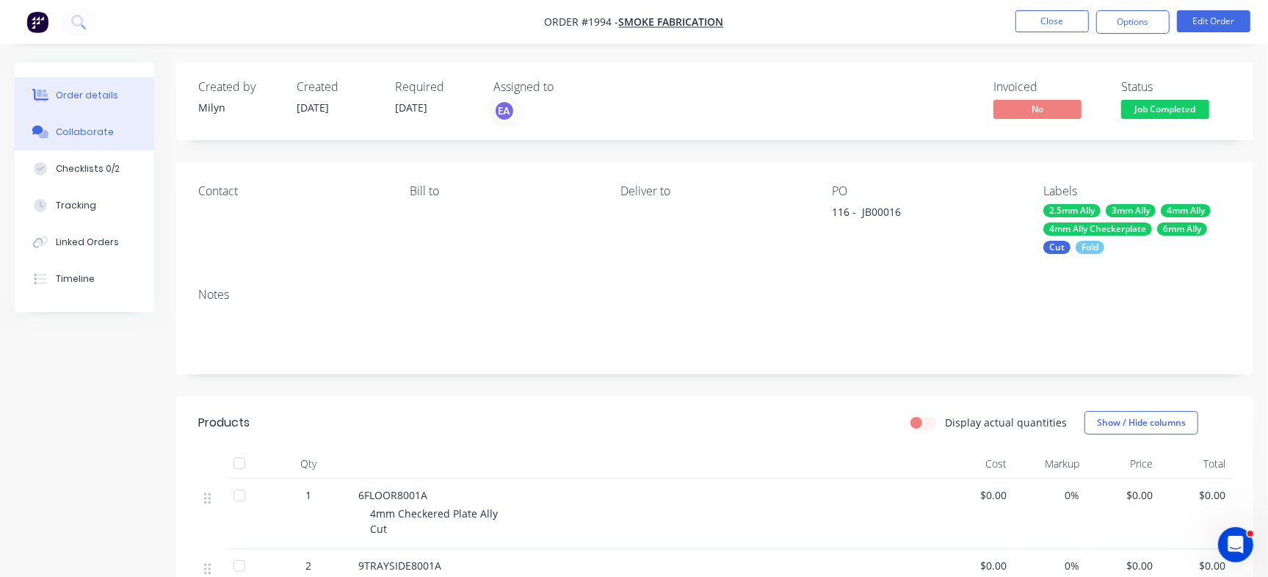
click at [95, 128] on div "Collaborate" at bounding box center [85, 132] width 58 height 13
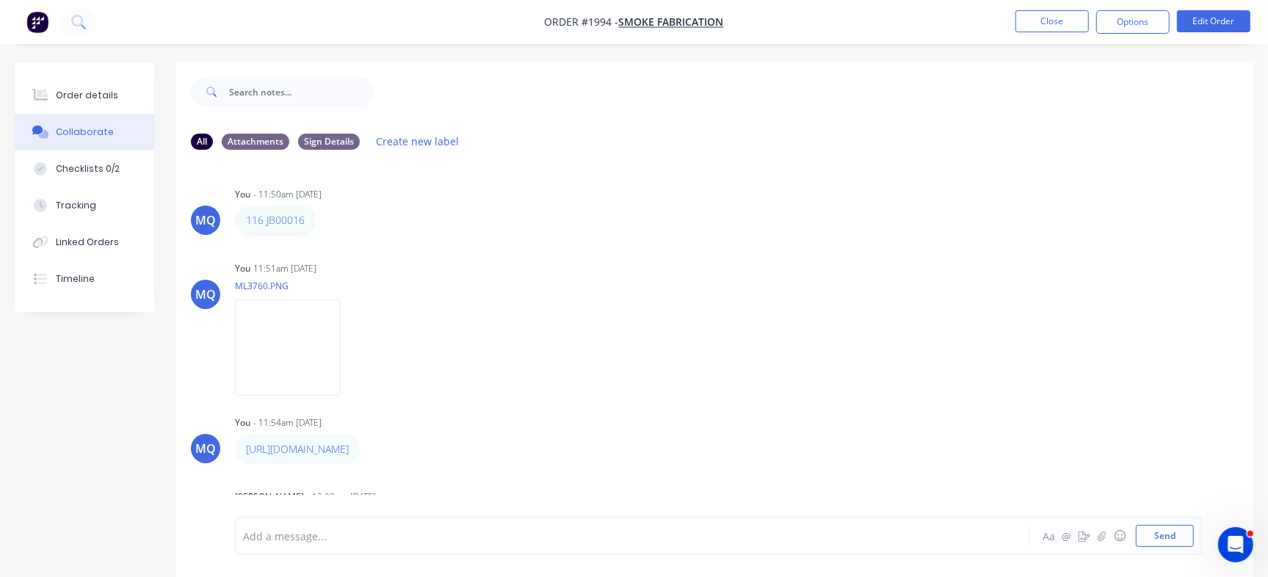
scroll to position [365, 0]
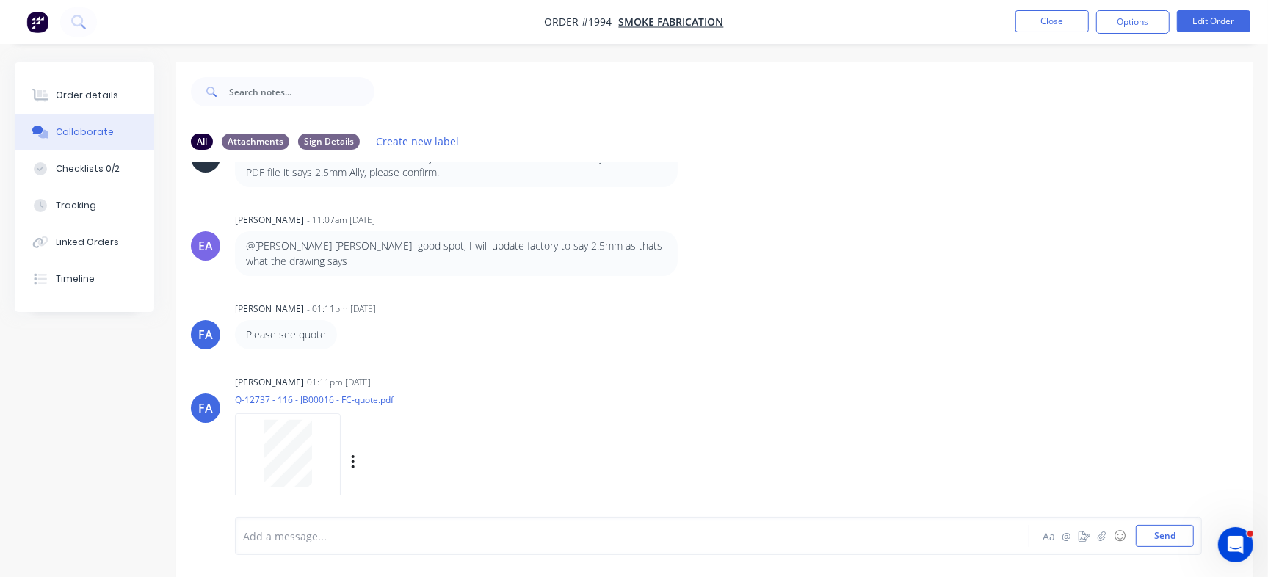
click at [318, 428] on div at bounding box center [288, 454] width 92 height 68
click at [631, 346] on div "Please see quote Labels Edit Delete" at bounding box center [464, 334] width 459 height 29
